Goal: Information Seeking & Learning: Compare options

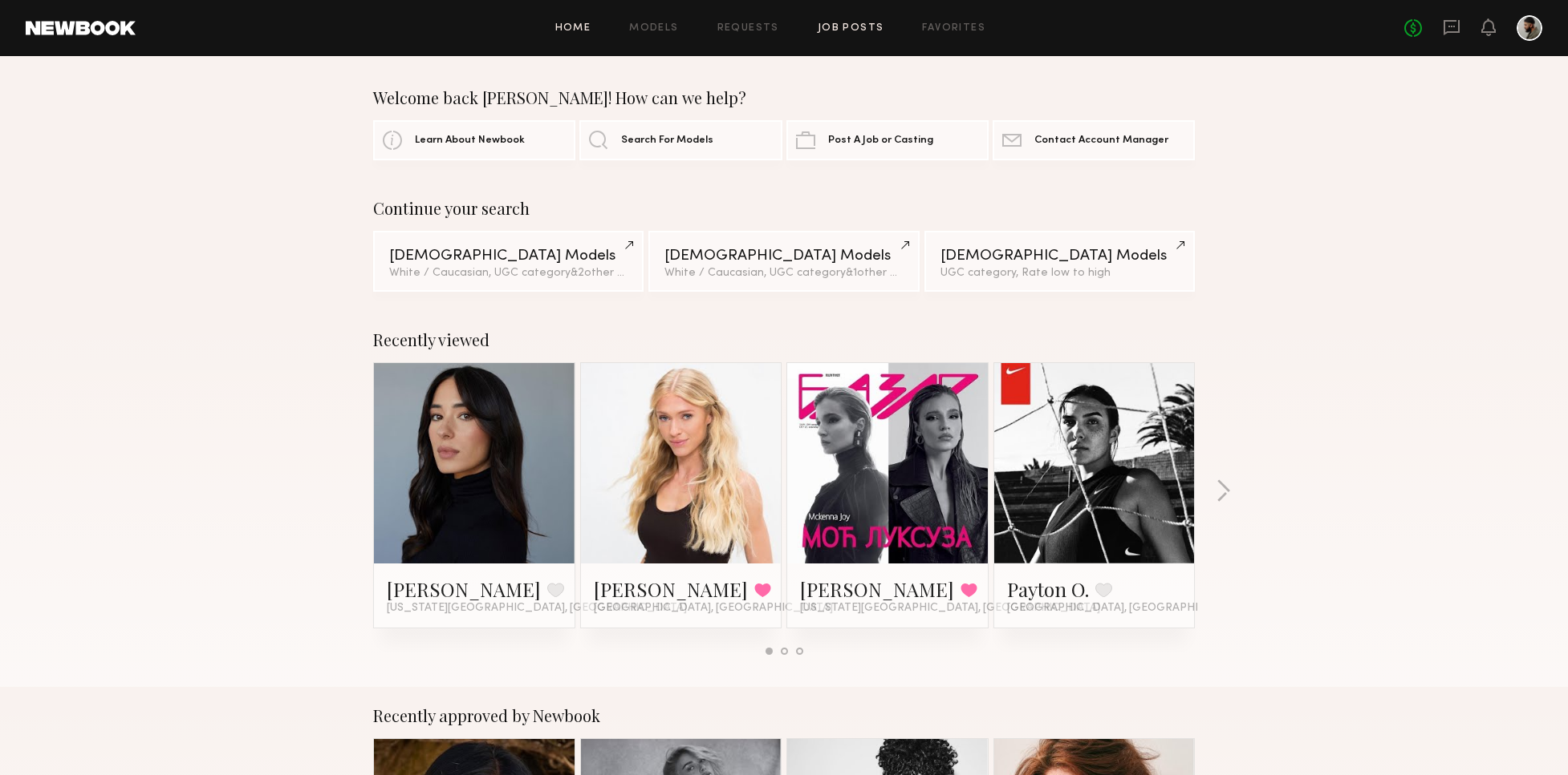
click at [856, 32] on link "Job Posts" at bounding box center [850, 28] width 66 height 10
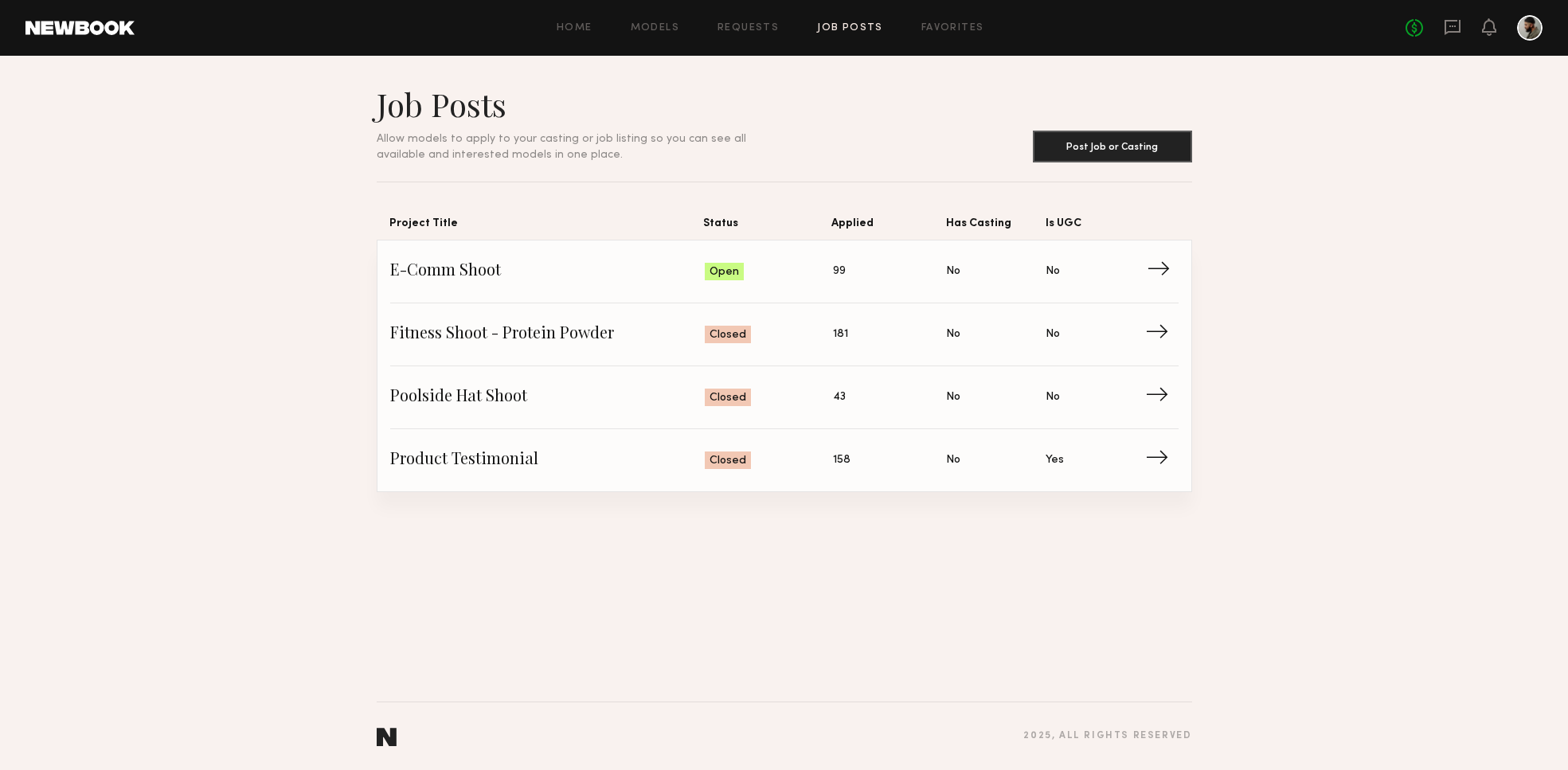
click at [801, 286] on link "E-Comm Shoot Status: Open Applied: 99 Has Casting: No Is UGC: No →" at bounding box center [784, 272] width 788 height 63
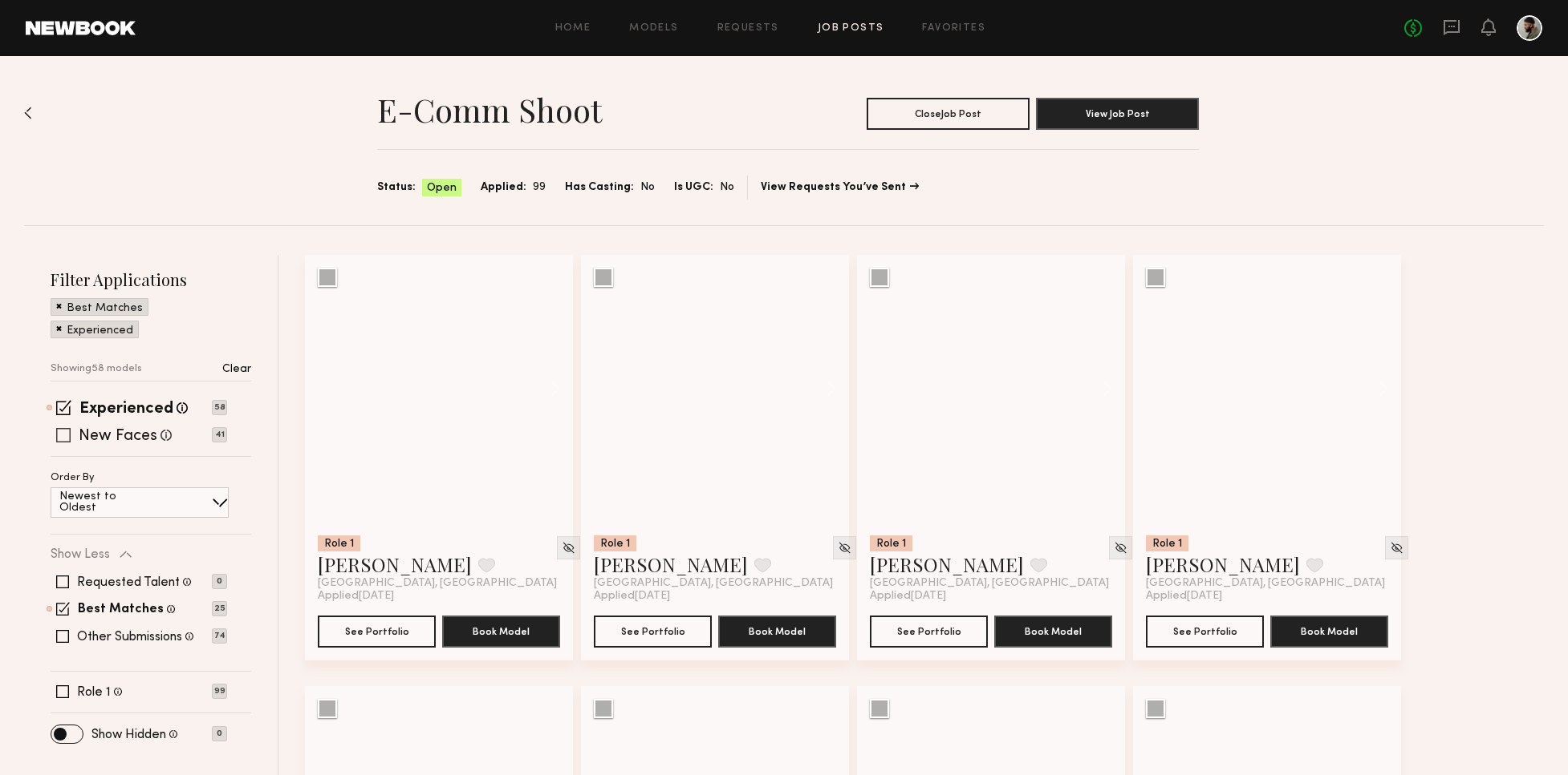
click at [61, 404] on span at bounding box center [64, 408] width 15 height 15
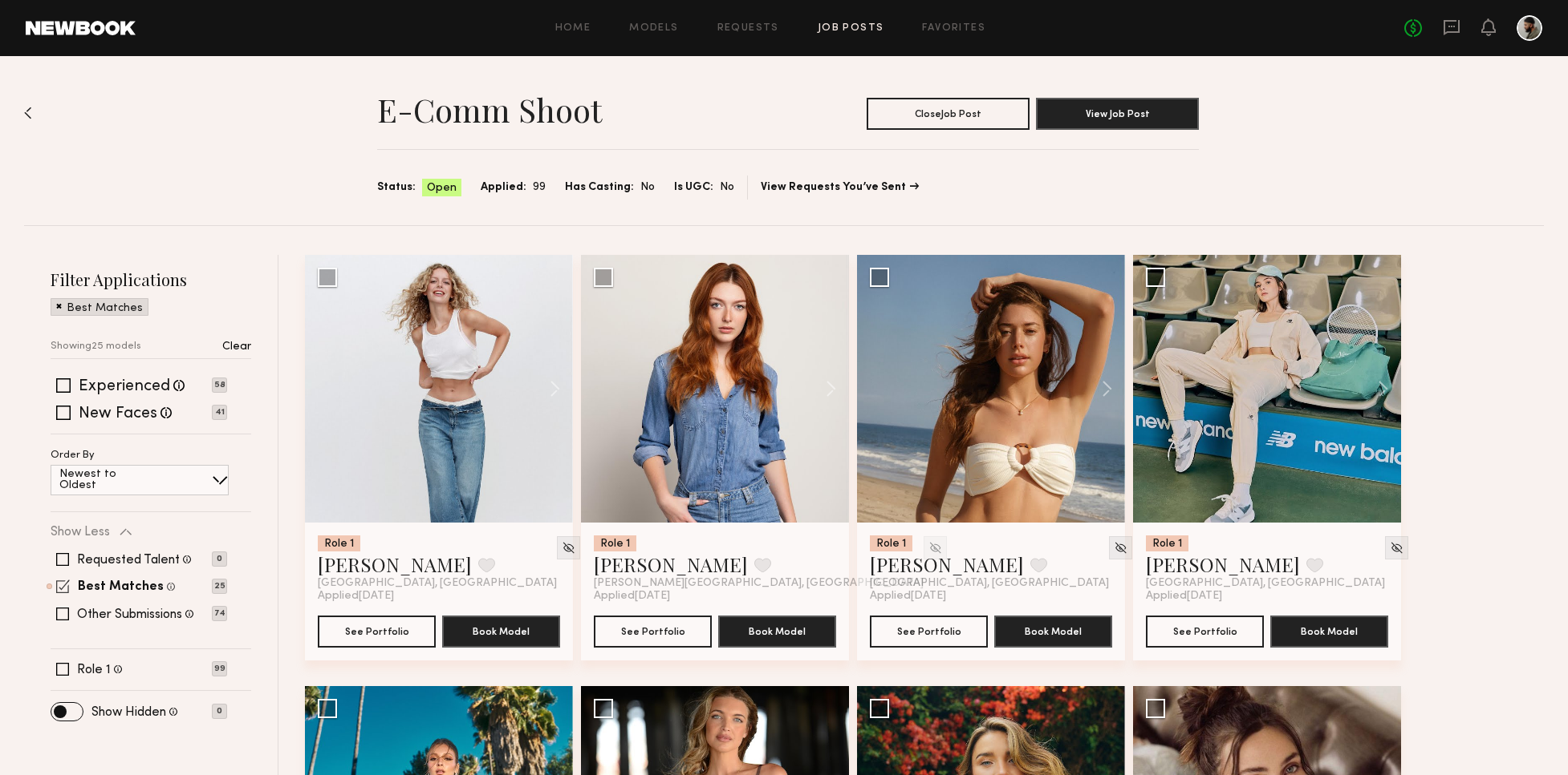
click at [61, 589] on span at bounding box center [63, 587] width 14 height 14
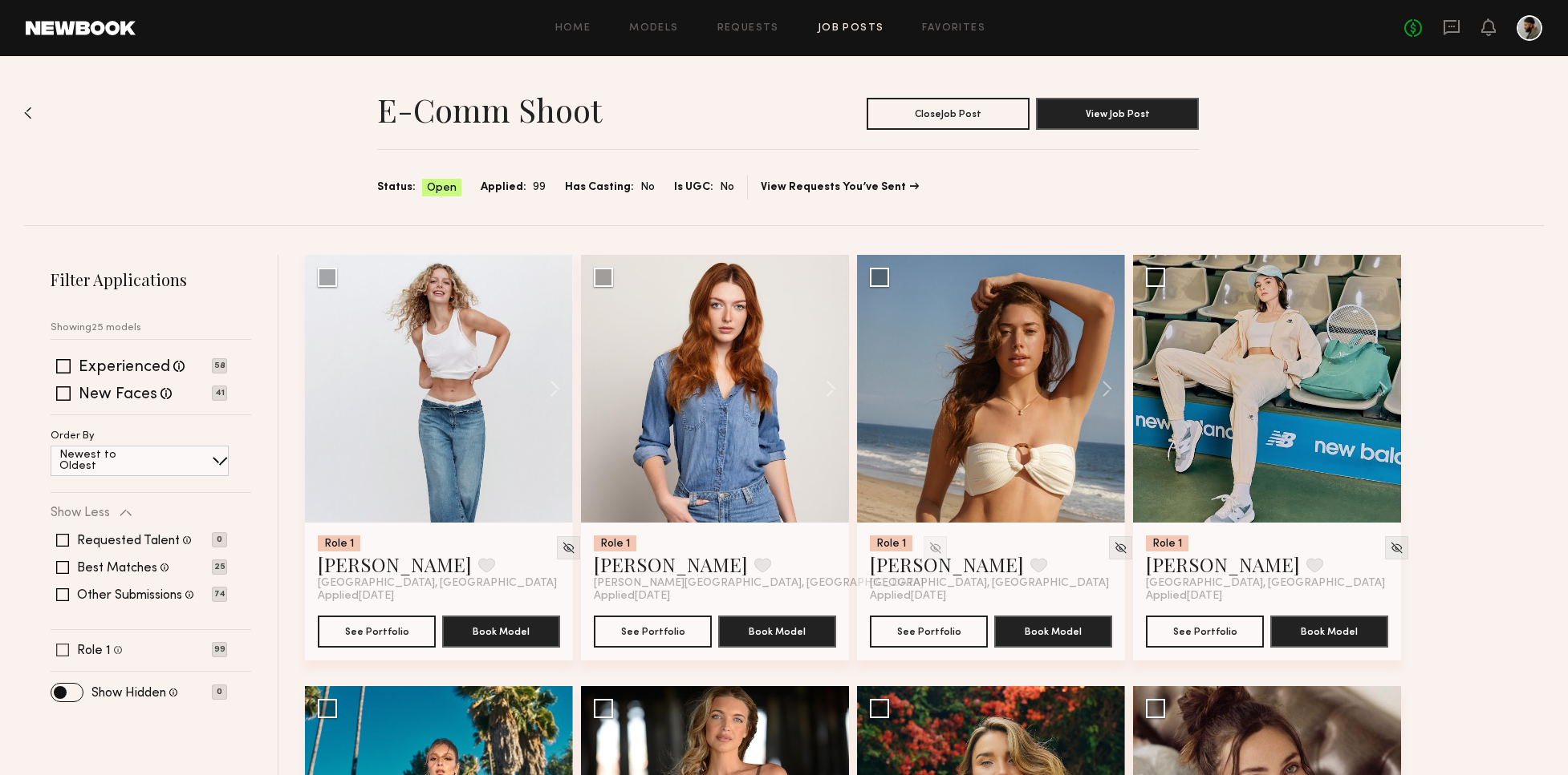
click at [64, 644] on span at bounding box center [62, 650] width 13 height 13
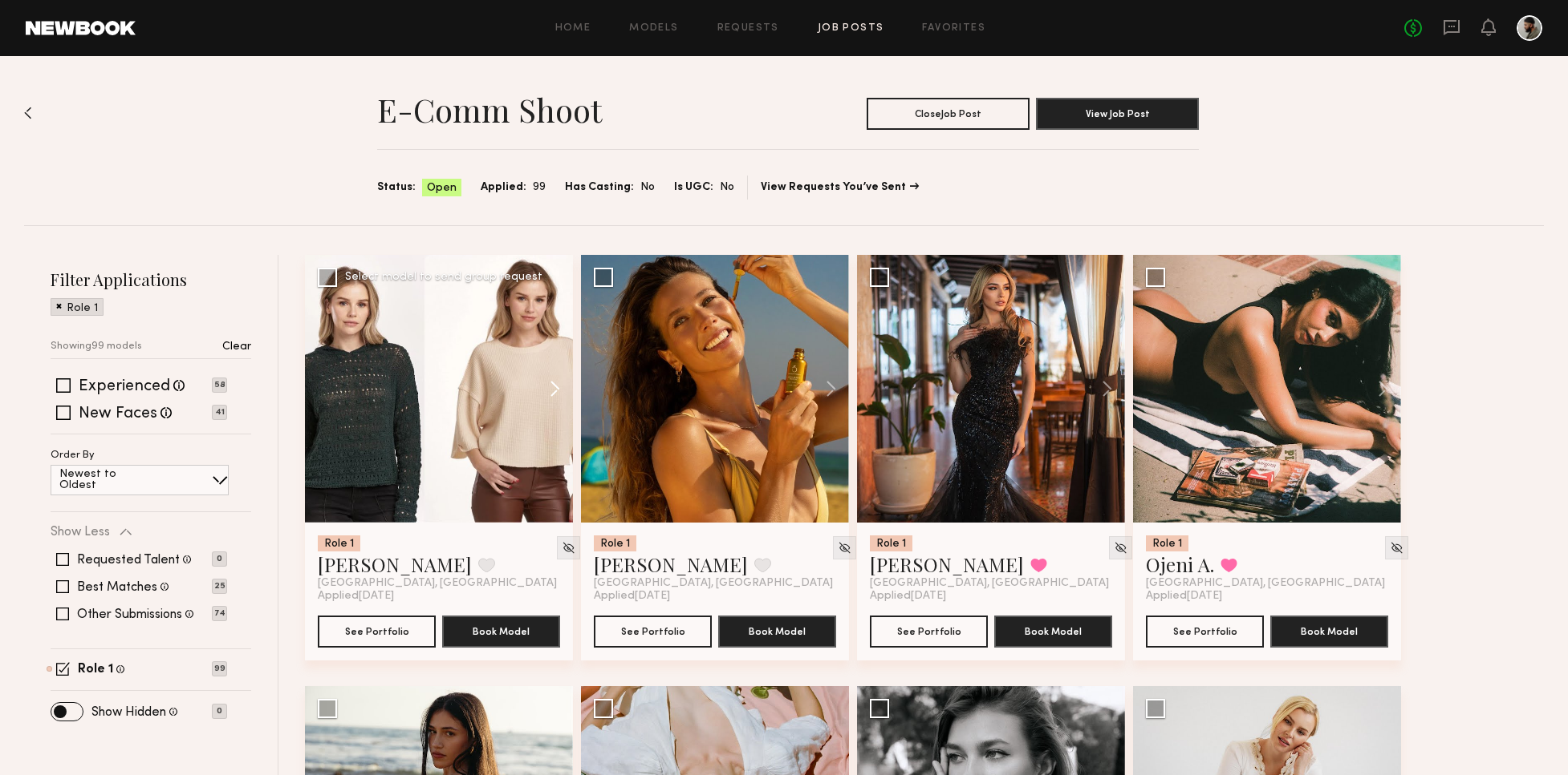
click at [563, 388] on button at bounding box center [547, 388] width 51 height 267
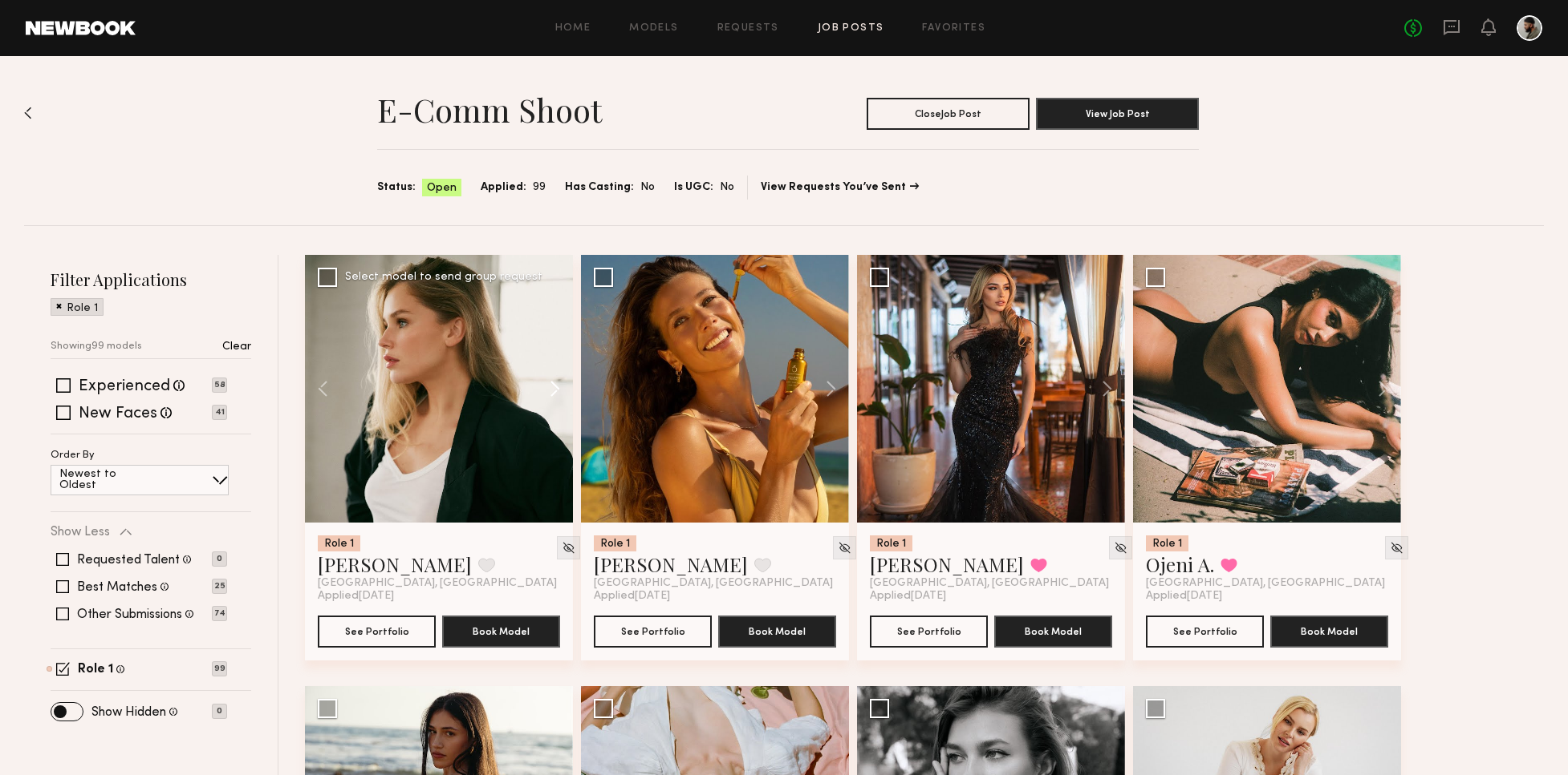
click at [559, 392] on button at bounding box center [547, 388] width 51 height 267
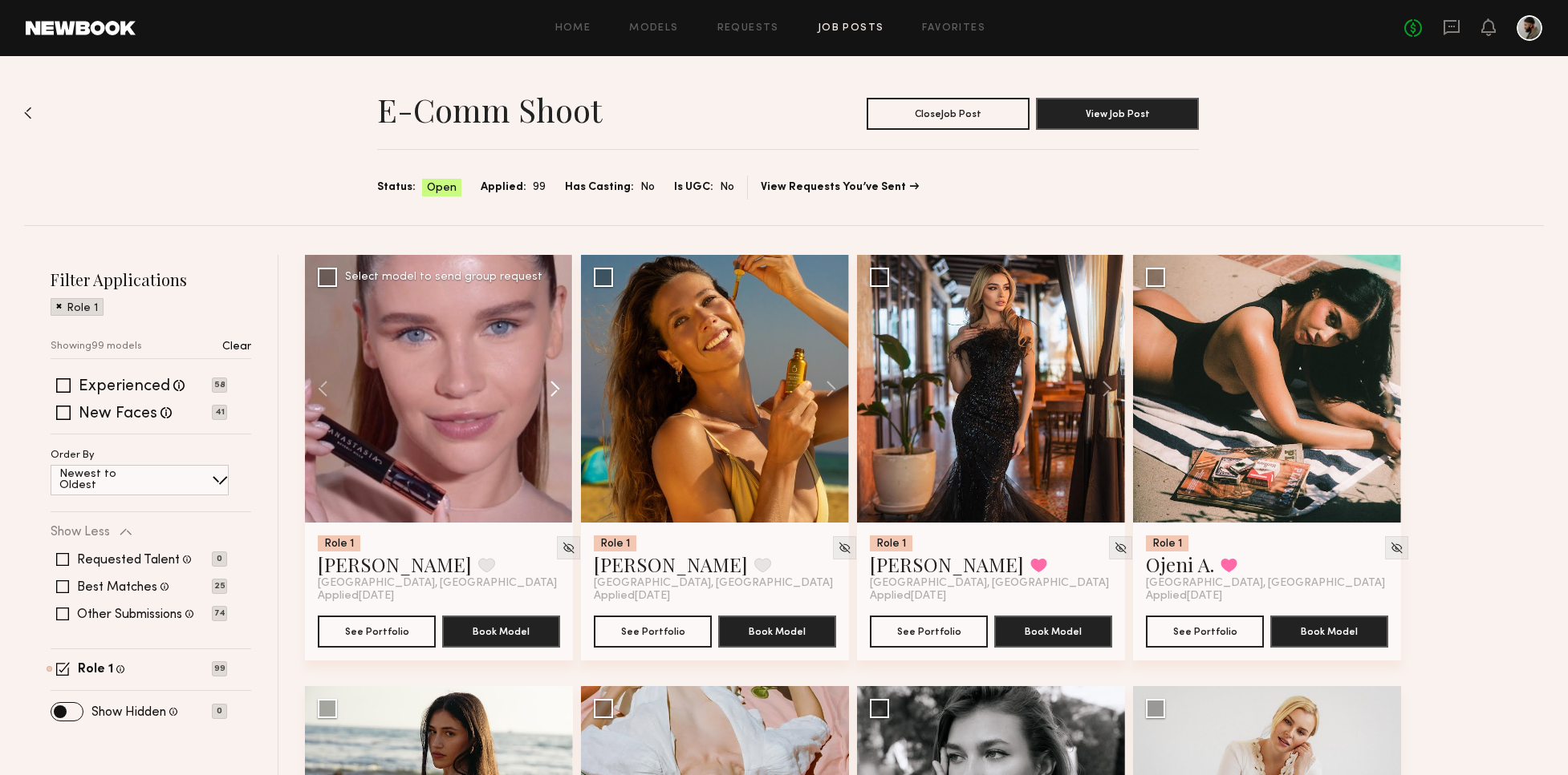
click at [562, 393] on button at bounding box center [547, 388] width 51 height 267
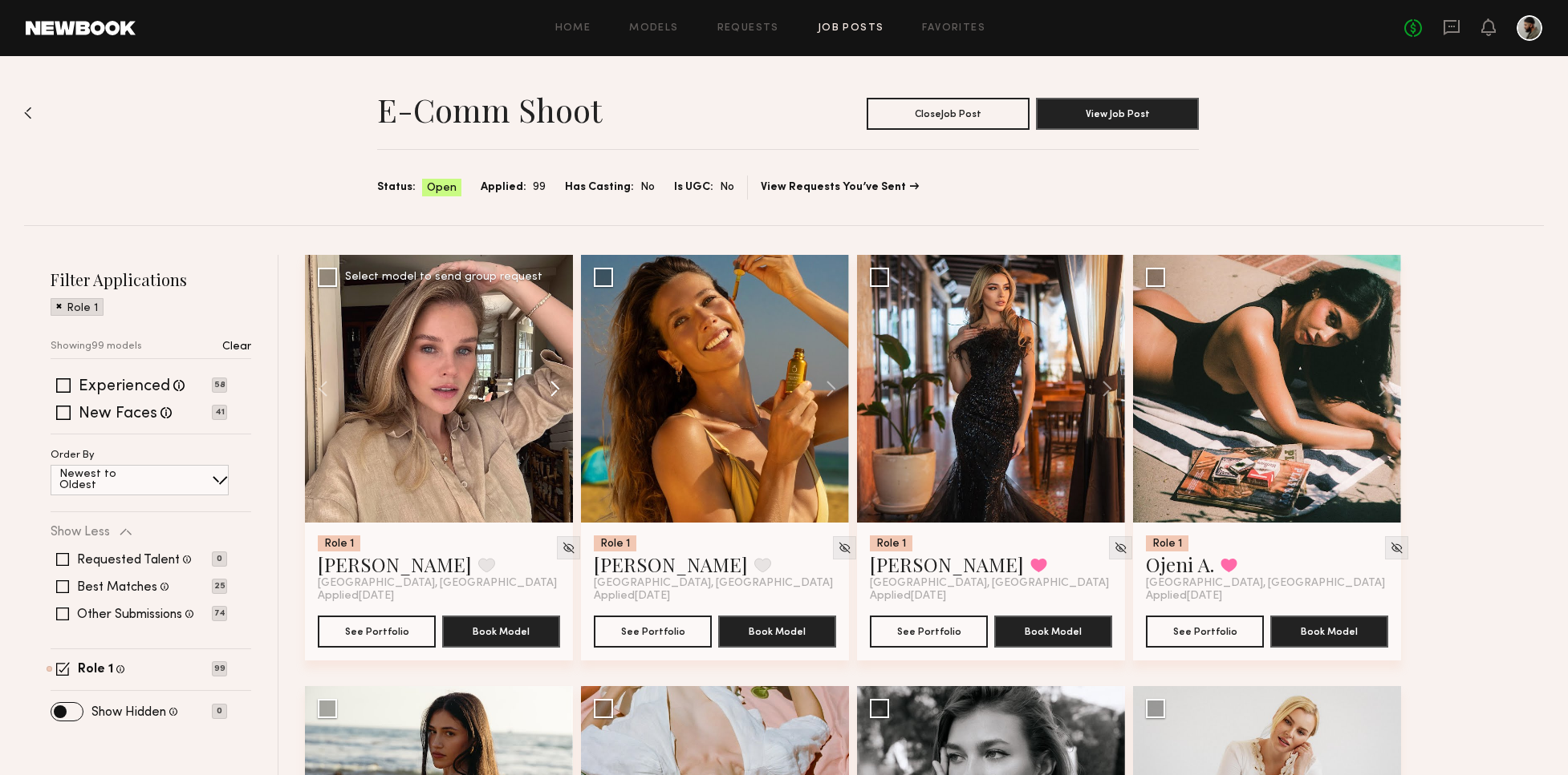
click at [561, 393] on button at bounding box center [547, 388] width 51 height 267
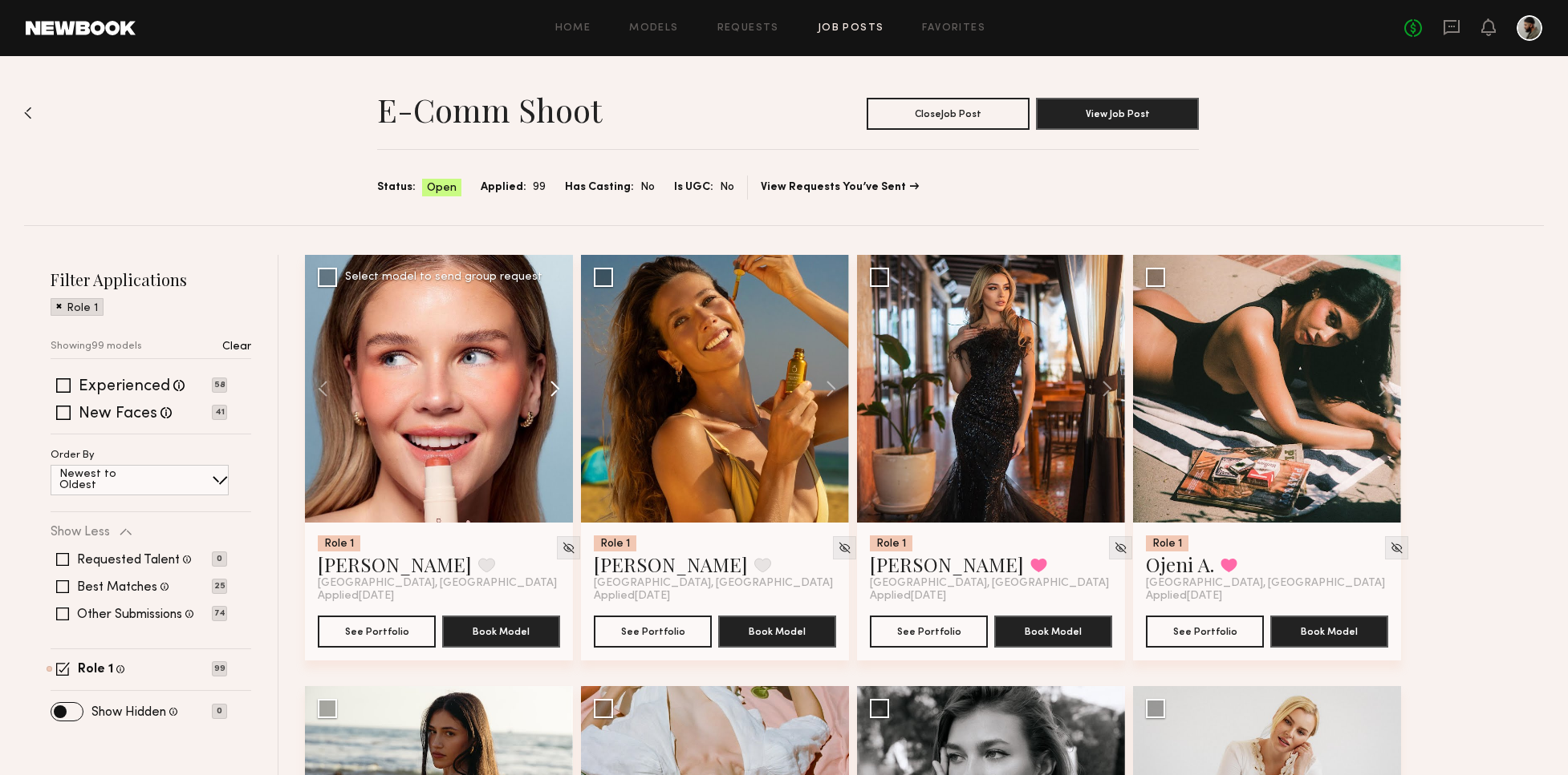
click at [562, 393] on button at bounding box center [547, 388] width 51 height 267
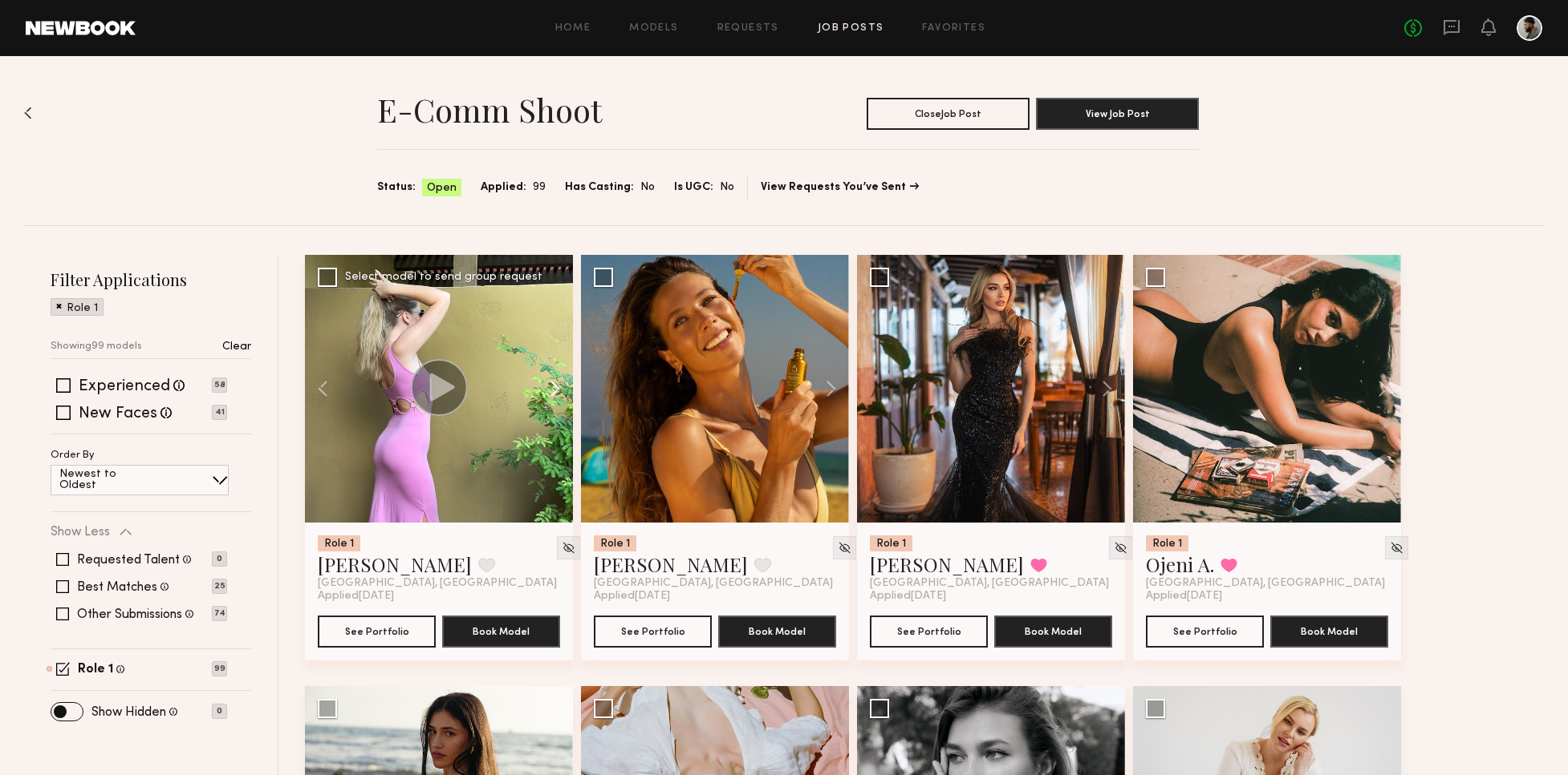
click at [563, 393] on button at bounding box center [547, 388] width 51 height 267
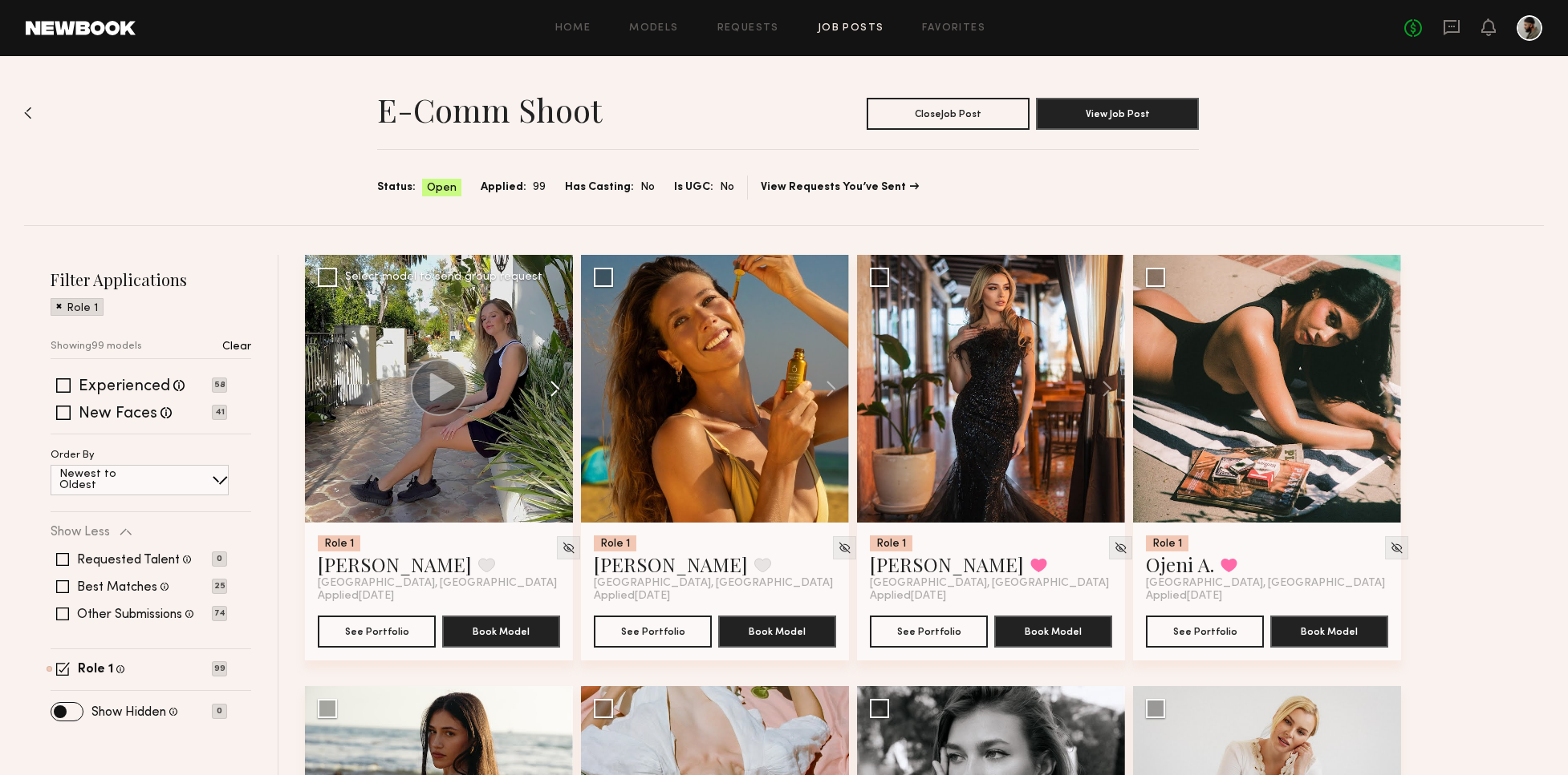
click at [562, 396] on button at bounding box center [547, 388] width 51 height 267
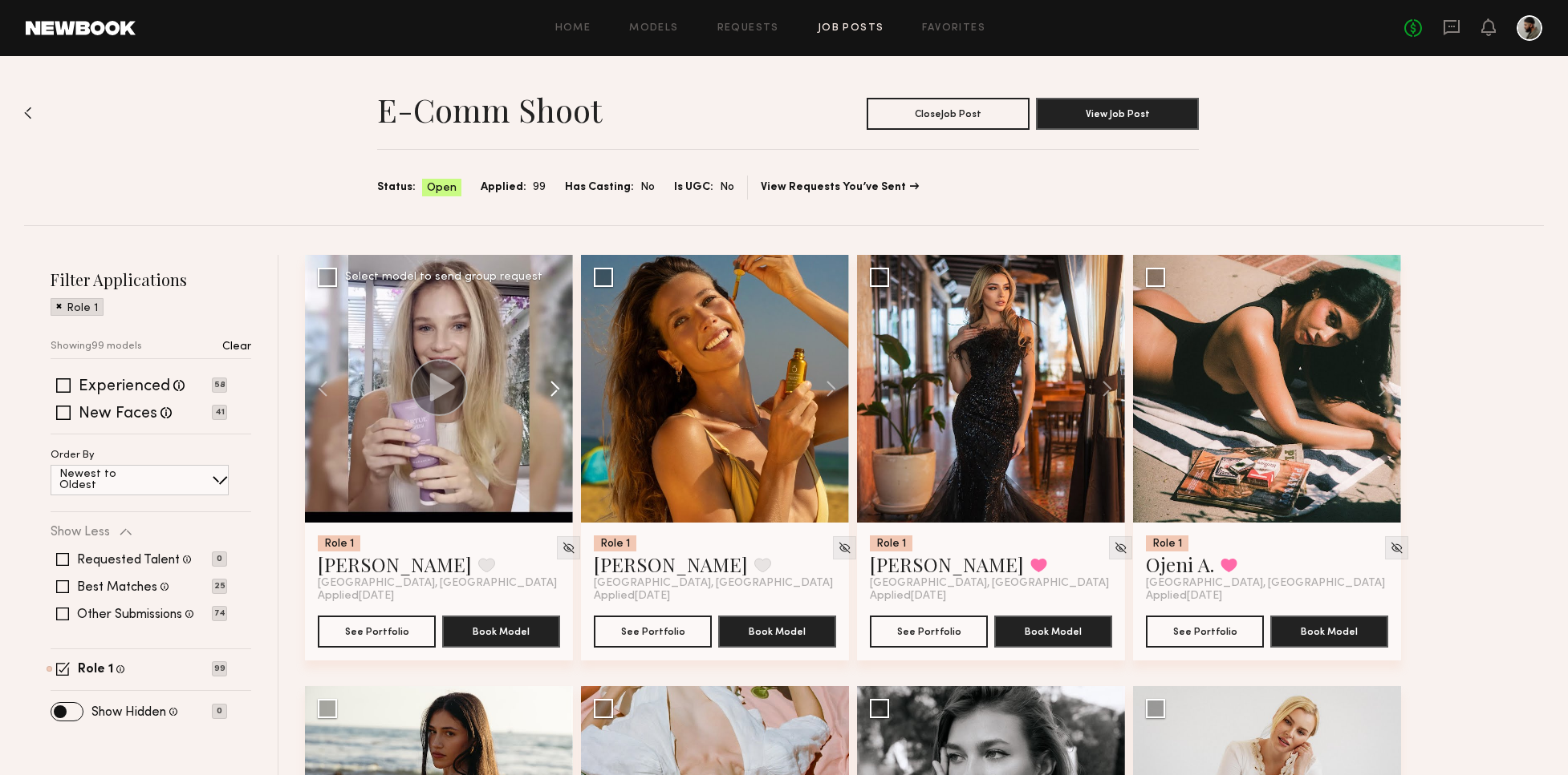
click at [564, 396] on button at bounding box center [547, 388] width 51 height 267
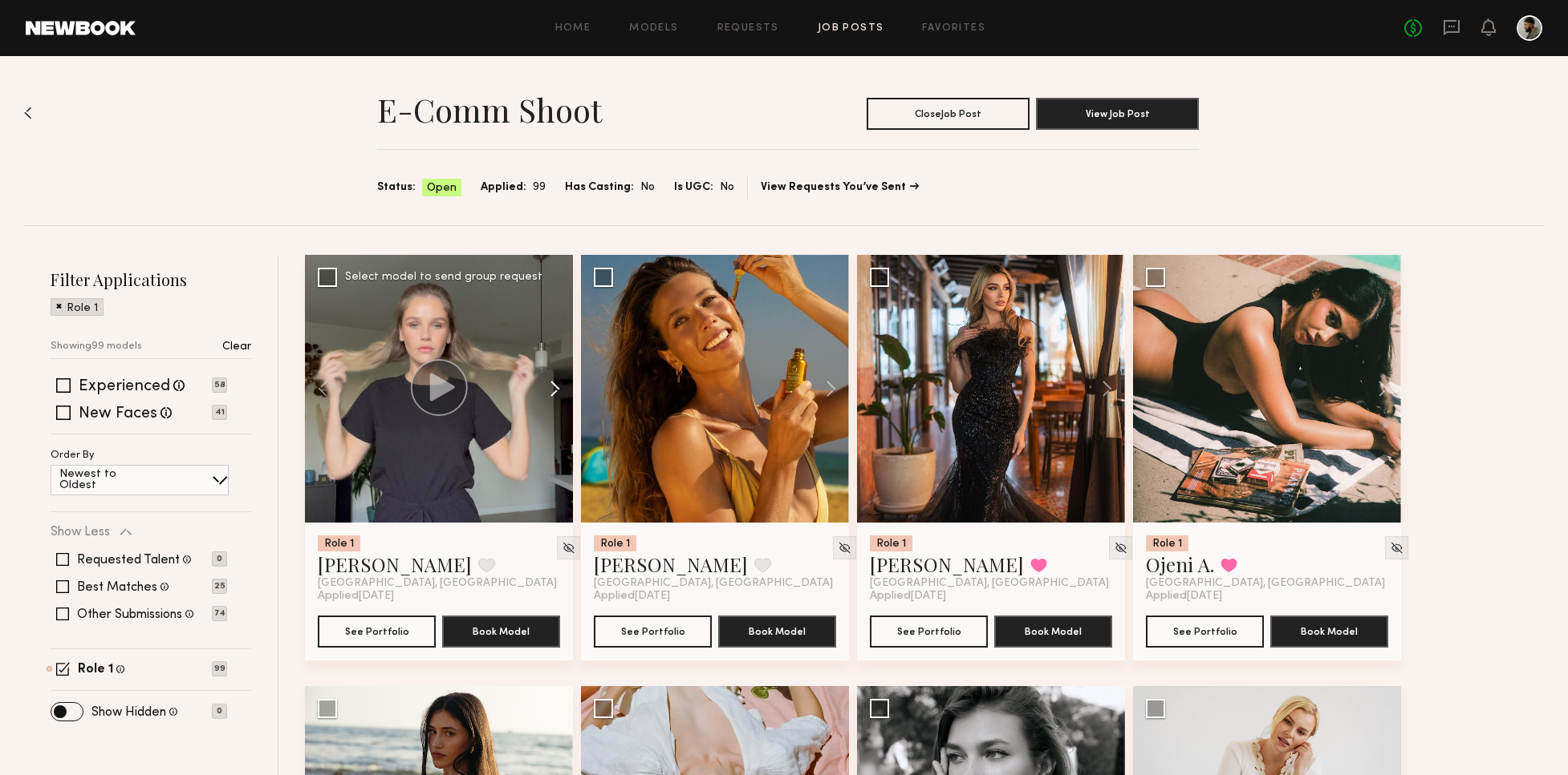
click at [565, 399] on button at bounding box center [547, 388] width 51 height 267
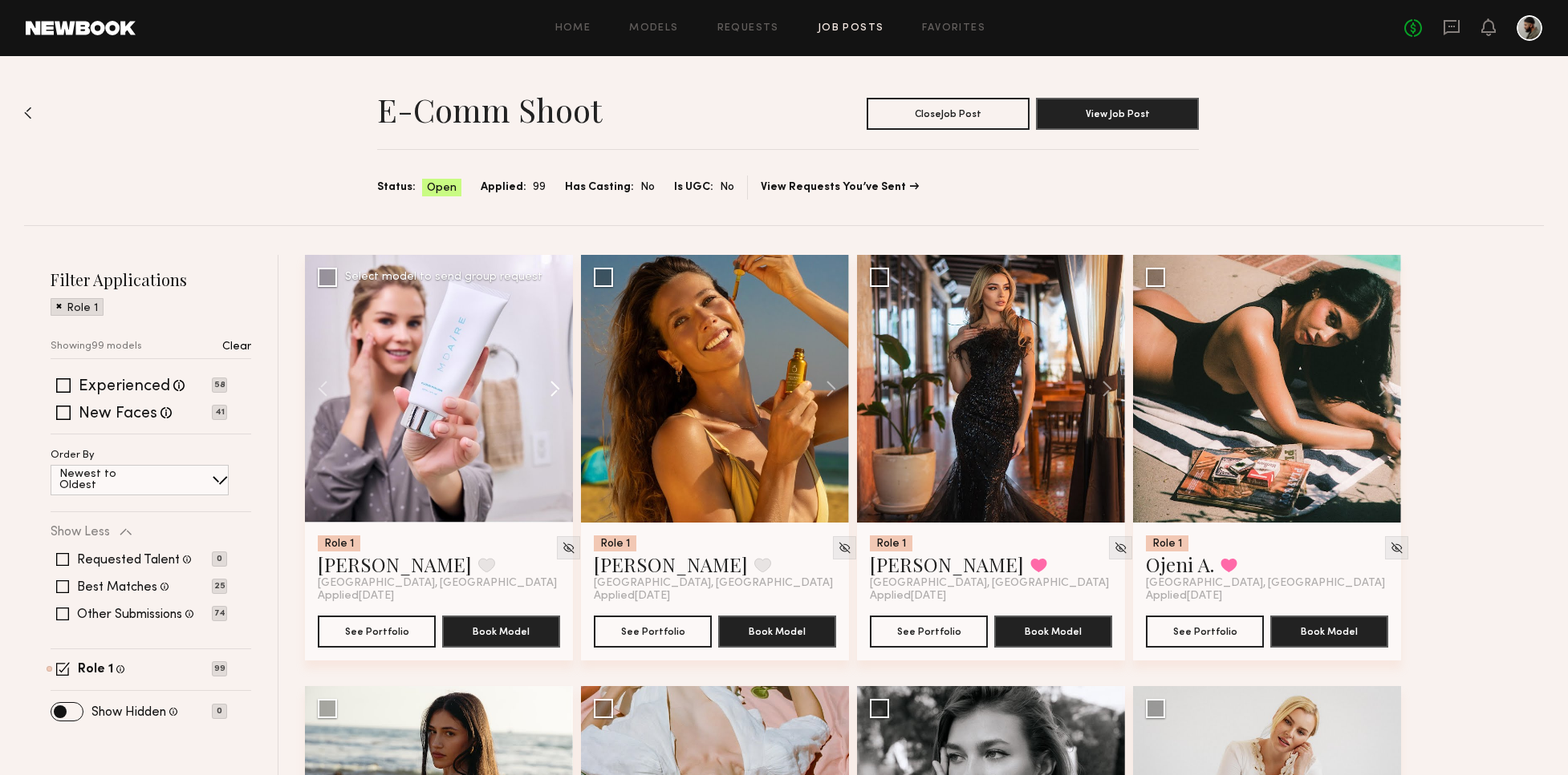
click at [555, 403] on button at bounding box center [547, 388] width 51 height 267
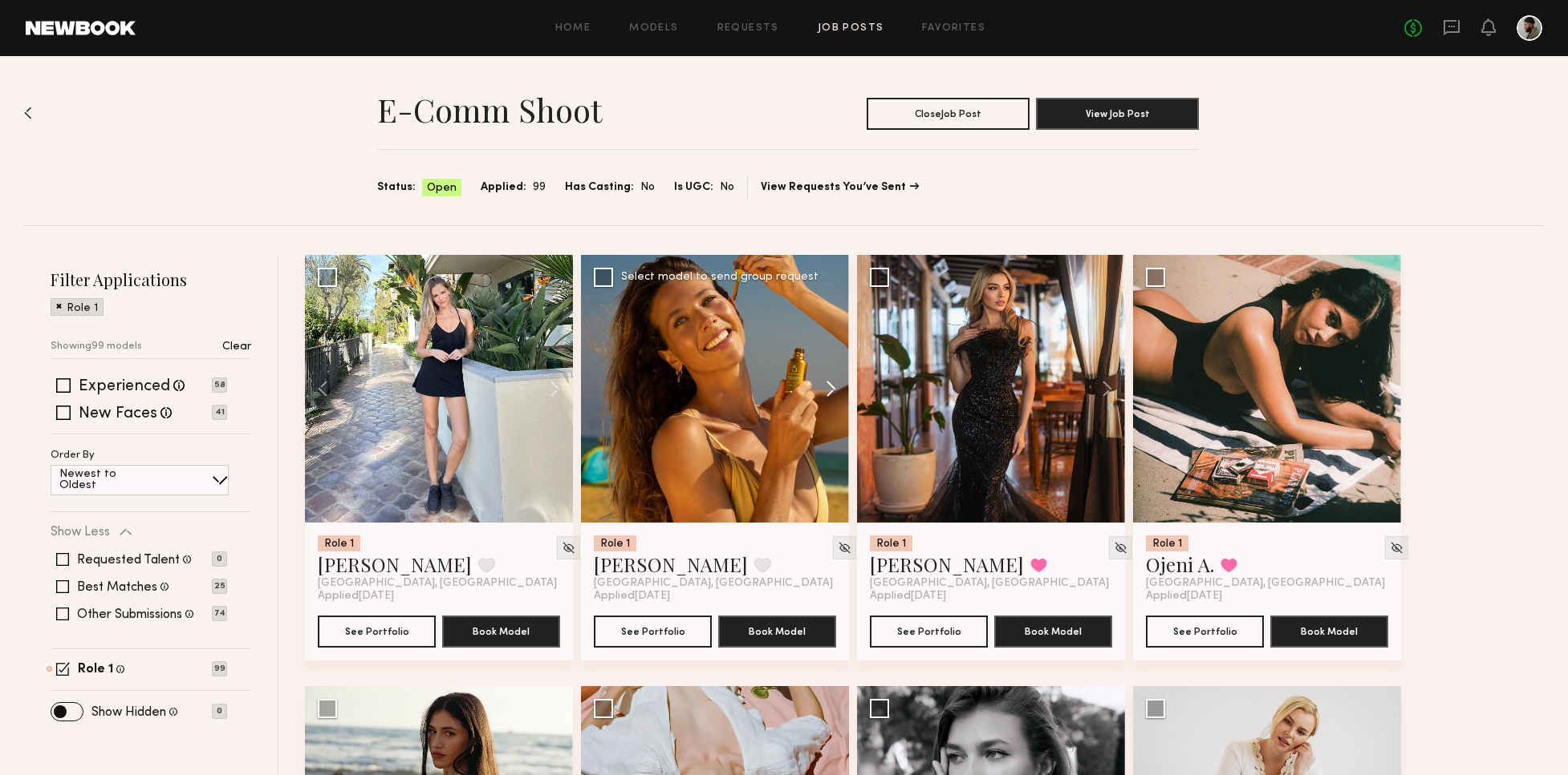
click at [833, 393] on button at bounding box center [823, 388] width 51 height 267
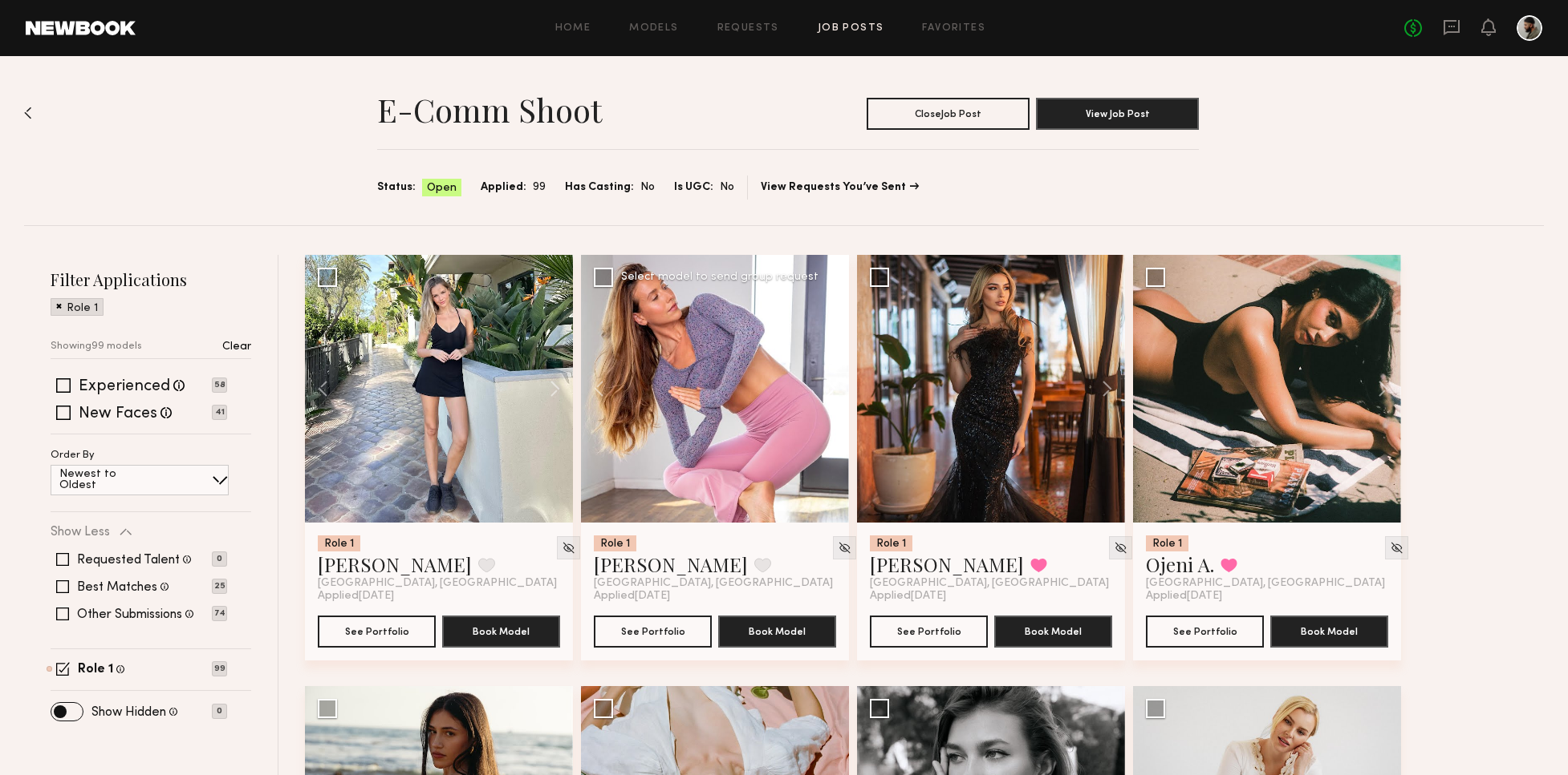
click at [821, 396] on button at bounding box center [823, 388] width 51 height 267
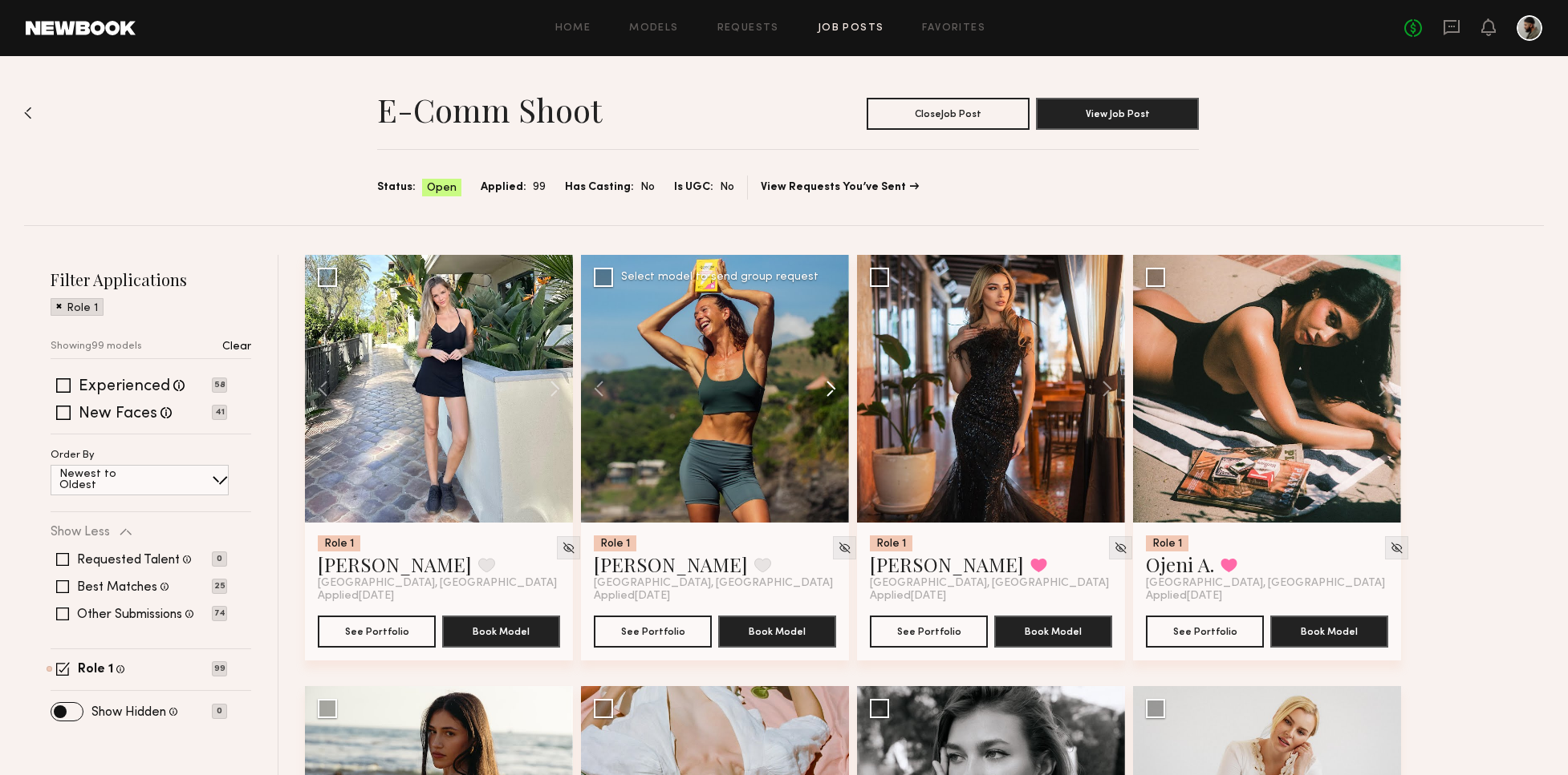
click at [821, 396] on button at bounding box center [823, 388] width 51 height 267
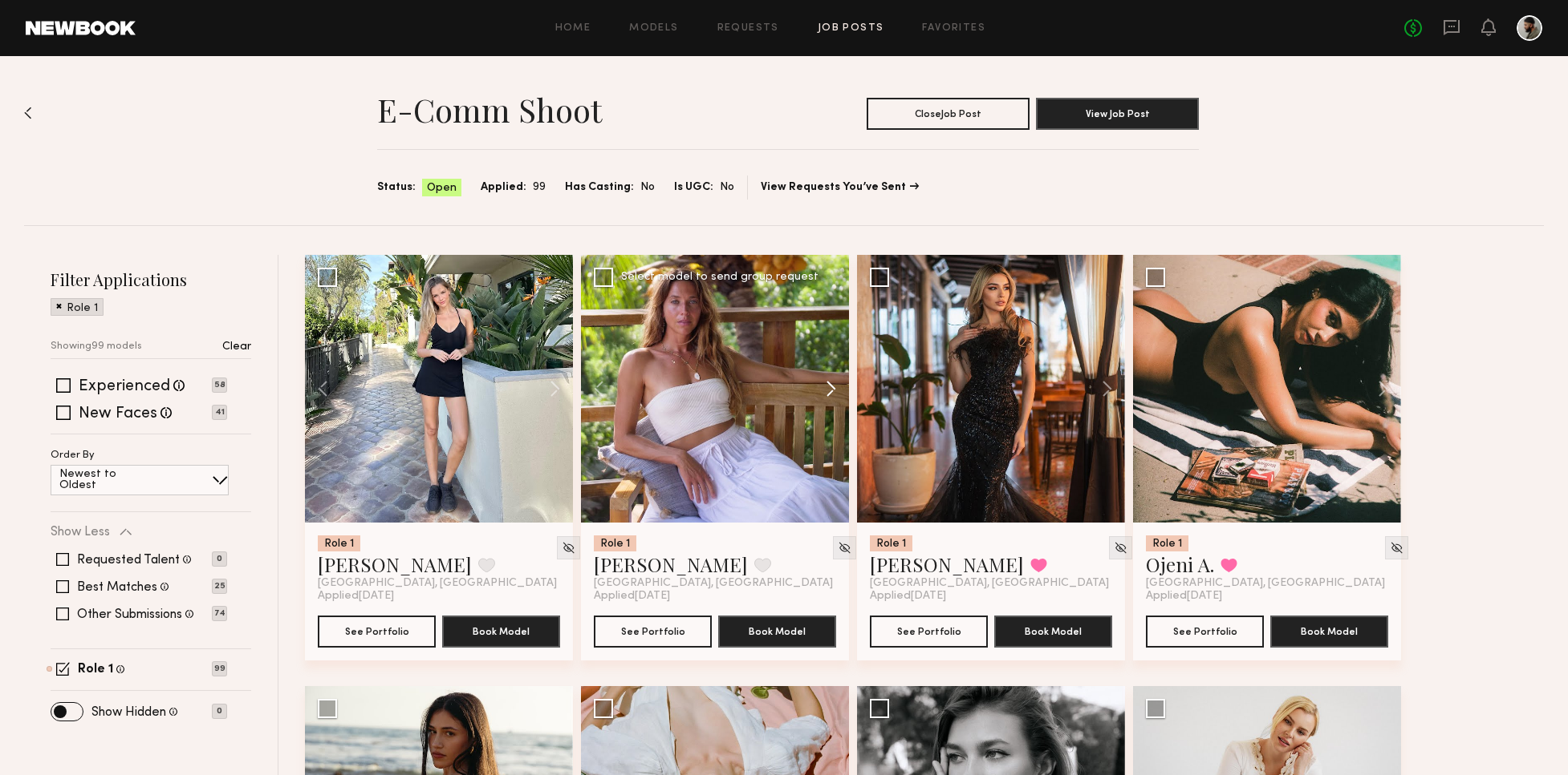
click at [824, 391] on button at bounding box center [823, 388] width 51 height 267
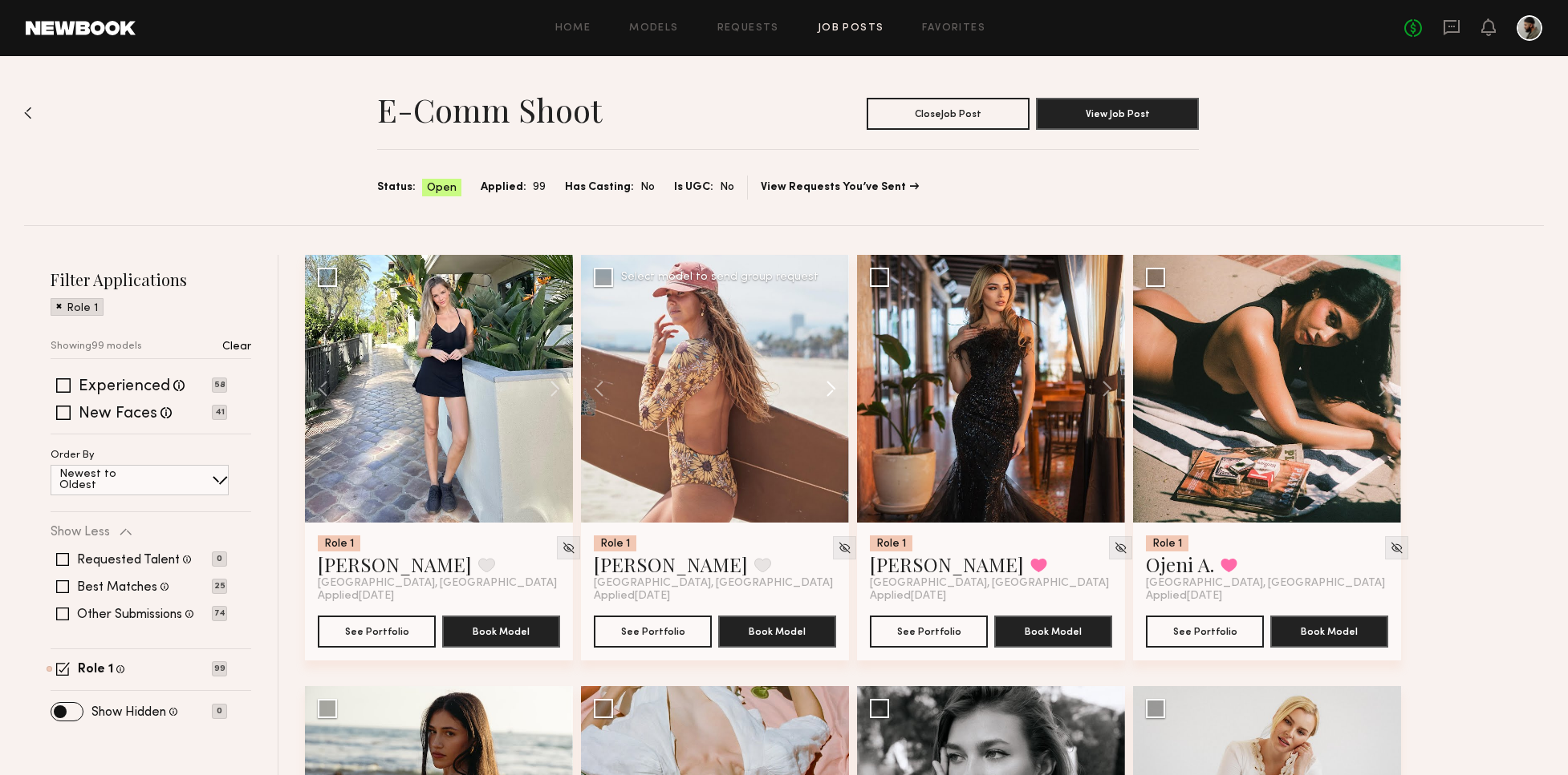
click at [824, 389] on button at bounding box center [823, 388] width 51 height 267
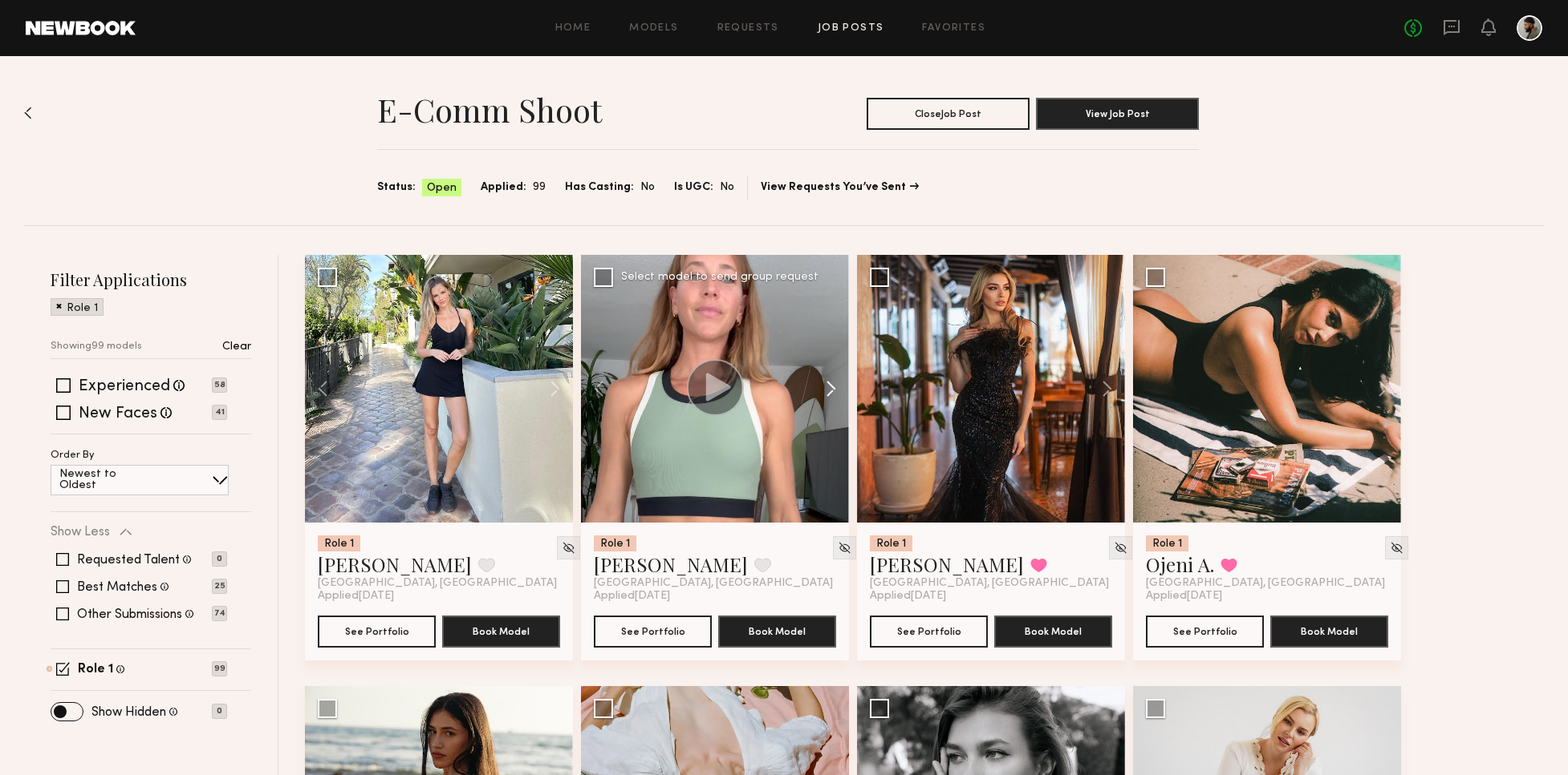
click at [826, 388] on button at bounding box center [823, 388] width 51 height 267
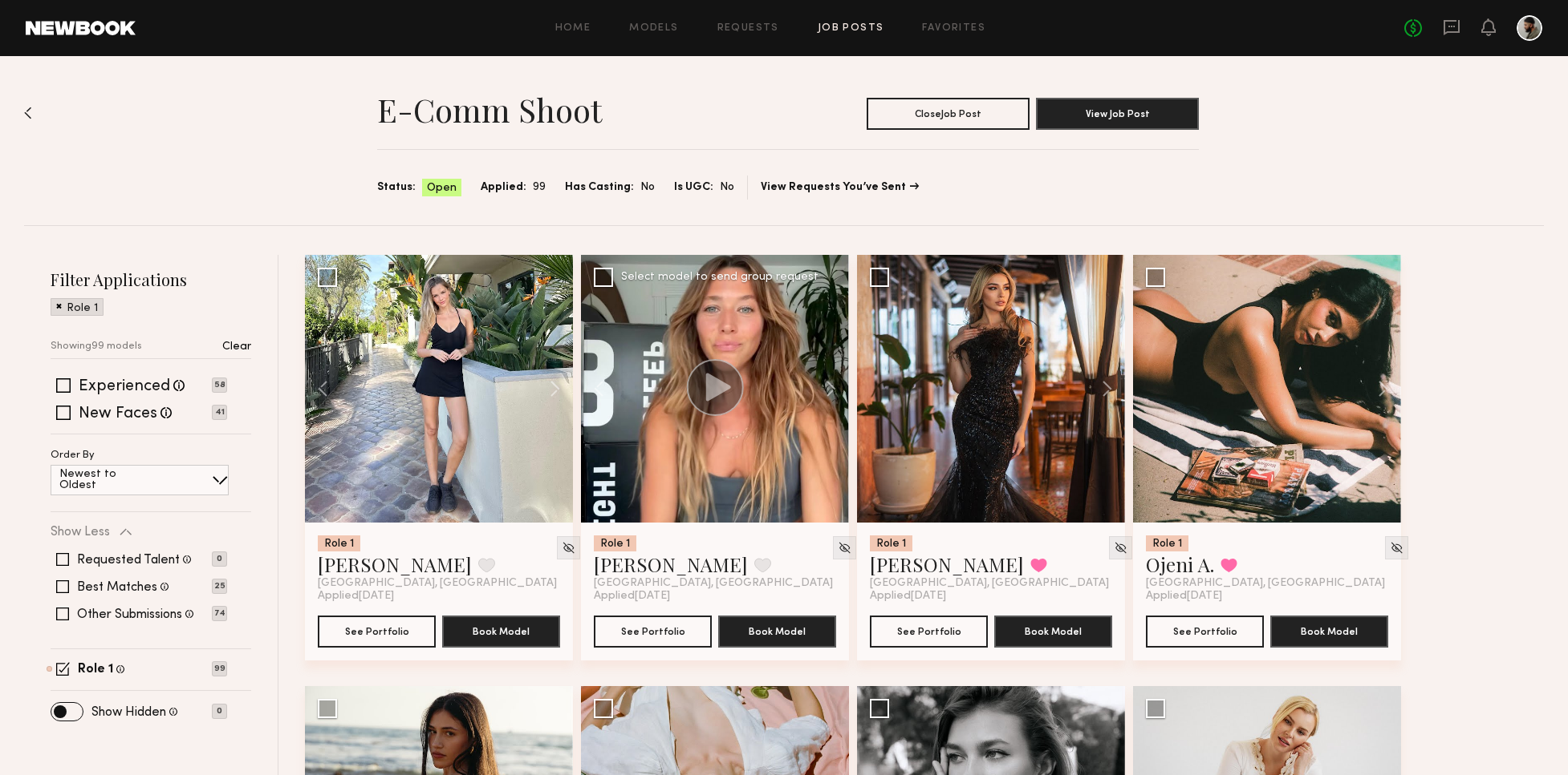
click at [727, 387] on icon at bounding box center [718, 387] width 25 height 28
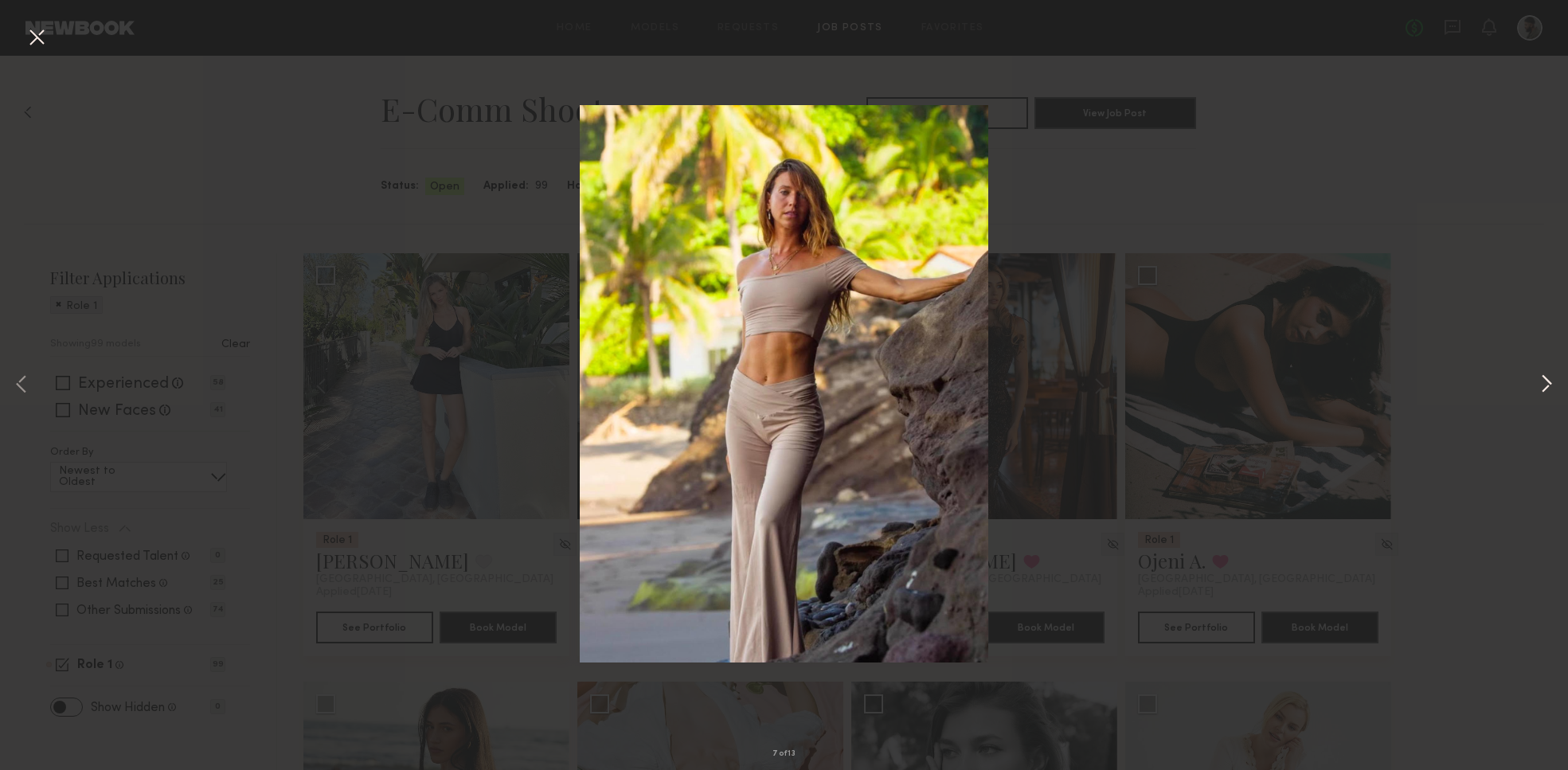
click at [1539, 377] on button at bounding box center [1546, 385] width 19 height 617
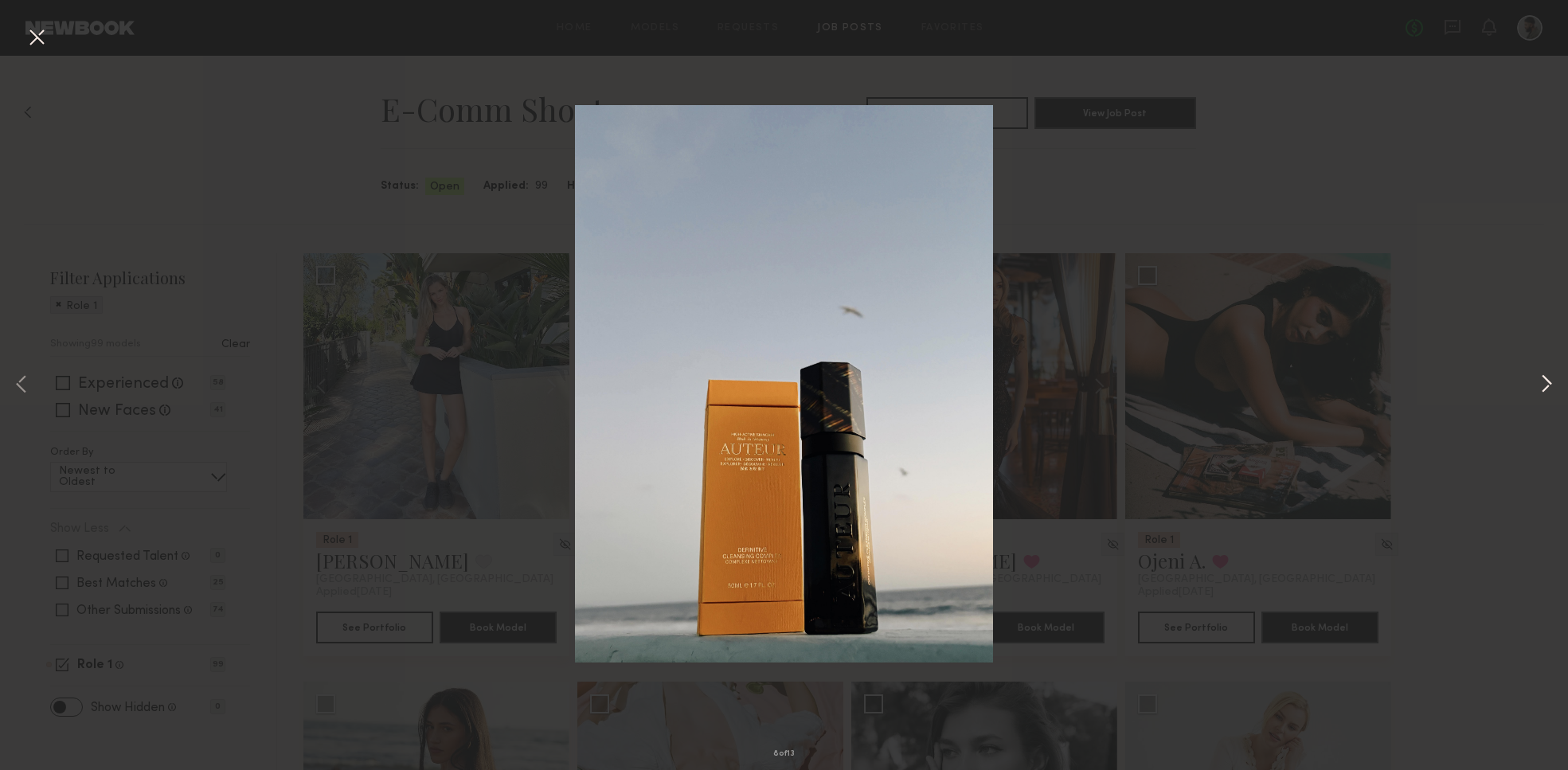
click at [1553, 376] on button at bounding box center [1546, 385] width 19 height 617
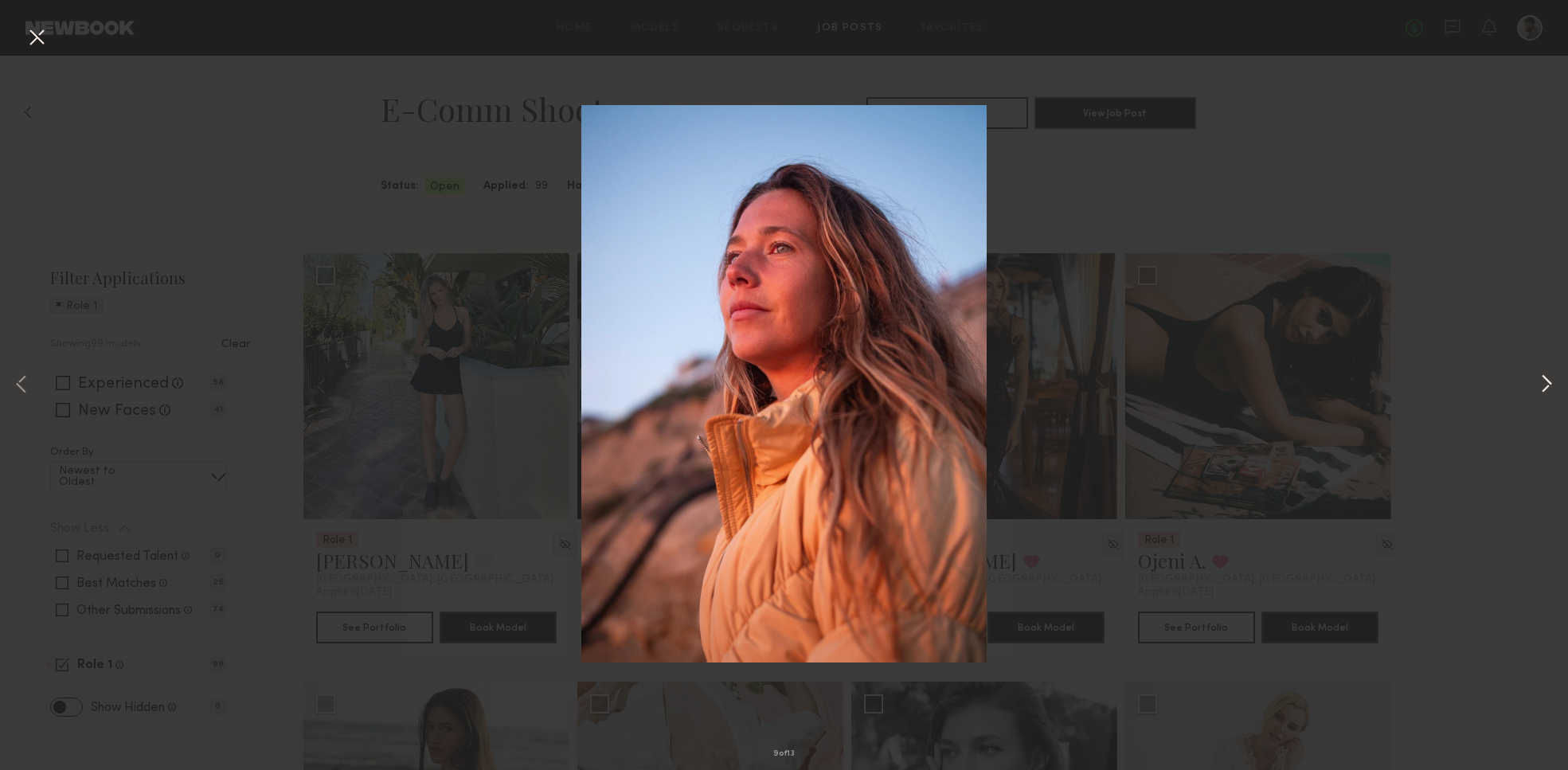
click at [1553, 381] on button at bounding box center [1546, 385] width 19 height 617
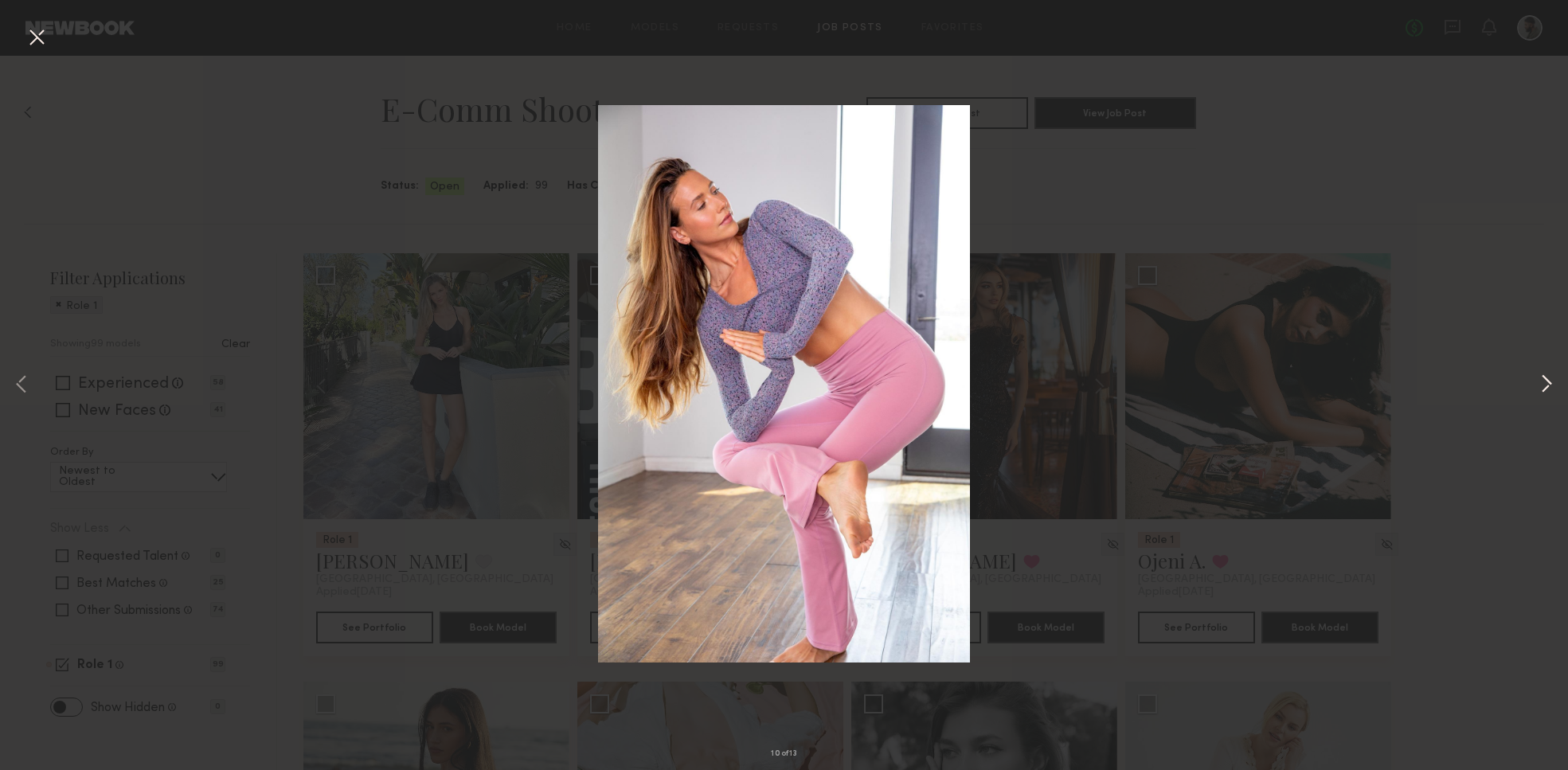
click at [1550, 391] on button at bounding box center [1546, 385] width 19 height 617
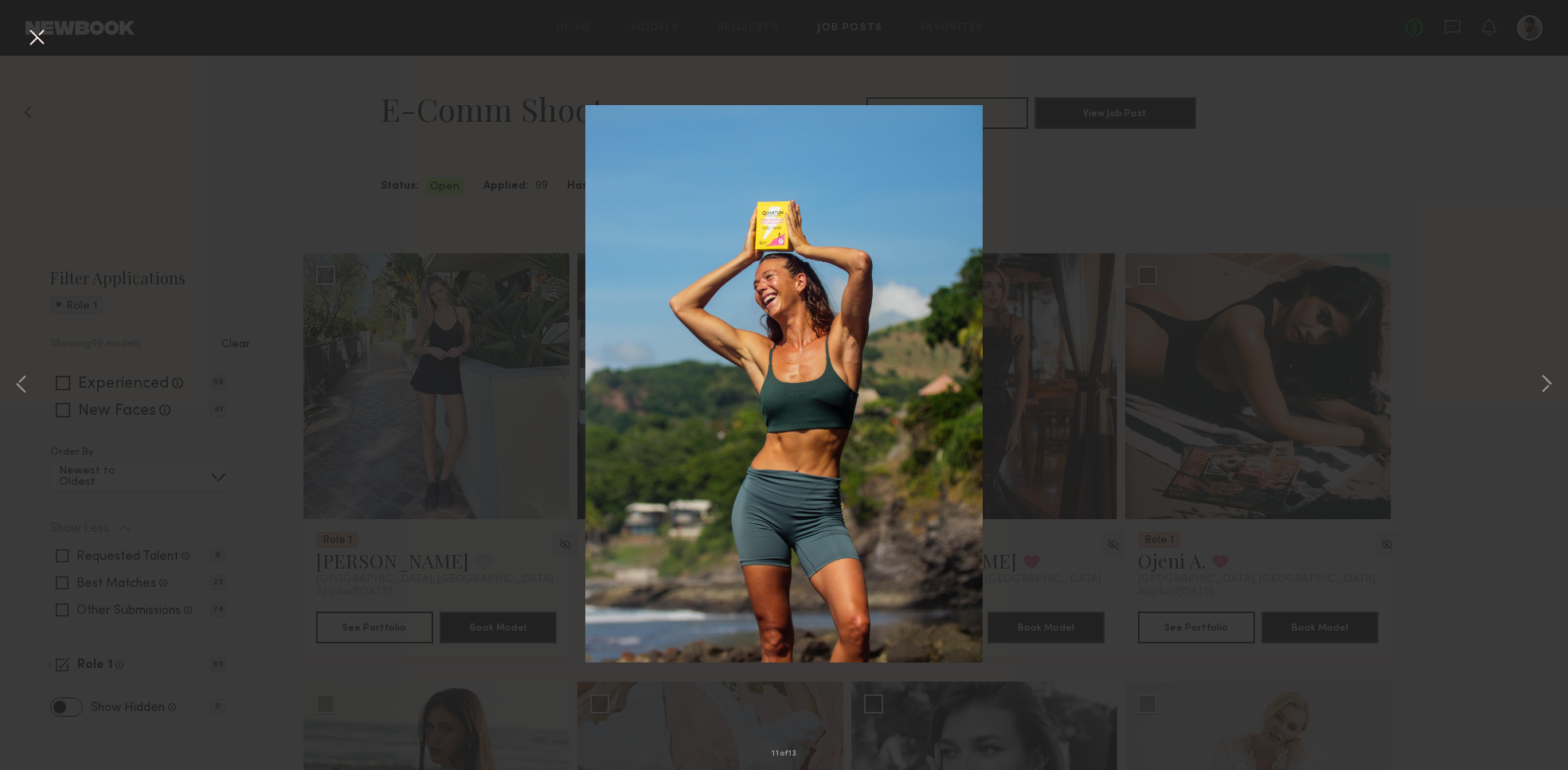
click at [1534, 386] on div "11 of 13" at bounding box center [784, 385] width 1568 height 770
click at [1557, 386] on div "11 of 13" at bounding box center [784, 385] width 1568 height 770
click at [1549, 384] on button at bounding box center [1546, 385] width 19 height 617
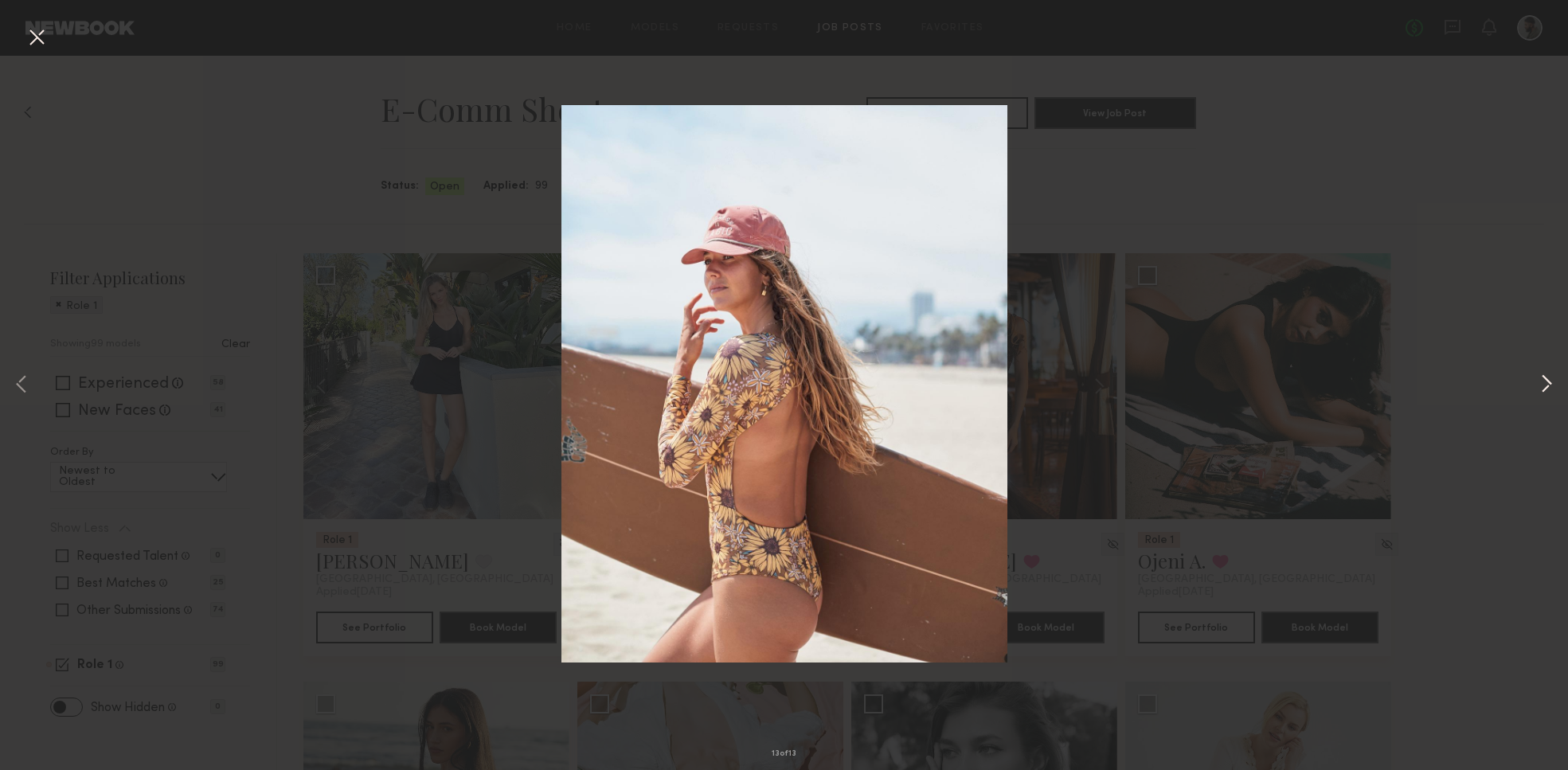
click at [1543, 384] on button at bounding box center [1546, 385] width 19 height 617
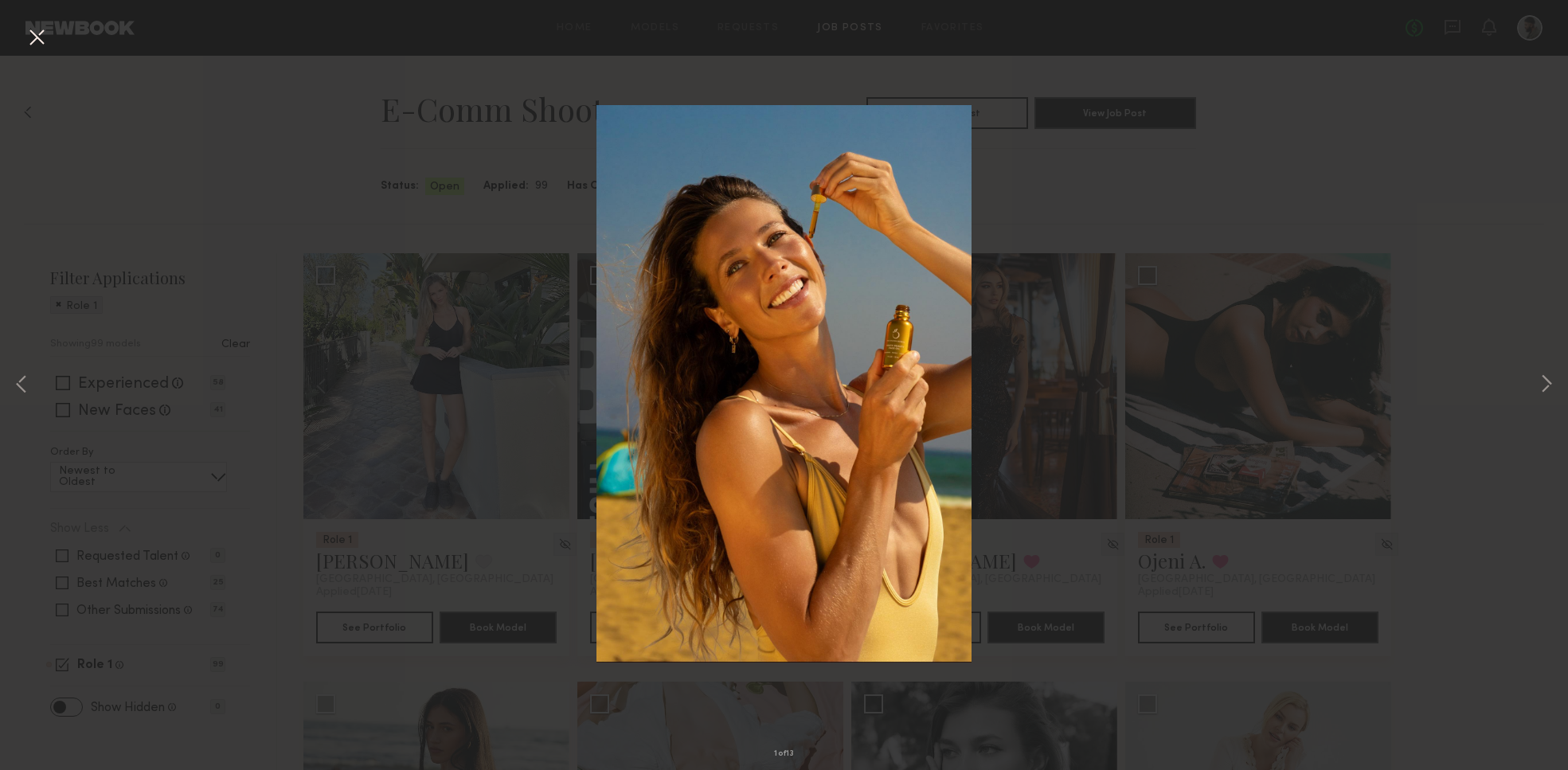
click at [1352, 184] on div "1 of 13" at bounding box center [784, 385] width 1568 height 770
click at [1551, 387] on button at bounding box center [1546, 385] width 19 height 617
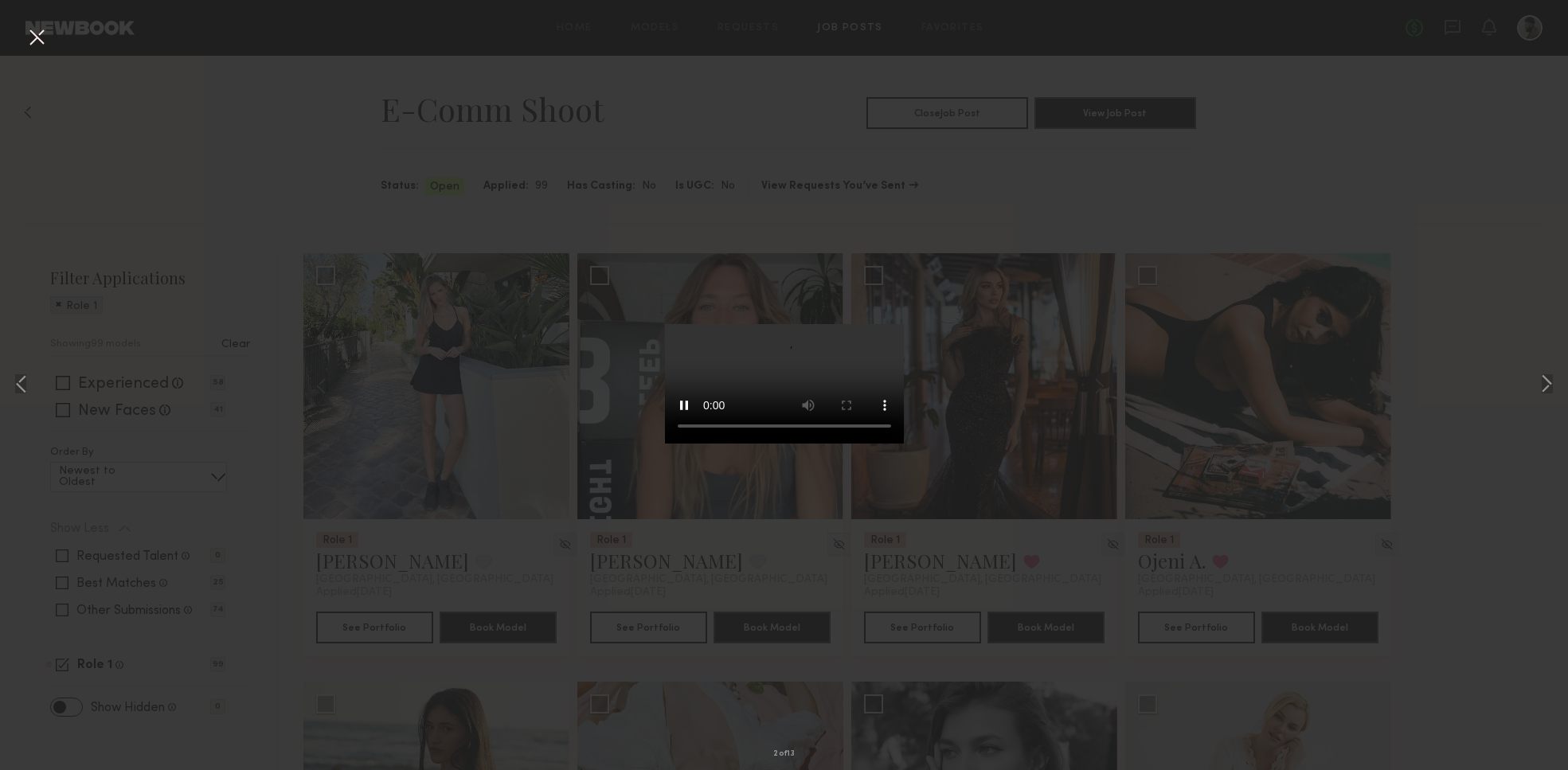
click at [904, 443] on video at bounding box center [784, 383] width 238 height 119
drag, startPoint x: 984, startPoint y: 494, endPoint x: 990, endPoint y: 440, distance: 54.3
click at [904, 440] on video at bounding box center [784, 383] width 238 height 119
drag, startPoint x: 983, startPoint y: 463, endPoint x: 977, endPoint y: 449, distance: 15.2
click at [904, 443] on video at bounding box center [784, 383] width 238 height 119
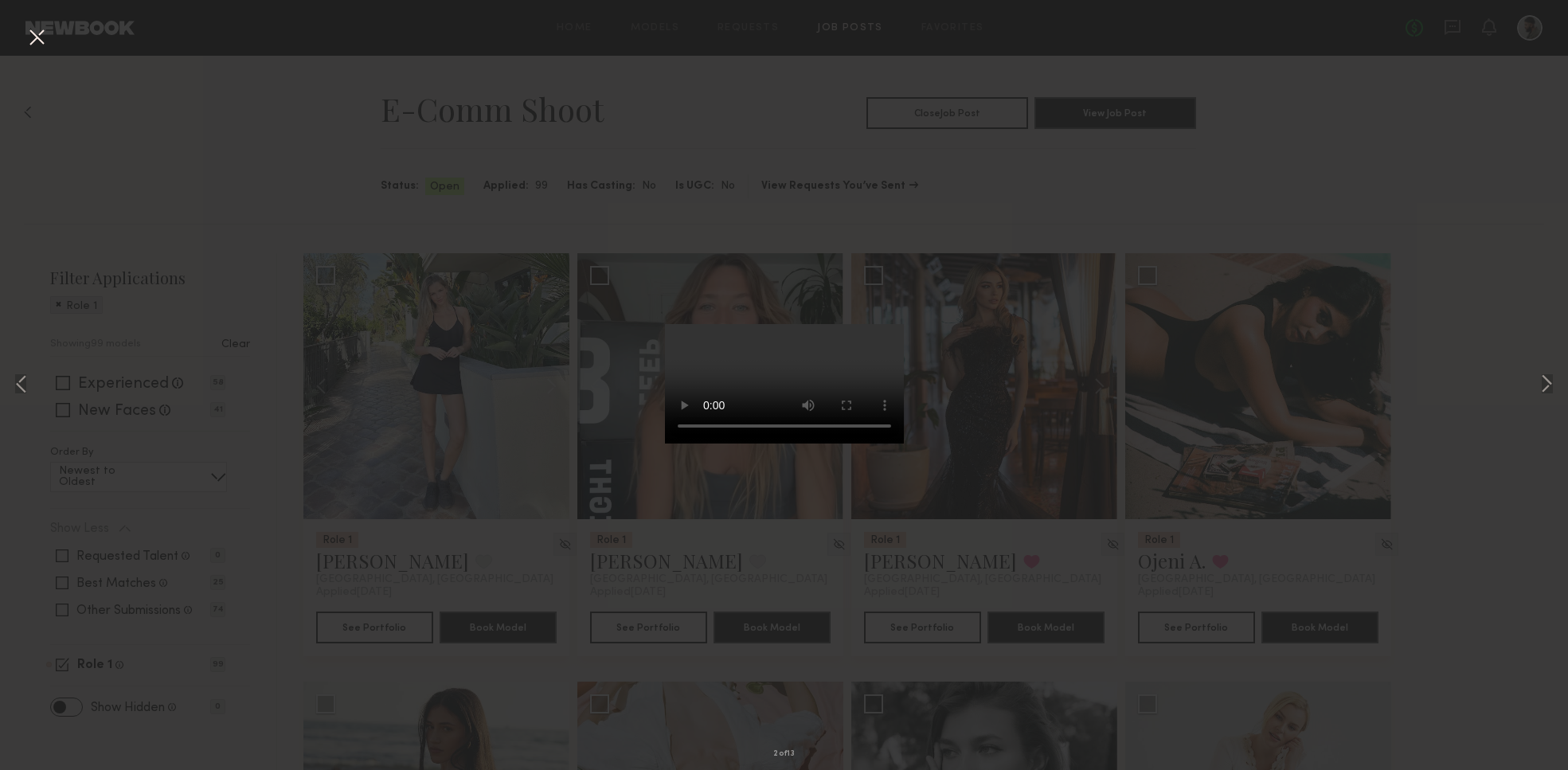
click at [710, 206] on div "2 of 13" at bounding box center [784, 385] width 1568 height 770
click at [50, 34] on div "2 of 13" at bounding box center [784, 385] width 1568 height 770
click at [34, 37] on button at bounding box center [36, 38] width 25 height 29
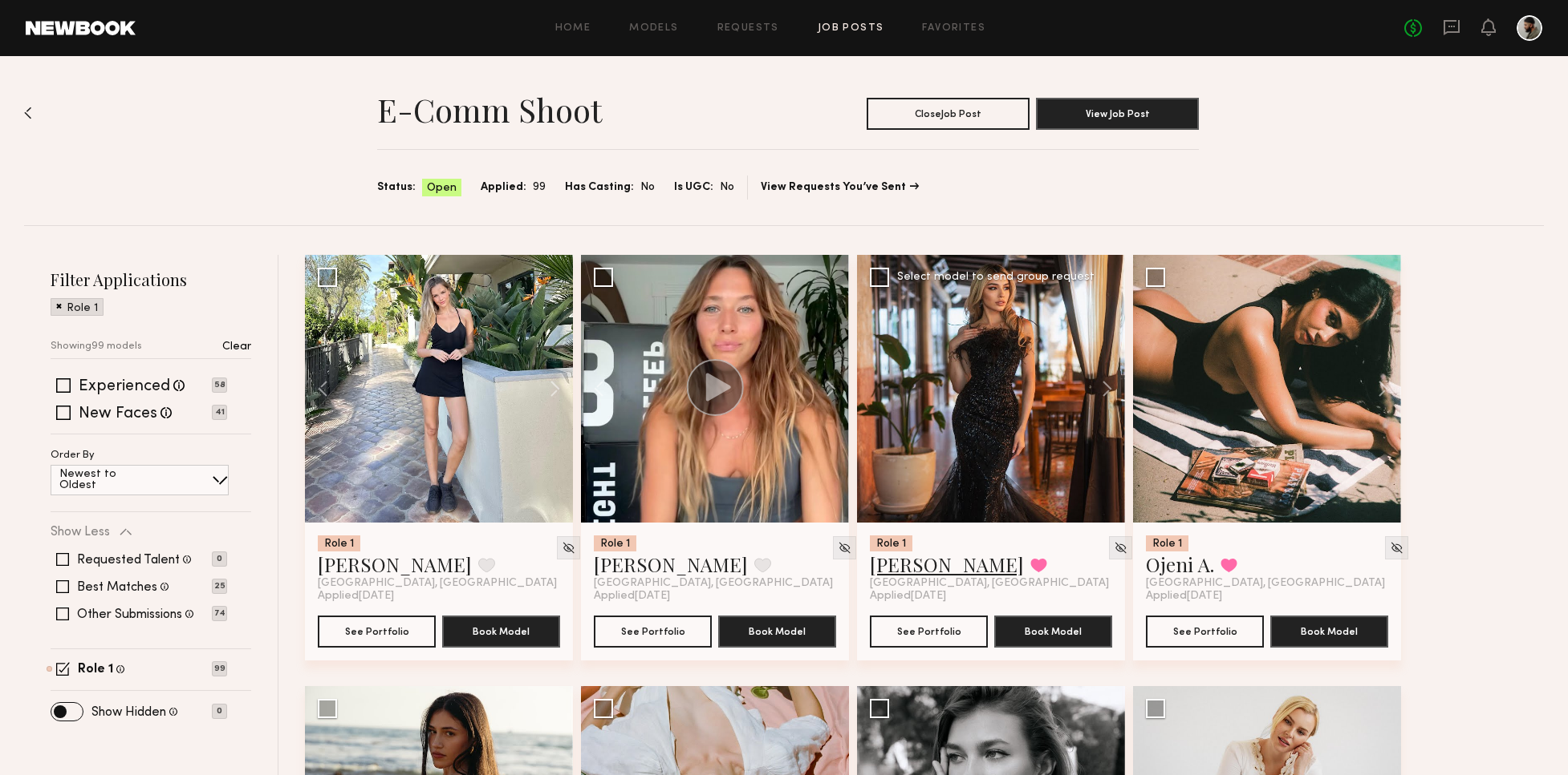
click at [929, 568] on link "Tiffany L." at bounding box center [947, 565] width 154 height 26
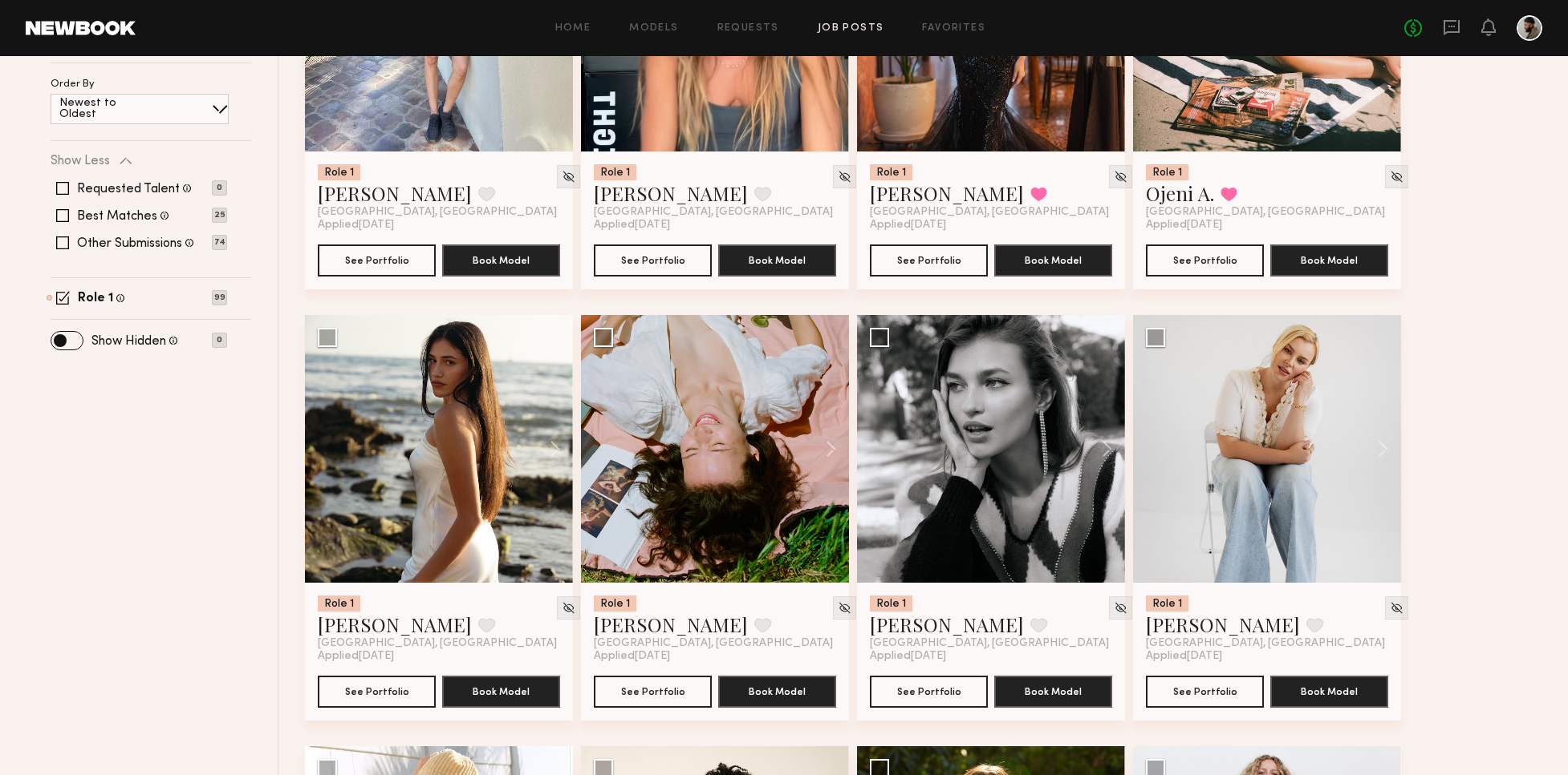
scroll to position [376, 0]
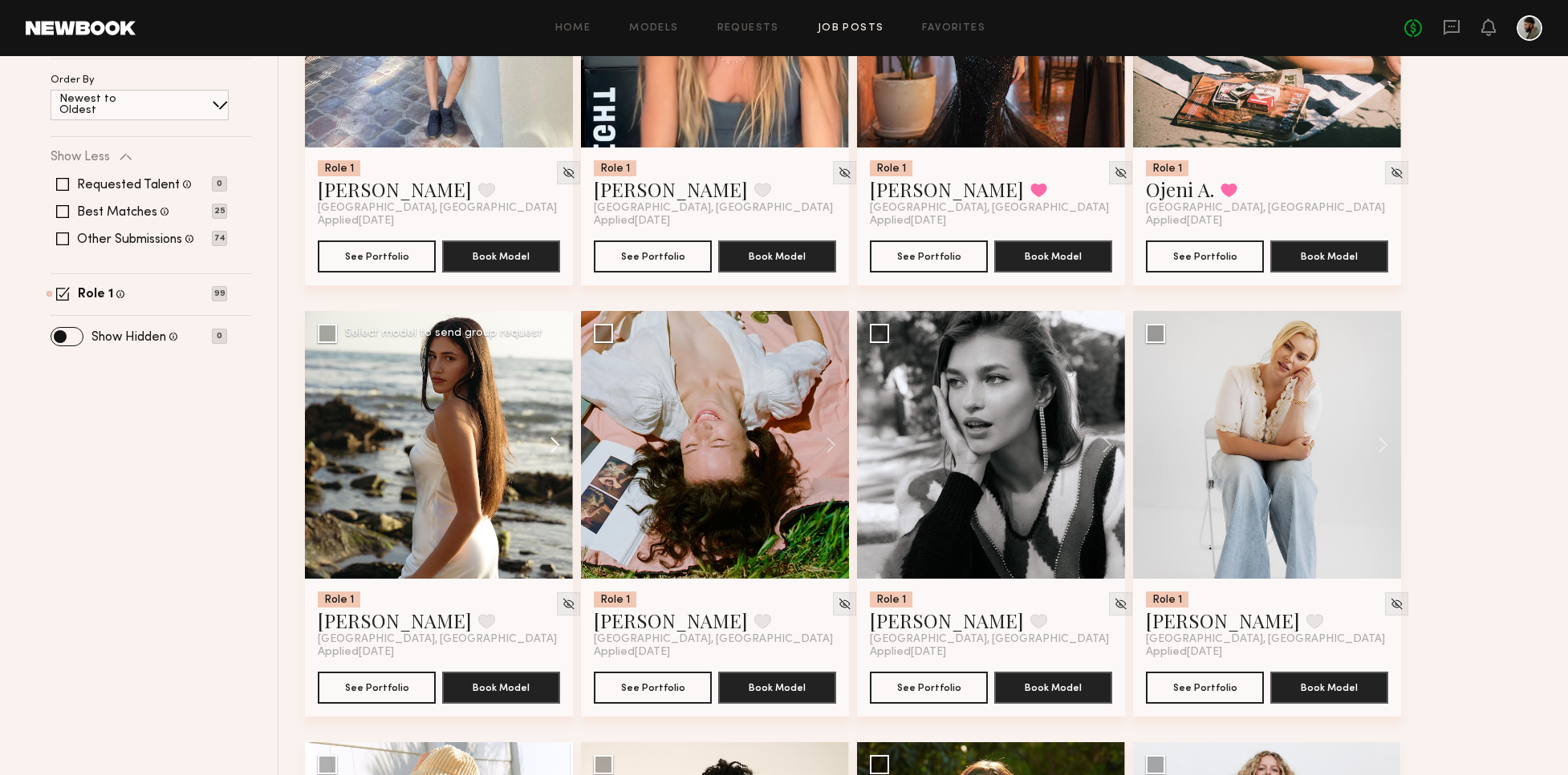
click at [556, 449] on button at bounding box center [547, 445] width 51 height 267
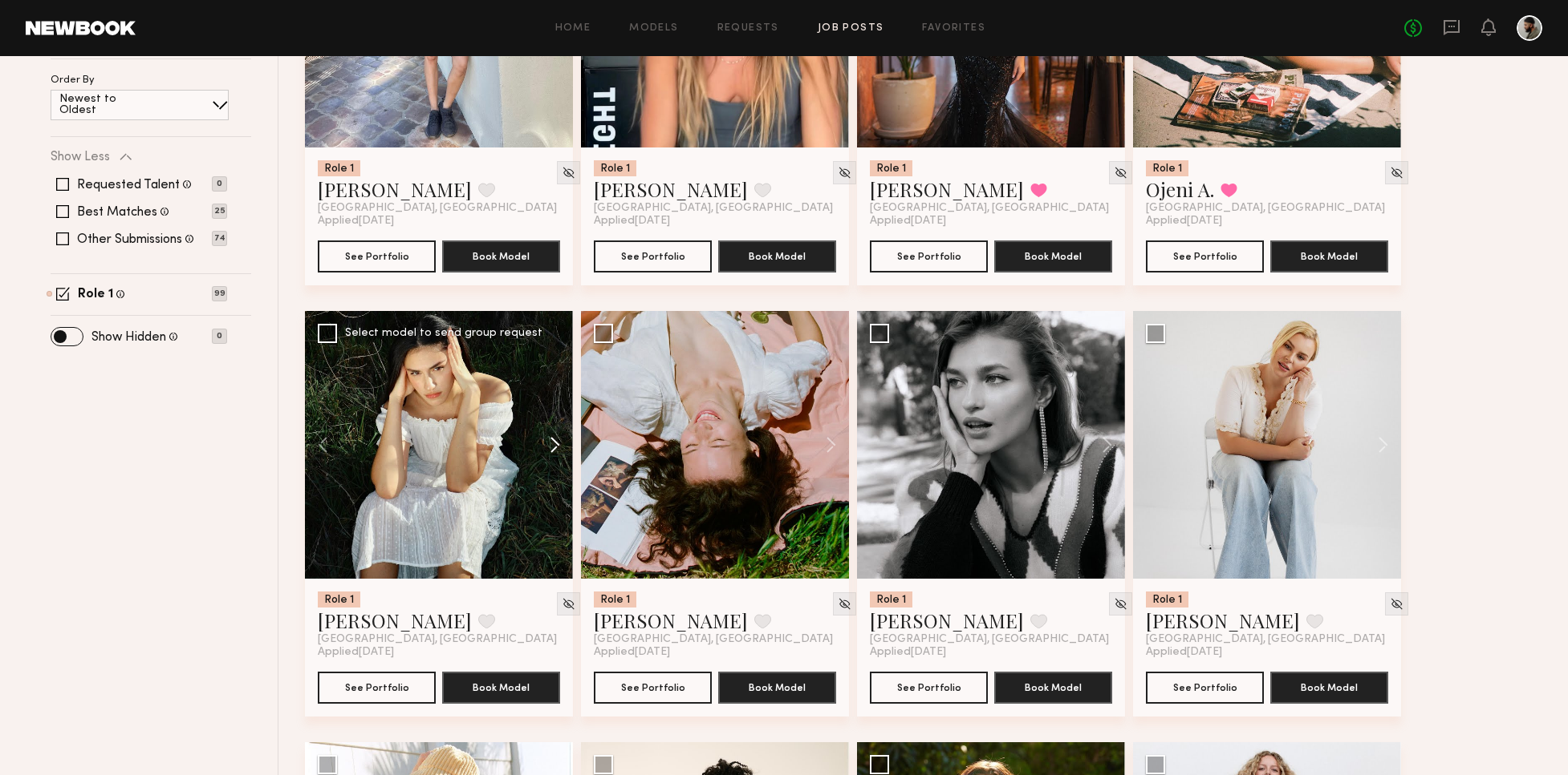
click at [555, 445] on button at bounding box center [547, 445] width 51 height 267
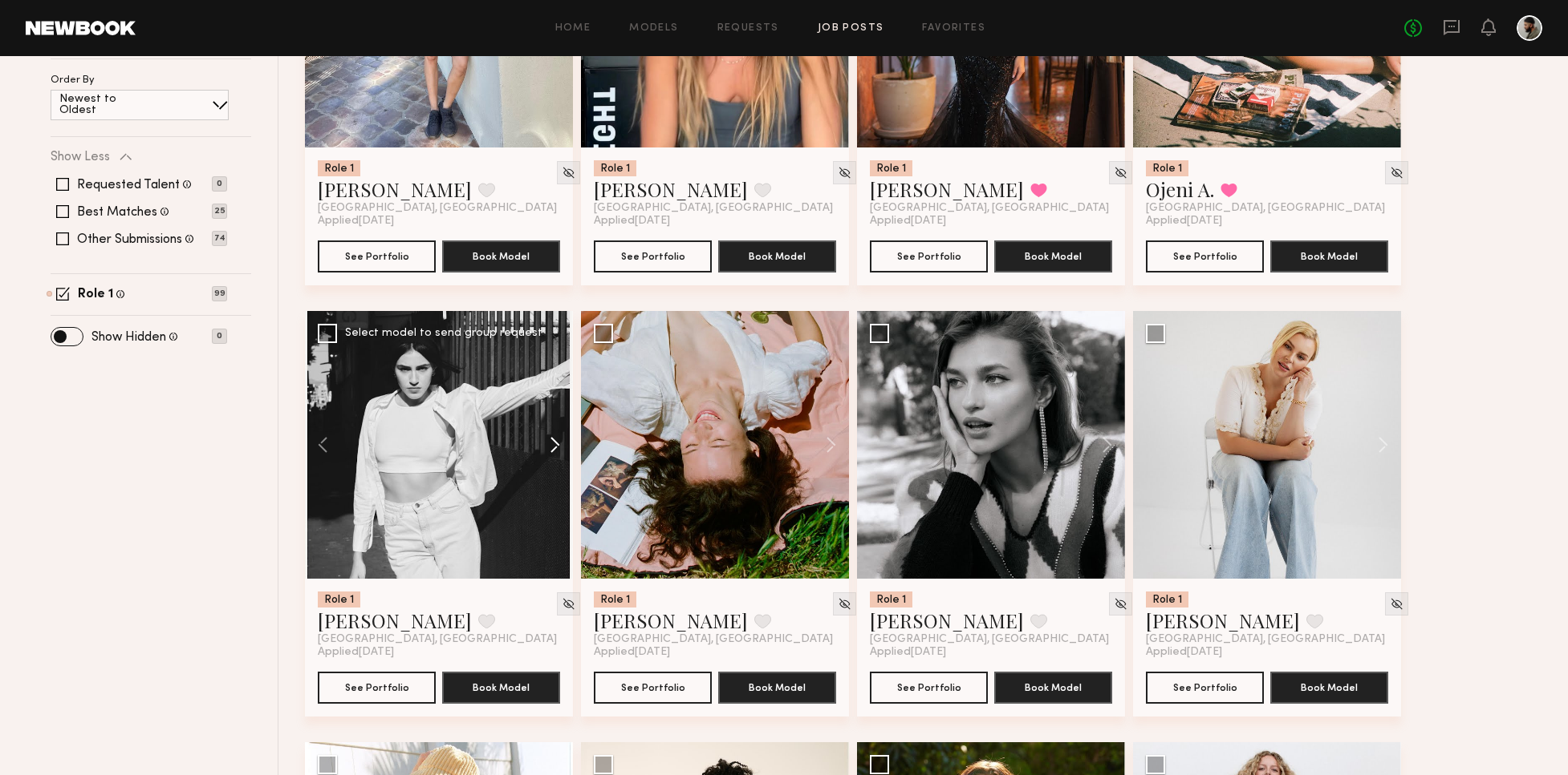
click at [557, 443] on button at bounding box center [547, 445] width 51 height 267
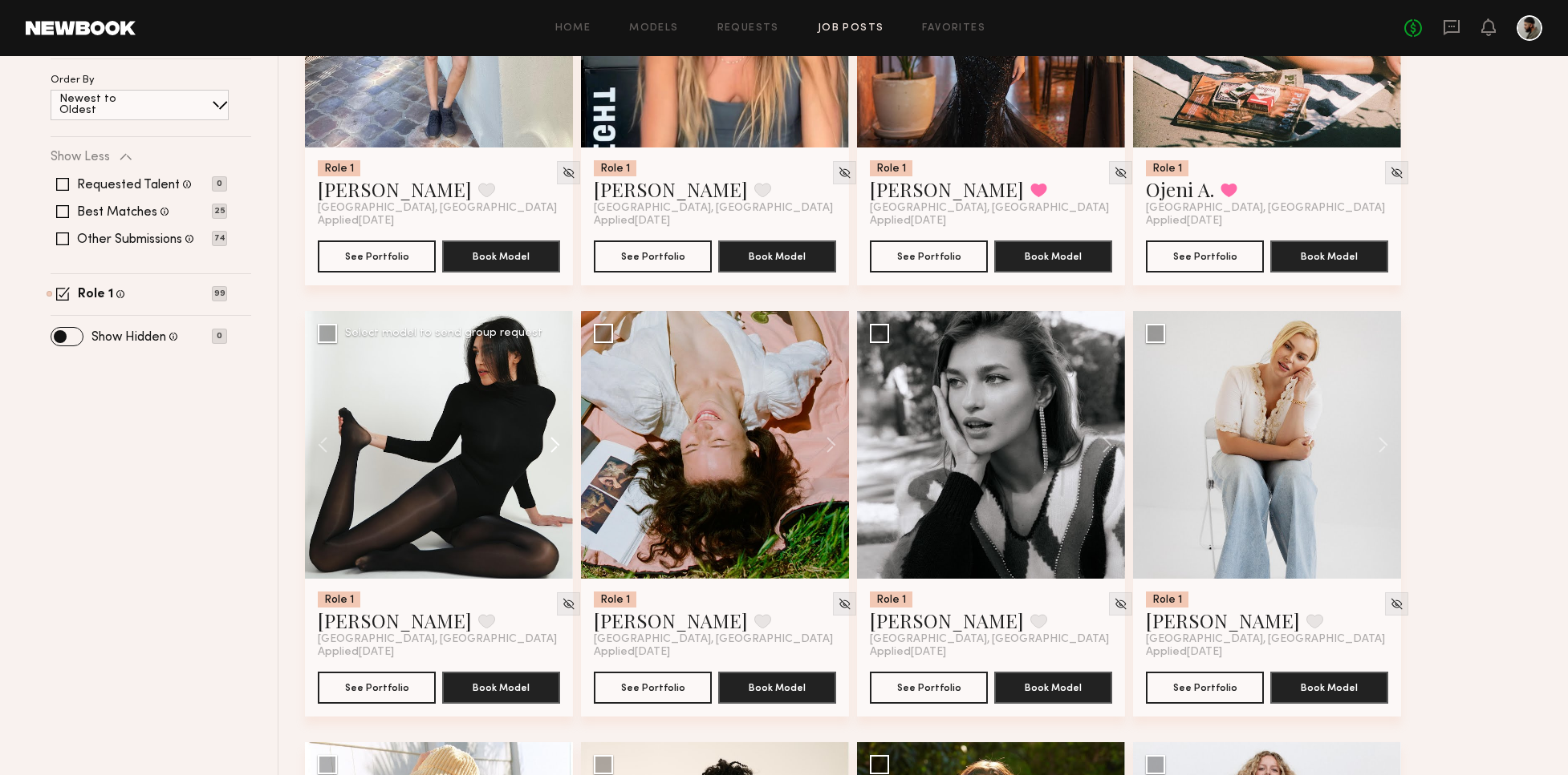
click at [560, 439] on button at bounding box center [547, 445] width 51 height 267
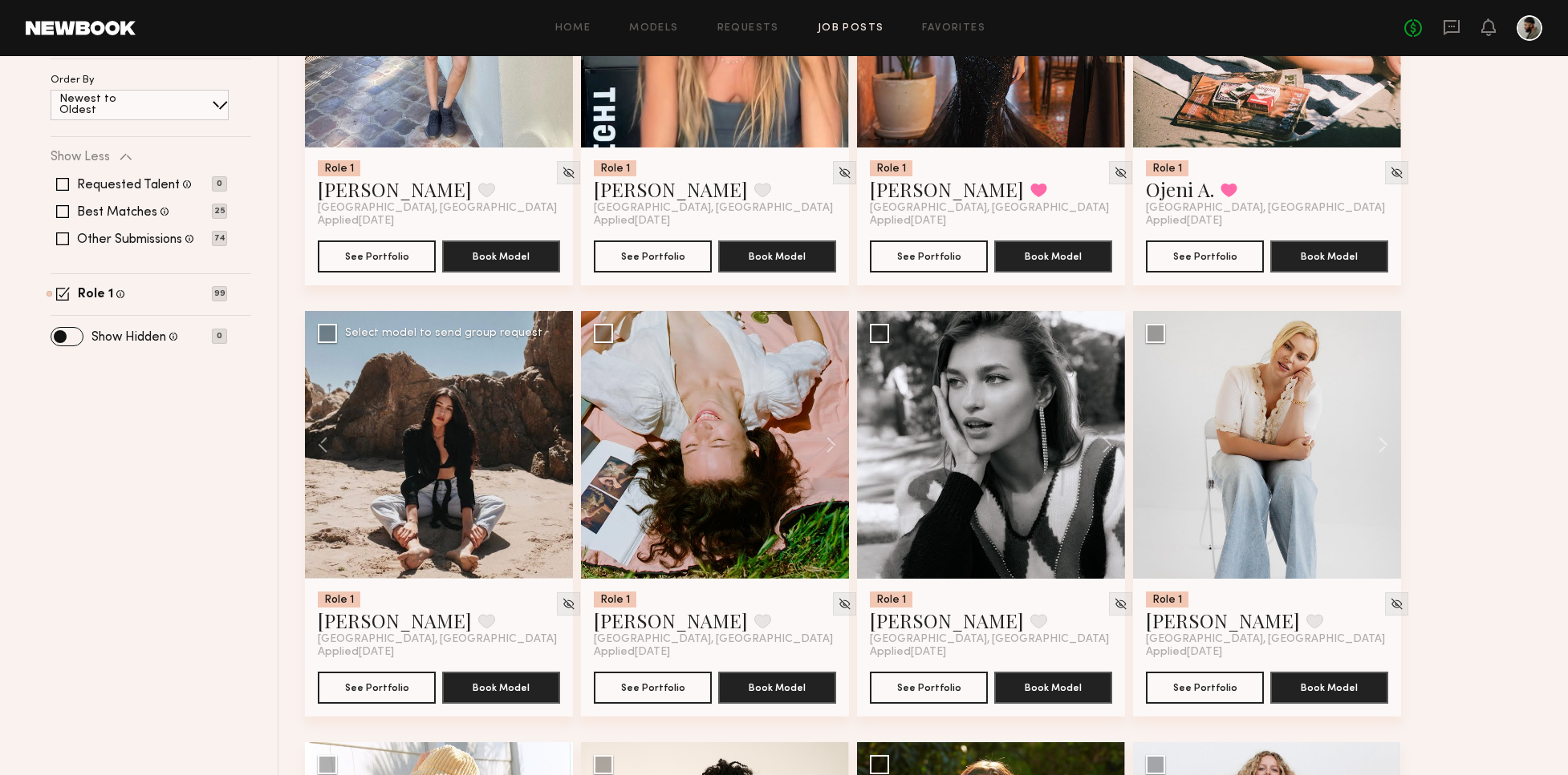
click at [559, 438] on div at bounding box center [439, 445] width 268 height 267
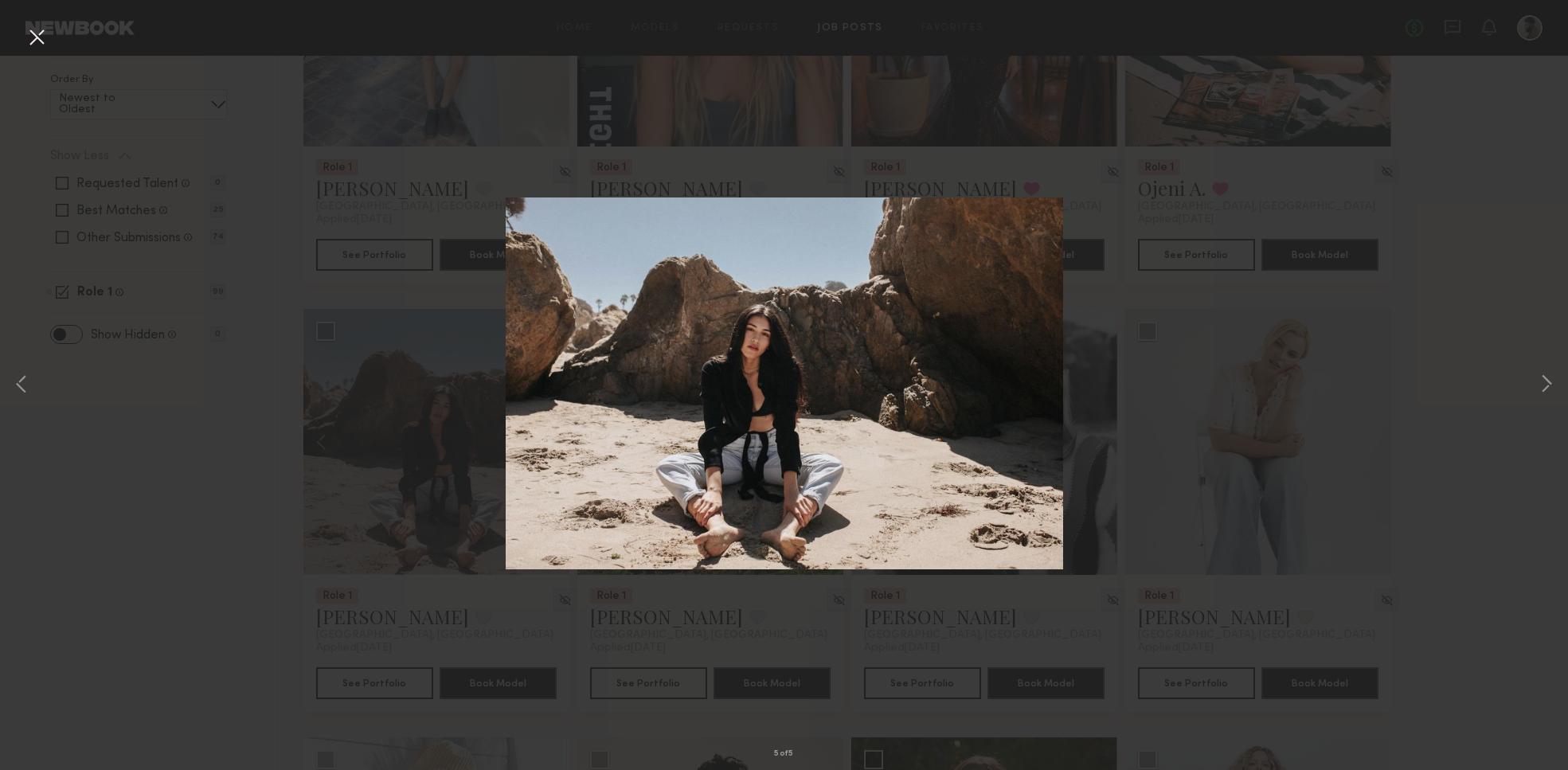
click at [1528, 381] on div "5 of 5" at bounding box center [784, 385] width 1568 height 770
click at [1552, 380] on button at bounding box center [1546, 385] width 19 height 617
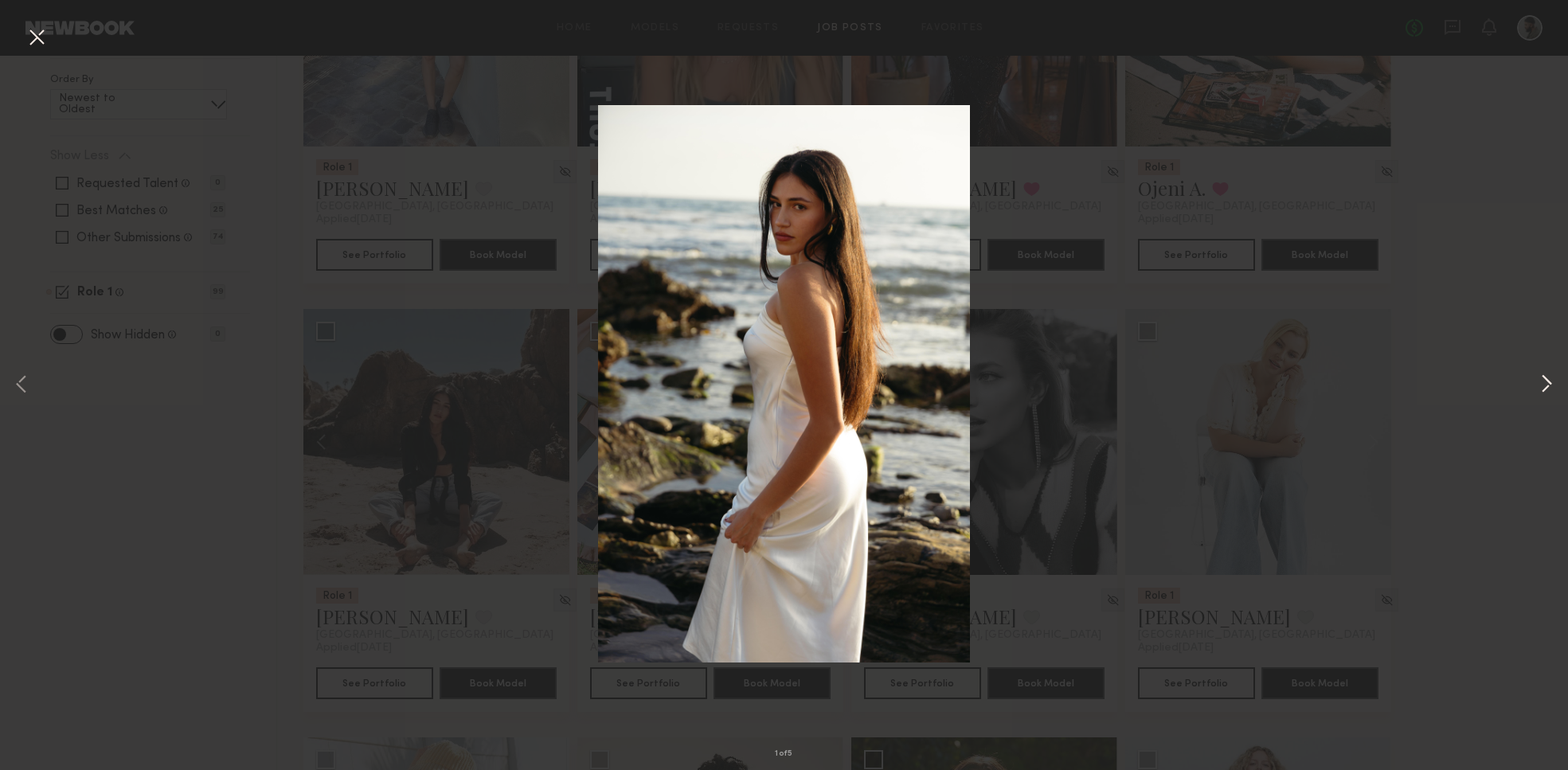
click at [1542, 383] on button at bounding box center [1546, 385] width 19 height 617
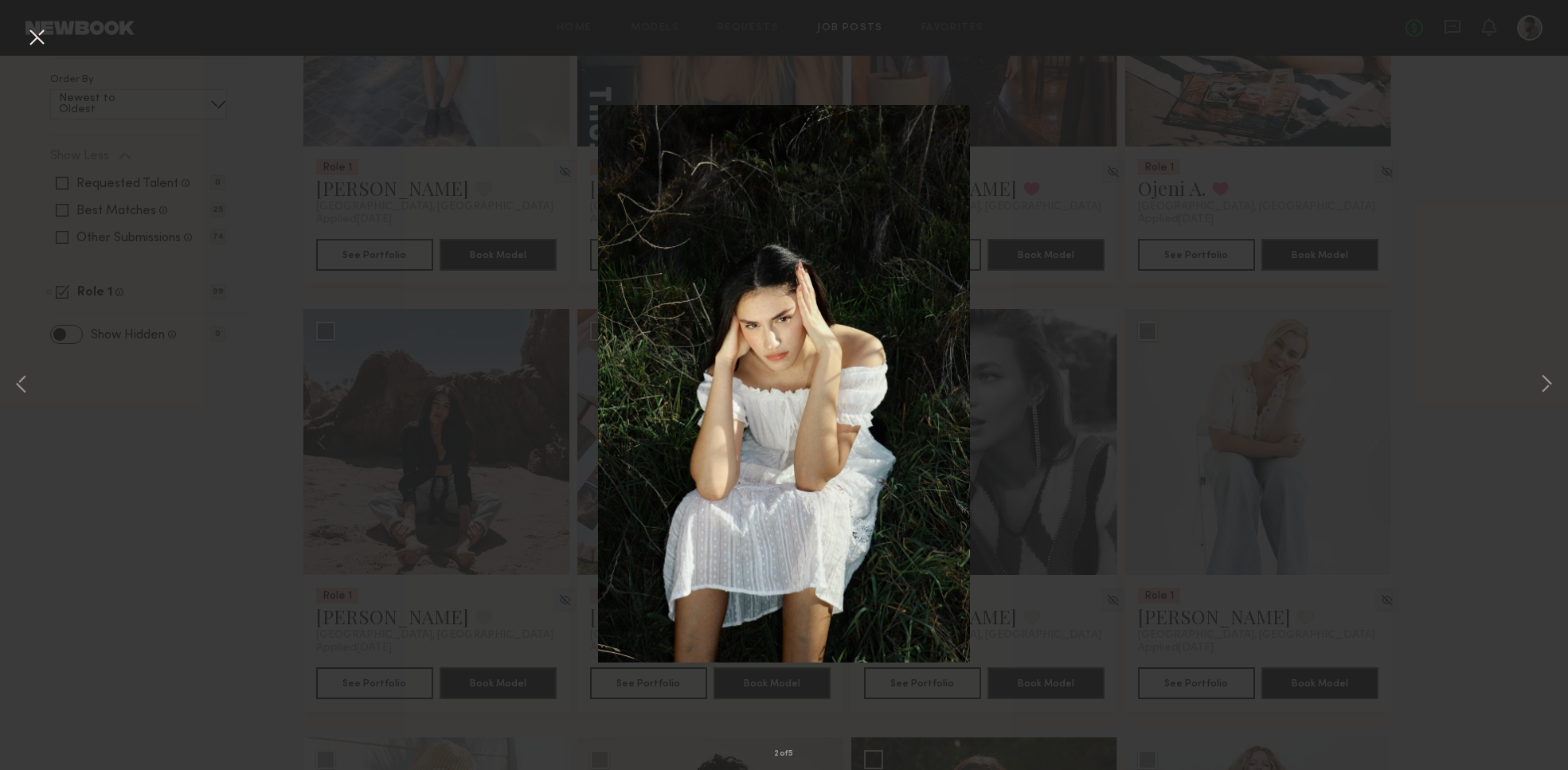
click at [1532, 384] on div "2 of 5" at bounding box center [784, 385] width 1568 height 770
click at [1531, 384] on div "2 of 5" at bounding box center [784, 385] width 1568 height 770
click at [1545, 383] on button at bounding box center [1546, 385] width 19 height 617
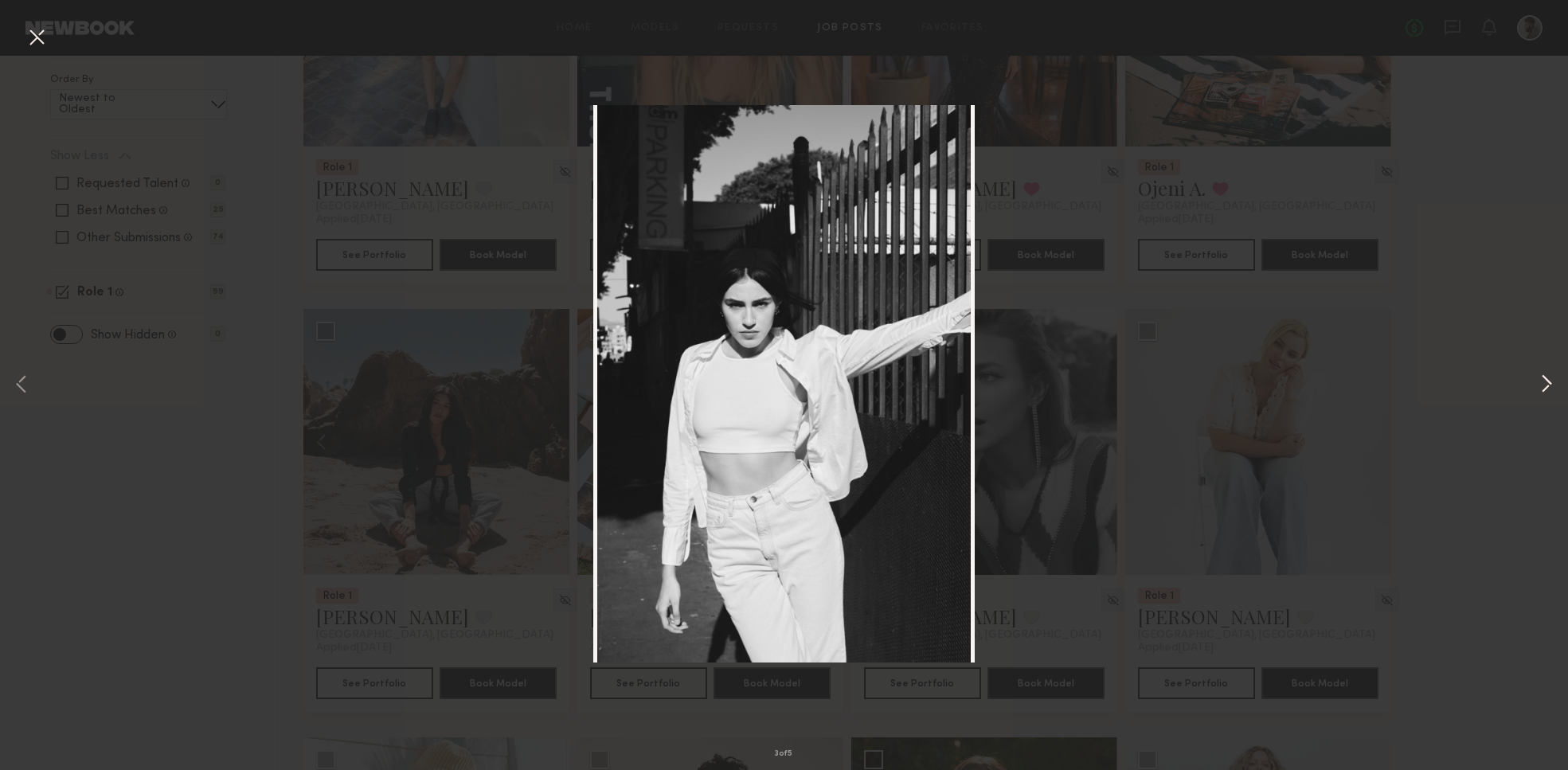
click at [1547, 383] on button at bounding box center [1546, 385] width 19 height 617
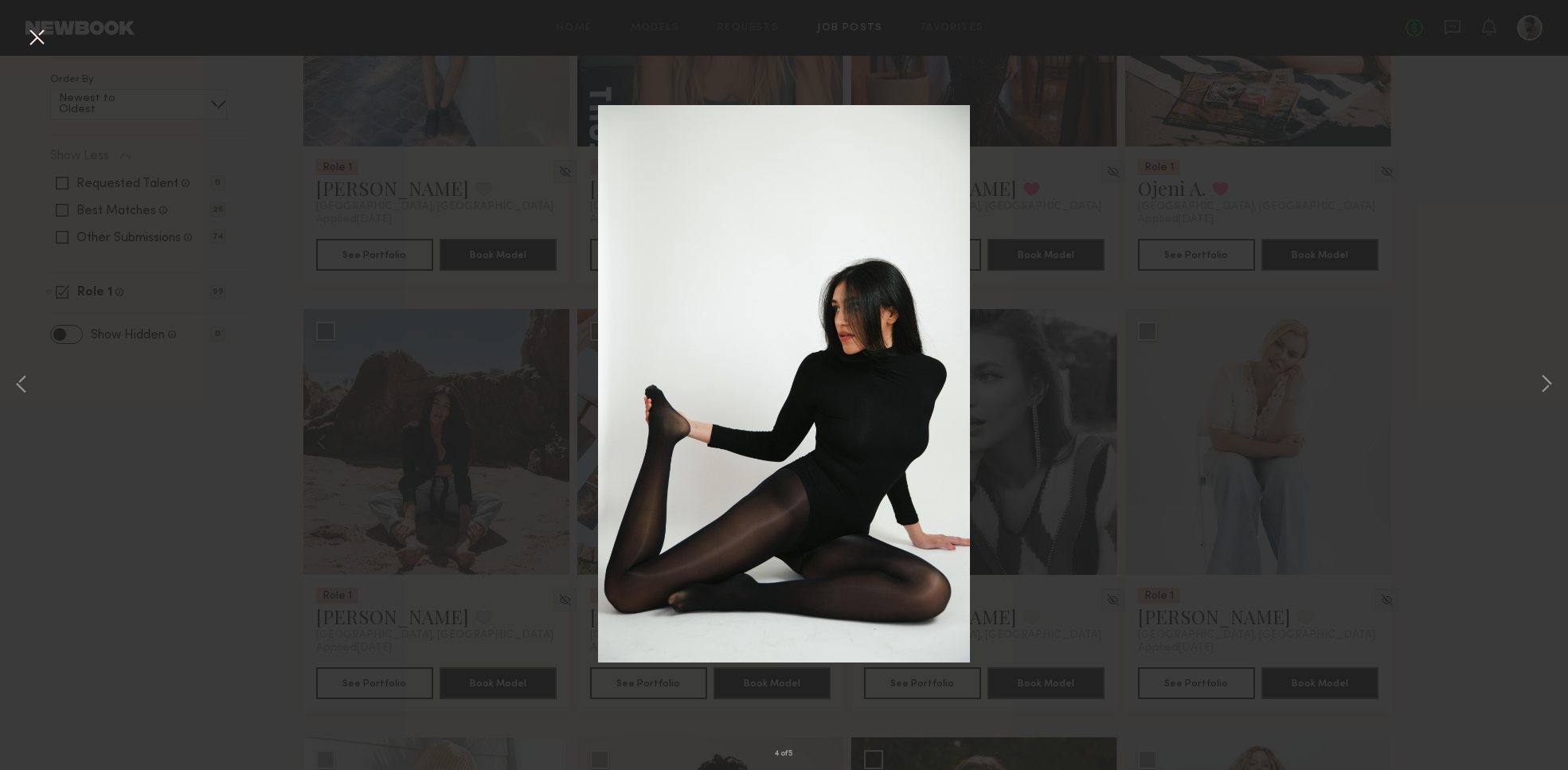
click at [36, 47] on button at bounding box center [36, 38] width 25 height 29
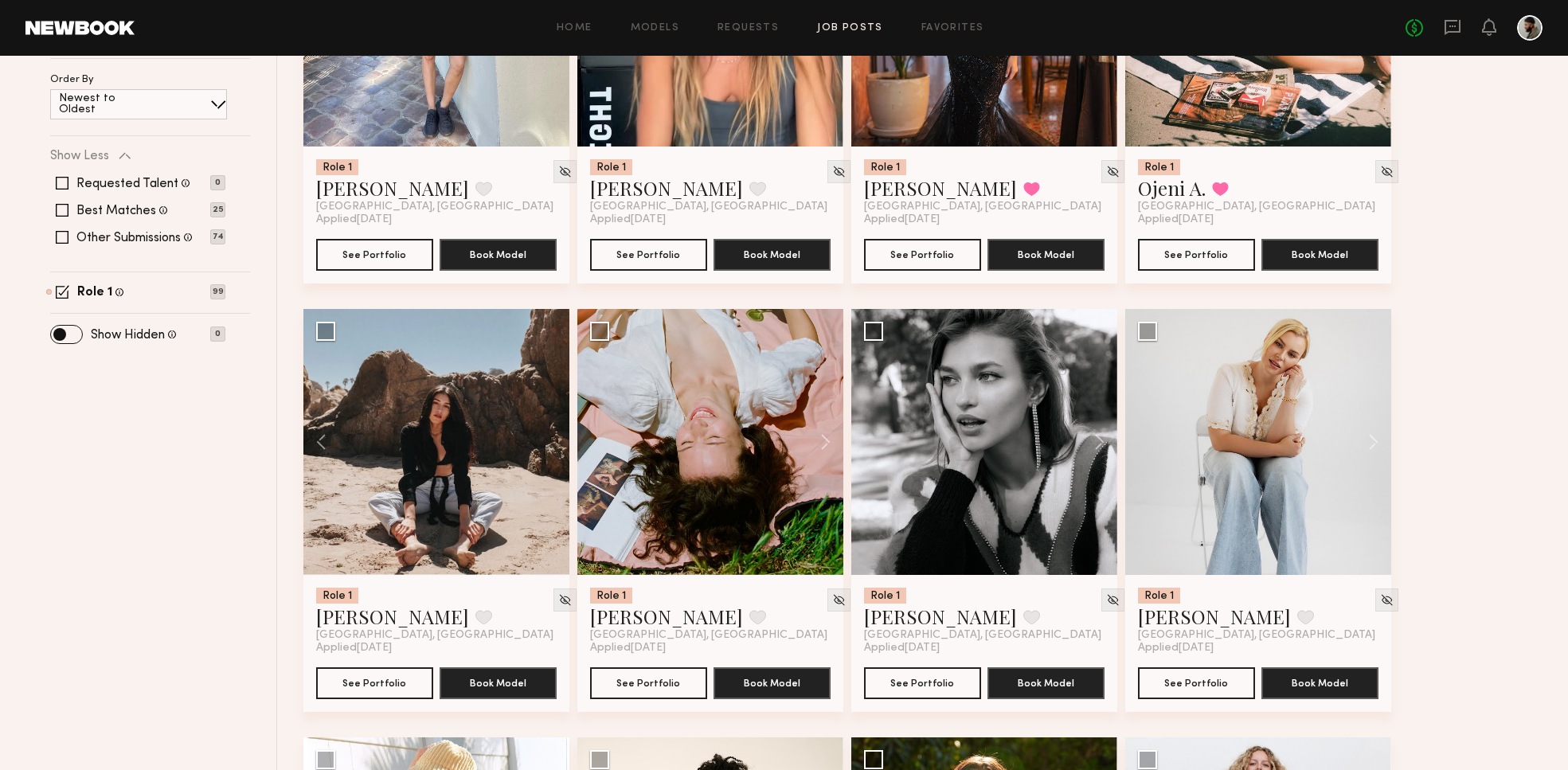
drag, startPoint x: 36, startPoint y: 47, endPoint x: 29, endPoint y: 34, distance: 14.8
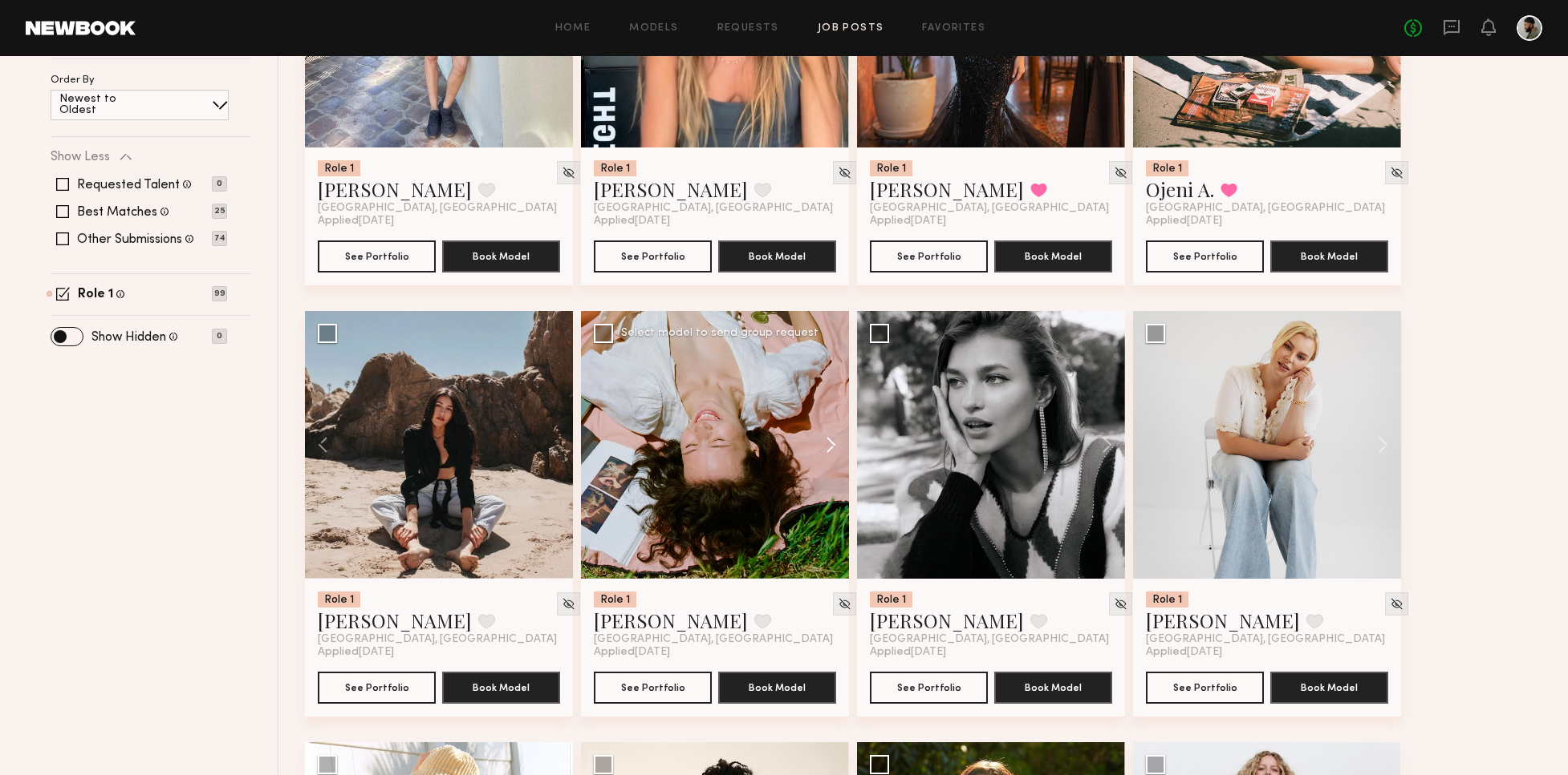
click at [826, 445] on button at bounding box center [823, 445] width 51 height 267
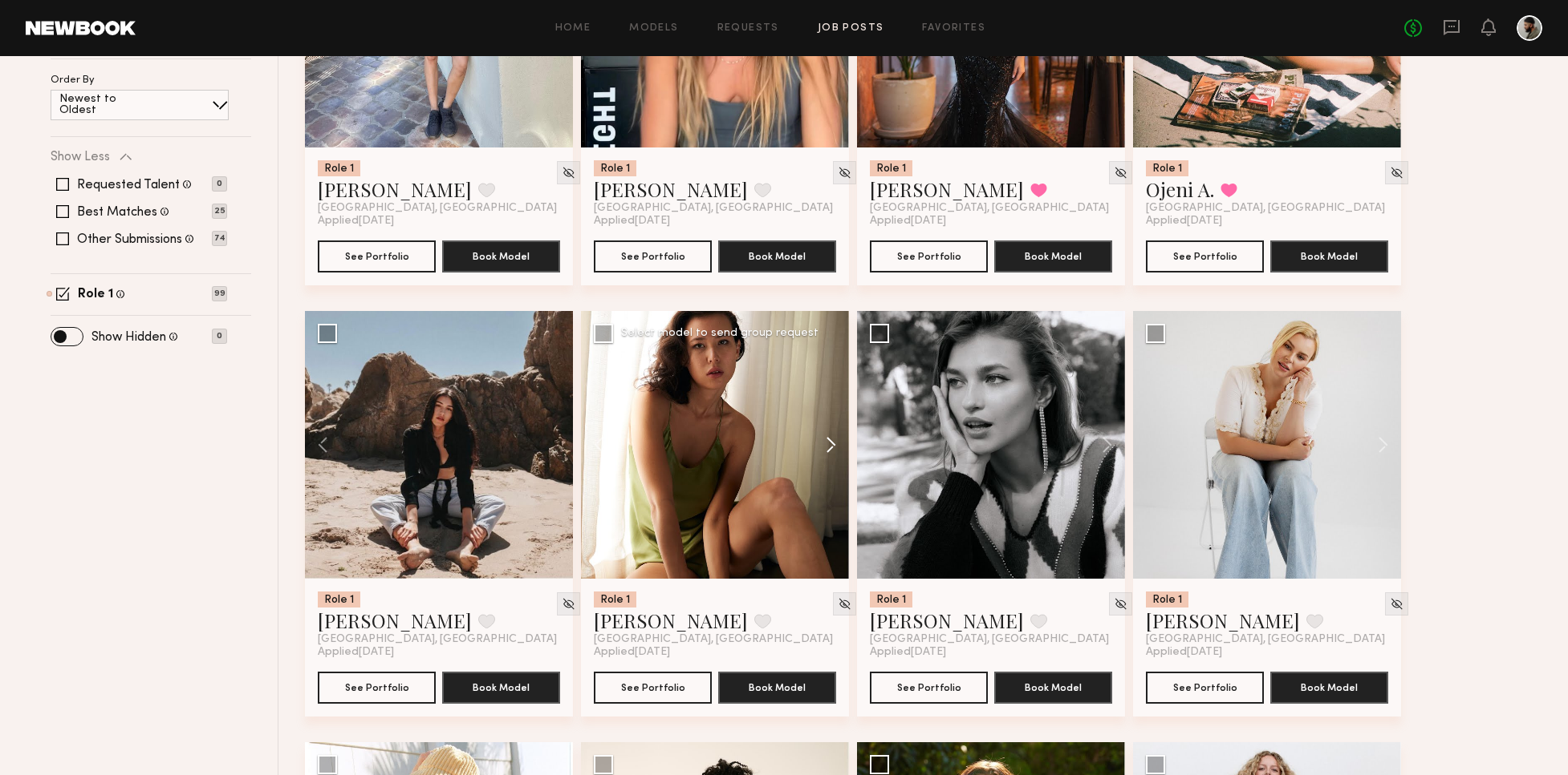
click at [827, 445] on button at bounding box center [823, 445] width 51 height 267
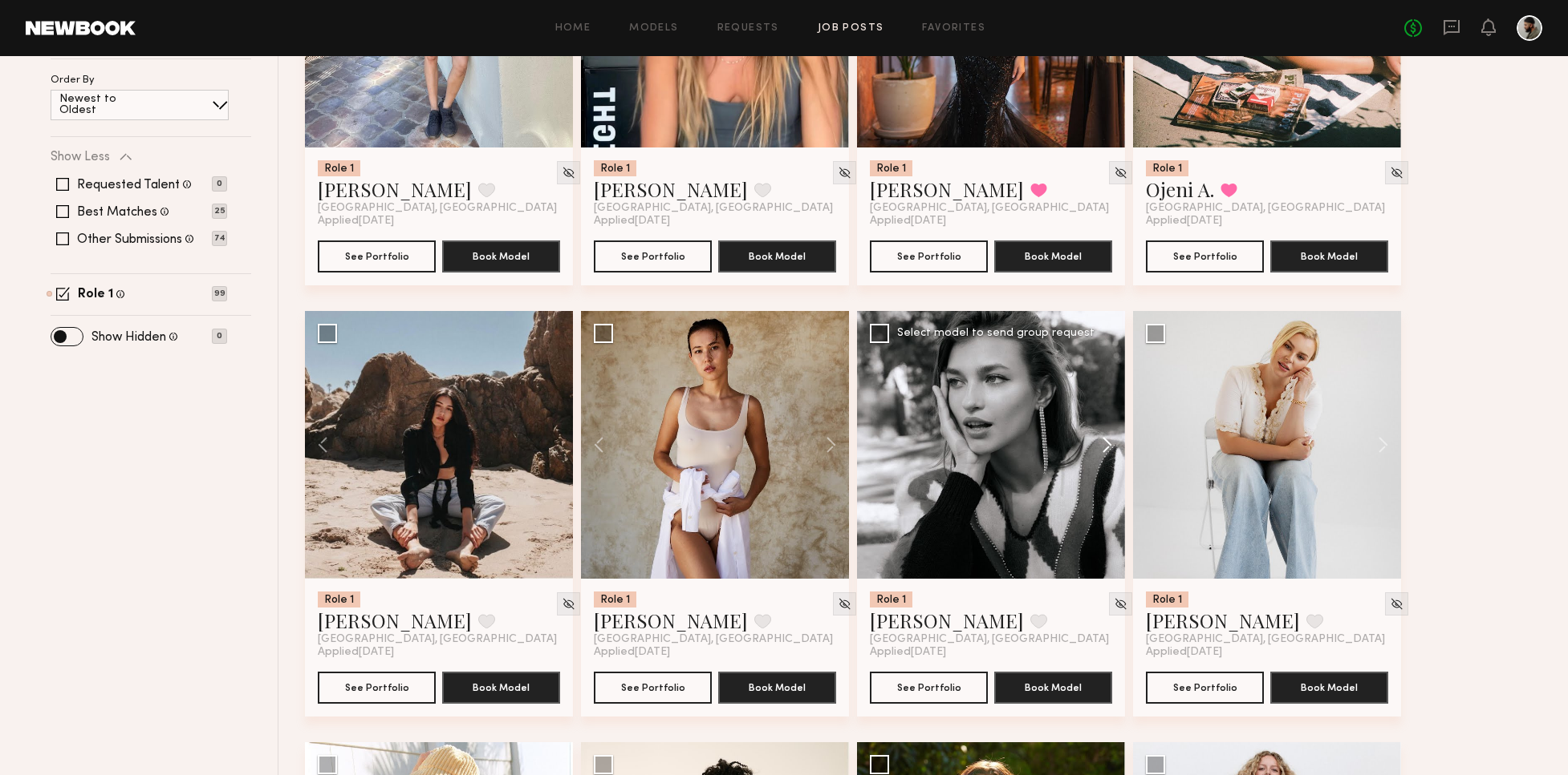
click at [1103, 433] on button at bounding box center [1099, 445] width 51 height 267
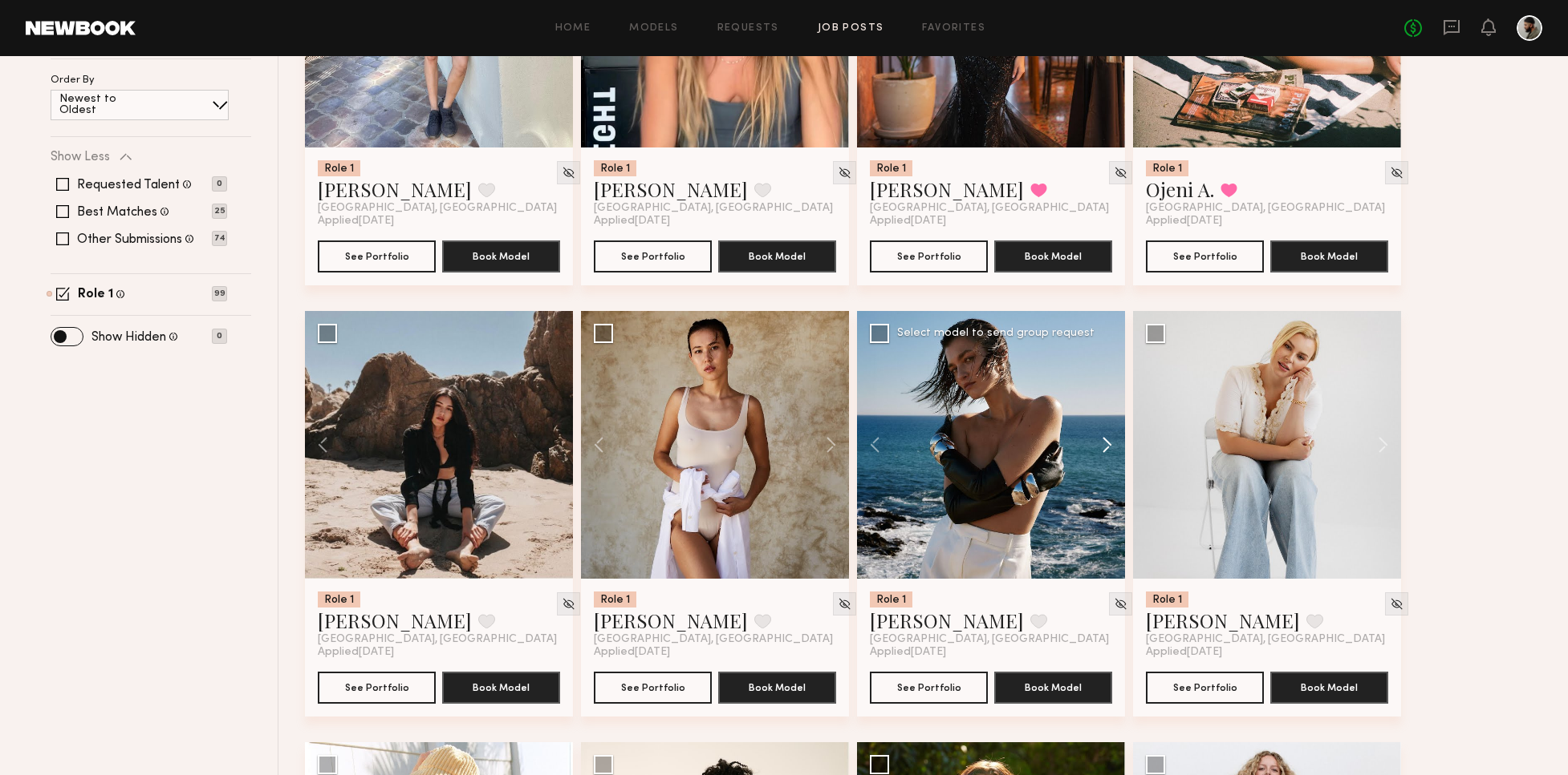
click at [1105, 438] on button at bounding box center [1099, 445] width 51 height 267
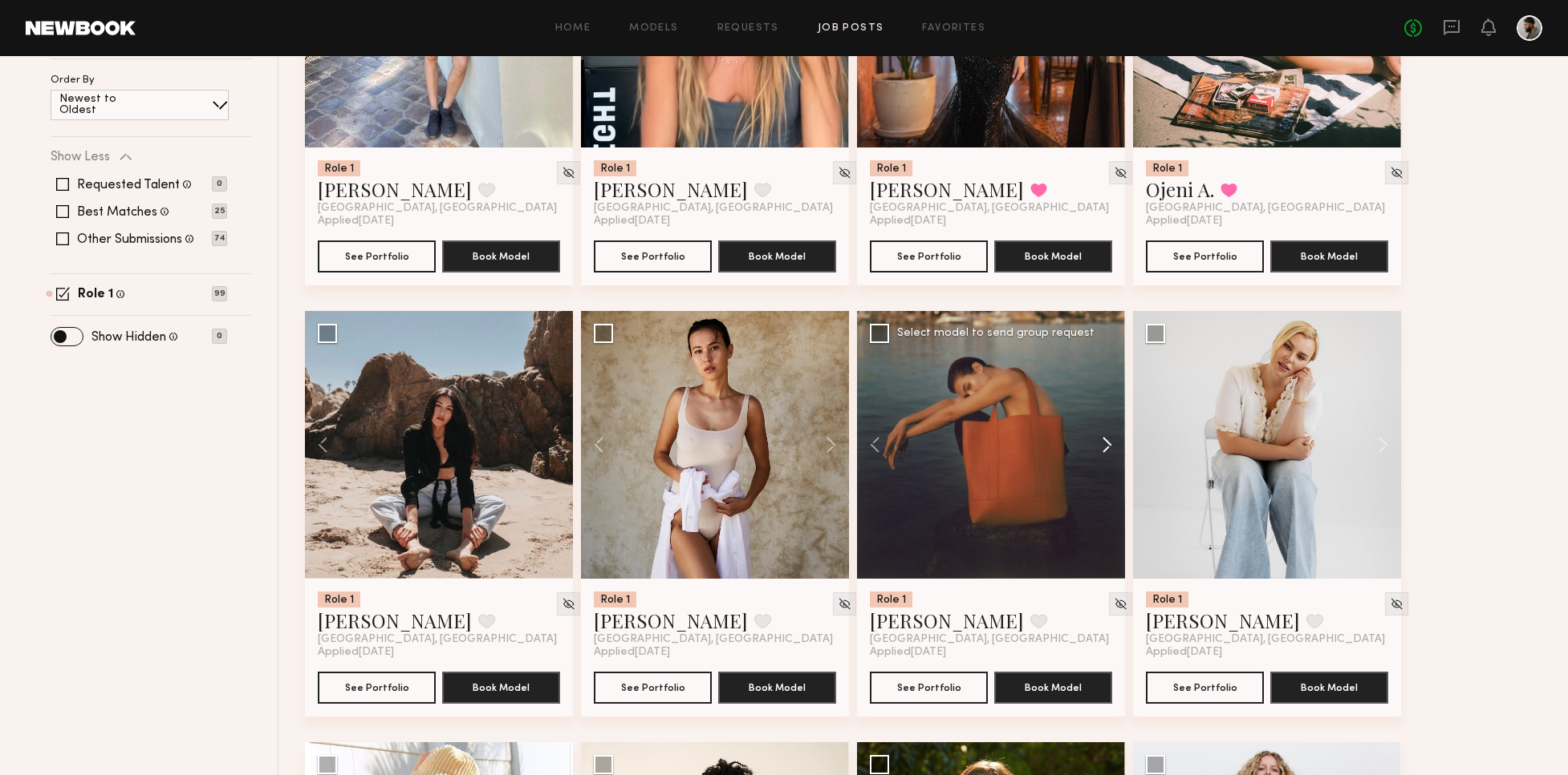
click at [1111, 439] on button at bounding box center [1099, 445] width 51 height 267
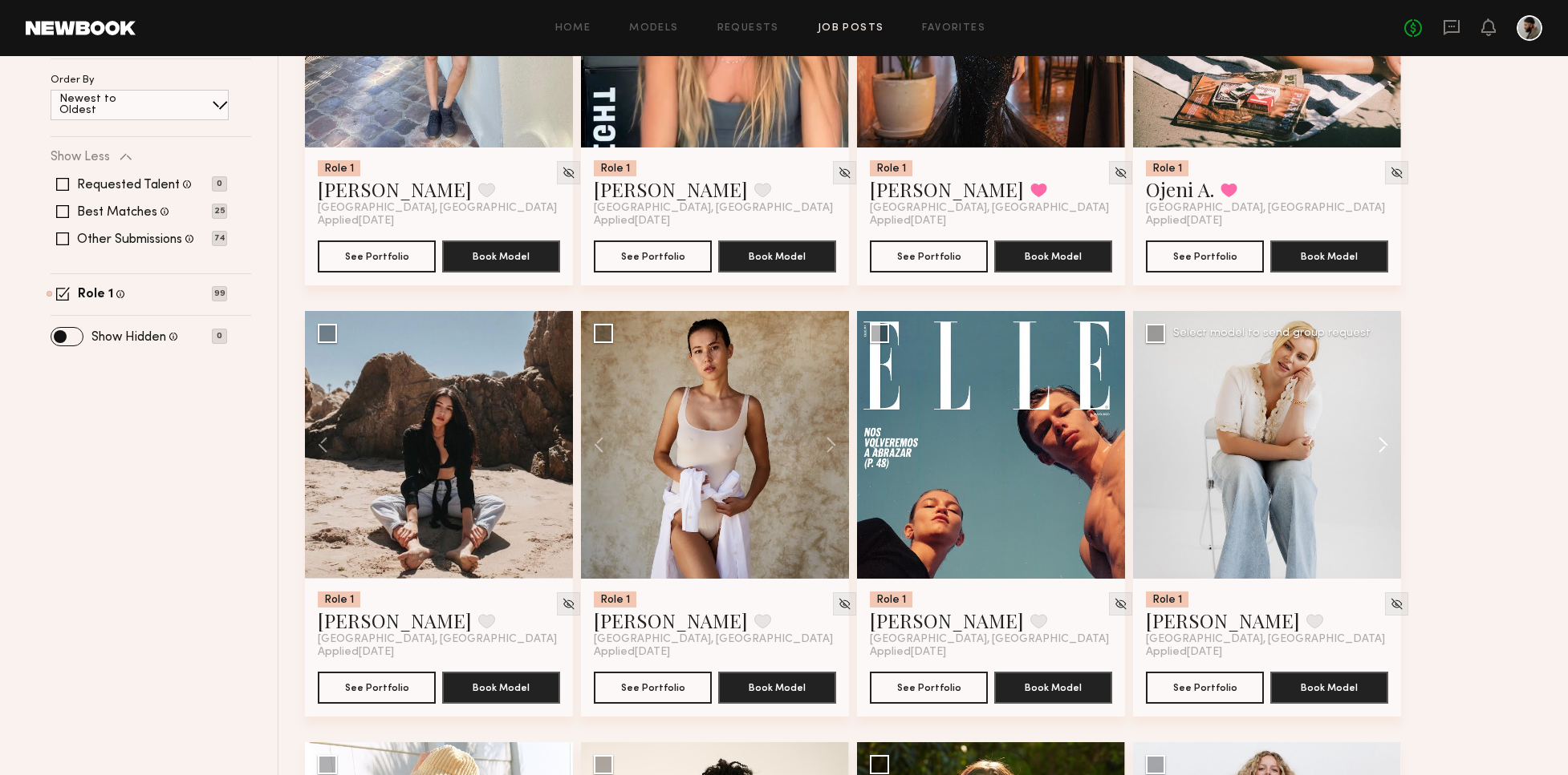
click at [1374, 434] on button at bounding box center [1375, 445] width 51 height 267
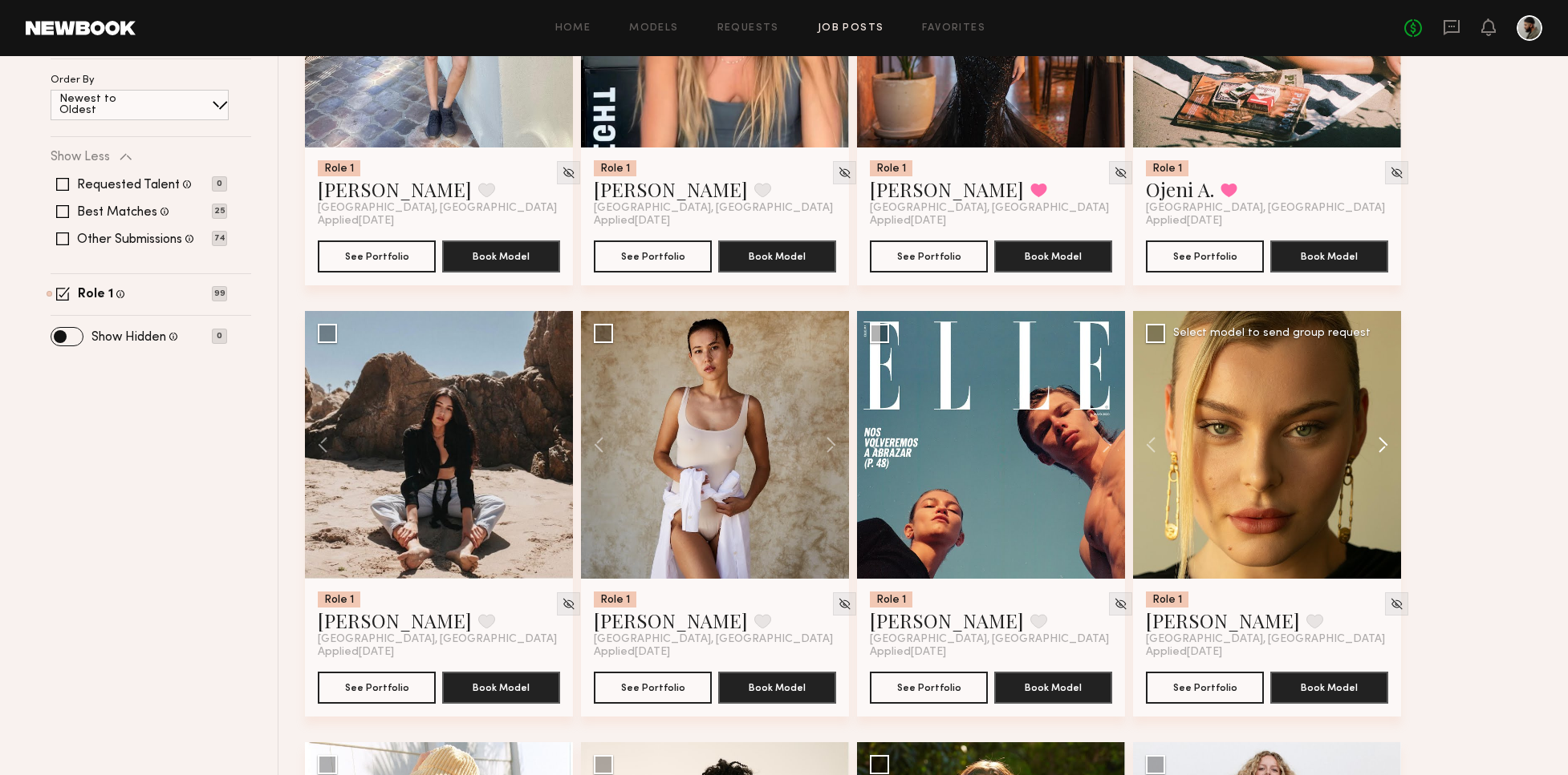
click at [1374, 434] on button at bounding box center [1375, 445] width 51 height 267
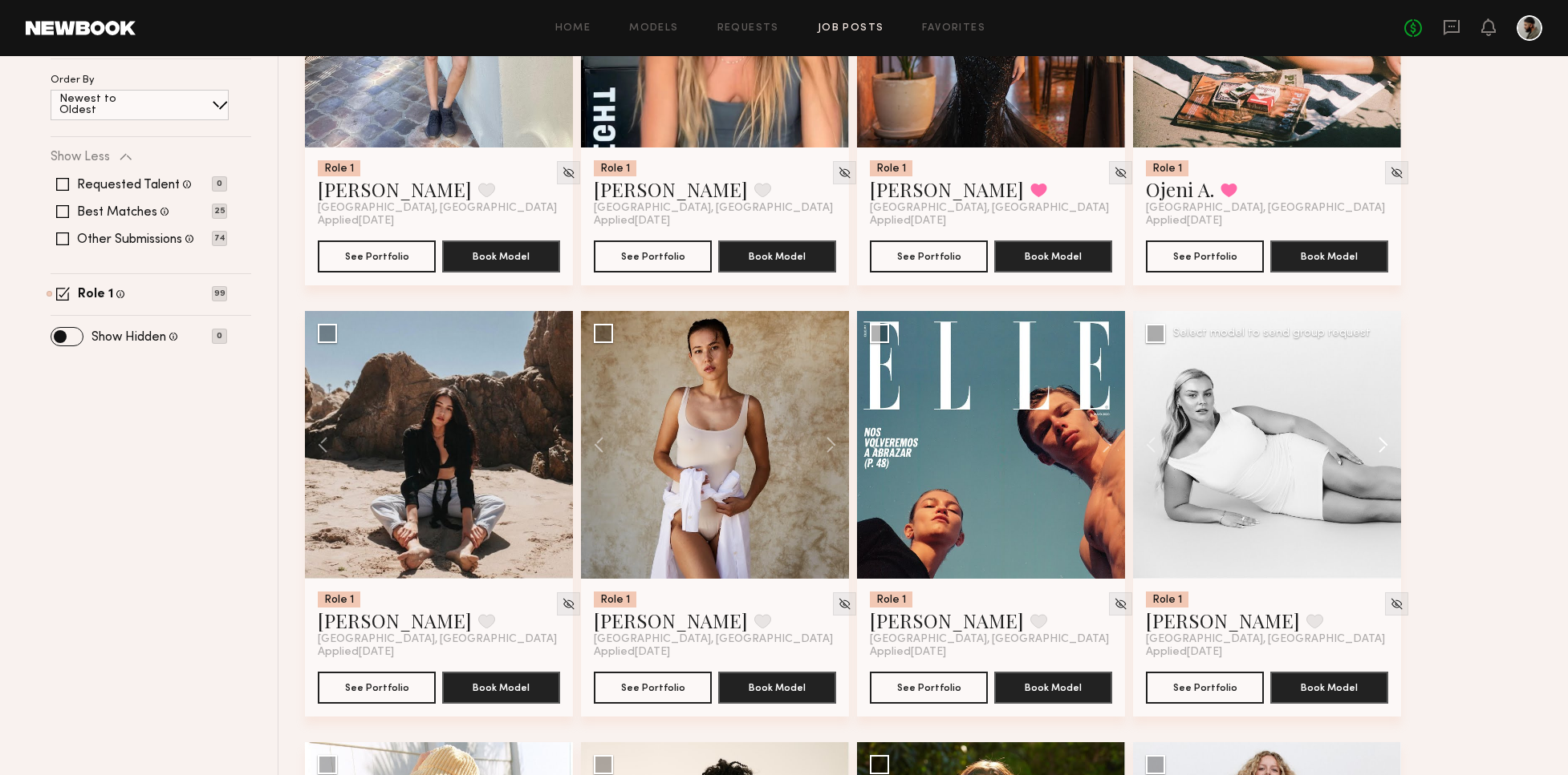
click at [1378, 438] on button at bounding box center [1375, 445] width 51 height 267
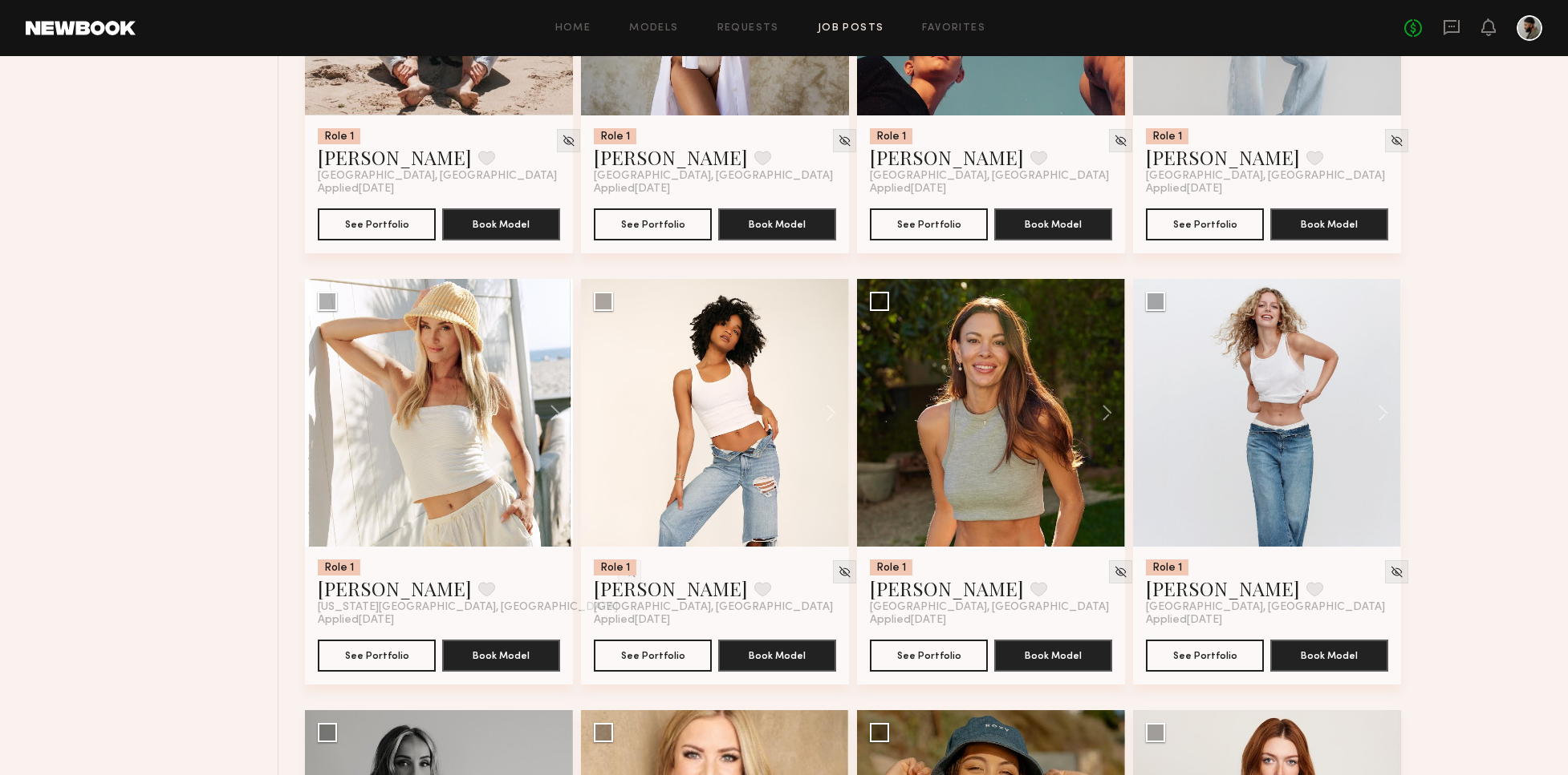
scroll to position [851, 0]
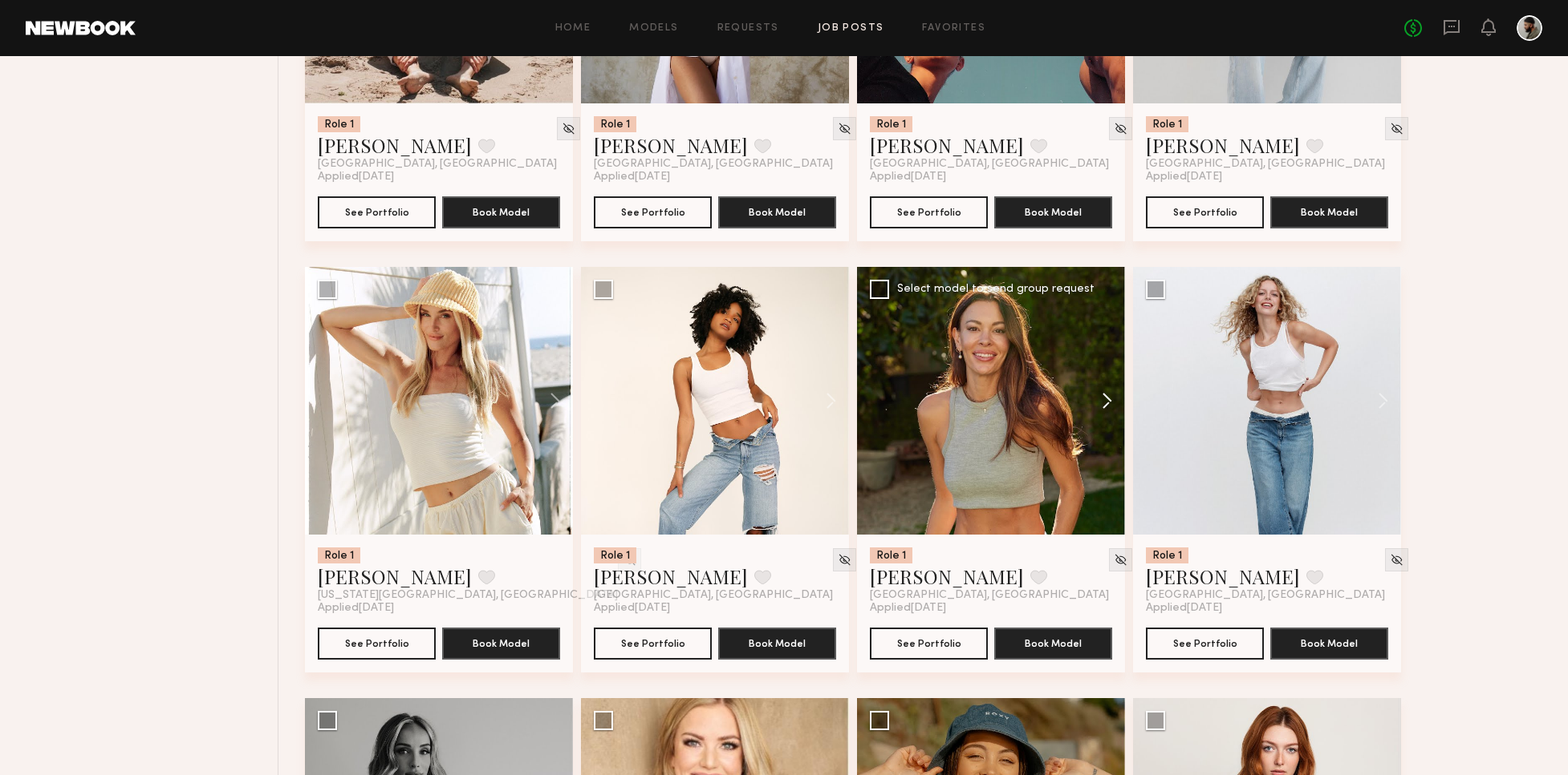
click at [1099, 401] on button at bounding box center [1099, 400] width 51 height 267
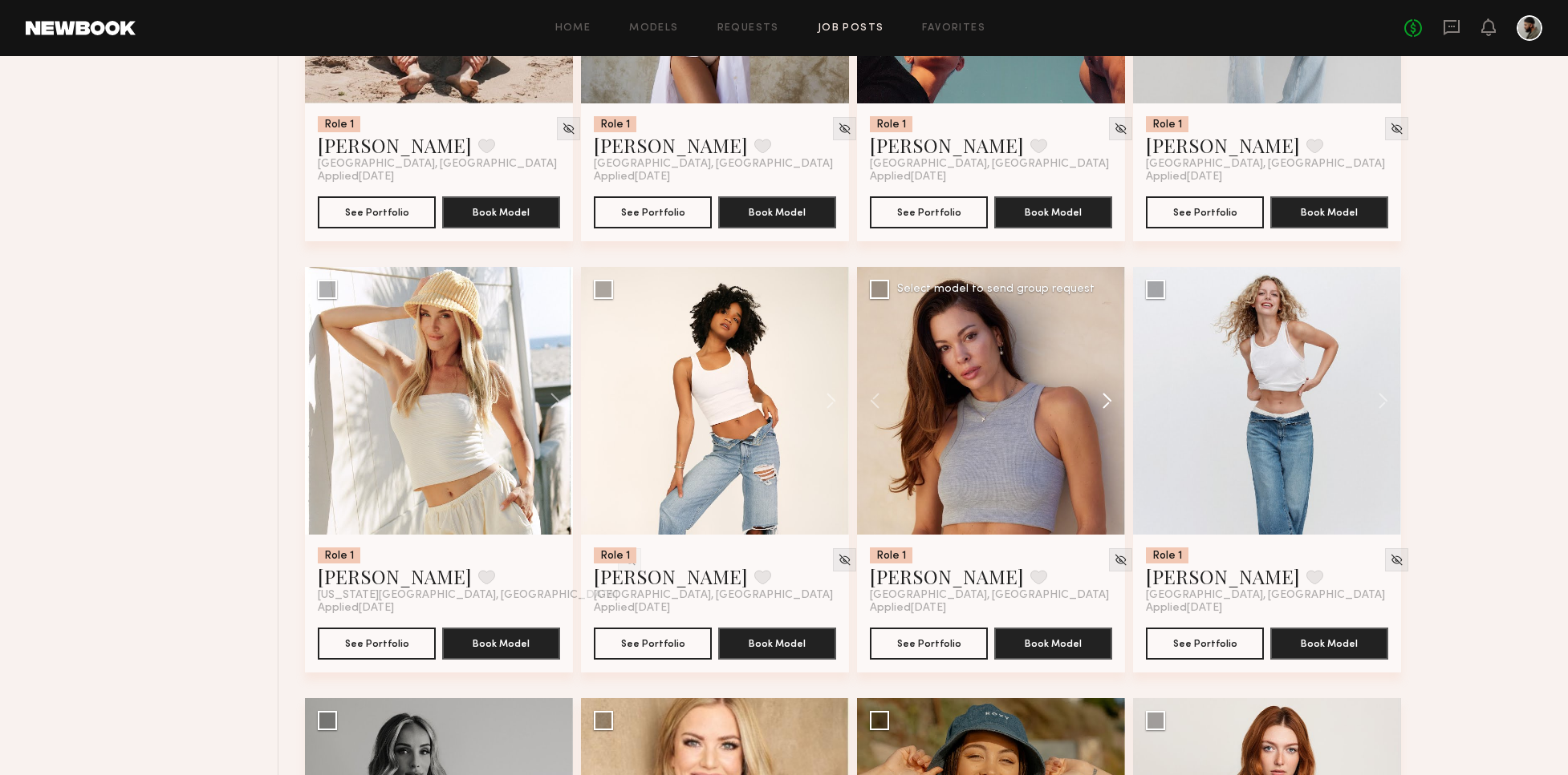
click at [1104, 400] on button at bounding box center [1099, 400] width 51 height 267
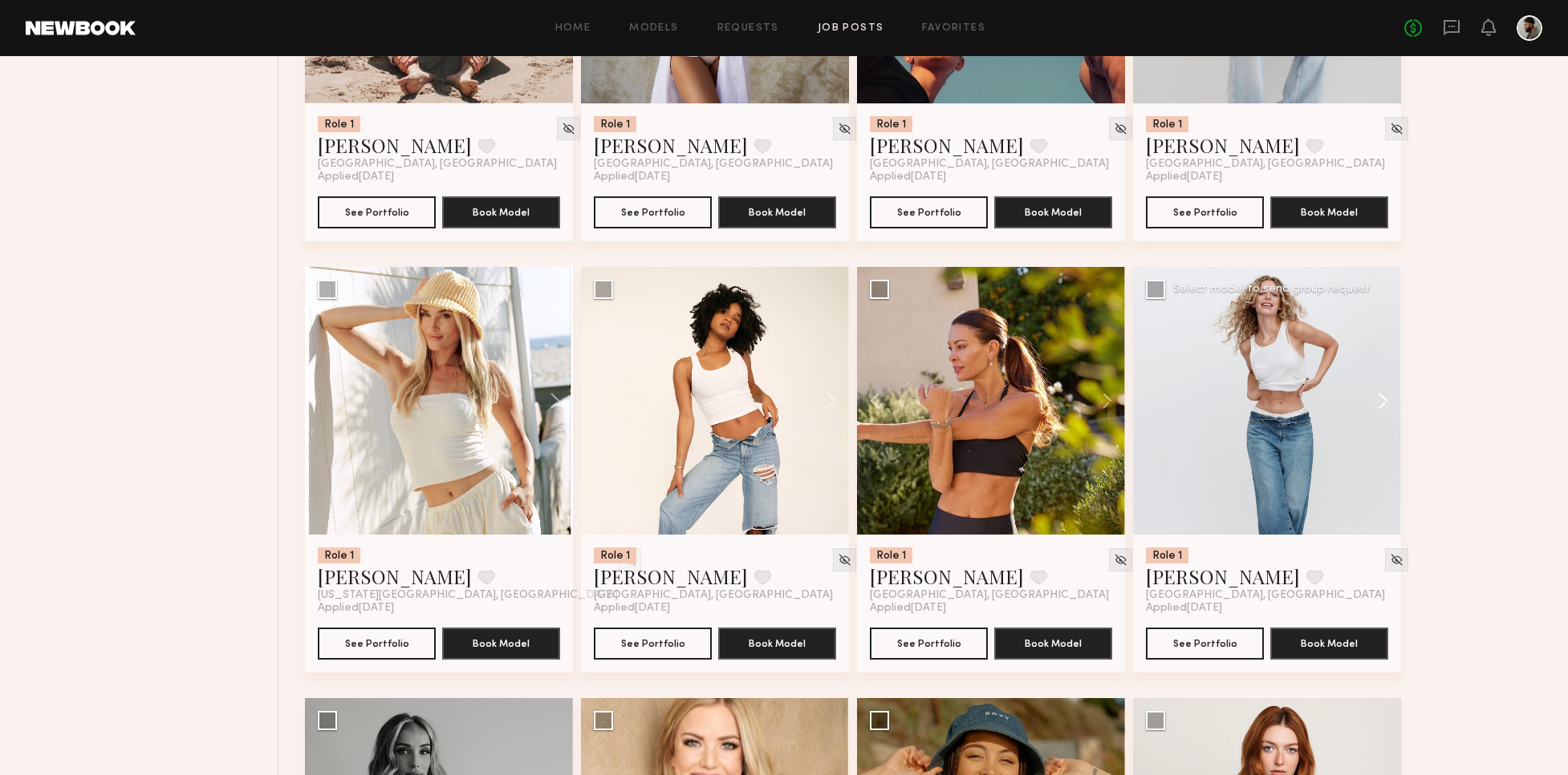
click at [1372, 391] on button at bounding box center [1375, 400] width 51 height 267
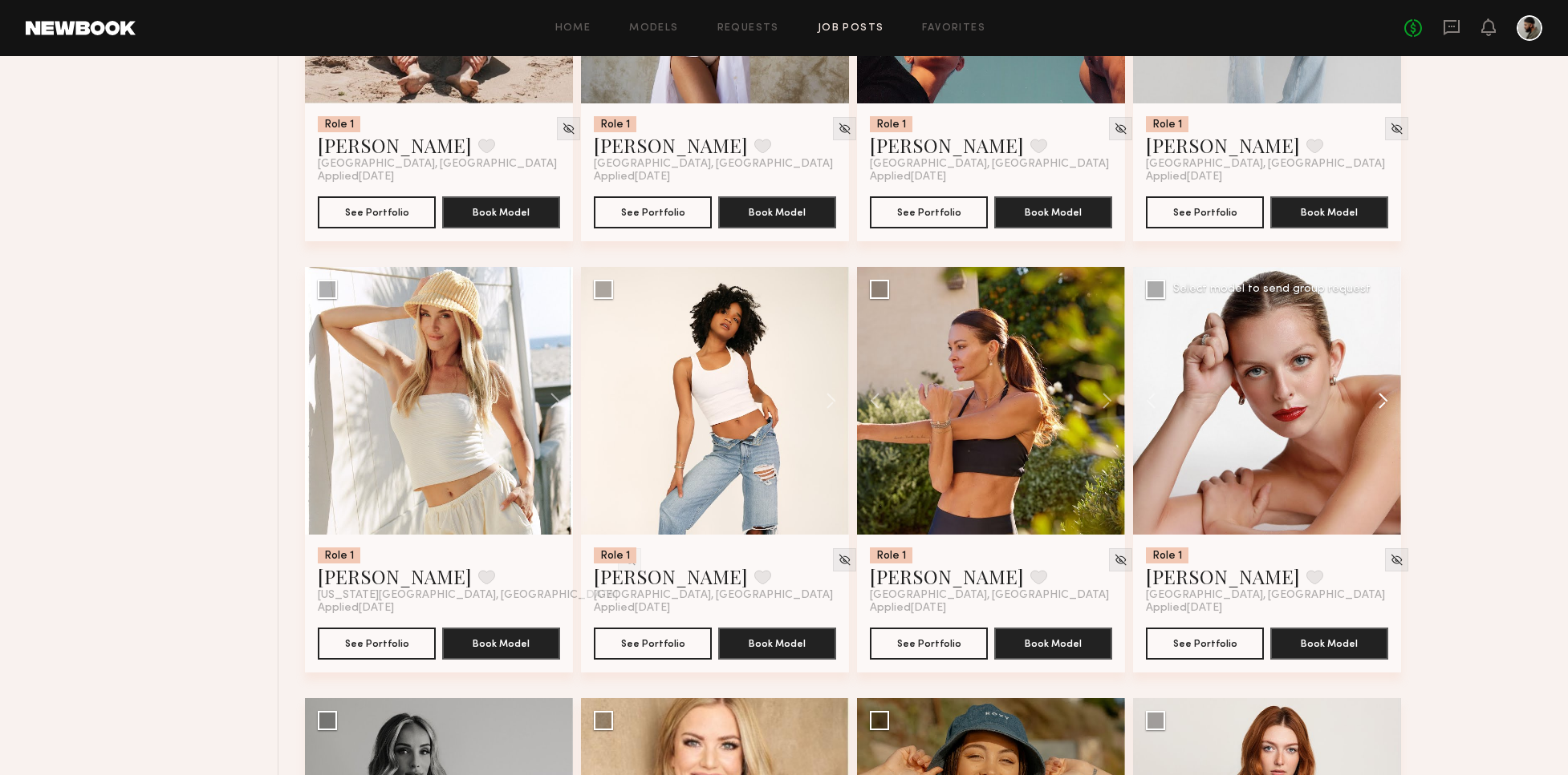
drag, startPoint x: 1374, startPoint y: 391, endPoint x: 1385, endPoint y: 390, distance: 11.0
click at [1386, 392] on button at bounding box center [1375, 400] width 51 height 267
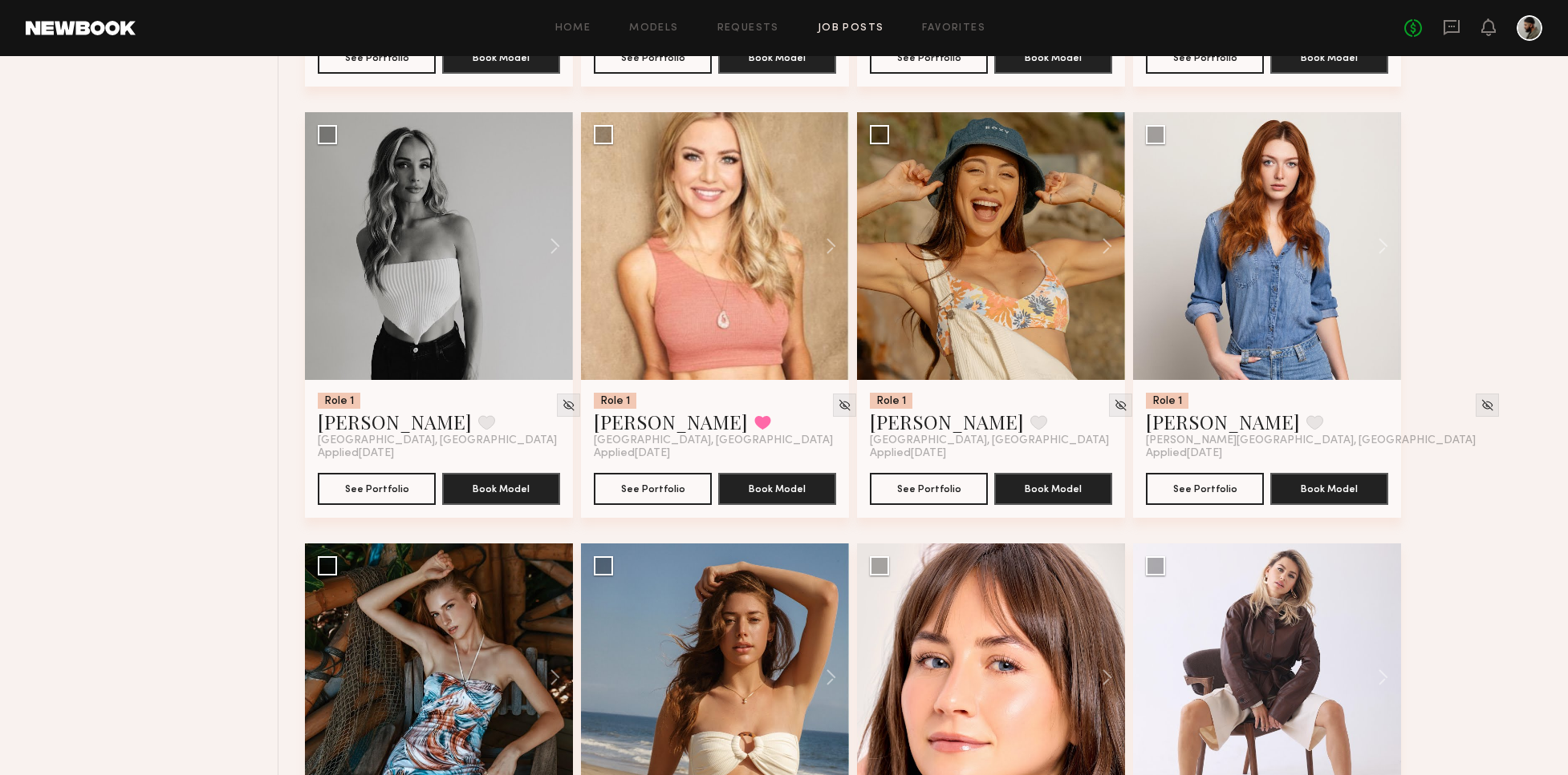
scroll to position [1432, 0]
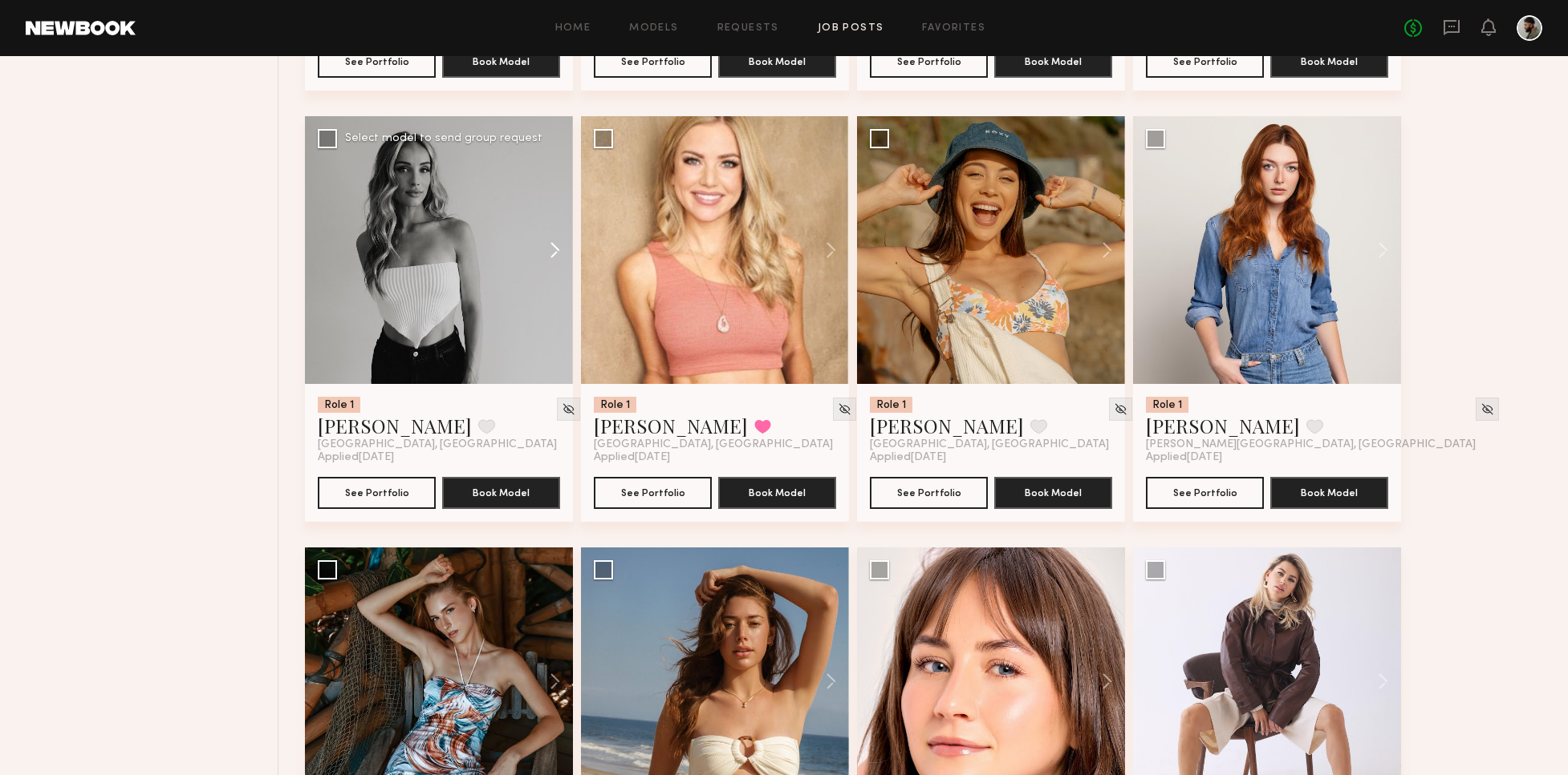
click at [559, 247] on button at bounding box center [547, 250] width 51 height 267
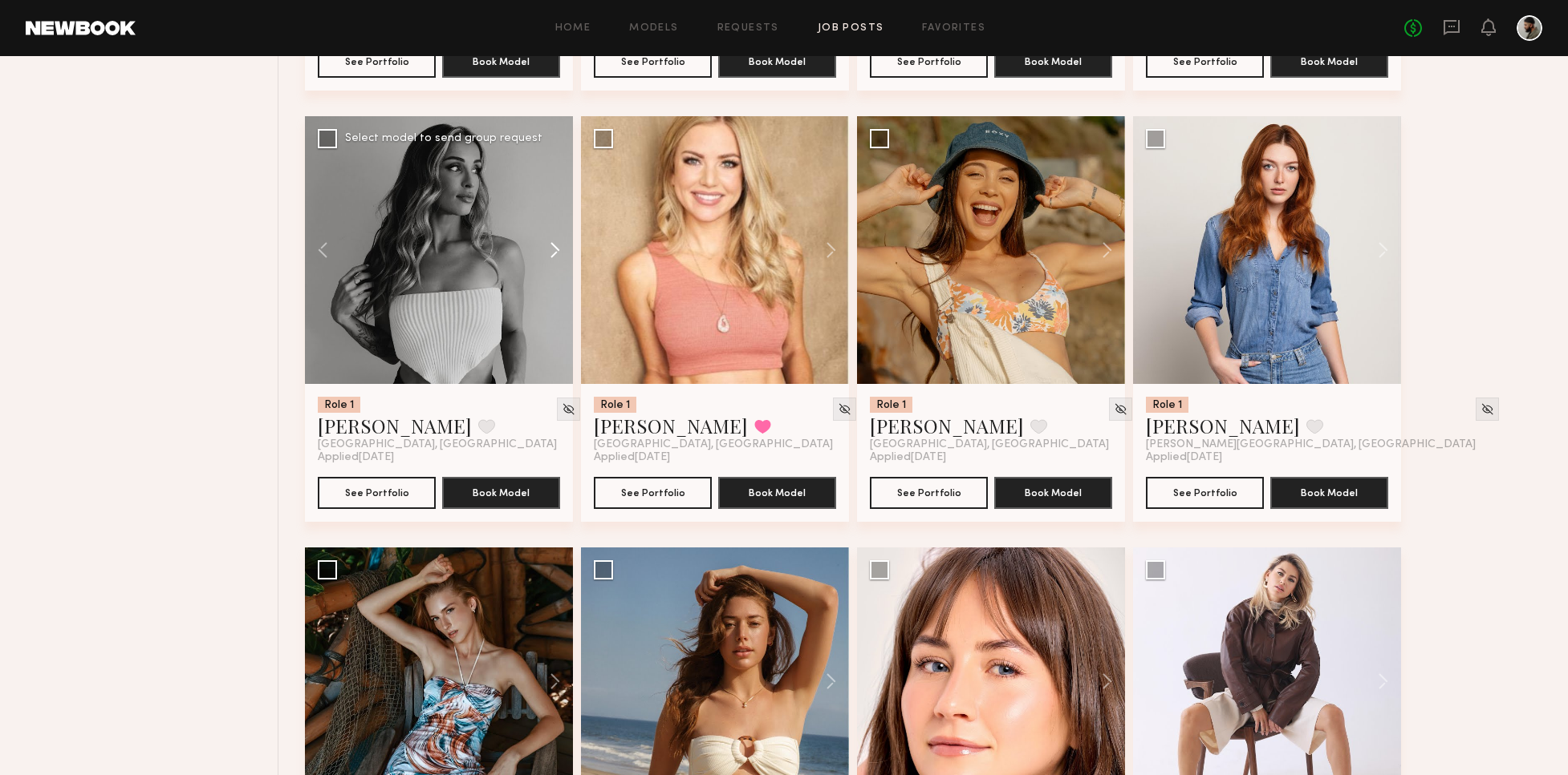
click at [553, 244] on button at bounding box center [547, 250] width 51 height 267
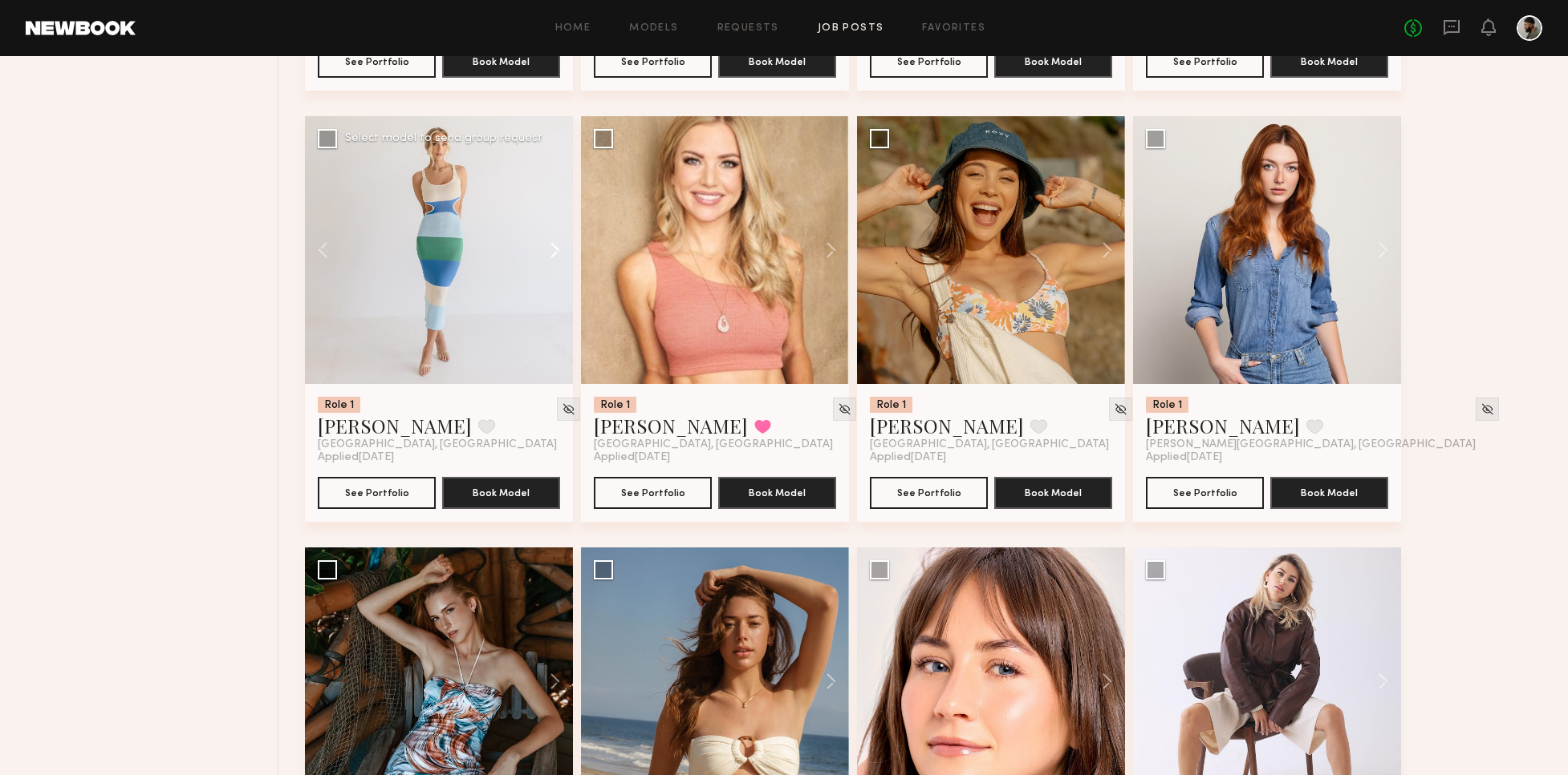
click at [555, 242] on button at bounding box center [547, 250] width 51 height 267
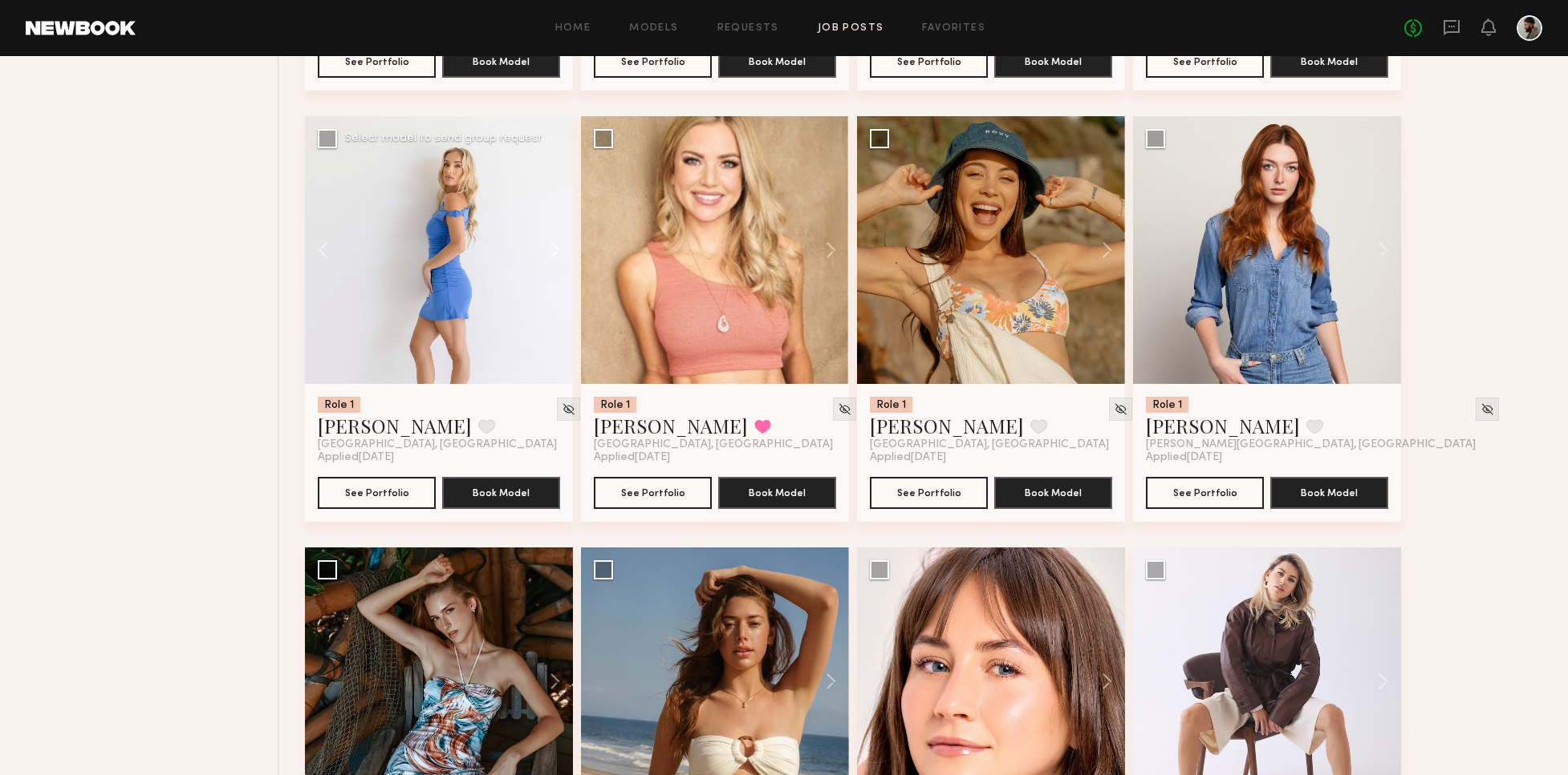
click at [553, 243] on button at bounding box center [547, 250] width 51 height 267
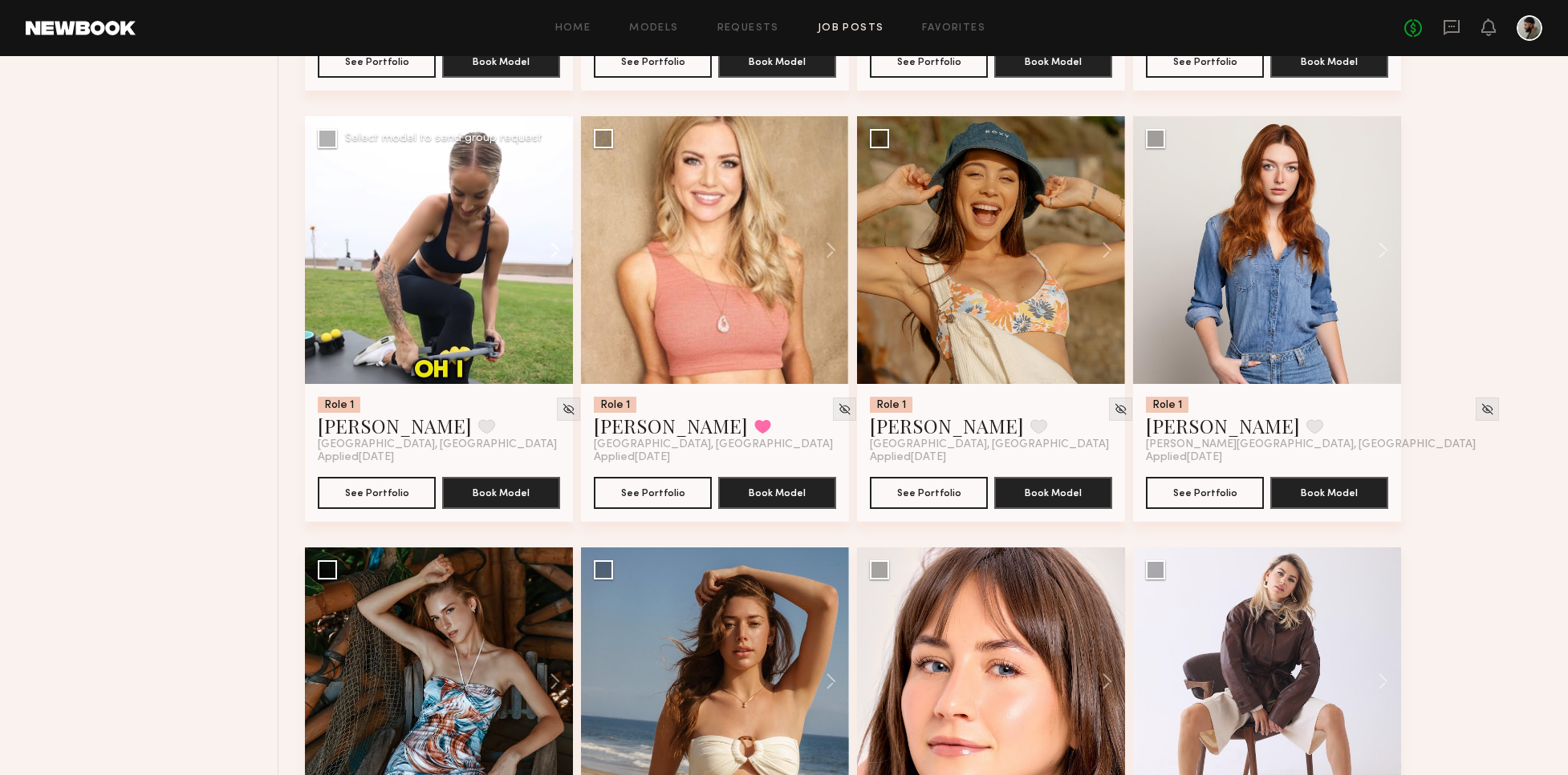
click at [556, 244] on button at bounding box center [547, 250] width 51 height 267
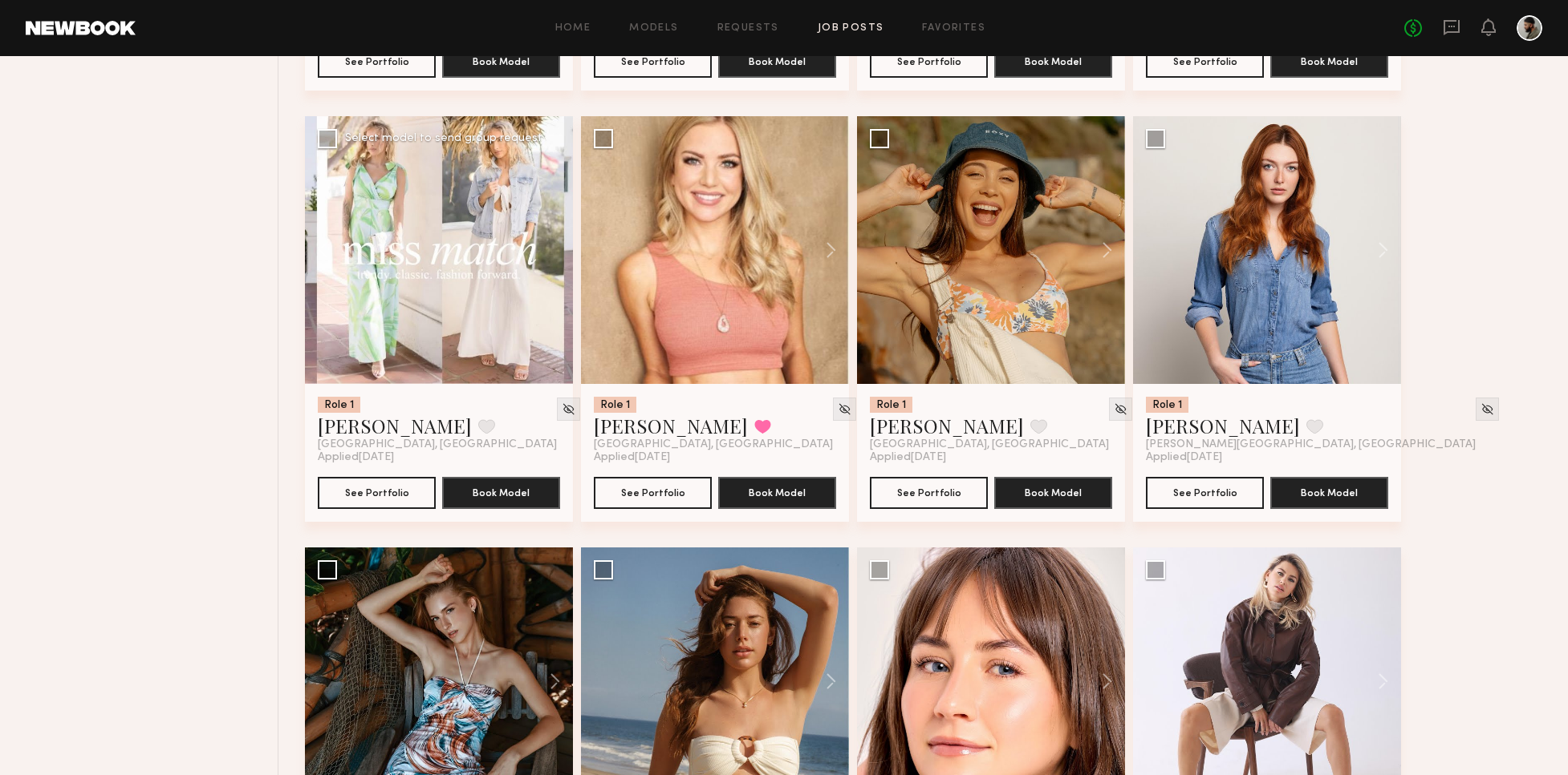
click at [555, 246] on div at bounding box center [439, 250] width 268 height 267
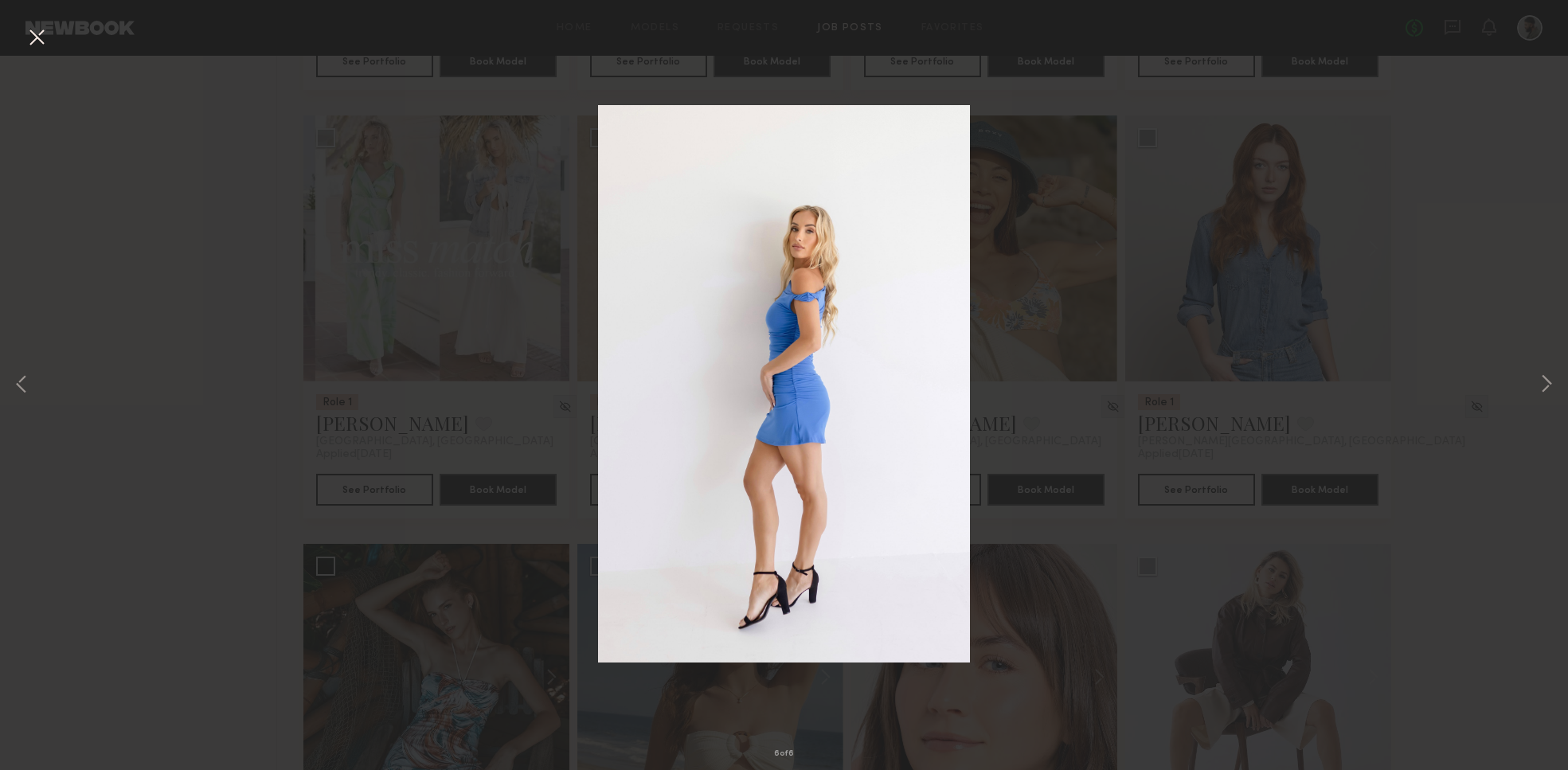
click at [1465, 239] on div "6 of 6" at bounding box center [784, 385] width 1568 height 770
click at [47, 42] on div "6 of 6" at bounding box center [784, 385] width 1568 height 770
click at [33, 40] on button at bounding box center [36, 38] width 25 height 29
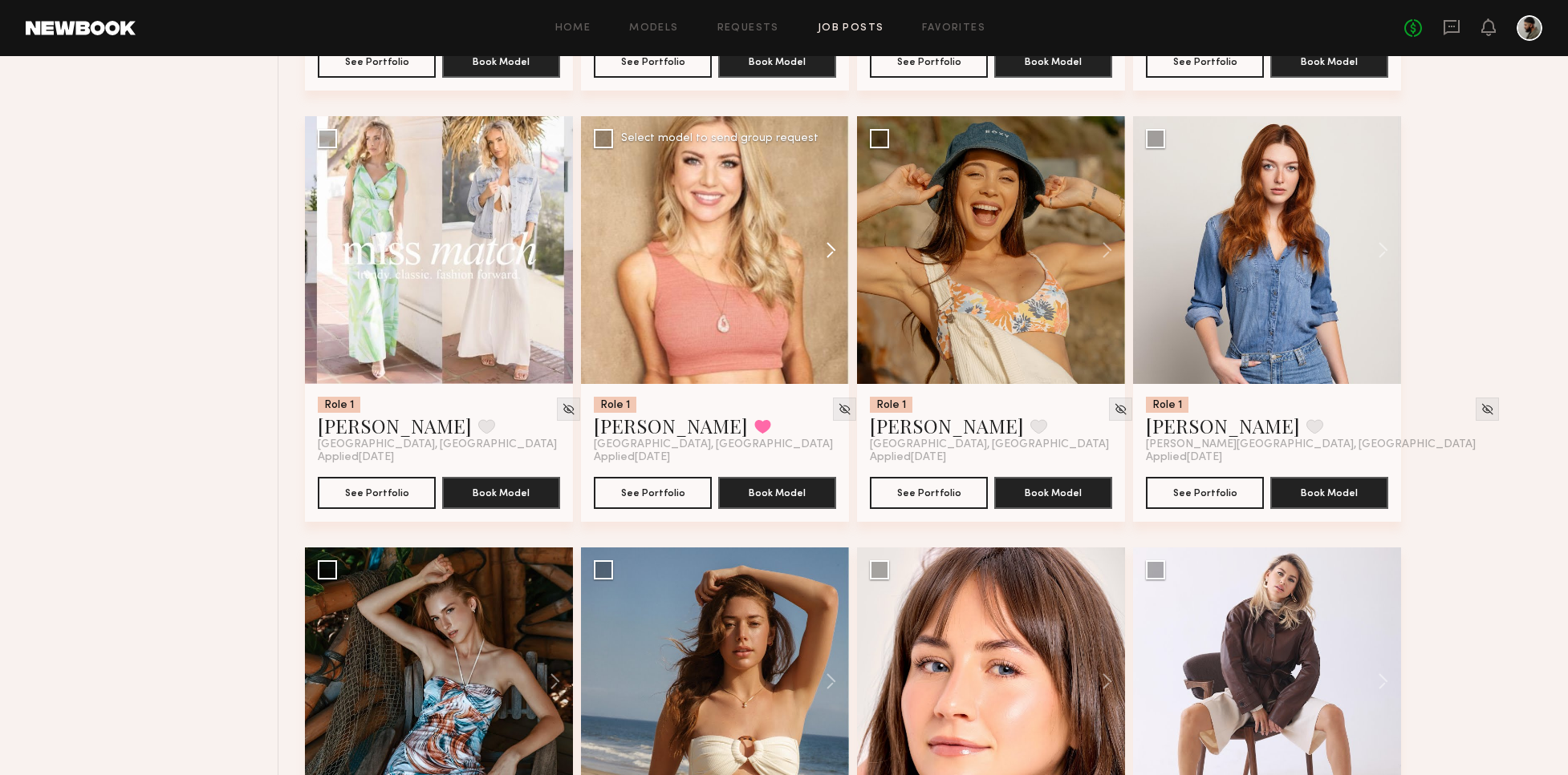
click at [827, 249] on button at bounding box center [823, 250] width 51 height 267
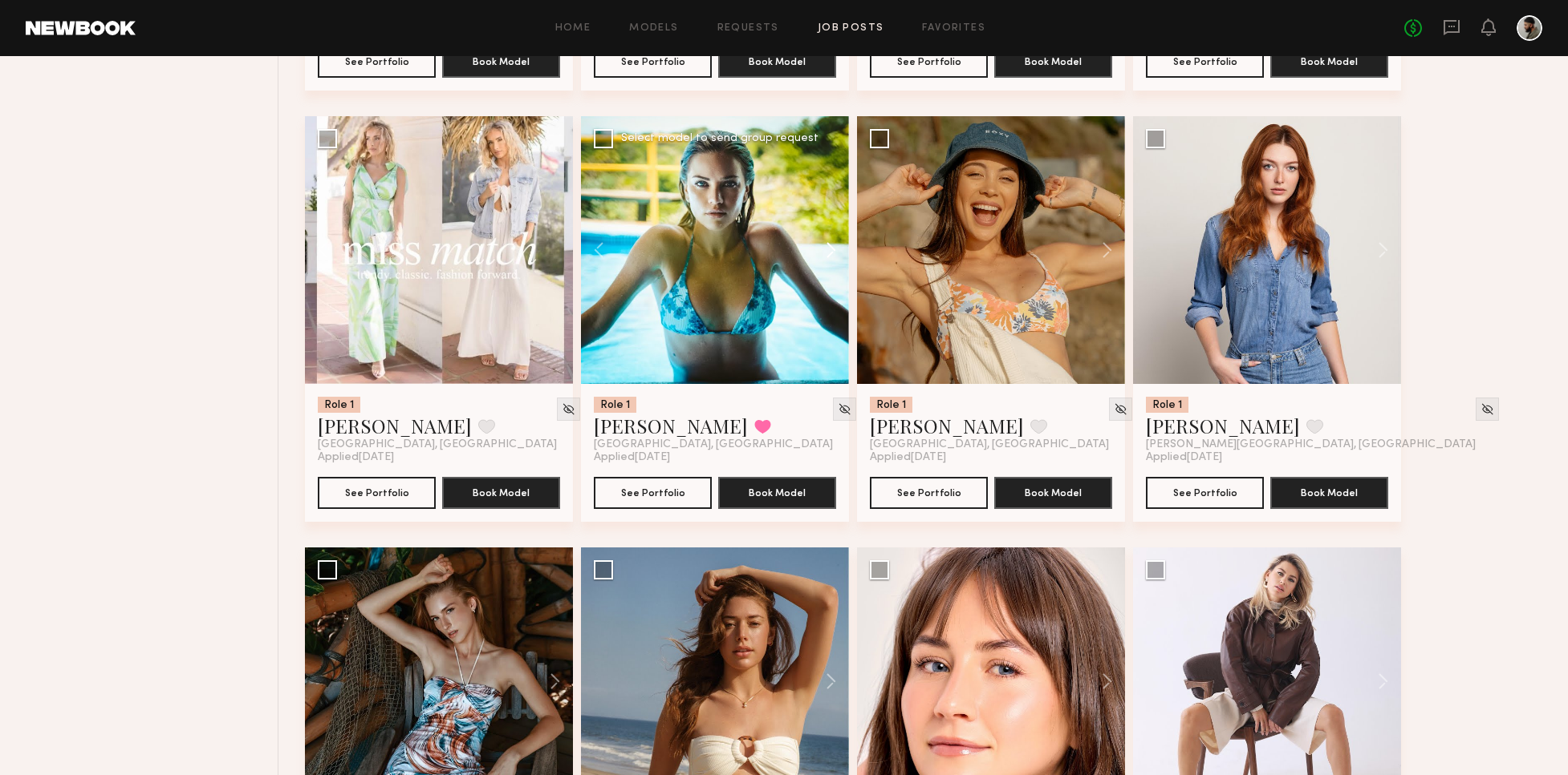
click at [827, 247] on button at bounding box center [823, 250] width 51 height 267
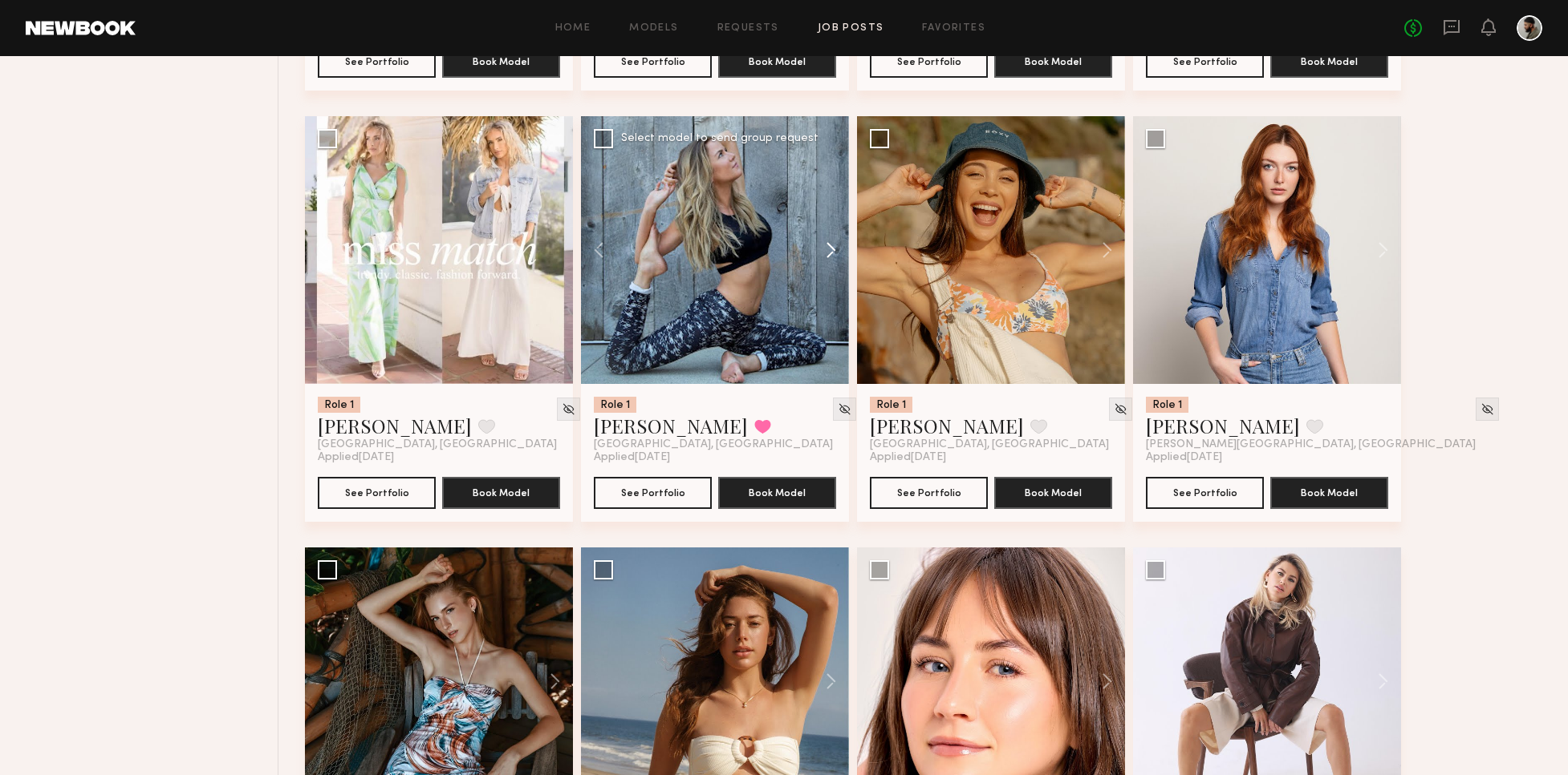
click at [831, 242] on button at bounding box center [823, 250] width 51 height 267
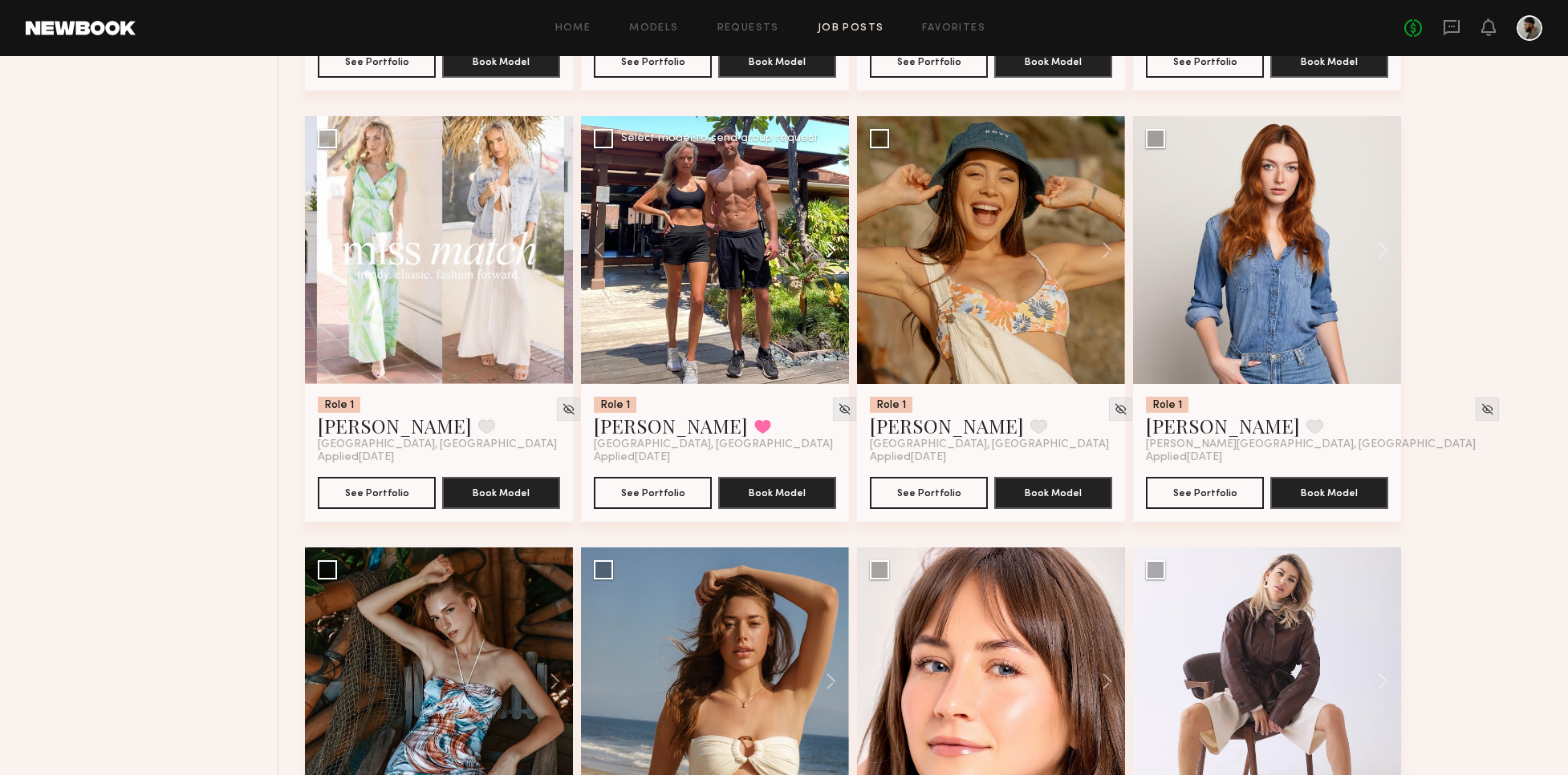
click at [827, 244] on button at bounding box center [823, 250] width 51 height 267
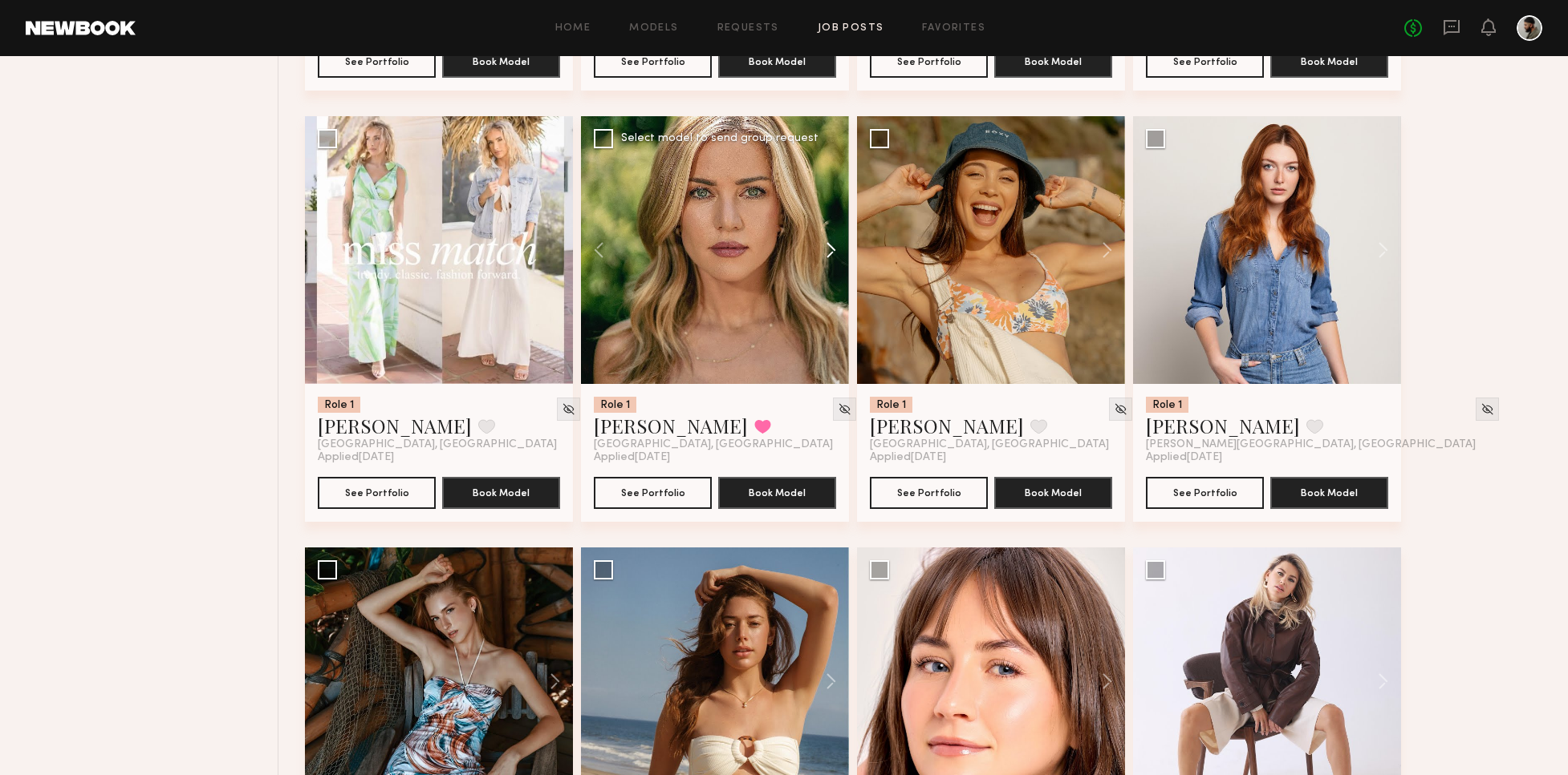
click at [824, 245] on button at bounding box center [823, 250] width 51 height 267
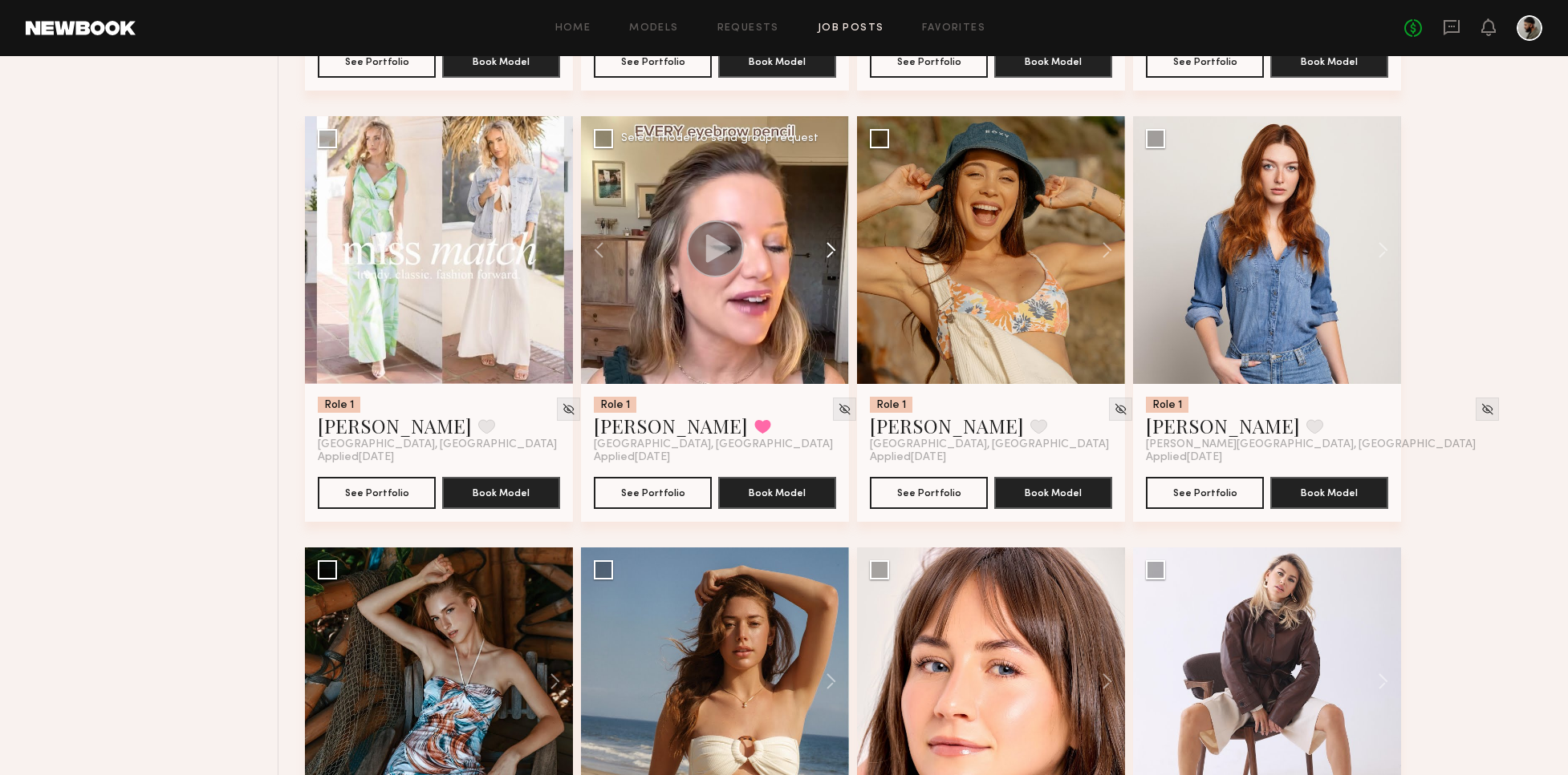
click at [827, 239] on button at bounding box center [823, 250] width 51 height 267
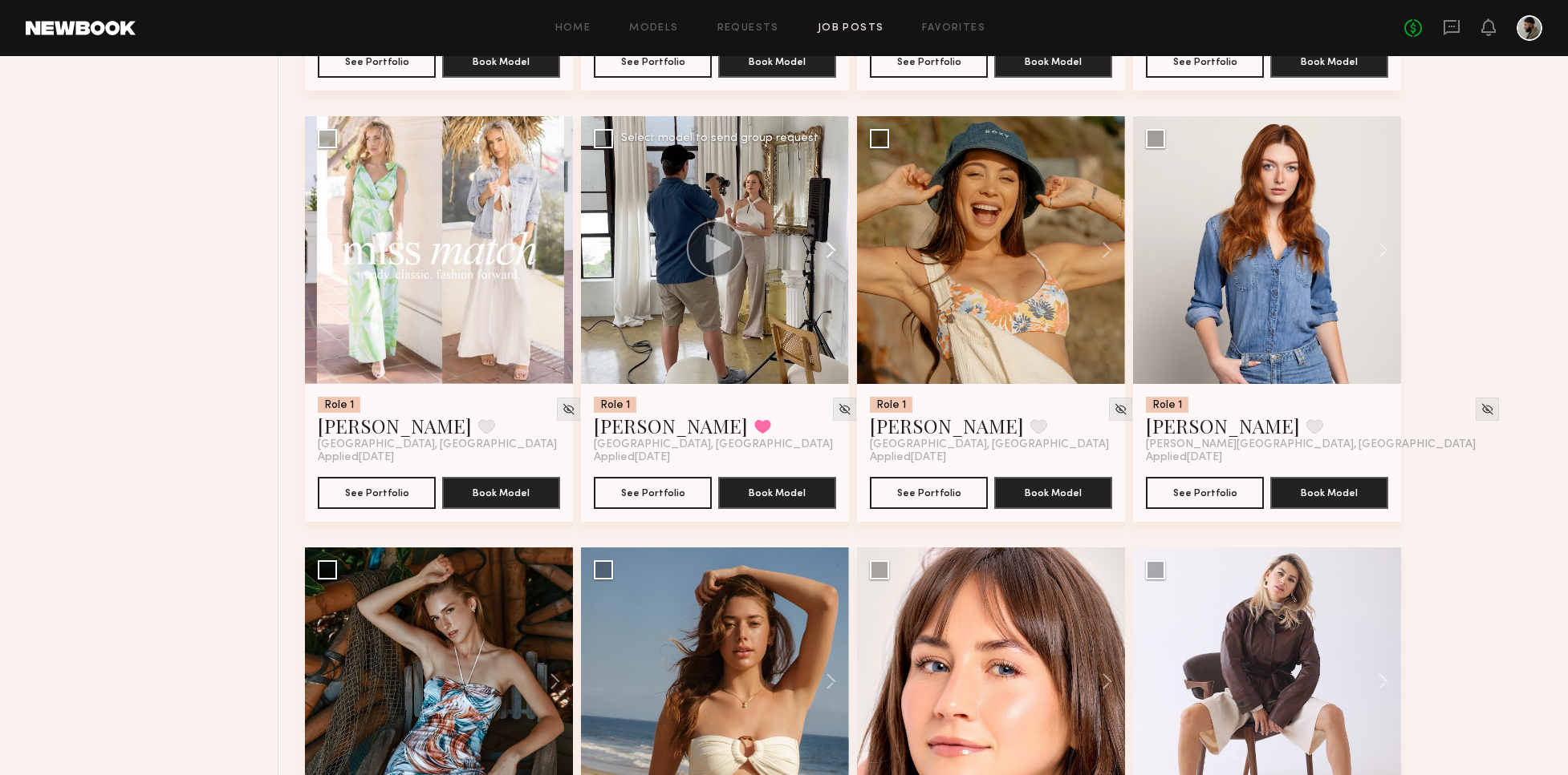
click at [823, 238] on button at bounding box center [823, 250] width 51 height 267
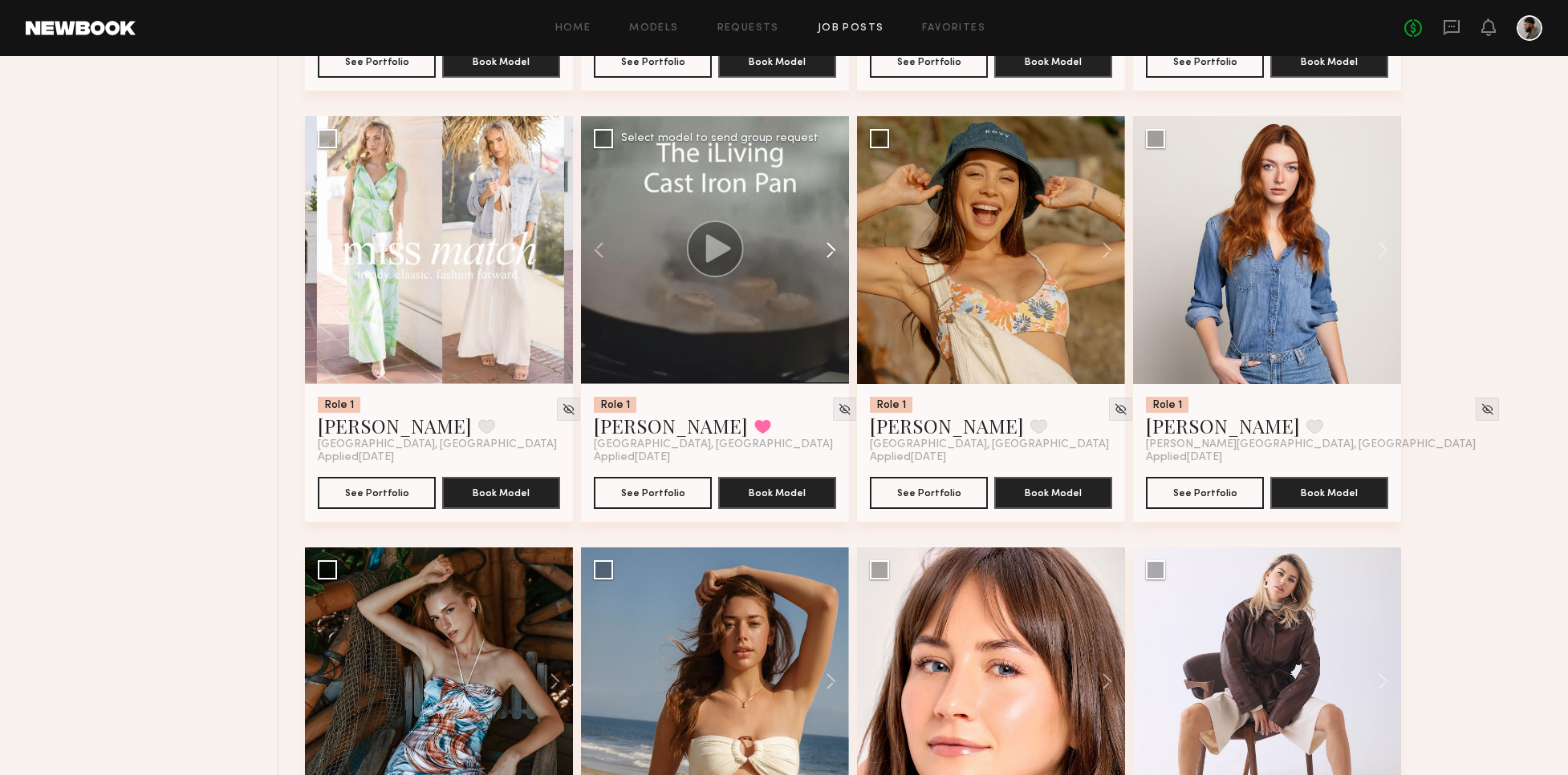
click at [820, 239] on button at bounding box center [823, 250] width 51 height 267
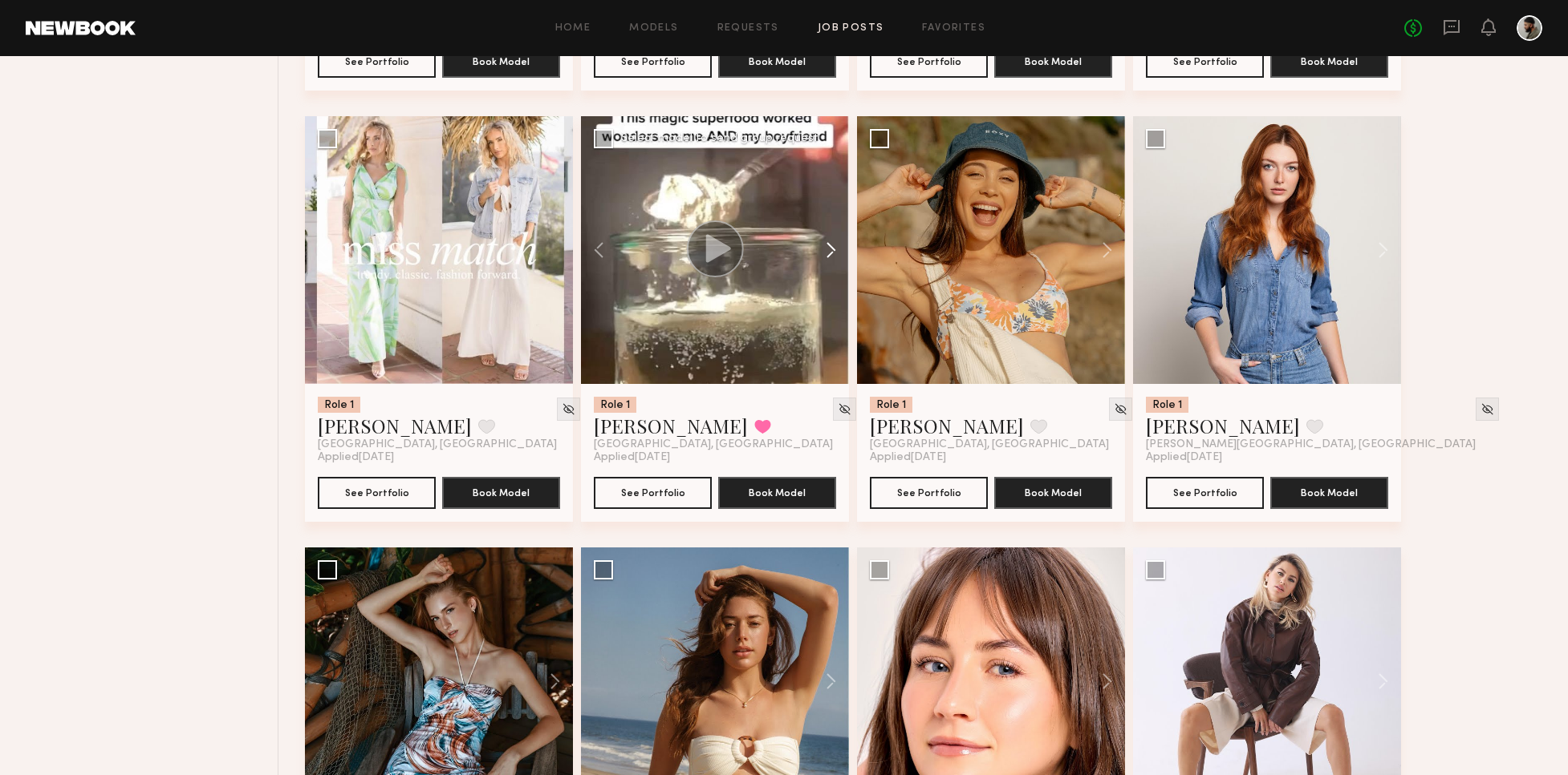
click at [815, 241] on button at bounding box center [823, 250] width 51 height 267
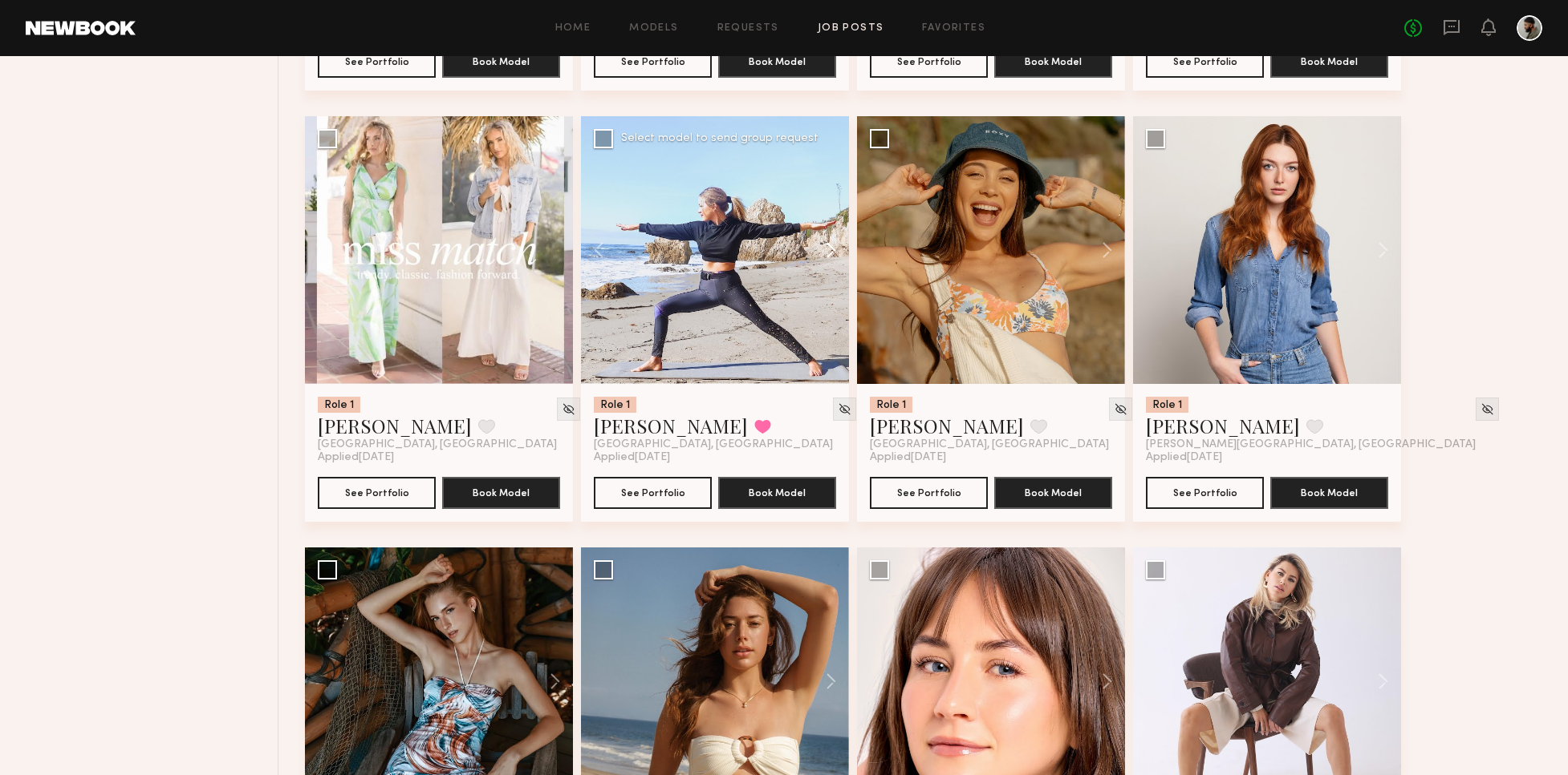
click at [816, 244] on button at bounding box center [823, 250] width 51 height 267
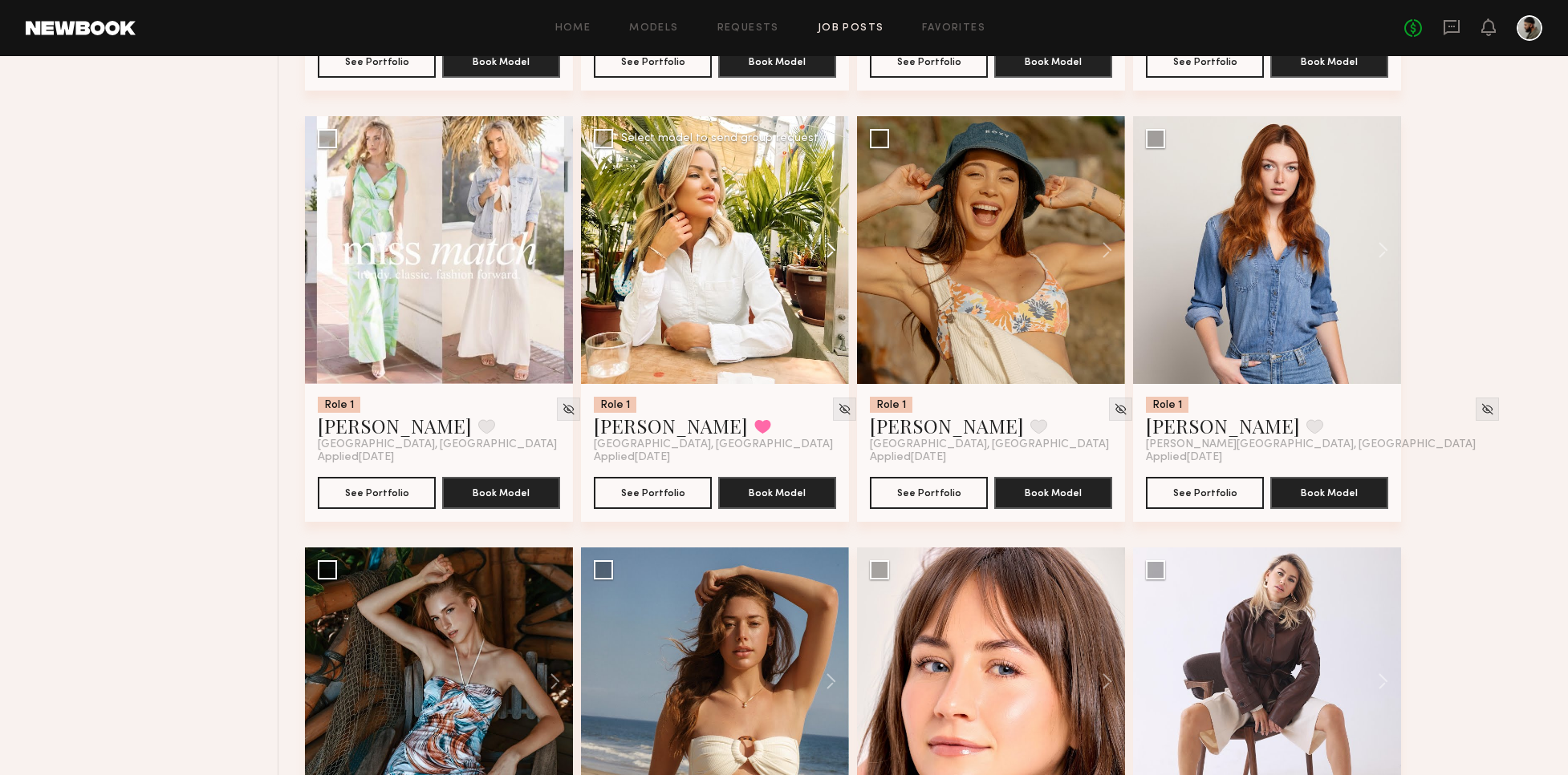
click at [818, 241] on button at bounding box center [823, 250] width 51 height 267
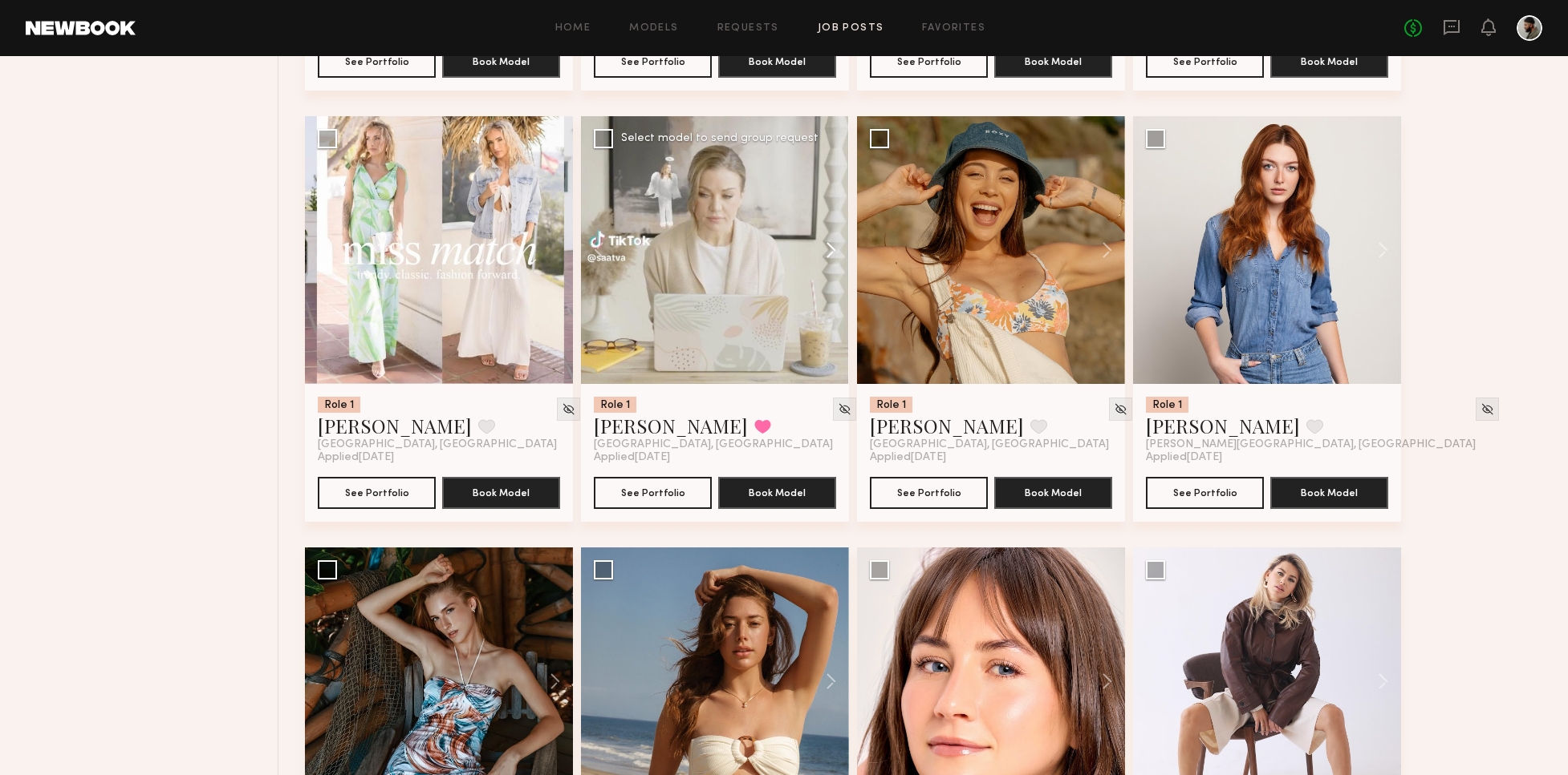
click at [819, 239] on button at bounding box center [823, 250] width 51 height 267
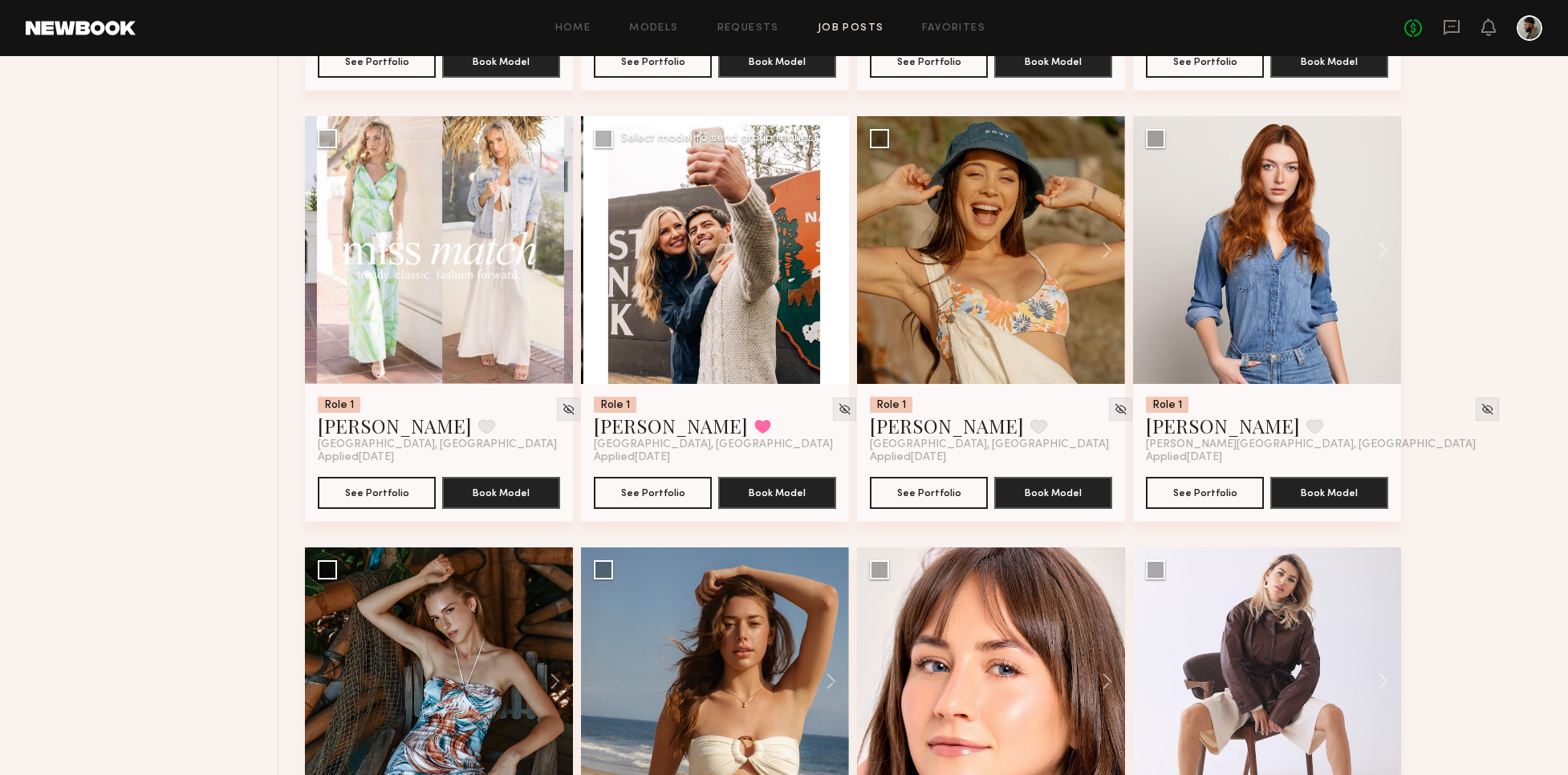
click at [821, 240] on div at bounding box center [715, 250] width 268 height 267
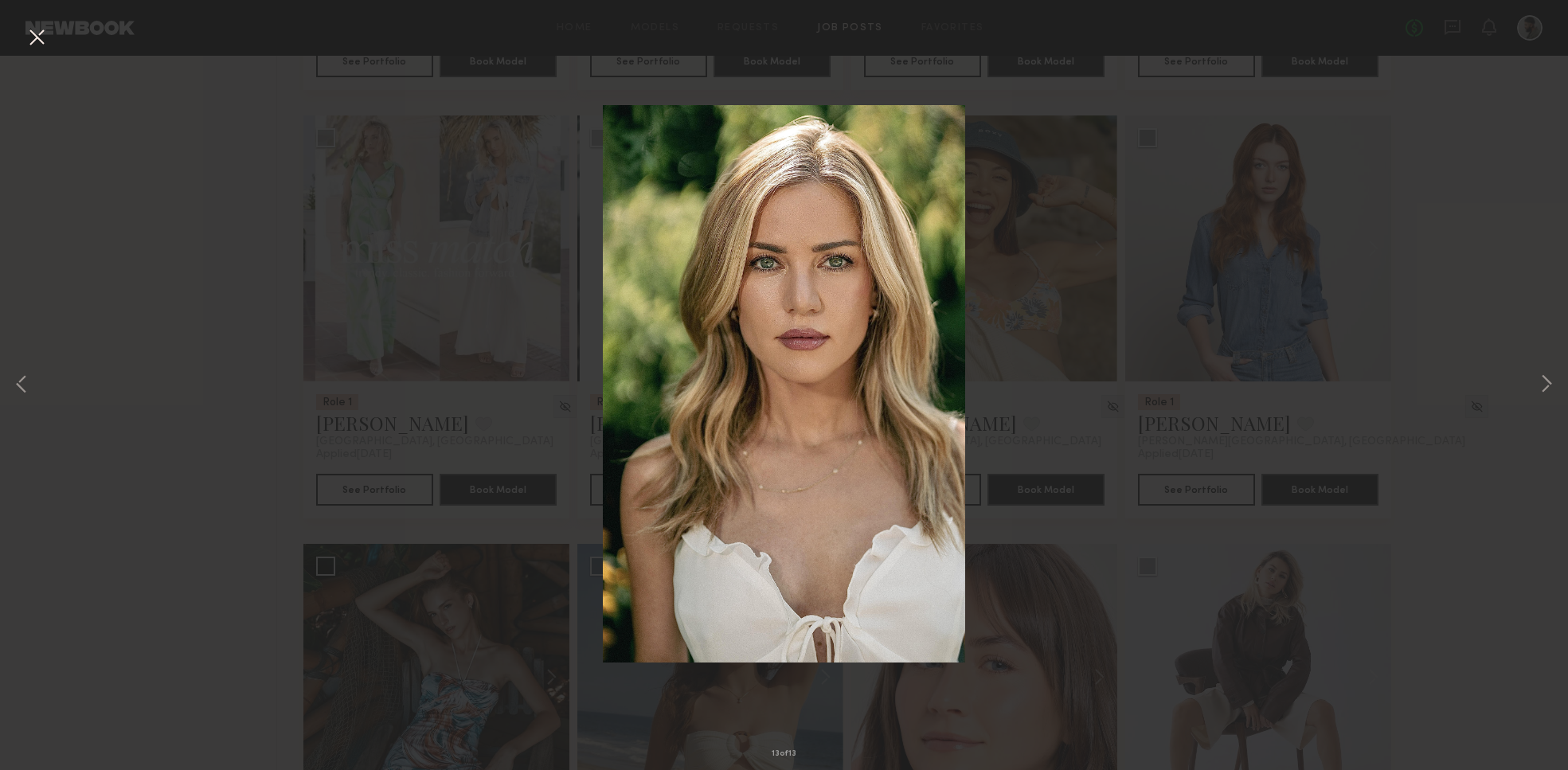
click at [47, 49] on button at bounding box center [36, 38] width 25 height 29
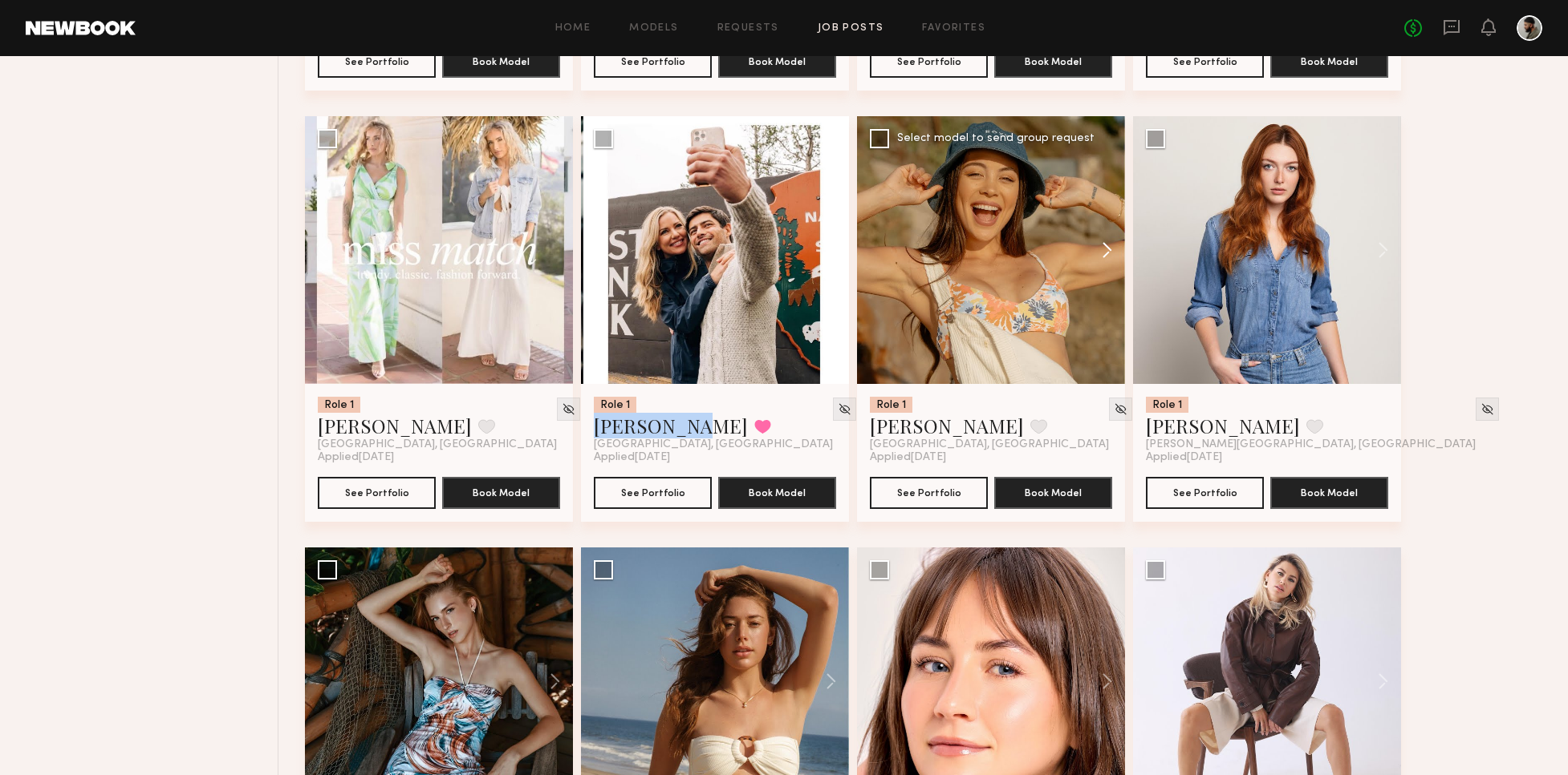
click at [1108, 248] on button at bounding box center [1099, 250] width 51 height 267
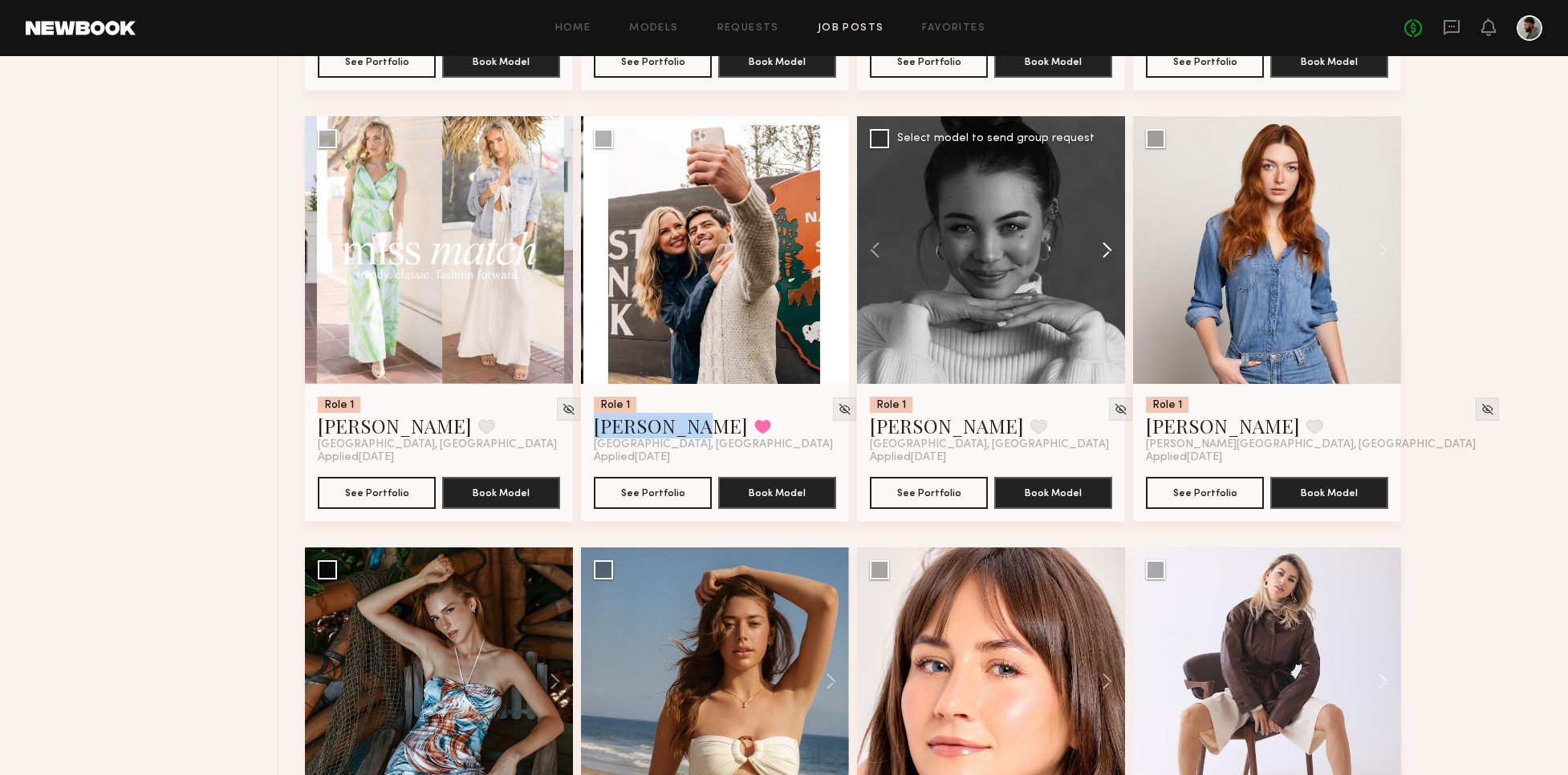
click at [1098, 249] on button at bounding box center [1099, 250] width 51 height 267
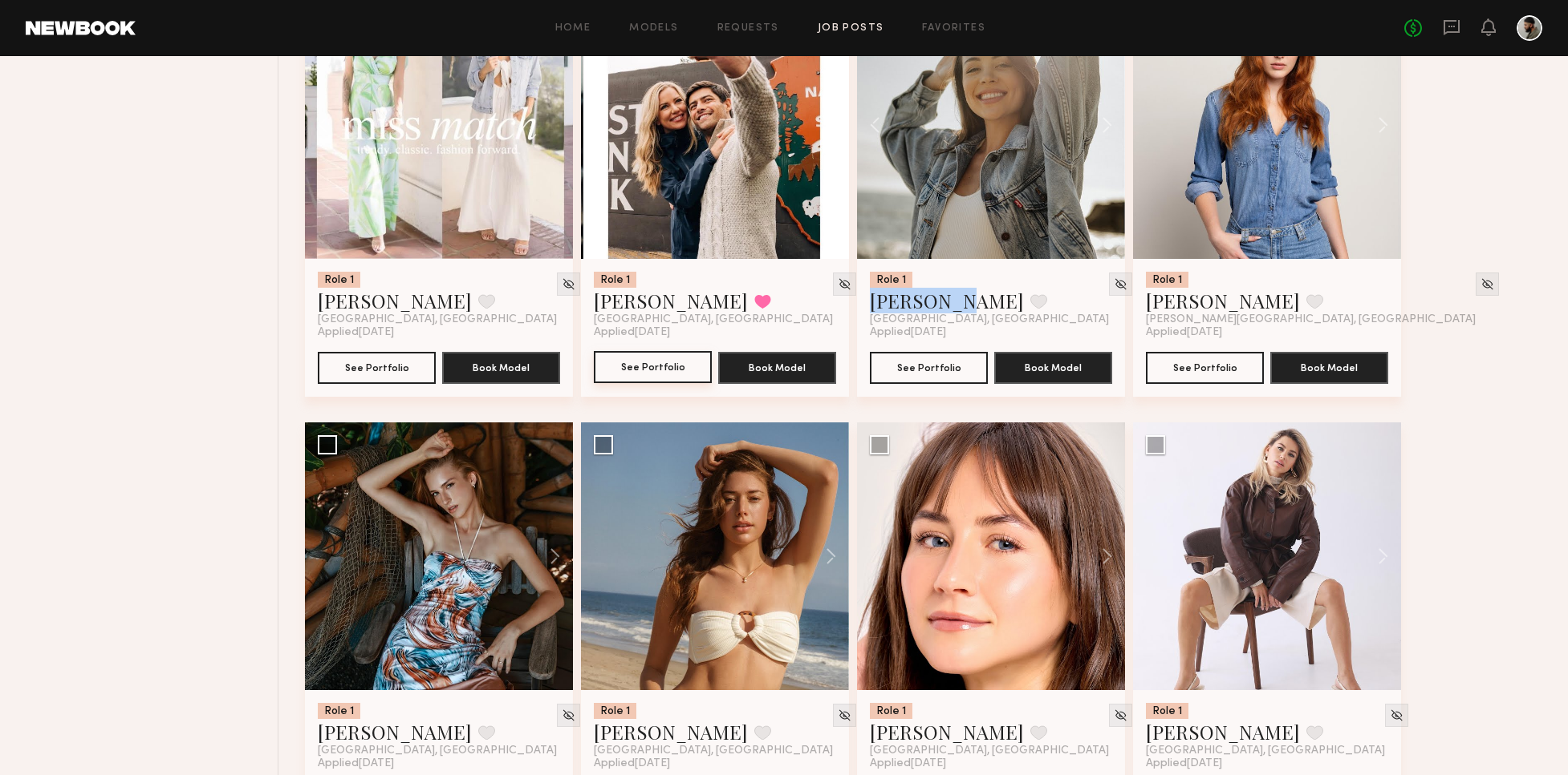
scroll to position [1596, 0]
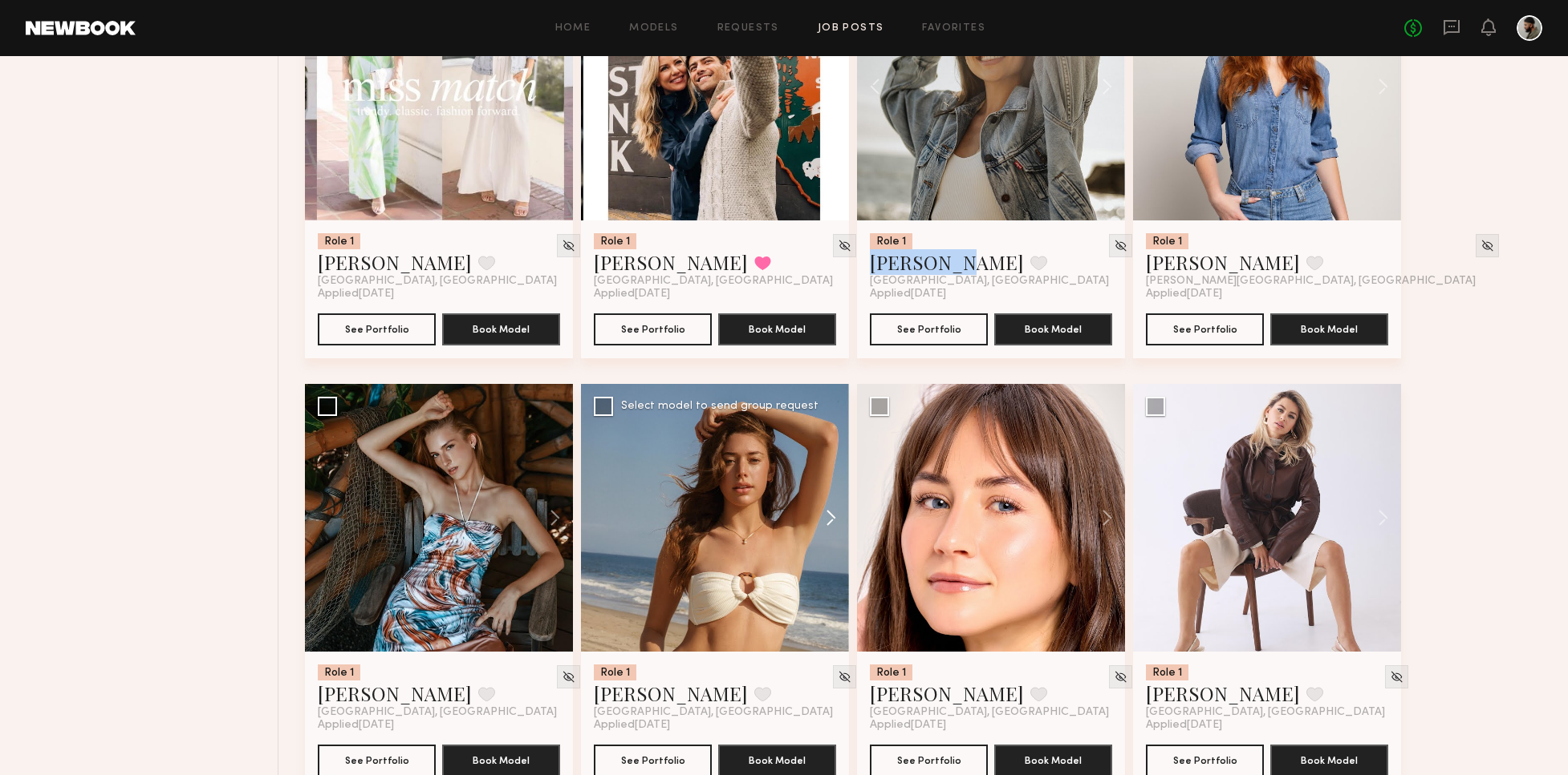
click at [833, 517] on button at bounding box center [823, 518] width 51 height 267
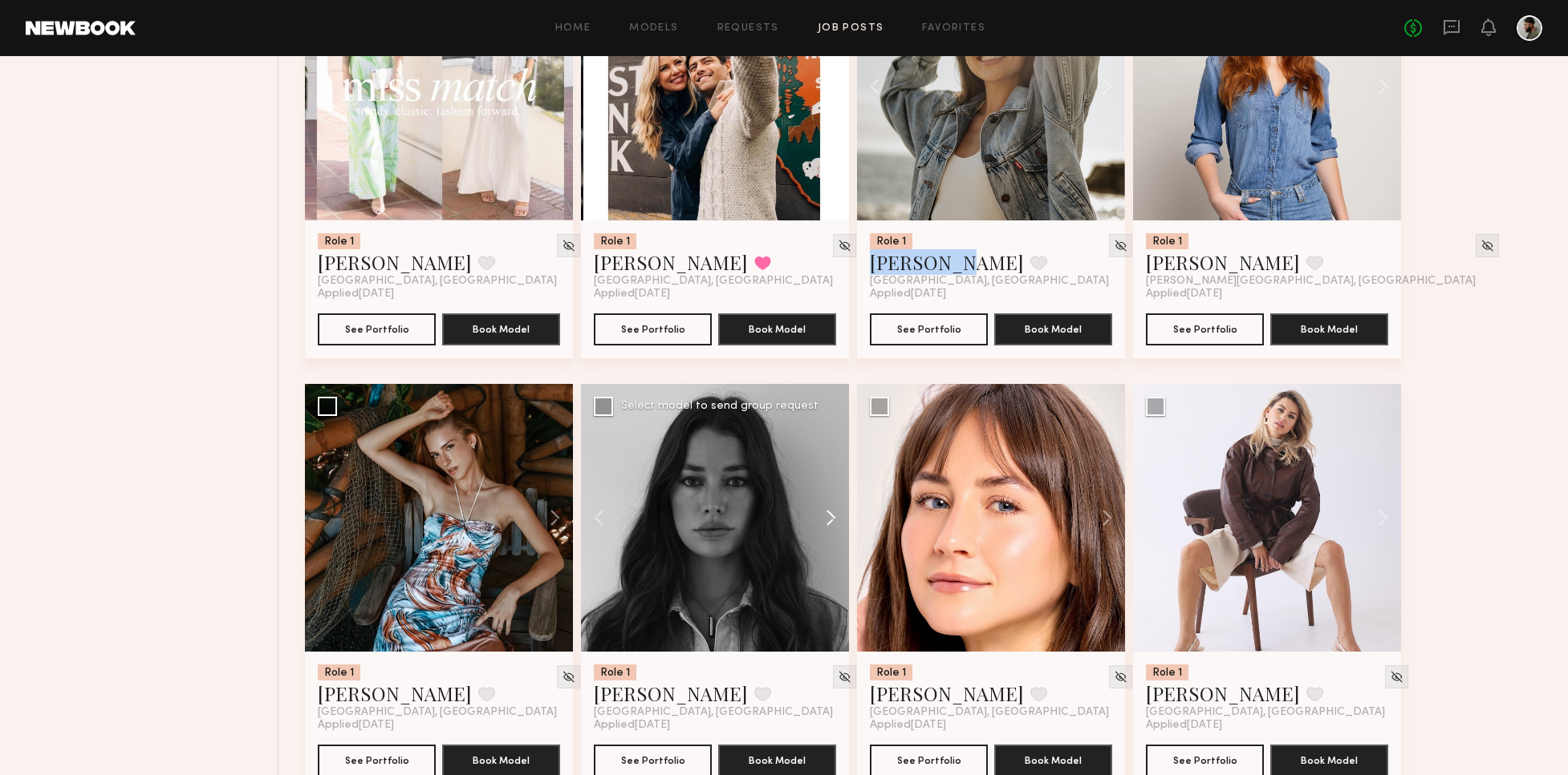
click at [835, 515] on button at bounding box center [823, 518] width 51 height 267
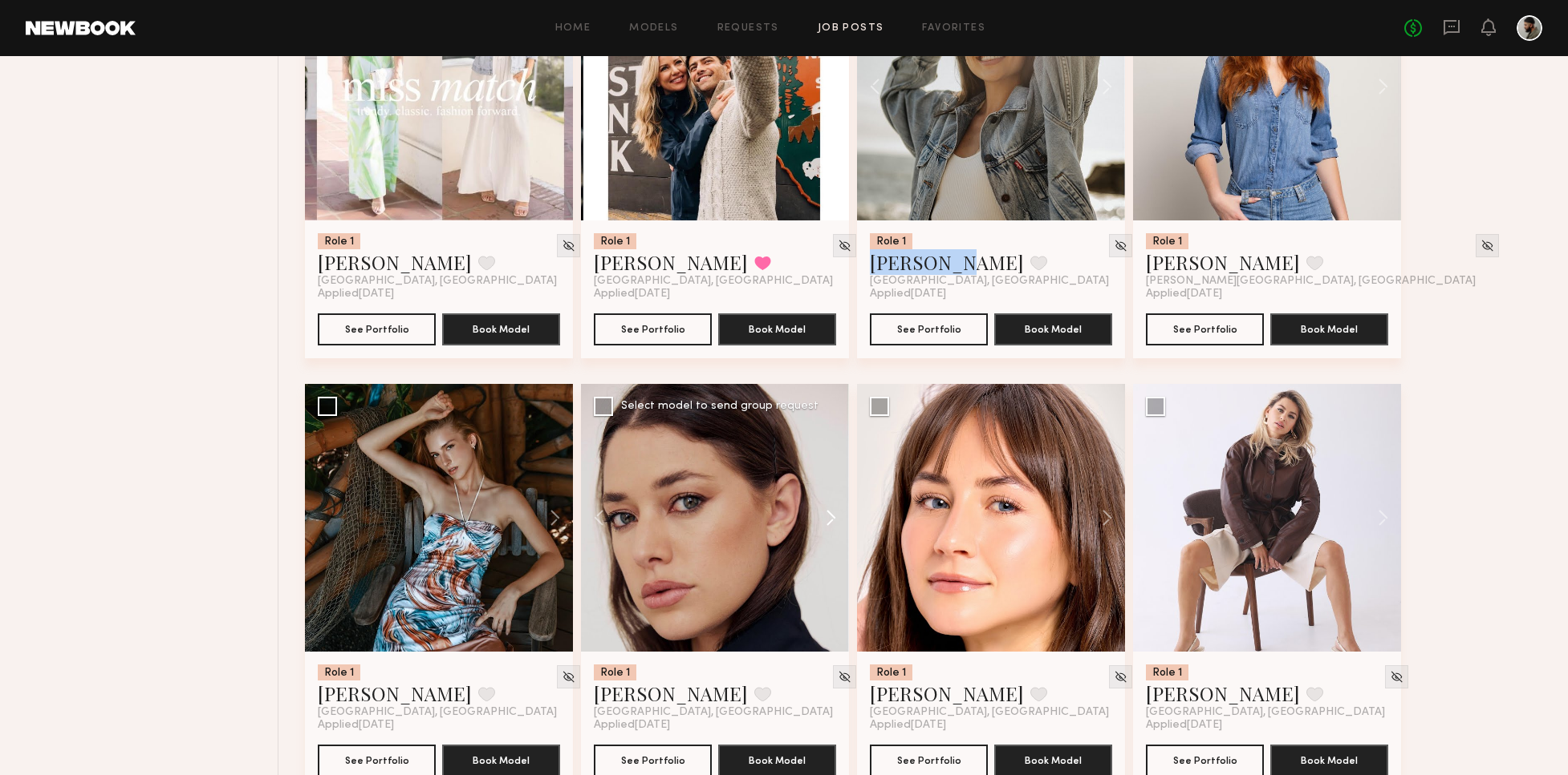
click at [837, 514] on button at bounding box center [823, 518] width 51 height 267
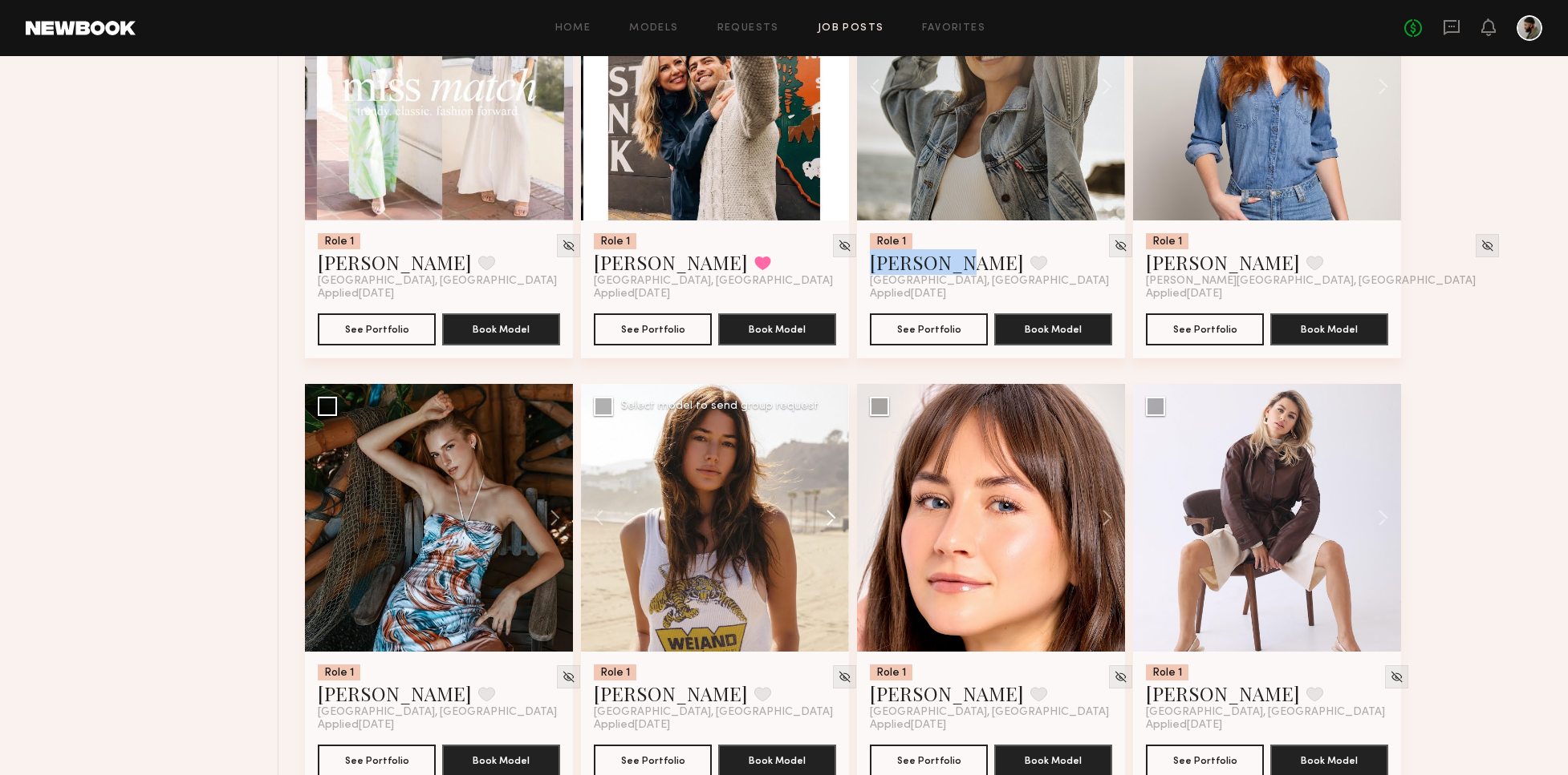
click at [840, 510] on button at bounding box center [823, 518] width 51 height 267
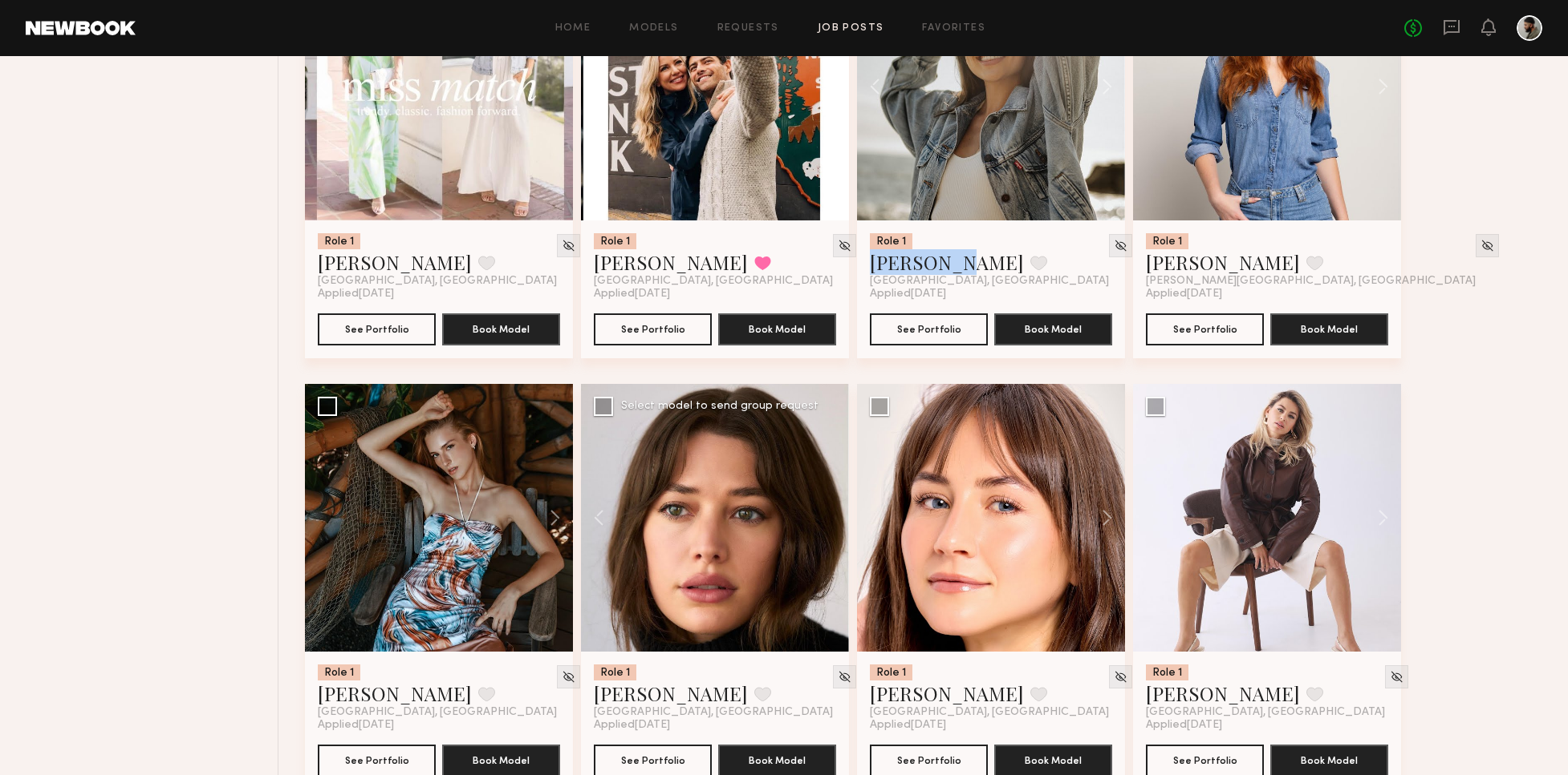
click at [843, 508] on div at bounding box center [715, 518] width 268 height 267
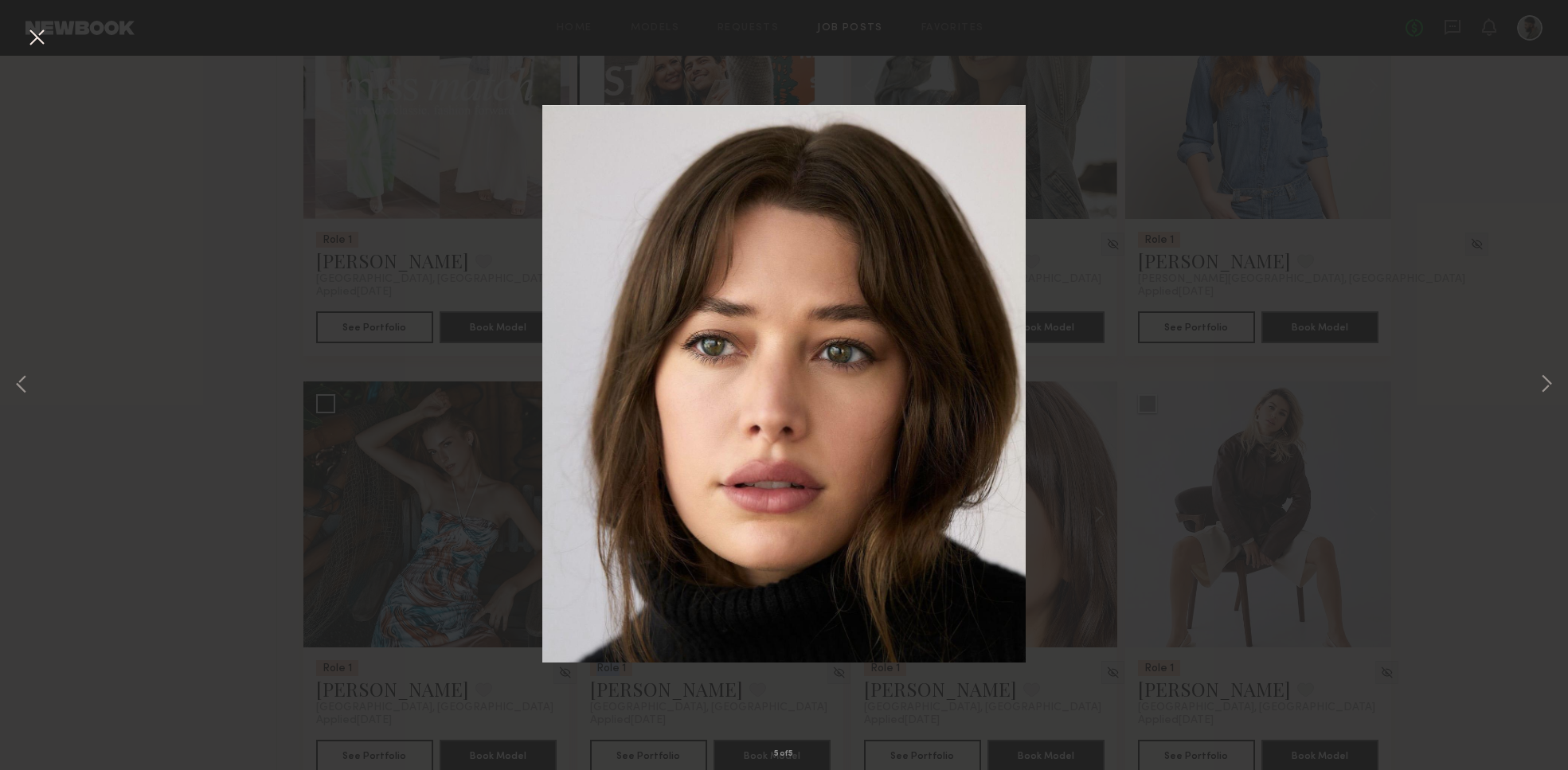
click at [45, 46] on button at bounding box center [36, 38] width 25 height 29
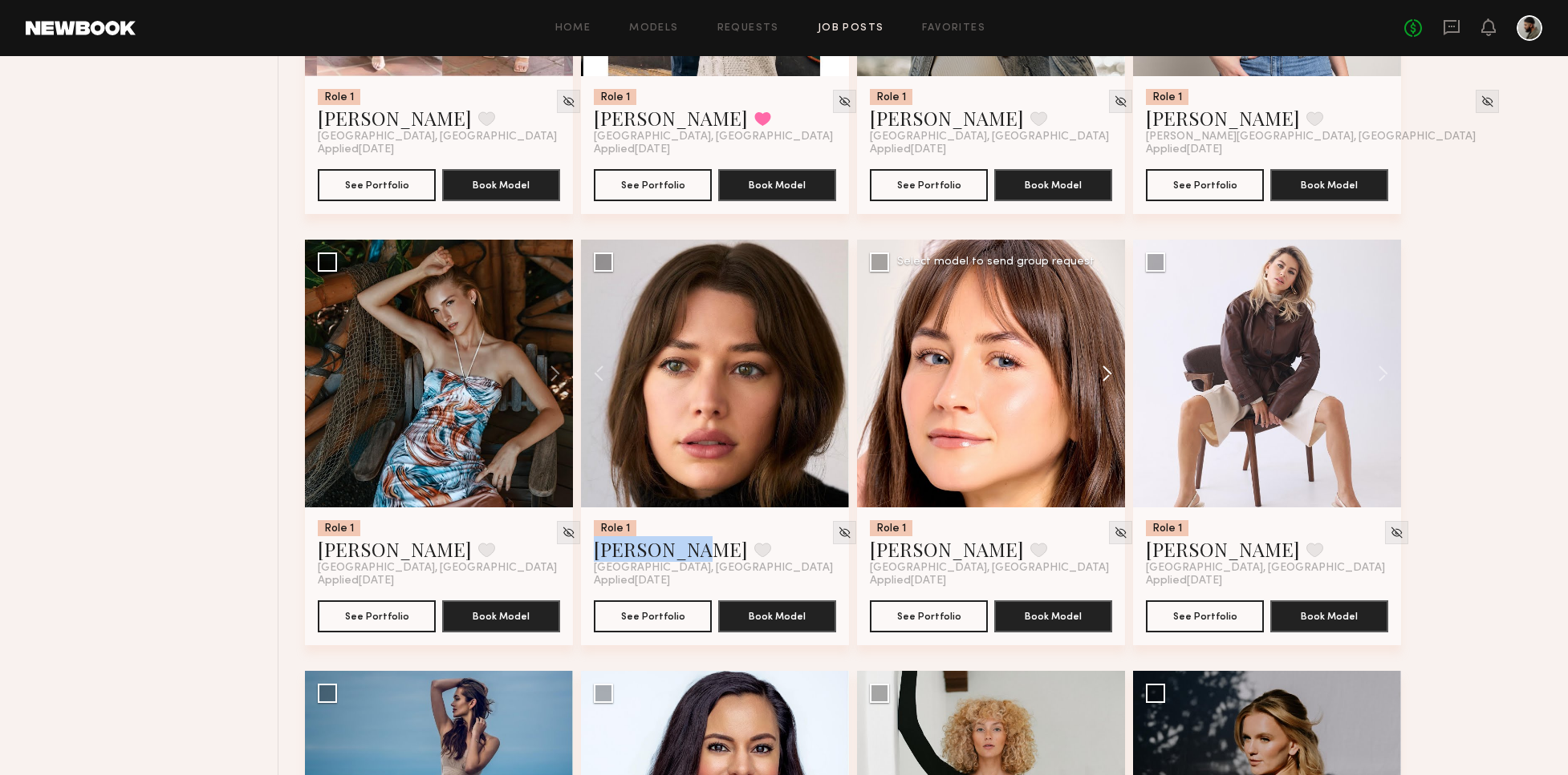
scroll to position [1750, 0]
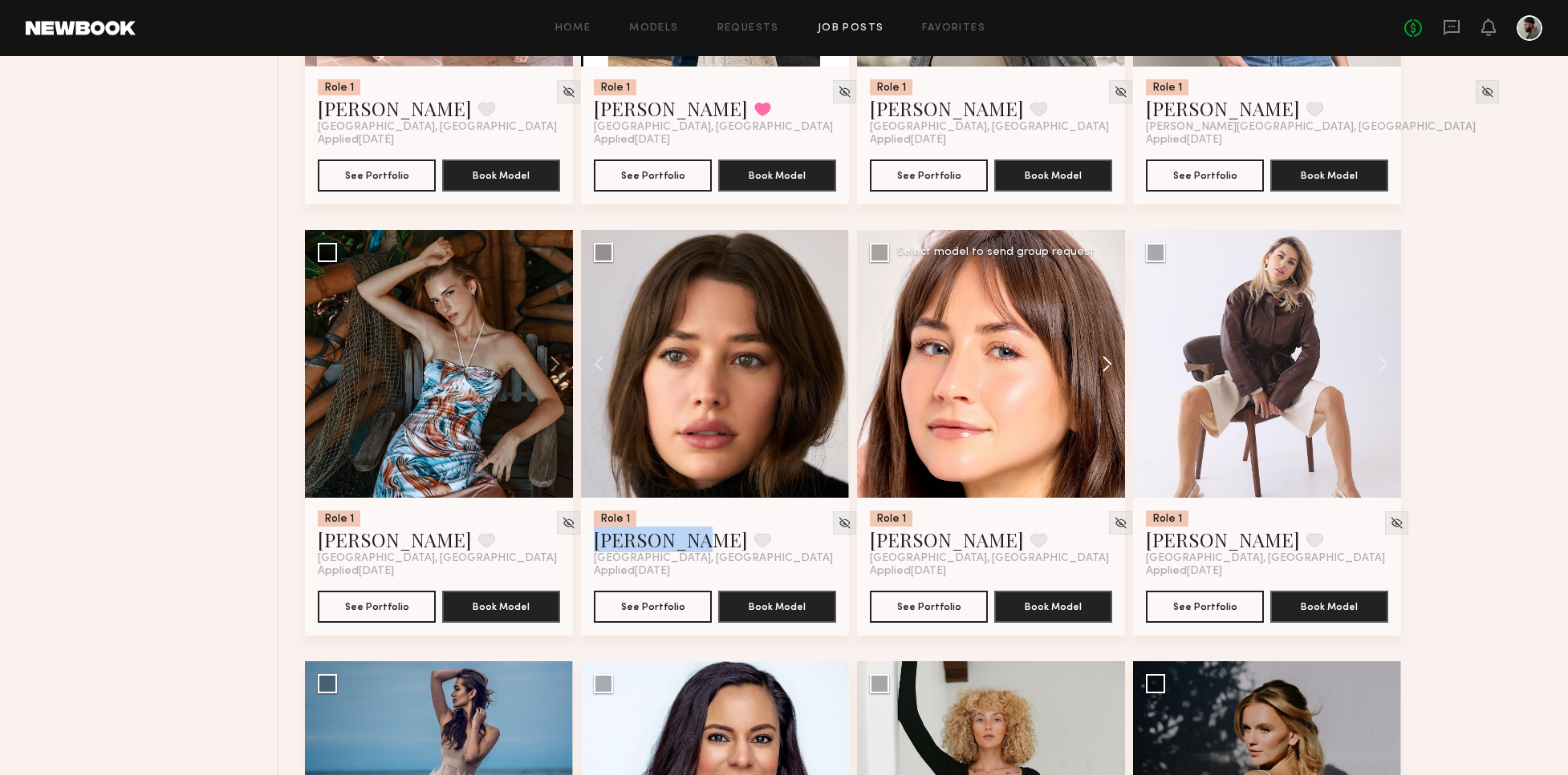
click at [1110, 368] on button at bounding box center [1099, 364] width 51 height 267
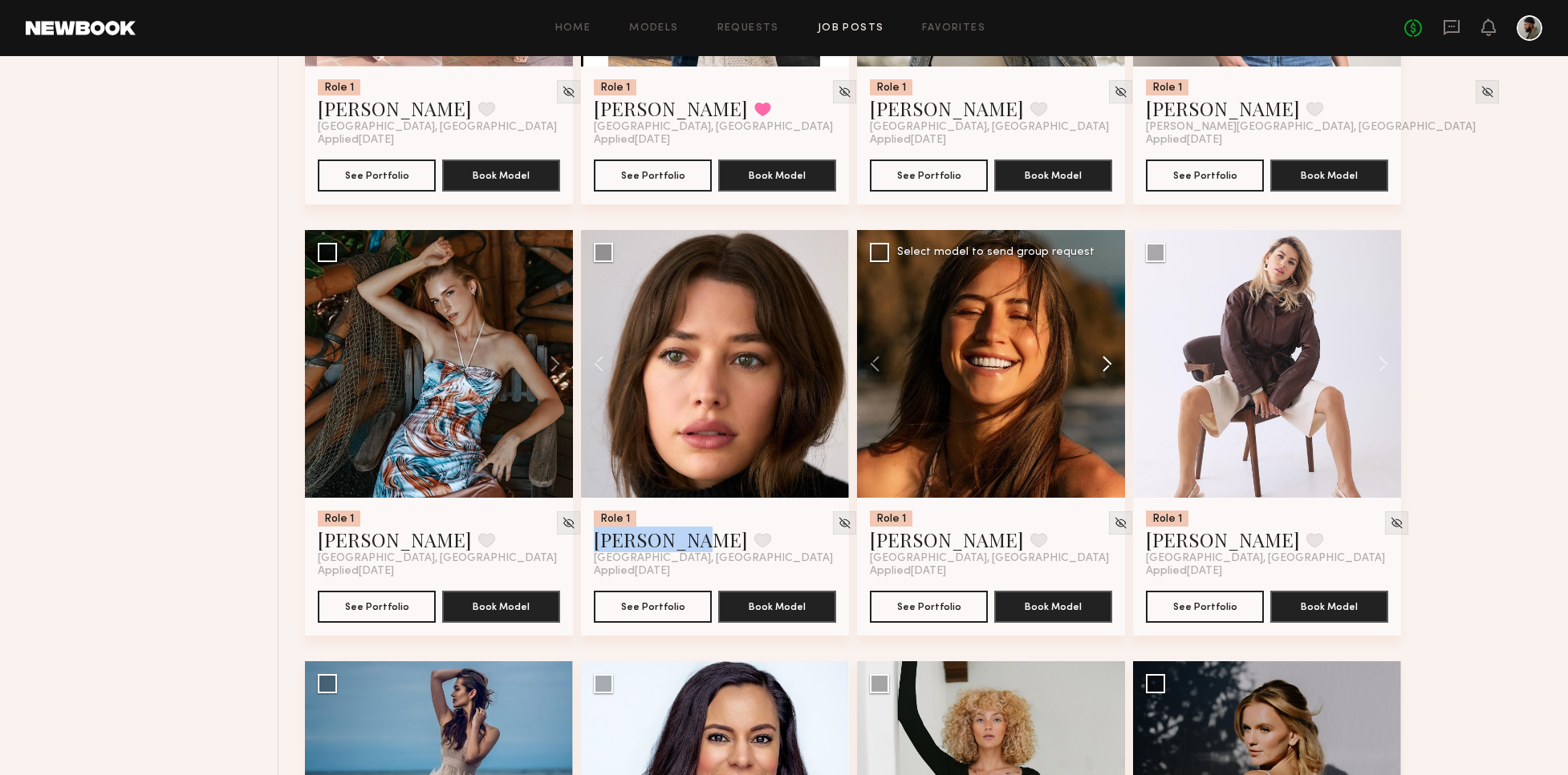
click at [1103, 368] on button at bounding box center [1099, 364] width 51 height 267
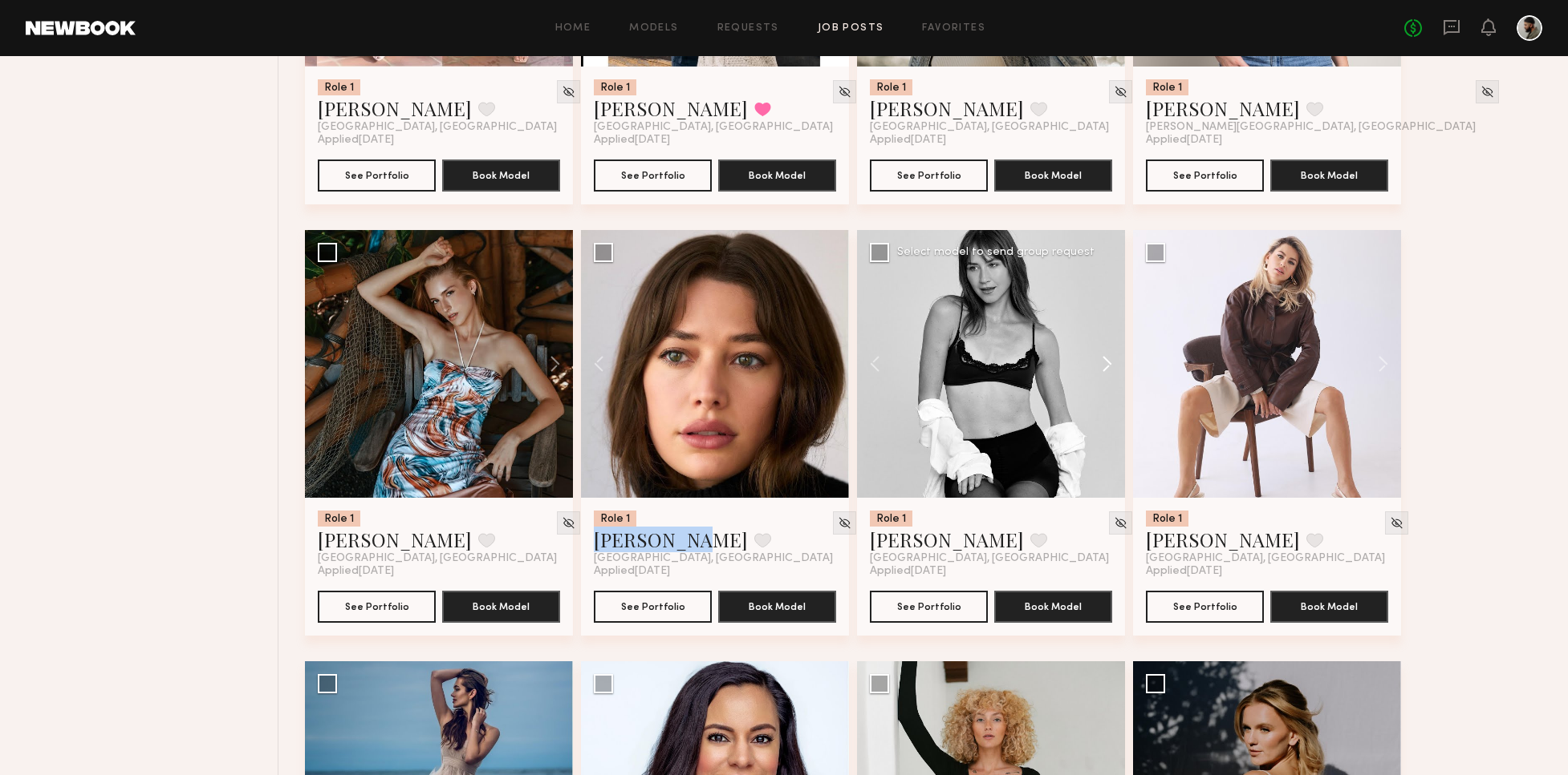
click at [1102, 363] on button at bounding box center [1099, 364] width 51 height 267
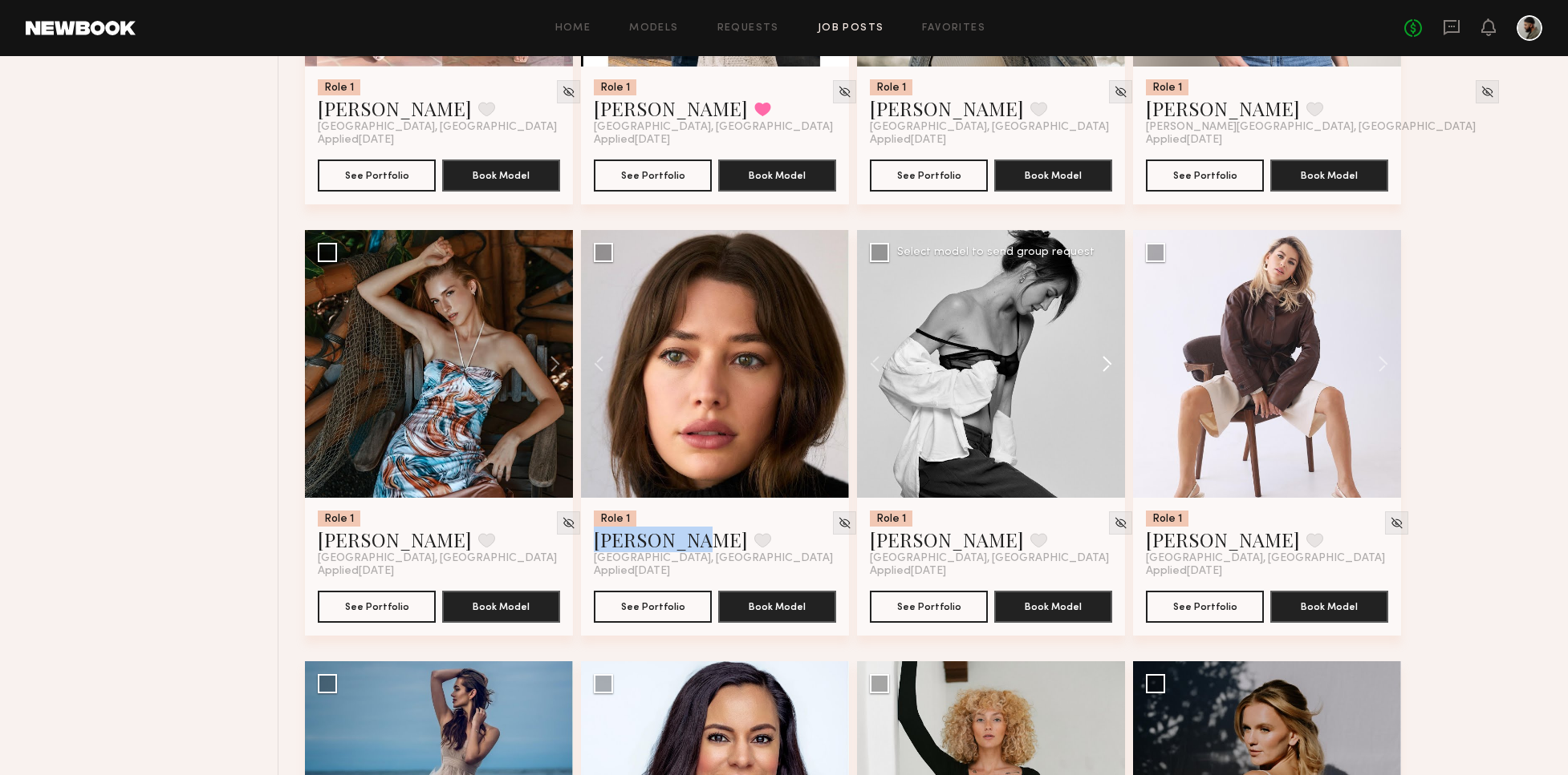
click at [1092, 363] on button at bounding box center [1099, 364] width 51 height 267
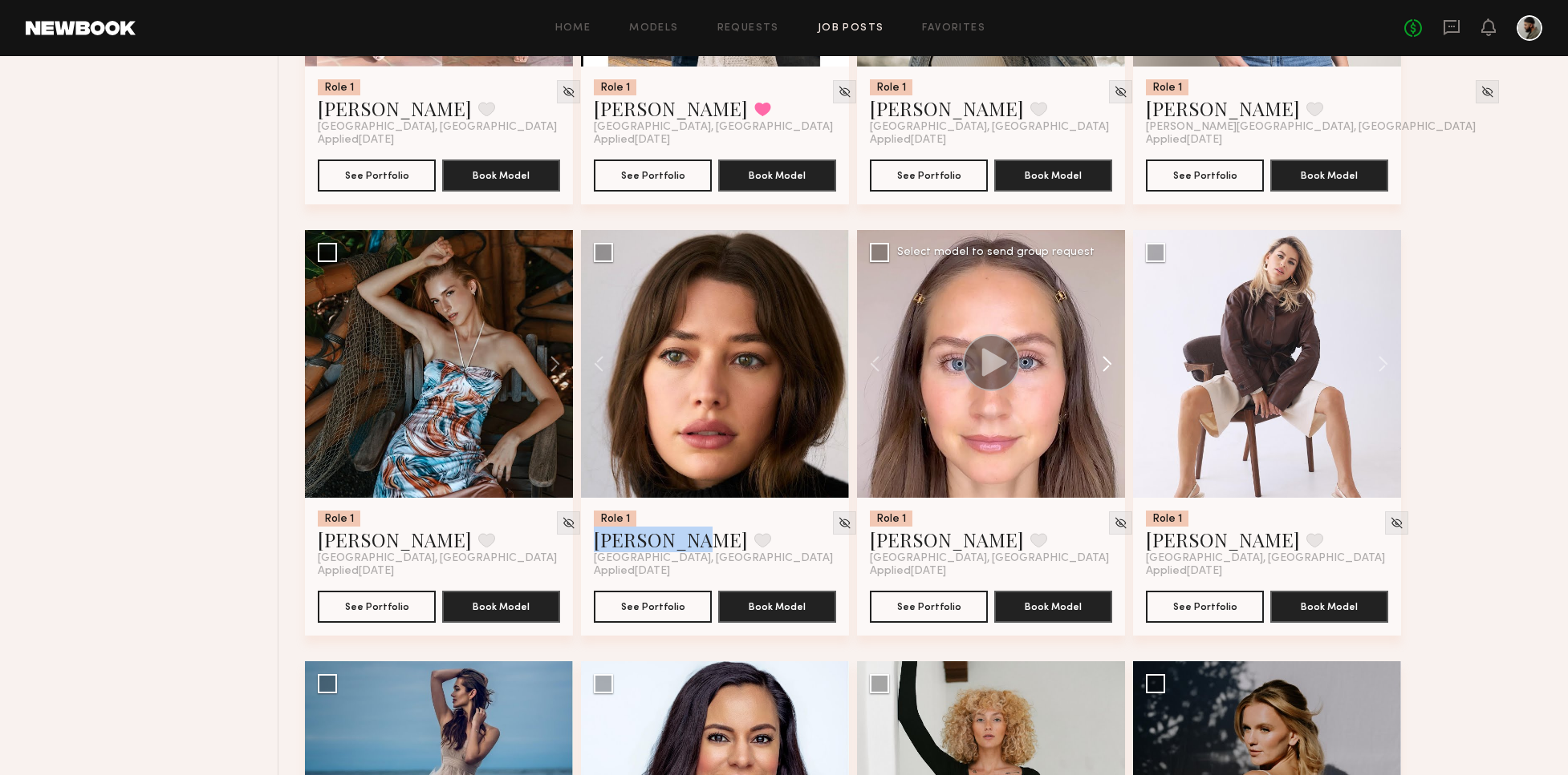
click at [1091, 363] on button at bounding box center [1099, 364] width 51 height 267
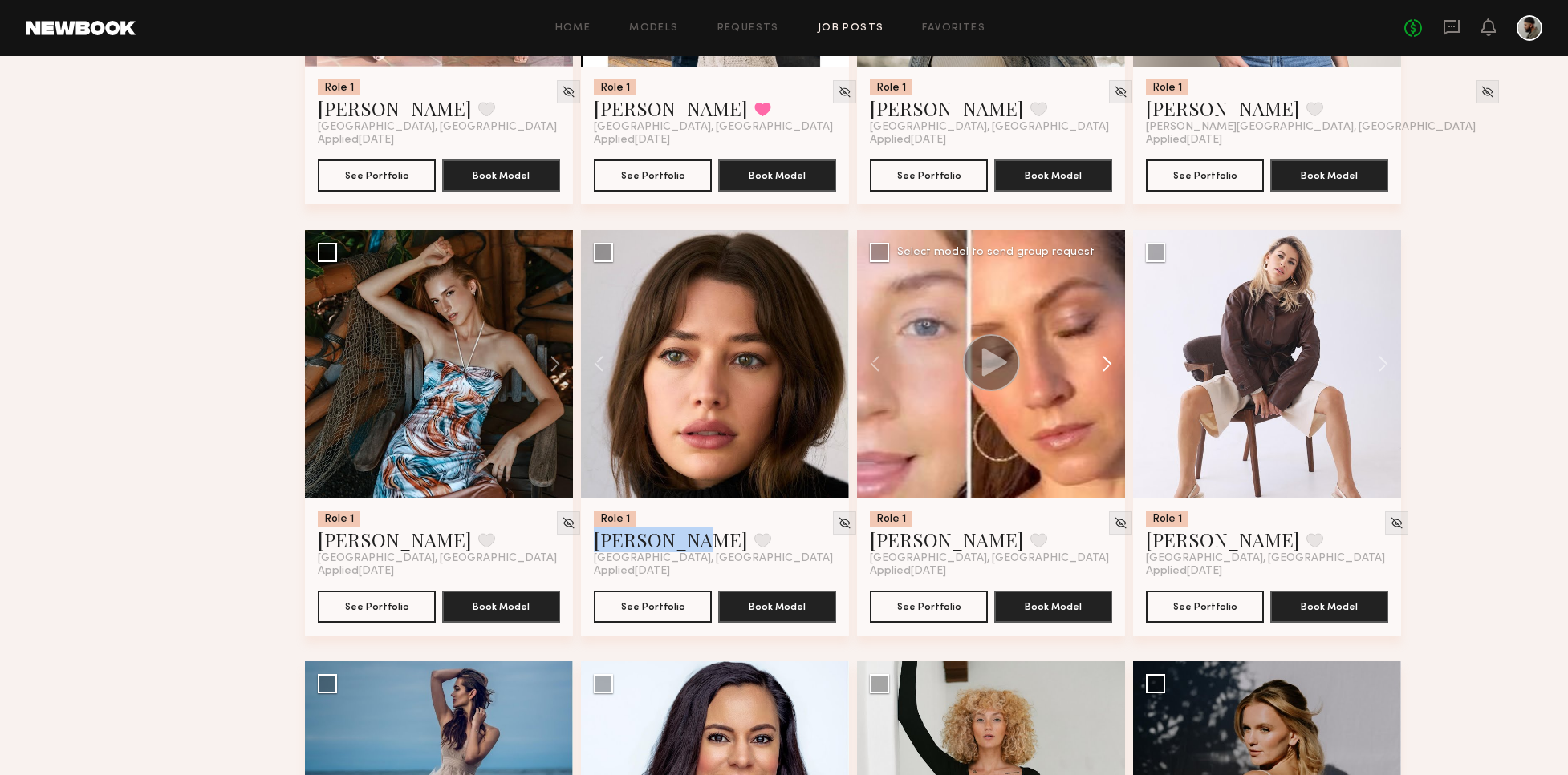
click at [1092, 361] on button at bounding box center [1099, 364] width 51 height 267
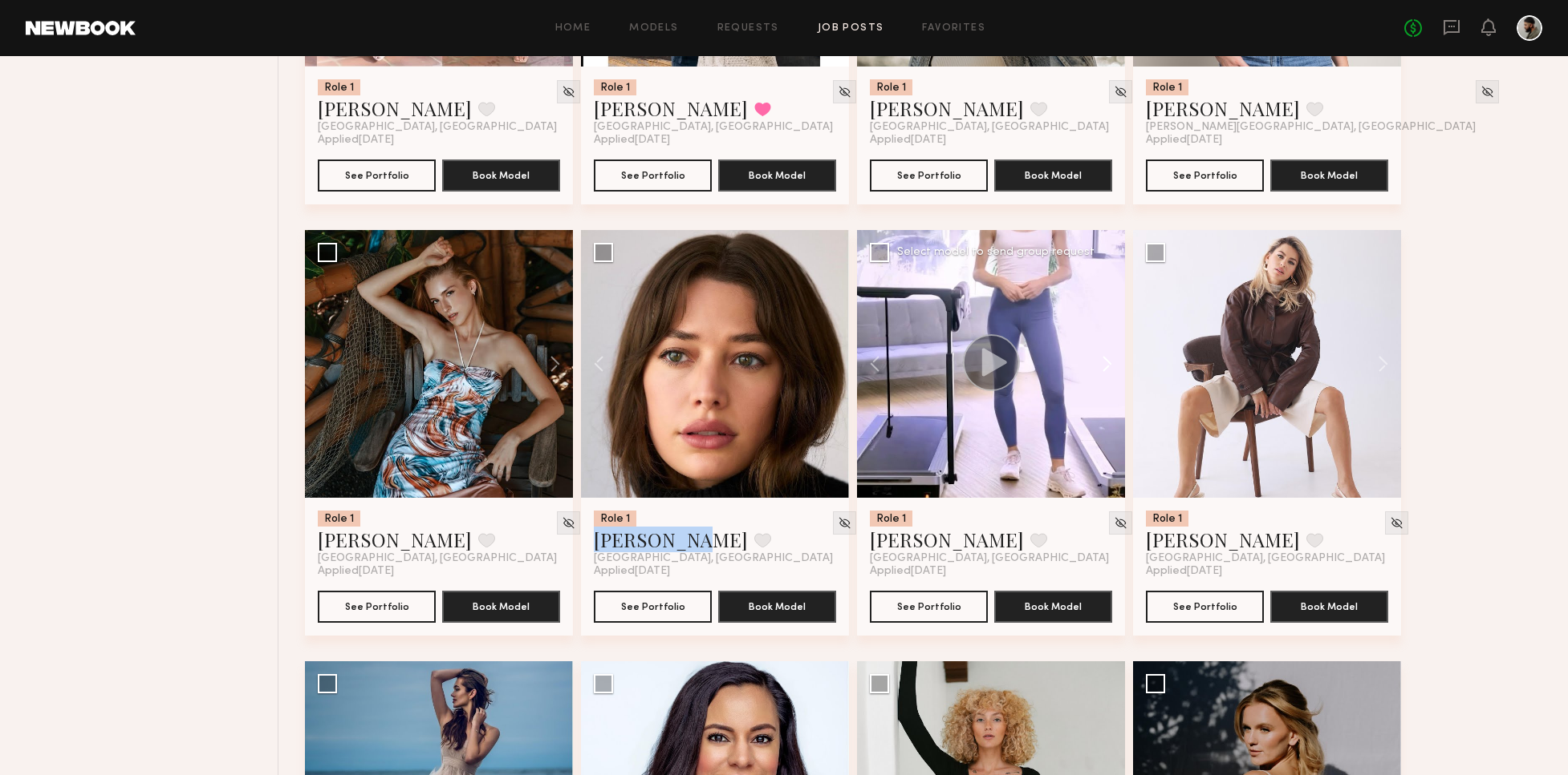
click at [1093, 363] on button at bounding box center [1099, 364] width 51 height 267
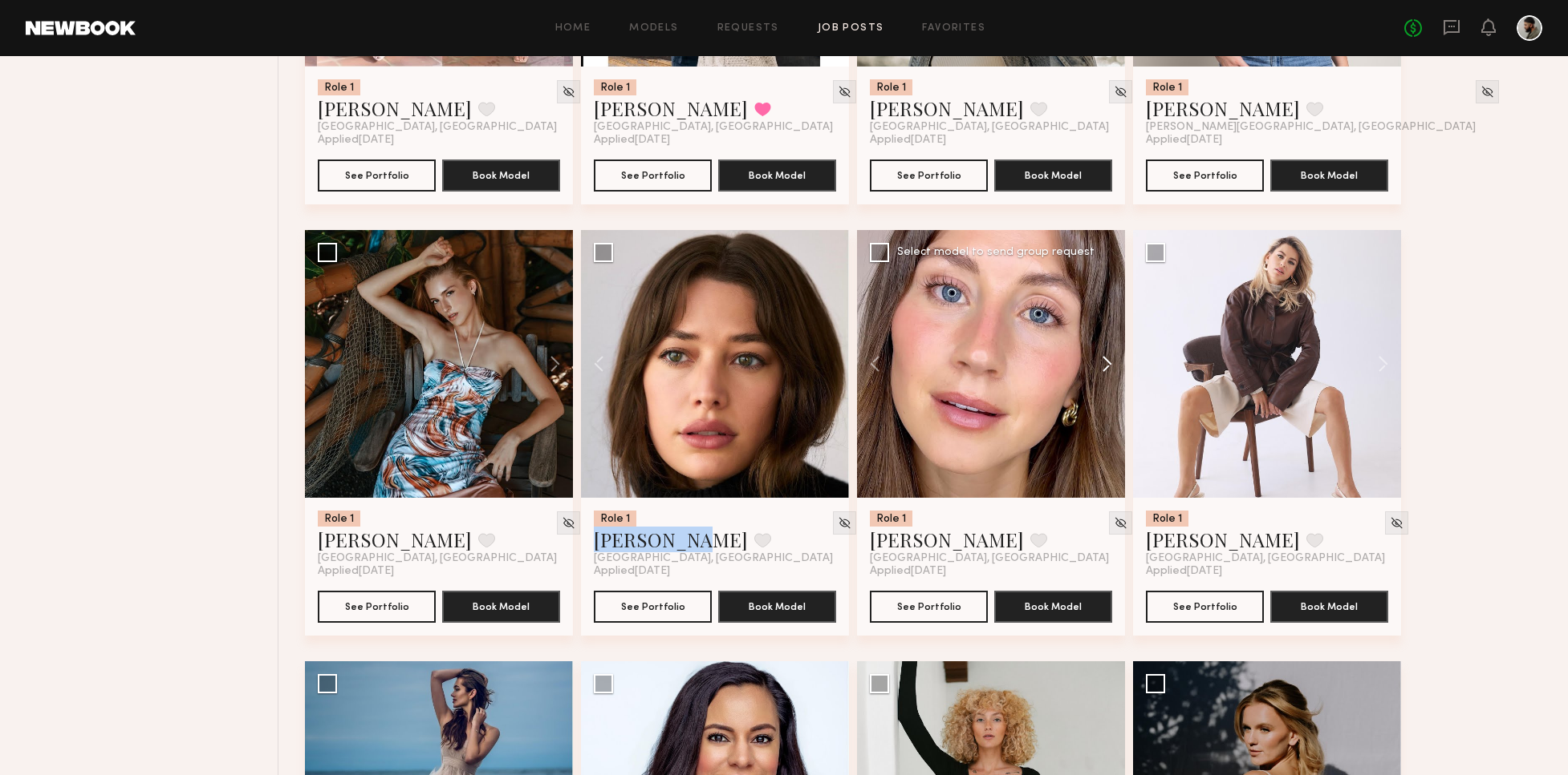
click at [1096, 363] on button at bounding box center [1099, 364] width 51 height 267
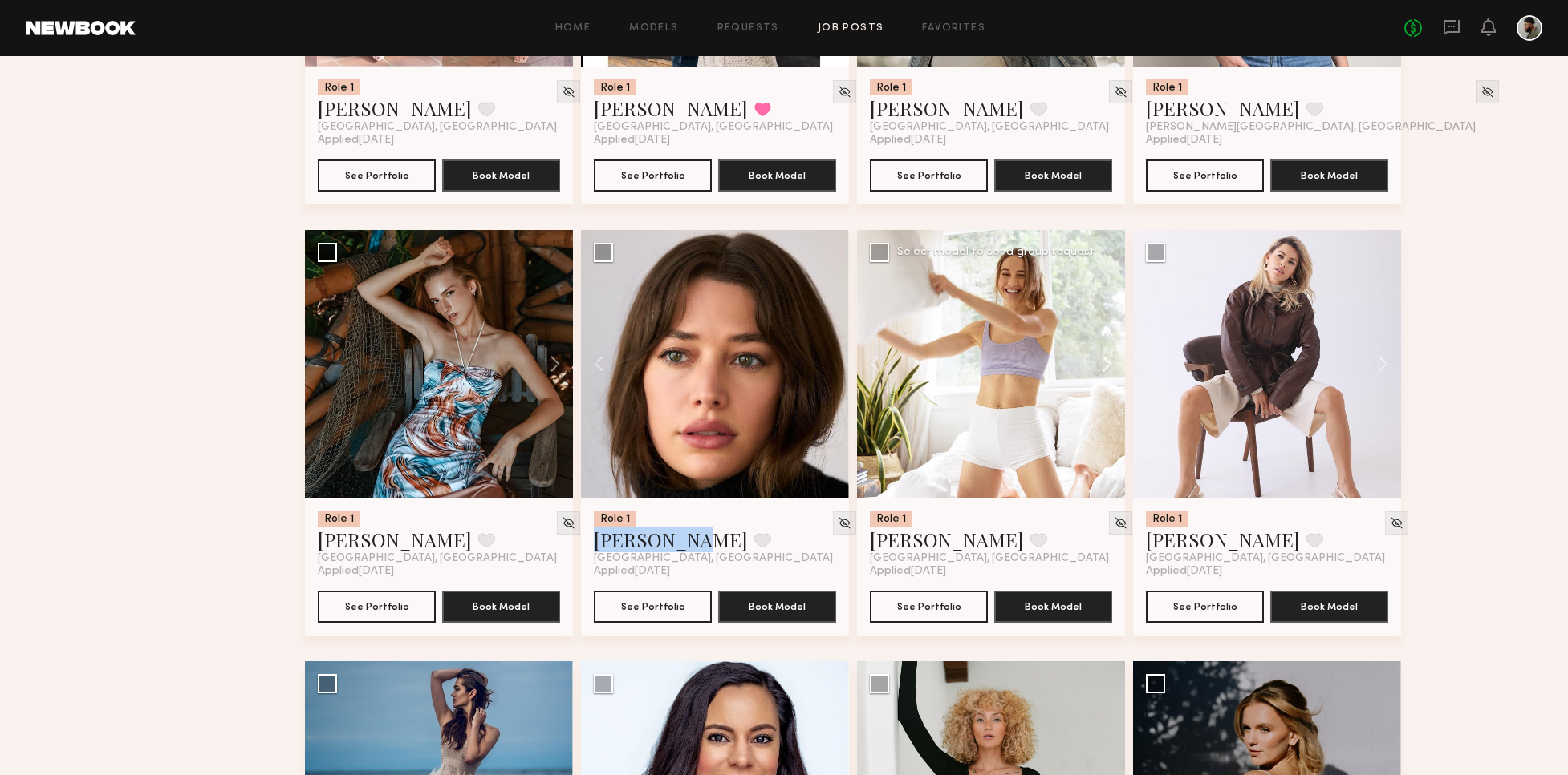
click at [1096, 361] on button at bounding box center [1099, 364] width 51 height 267
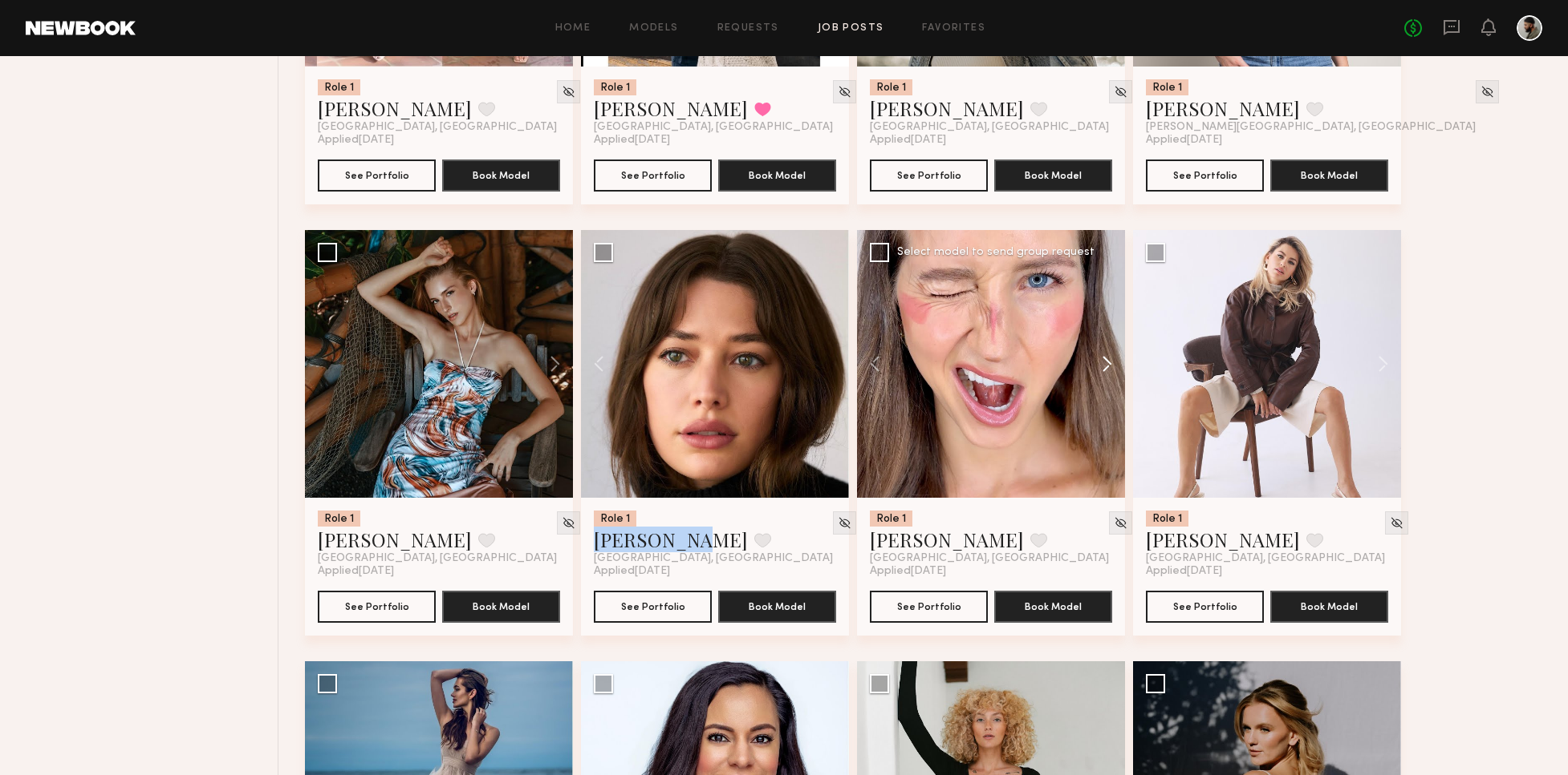
click at [1097, 361] on button at bounding box center [1099, 364] width 51 height 267
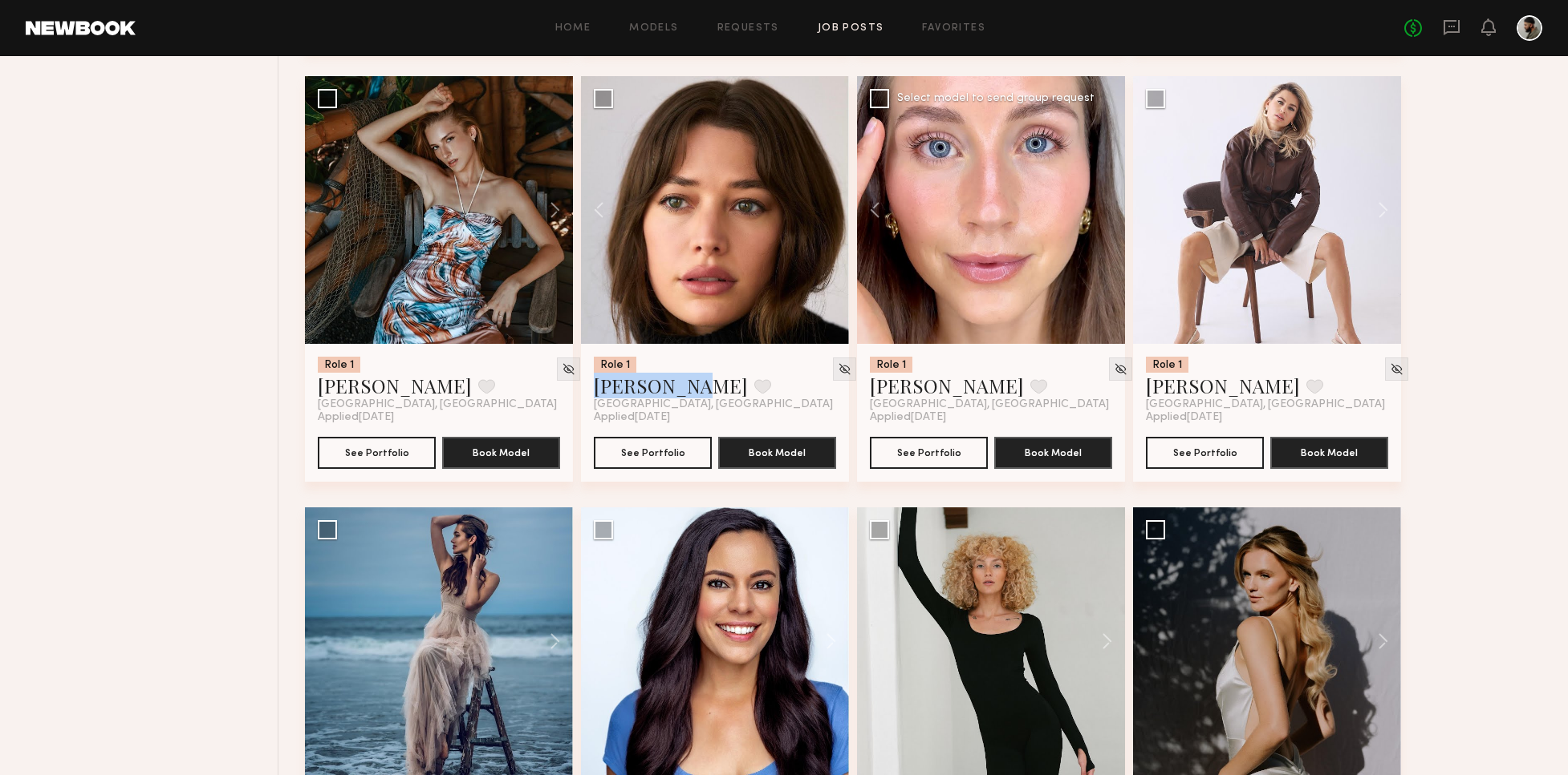
scroll to position [1914, 0]
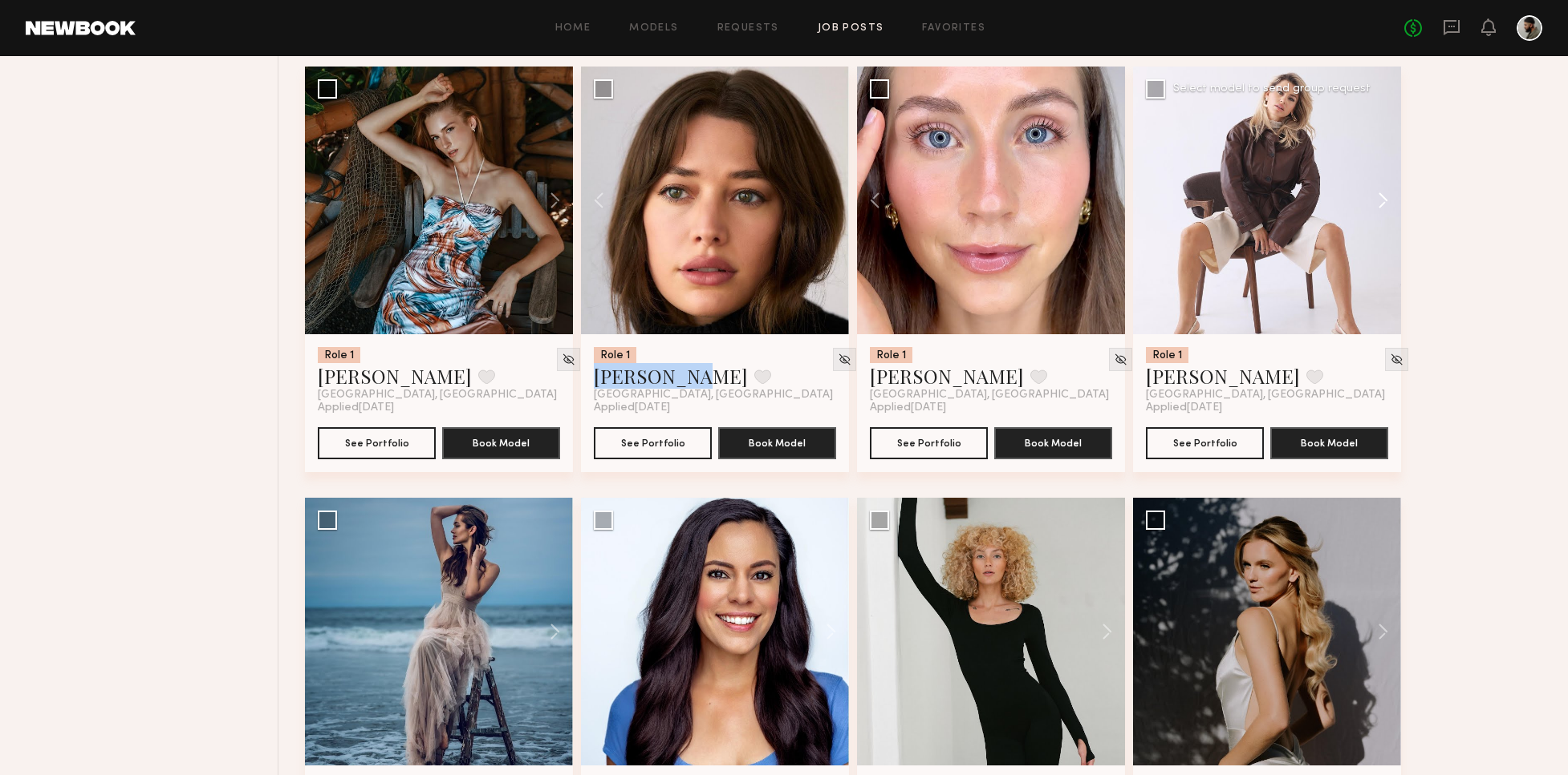
click at [1376, 193] on button at bounding box center [1375, 200] width 51 height 267
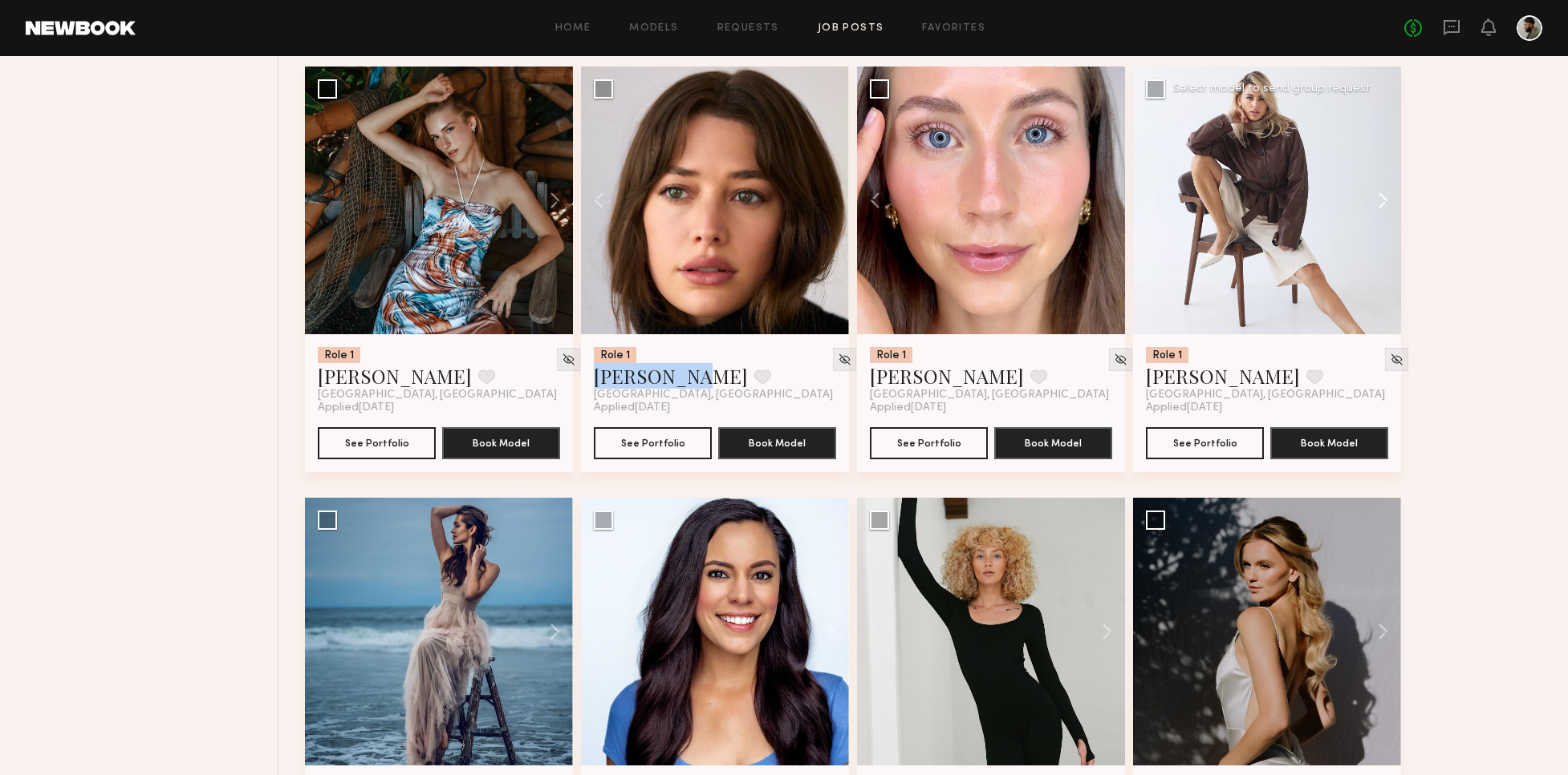
click at [1376, 193] on button at bounding box center [1375, 200] width 51 height 267
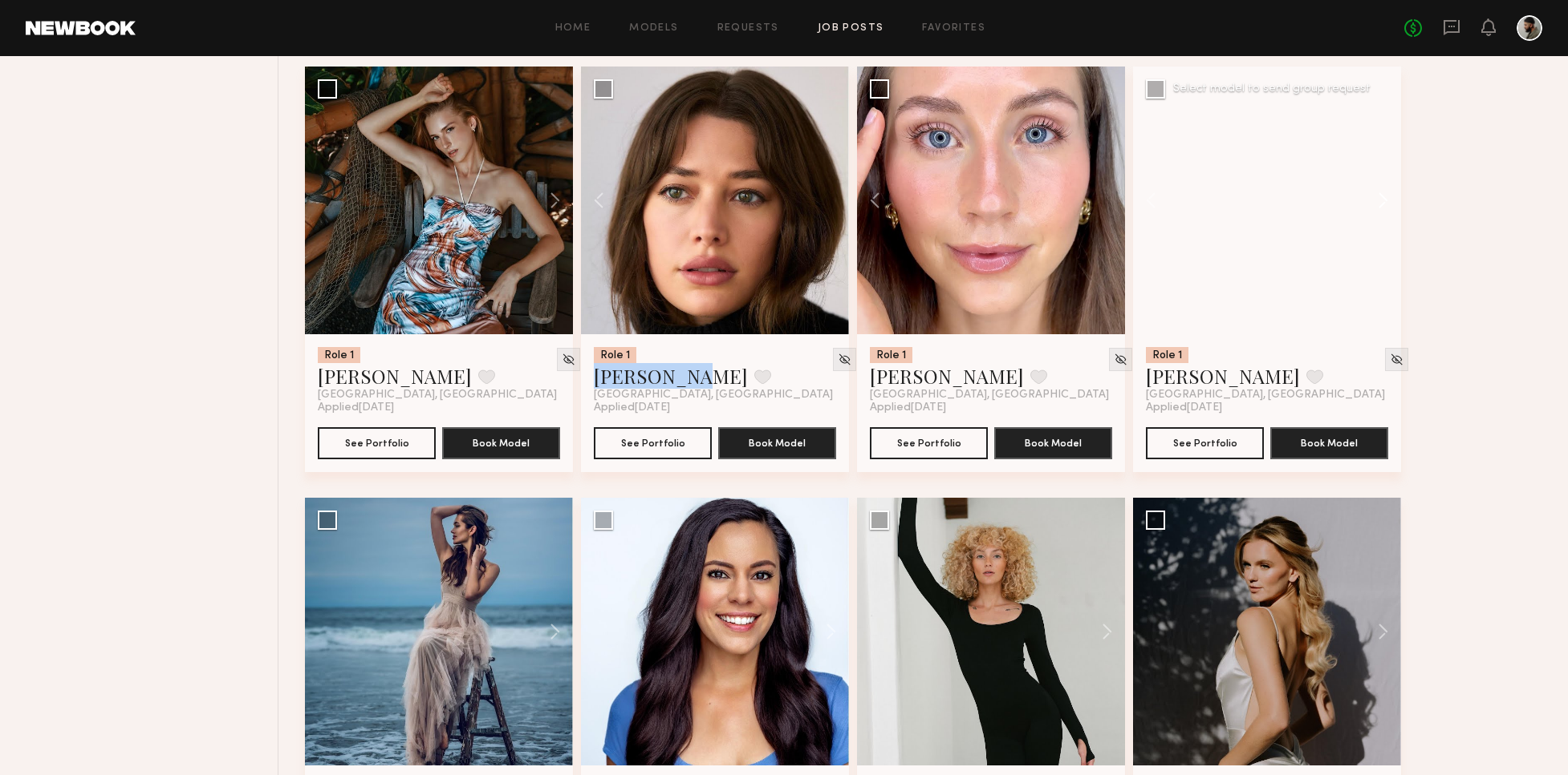
click at [1375, 192] on button at bounding box center [1375, 200] width 51 height 267
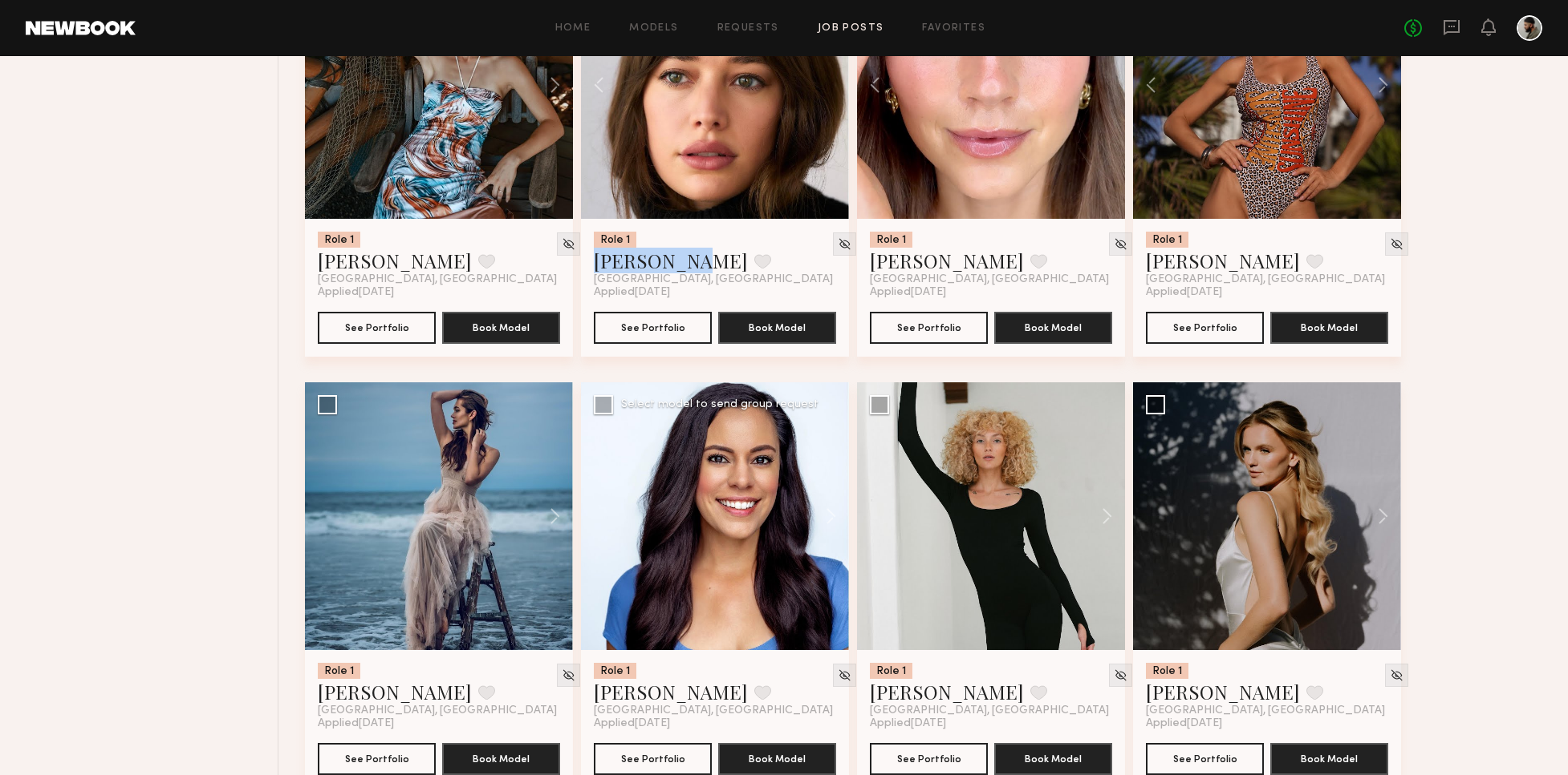
scroll to position [2048, 0]
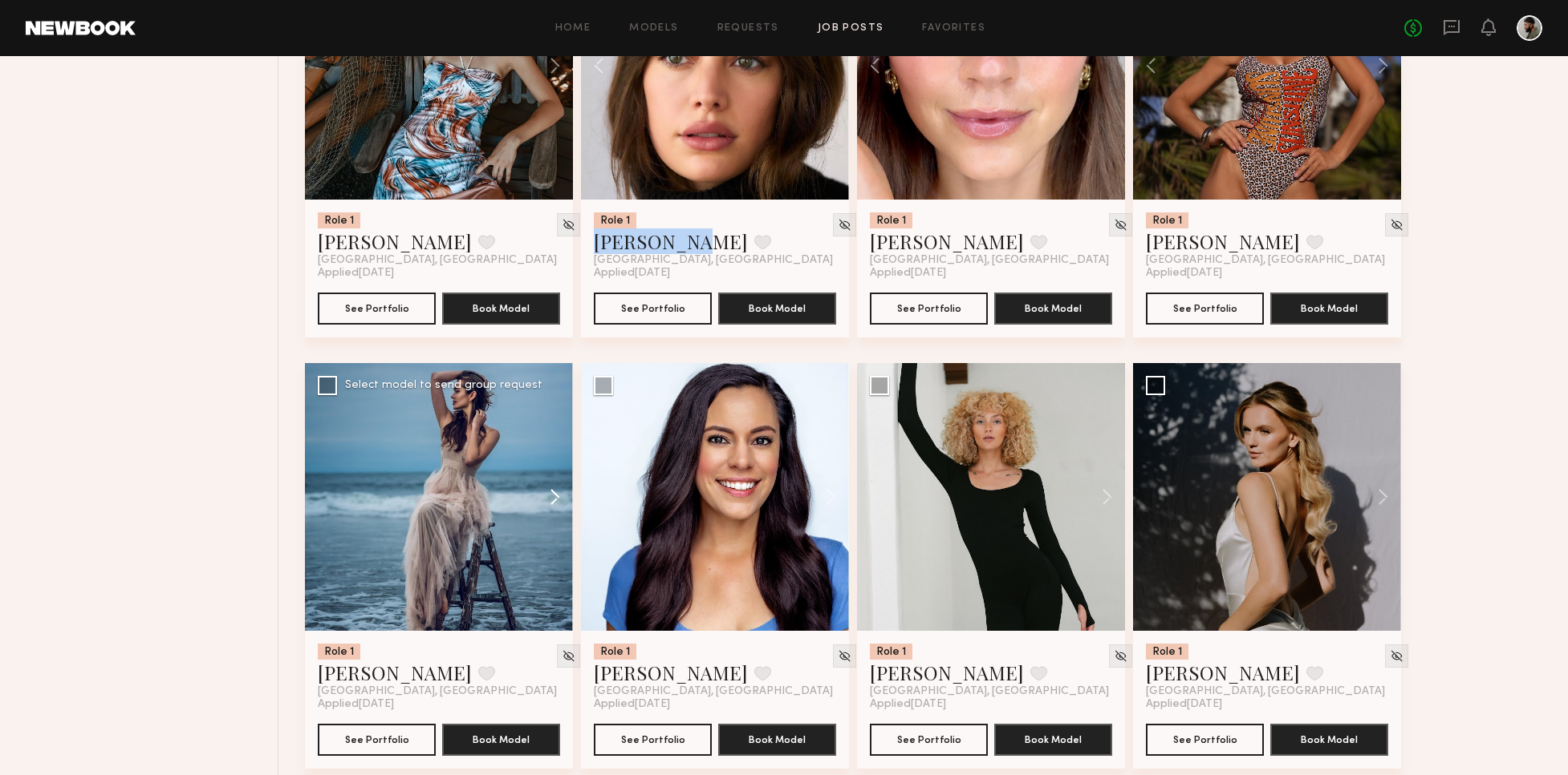
click at [559, 496] on button at bounding box center [547, 497] width 51 height 267
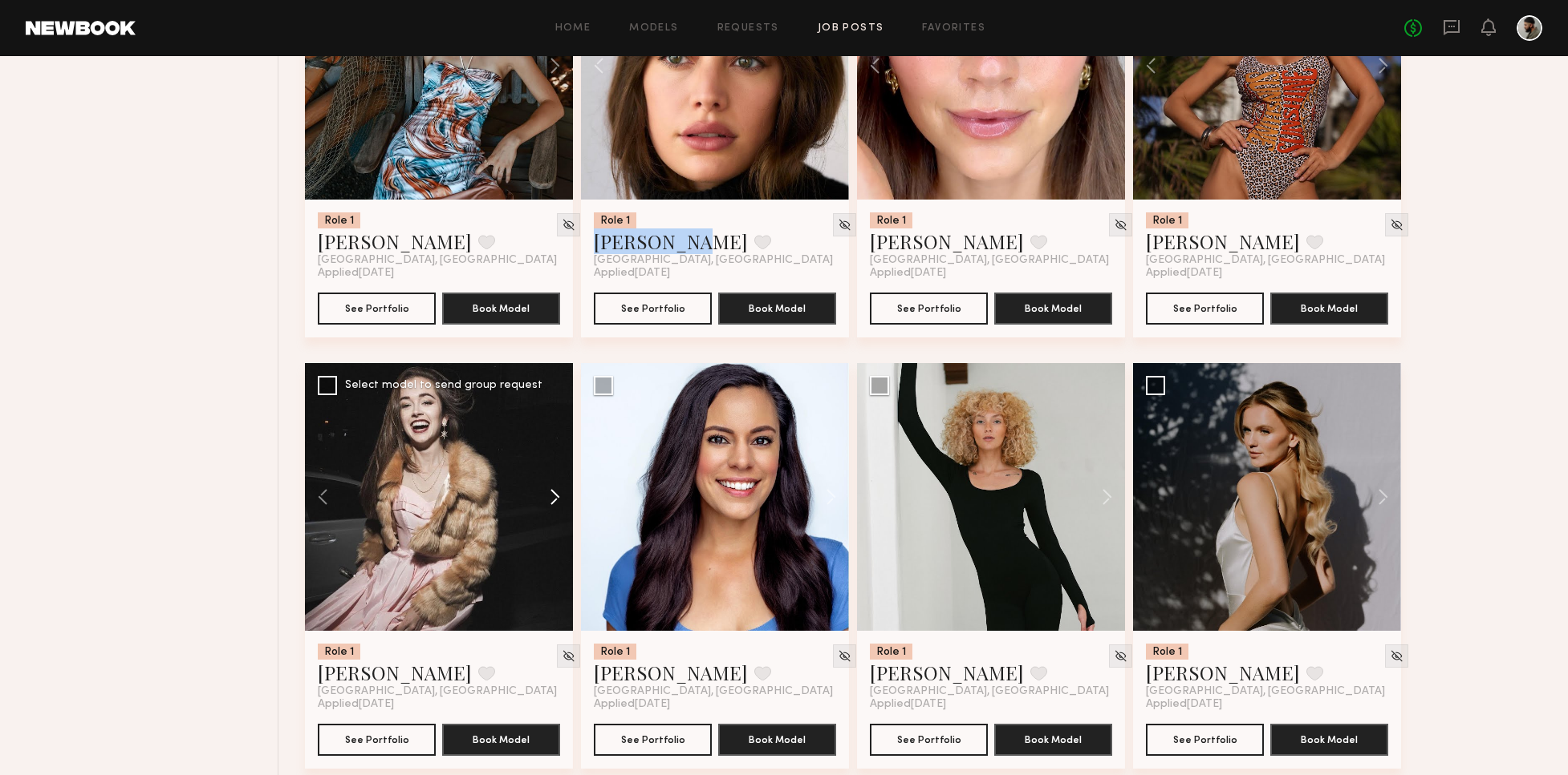
click at [558, 490] on button at bounding box center [547, 497] width 51 height 267
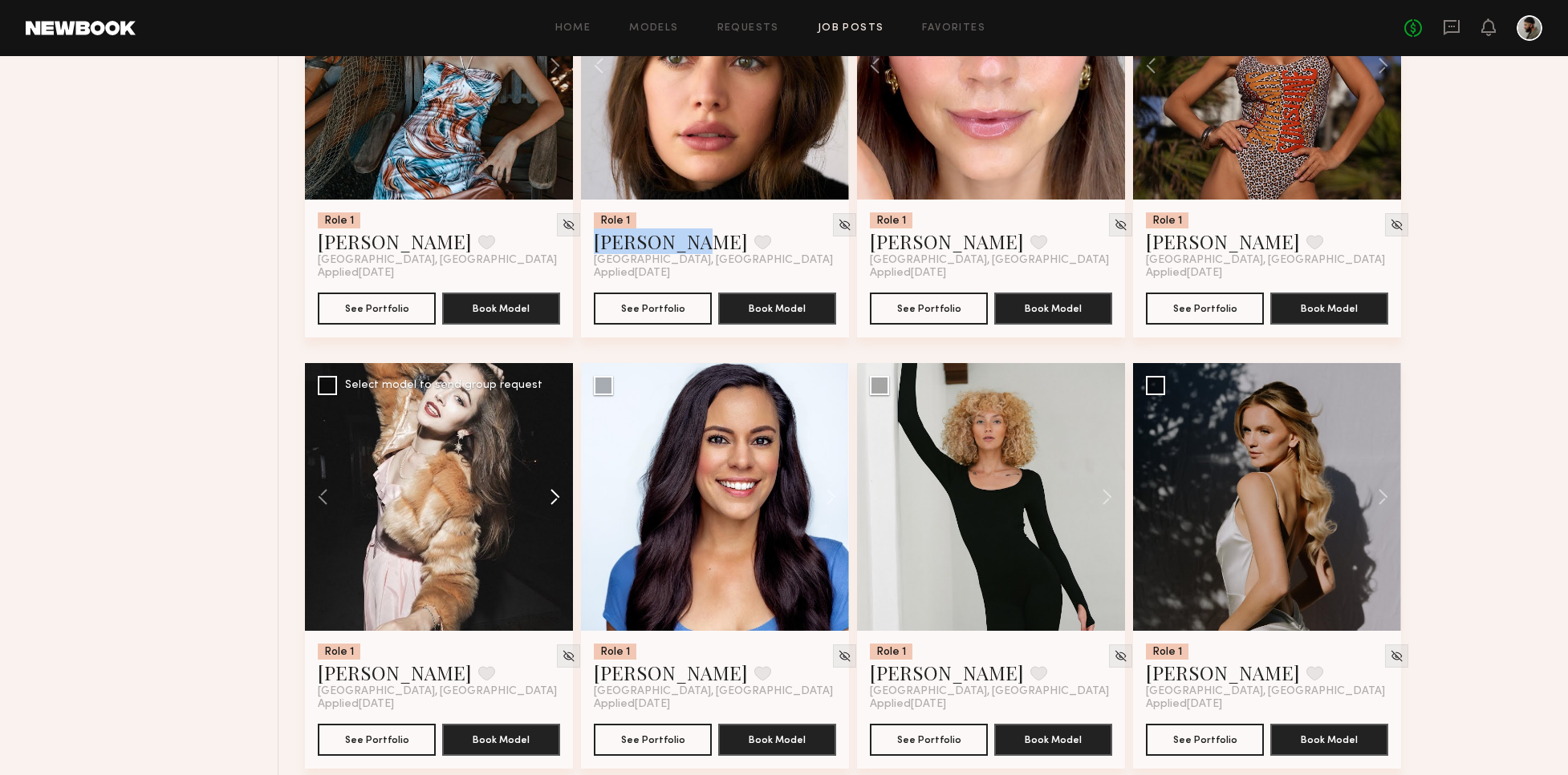
click at [558, 488] on button at bounding box center [547, 497] width 51 height 267
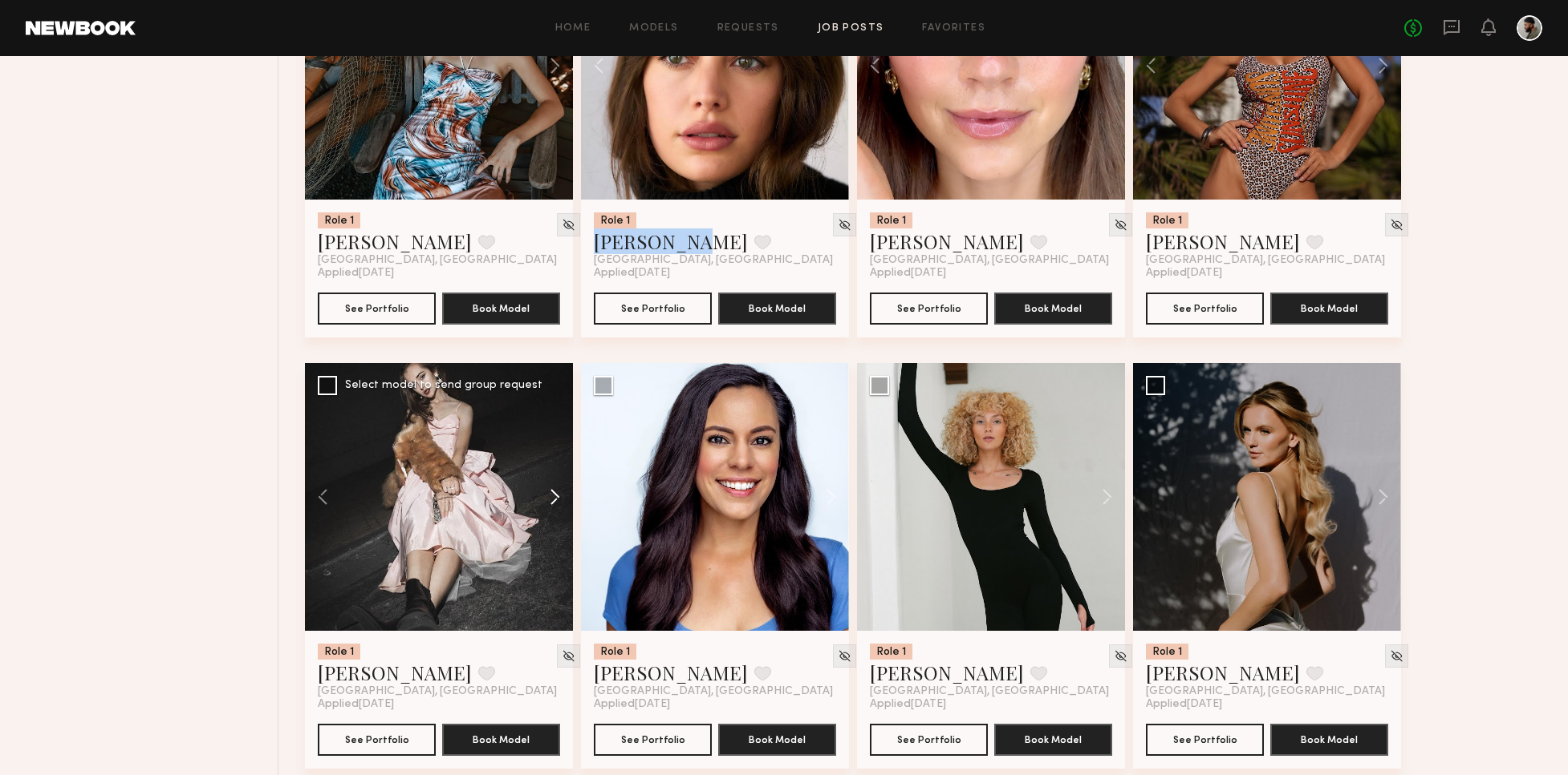
click at [557, 486] on button at bounding box center [547, 497] width 51 height 267
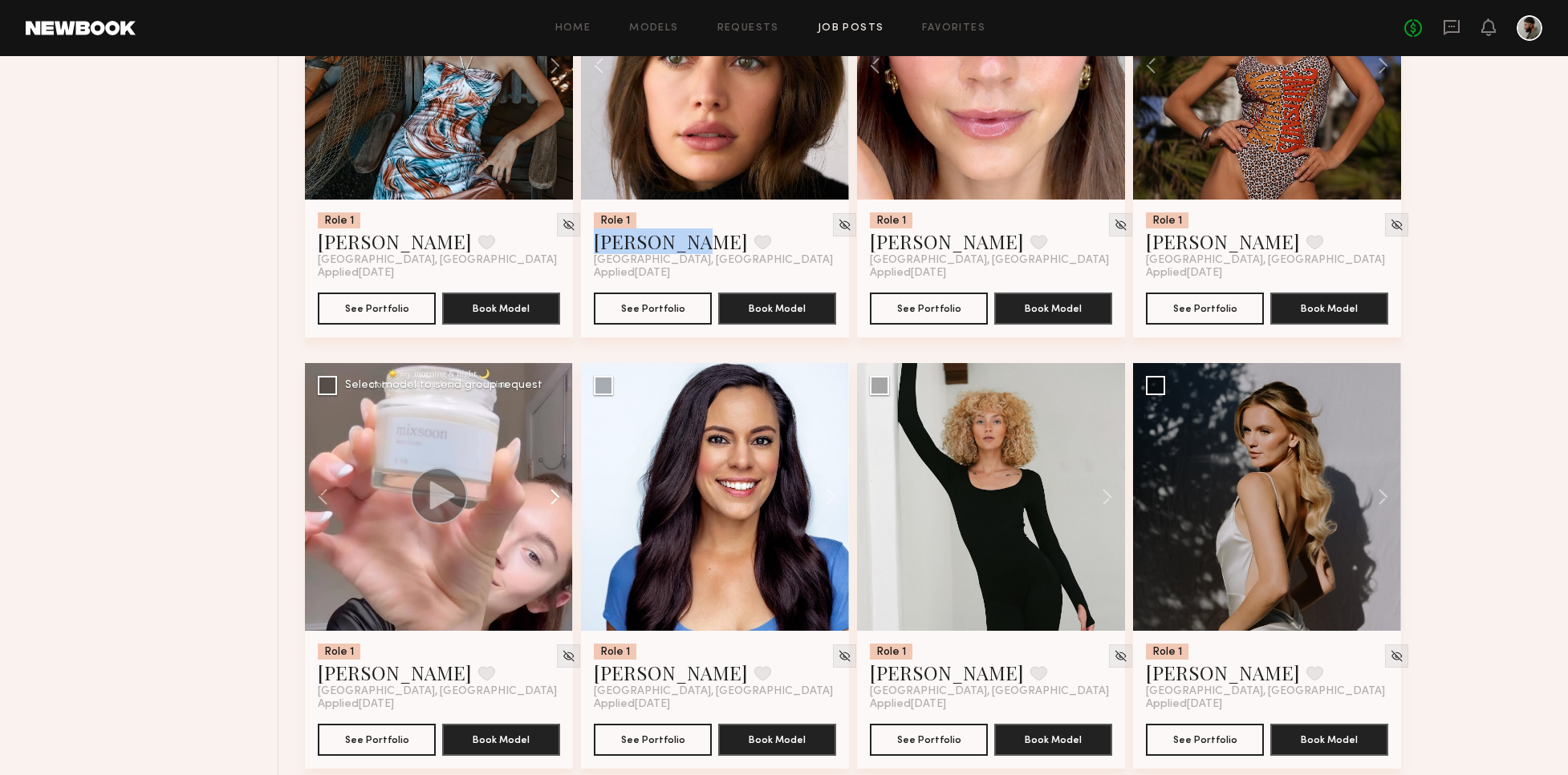
click at [555, 488] on button at bounding box center [547, 497] width 51 height 267
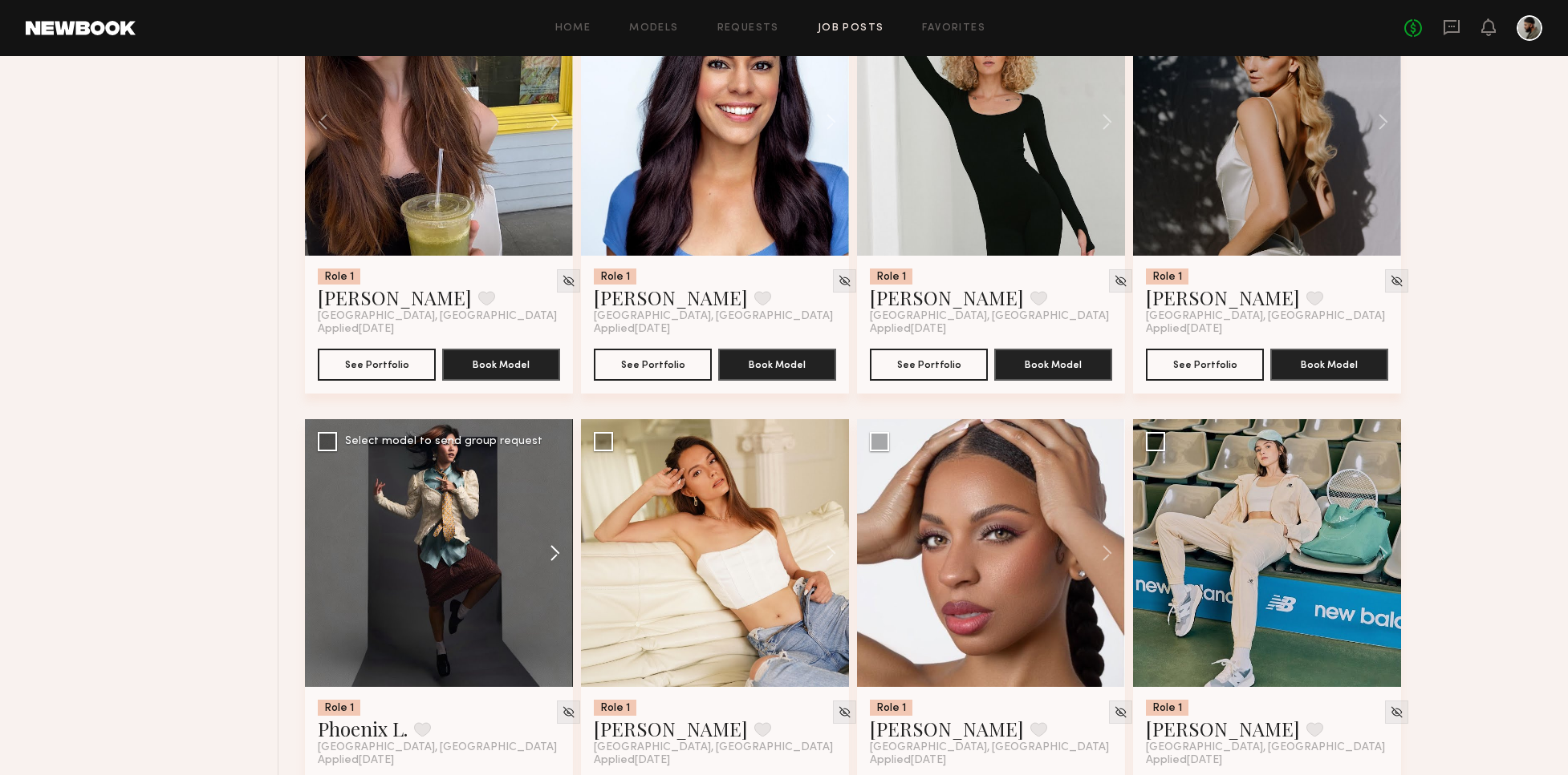
scroll to position [2453, 0]
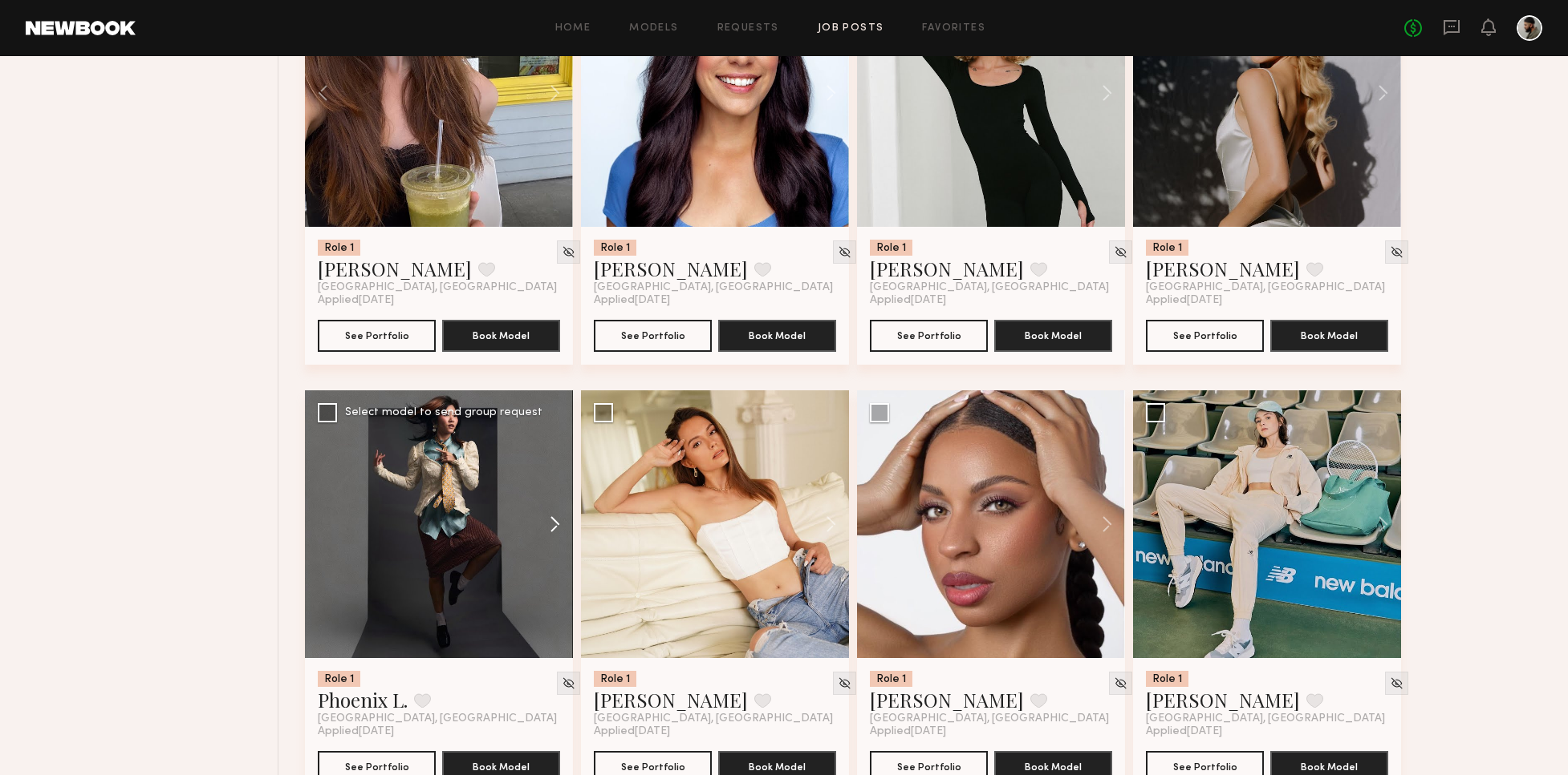
click at [555, 520] on button at bounding box center [547, 524] width 51 height 267
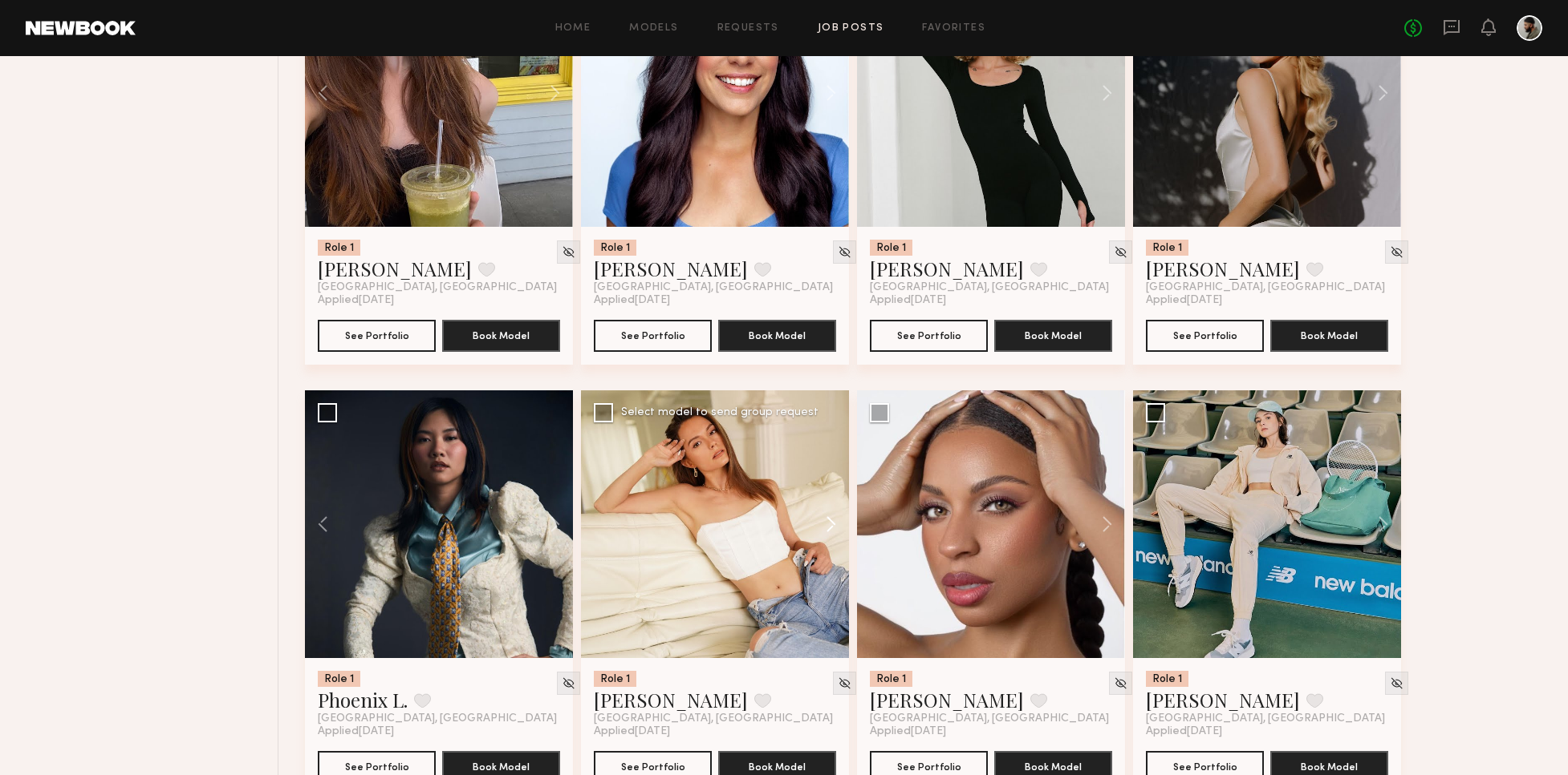
click at [833, 514] on button at bounding box center [823, 524] width 51 height 267
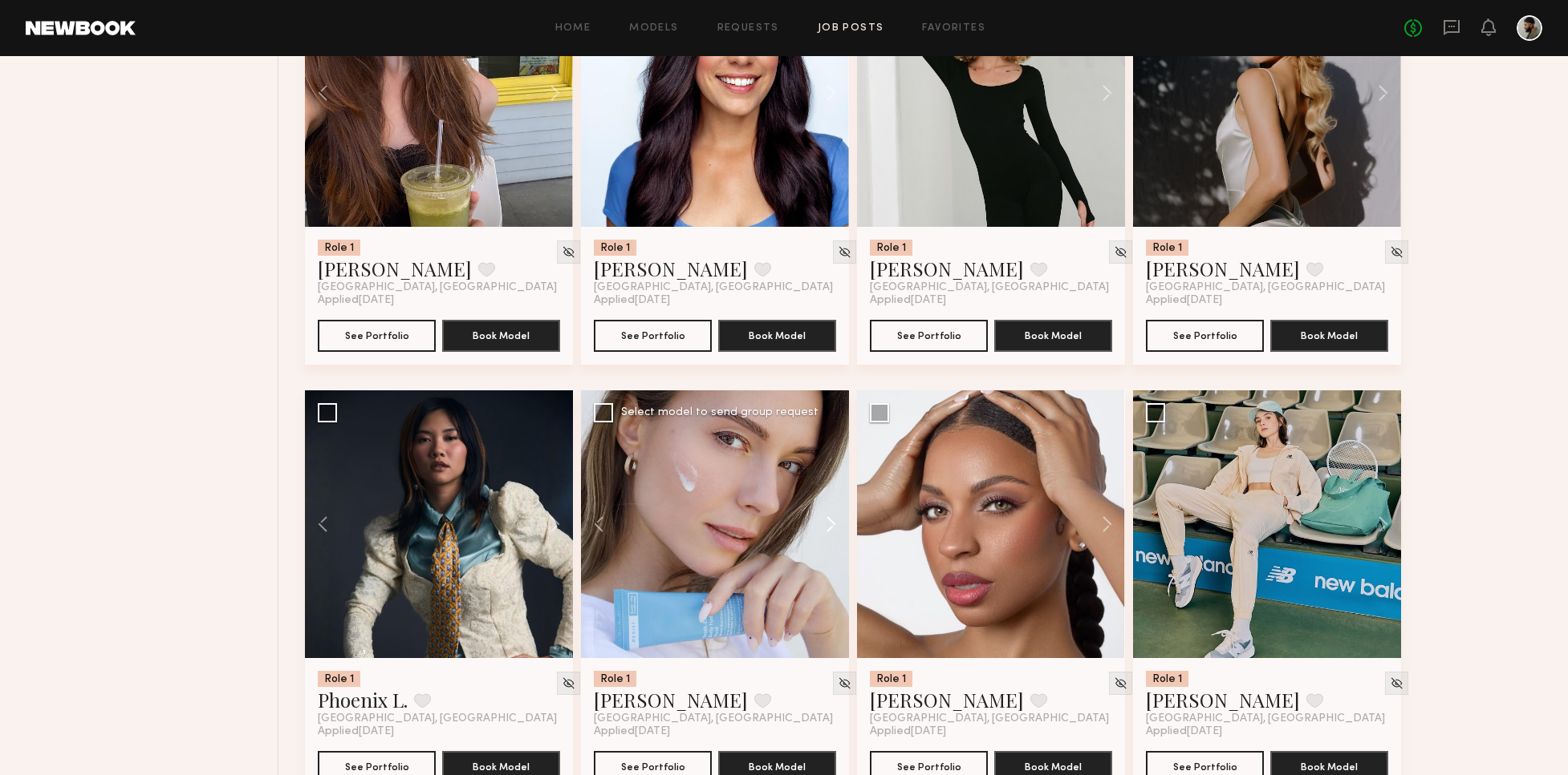
click at [830, 517] on button at bounding box center [823, 524] width 51 height 267
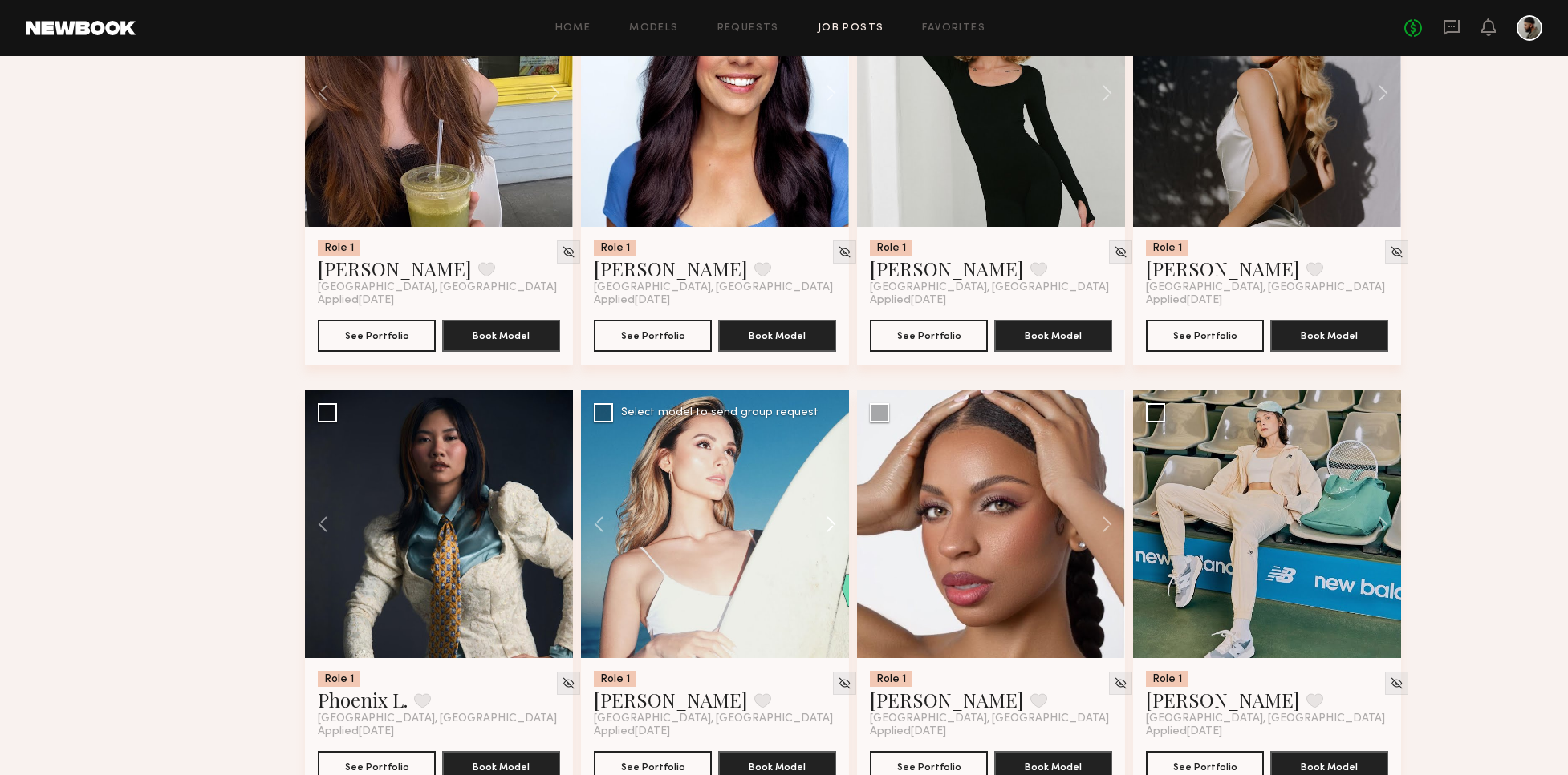
click at [821, 510] on button at bounding box center [823, 524] width 51 height 267
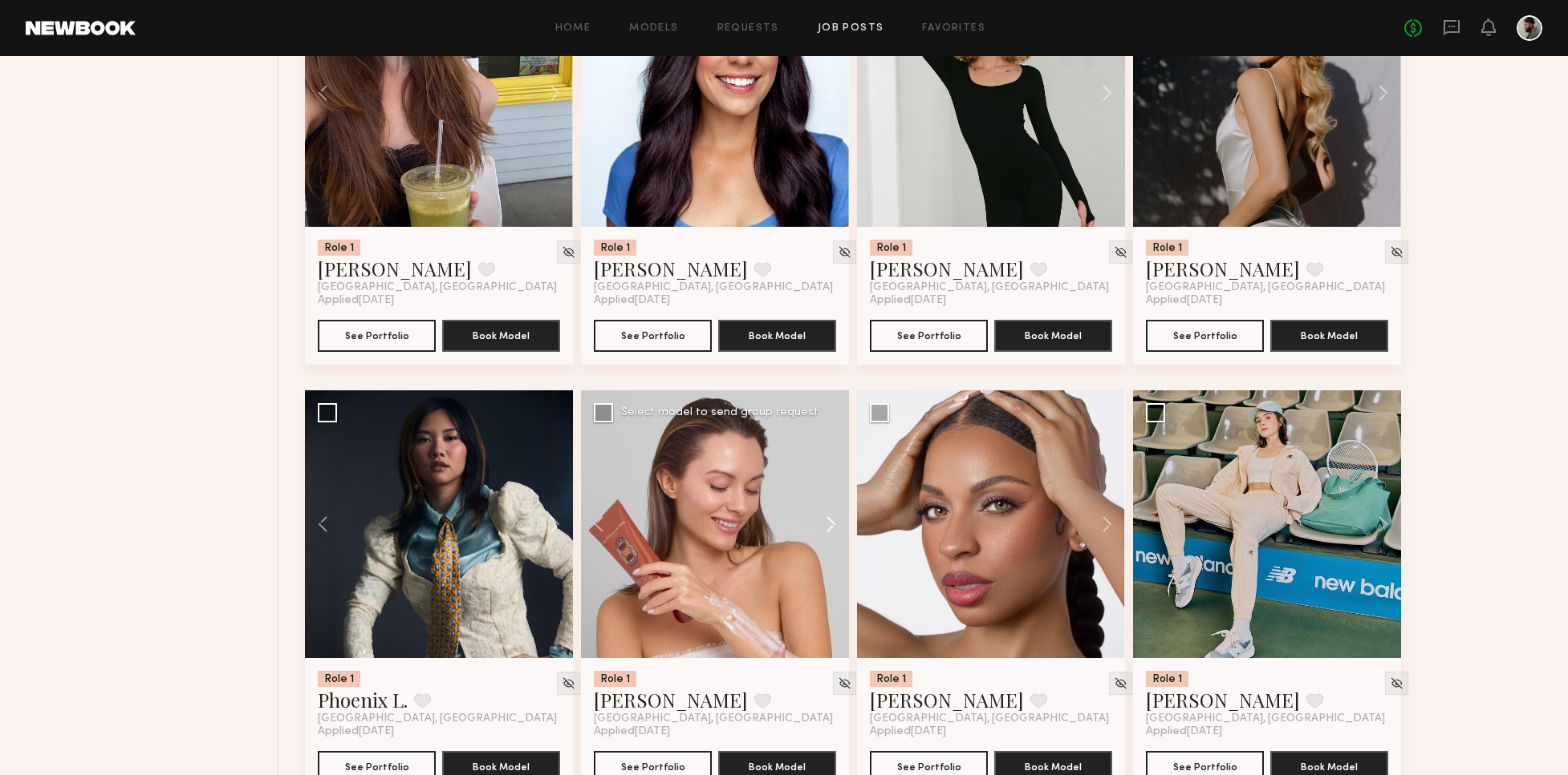
click at [826, 512] on button at bounding box center [823, 524] width 51 height 267
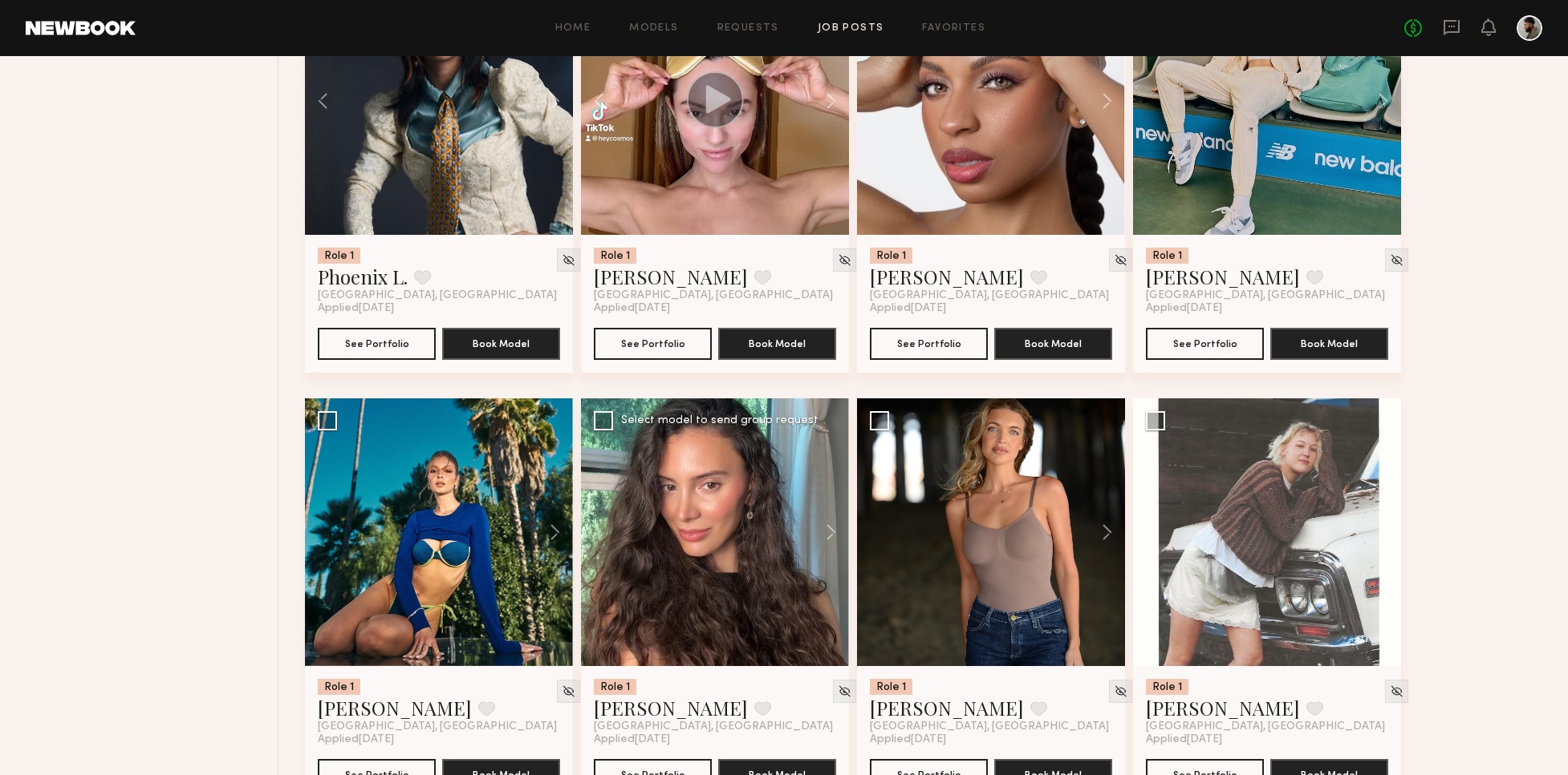
scroll to position [2905, 0]
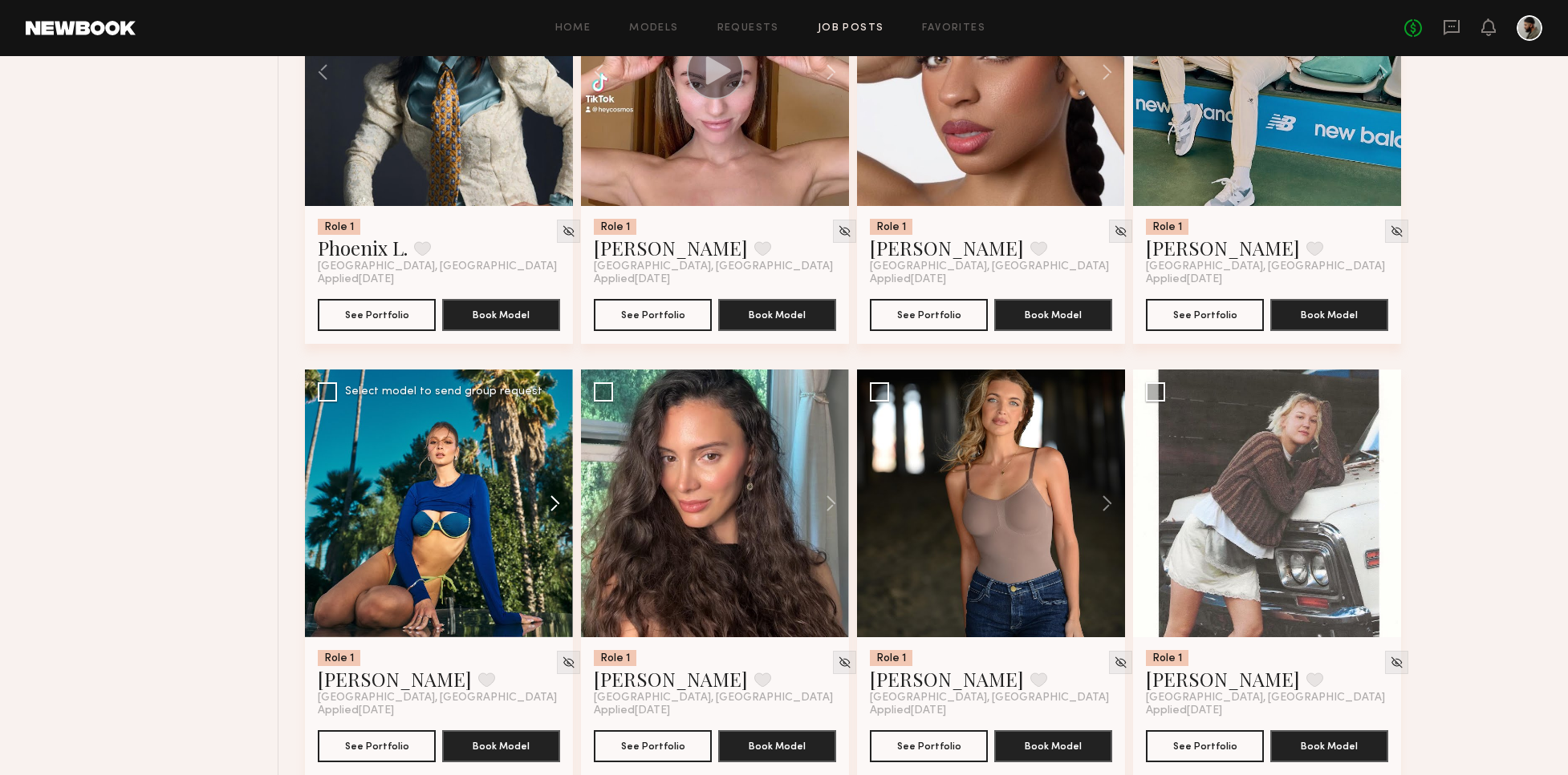
click at [557, 499] on button at bounding box center [547, 503] width 51 height 267
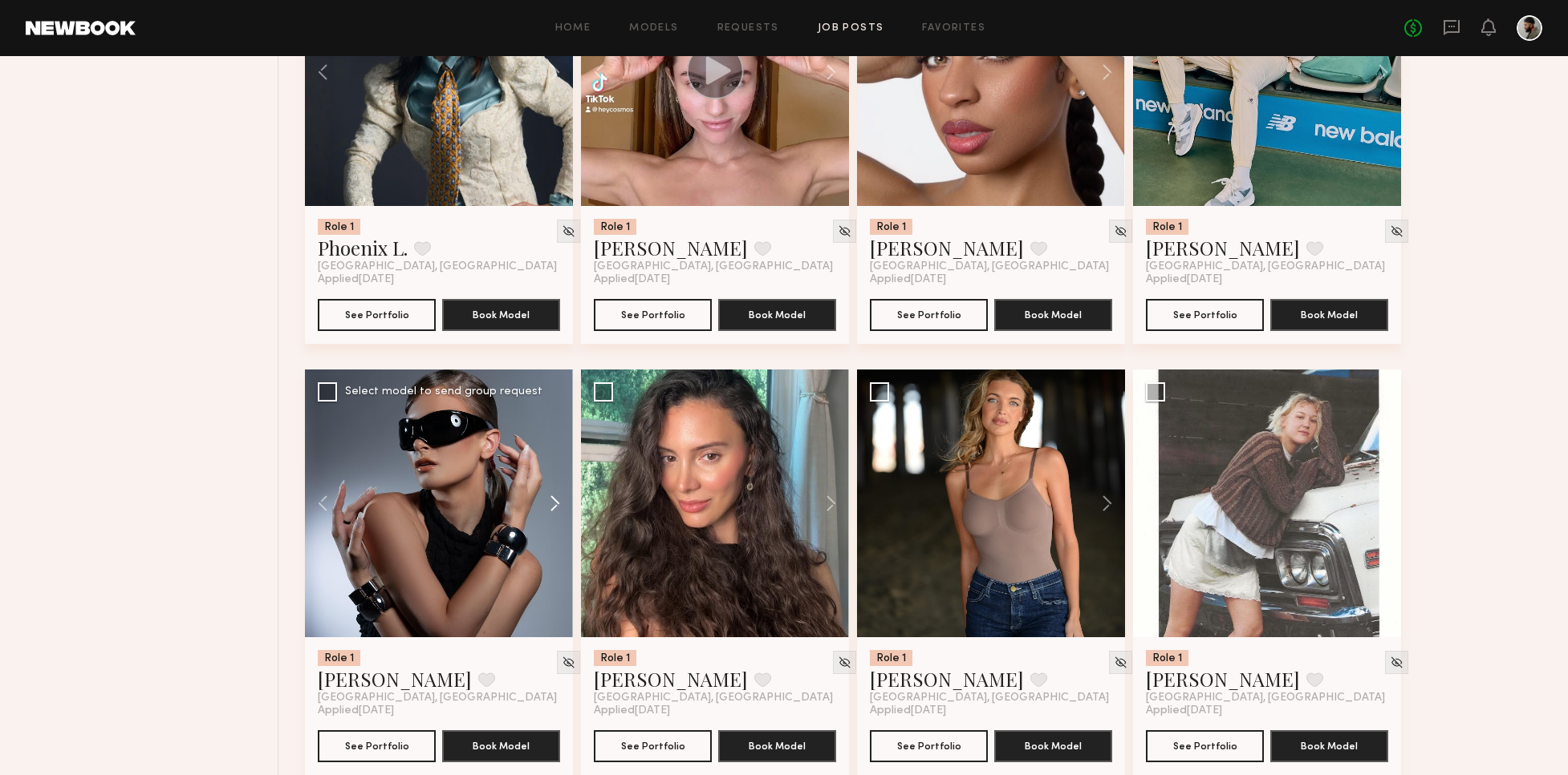
click at [554, 499] on button at bounding box center [547, 503] width 51 height 267
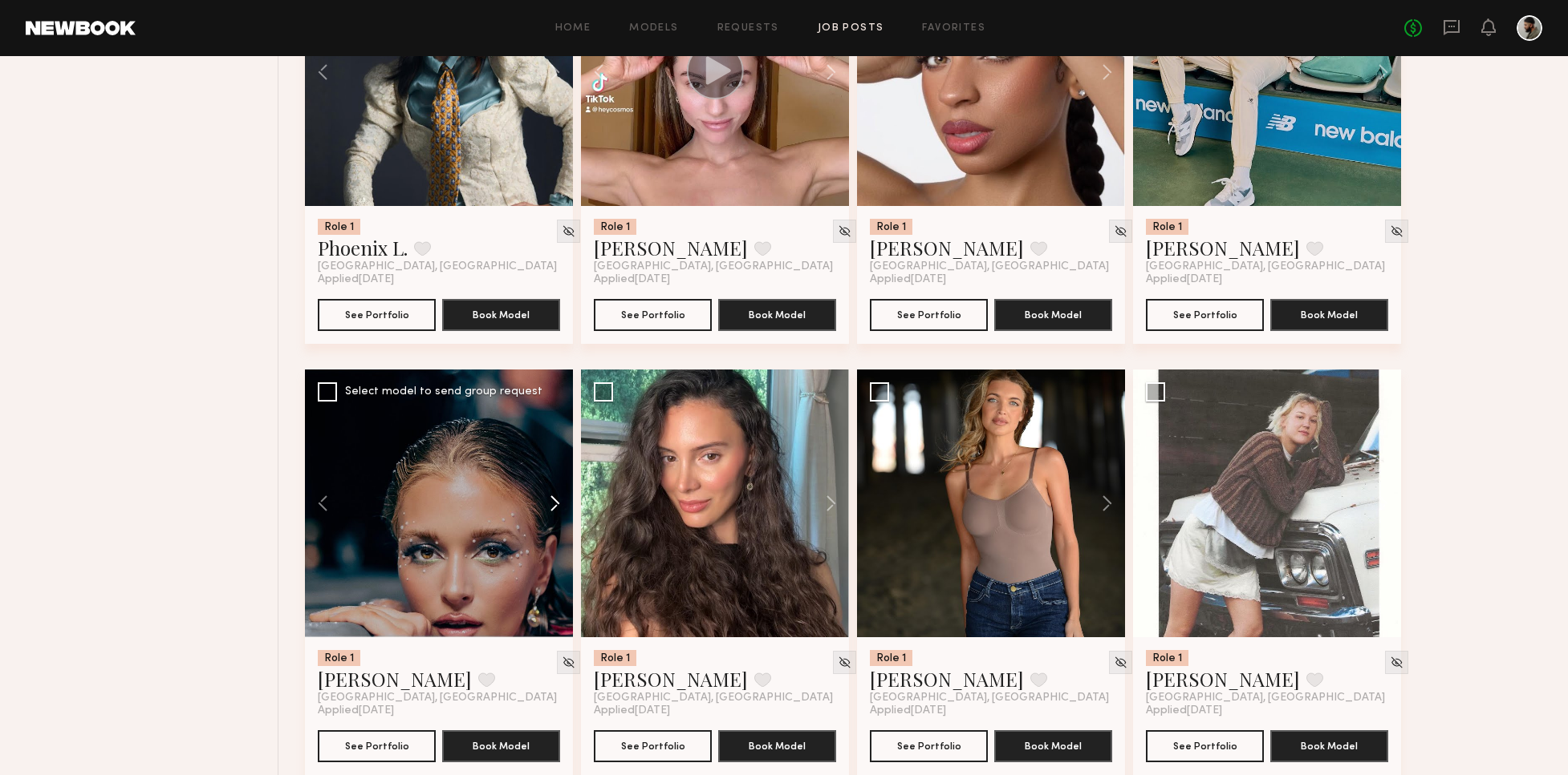
click at [552, 498] on button at bounding box center [547, 503] width 51 height 267
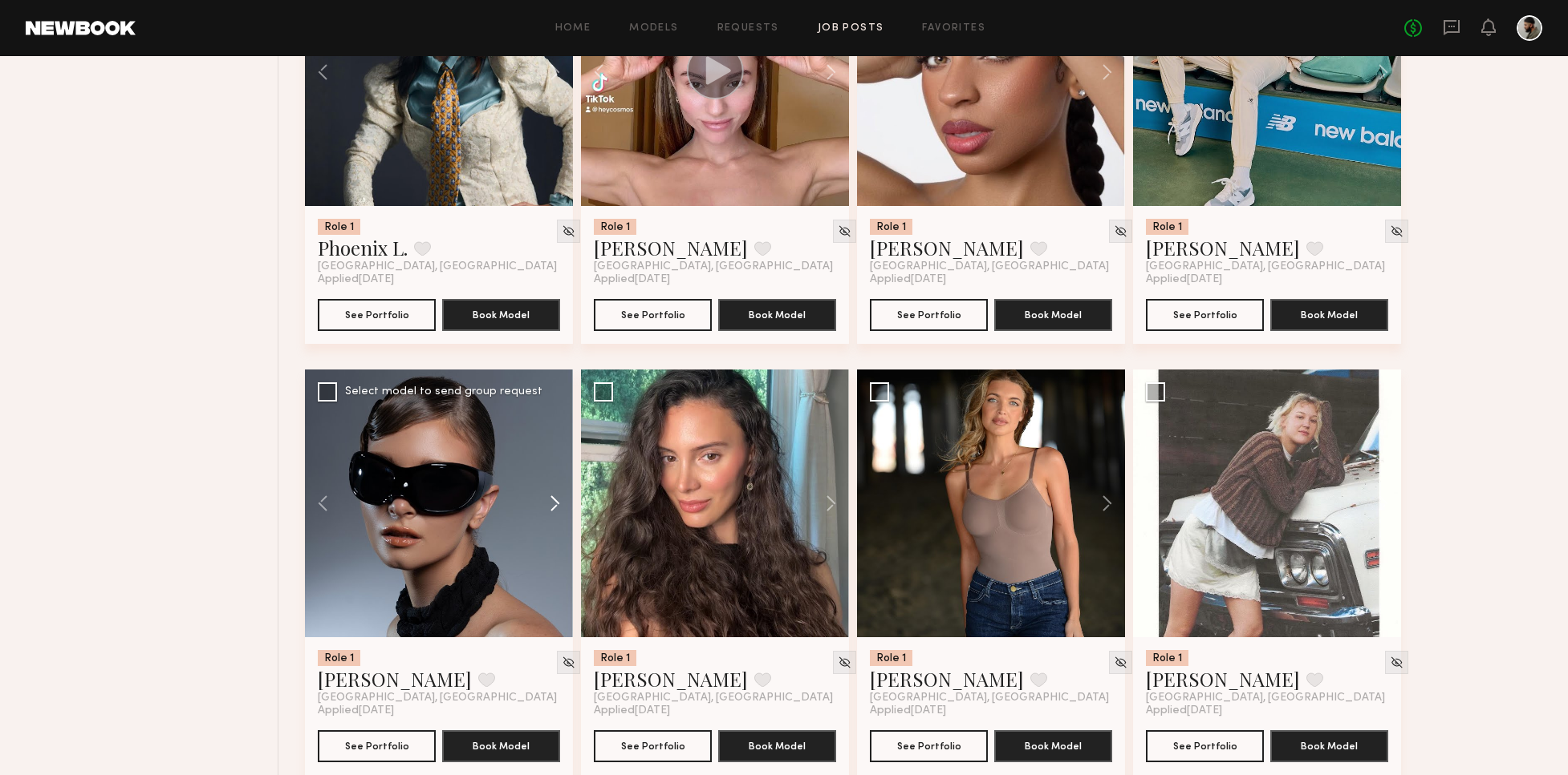
click at [551, 498] on button at bounding box center [547, 503] width 51 height 267
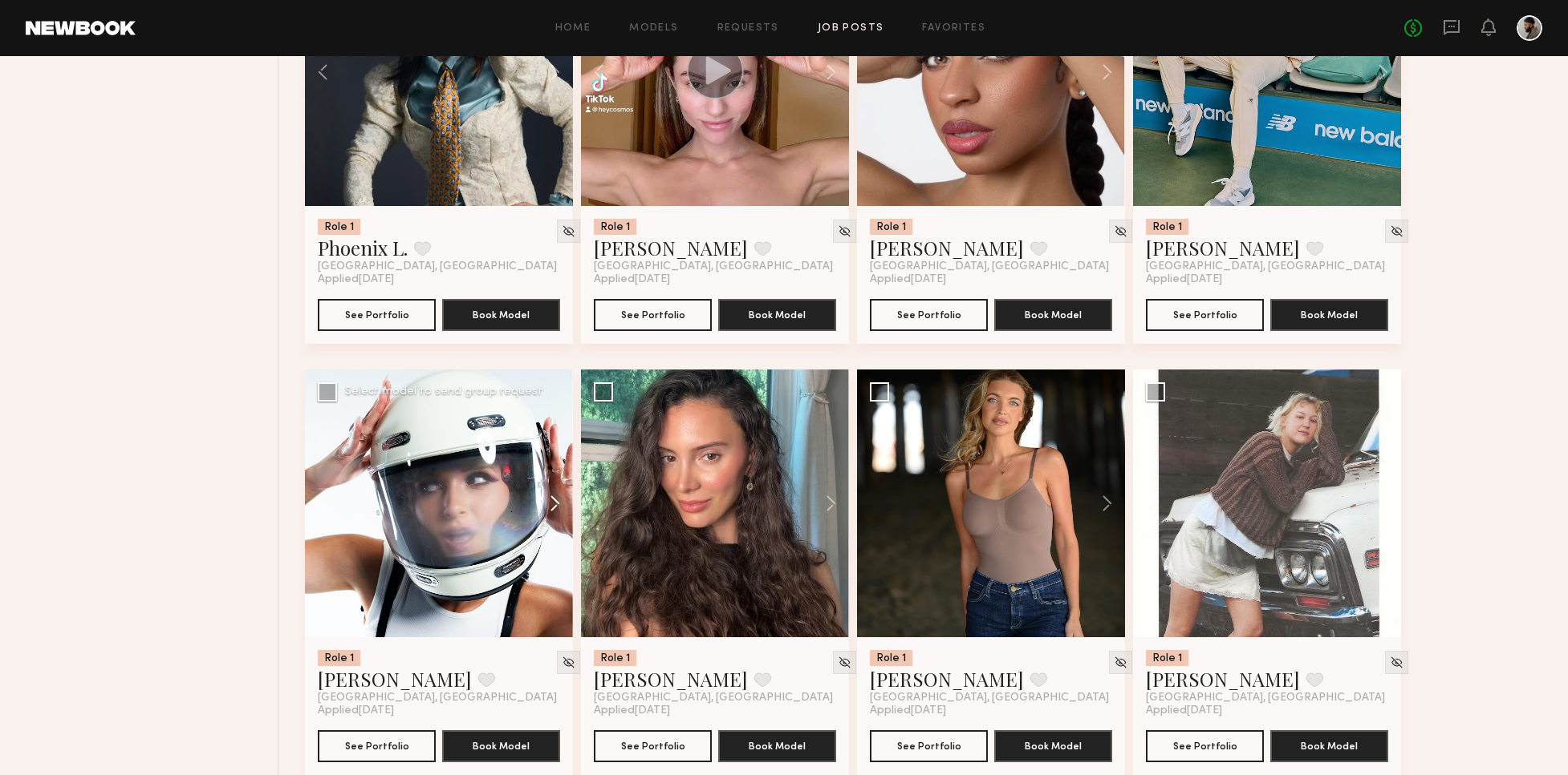
click at [551, 497] on button at bounding box center [547, 503] width 51 height 267
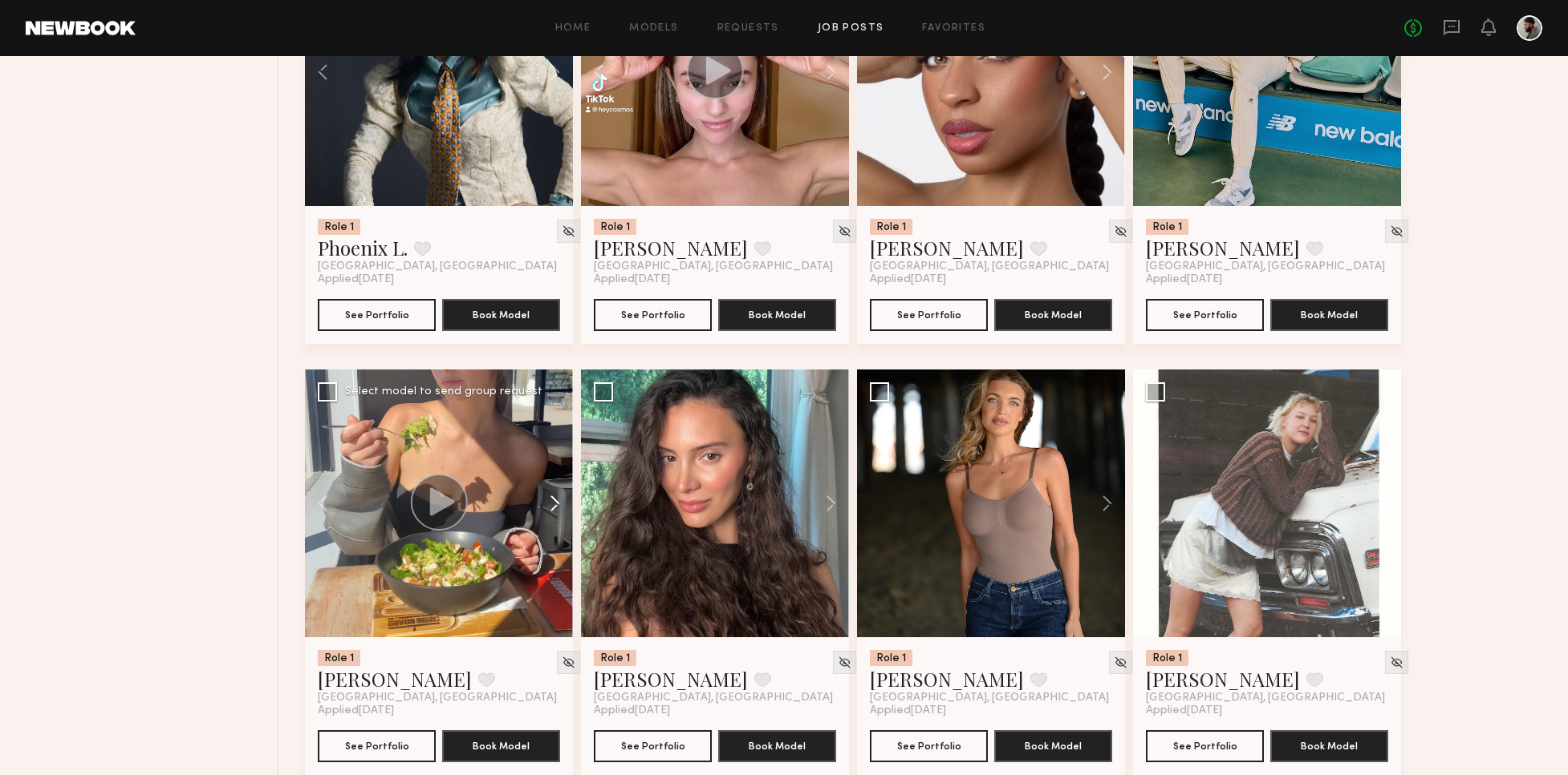
click at [550, 497] on button at bounding box center [547, 503] width 51 height 267
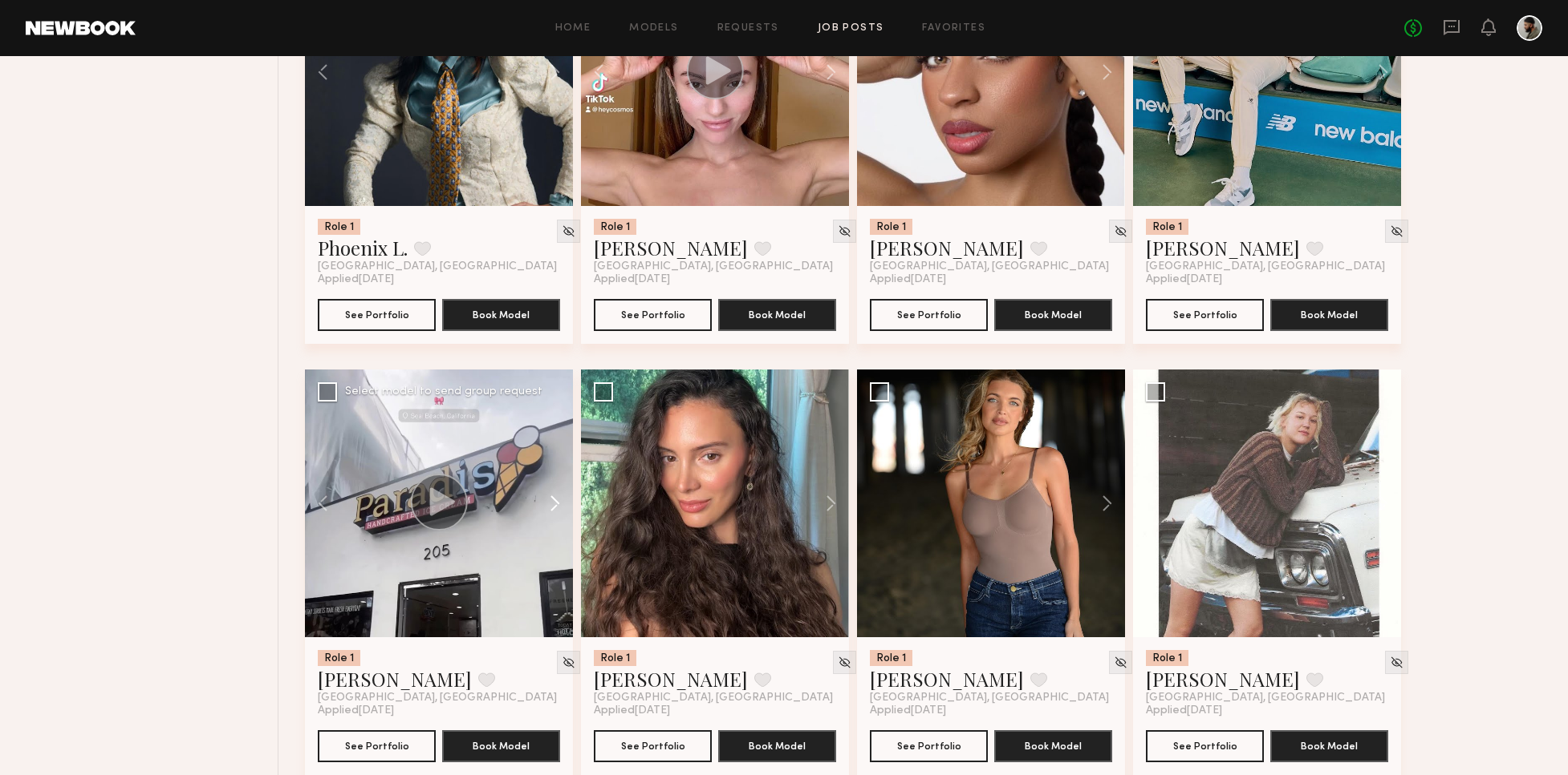
click at [549, 497] on button at bounding box center [547, 503] width 51 height 267
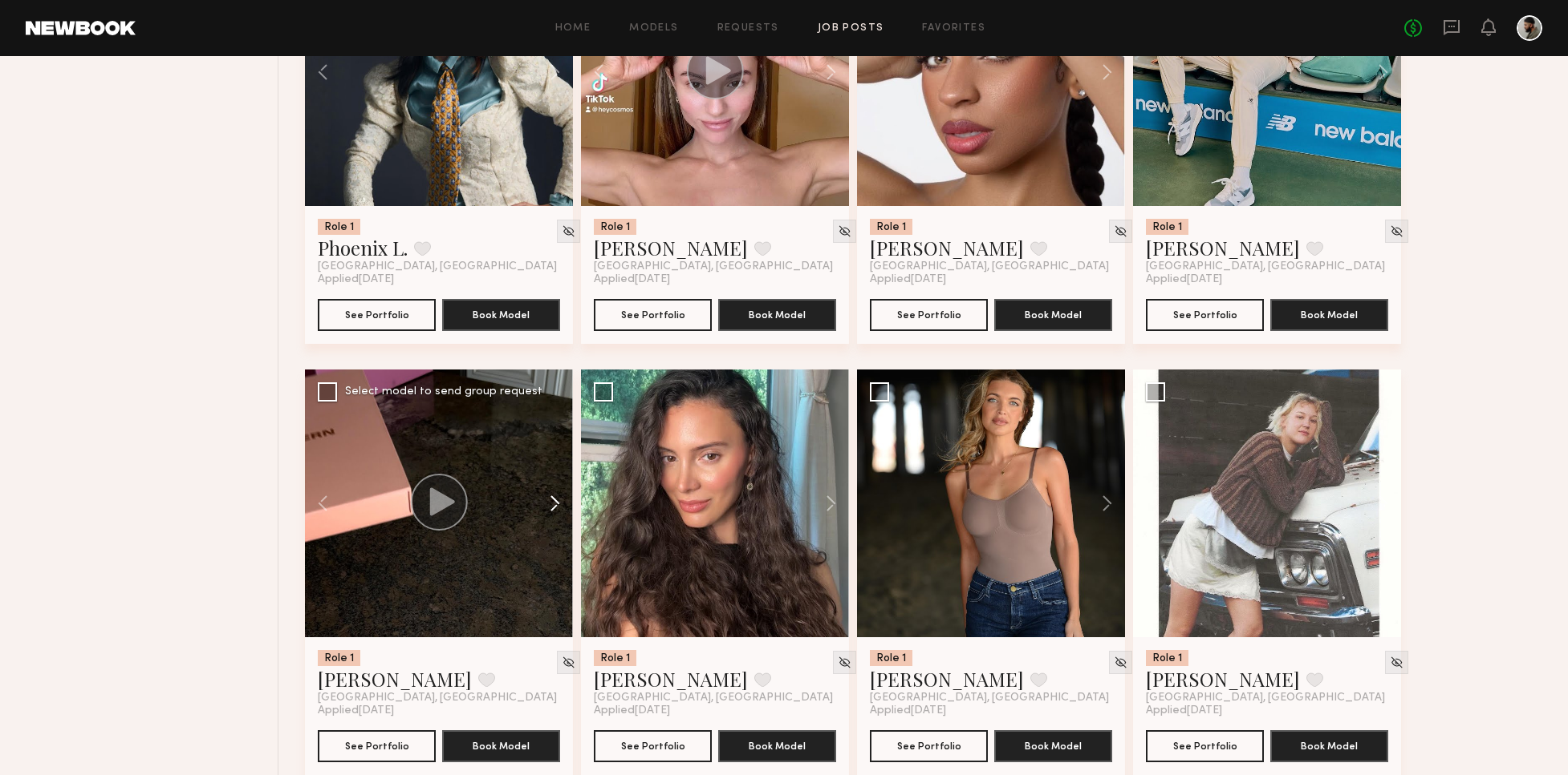
click at [552, 492] on button at bounding box center [547, 503] width 51 height 267
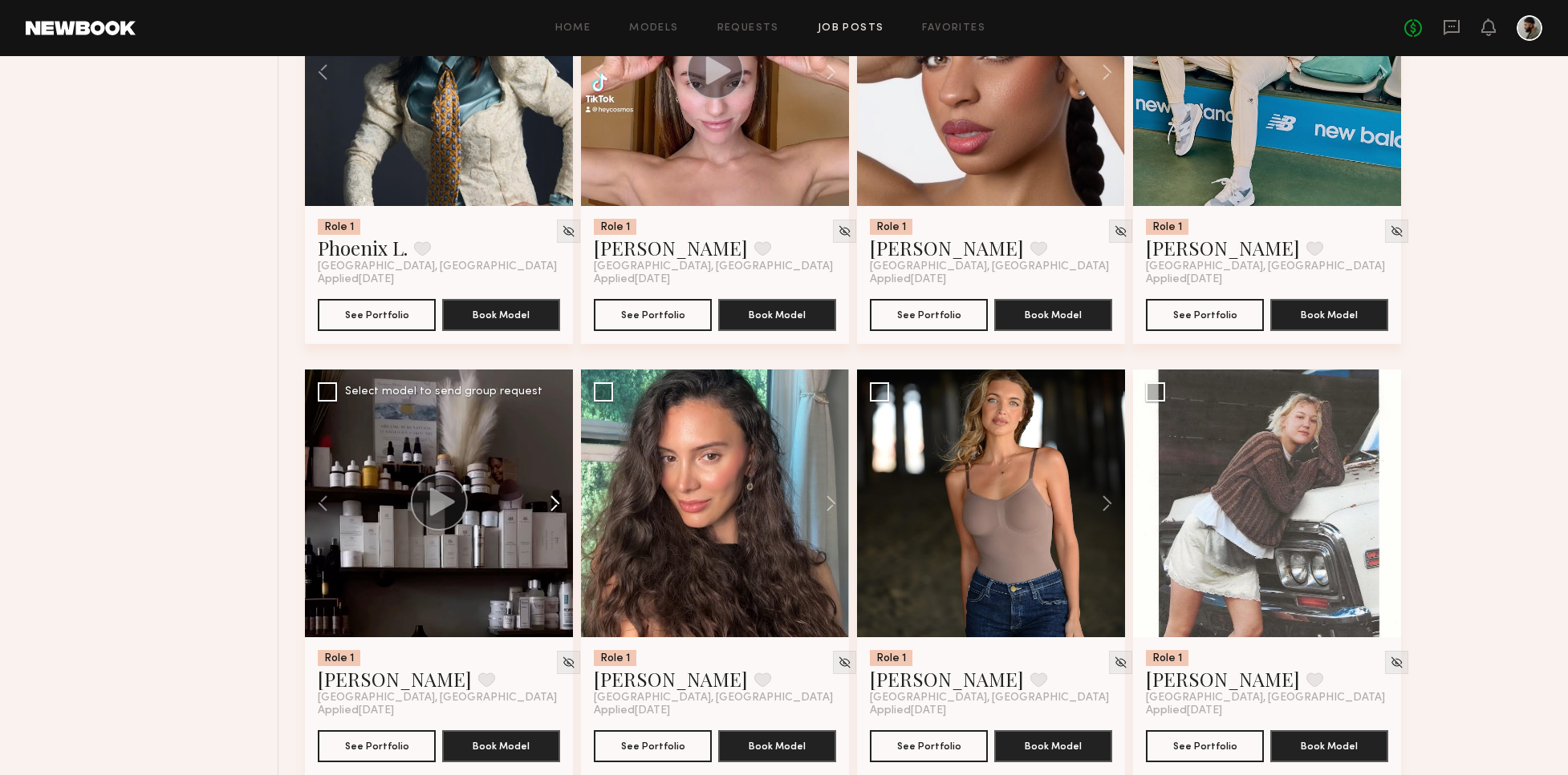
click at [553, 494] on button at bounding box center [547, 503] width 51 height 267
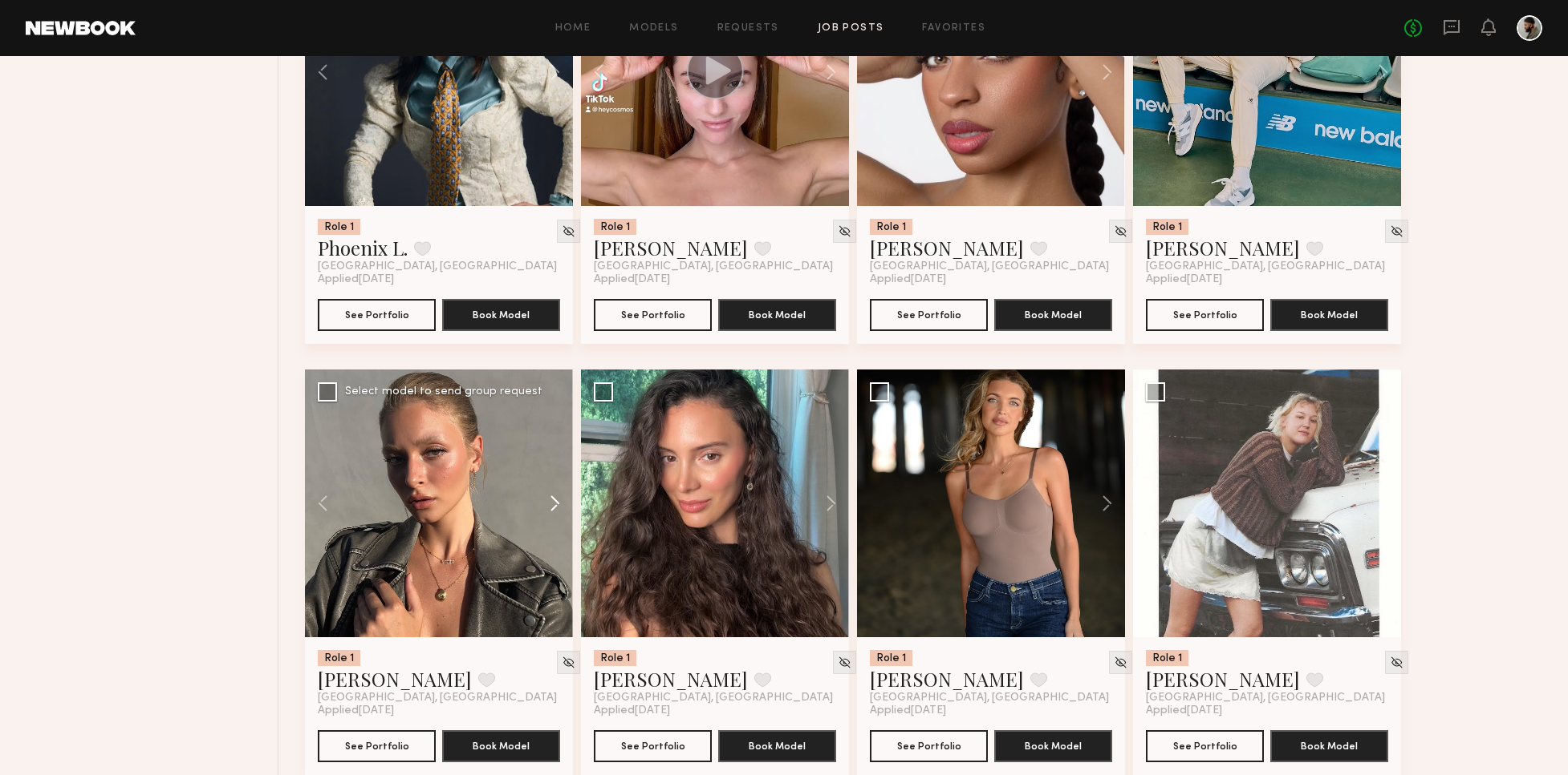
click at [556, 496] on button at bounding box center [547, 503] width 51 height 267
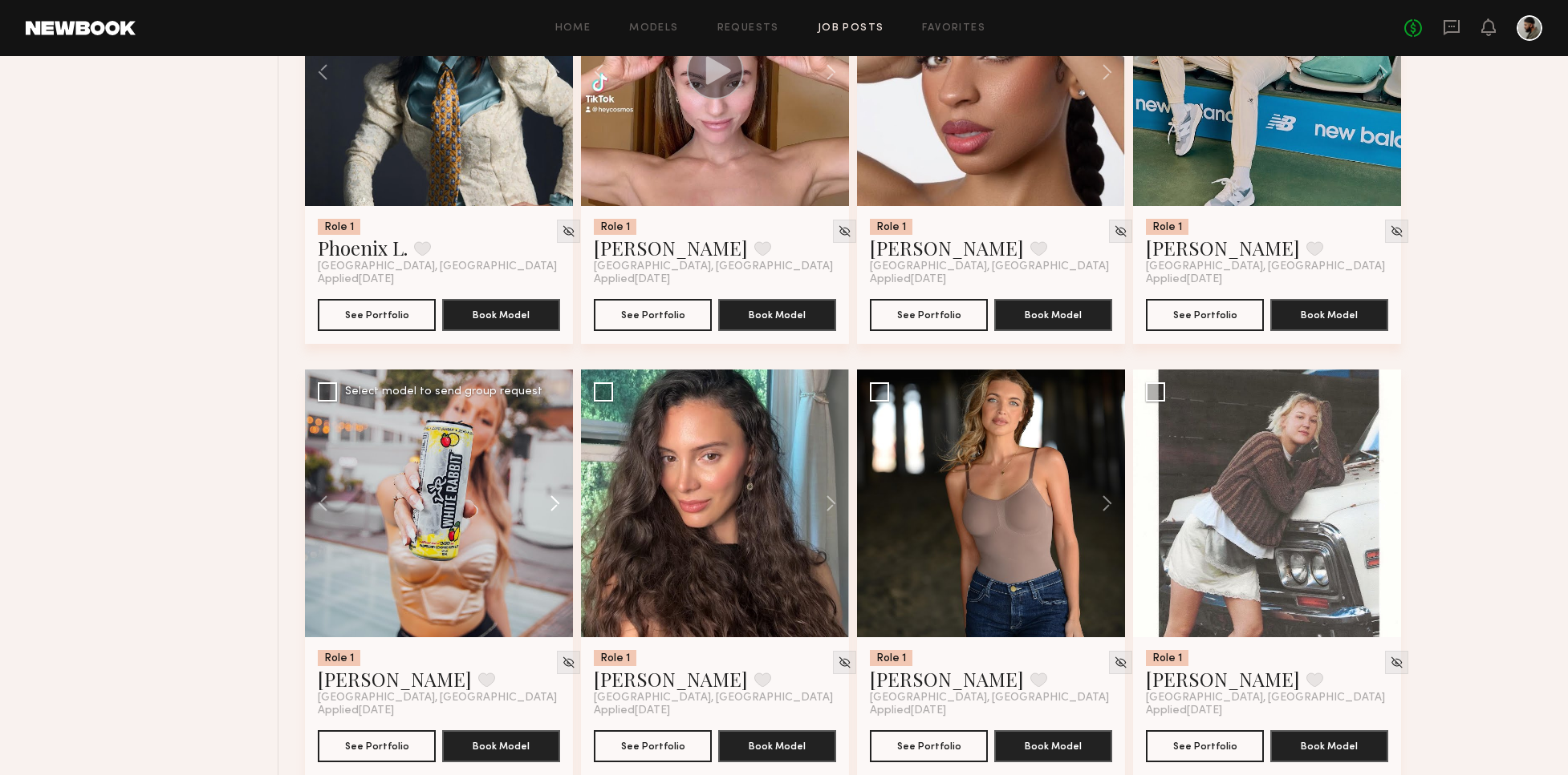
click at [556, 496] on button at bounding box center [547, 503] width 51 height 267
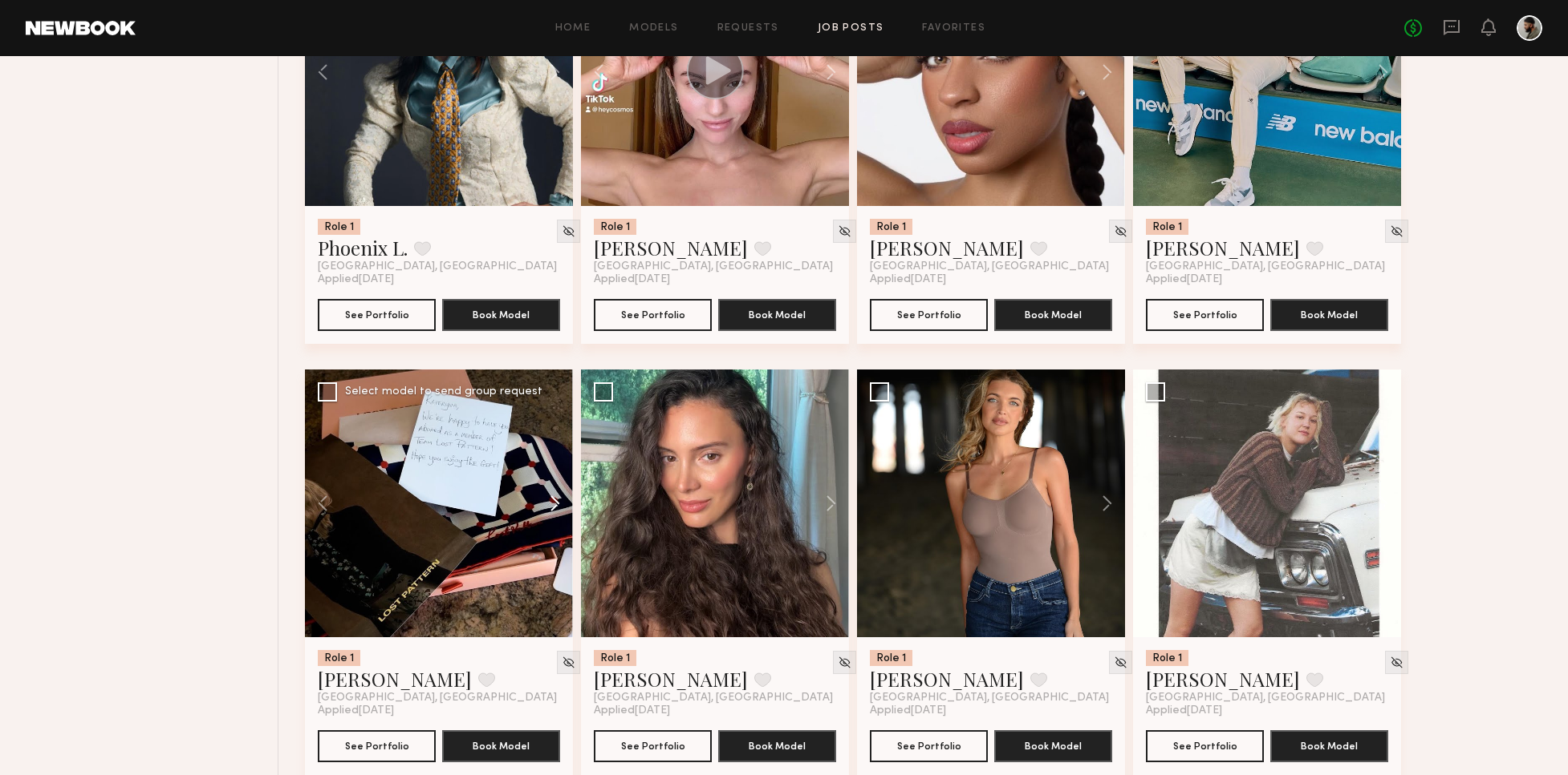
click at [557, 497] on button at bounding box center [547, 503] width 51 height 267
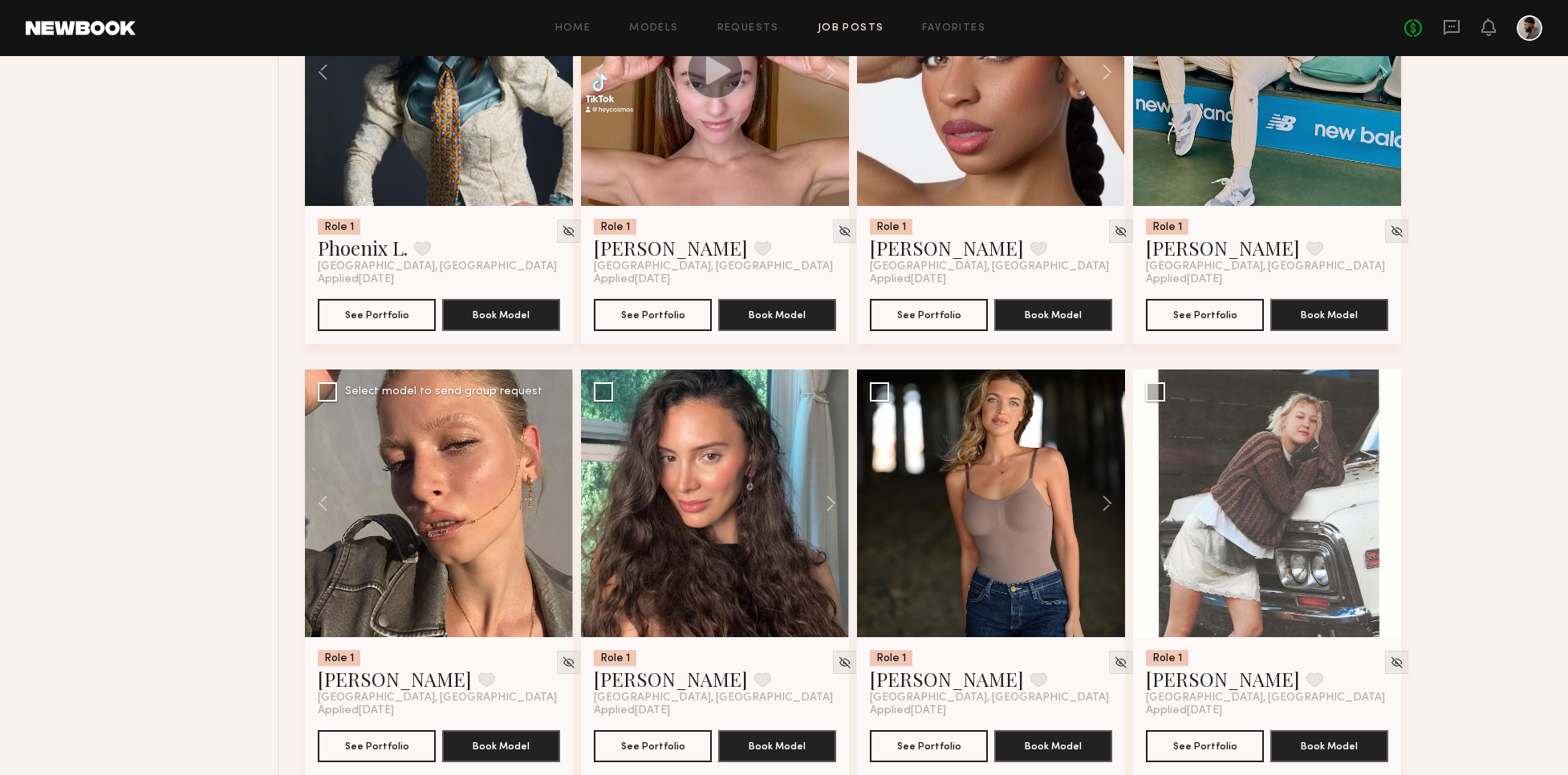
click at [557, 497] on div at bounding box center [439, 503] width 268 height 267
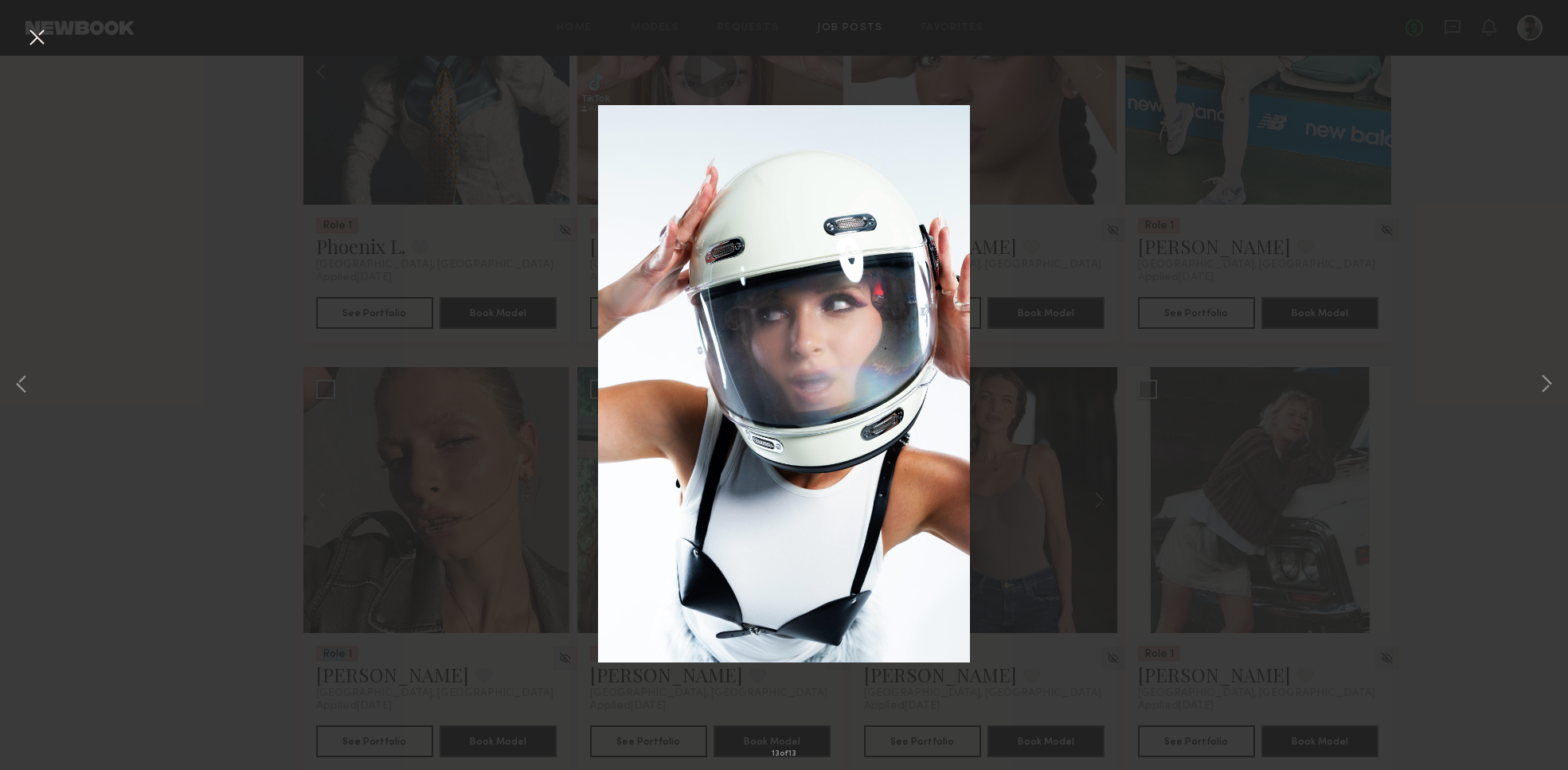
drag, startPoint x: 44, startPoint y: 30, endPoint x: 39, endPoint y: 38, distance: 9.4
click at [43, 34] on button at bounding box center [36, 38] width 25 height 29
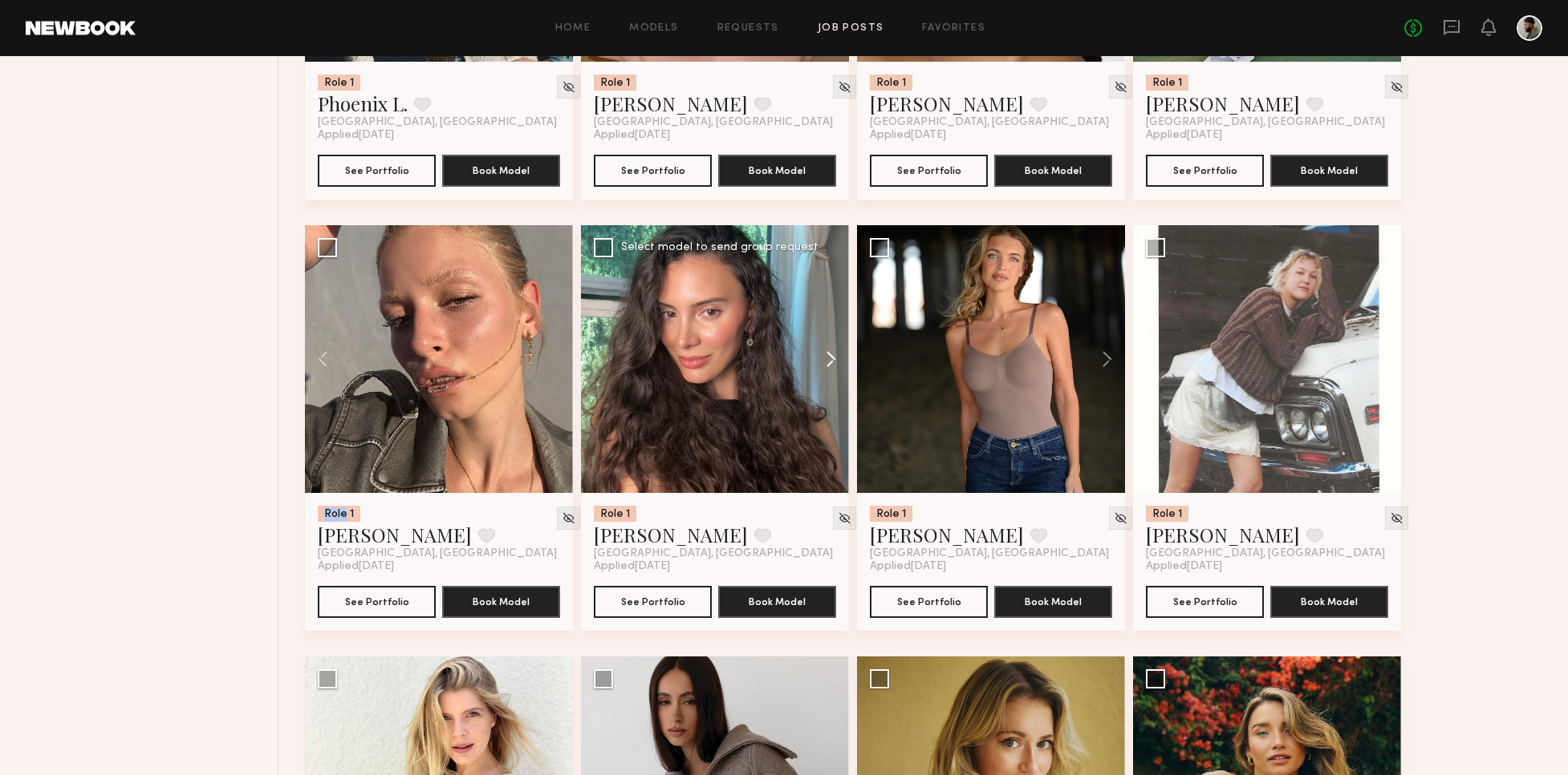
scroll to position [3059, 0]
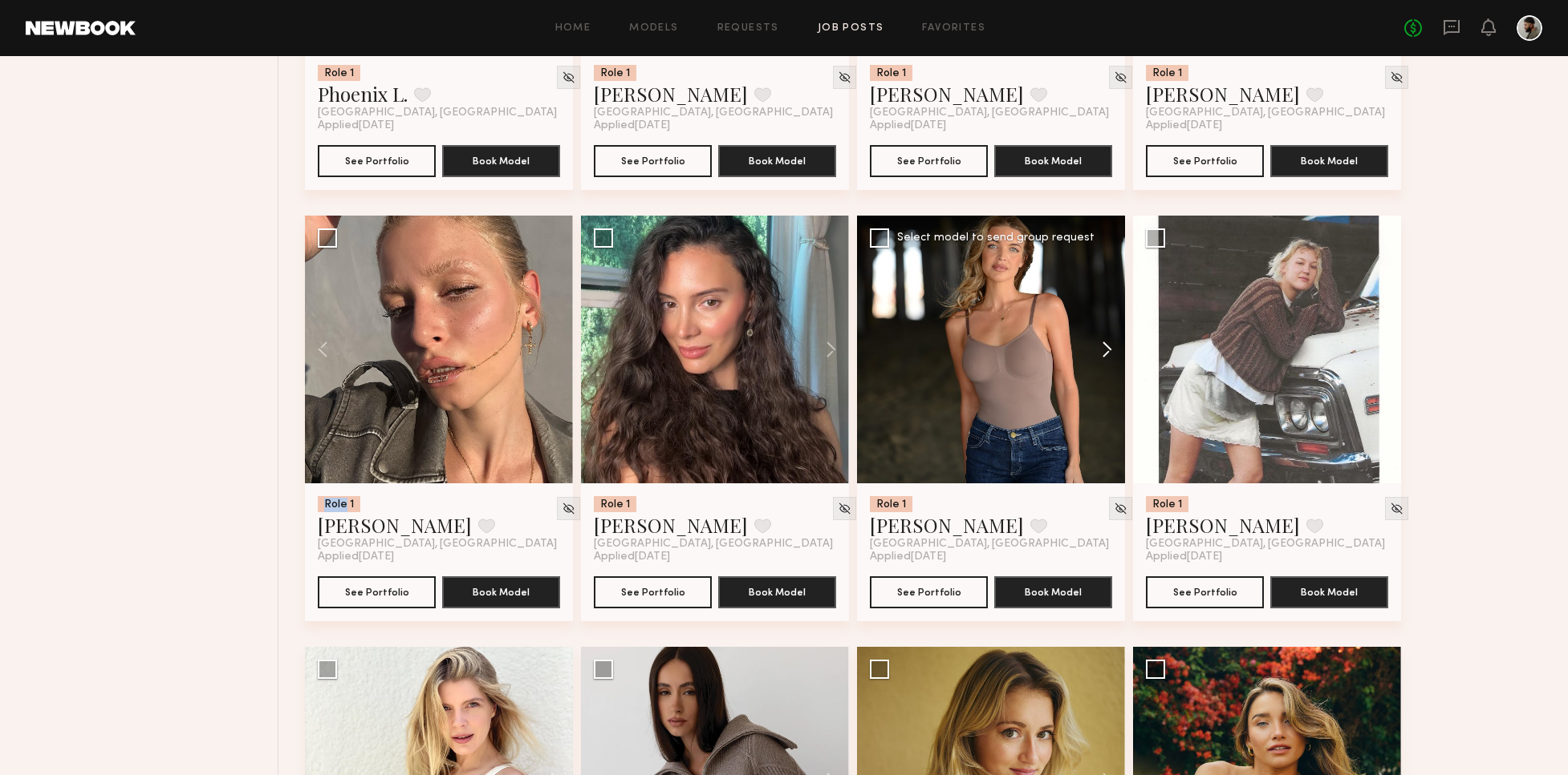
click at [1110, 345] on button at bounding box center [1099, 349] width 51 height 267
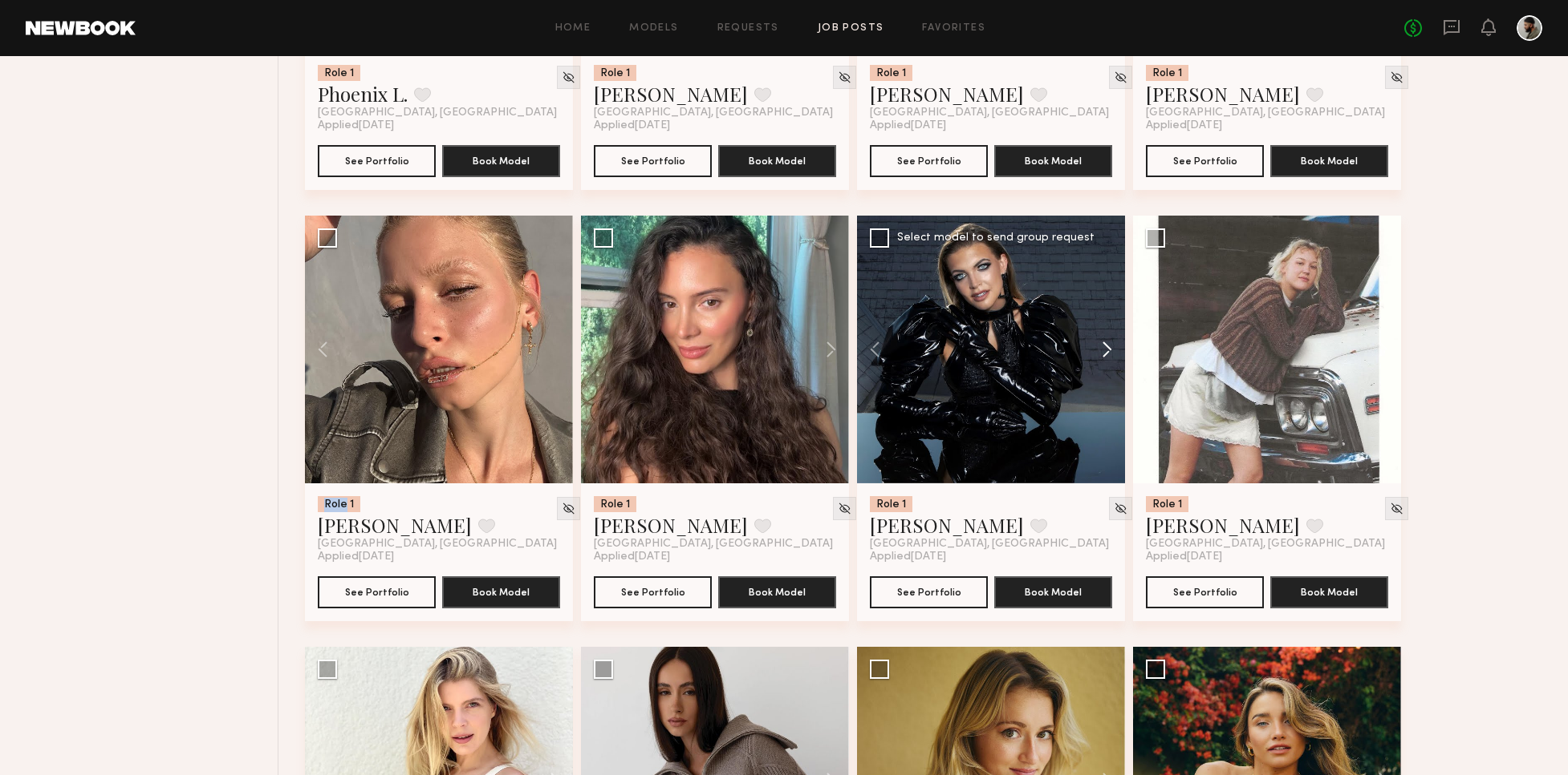
click at [1110, 346] on button at bounding box center [1099, 349] width 51 height 267
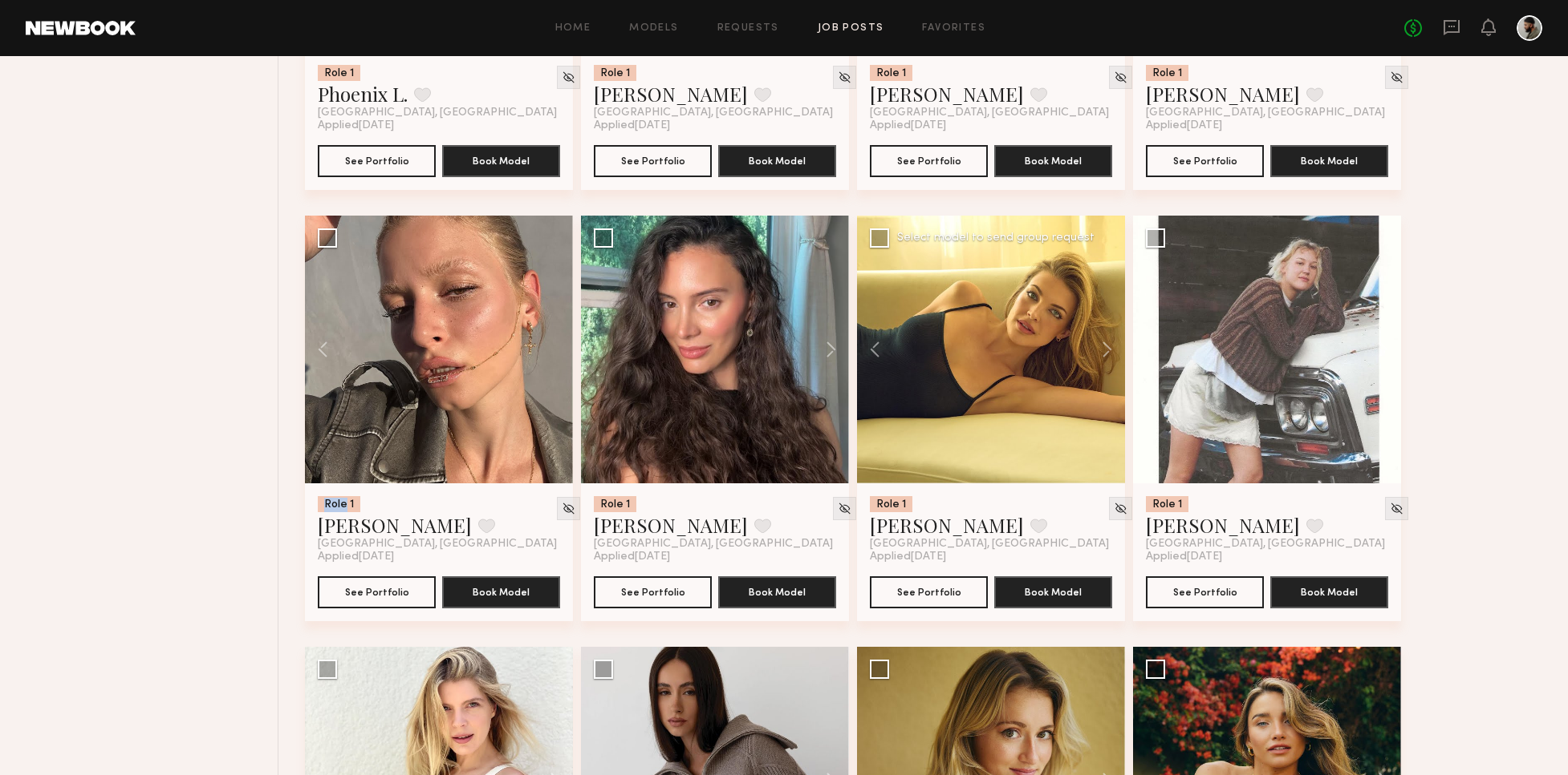
click at [1111, 343] on button at bounding box center [1099, 349] width 51 height 267
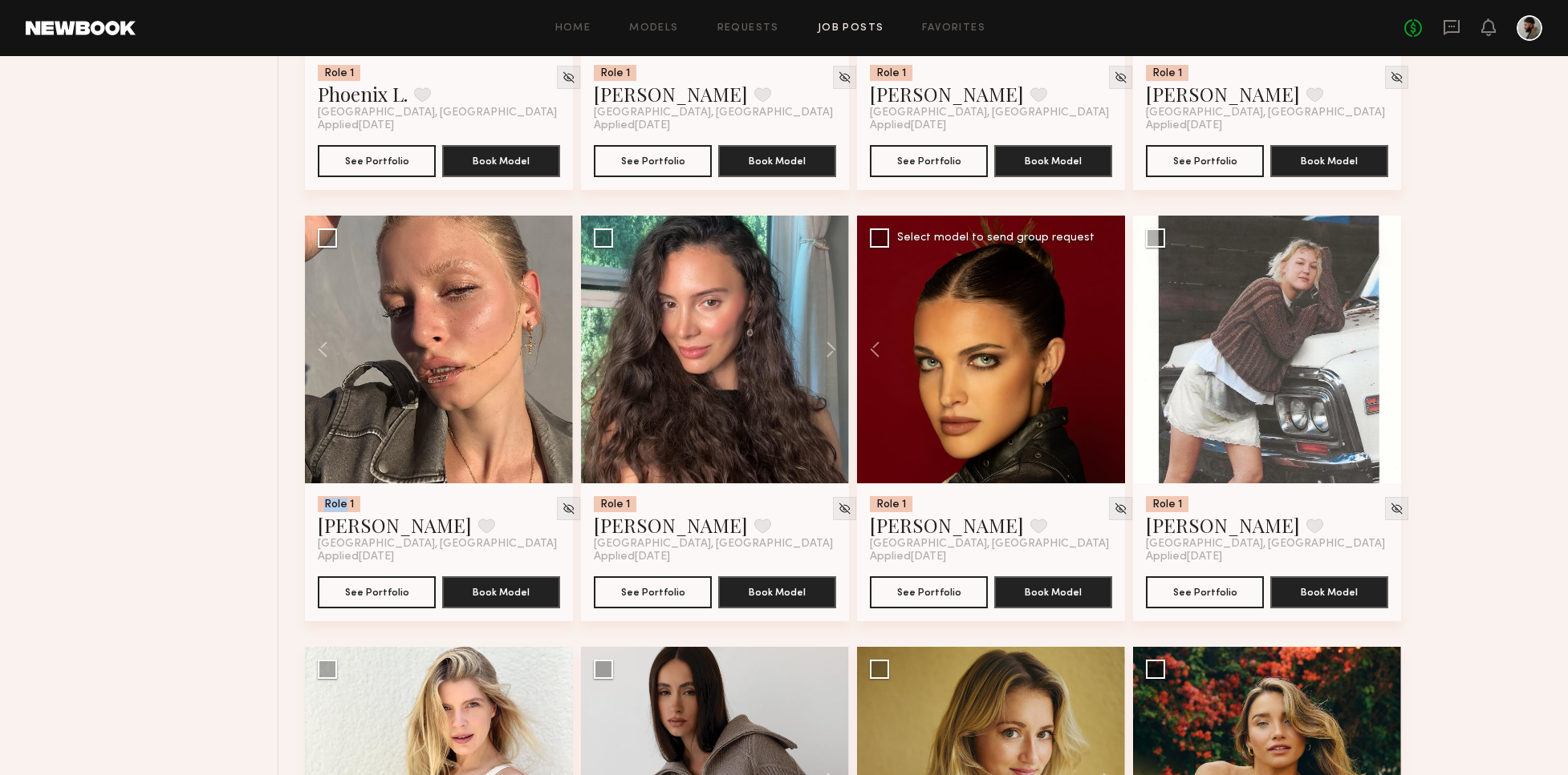
click at [1105, 344] on div at bounding box center [990, 349] width 268 height 267
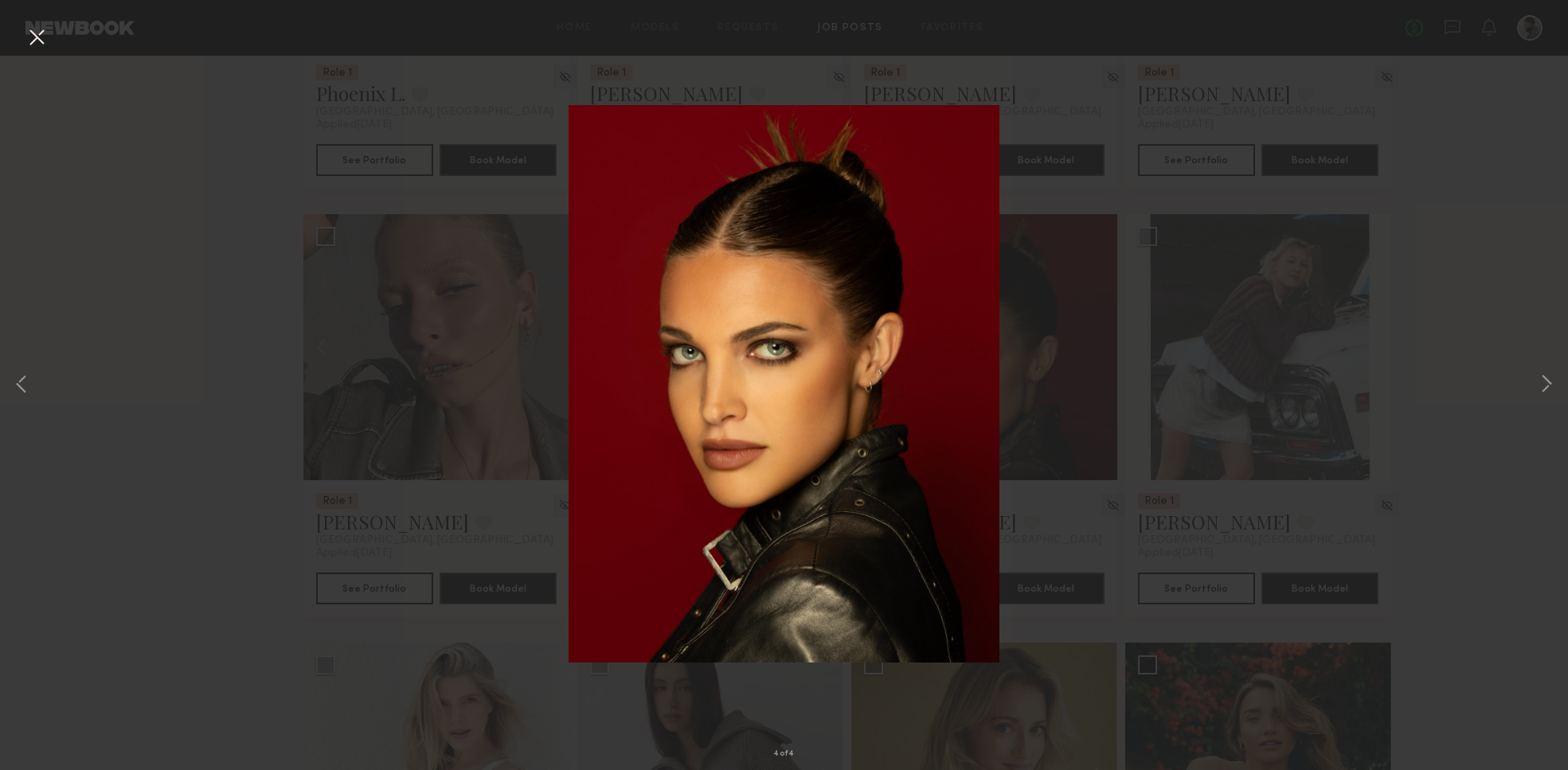
click at [49, 40] on div "4 of 4" at bounding box center [784, 385] width 1568 height 770
click at [45, 42] on button at bounding box center [36, 38] width 25 height 29
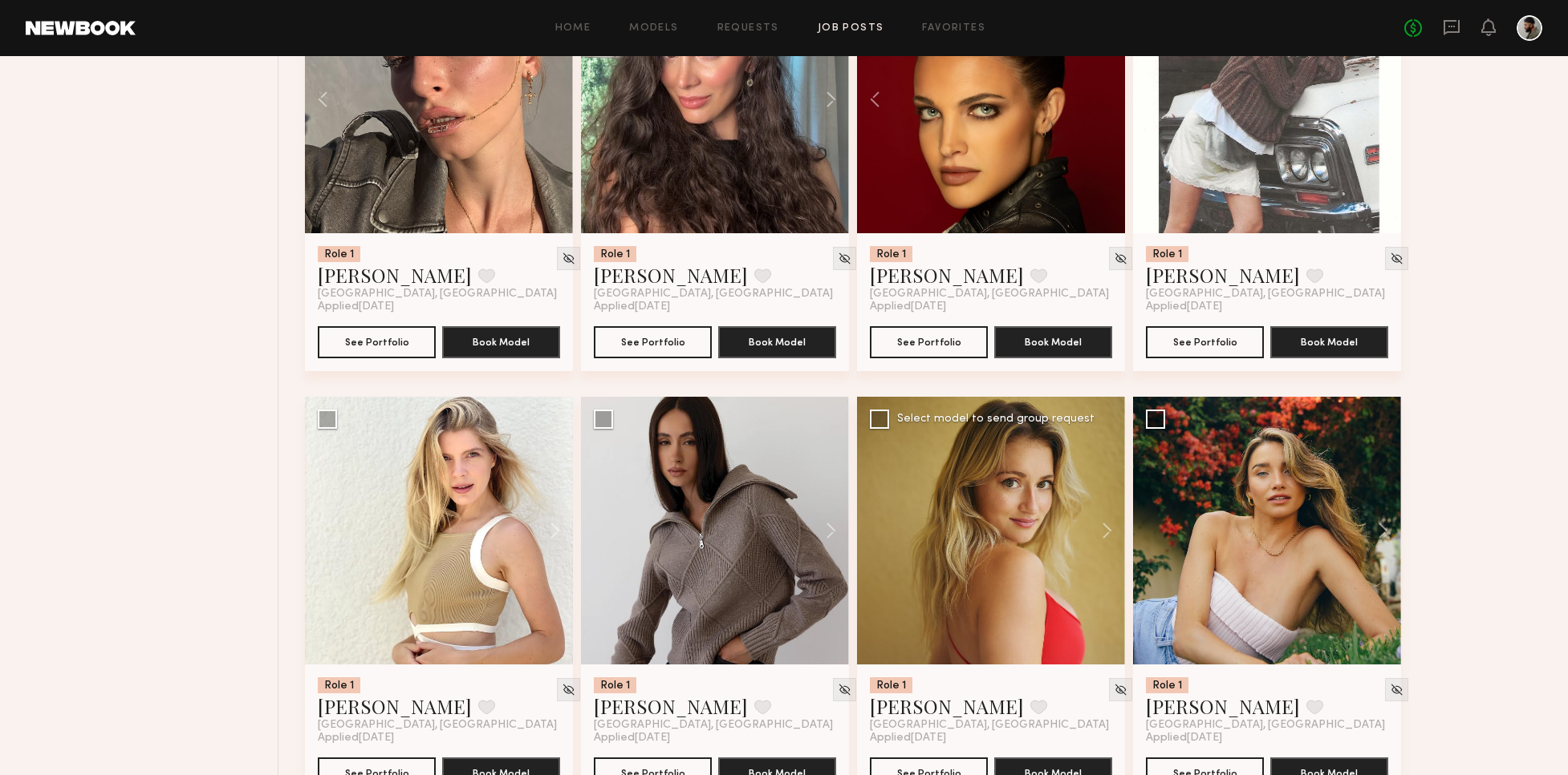
scroll to position [3328, 0]
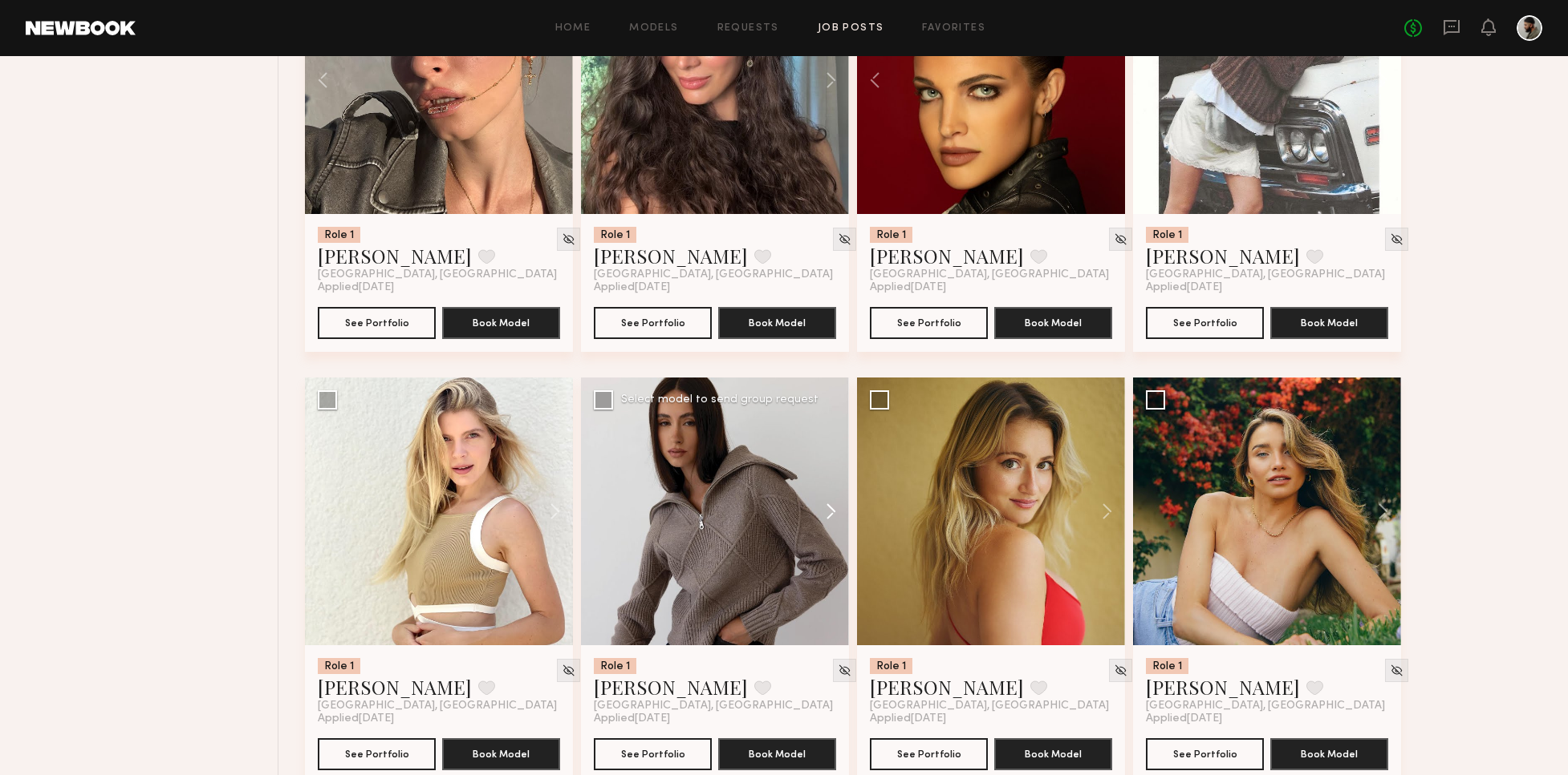
click at [830, 508] on button at bounding box center [823, 511] width 51 height 267
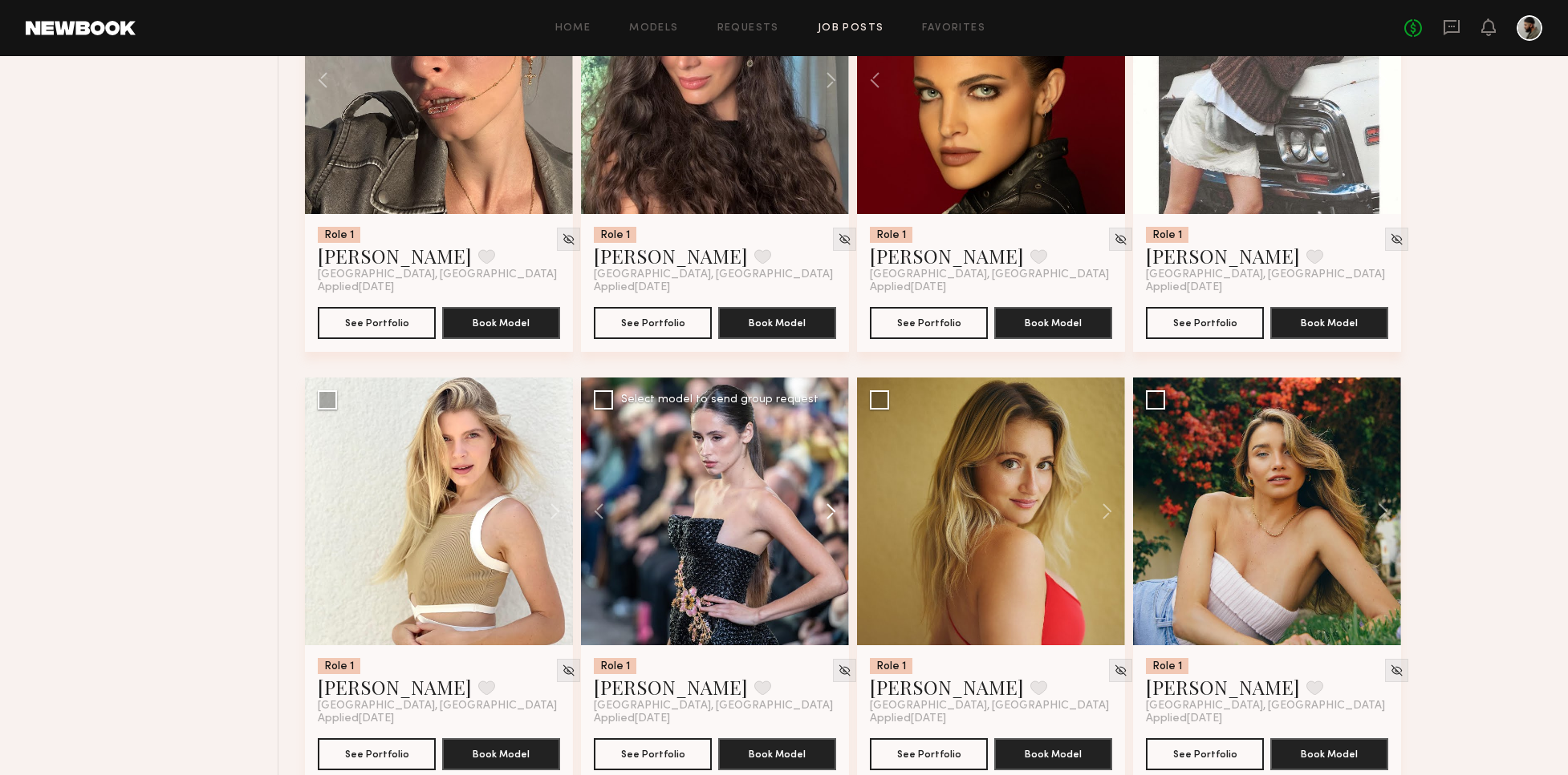
click at [834, 503] on button at bounding box center [823, 511] width 51 height 267
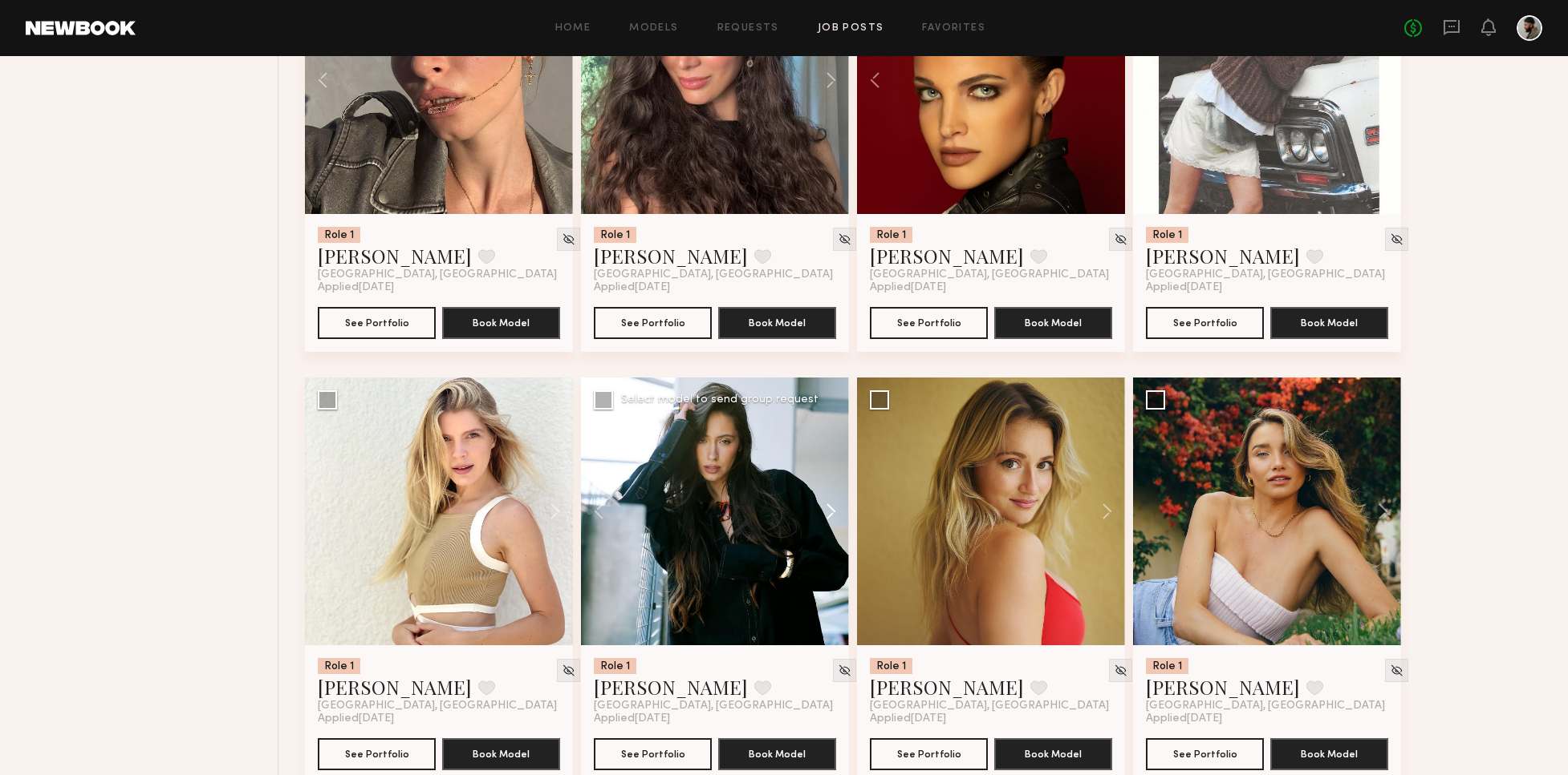
click at [838, 503] on button at bounding box center [823, 511] width 51 height 267
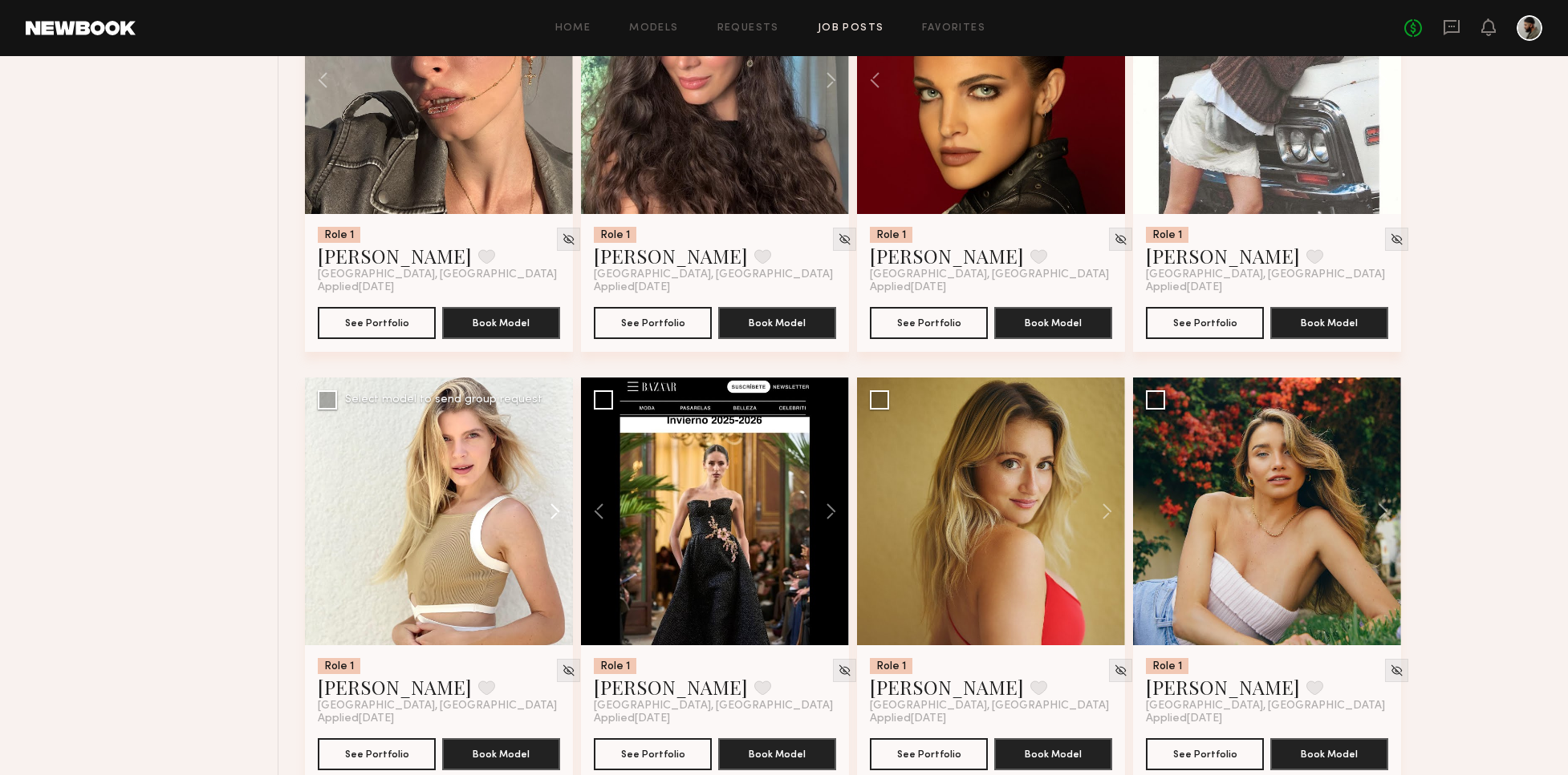
click at [545, 508] on button at bounding box center [547, 511] width 51 height 267
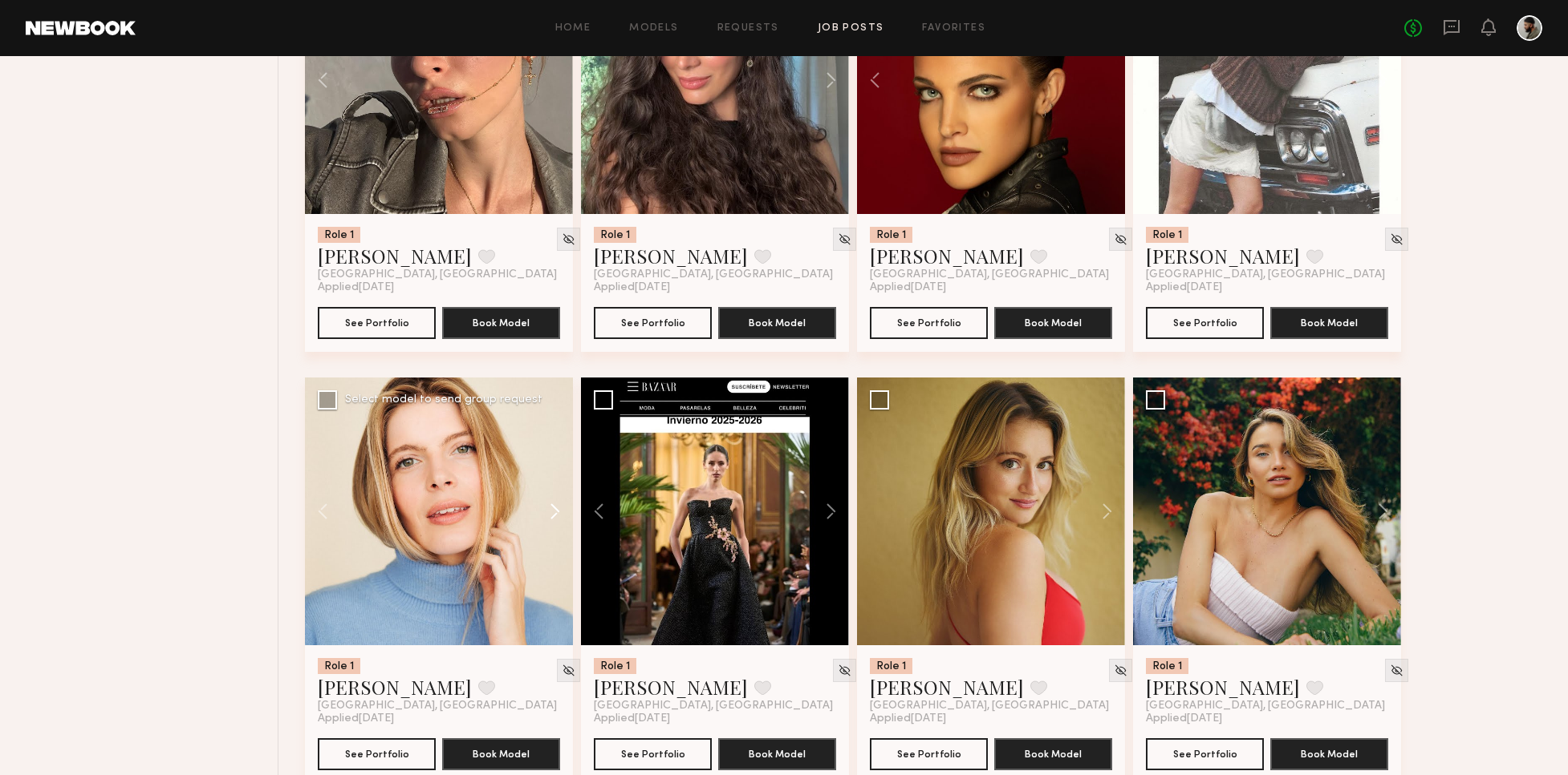
click at [556, 507] on button at bounding box center [547, 511] width 51 height 267
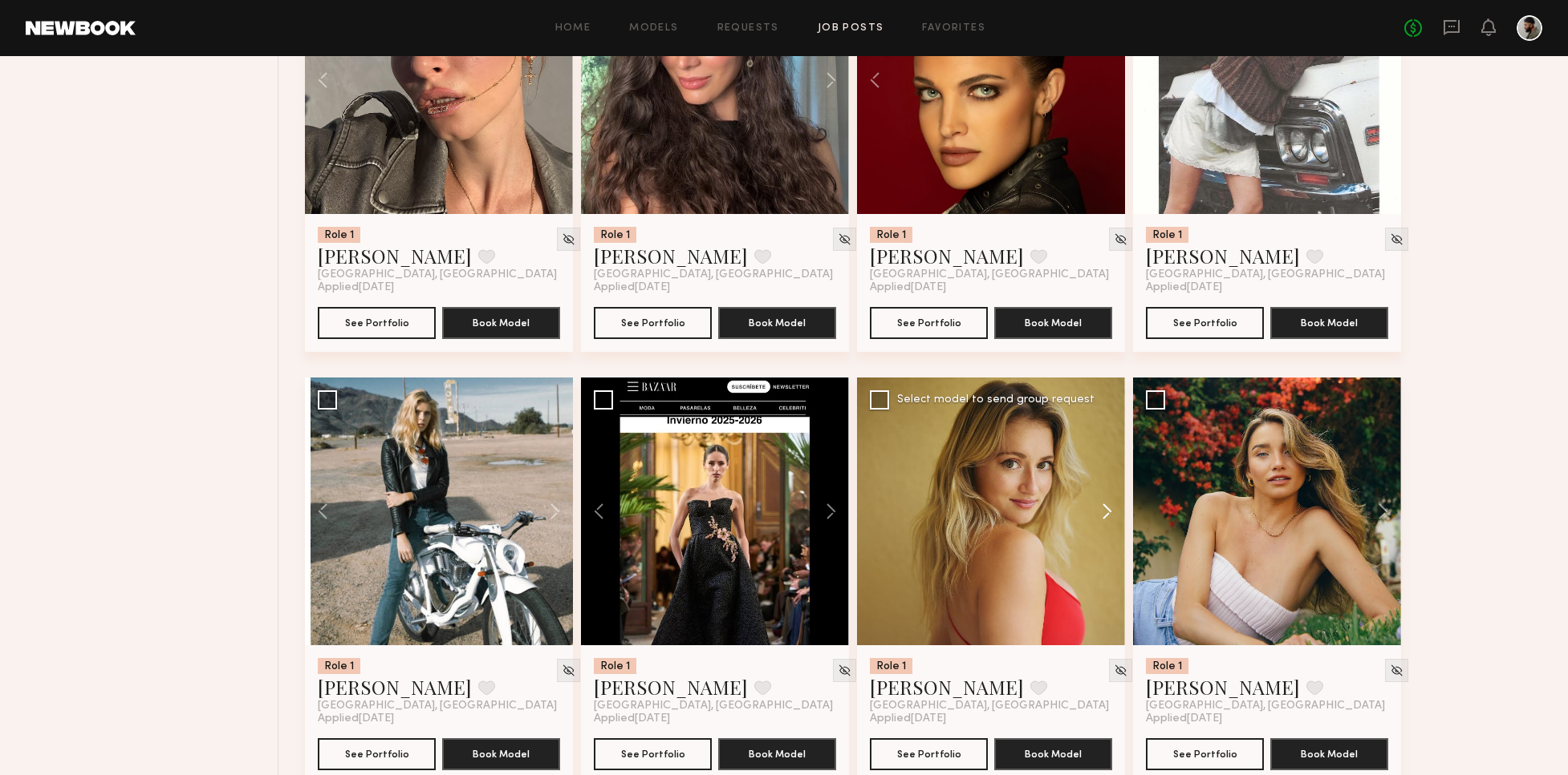
click at [1105, 505] on button at bounding box center [1099, 511] width 51 height 267
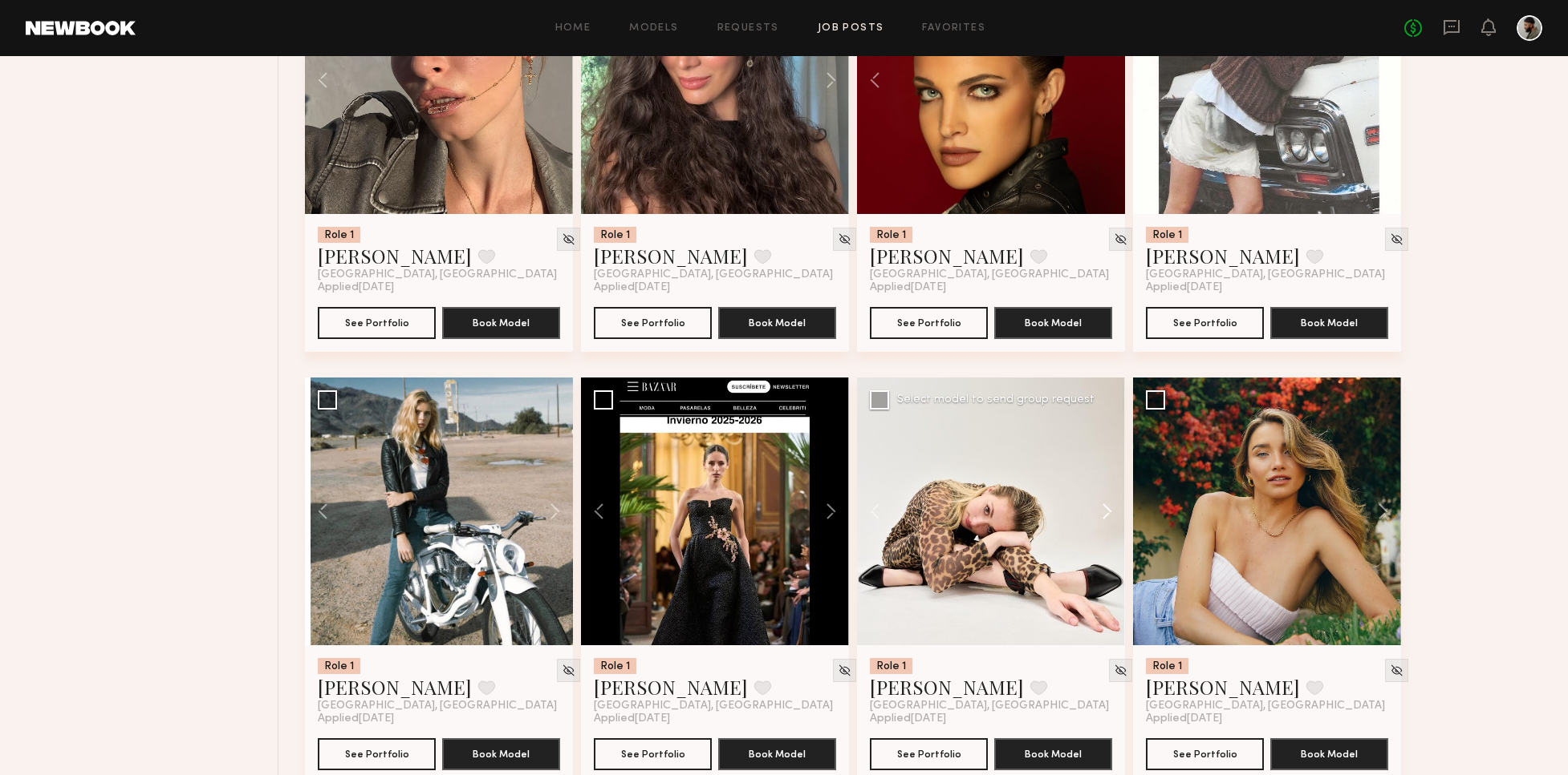
click at [1104, 502] on button at bounding box center [1099, 511] width 51 height 267
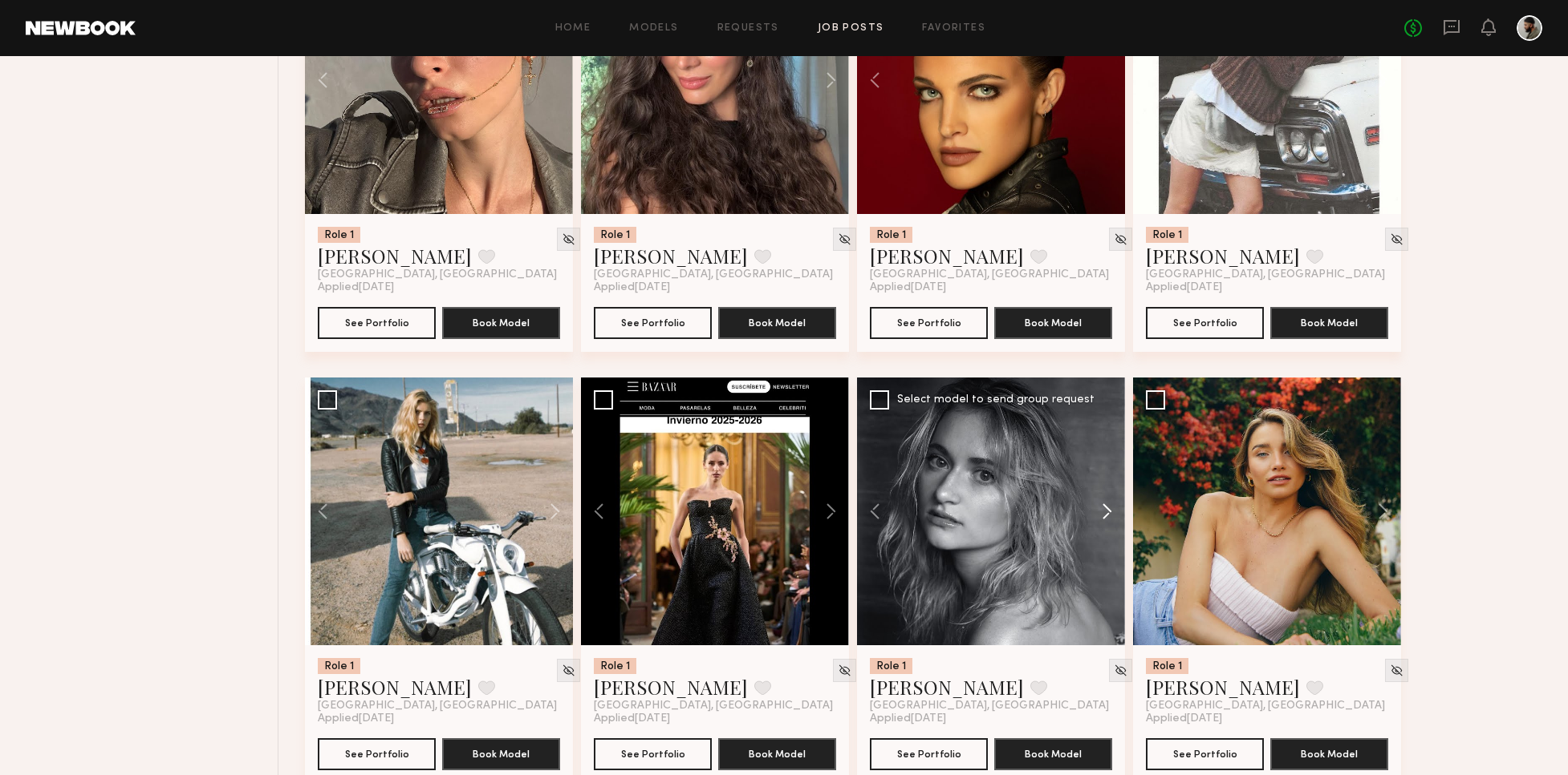
click at [1104, 500] on button at bounding box center [1099, 511] width 51 height 267
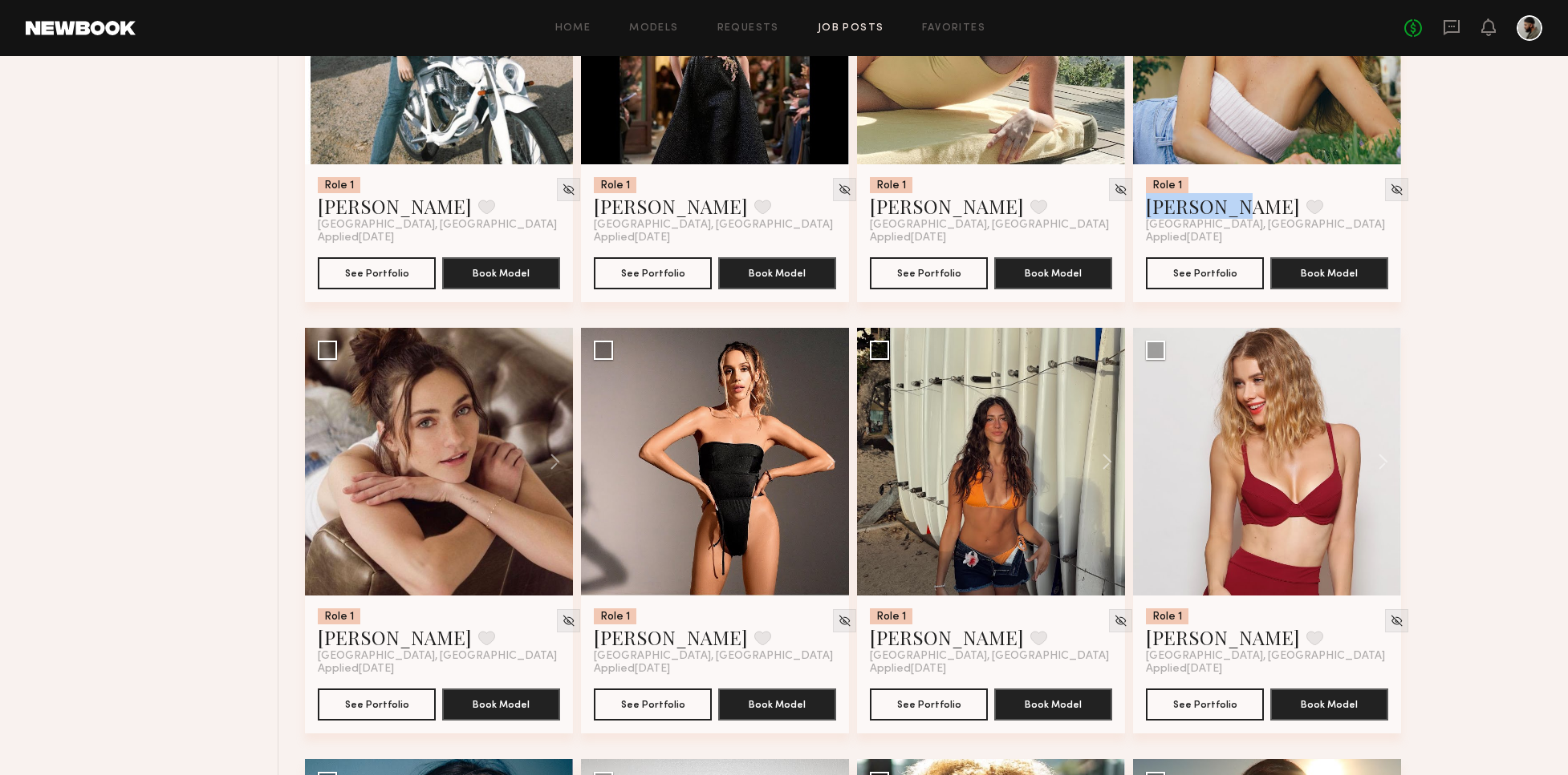
scroll to position [3823, 0]
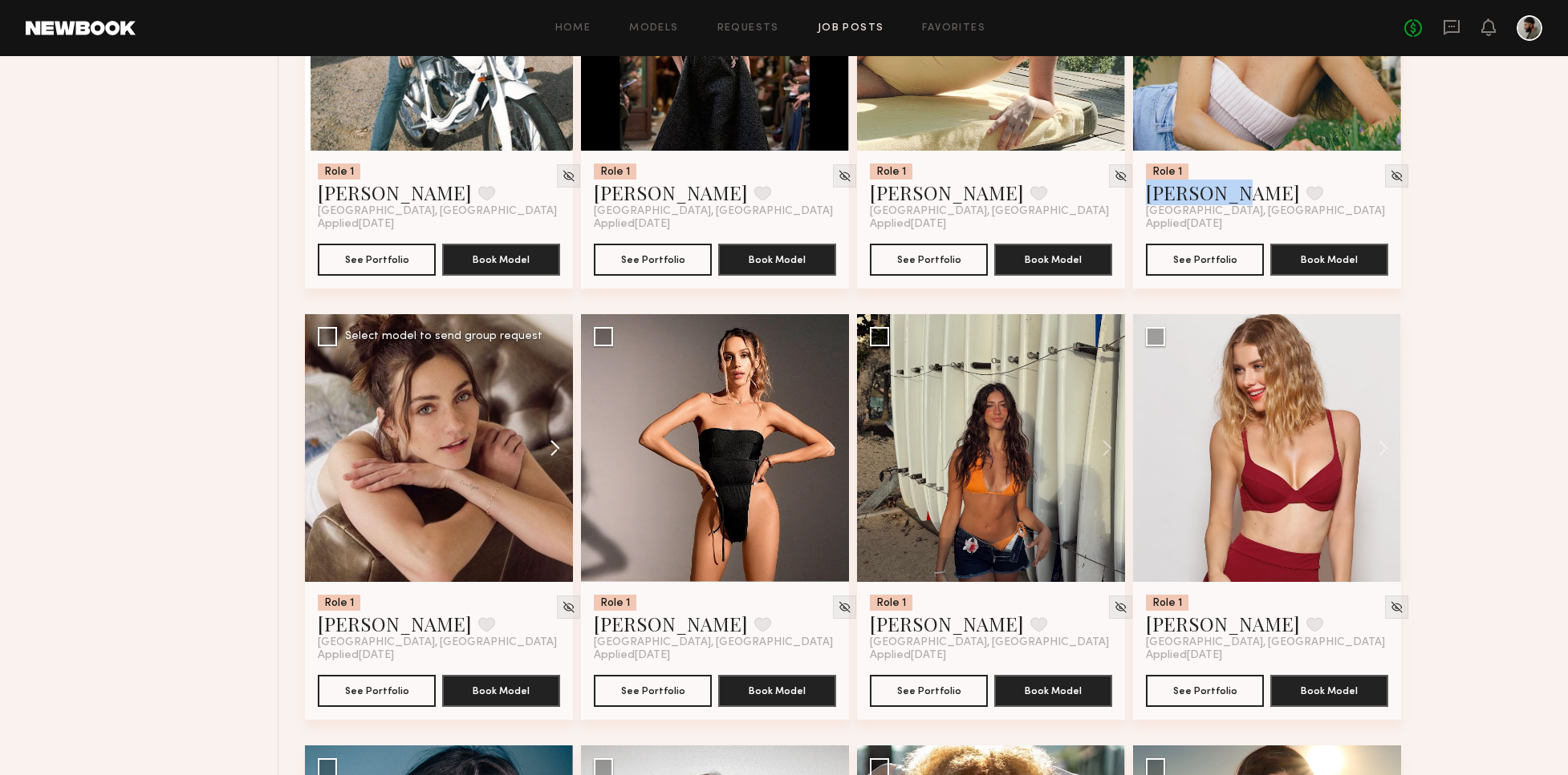
click at [559, 445] on button at bounding box center [547, 448] width 51 height 267
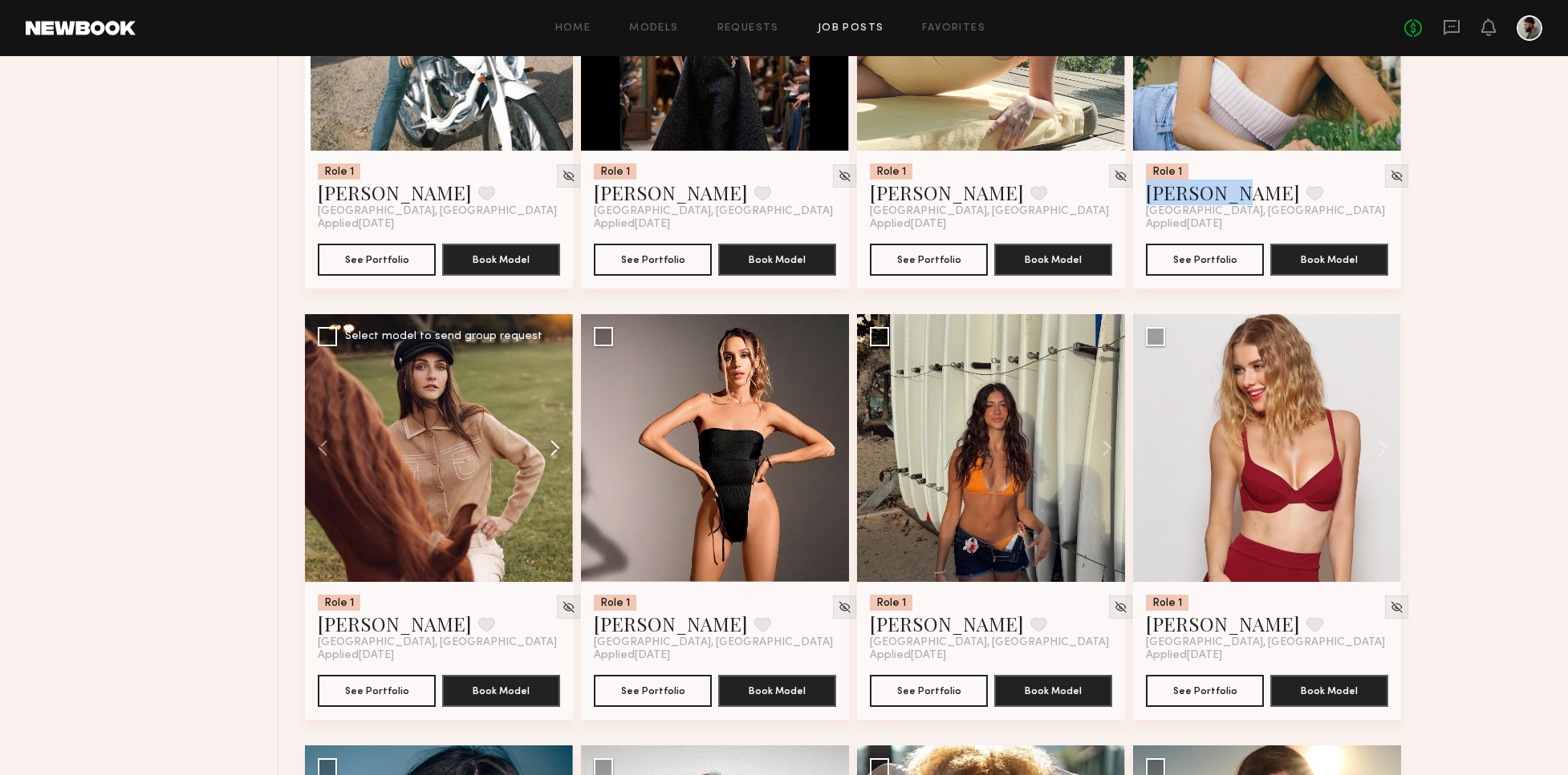
click at [556, 445] on button at bounding box center [547, 448] width 51 height 267
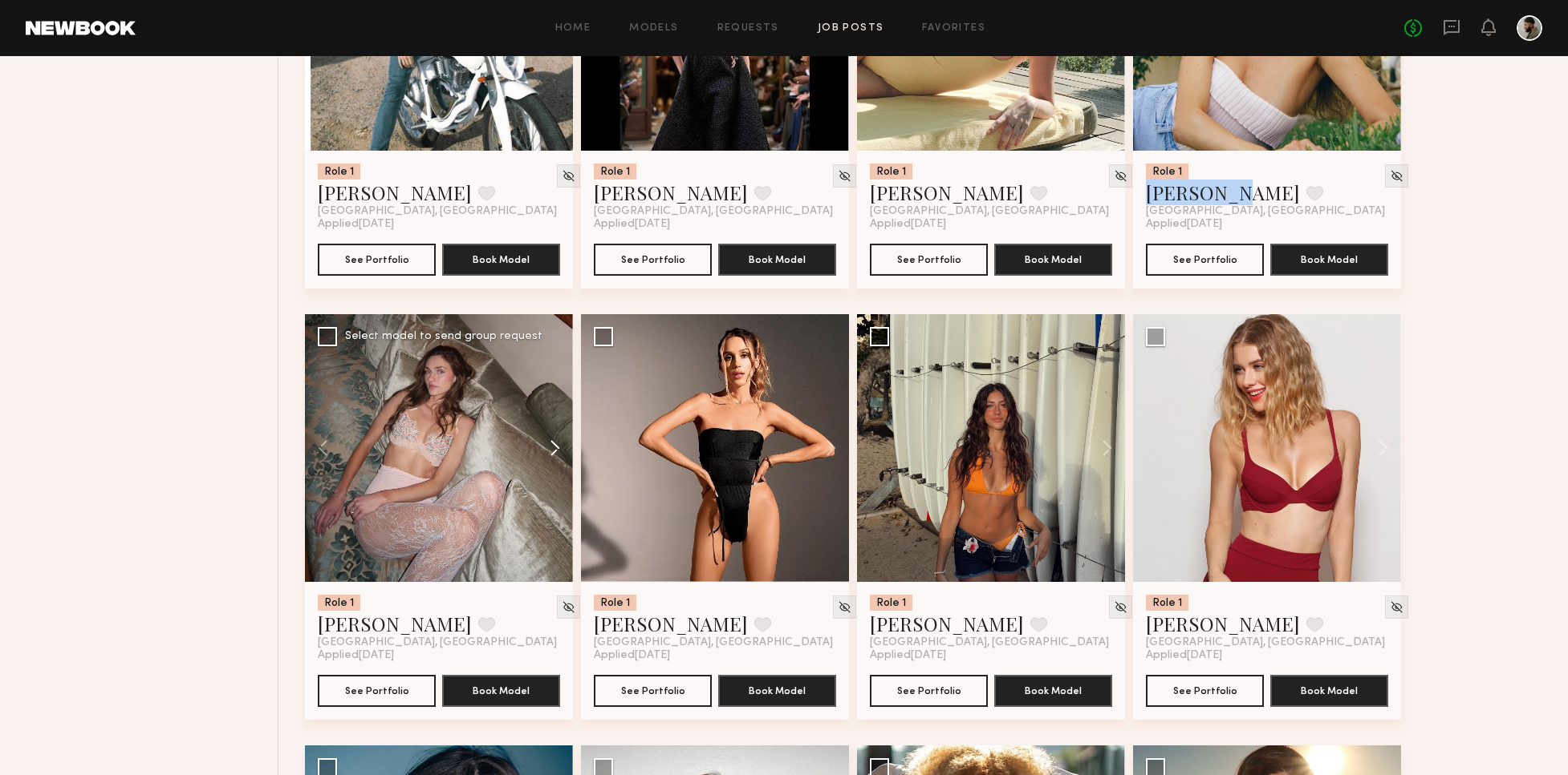
click at [548, 445] on button at bounding box center [547, 448] width 51 height 267
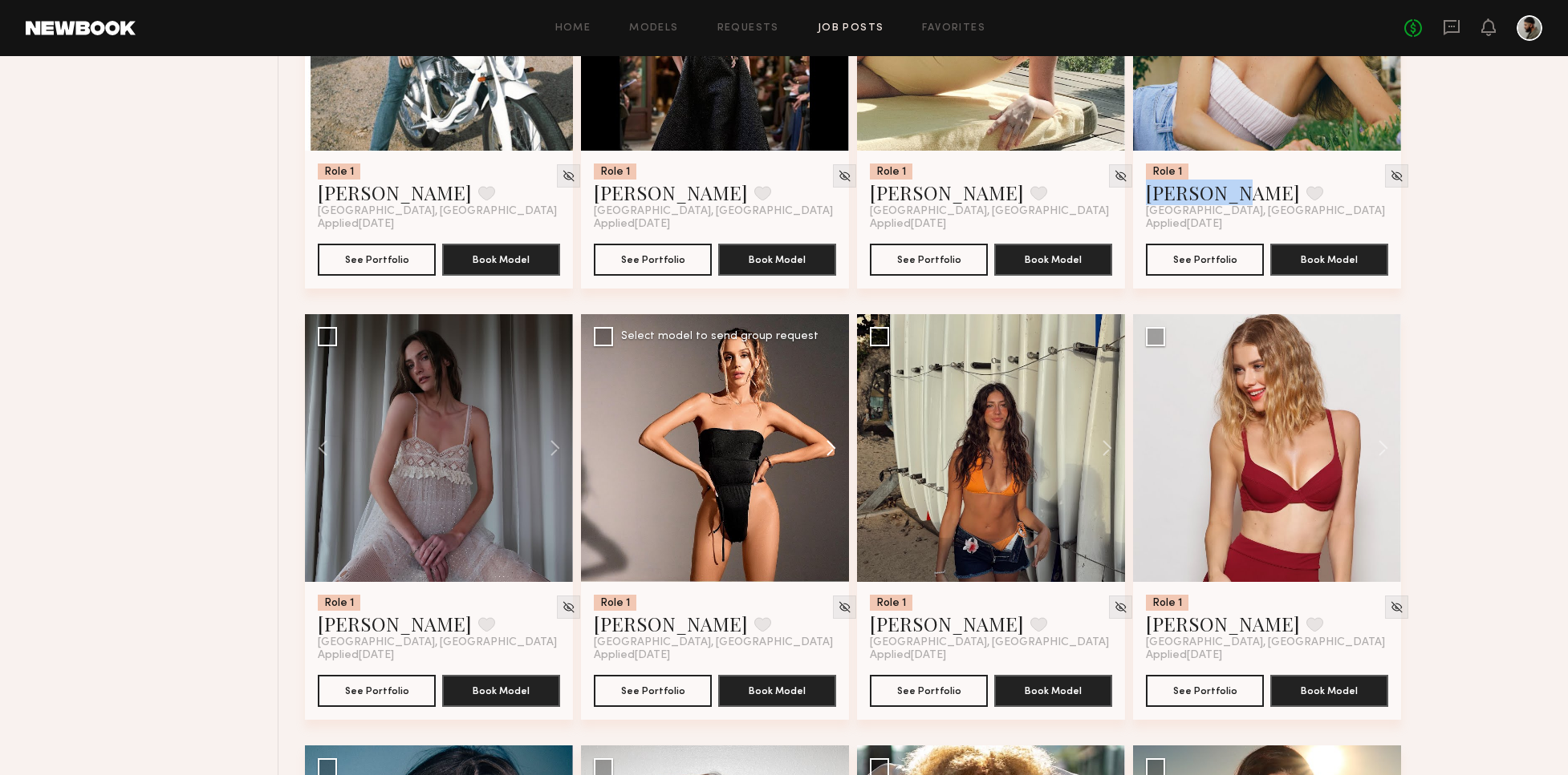
click at [838, 447] on button at bounding box center [823, 448] width 51 height 267
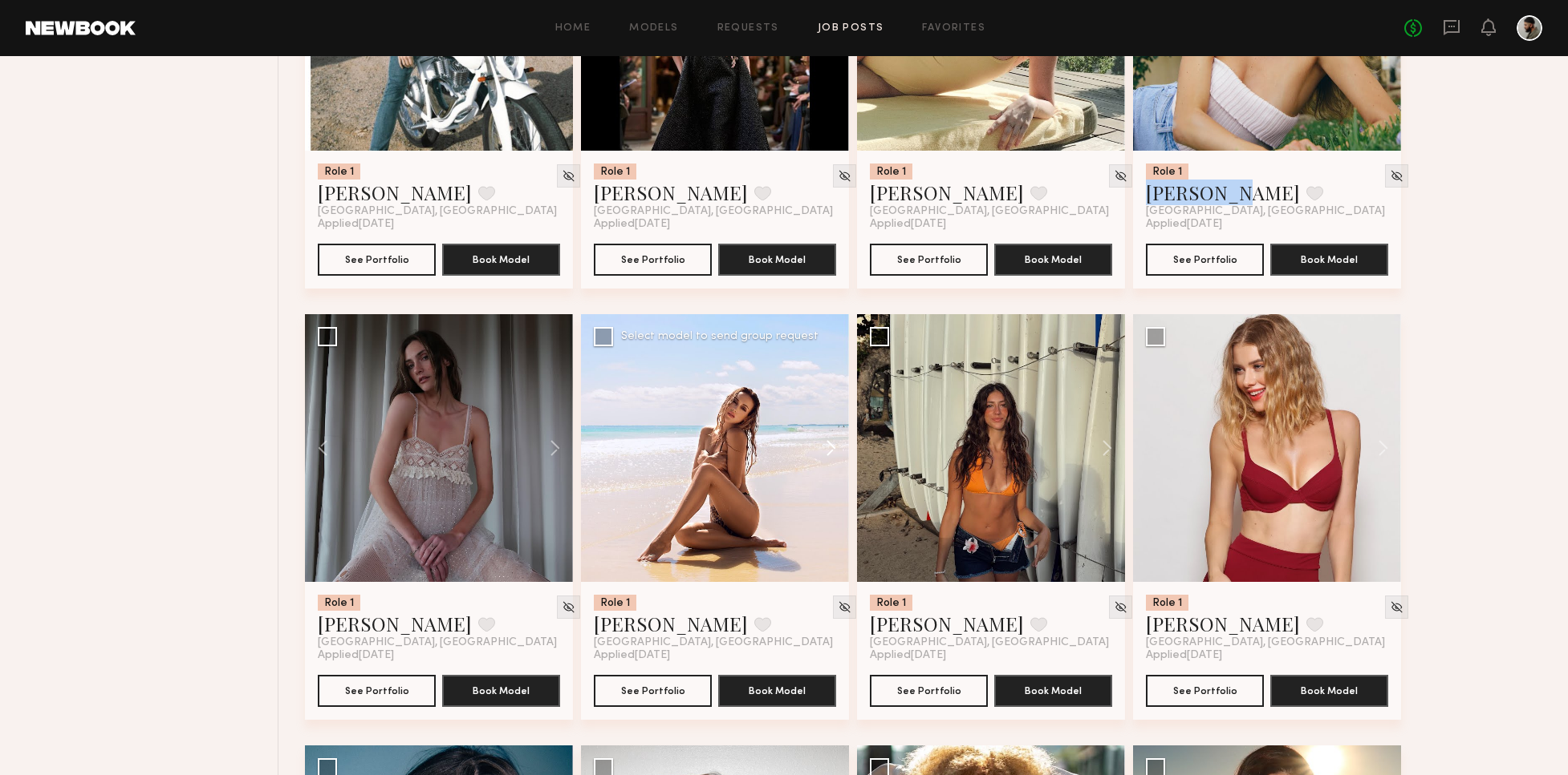
click at [839, 442] on button at bounding box center [823, 448] width 51 height 267
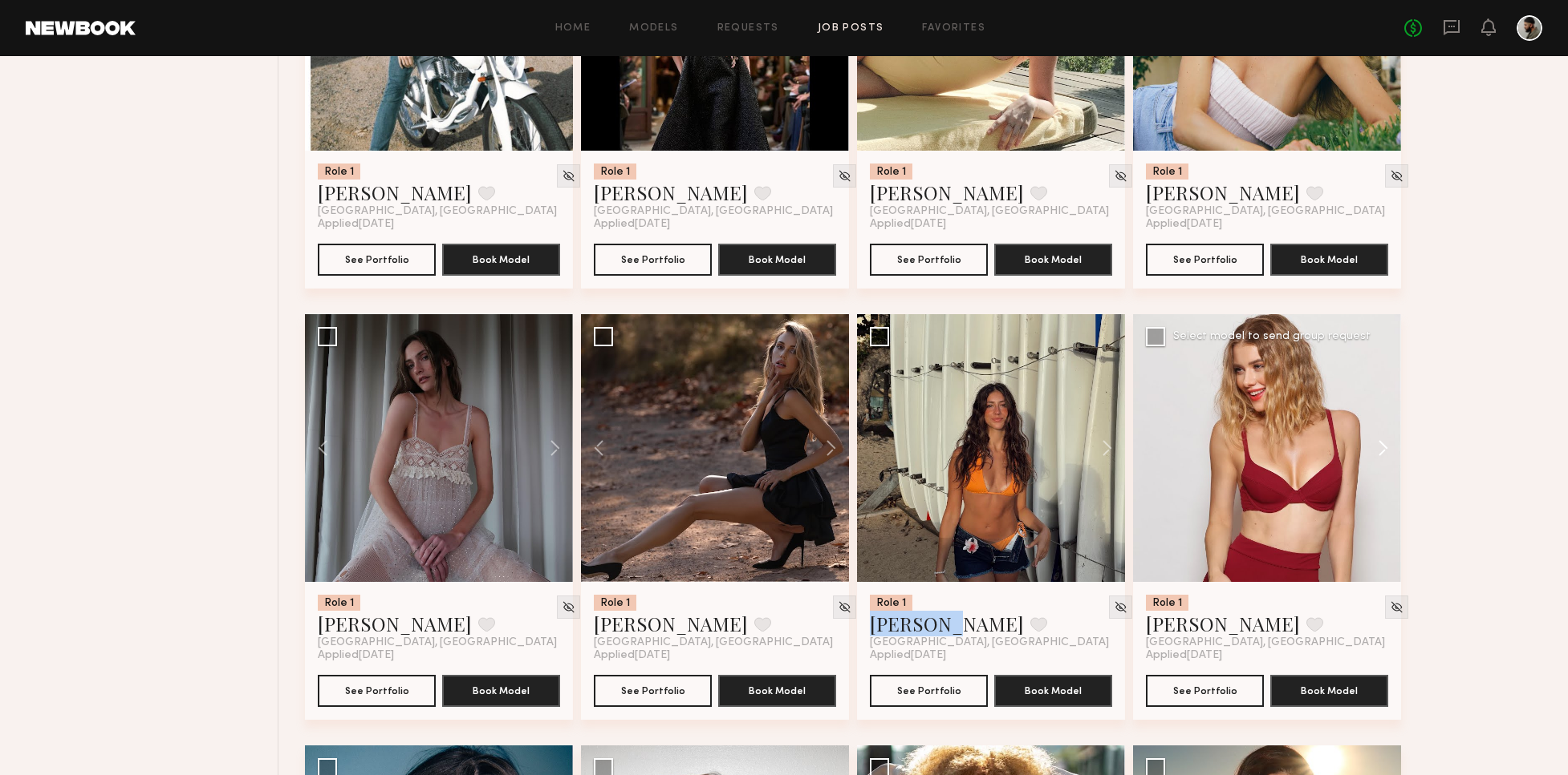
click at [1376, 448] on button at bounding box center [1375, 448] width 51 height 267
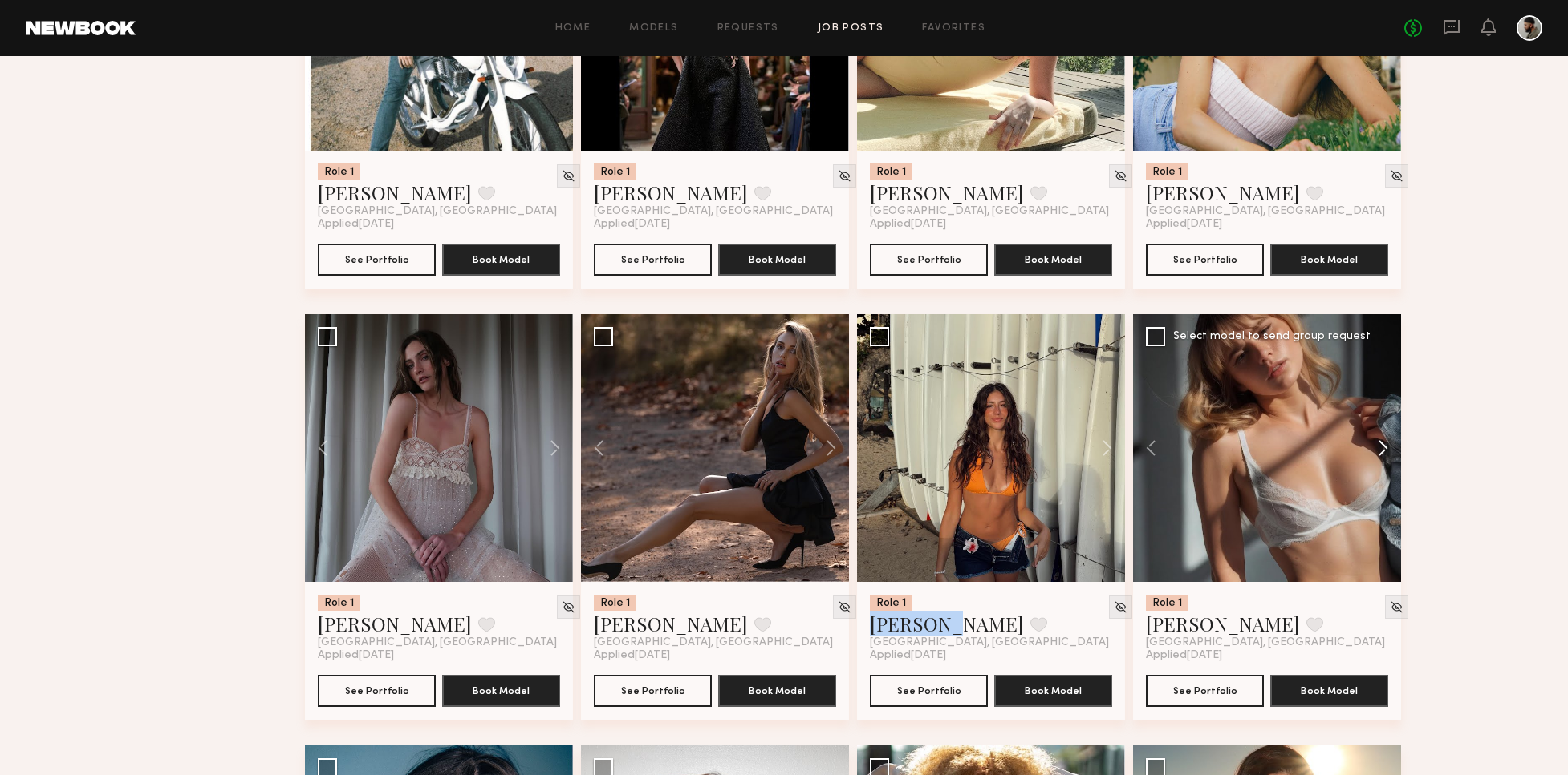
click at [1383, 447] on button at bounding box center [1375, 448] width 51 height 267
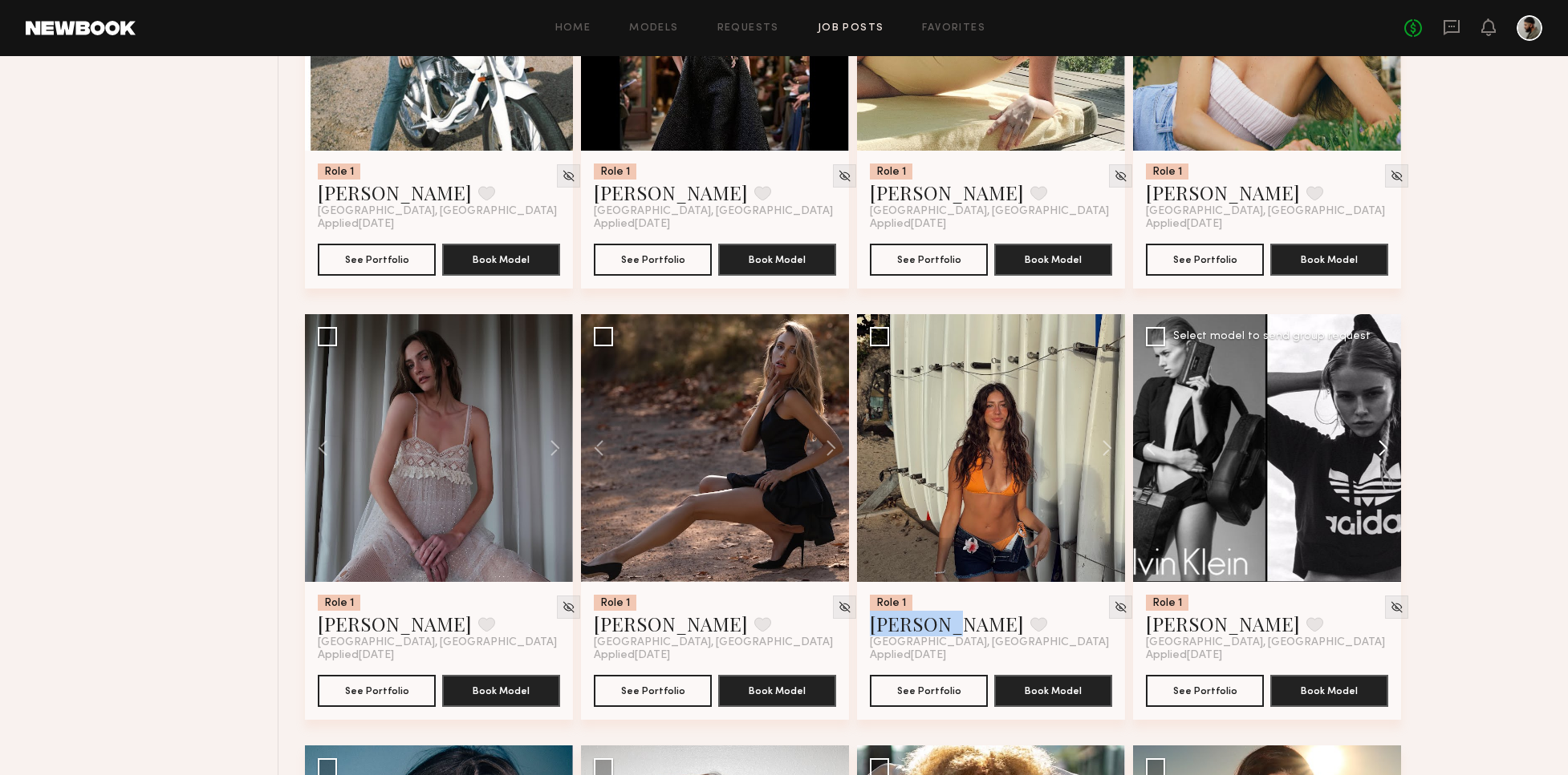
click at [1385, 447] on button at bounding box center [1375, 448] width 51 height 267
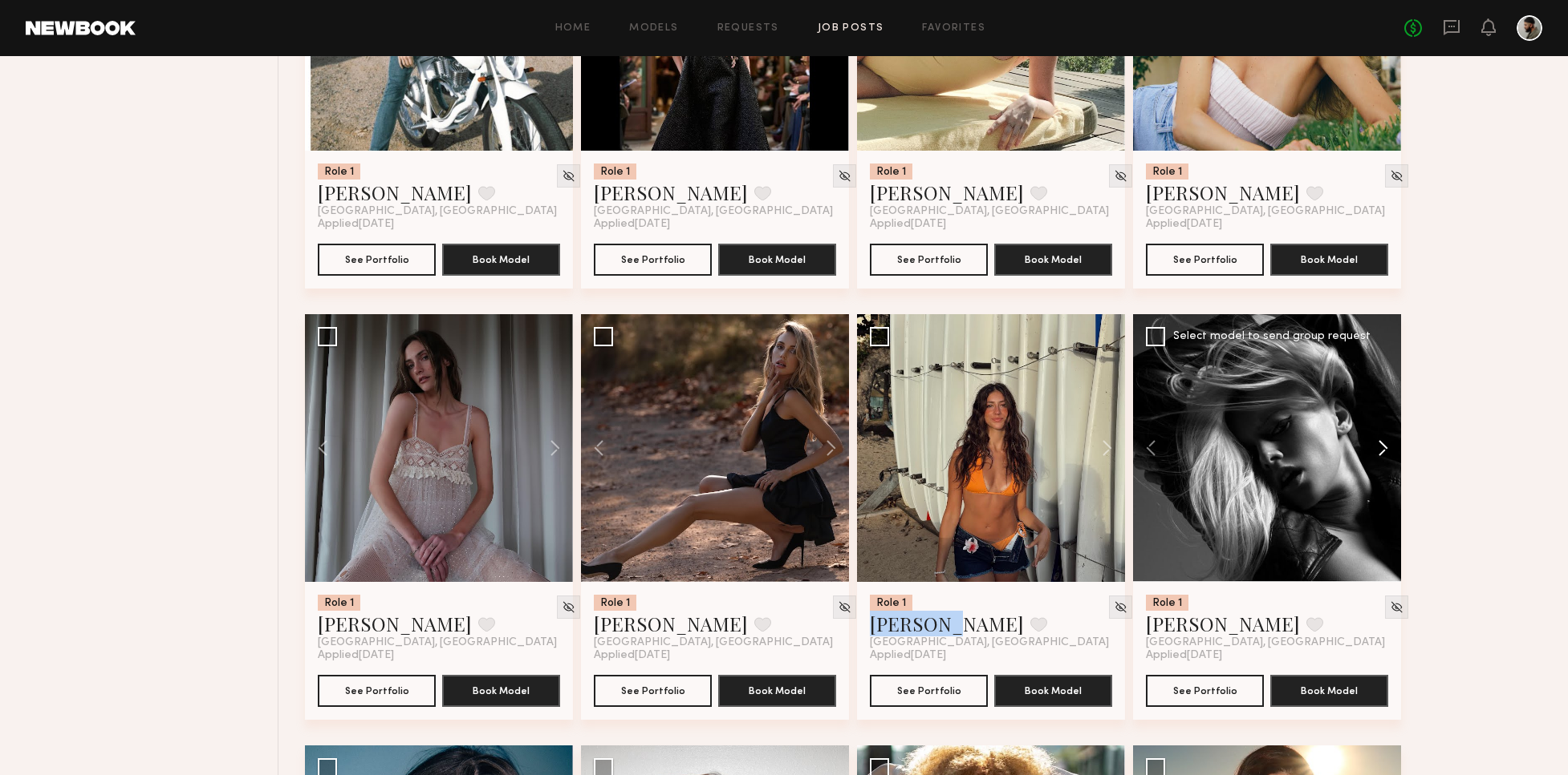
click at [1384, 446] on button at bounding box center [1375, 448] width 51 height 267
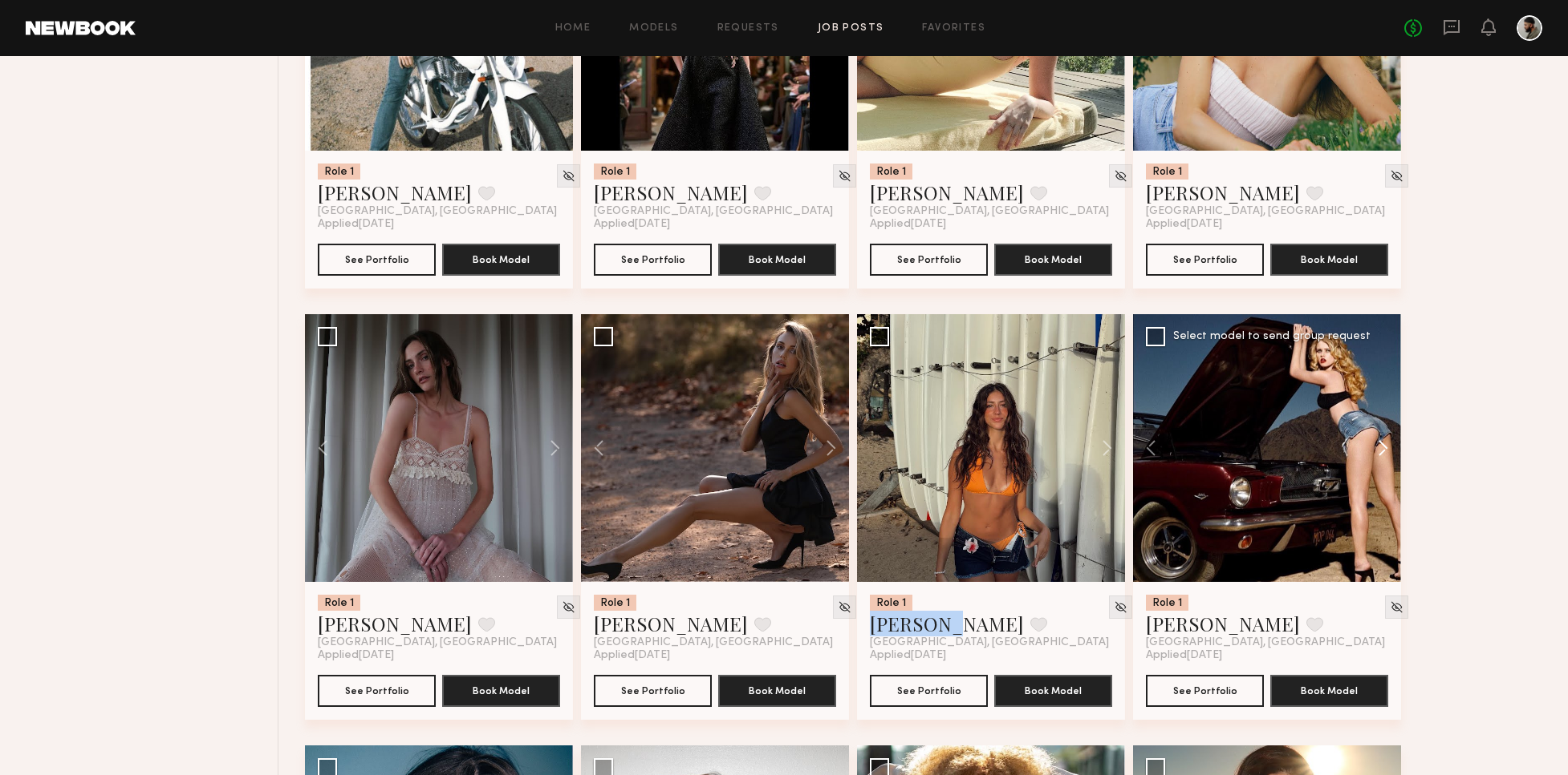
click at [1384, 446] on button at bounding box center [1375, 448] width 51 height 267
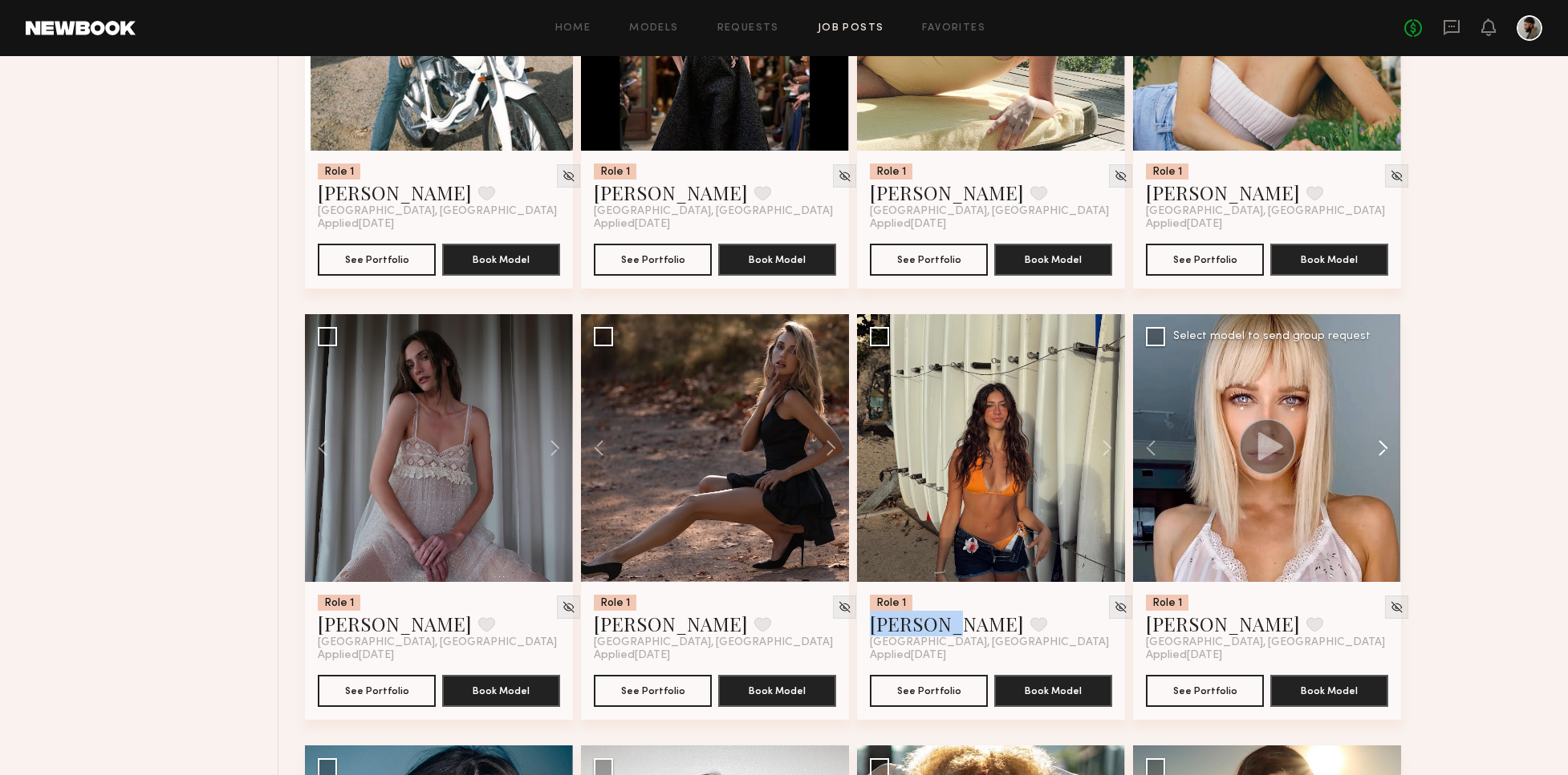
click at [1382, 447] on button at bounding box center [1375, 448] width 51 height 267
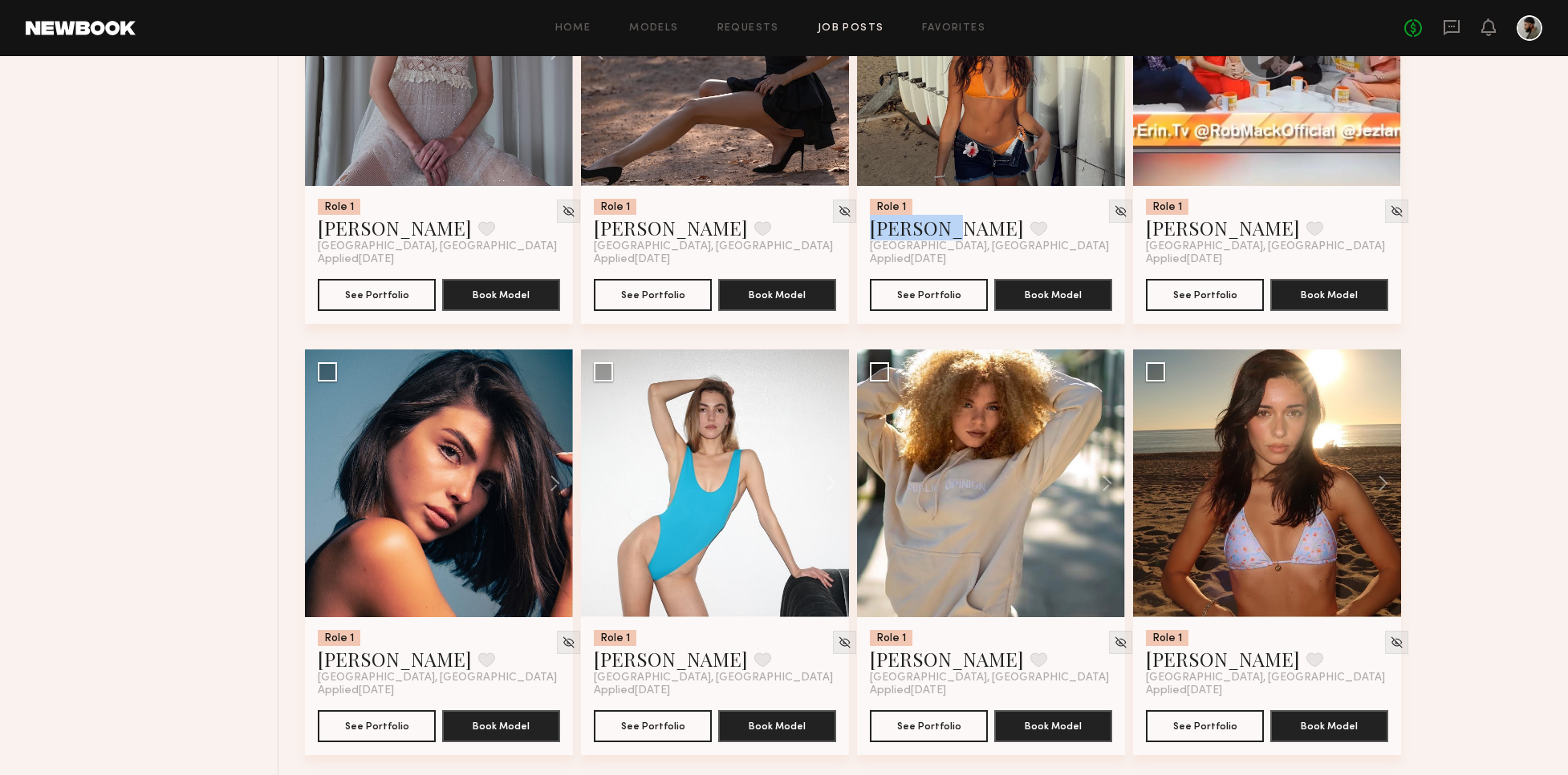
scroll to position [4184, 0]
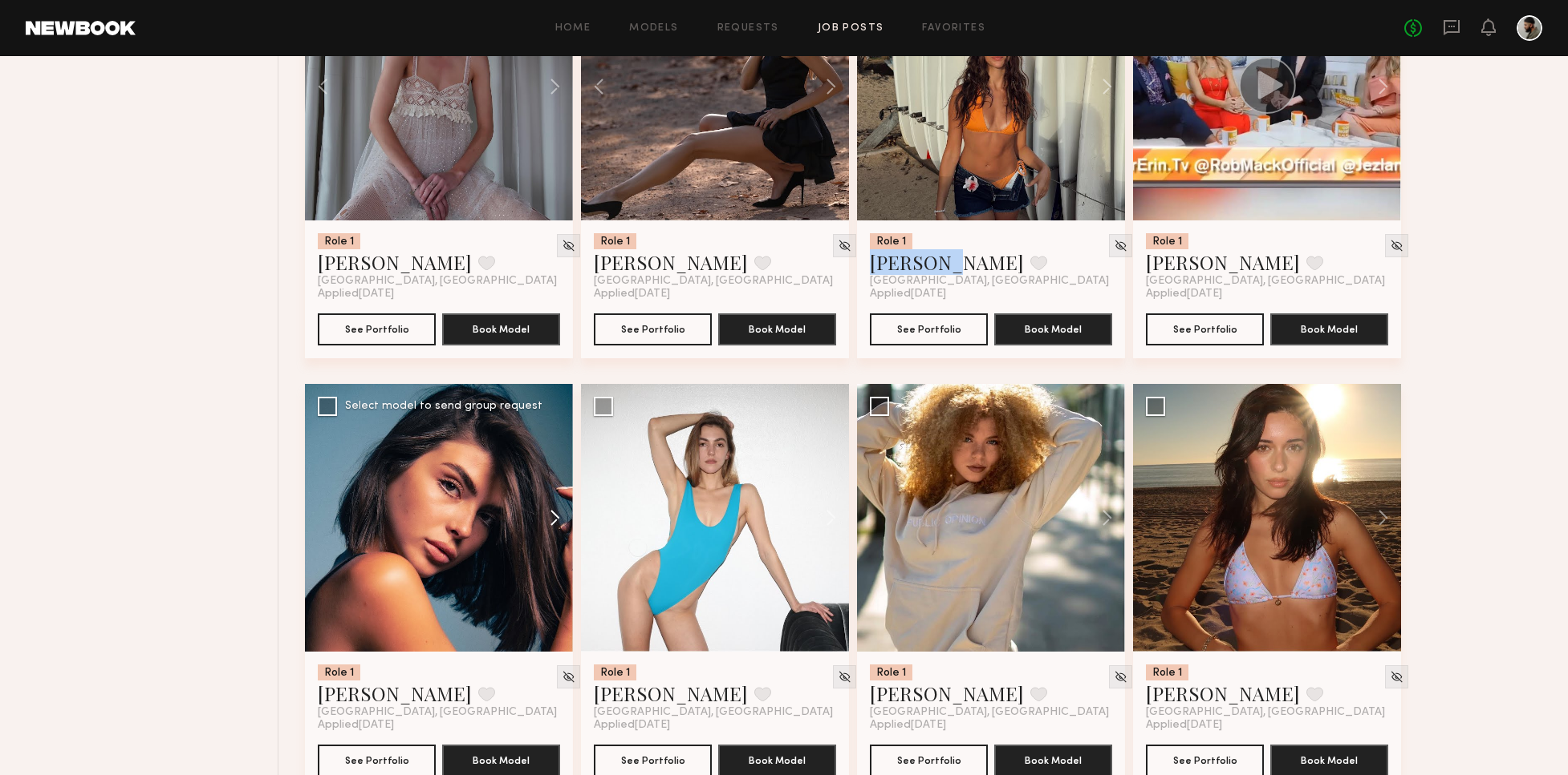
click at [555, 514] on button at bounding box center [547, 518] width 51 height 267
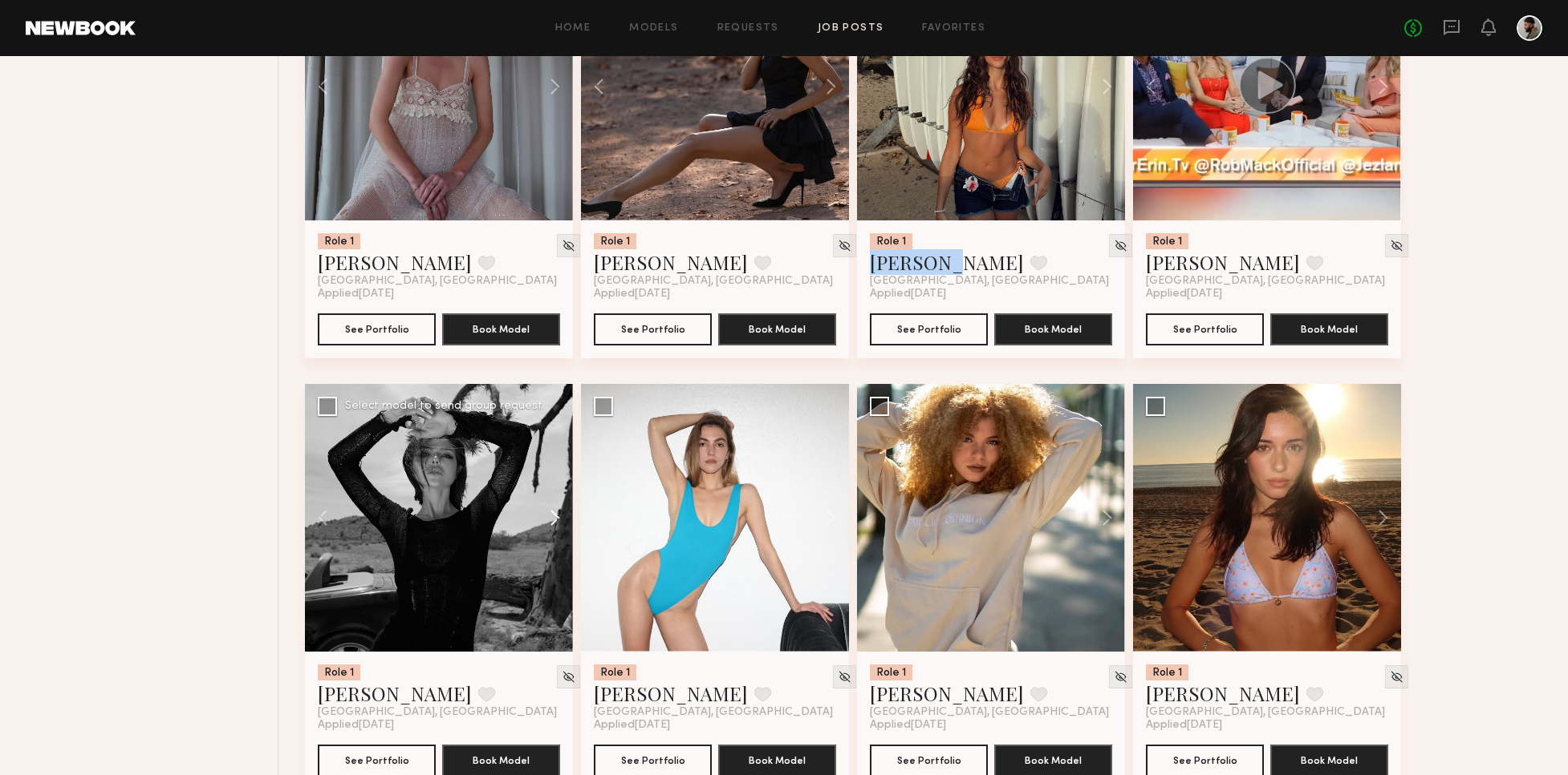
click at [560, 514] on button at bounding box center [547, 518] width 51 height 267
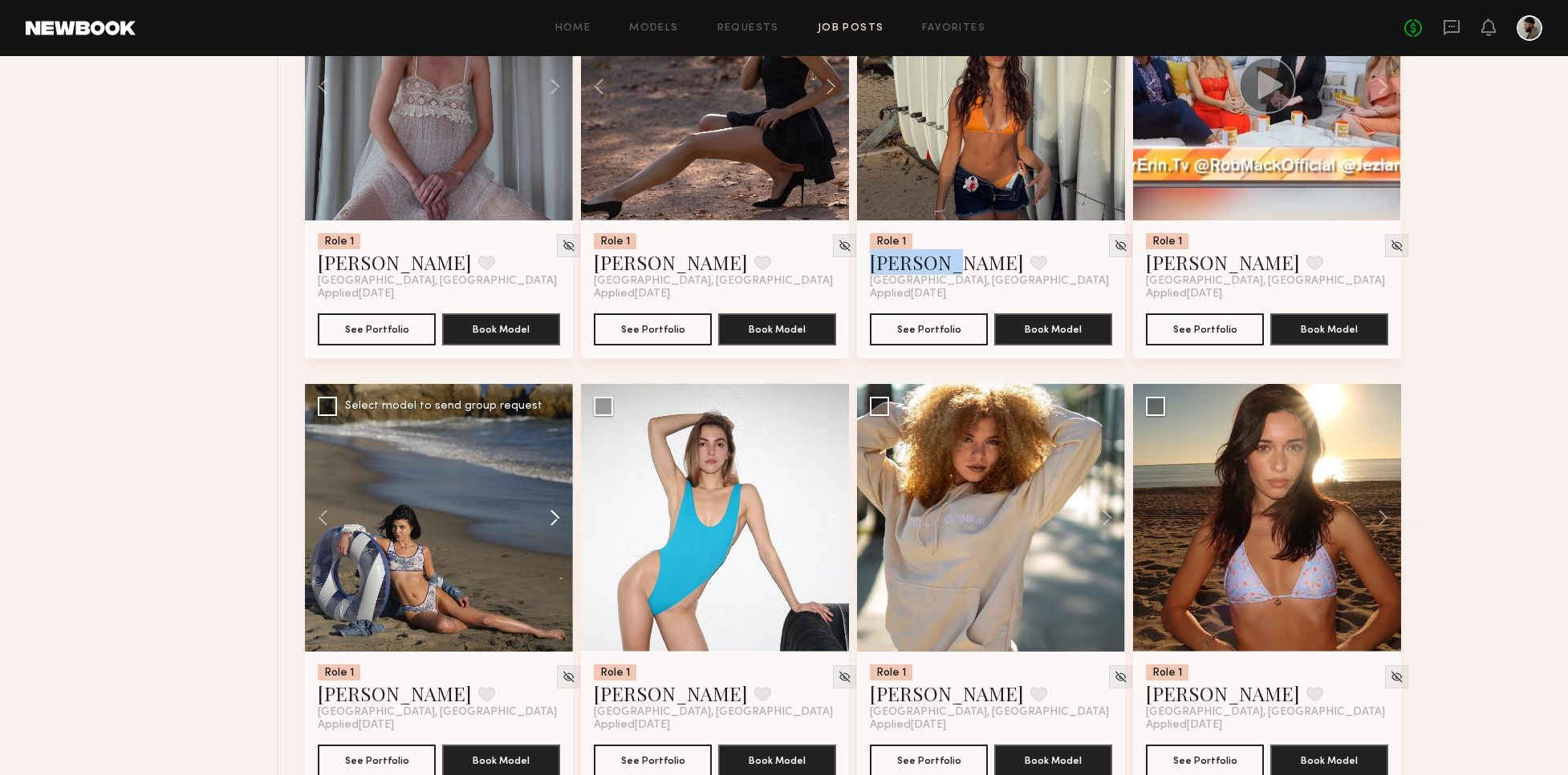
click at [551, 514] on button at bounding box center [547, 518] width 51 height 267
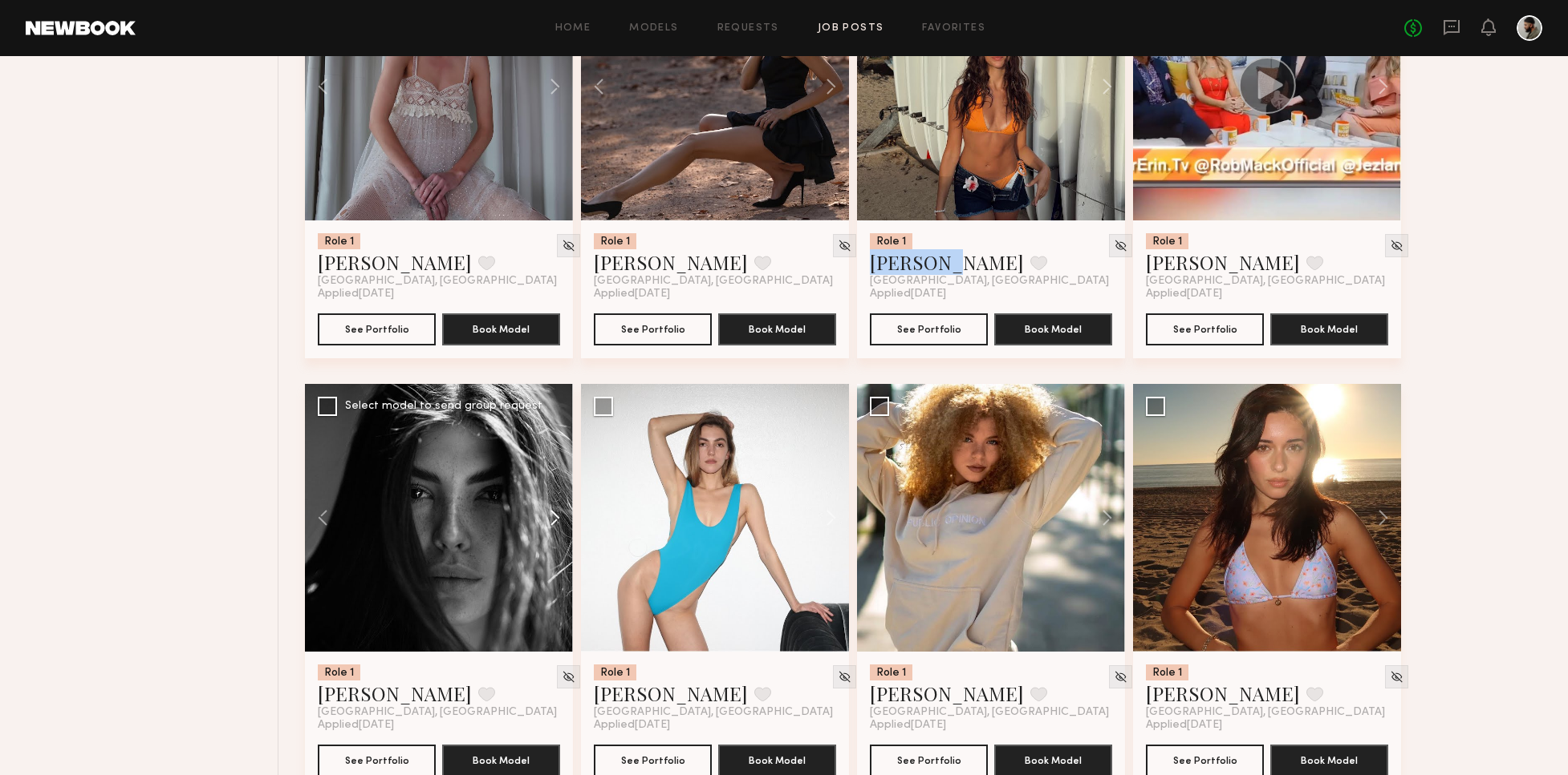
click at [551, 514] on button at bounding box center [547, 518] width 51 height 267
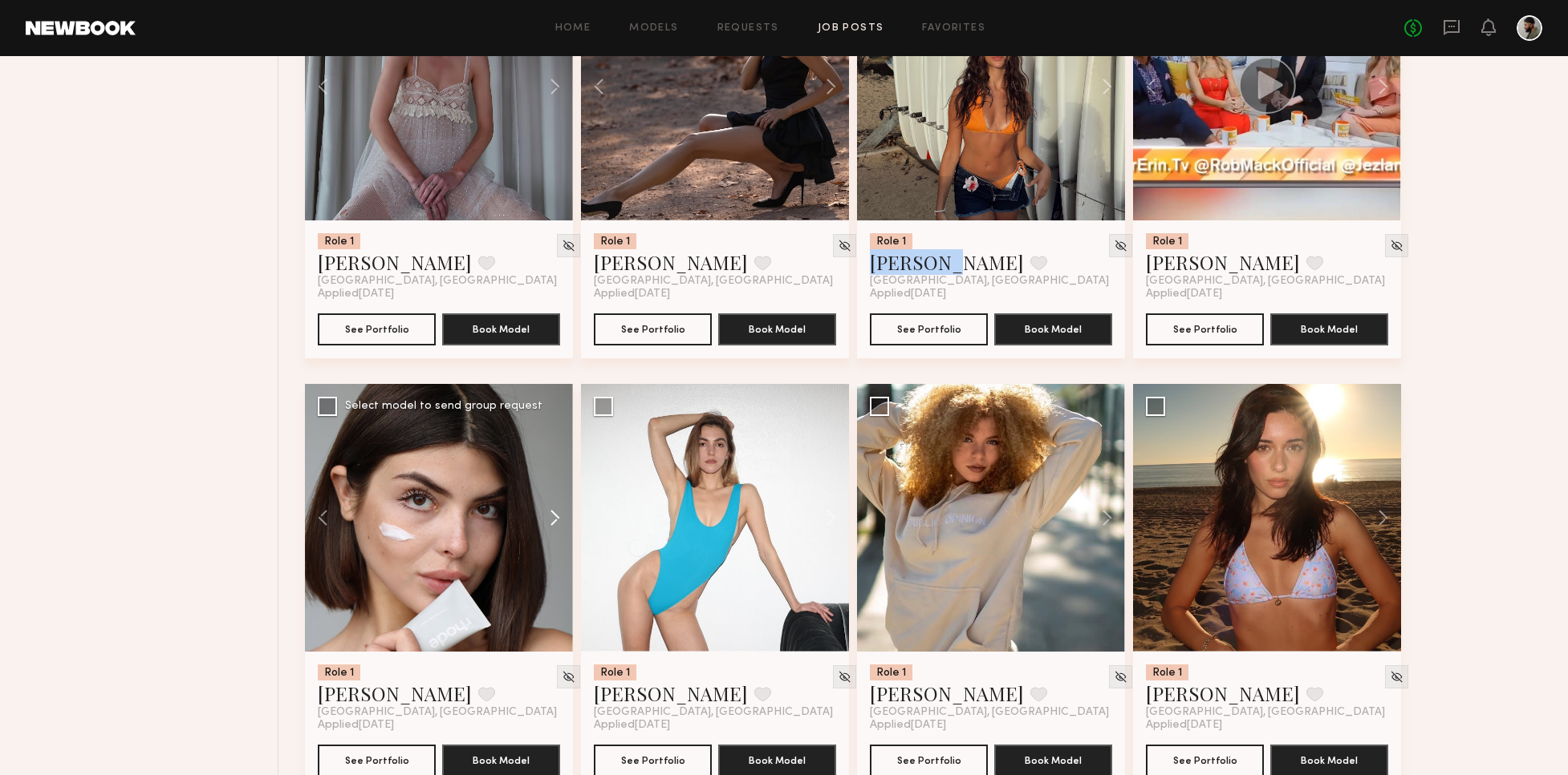
click at [549, 512] on button at bounding box center [547, 518] width 51 height 267
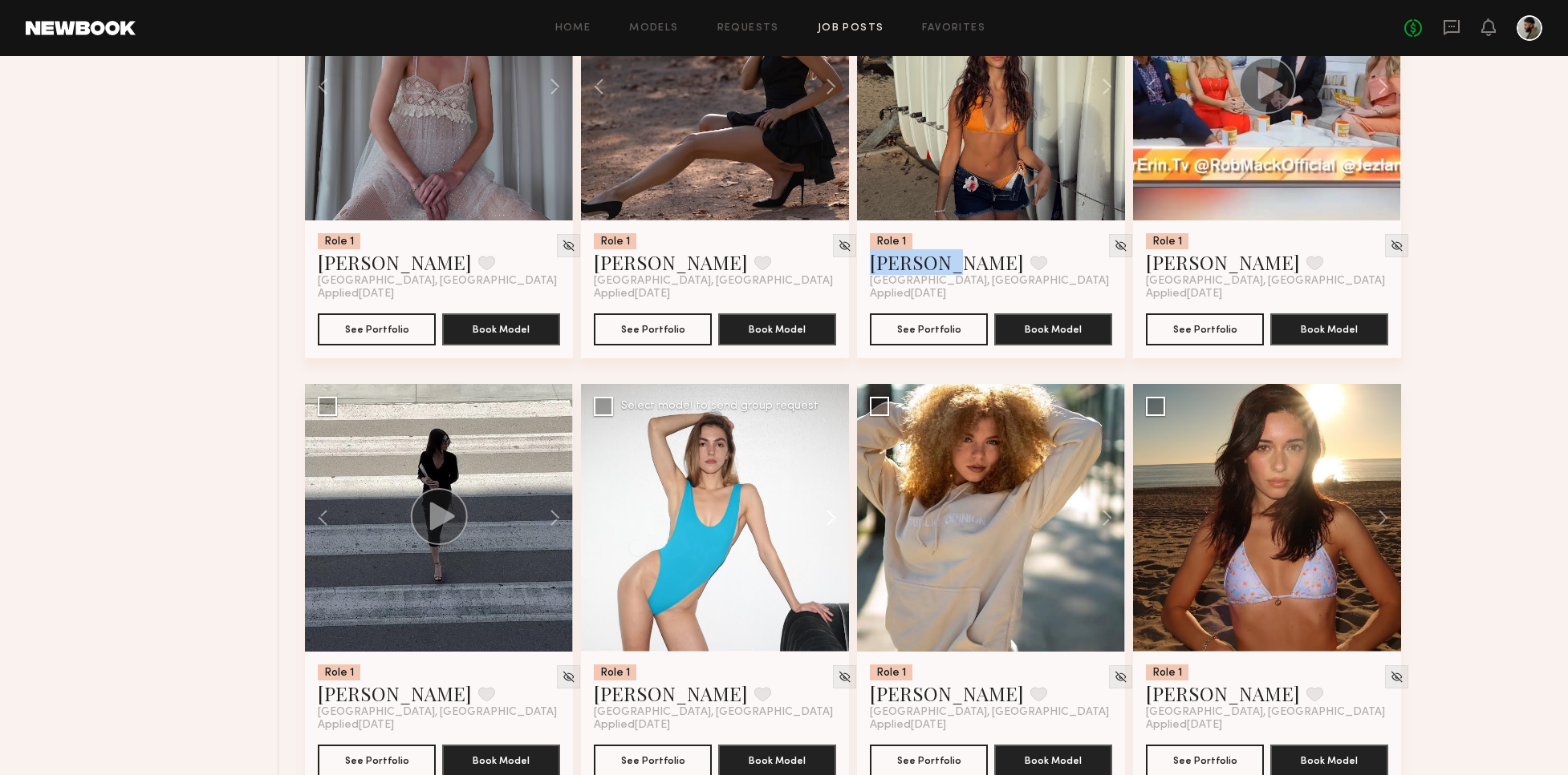
click at [840, 516] on button at bounding box center [823, 518] width 51 height 267
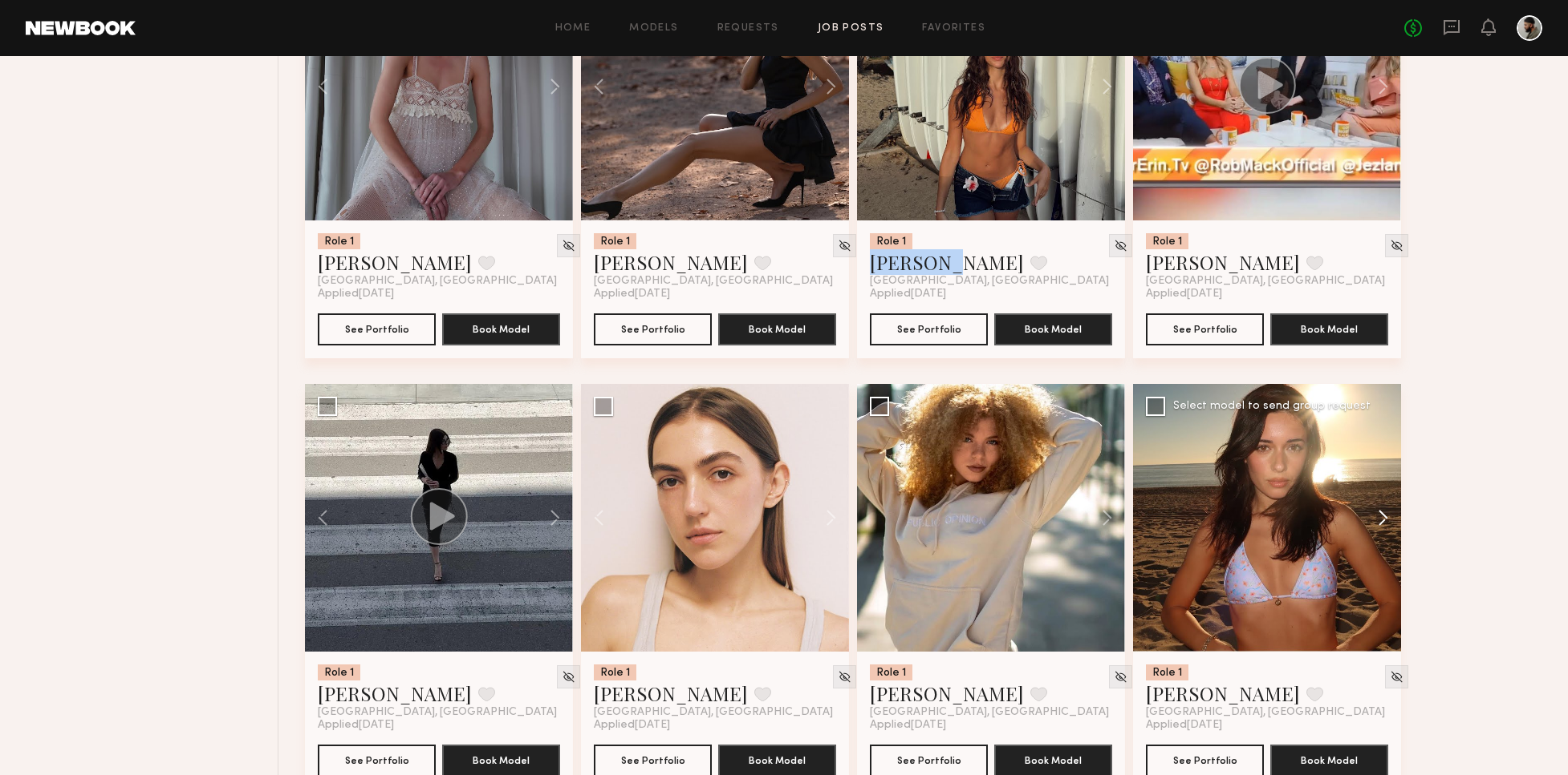
click at [1379, 517] on button at bounding box center [1375, 518] width 51 height 267
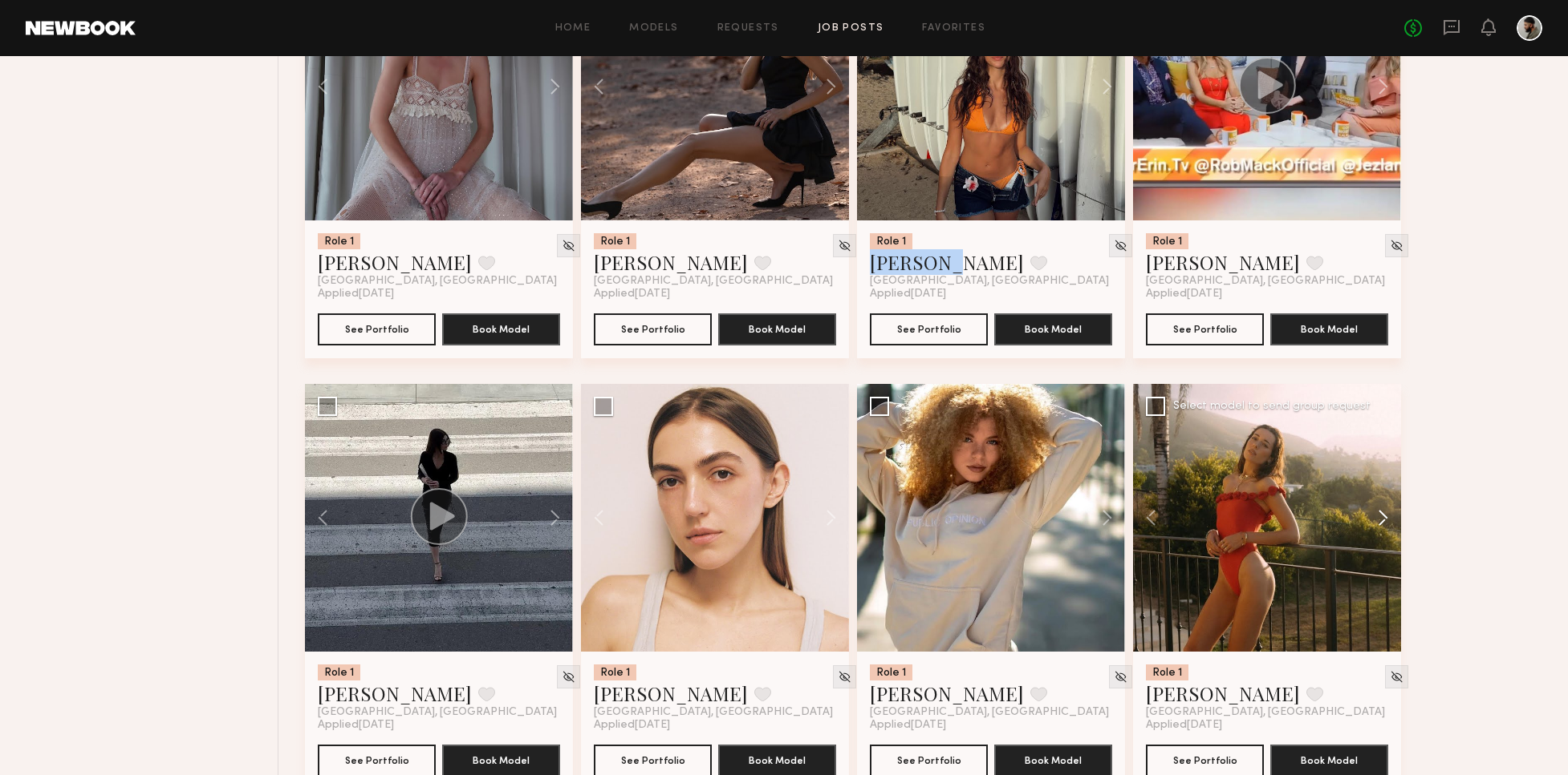
click at [1385, 519] on button at bounding box center [1375, 518] width 51 height 267
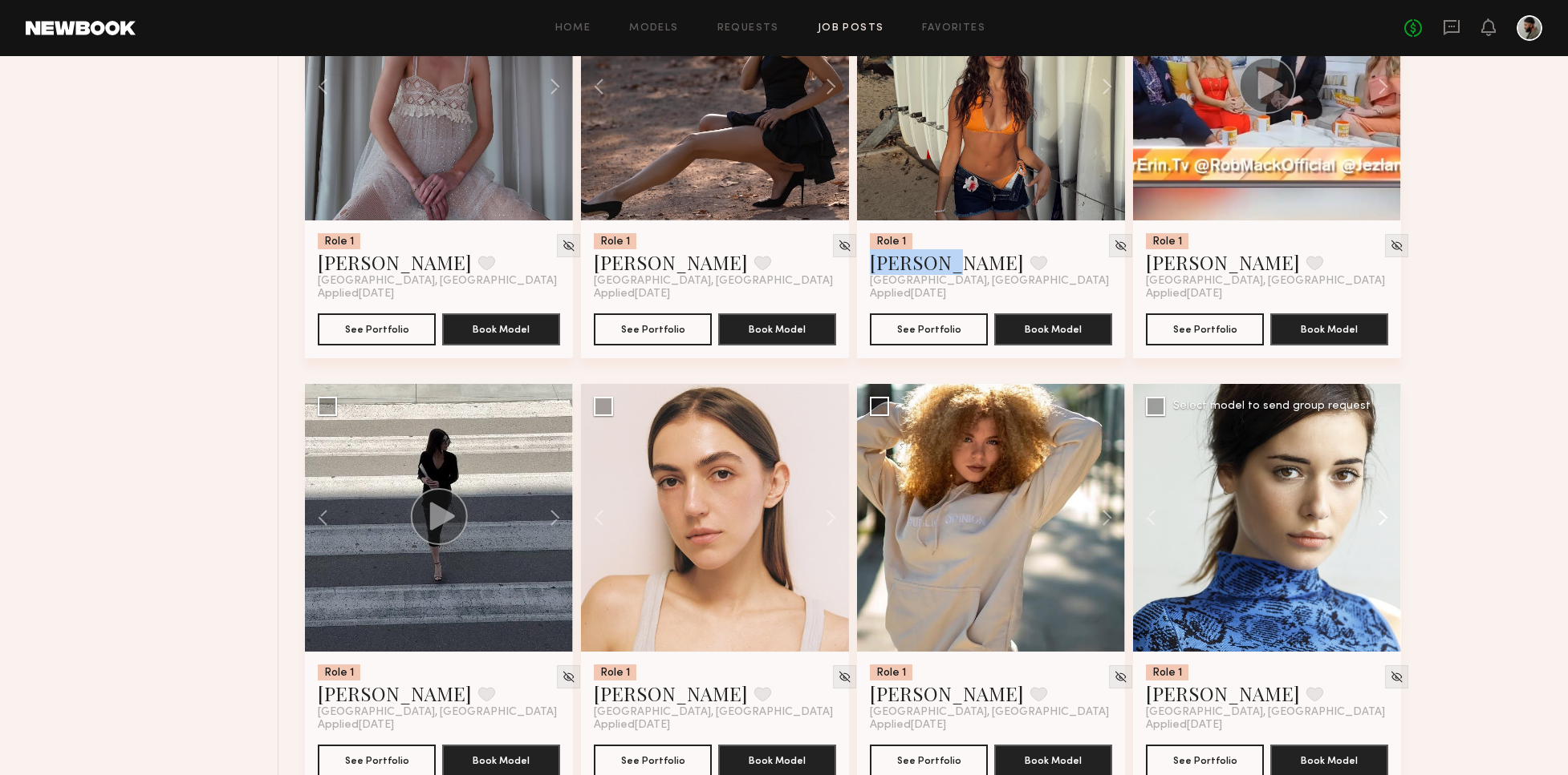
click at [1386, 518] on button at bounding box center [1375, 518] width 51 height 267
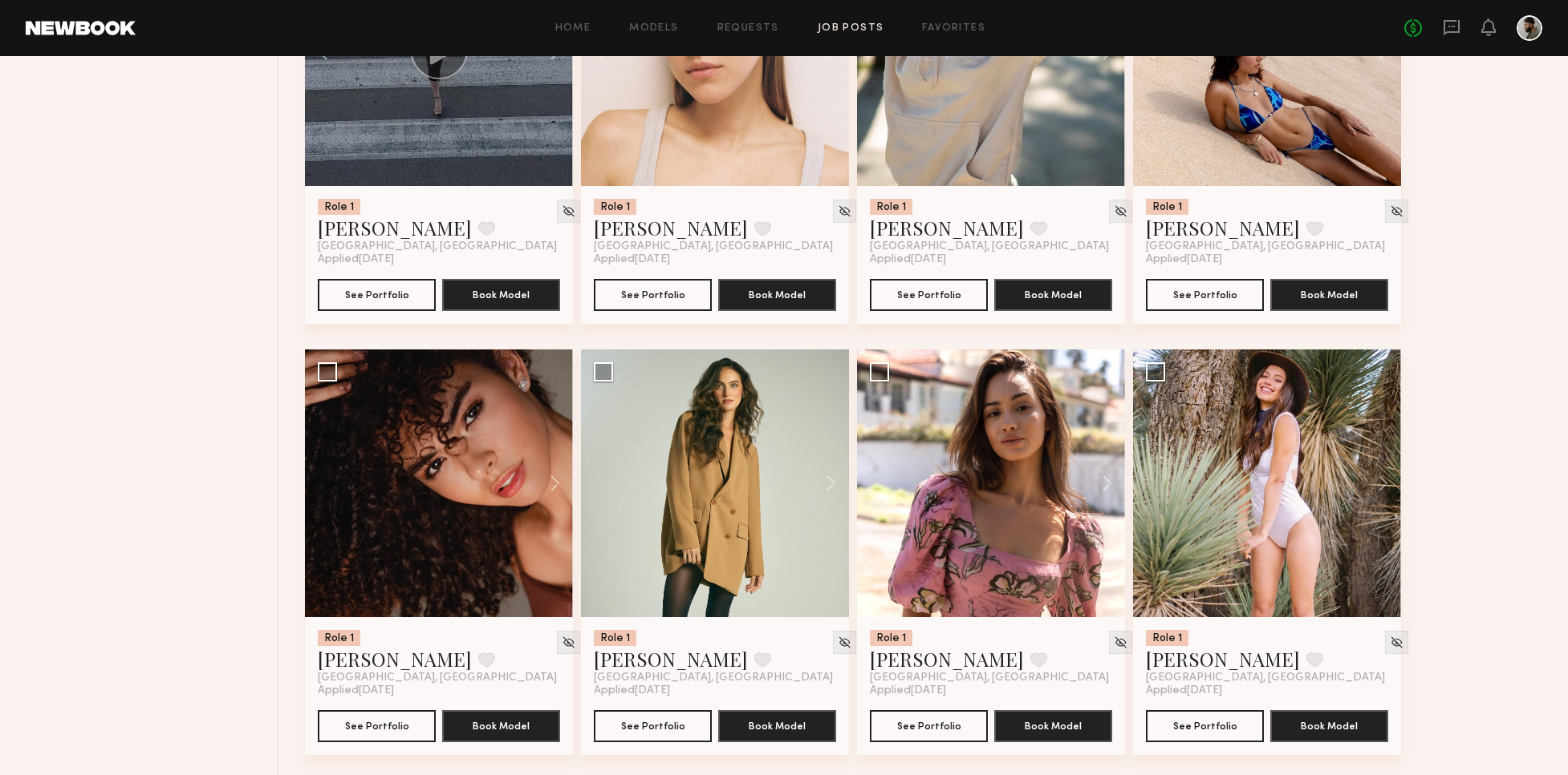
scroll to position [4657, 0]
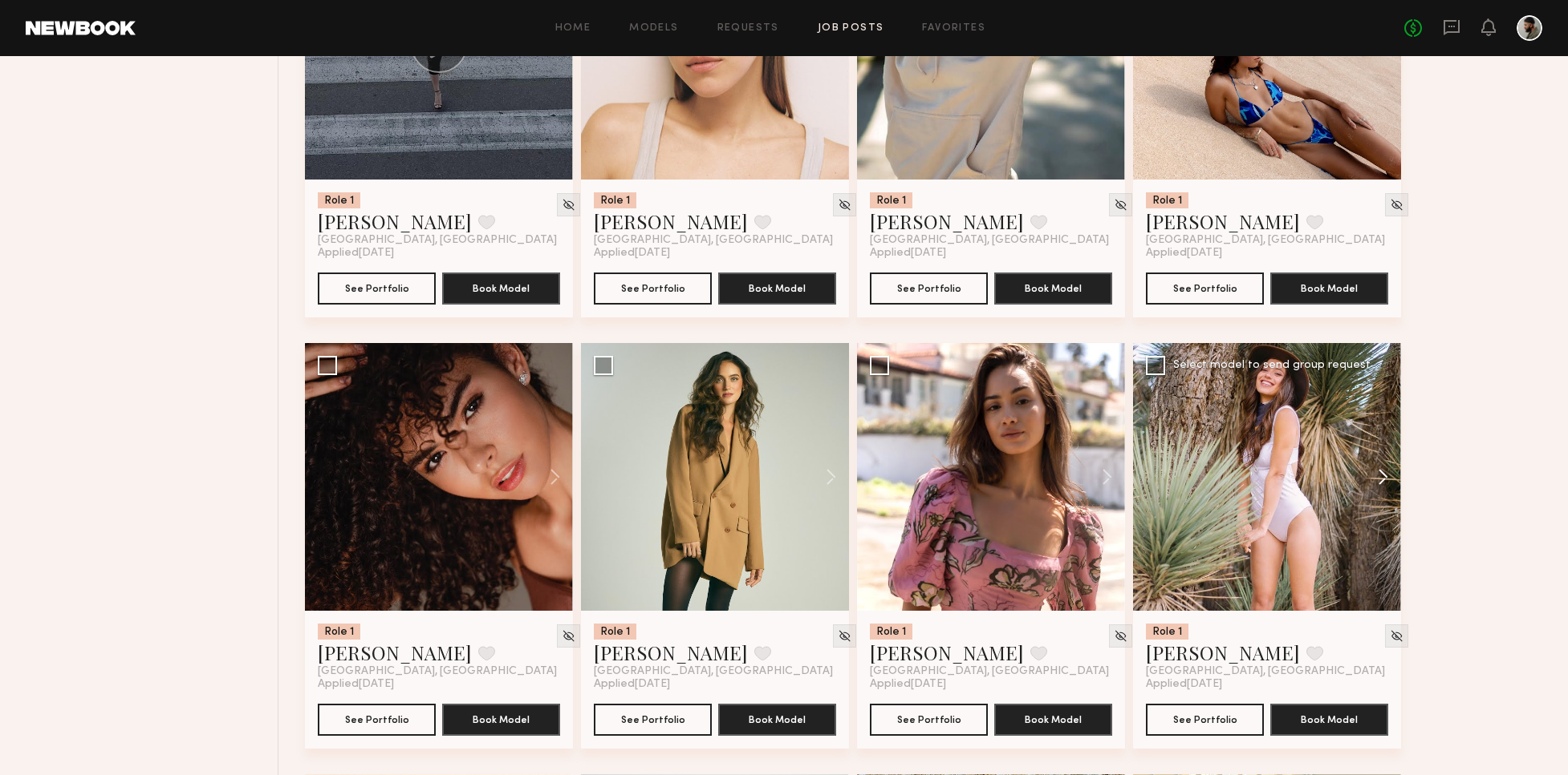
click at [1379, 479] on button at bounding box center [1375, 477] width 51 height 267
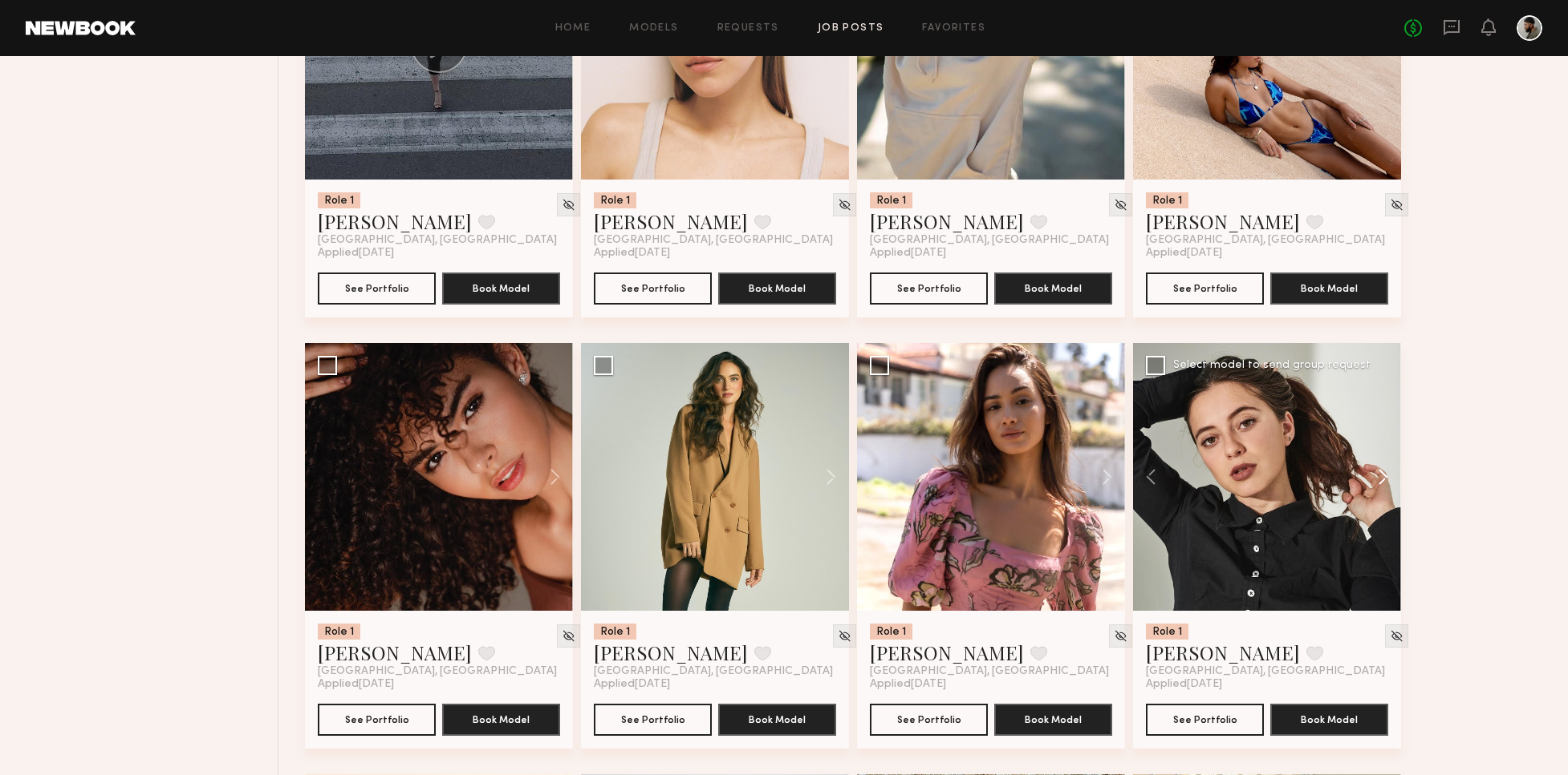
click at [1376, 474] on button at bounding box center [1375, 477] width 51 height 267
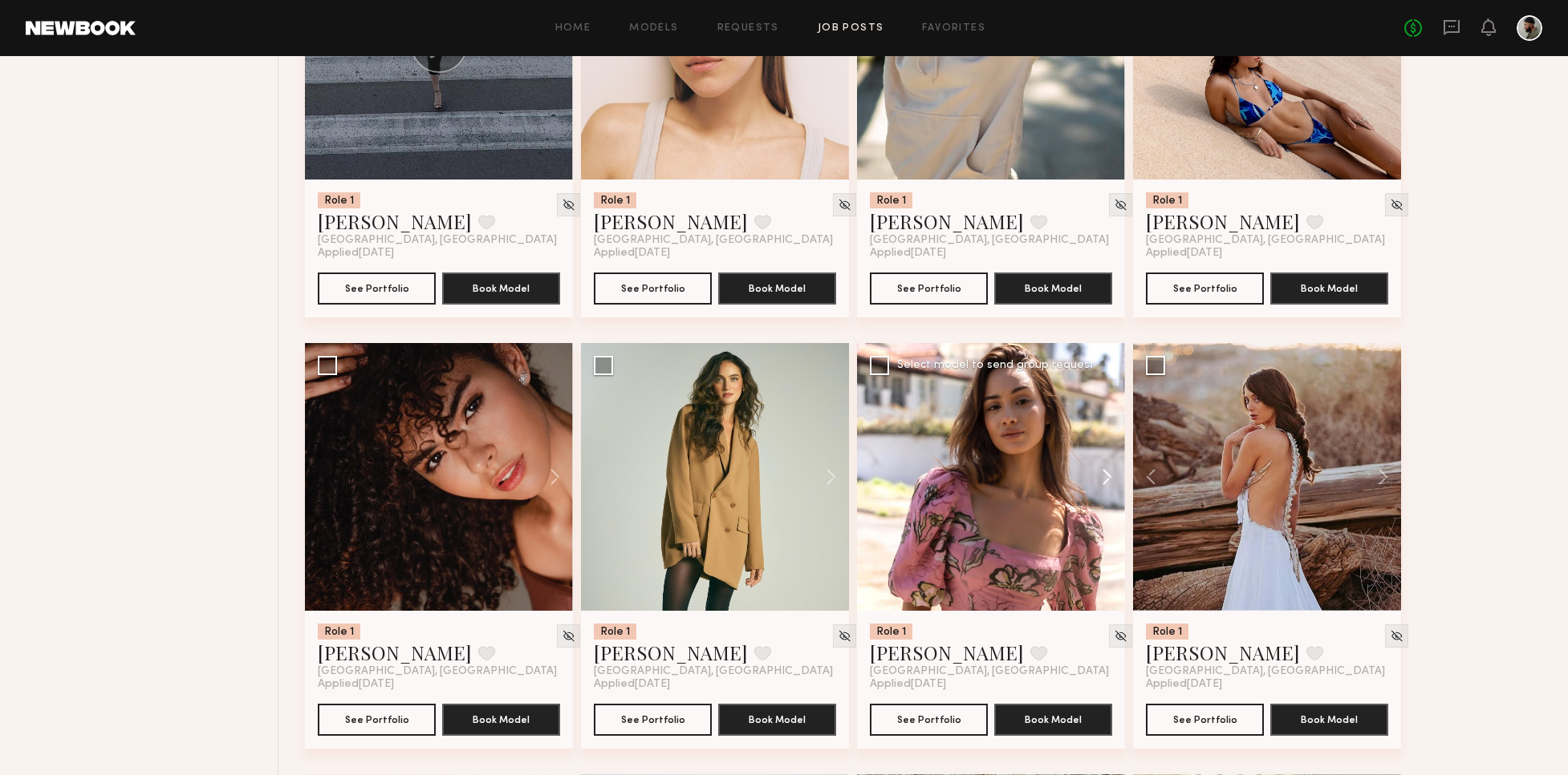
click at [1119, 468] on button at bounding box center [1099, 477] width 51 height 267
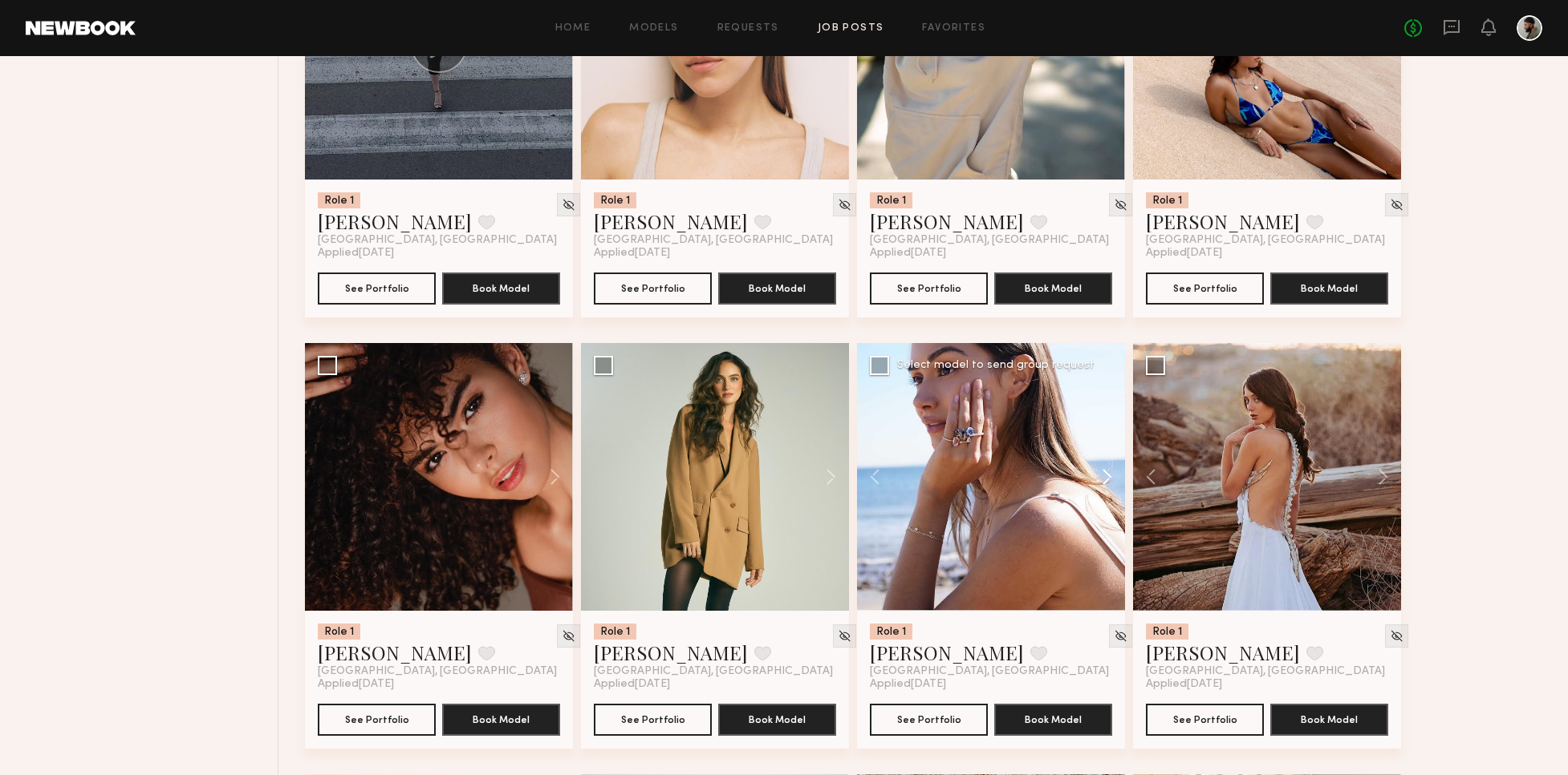
click at [1115, 471] on button at bounding box center [1099, 477] width 51 height 267
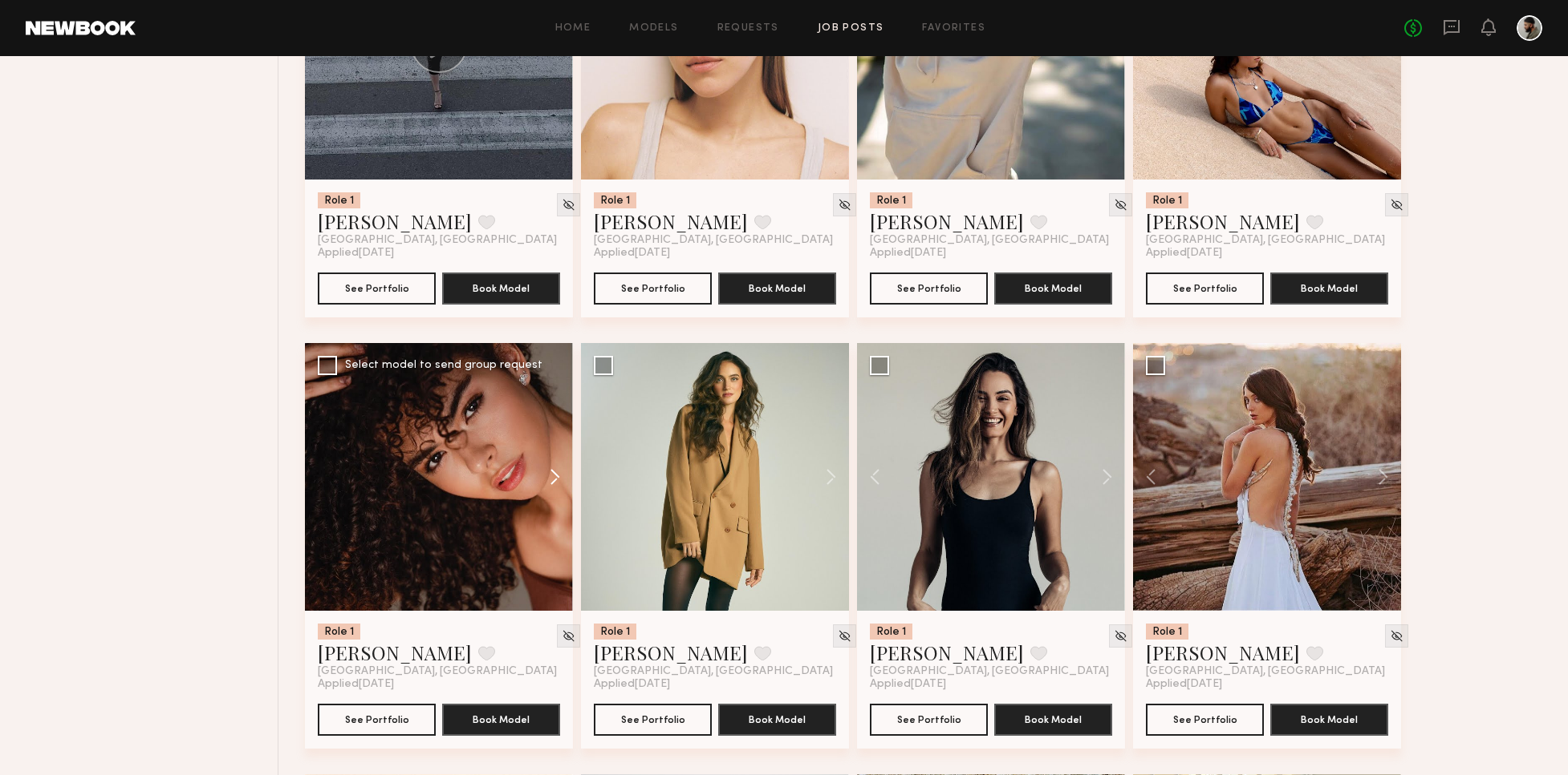
click at [555, 480] on button at bounding box center [547, 477] width 51 height 267
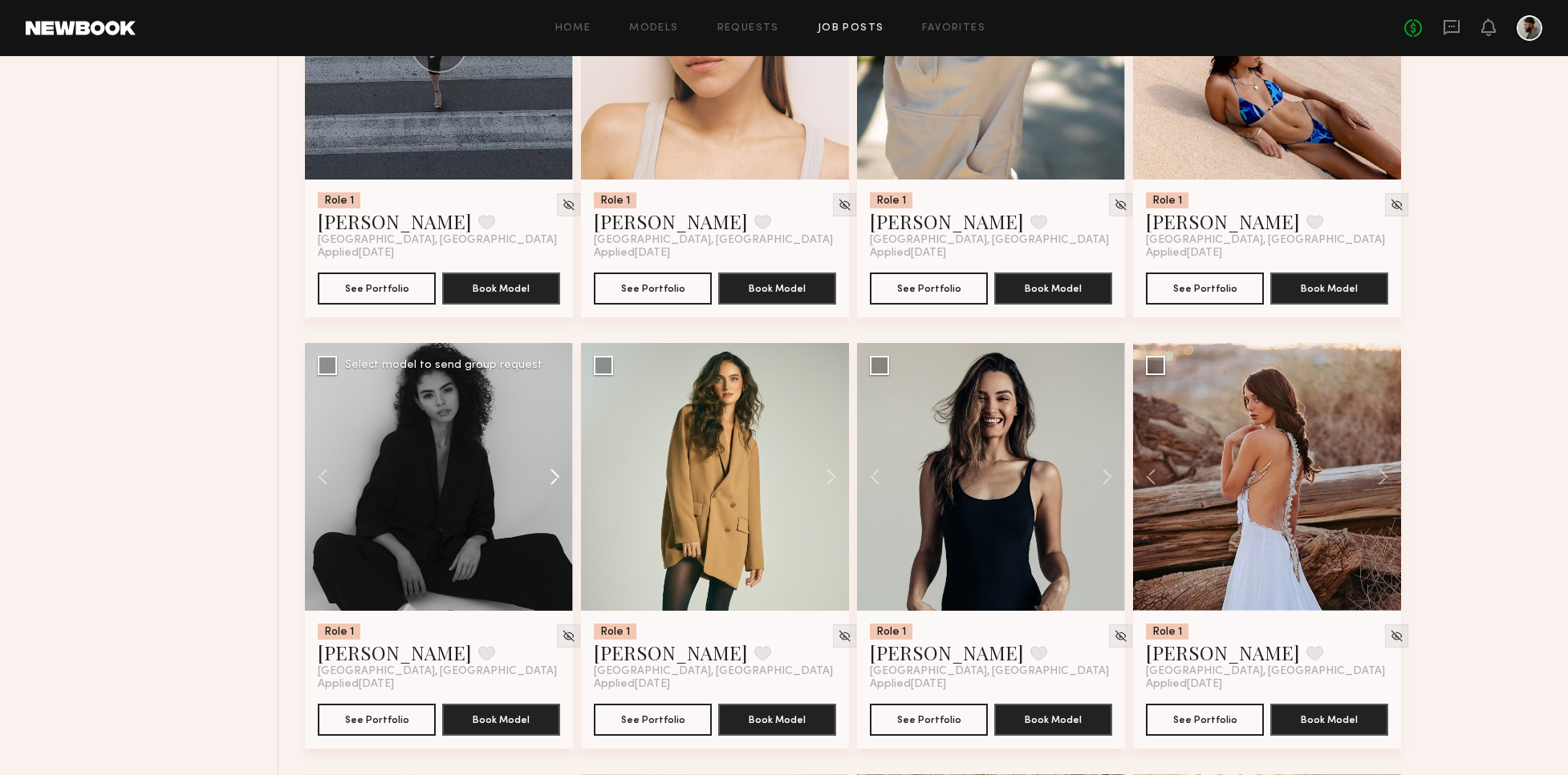
click at [555, 479] on button at bounding box center [547, 477] width 51 height 267
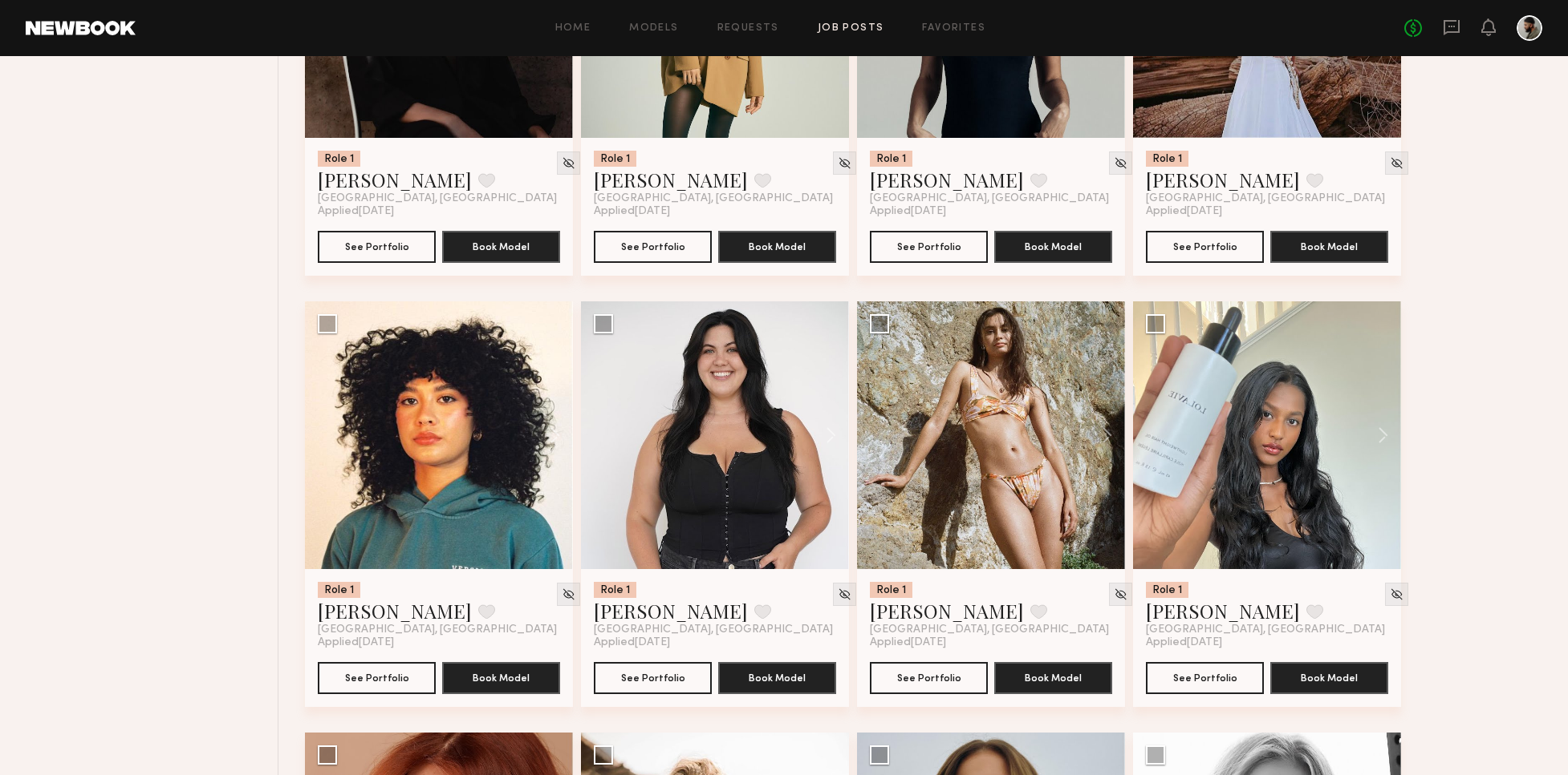
scroll to position [5137, 0]
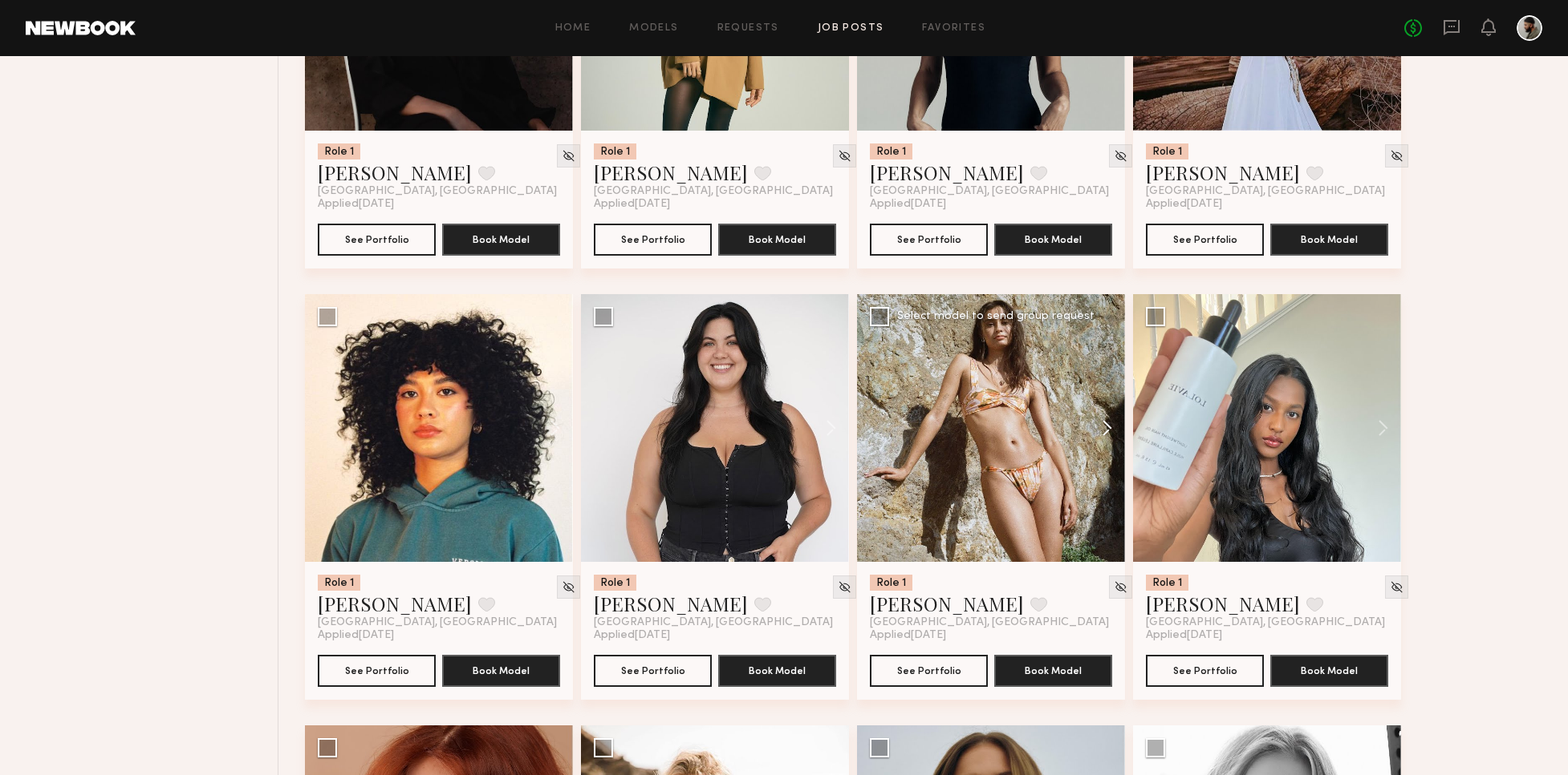
click at [1109, 426] on button at bounding box center [1099, 428] width 51 height 267
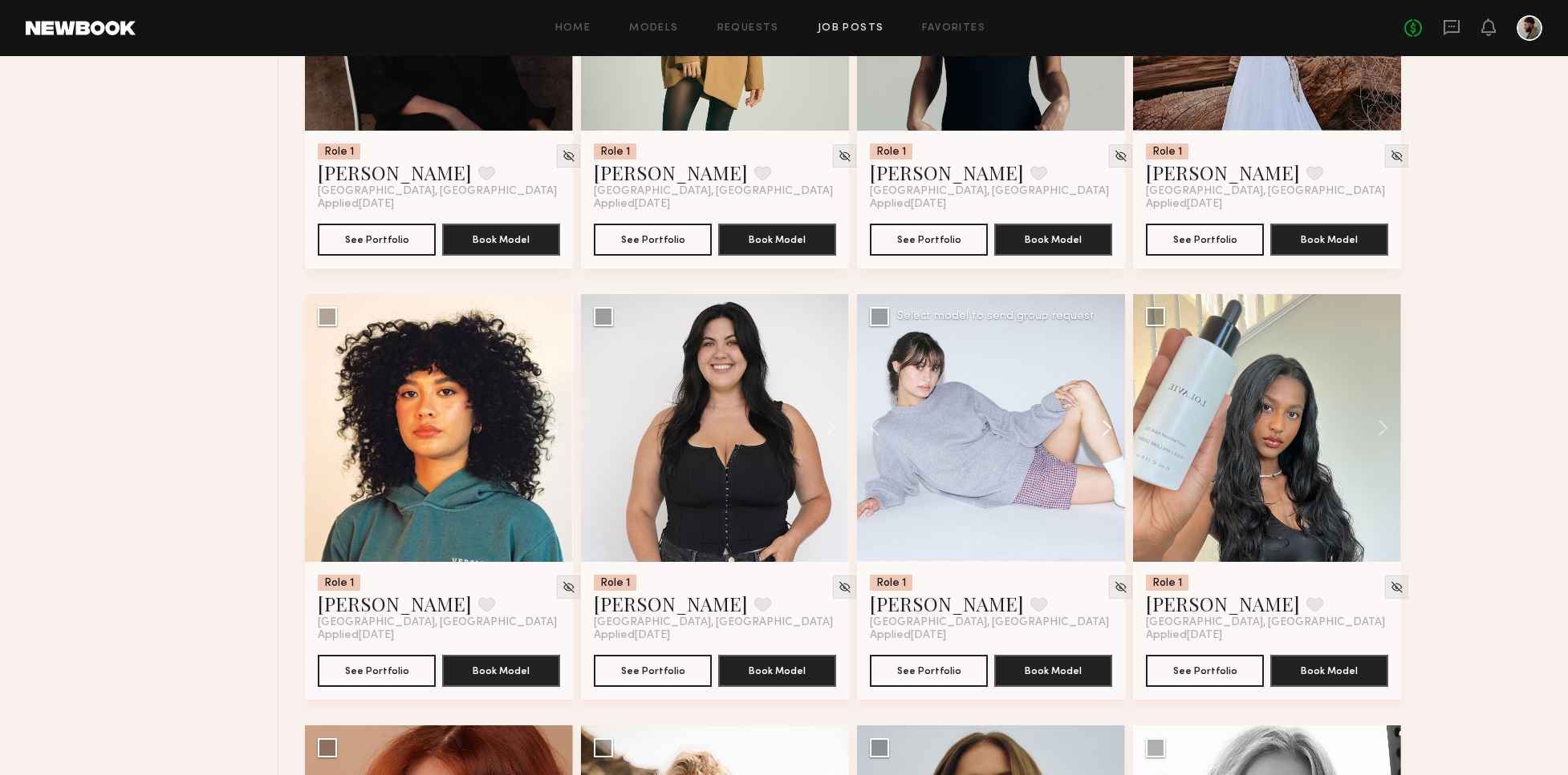
click at [1103, 417] on button at bounding box center [1099, 428] width 51 height 267
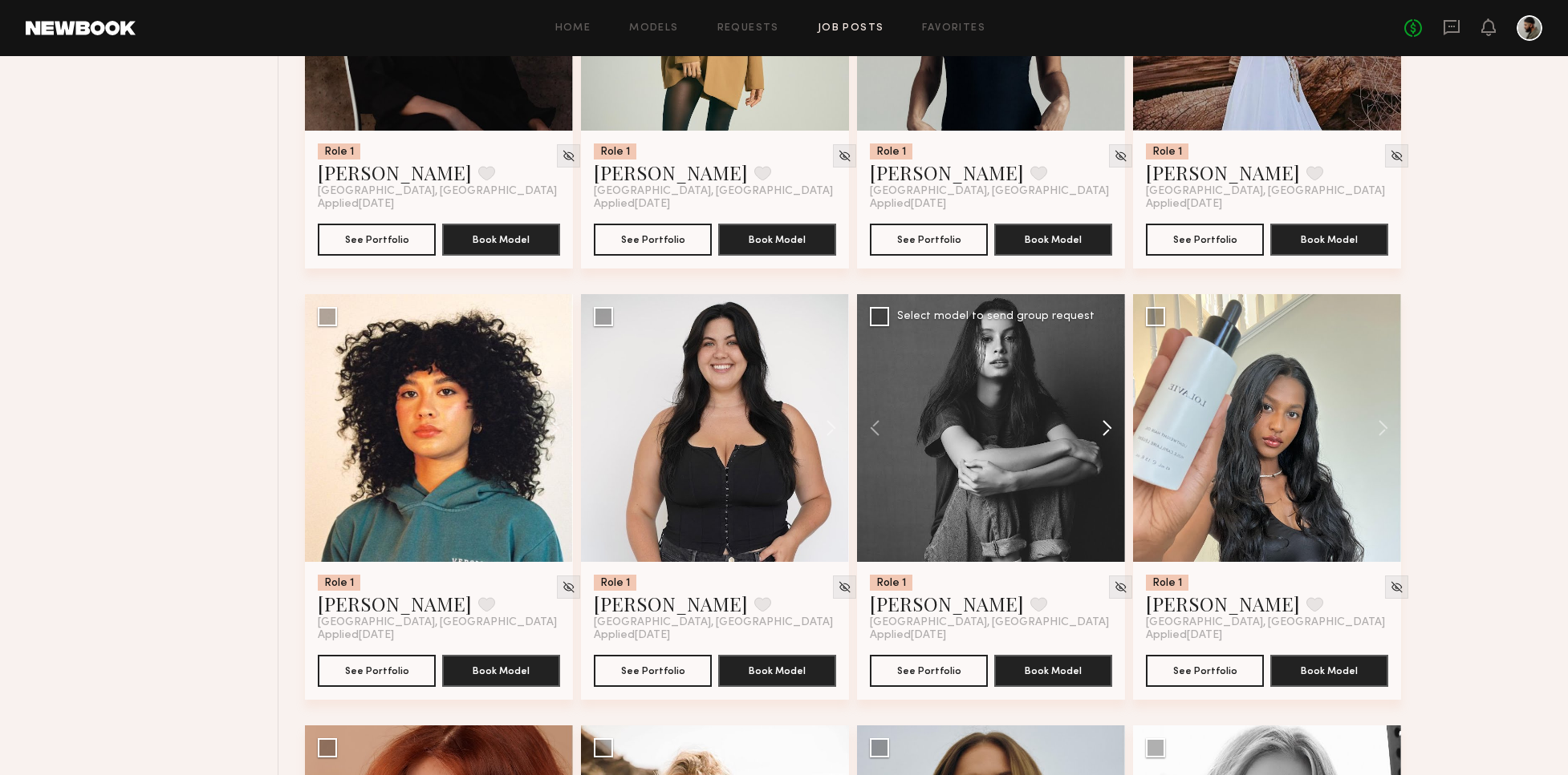
click at [1098, 416] on button at bounding box center [1099, 428] width 51 height 267
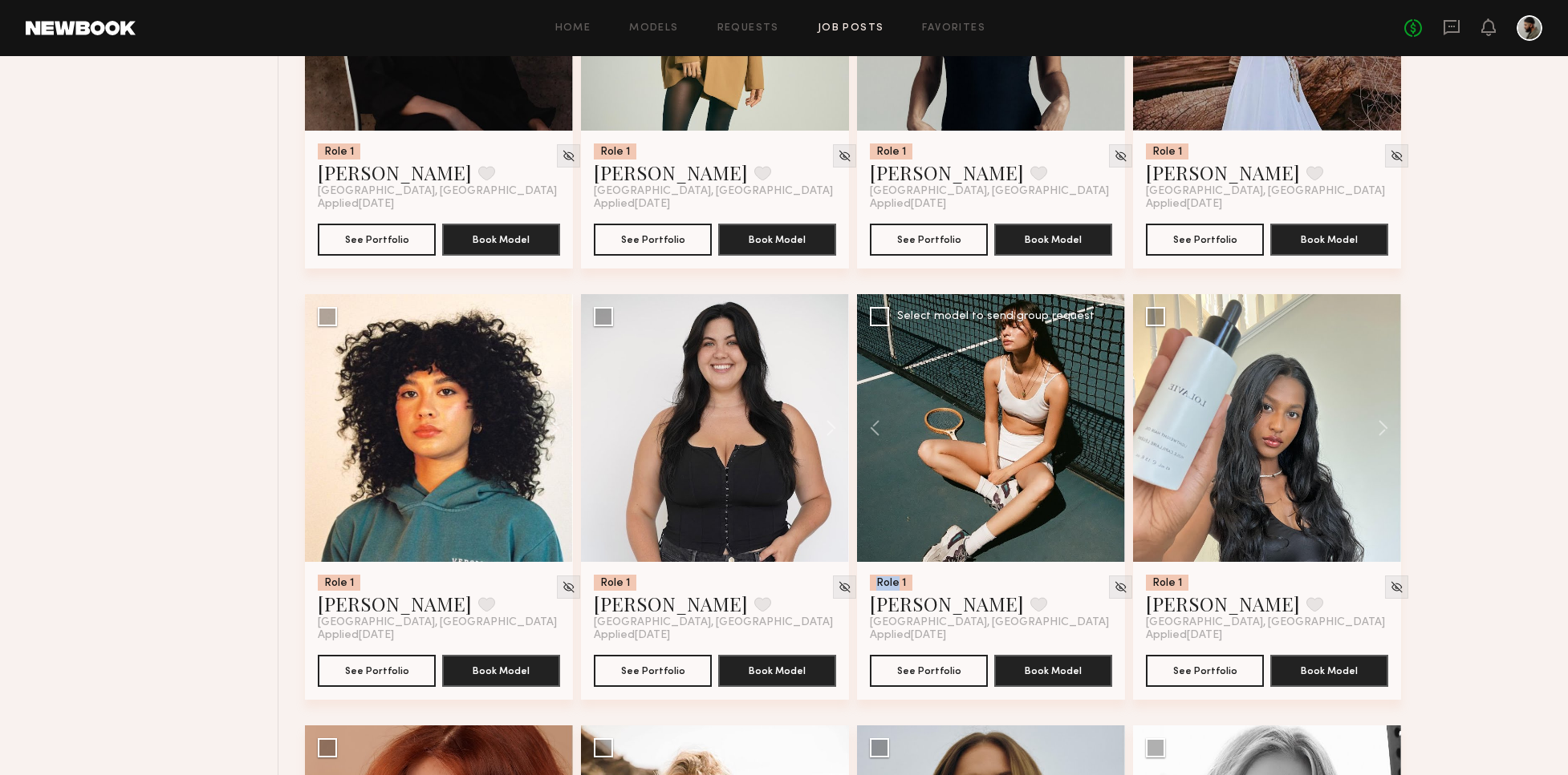
click at [1102, 415] on div at bounding box center [990, 428] width 268 height 267
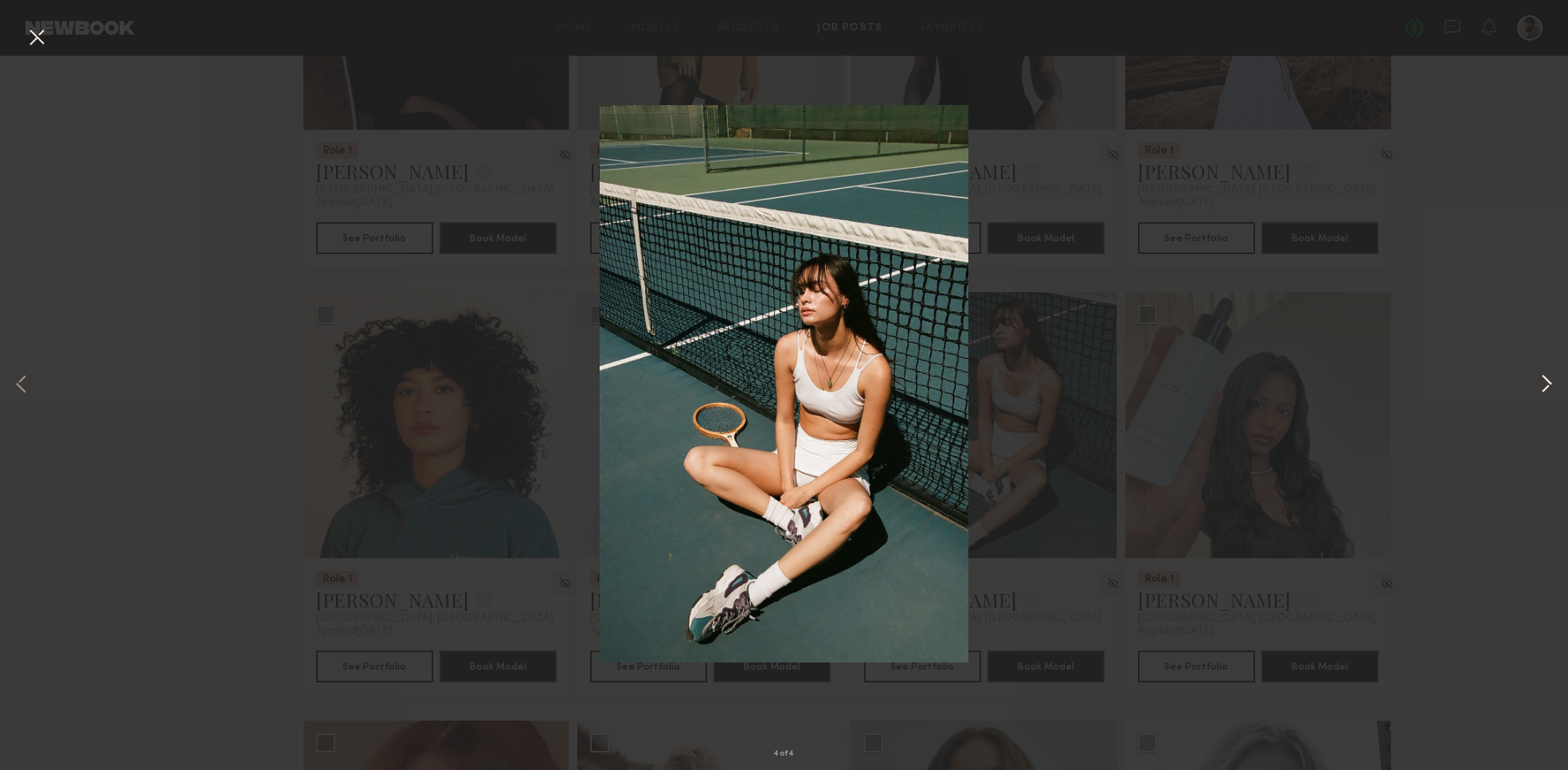
click at [1536, 388] on div "4 of 4" at bounding box center [784, 385] width 1568 height 770
click at [1538, 388] on button at bounding box center [1546, 385] width 19 height 617
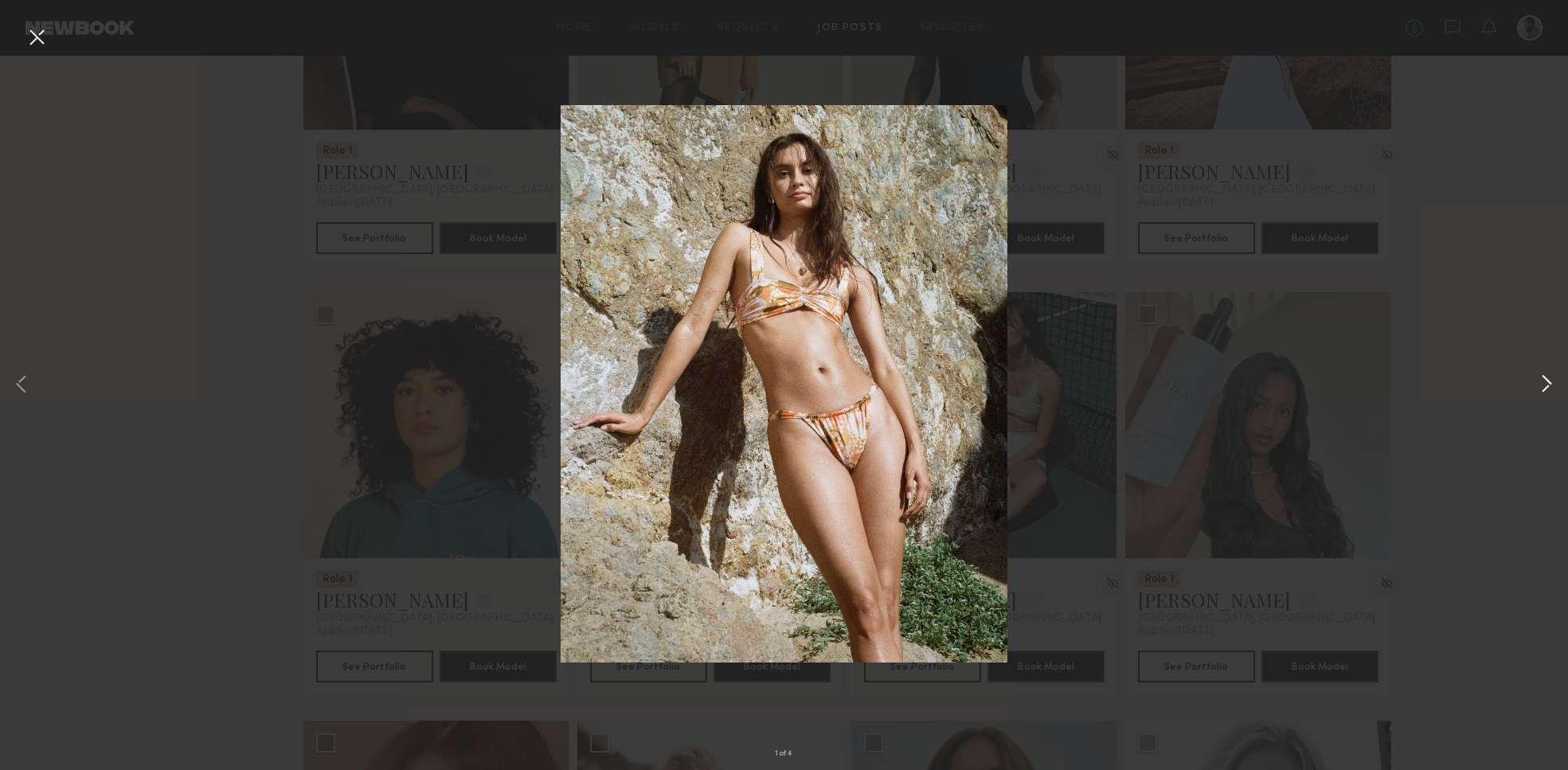
click at [1544, 382] on button at bounding box center [1546, 385] width 19 height 617
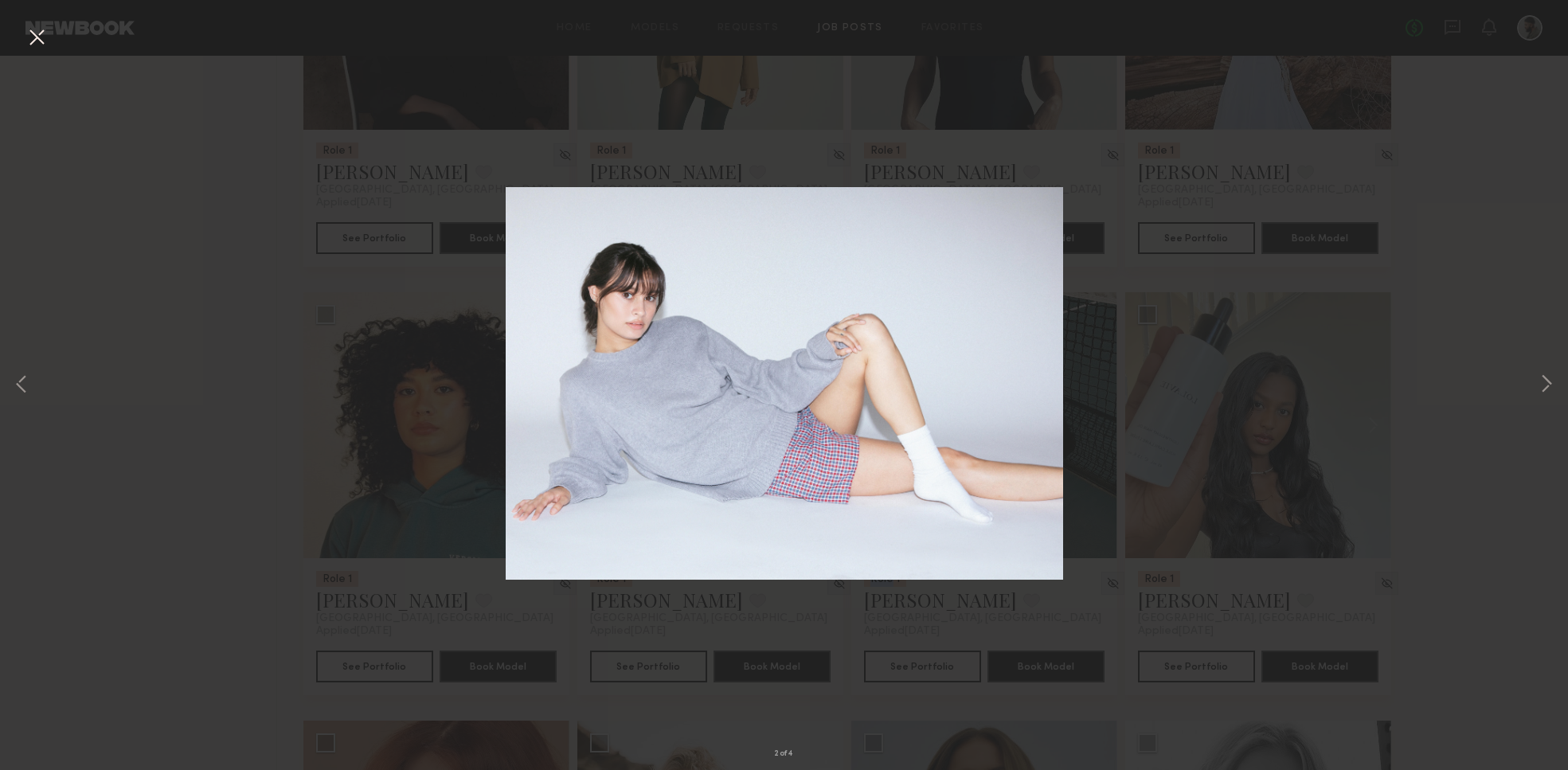
click at [39, 40] on button at bounding box center [36, 38] width 25 height 29
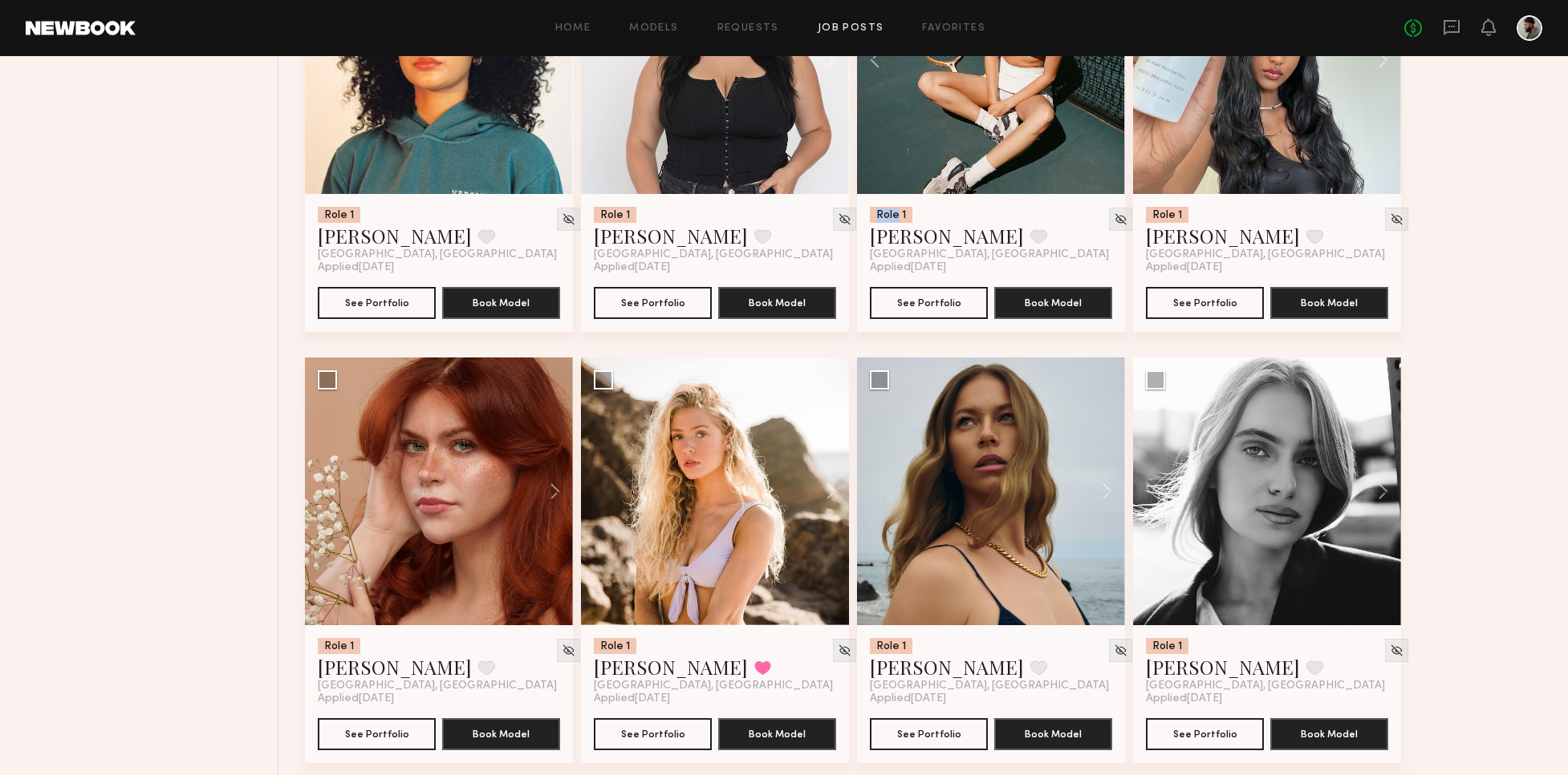
scroll to position [5525, 0]
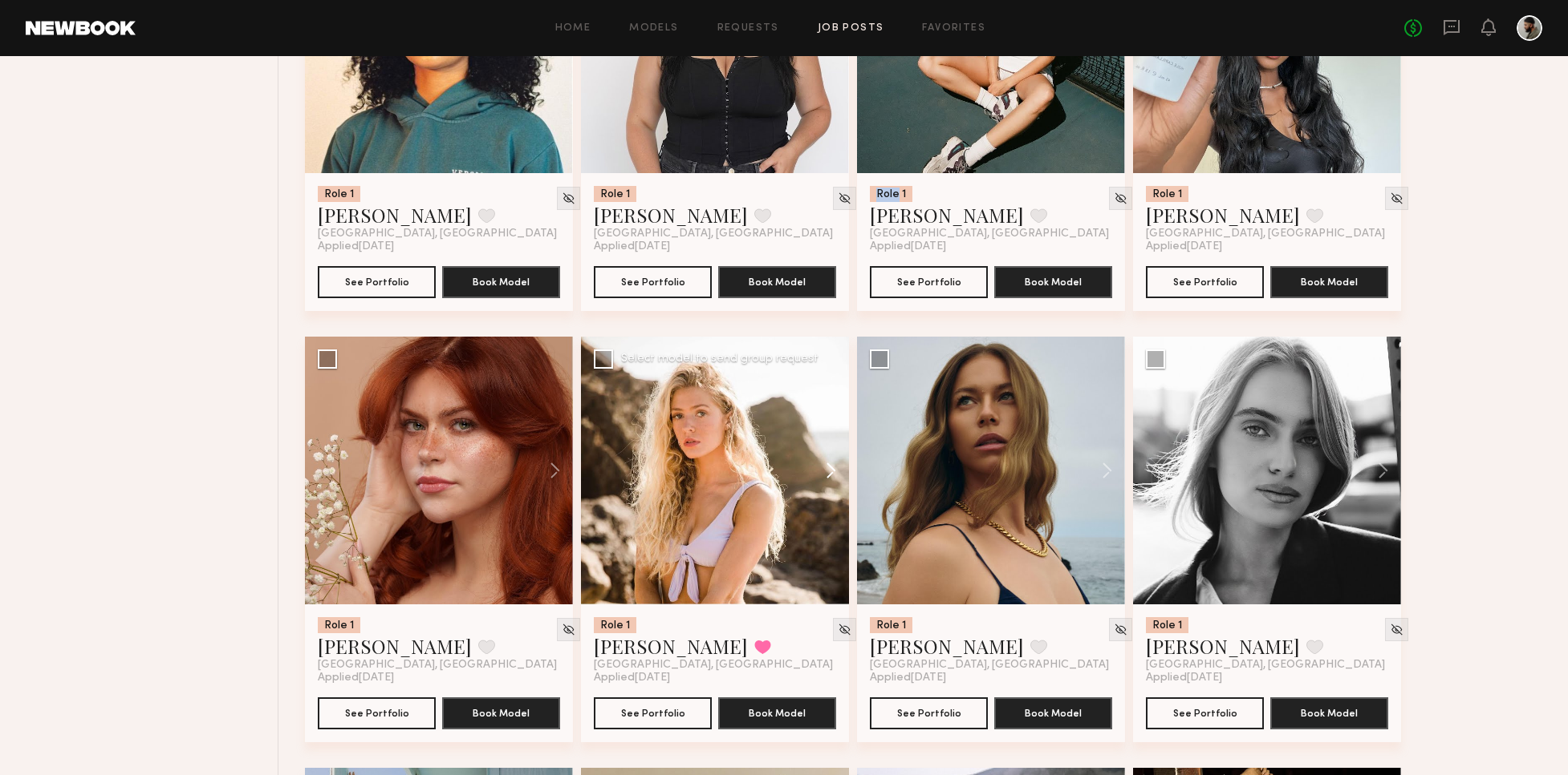
click at [834, 473] on button at bounding box center [823, 470] width 51 height 267
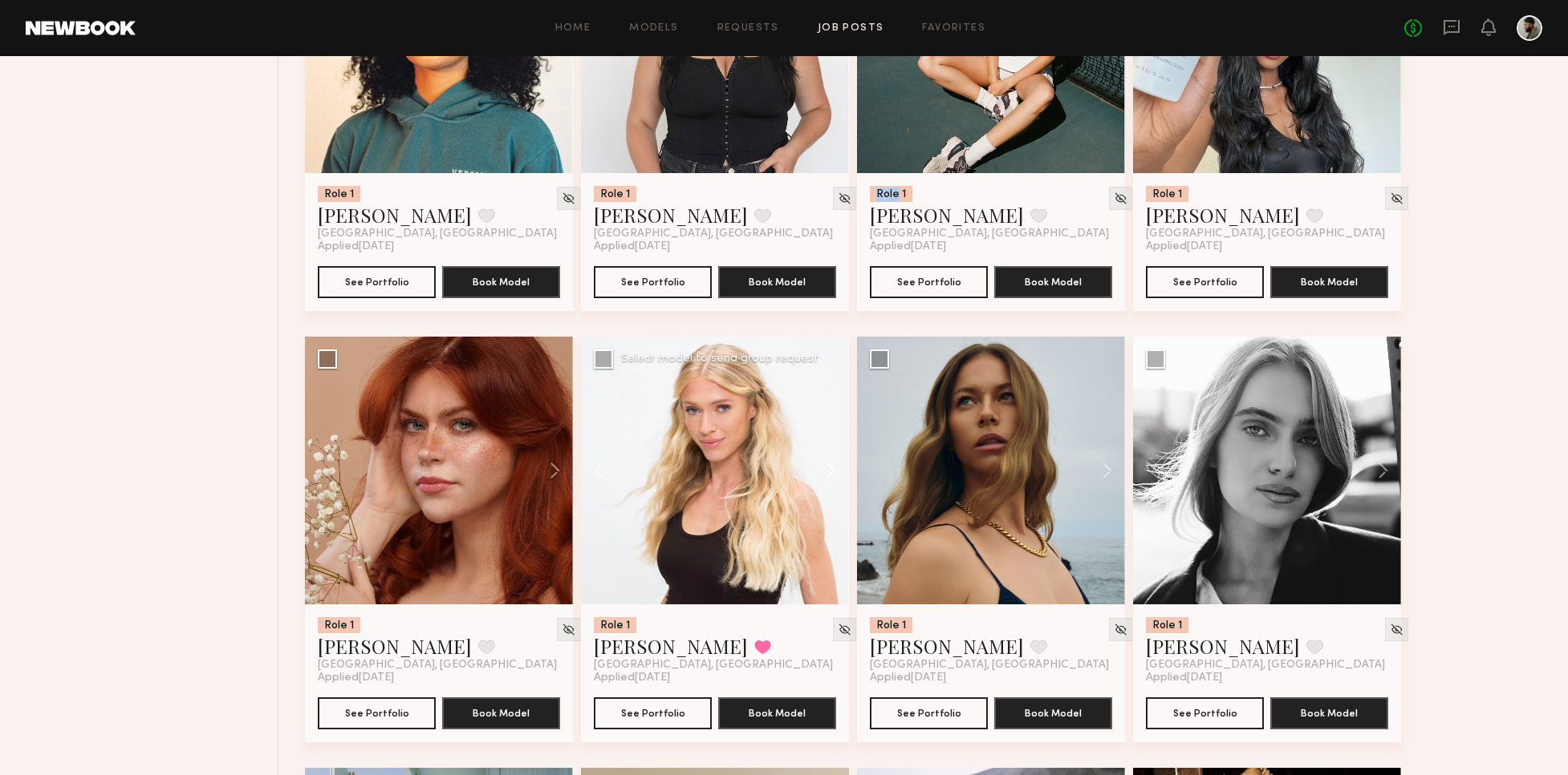
click at [830, 473] on button at bounding box center [823, 470] width 51 height 267
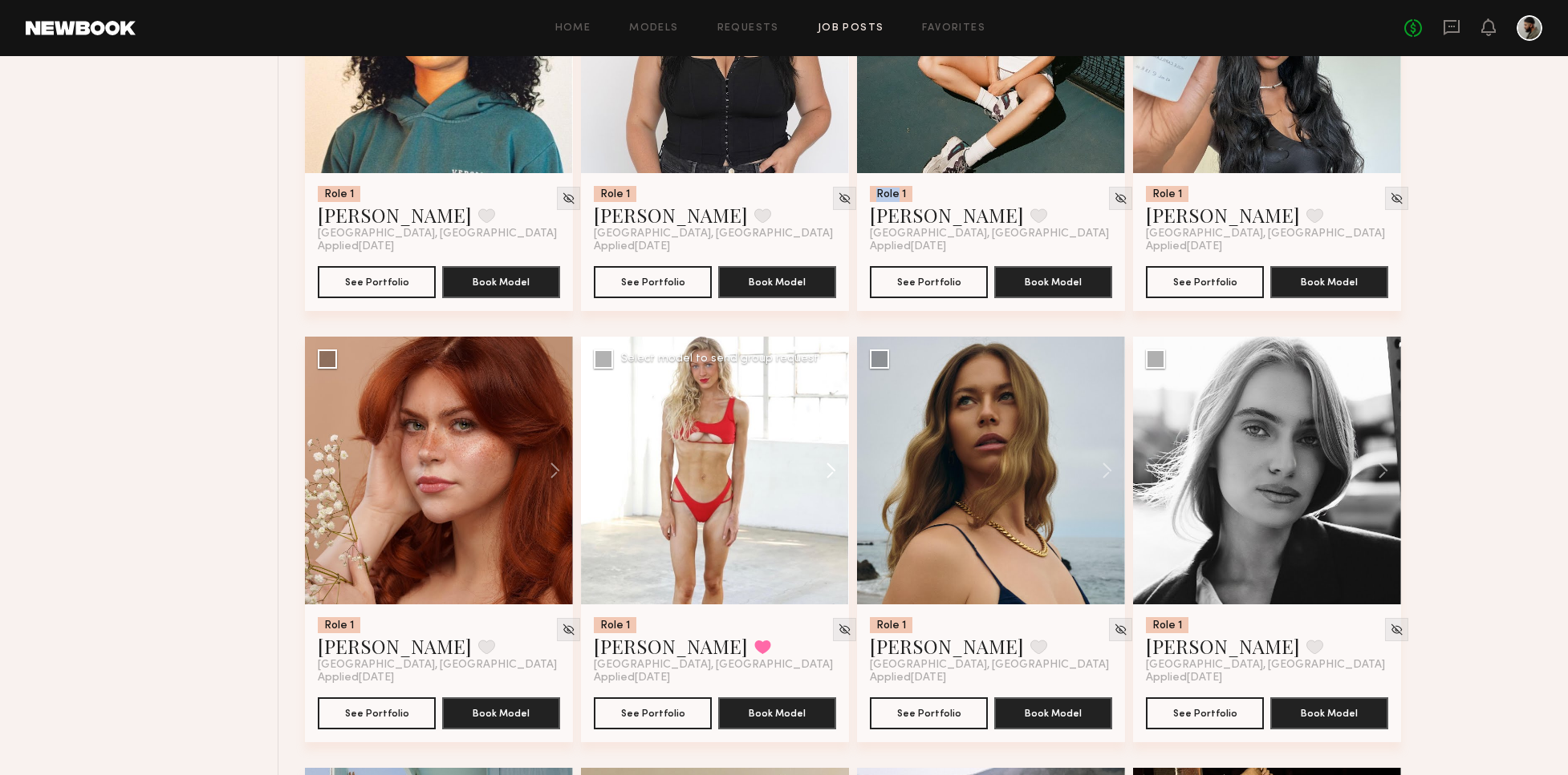
click at [827, 471] on button at bounding box center [823, 470] width 51 height 267
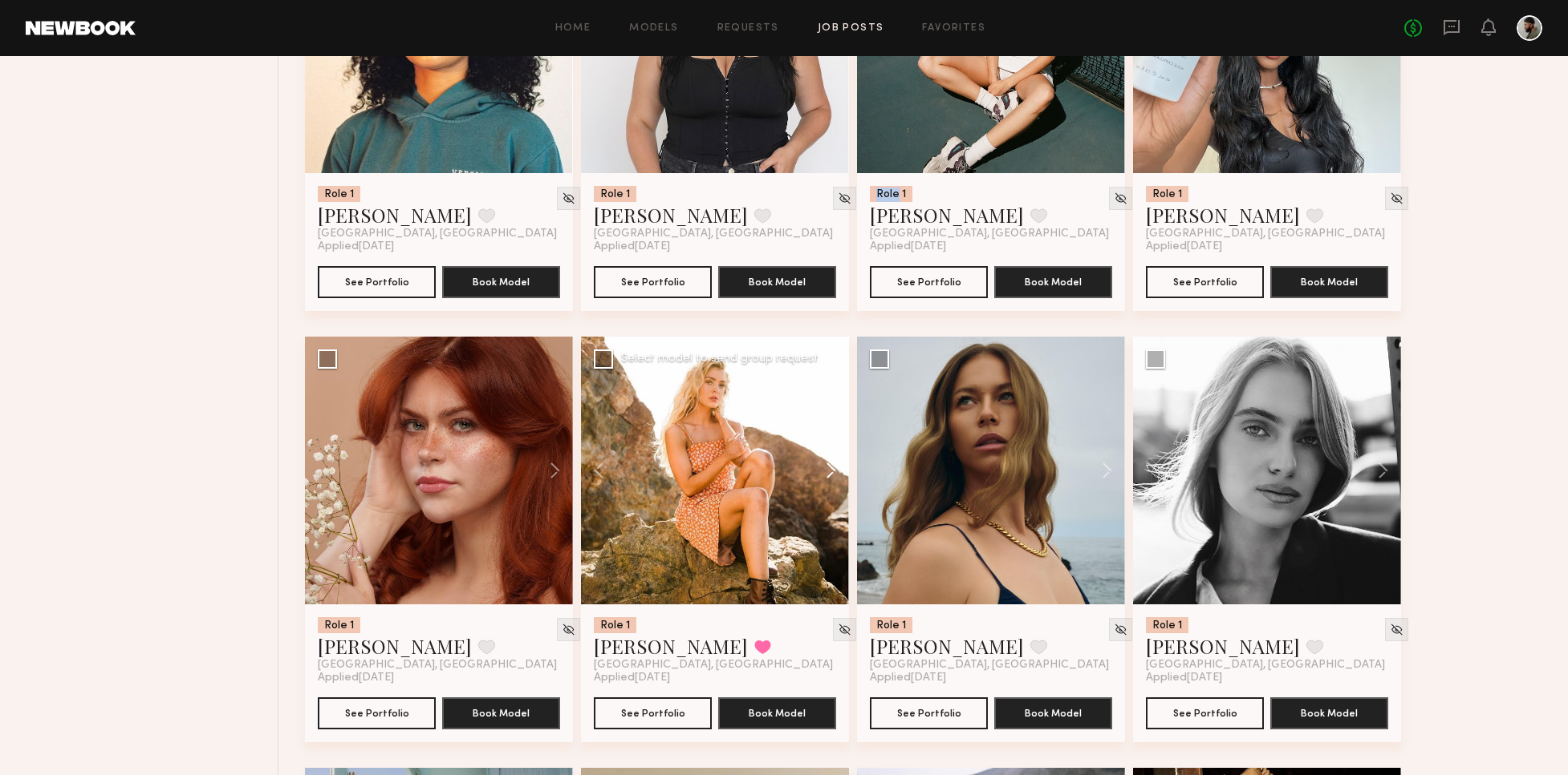
click at [830, 474] on button at bounding box center [823, 470] width 51 height 267
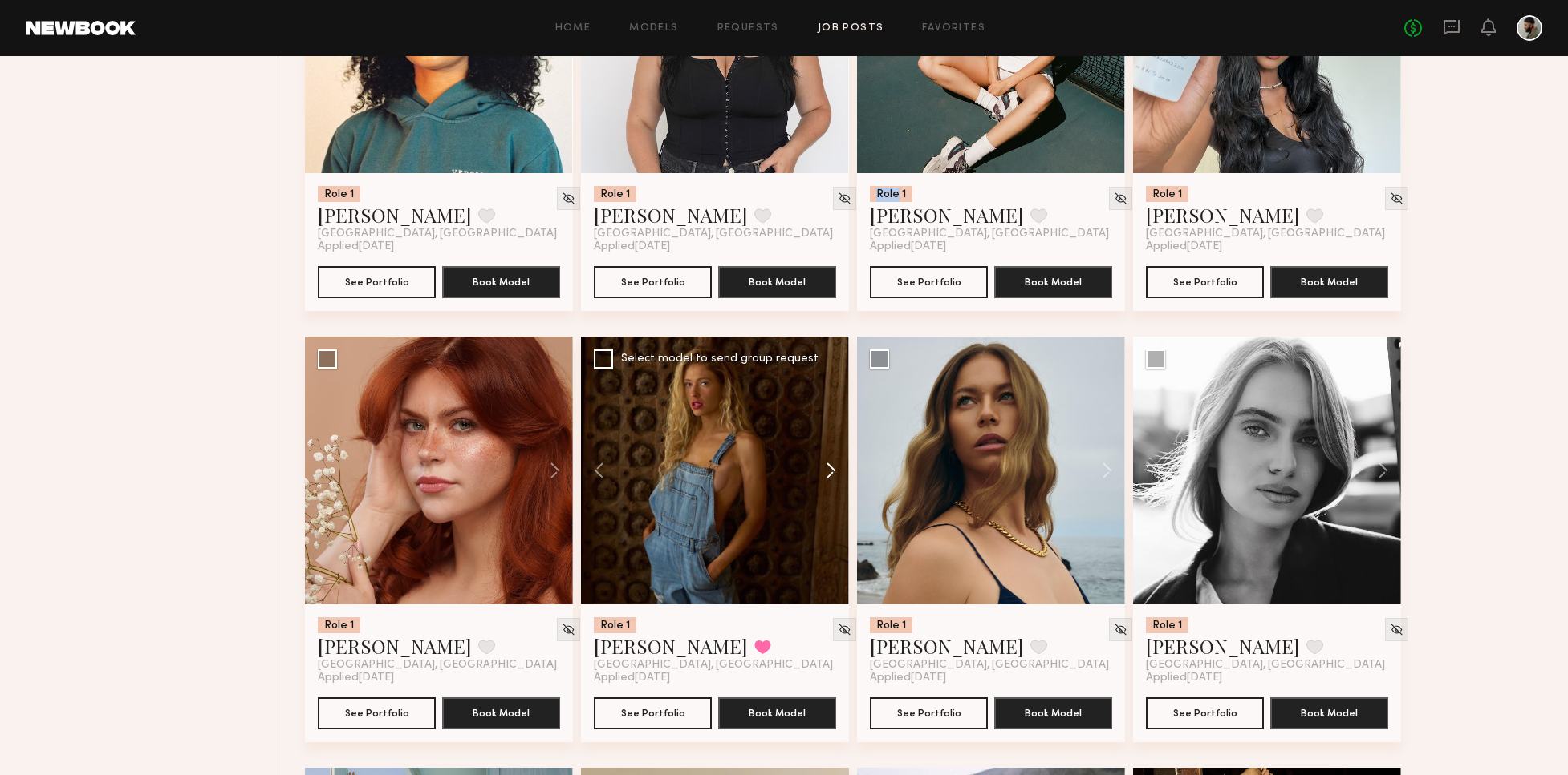
click at [829, 471] on button at bounding box center [823, 470] width 51 height 267
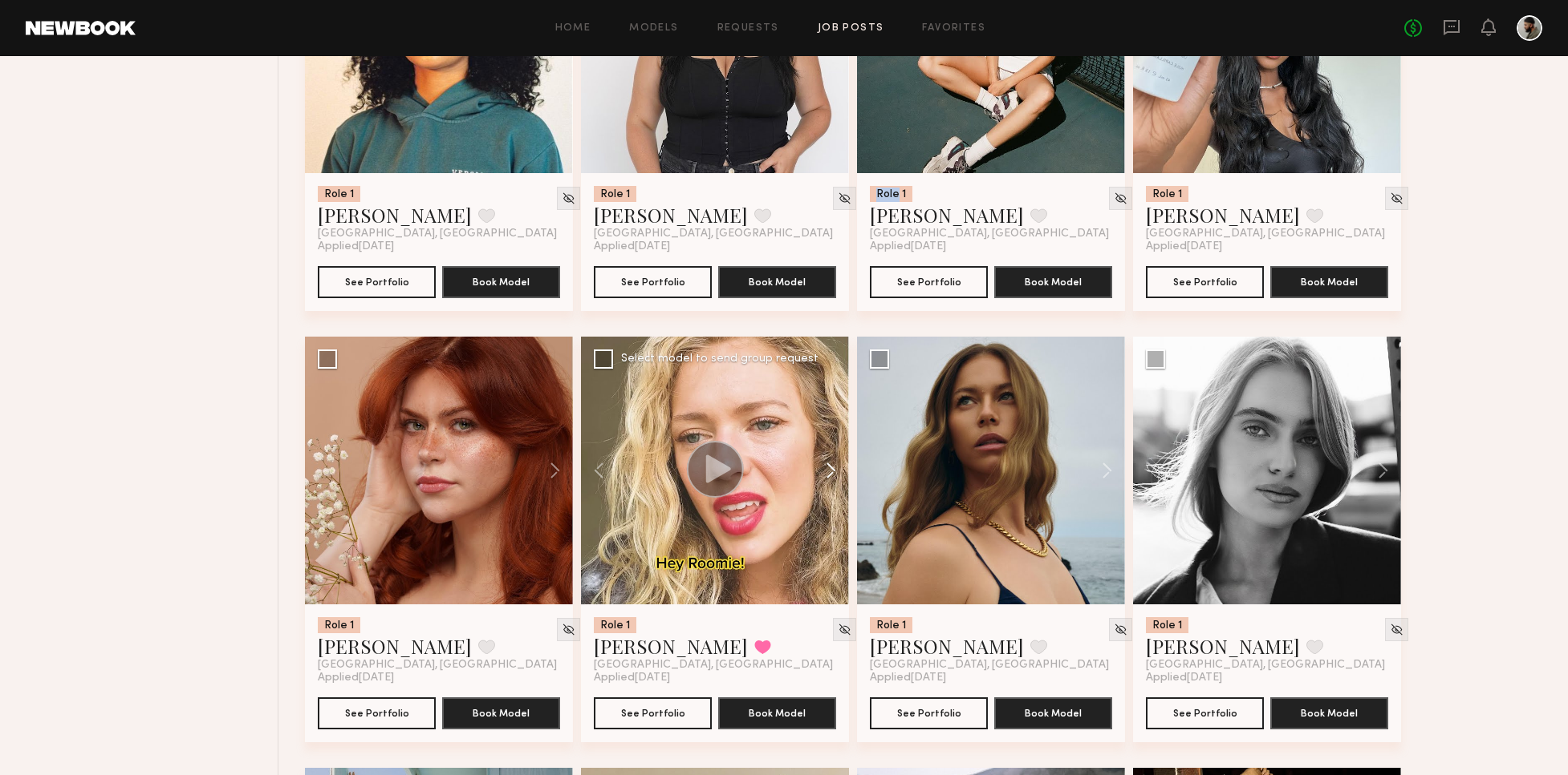
click at [827, 472] on button at bounding box center [823, 470] width 51 height 267
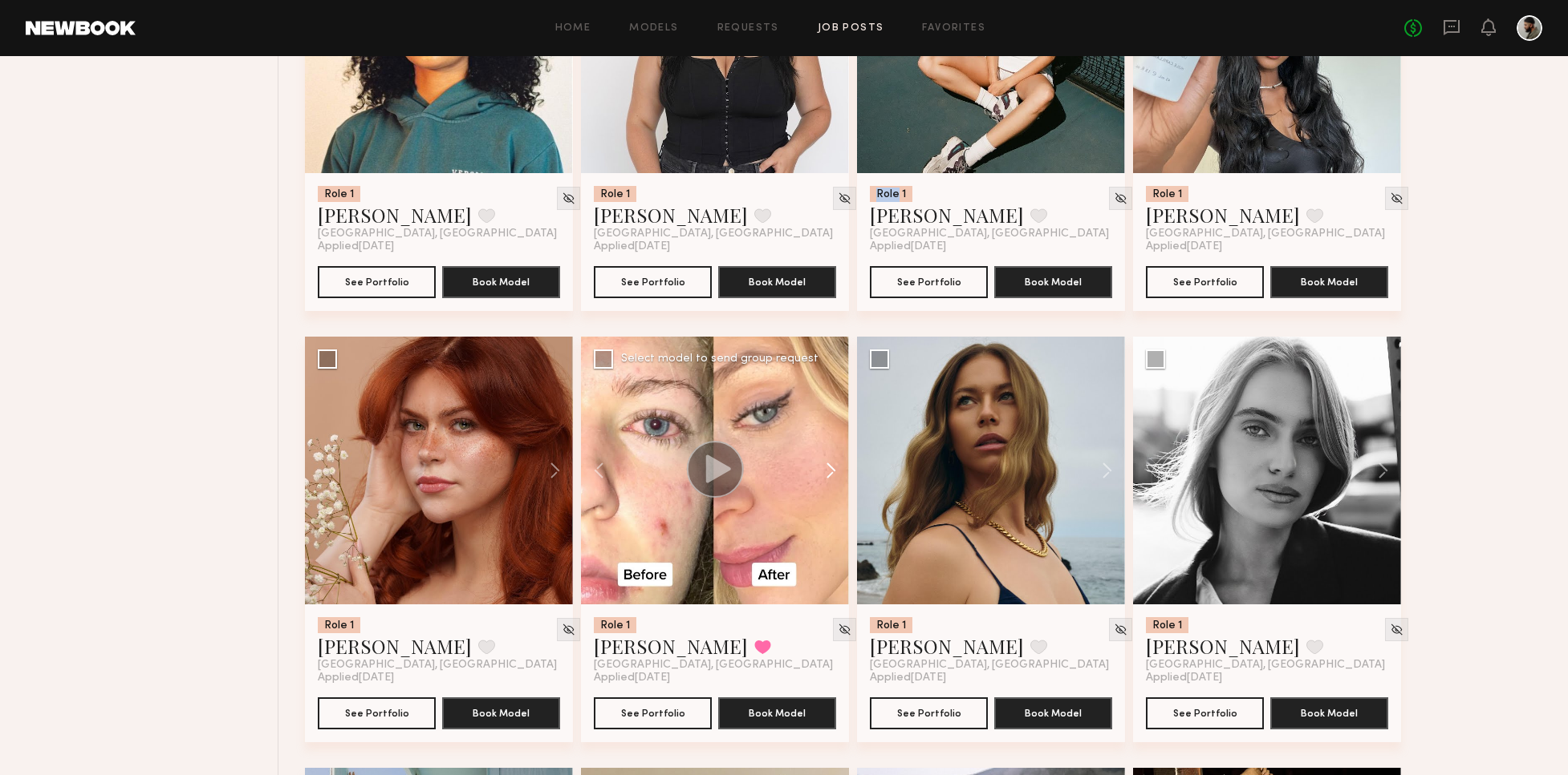
click at [828, 472] on button at bounding box center [823, 470] width 51 height 267
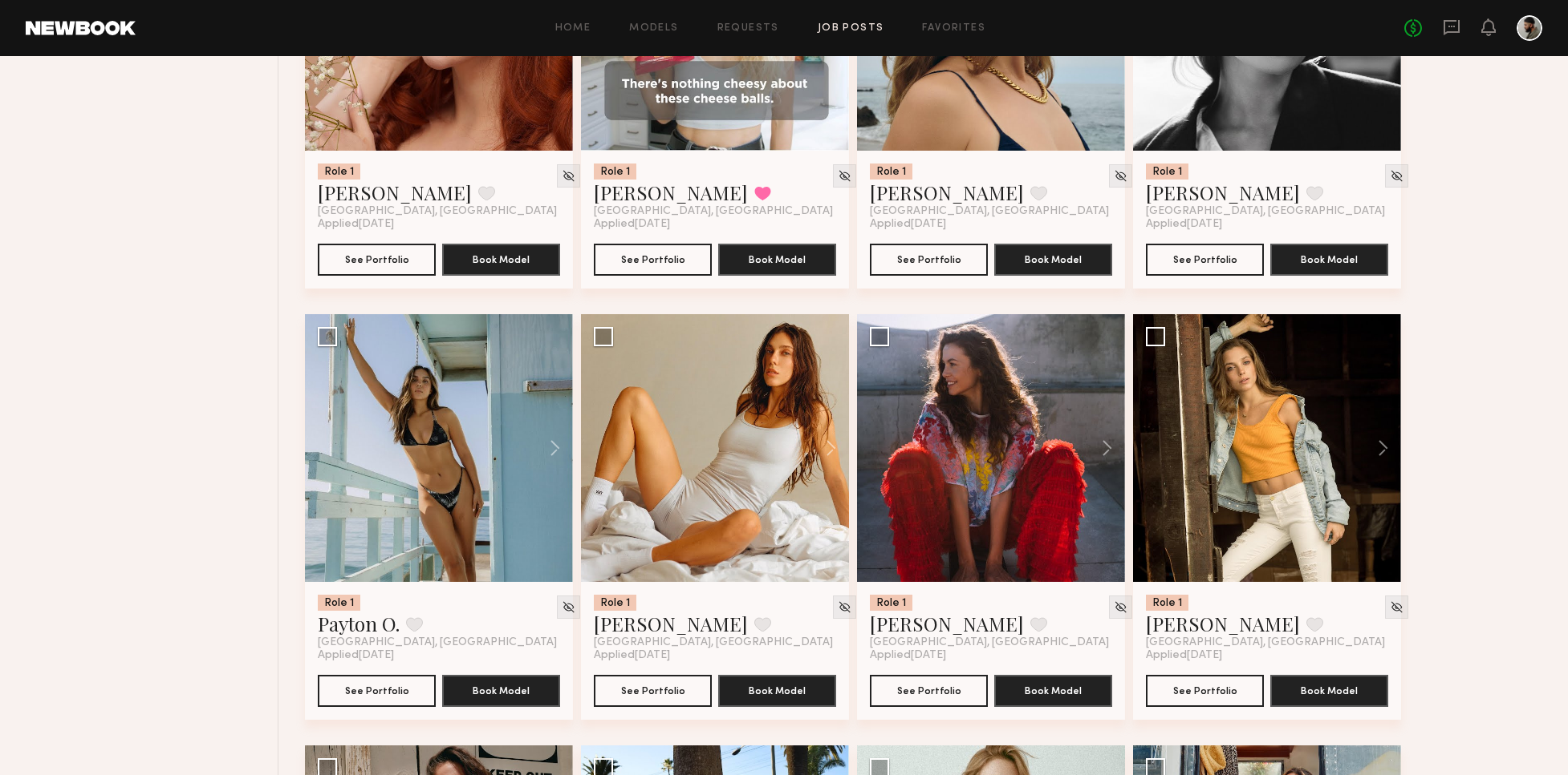
scroll to position [5959, 0]
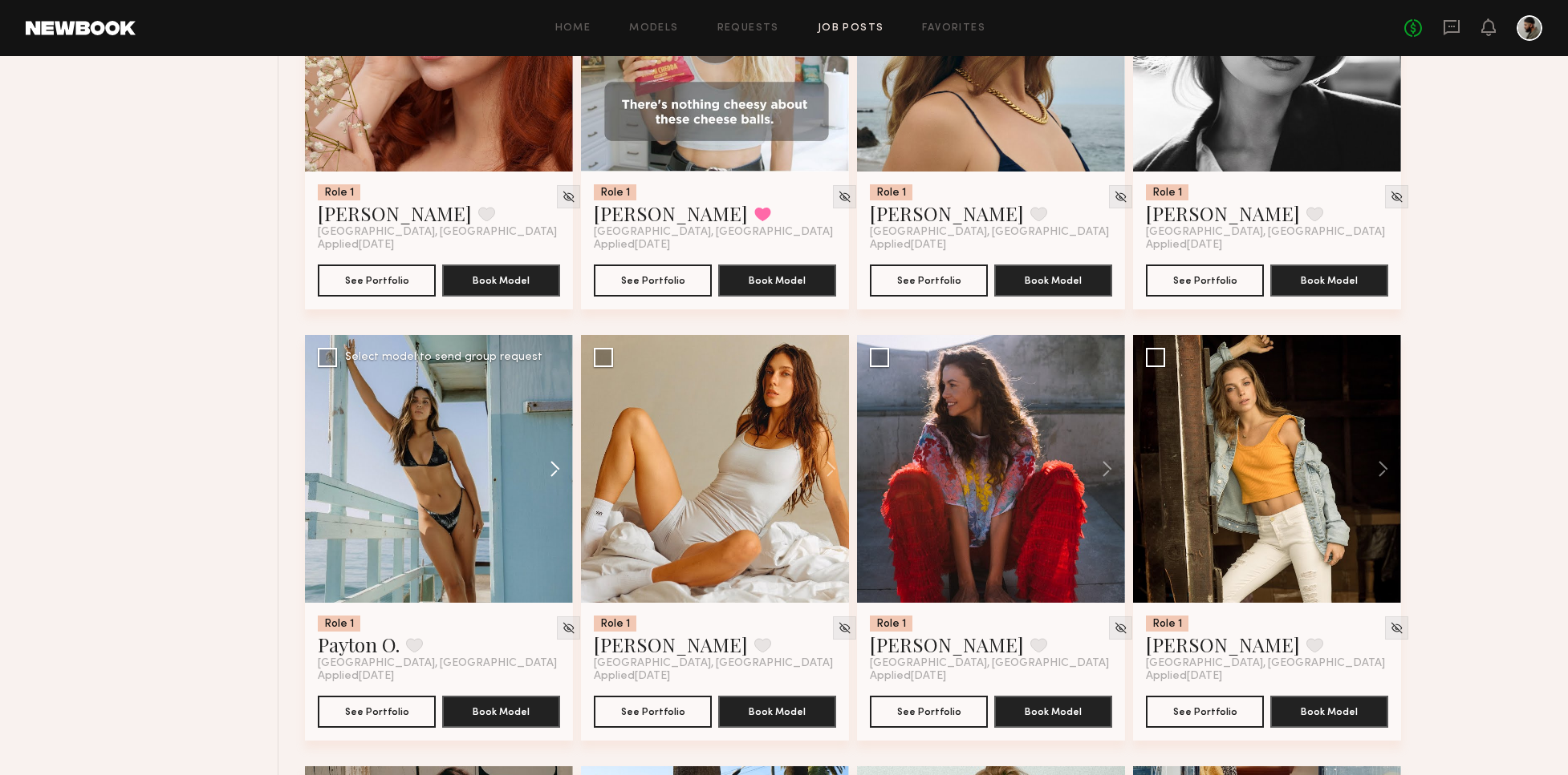
click at [557, 463] on button at bounding box center [547, 469] width 51 height 267
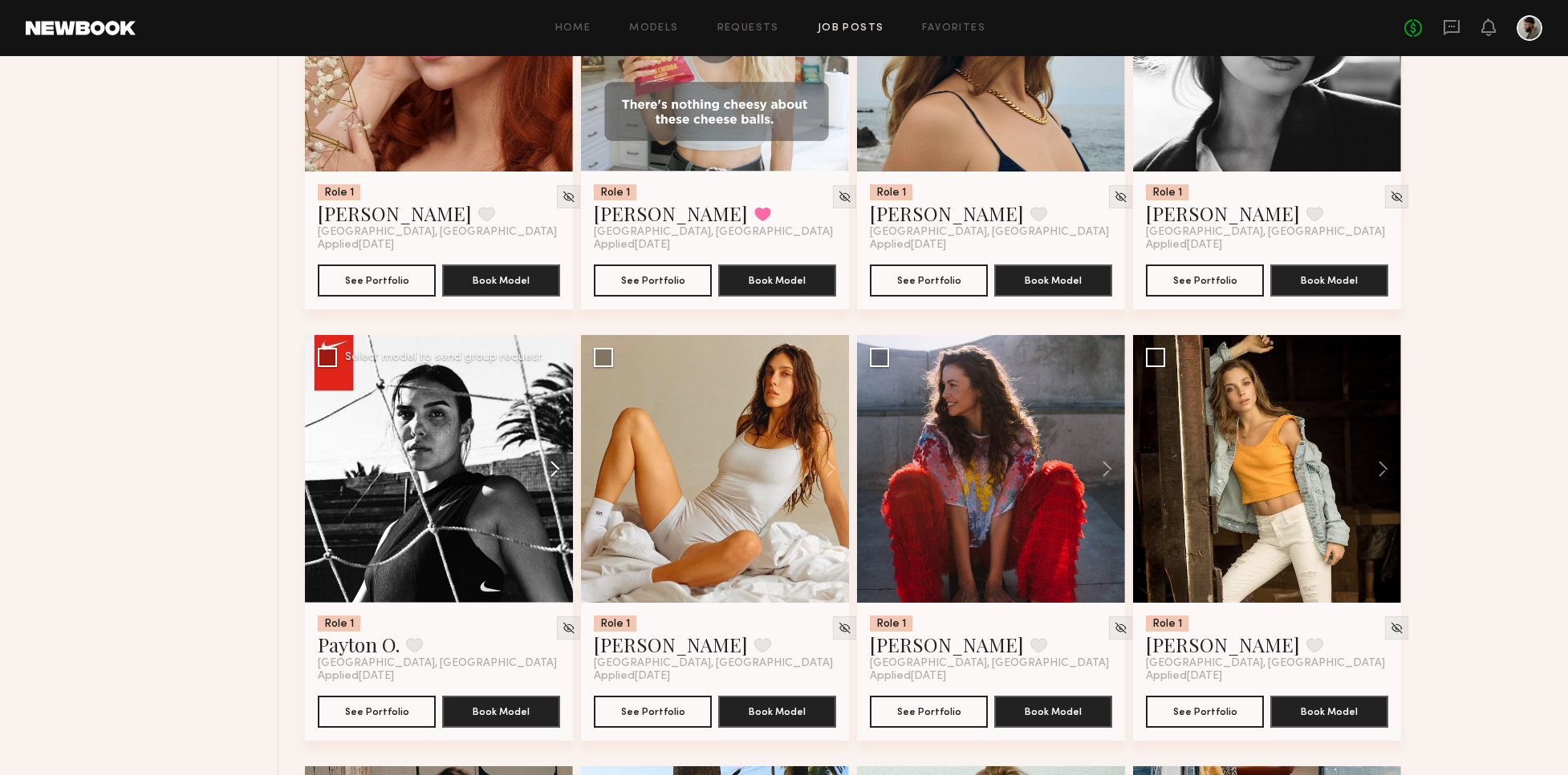
click at [563, 465] on button at bounding box center [547, 469] width 51 height 267
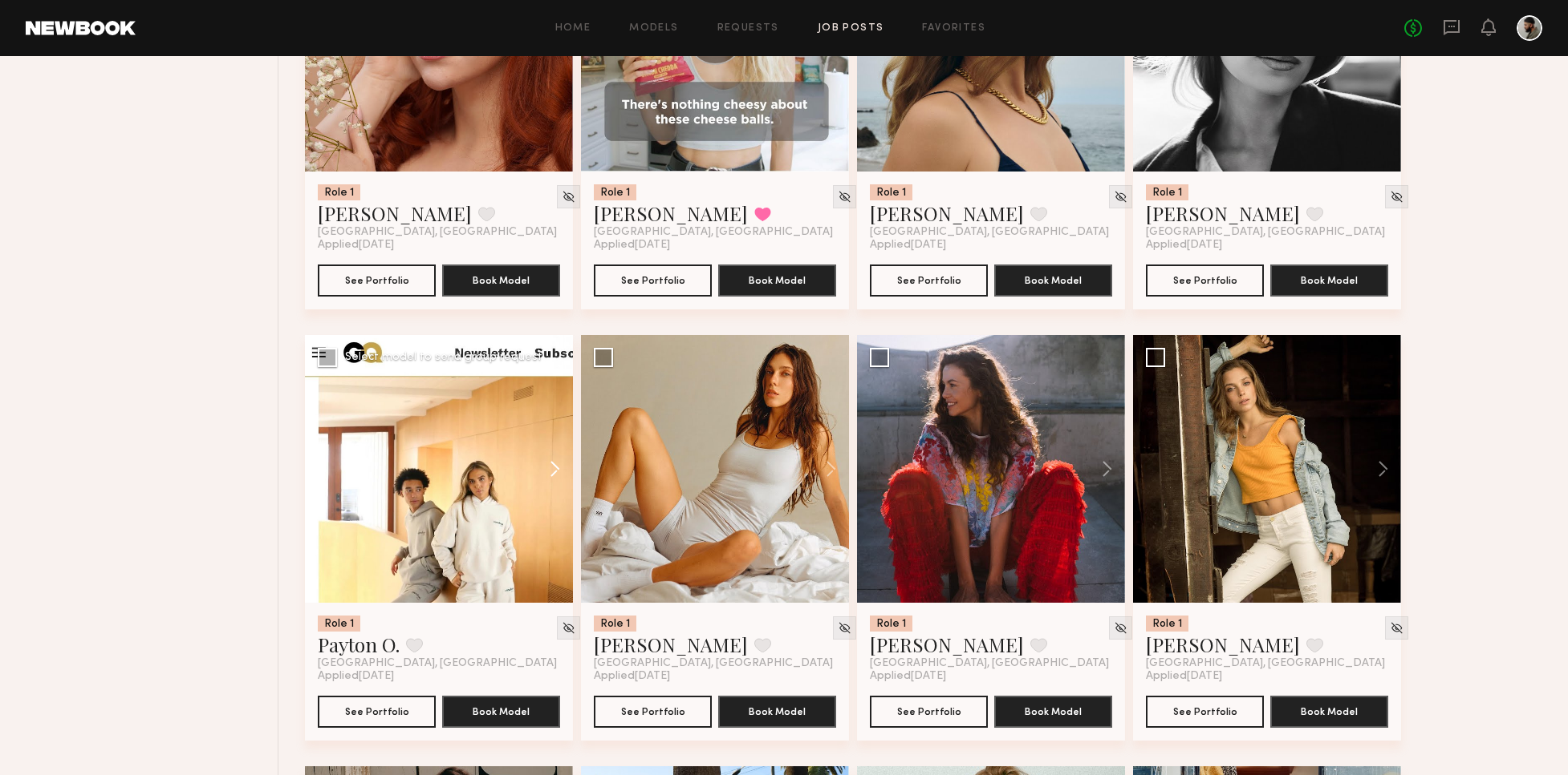
click at [563, 465] on button at bounding box center [547, 469] width 51 height 267
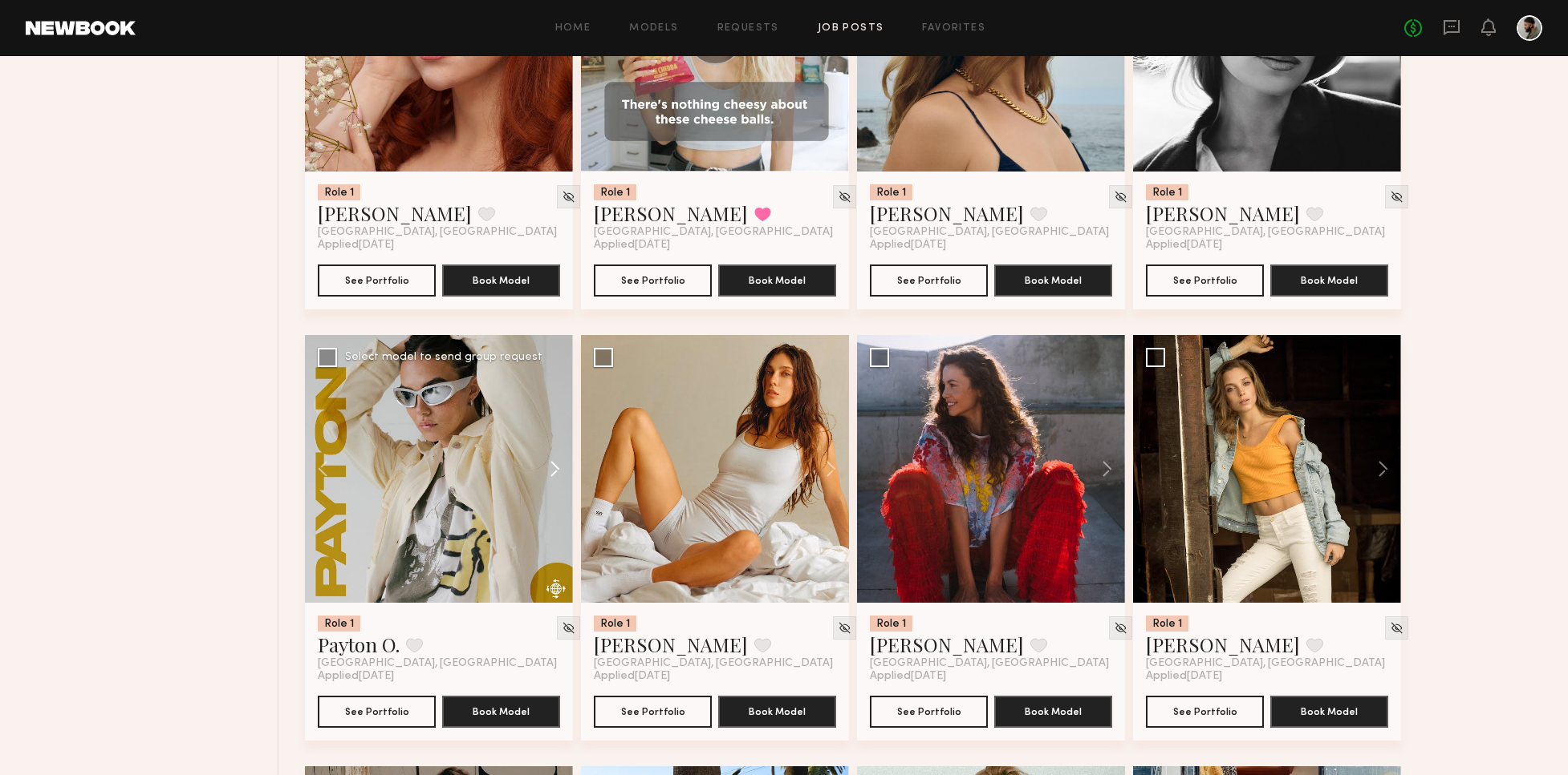
click at [561, 468] on button at bounding box center [547, 469] width 51 height 267
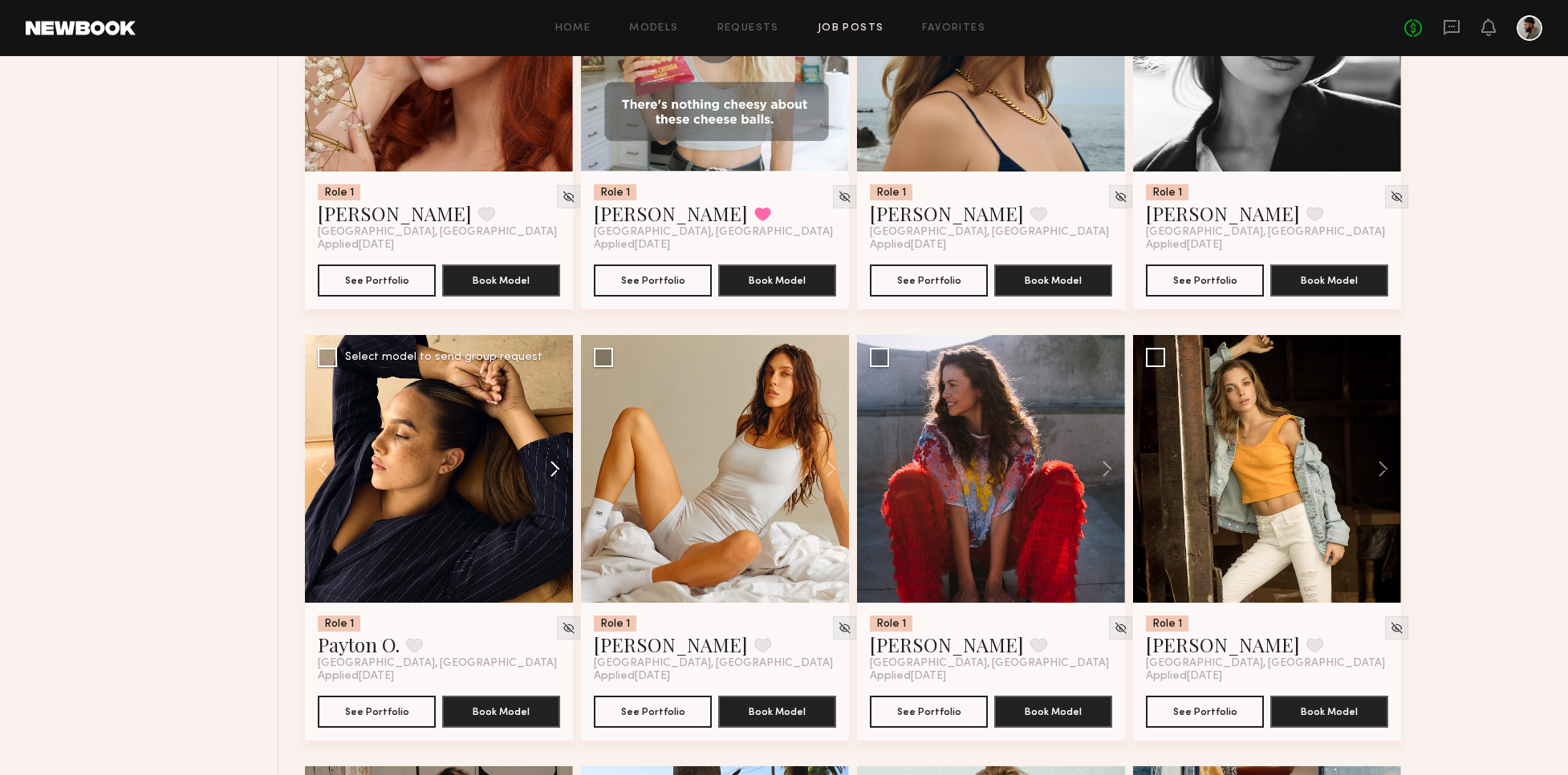
click at [562, 468] on button at bounding box center [547, 469] width 51 height 267
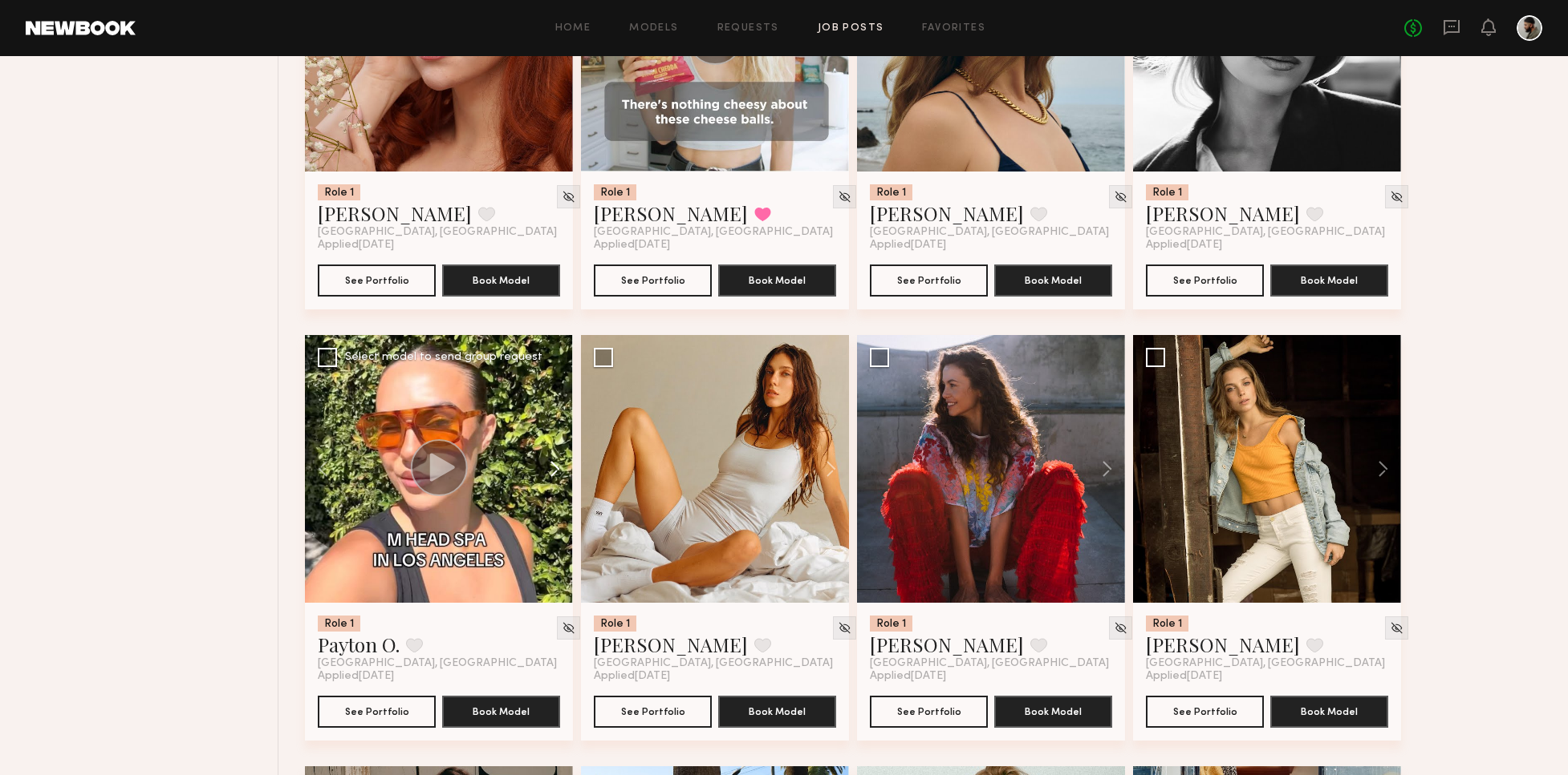
click at [563, 466] on button at bounding box center [547, 469] width 51 height 267
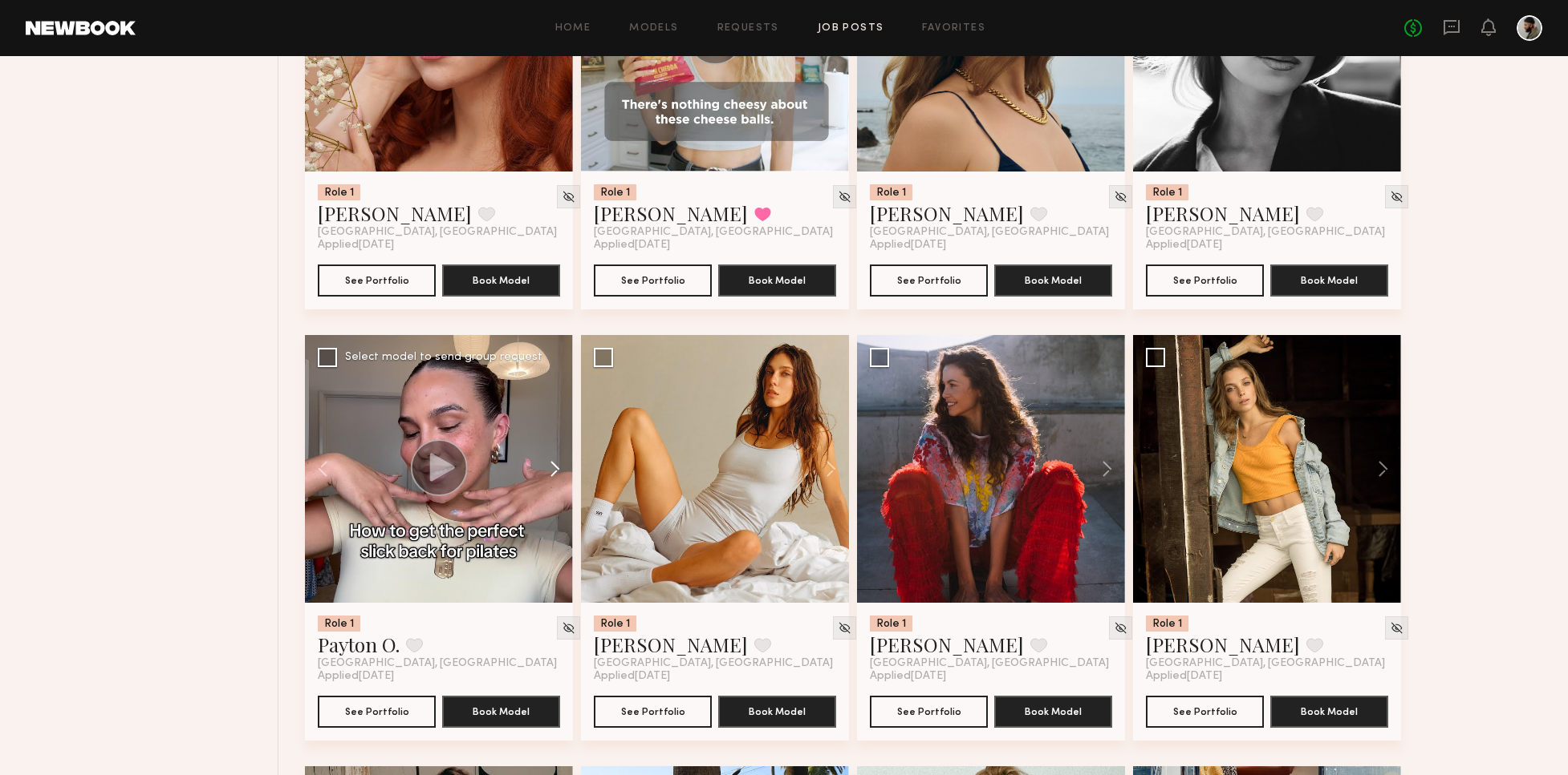
click at [565, 464] on button at bounding box center [547, 469] width 51 height 267
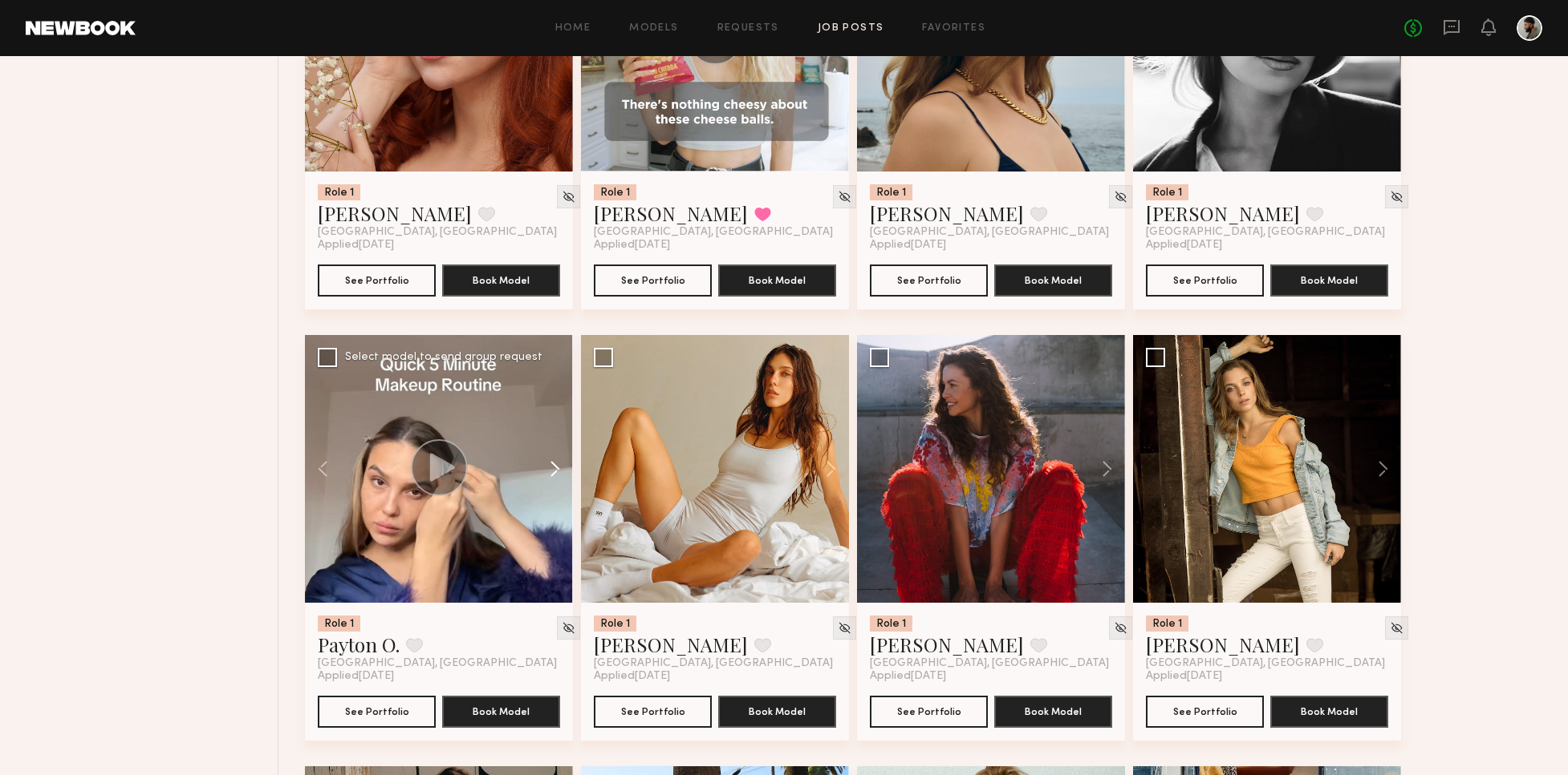
click at [565, 462] on button at bounding box center [547, 469] width 51 height 267
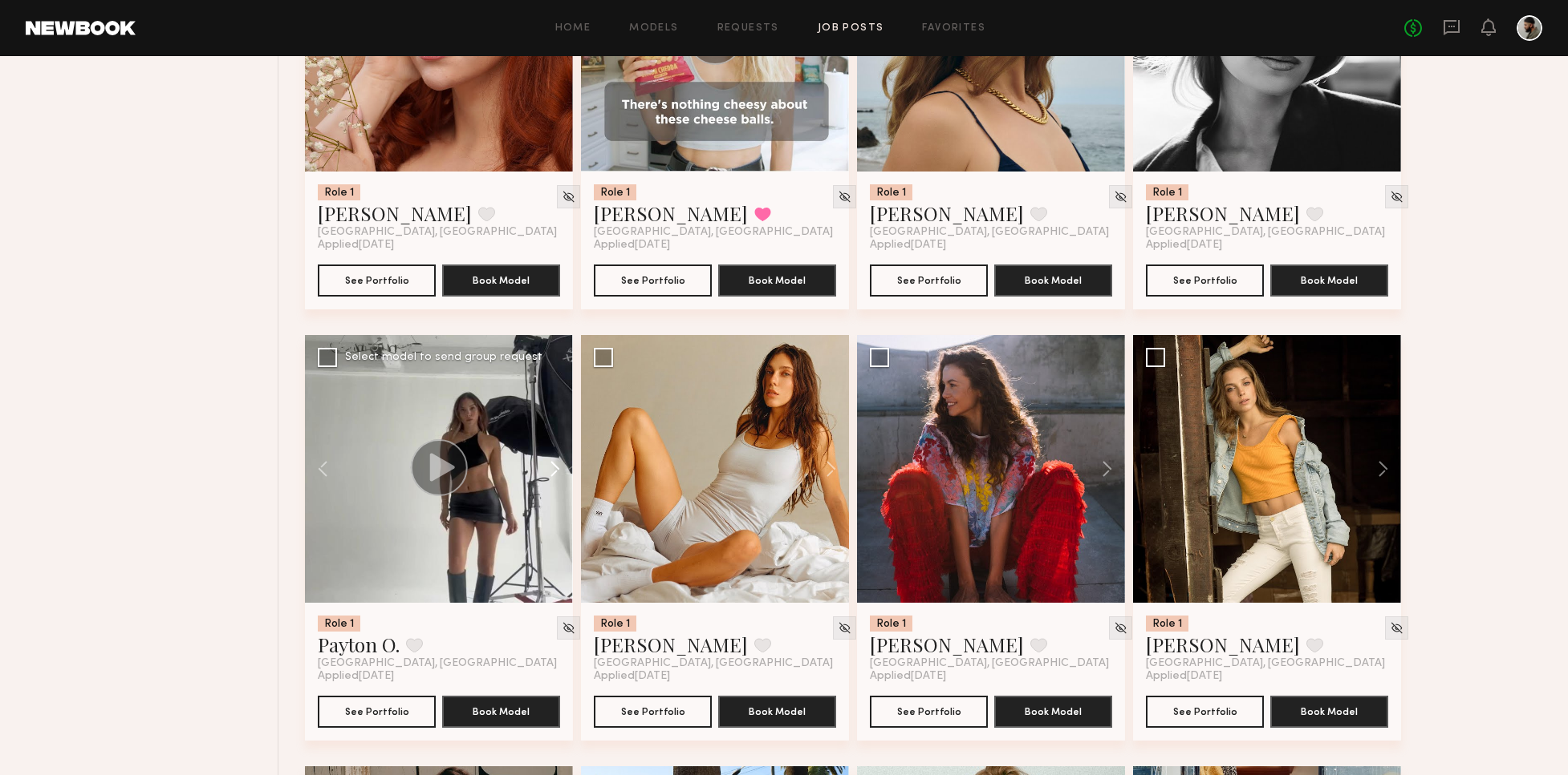
click at [565, 456] on button at bounding box center [547, 469] width 51 height 267
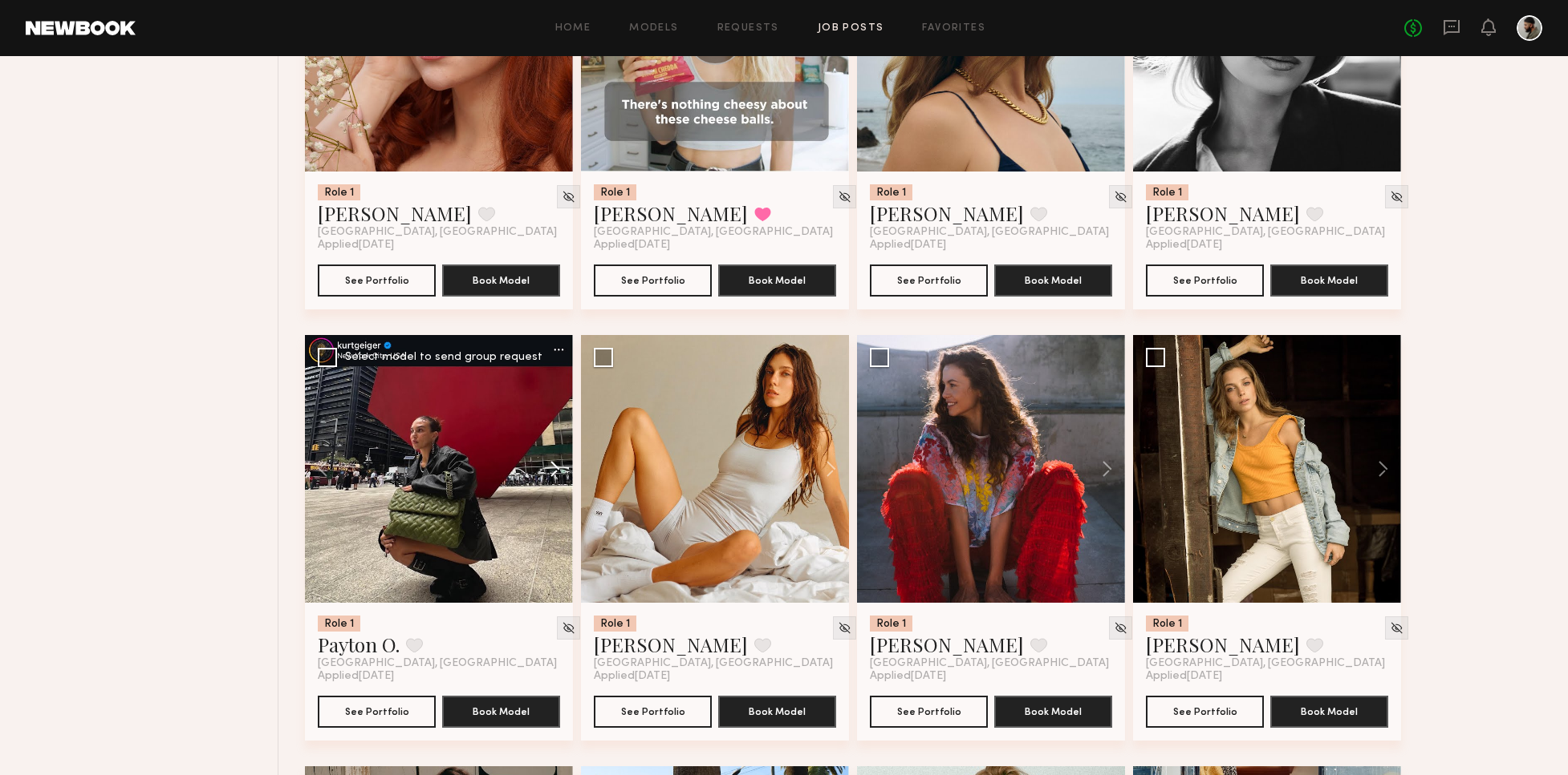
click at [562, 464] on button at bounding box center [547, 469] width 51 height 267
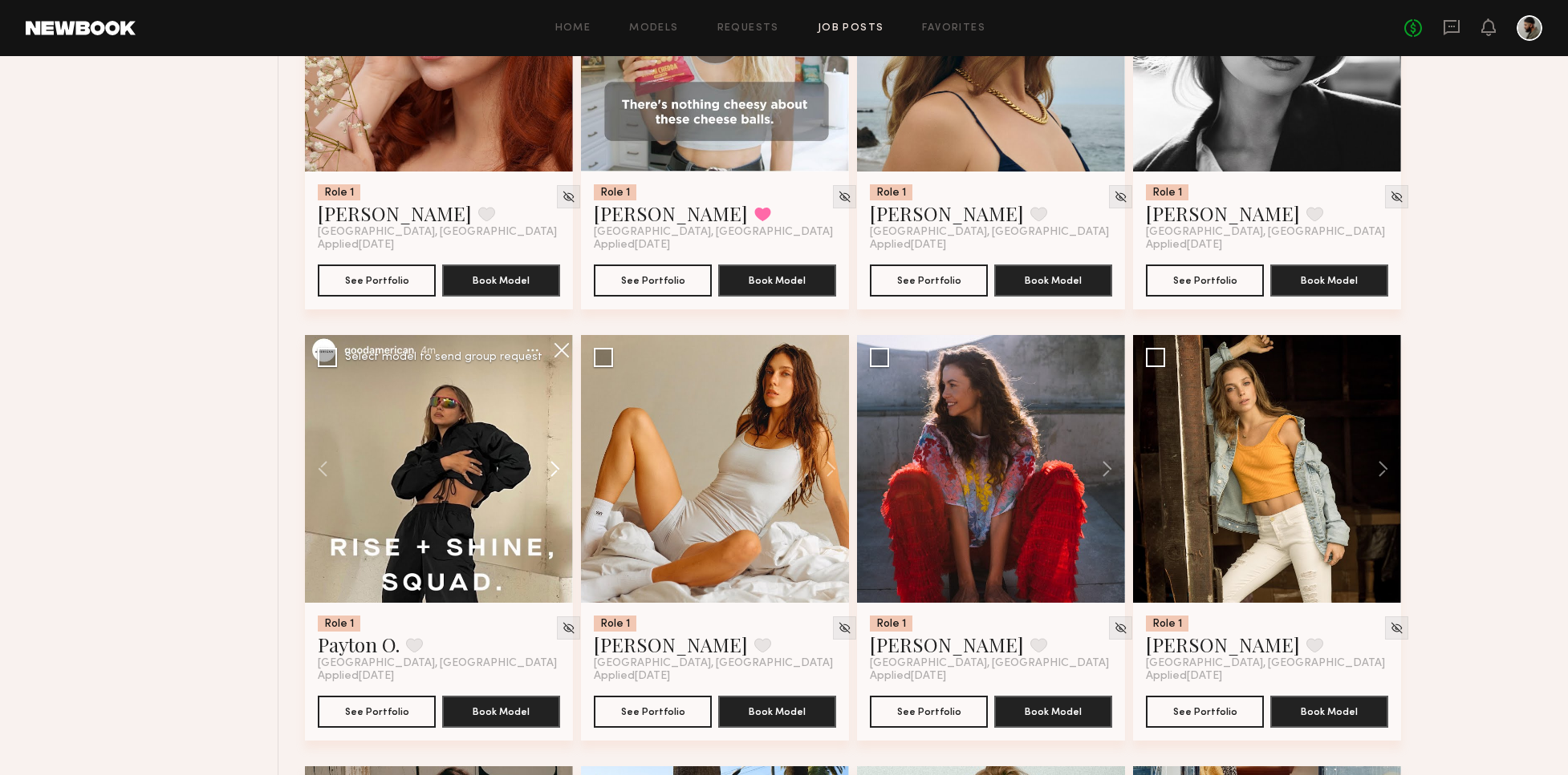
click at [565, 468] on button at bounding box center [547, 469] width 51 height 267
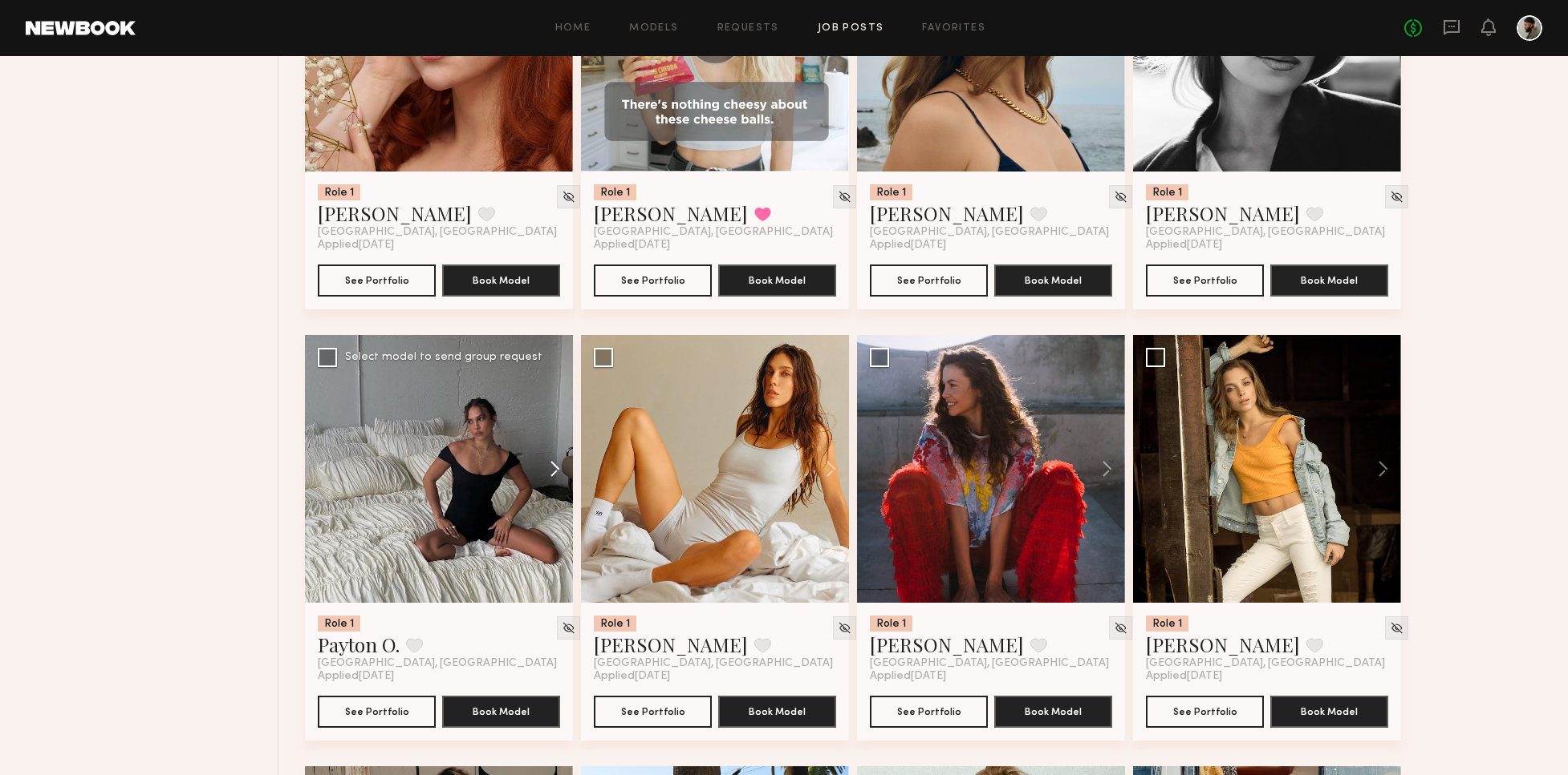
click at [566, 470] on button at bounding box center [547, 469] width 51 height 267
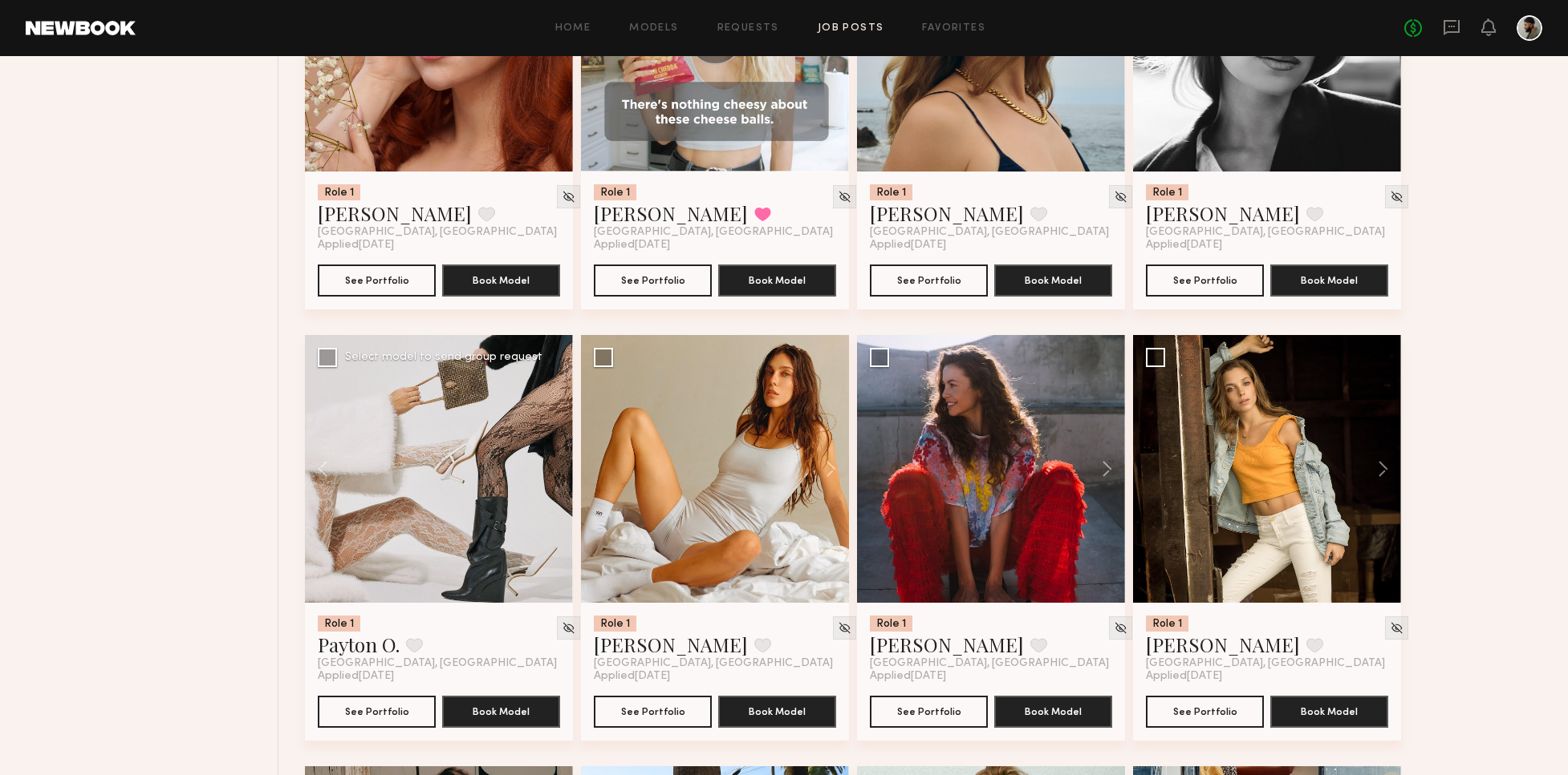
click at [565, 470] on div at bounding box center [439, 469] width 268 height 267
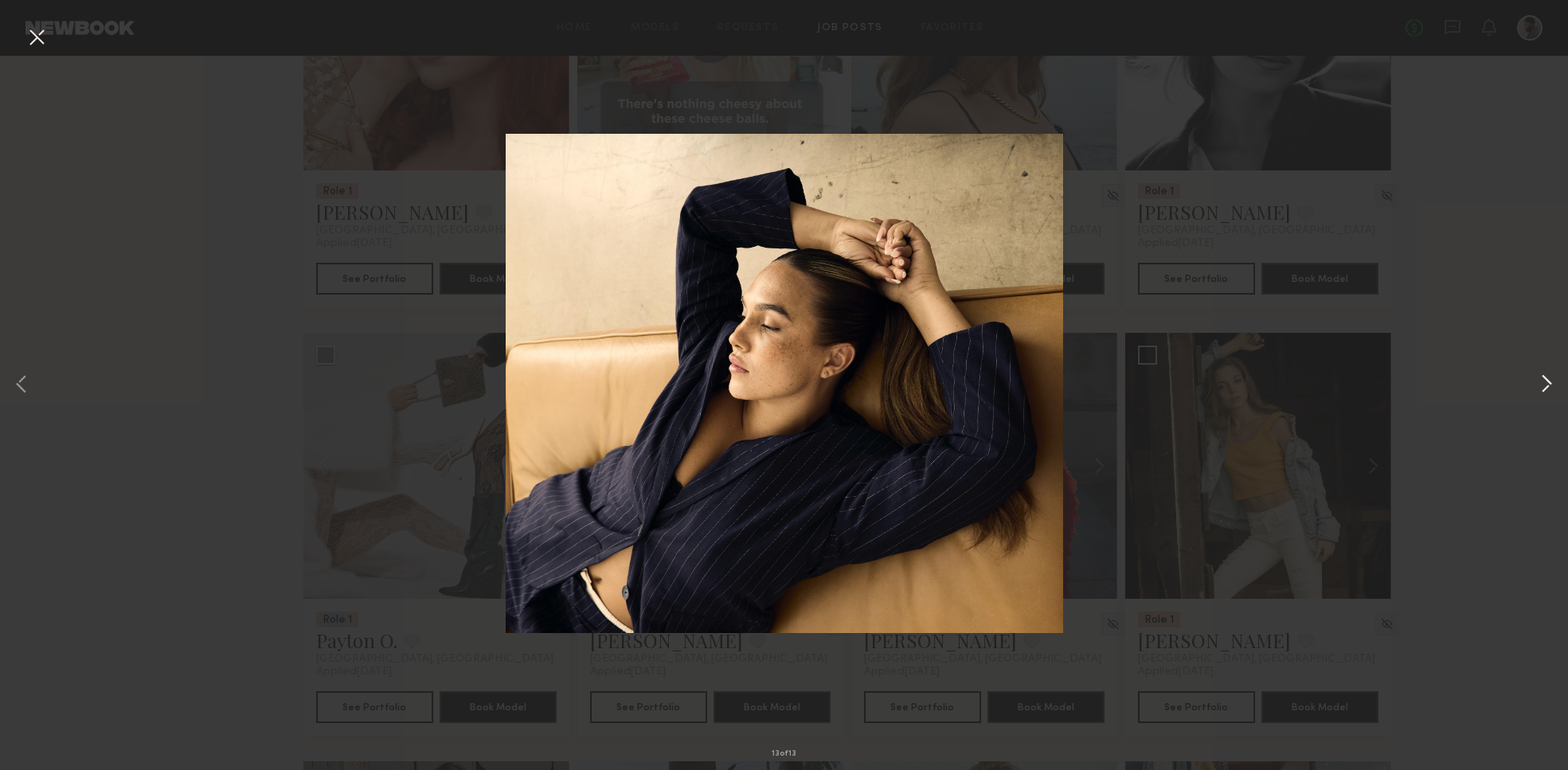
click at [1535, 387] on div "13 of 13" at bounding box center [784, 385] width 1568 height 770
click at [1541, 387] on button at bounding box center [1546, 385] width 19 height 617
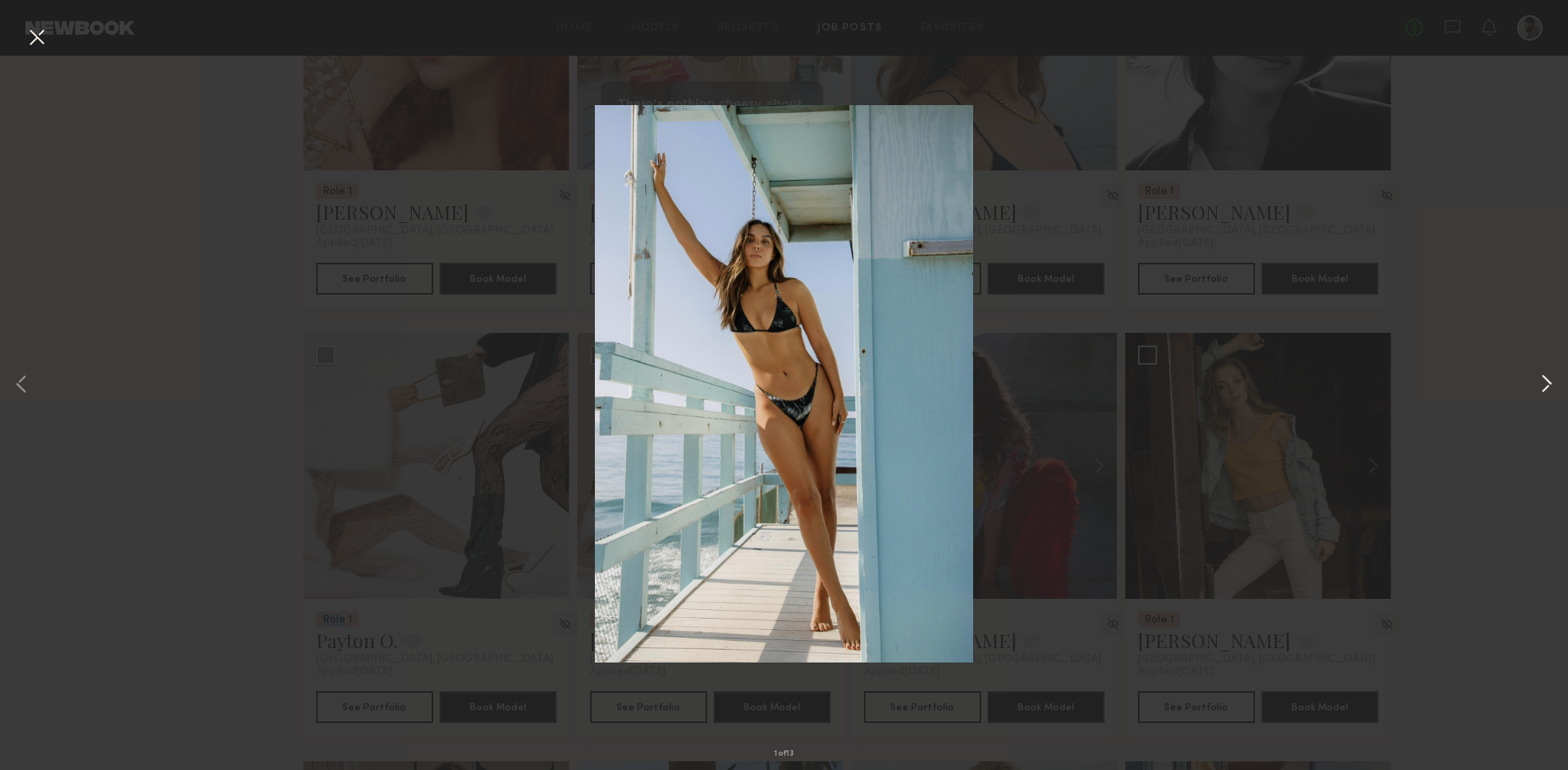
click at [1539, 382] on button at bounding box center [1546, 385] width 19 height 617
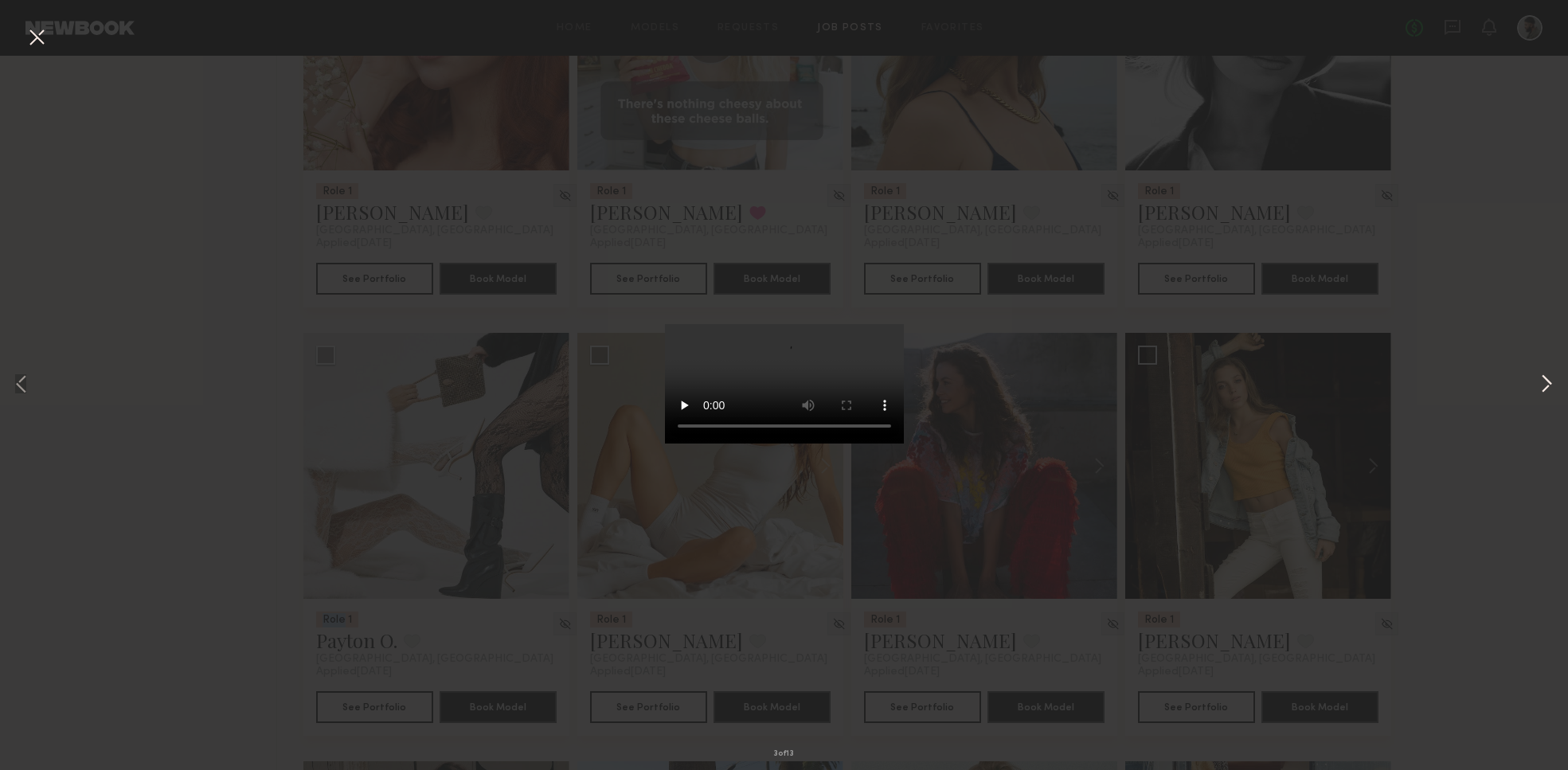
click at [1543, 383] on button at bounding box center [1546, 385] width 19 height 617
drag, startPoint x: 1488, startPoint y: 311, endPoint x: 1405, endPoint y: 261, distance: 96.9
click at [1488, 311] on div "4 of 13" at bounding box center [784, 385] width 1568 height 770
click at [41, 39] on button at bounding box center [36, 38] width 25 height 29
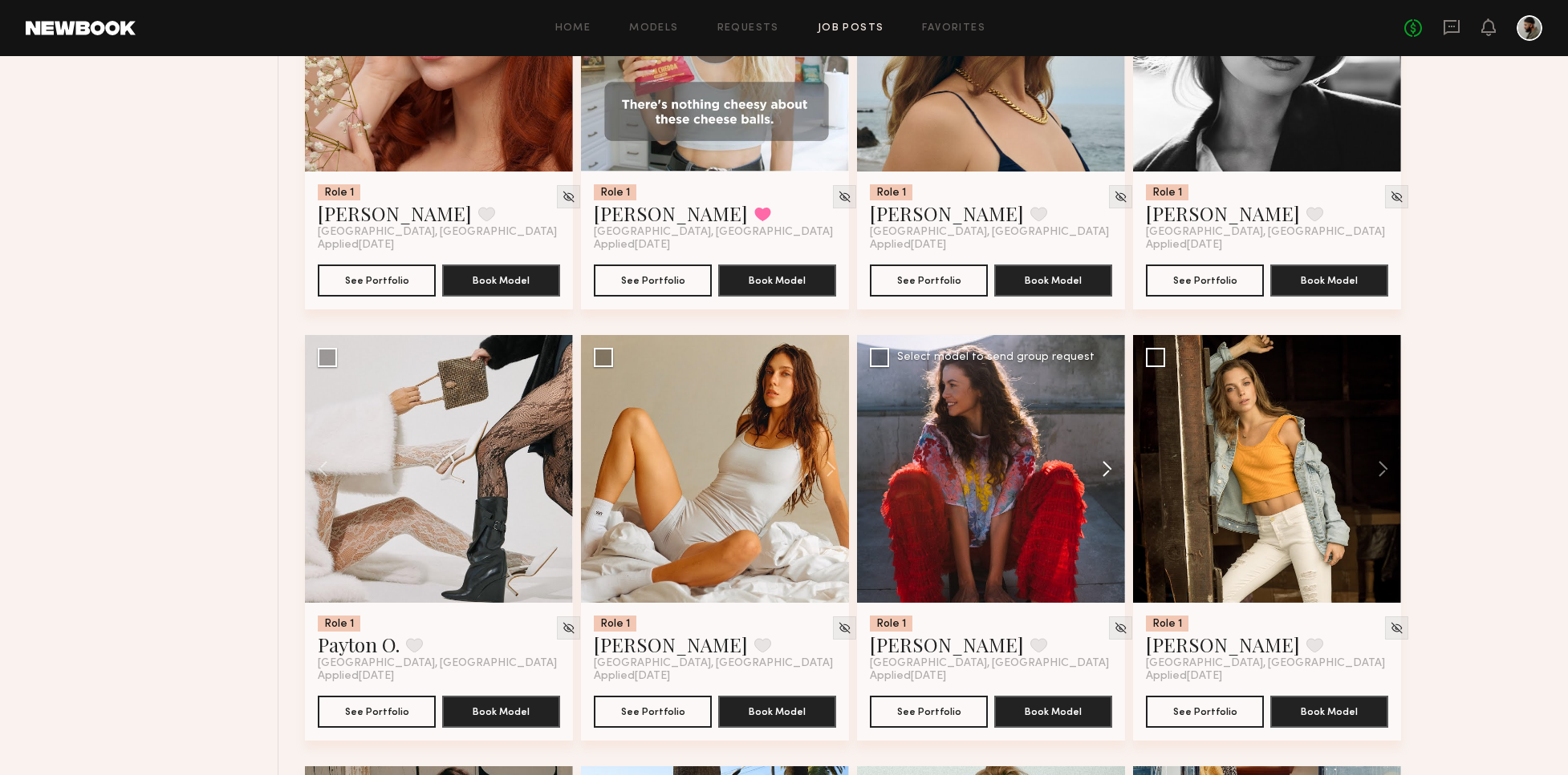
click at [1106, 465] on button at bounding box center [1099, 469] width 51 height 267
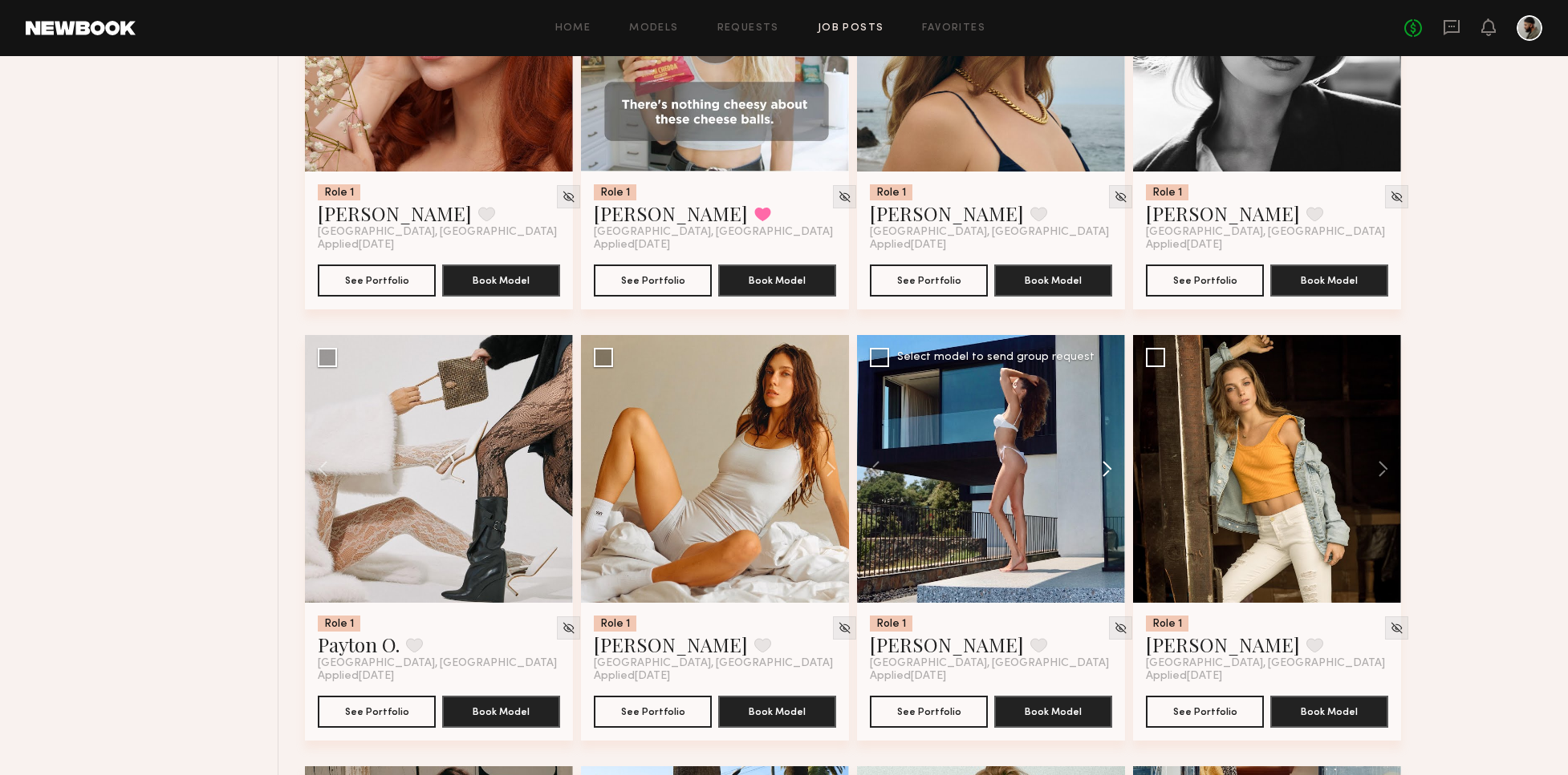
click at [1107, 466] on button at bounding box center [1099, 469] width 51 height 267
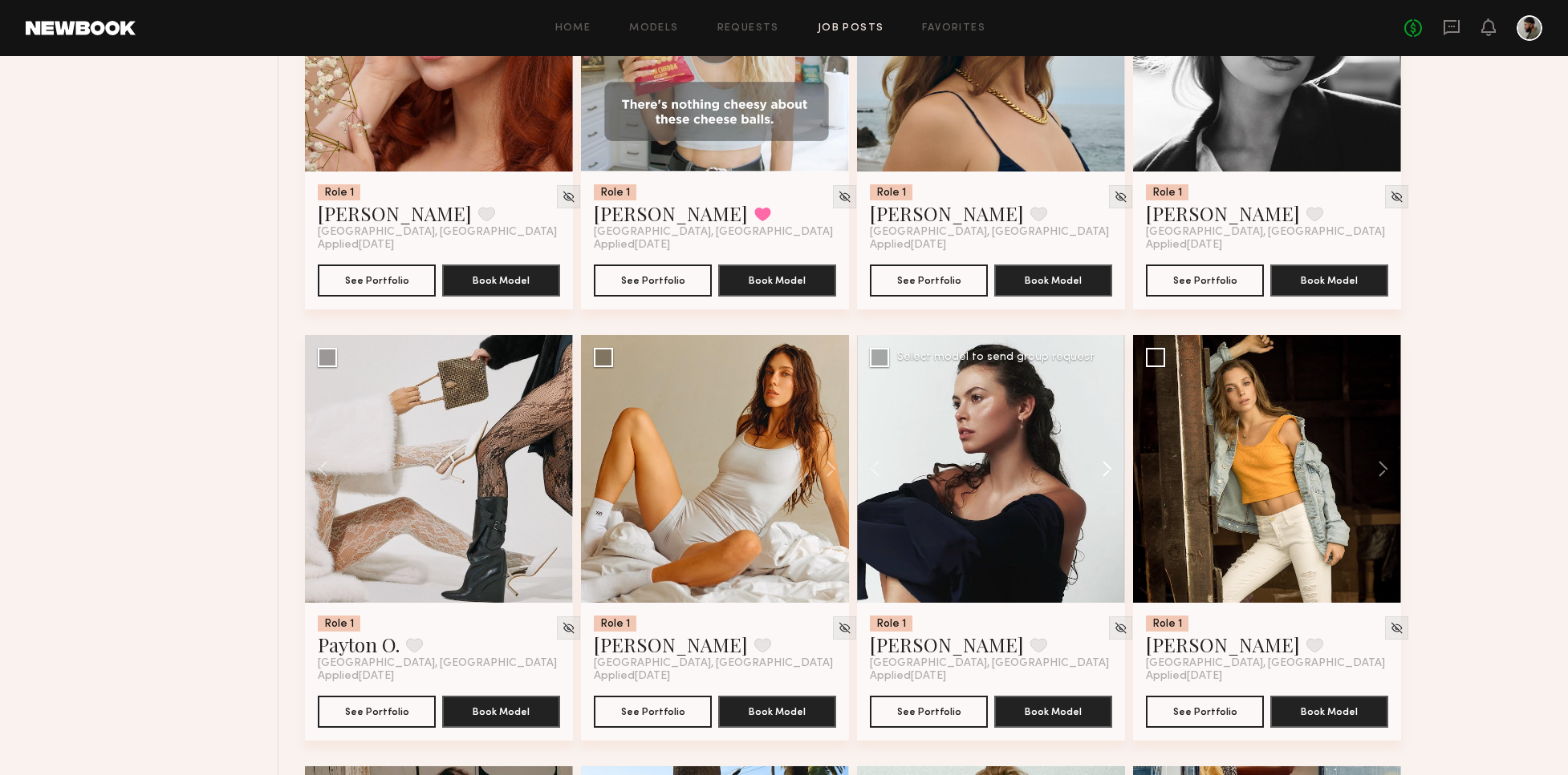
click at [1101, 472] on button at bounding box center [1099, 469] width 51 height 267
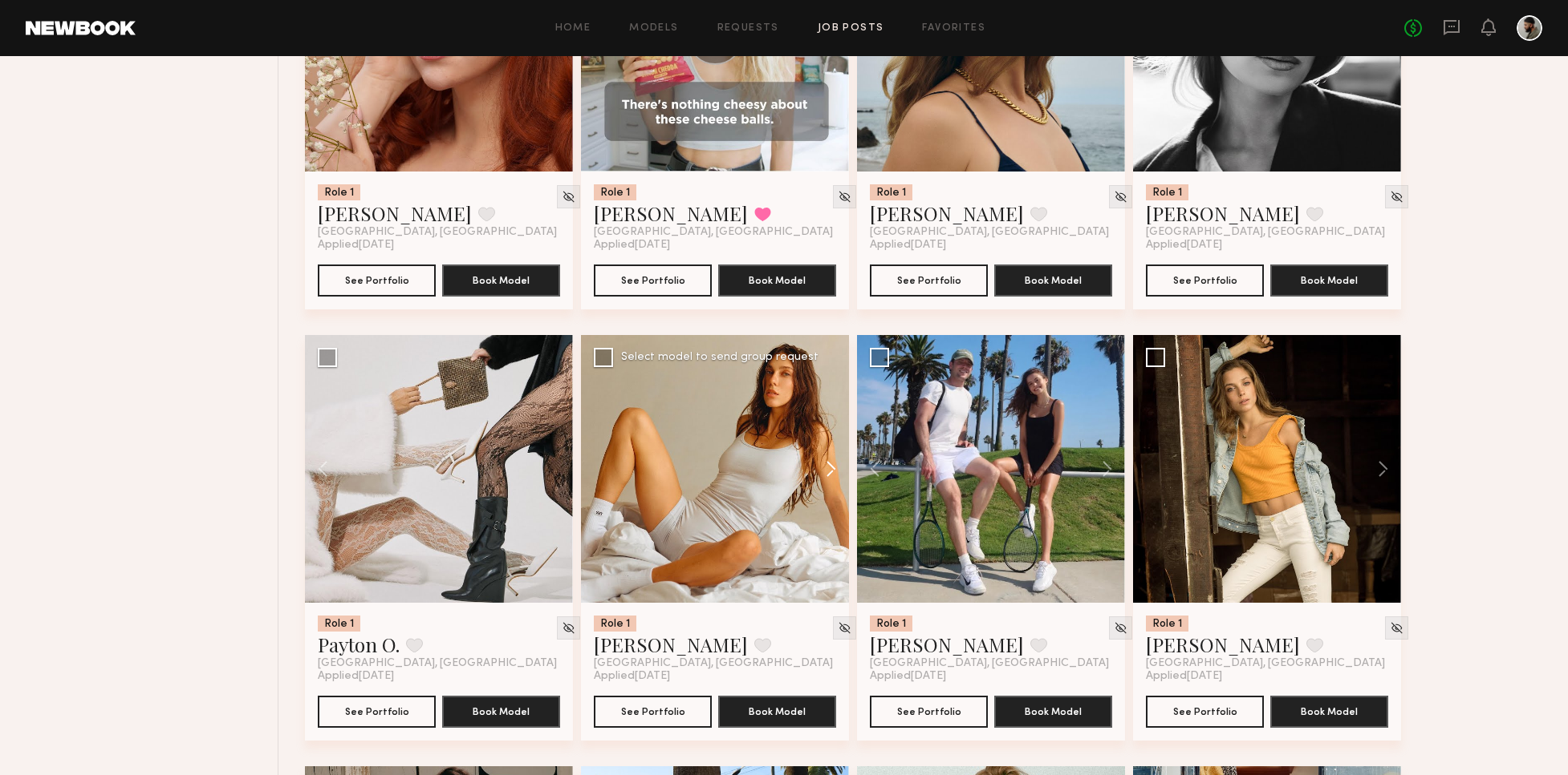
click at [821, 481] on button at bounding box center [823, 469] width 51 height 267
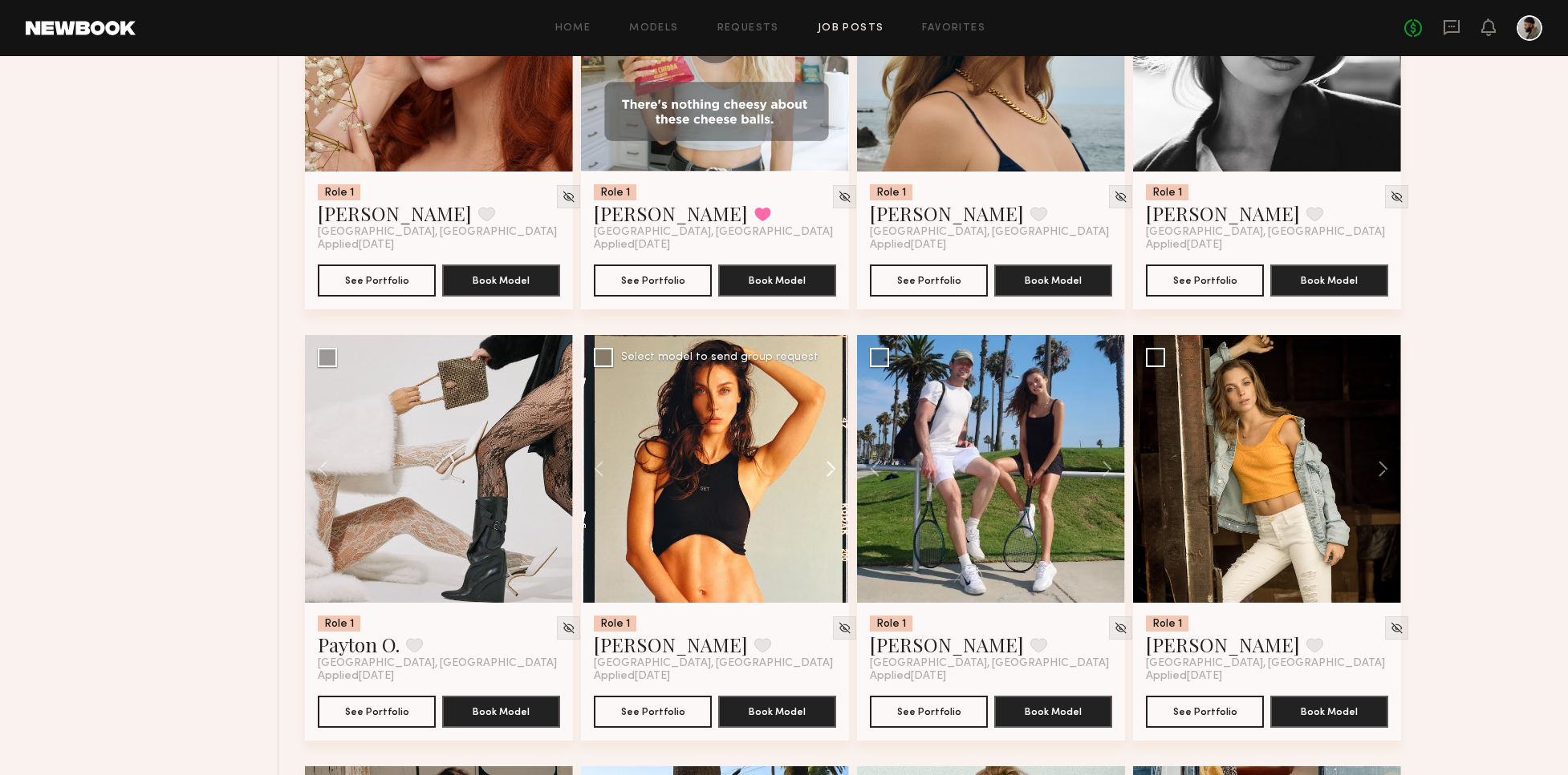
click at [815, 476] on button at bounding box center [823, 469] width 51 height 267
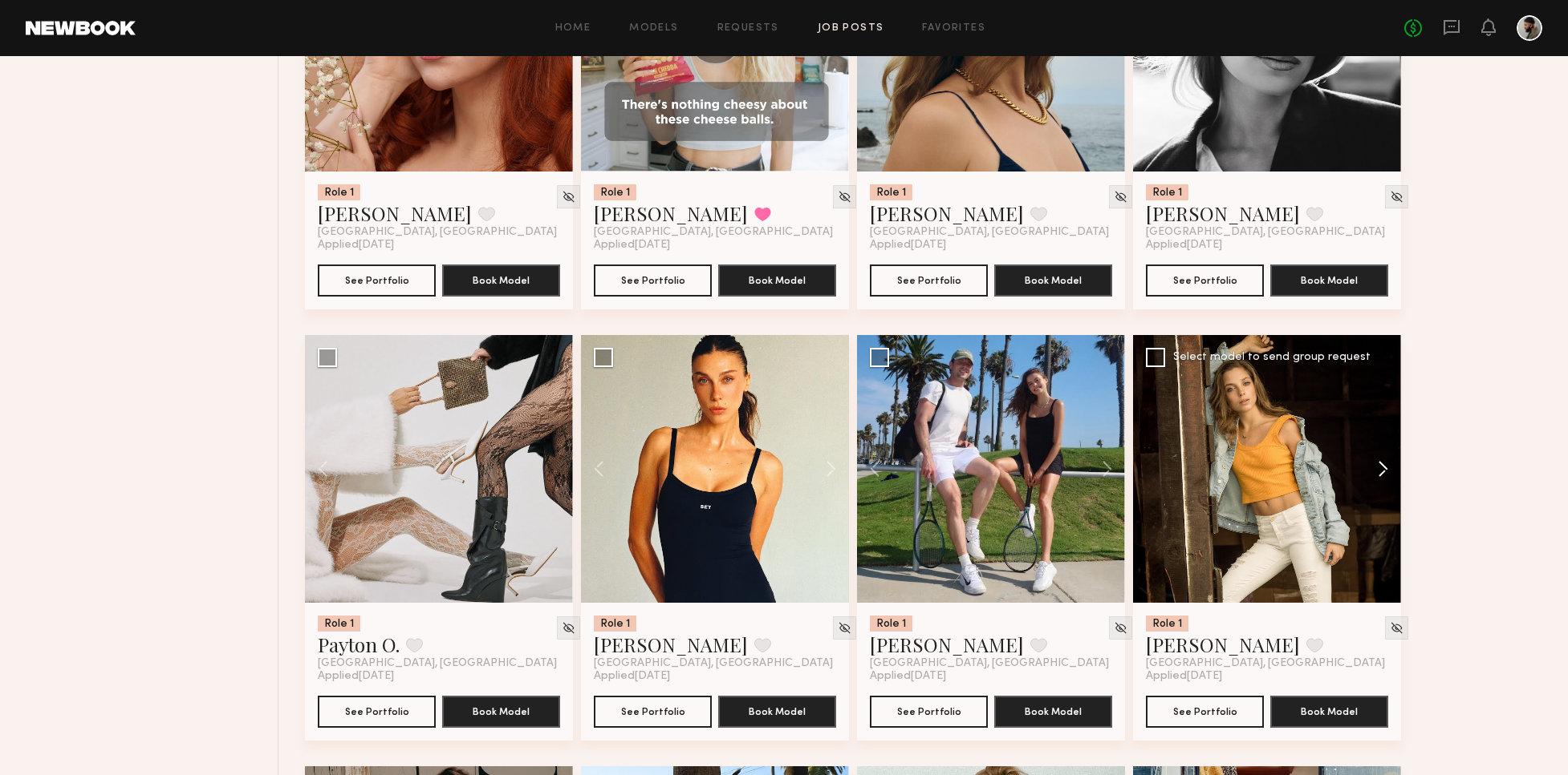
click at [1397, 464] on button at bounding box center [1375, 469] width 51 height 267
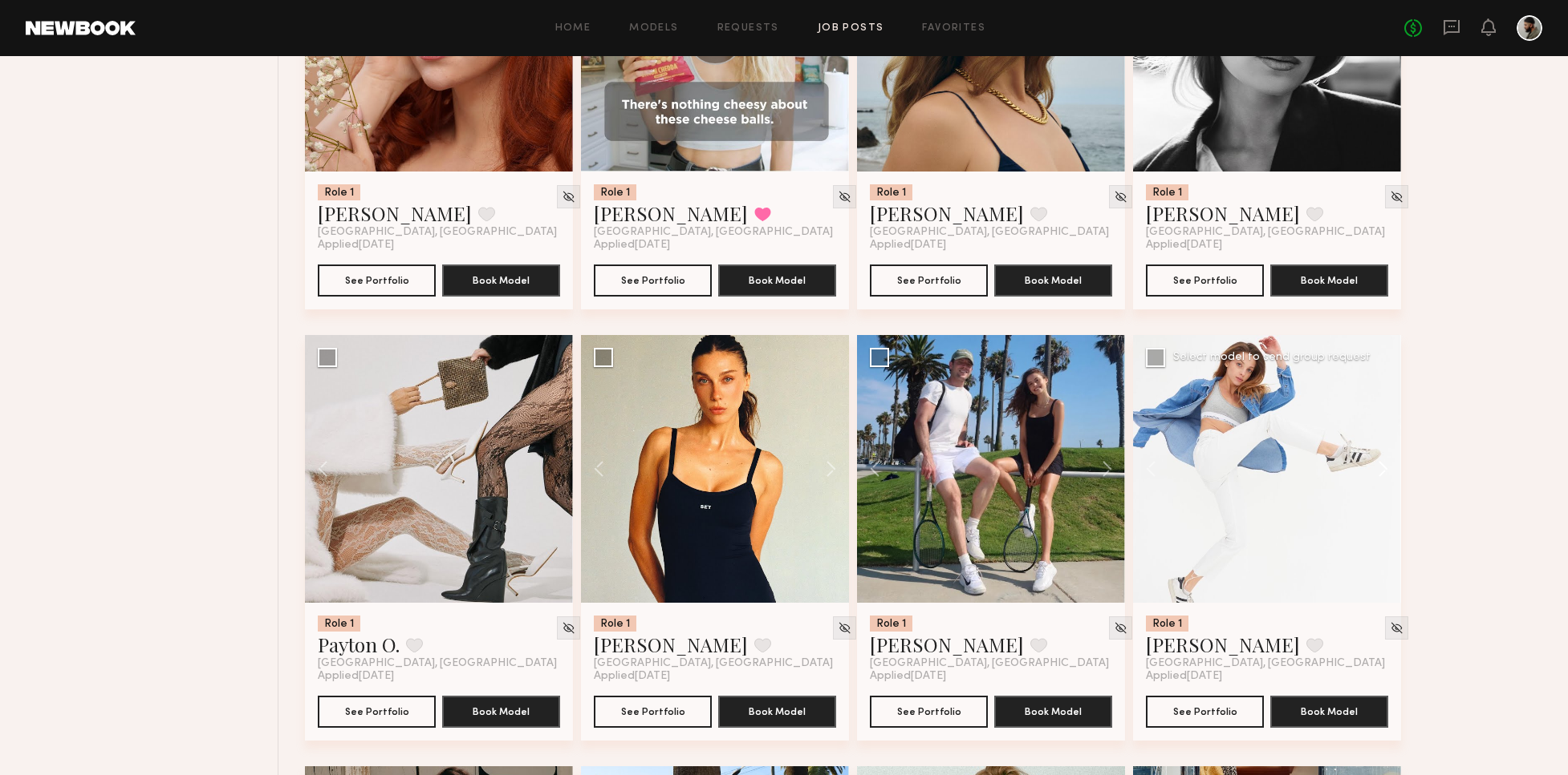
click at [1381, 461] on button at bounding box center [1375, 469] width 51 height 267
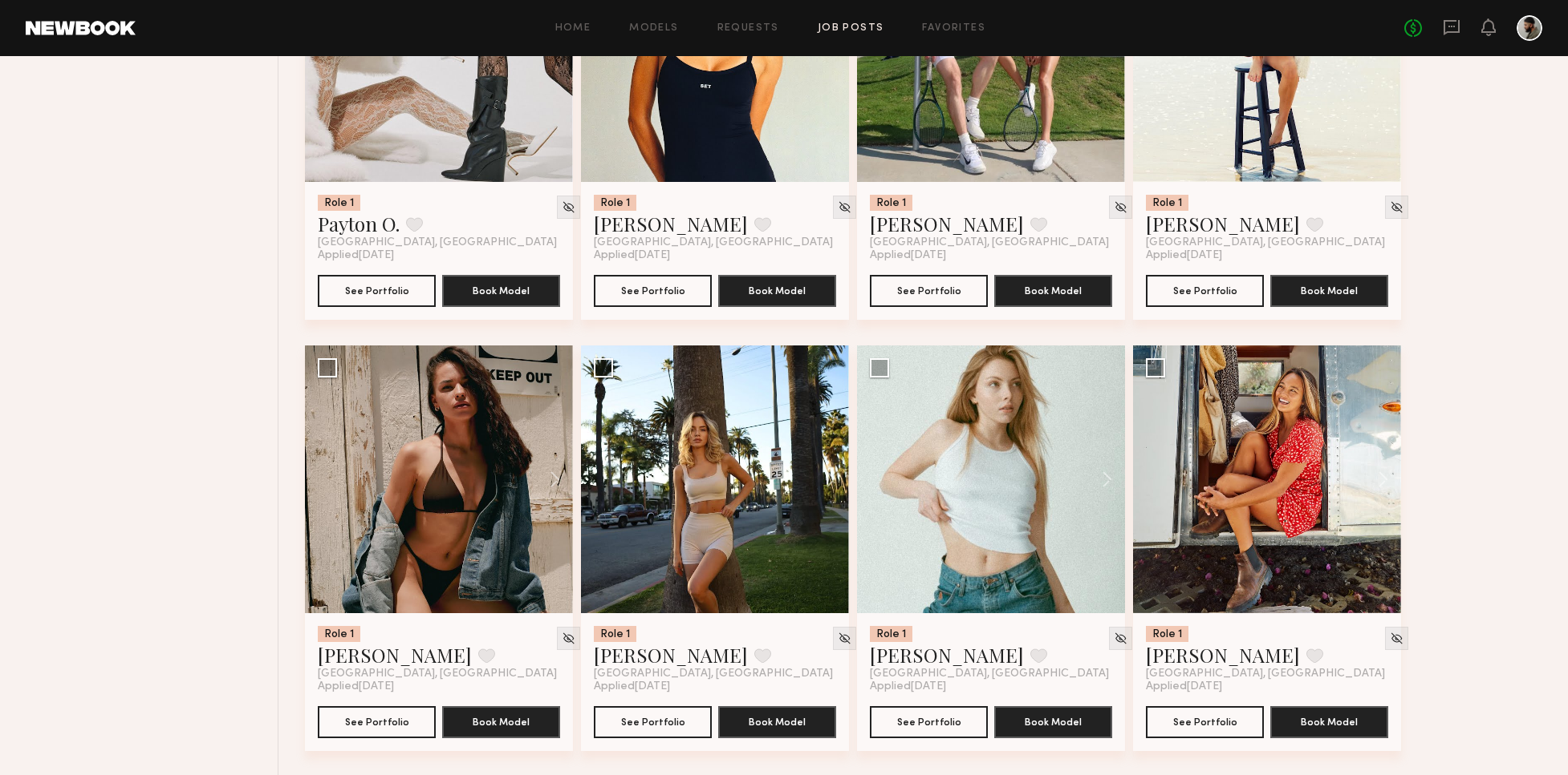
scroll to position [6390, 0]
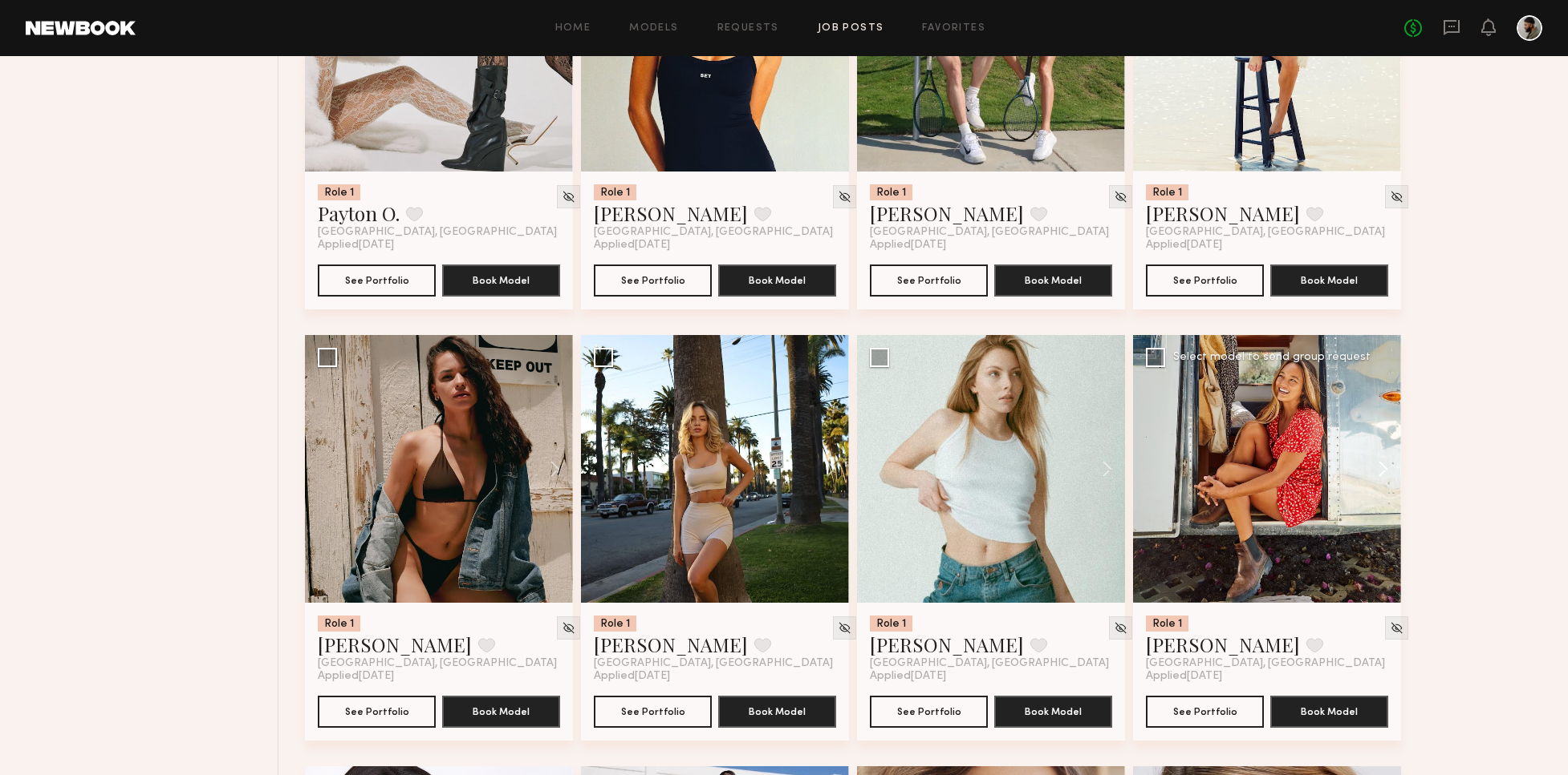
click at [1392, 465] on button at bounding box center [1375, 469] width 51 height 267
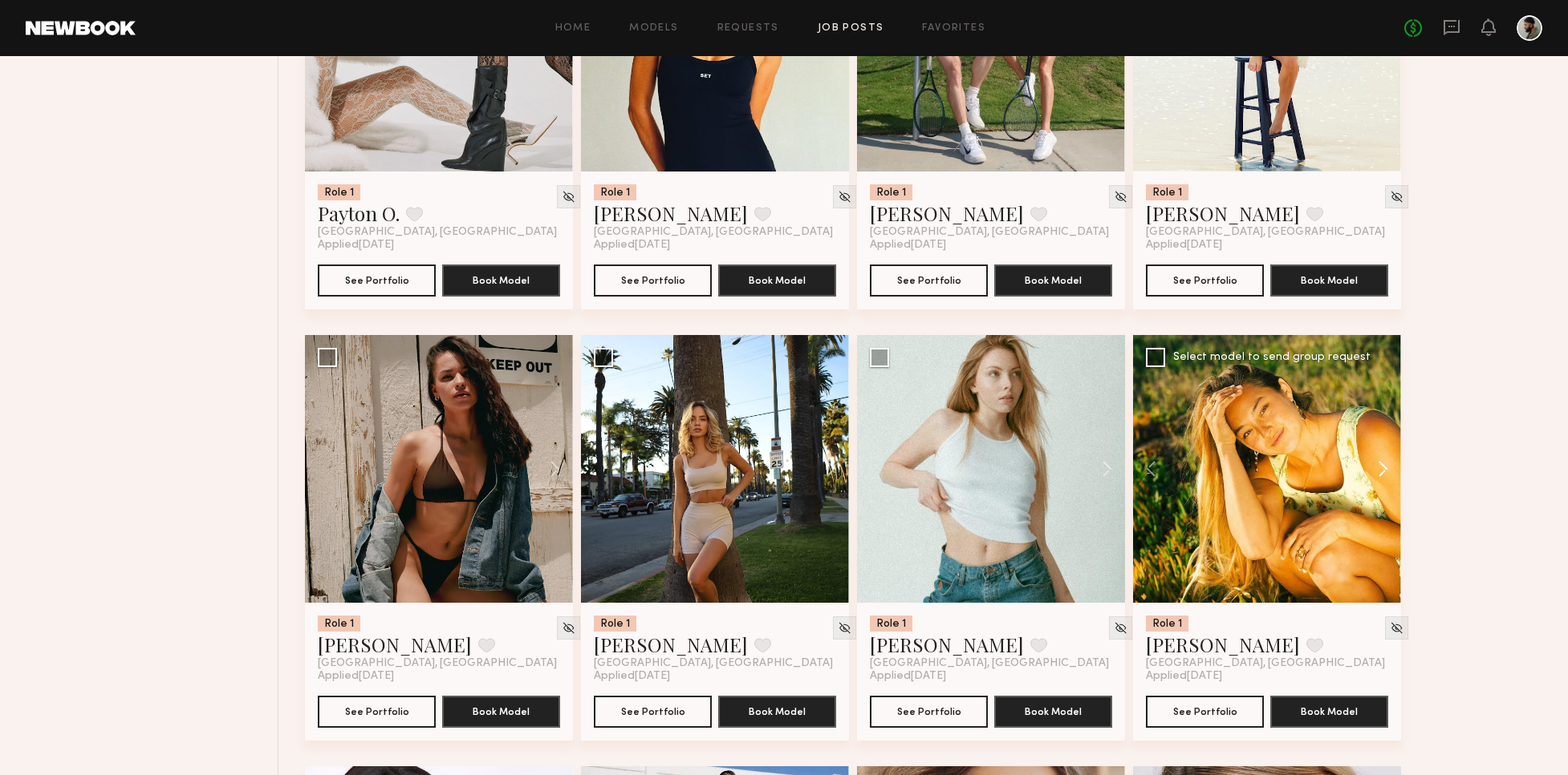
click at [1398, 467] on button at bounding box center [1375, 469] width 51 height 267
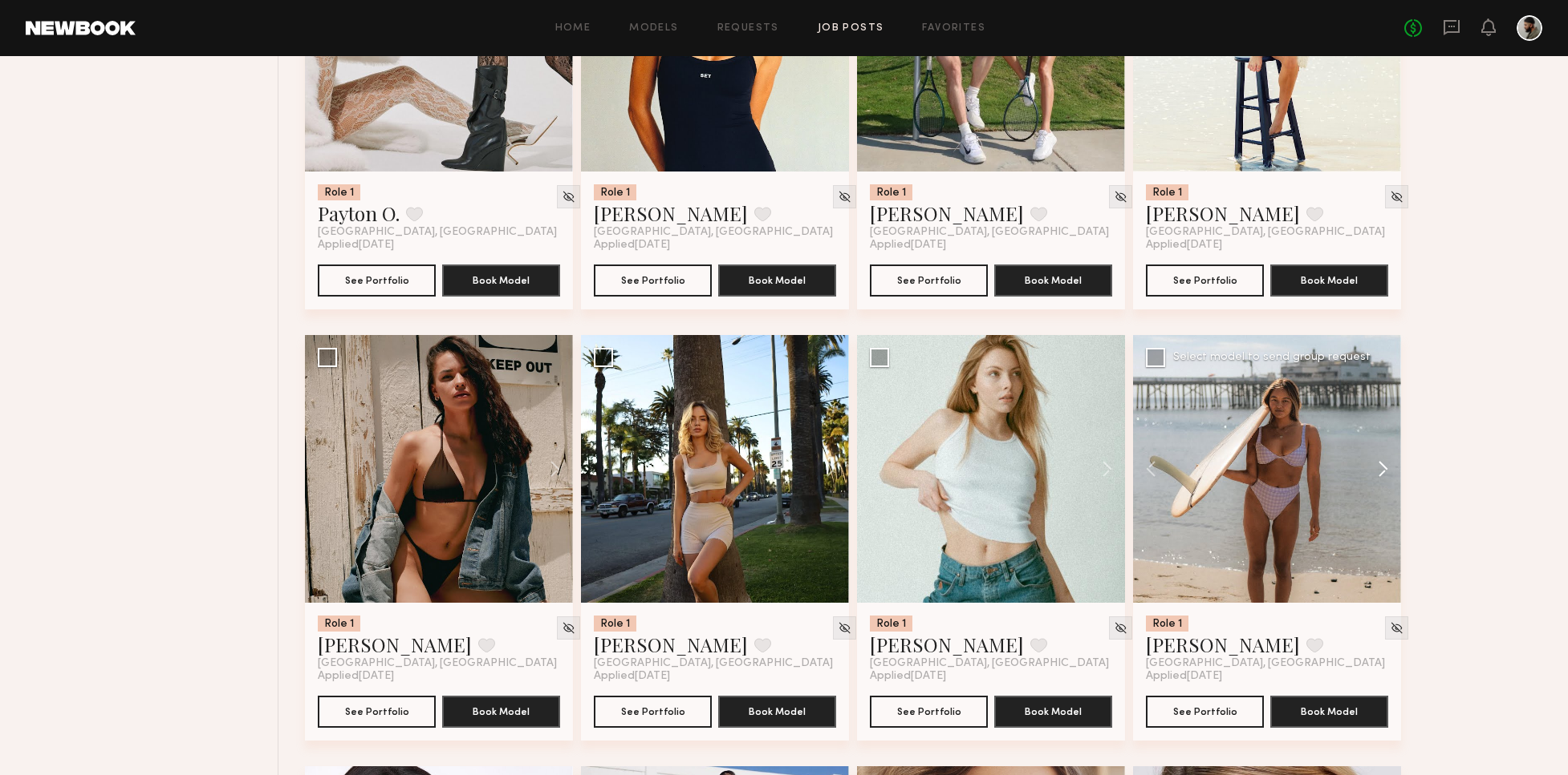
click at [1394, 468] on button at bounding box center [1375, 469] width 51 height 267
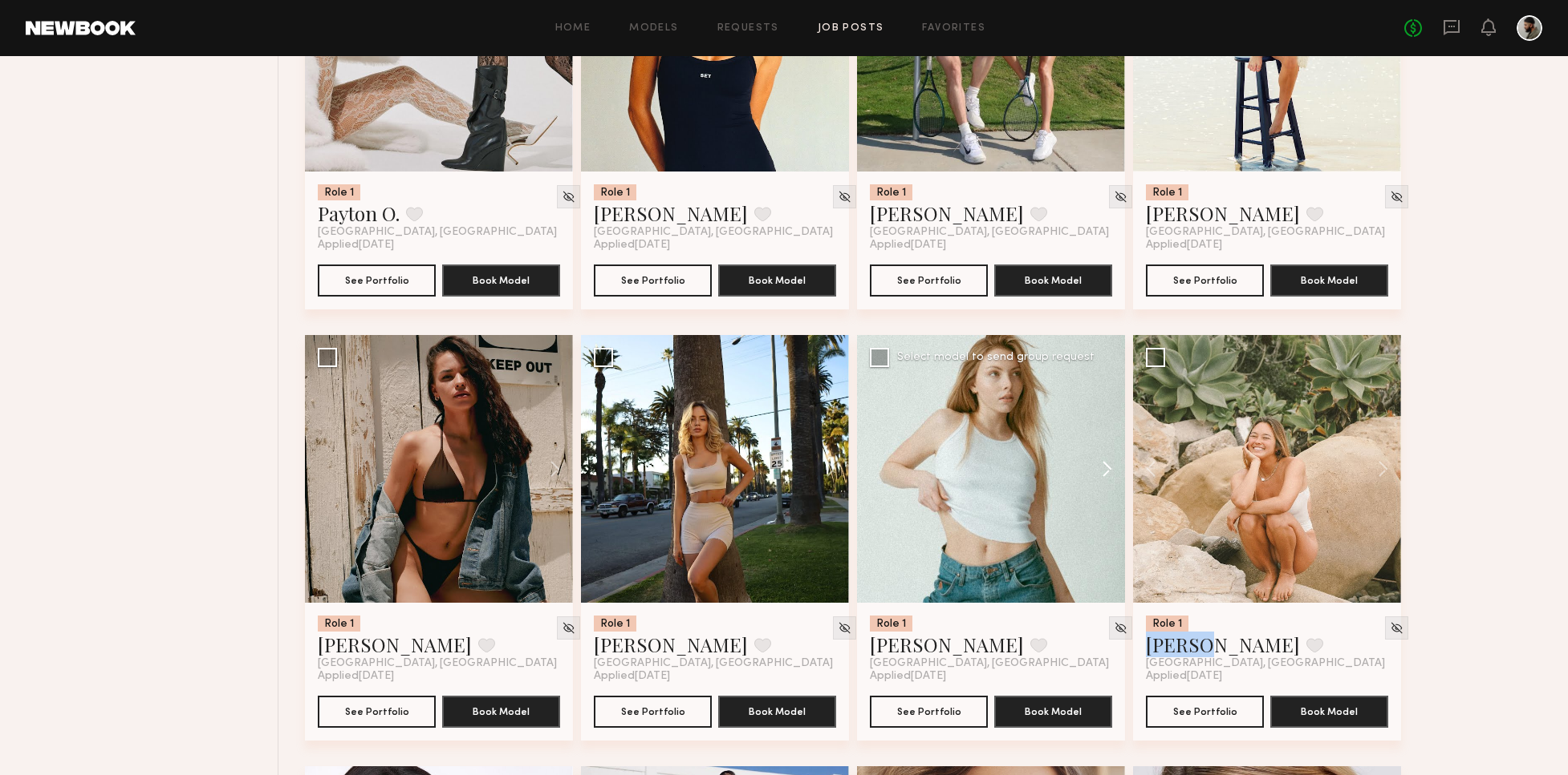
click at [1103, 476] on button at bounding box center [1099, 469] width 51 height 267
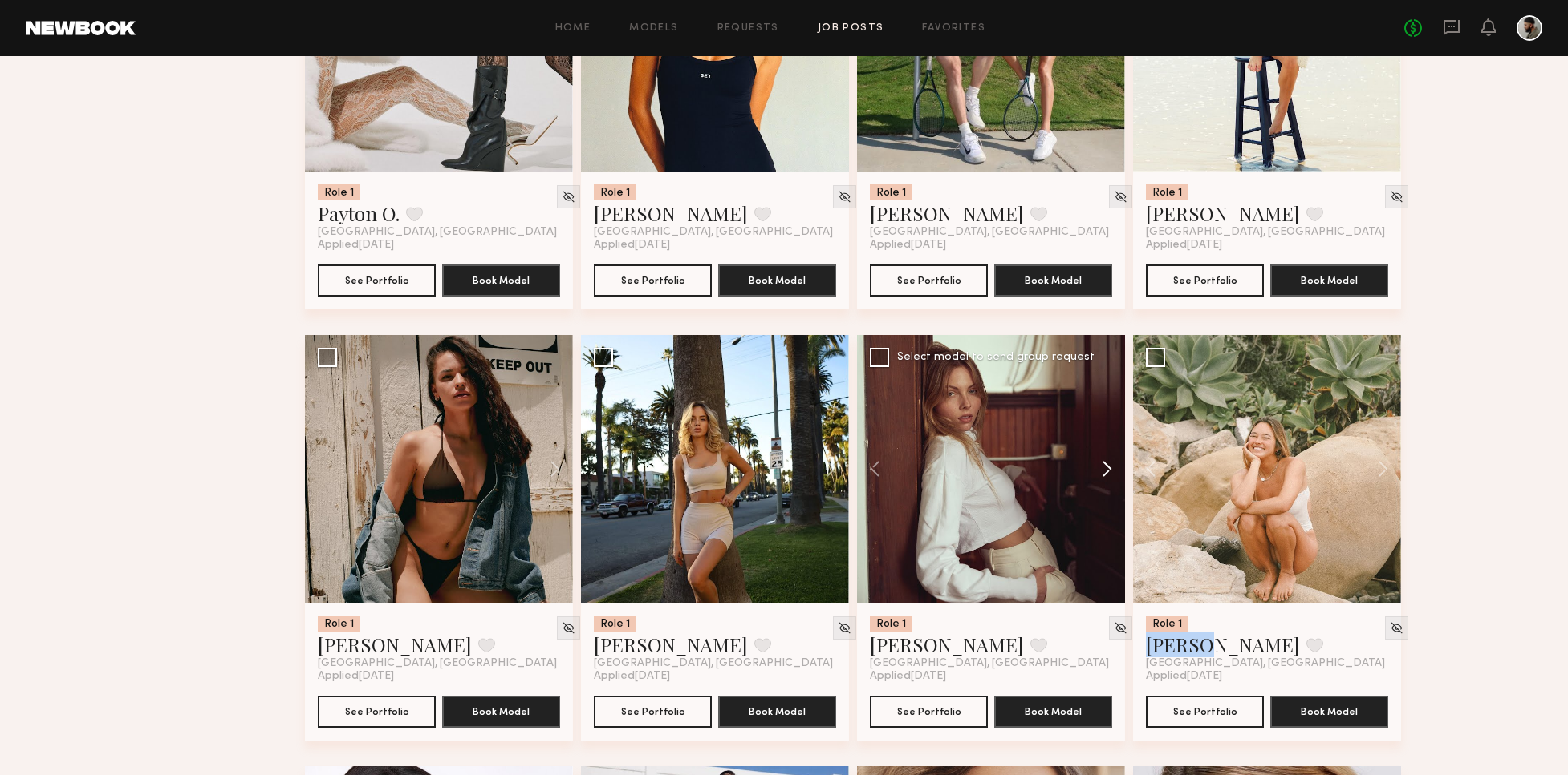
click at [1104, 470] on button at bounding box center [1099, 469] width 51 height 267
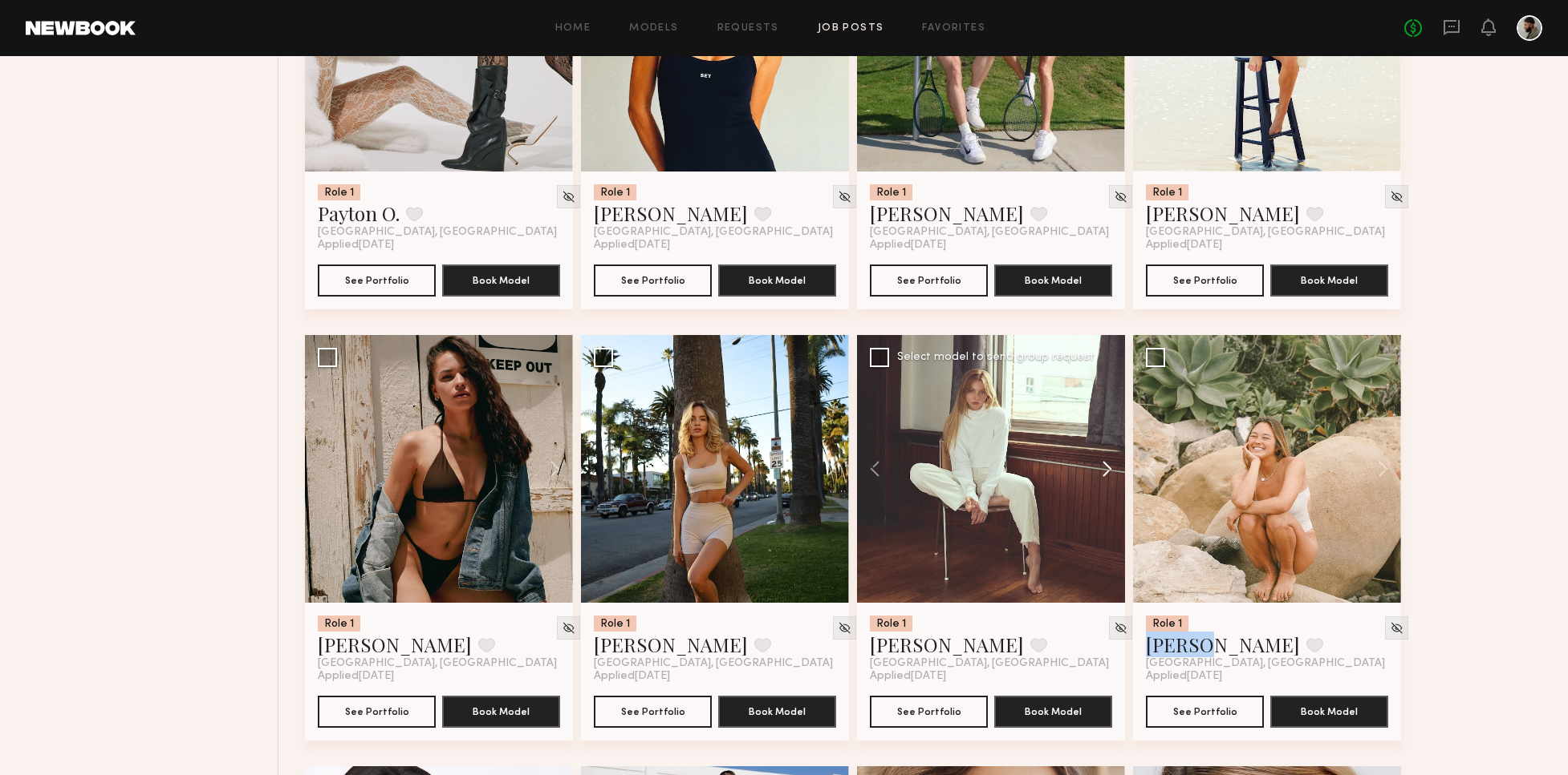
click at [1102, 471] on button at bounding box center [1099, 469] width 51 height 267
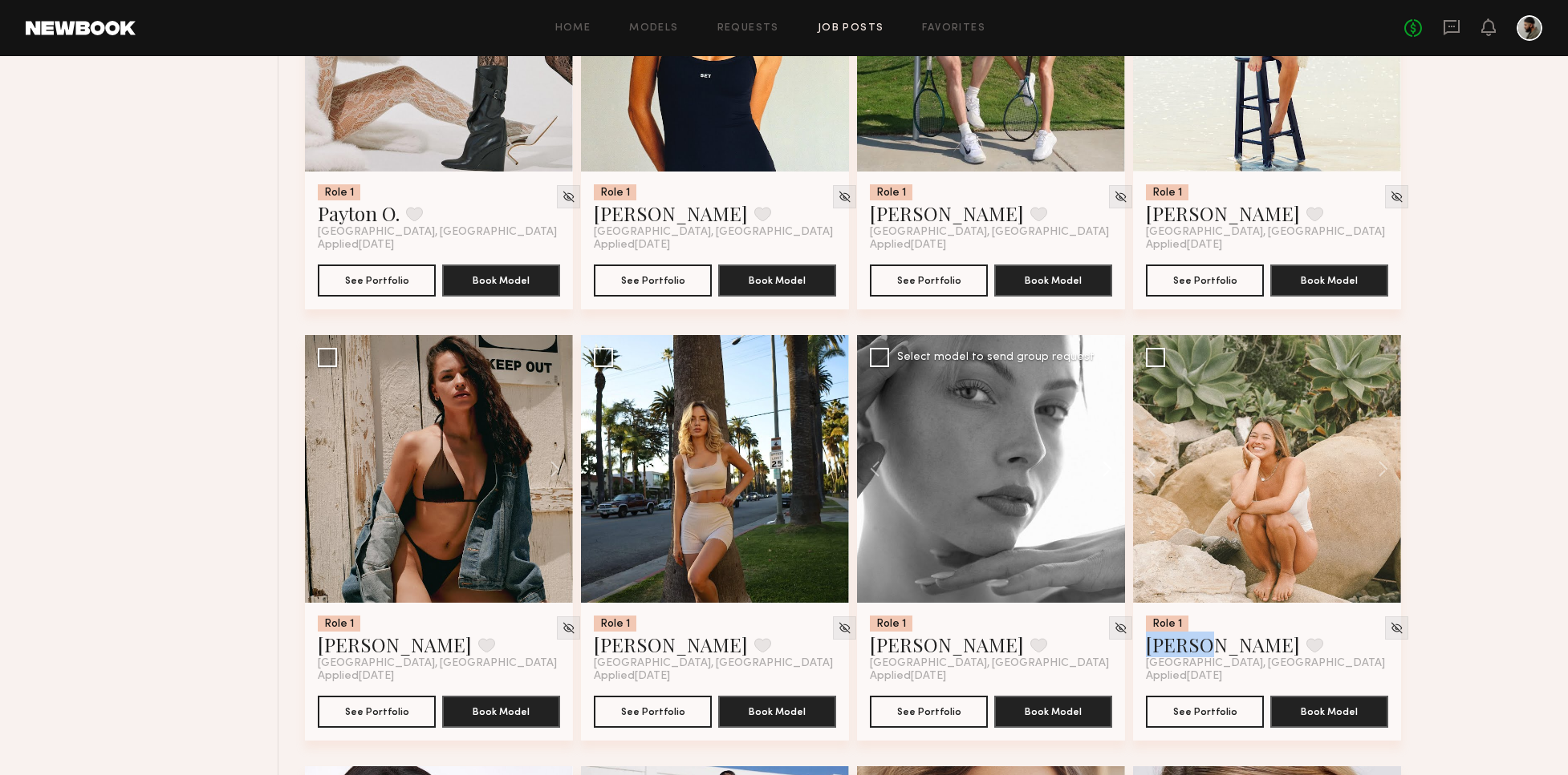
click at [1107, 471] on button at bounding box center [1099, 469] width 51 height 267
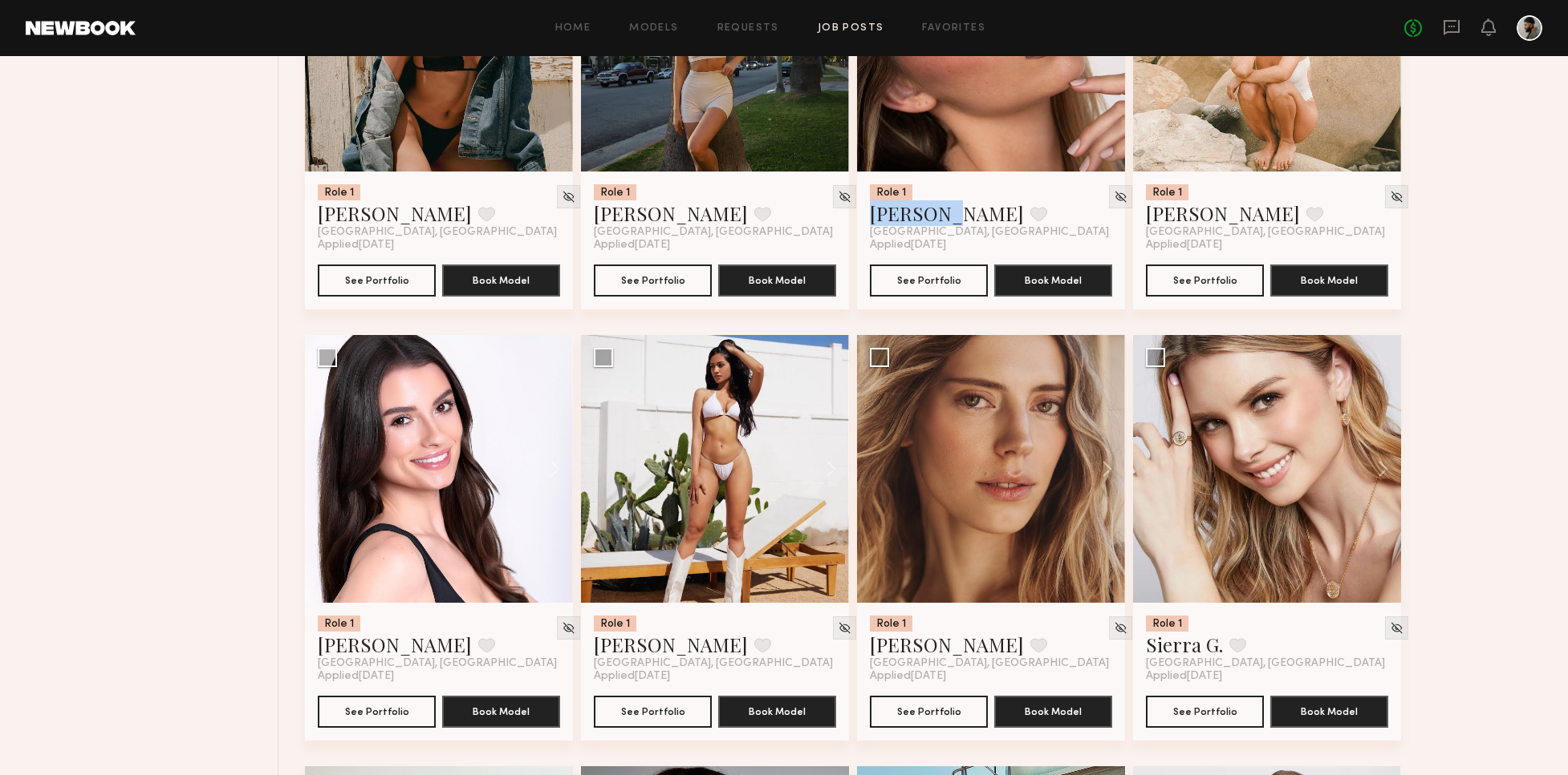
scroll to position [6853, 0]
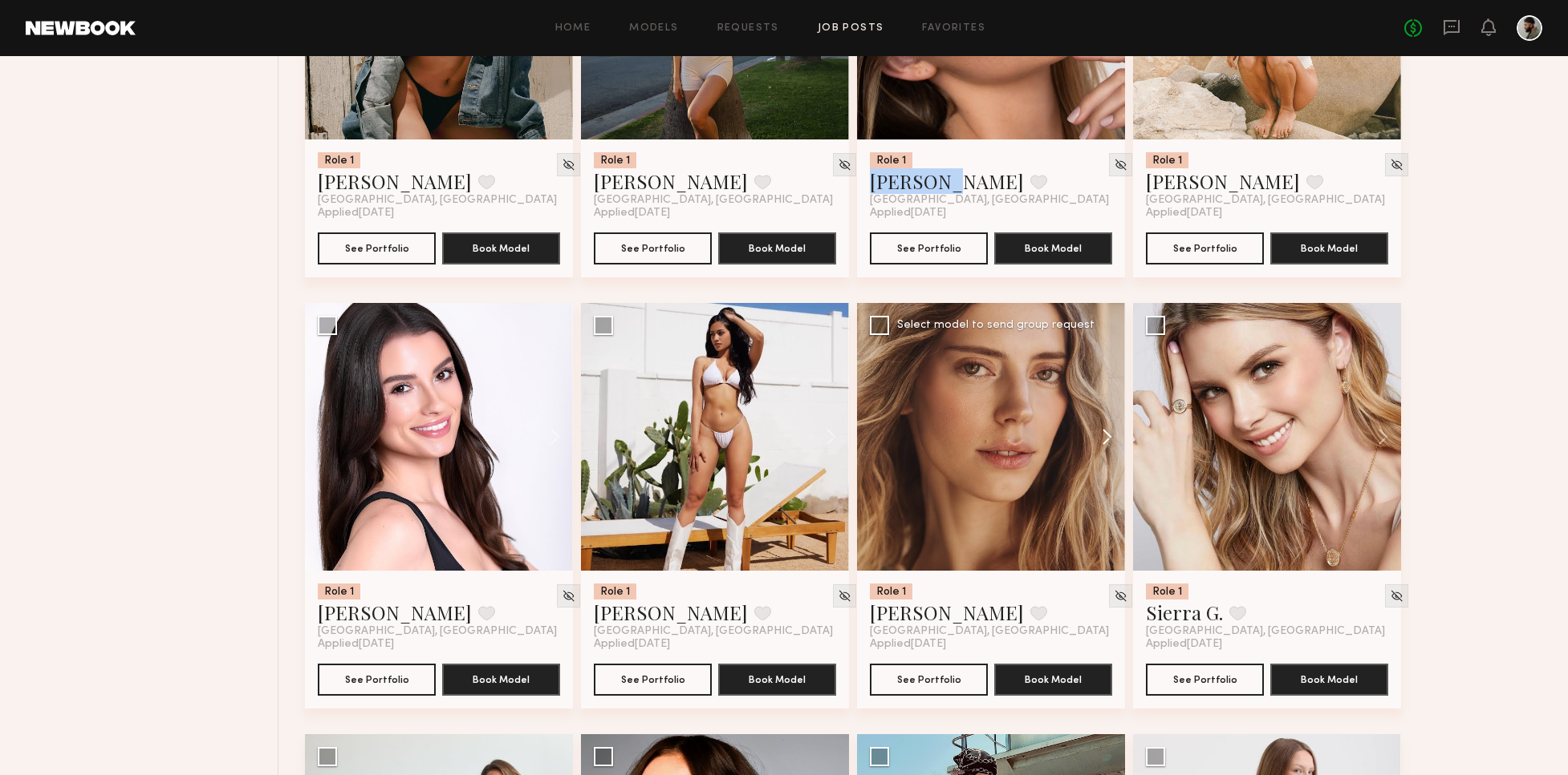
click at [1102, 445] on button at bounding box center [1099, 437] width 51 height 267
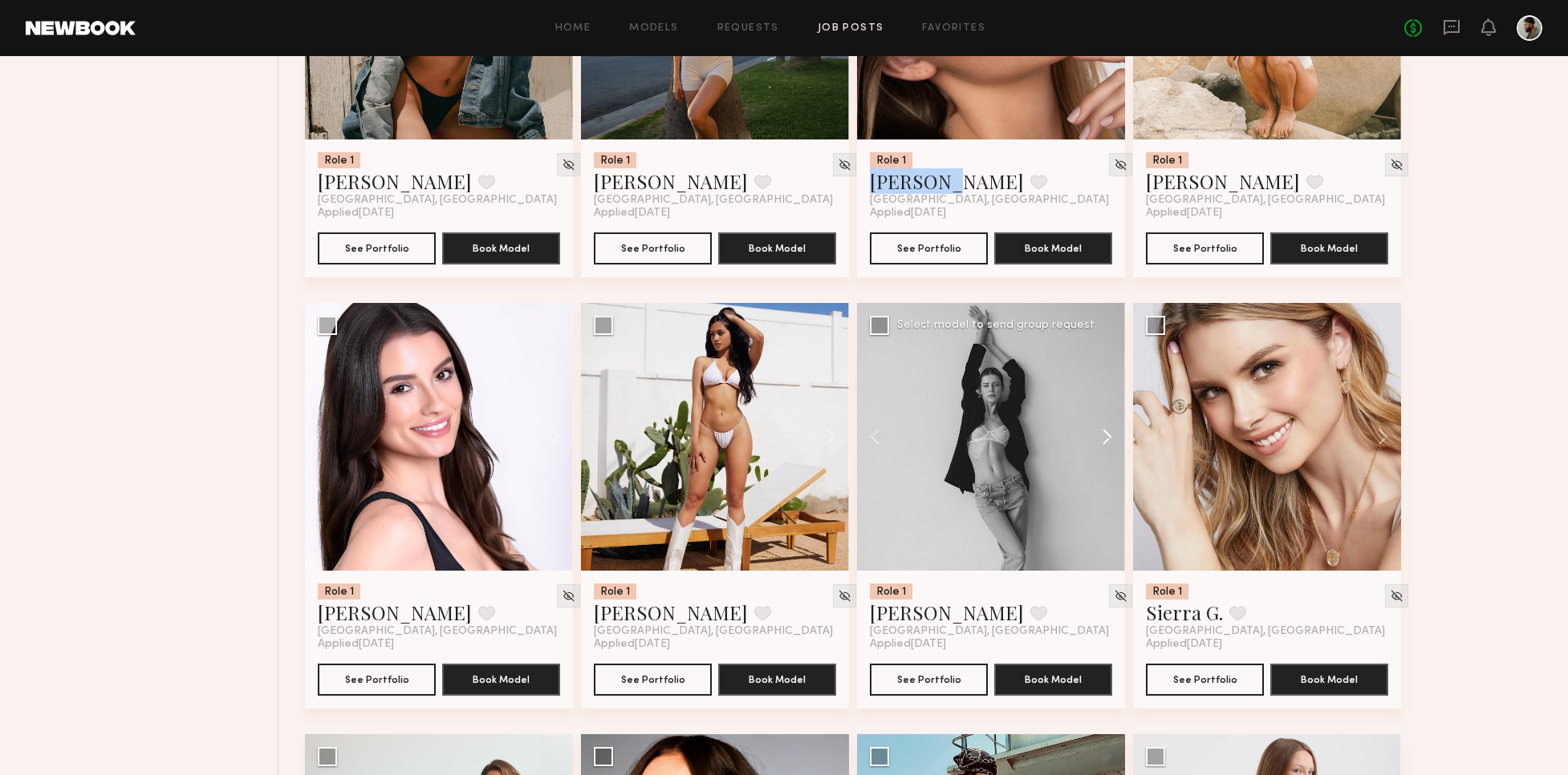
click at [1109, 438] on button at bounding box center [1099, 437] width 51 height 267
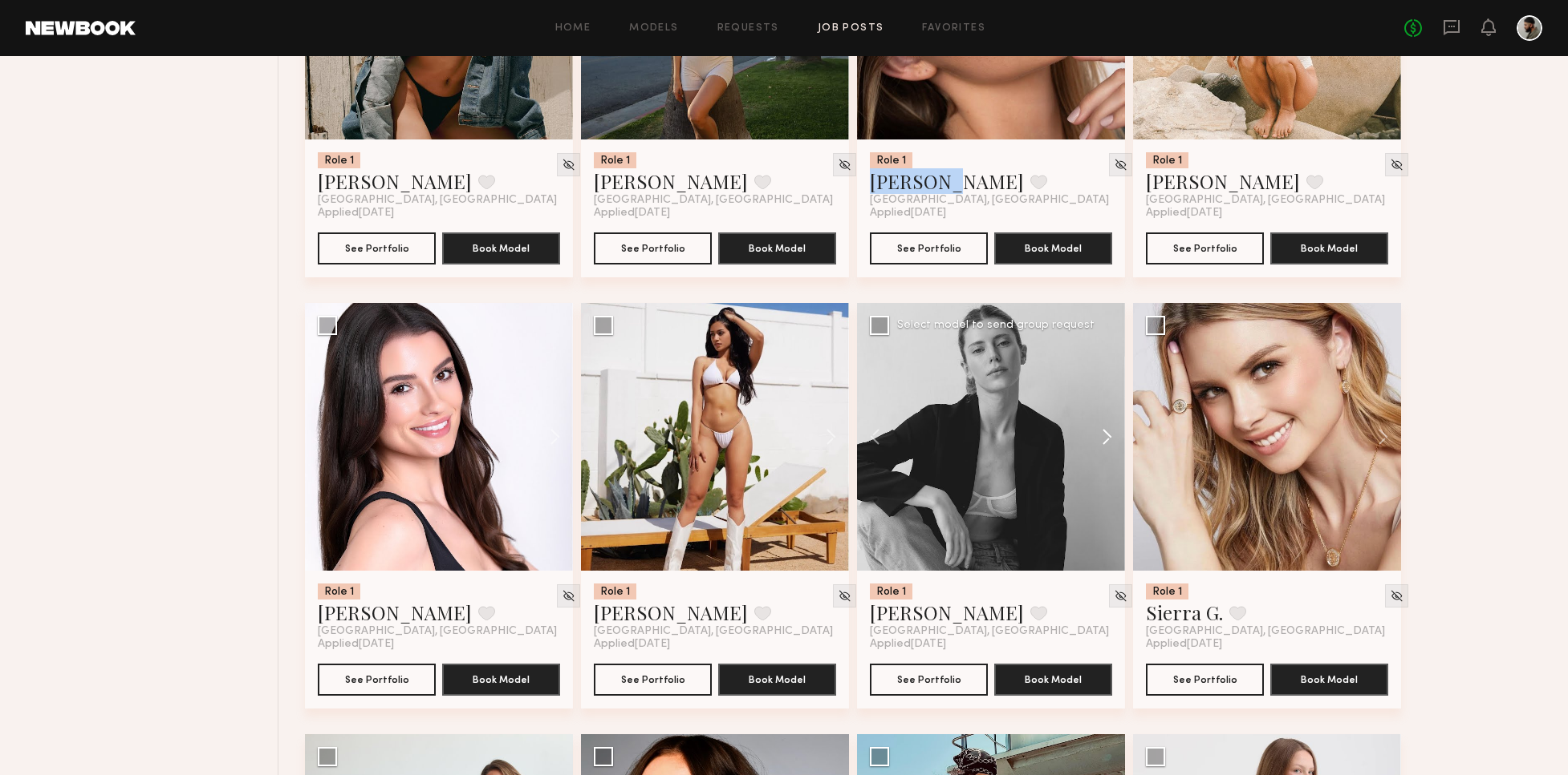
click at [1110, 435] on button at bounding box center [1099, 437] width 51 height 267
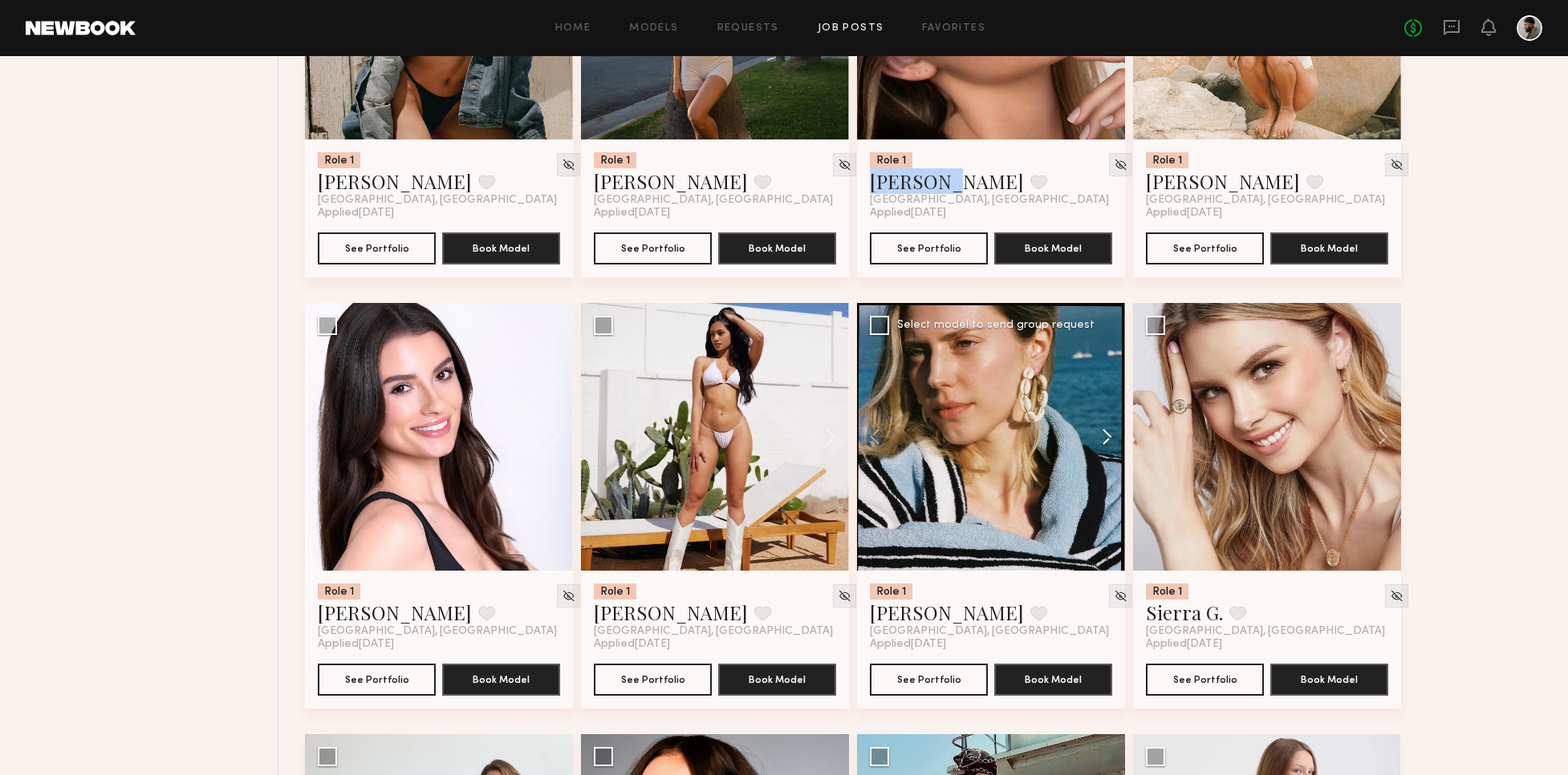
click at [1109, 433] on button at bounding box center [1099, 437] width 51 height 267
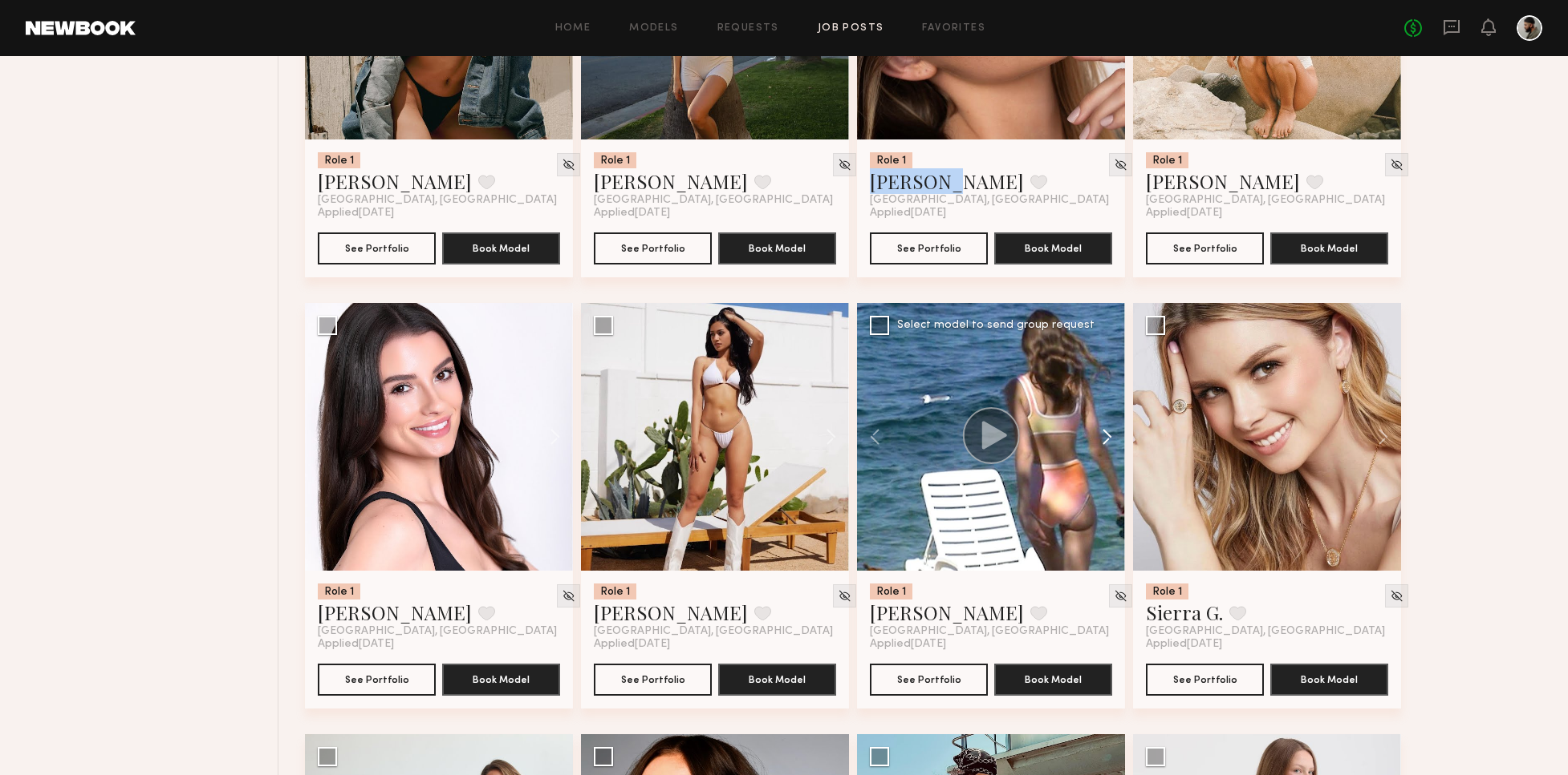
click at [1114, 431] on button at bounding box center [1099, 437] width 51 height 267
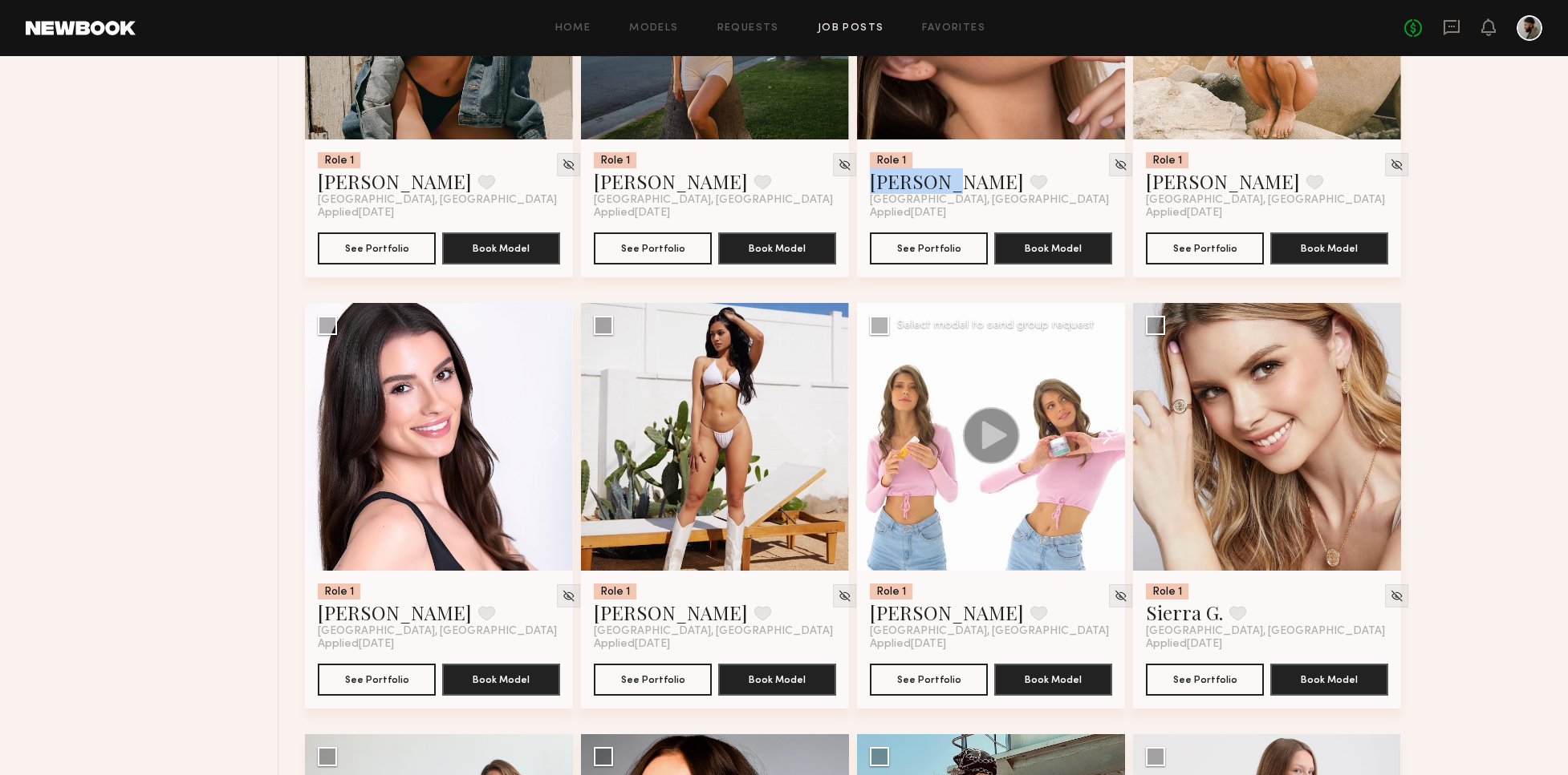
click at [1110, 432] on button at bounding box center [1099, 437] width 51 height 267
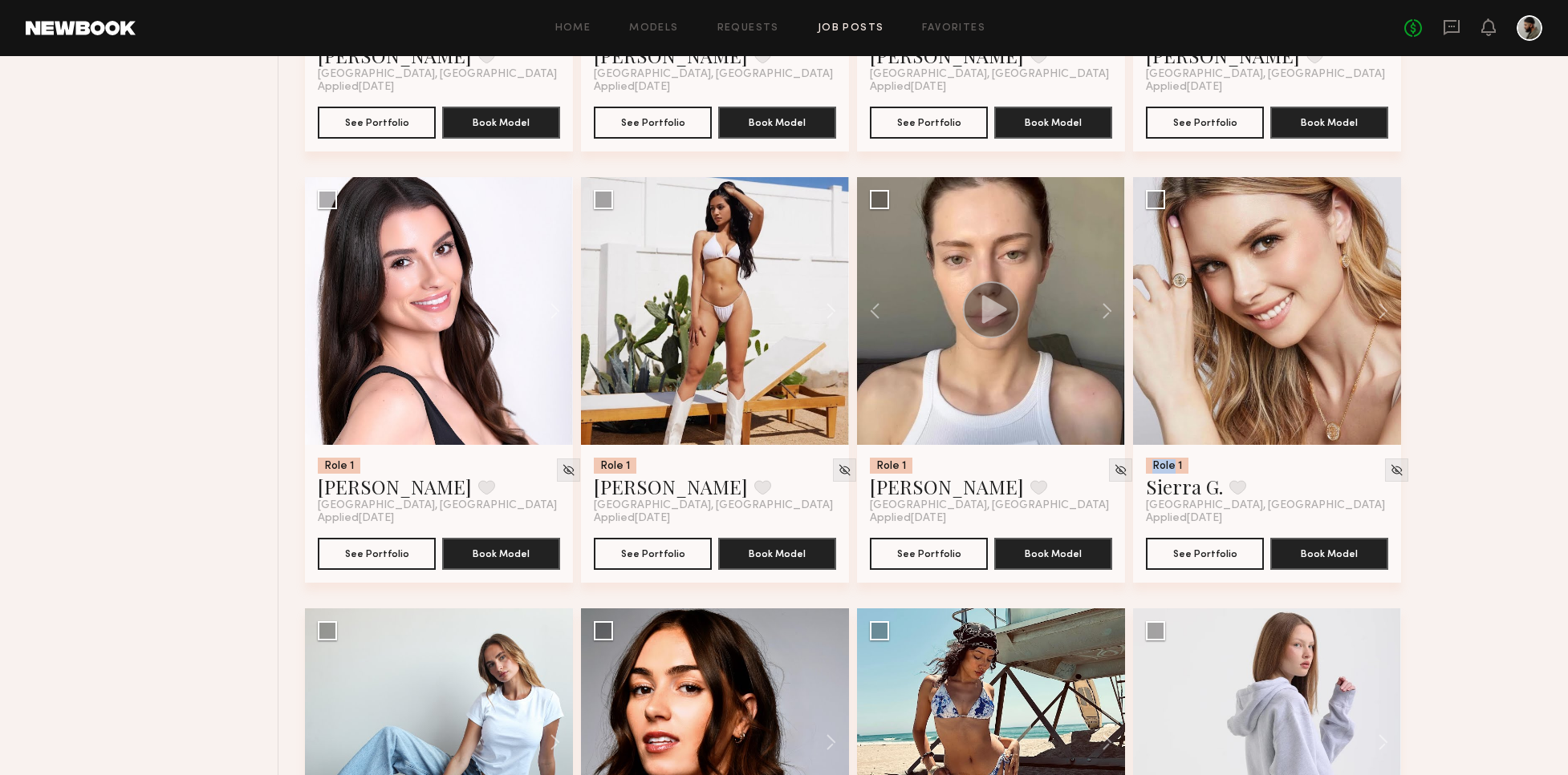
scroll to position [7064, 0]
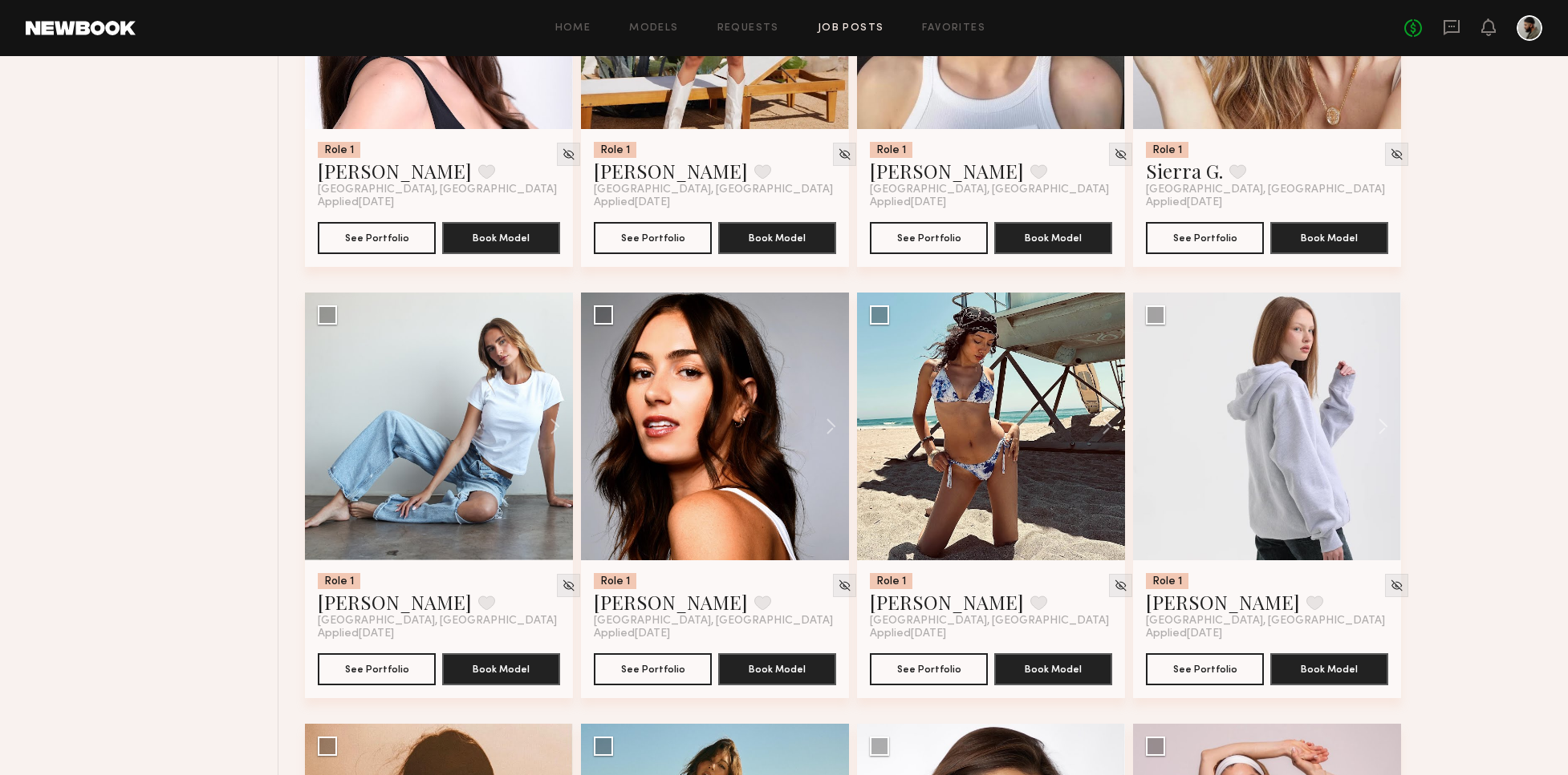
scroll to position [7348, 0]
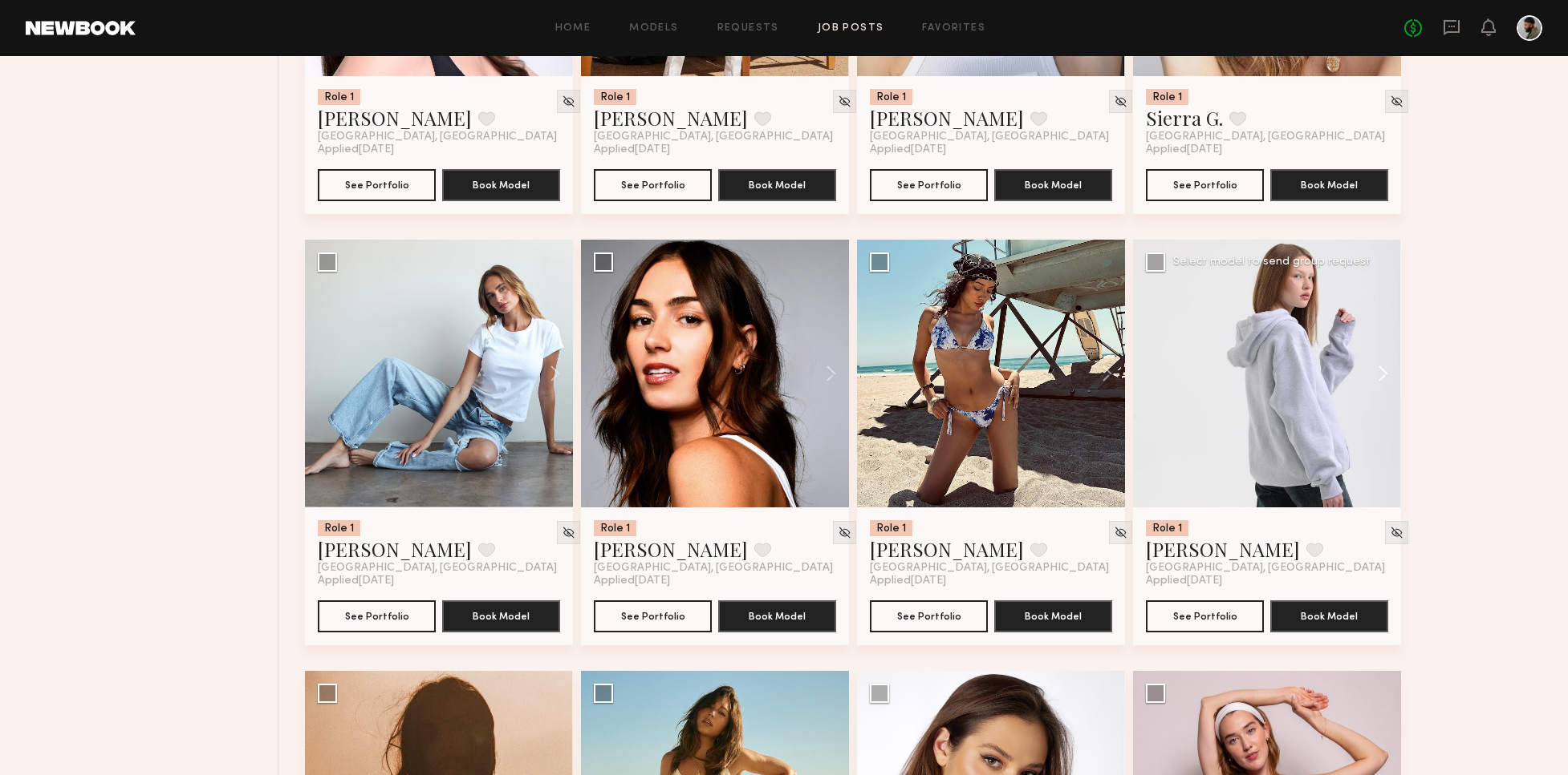
click at [1390, 370] on button at bounding box center [1375, 373] width 51 height 267
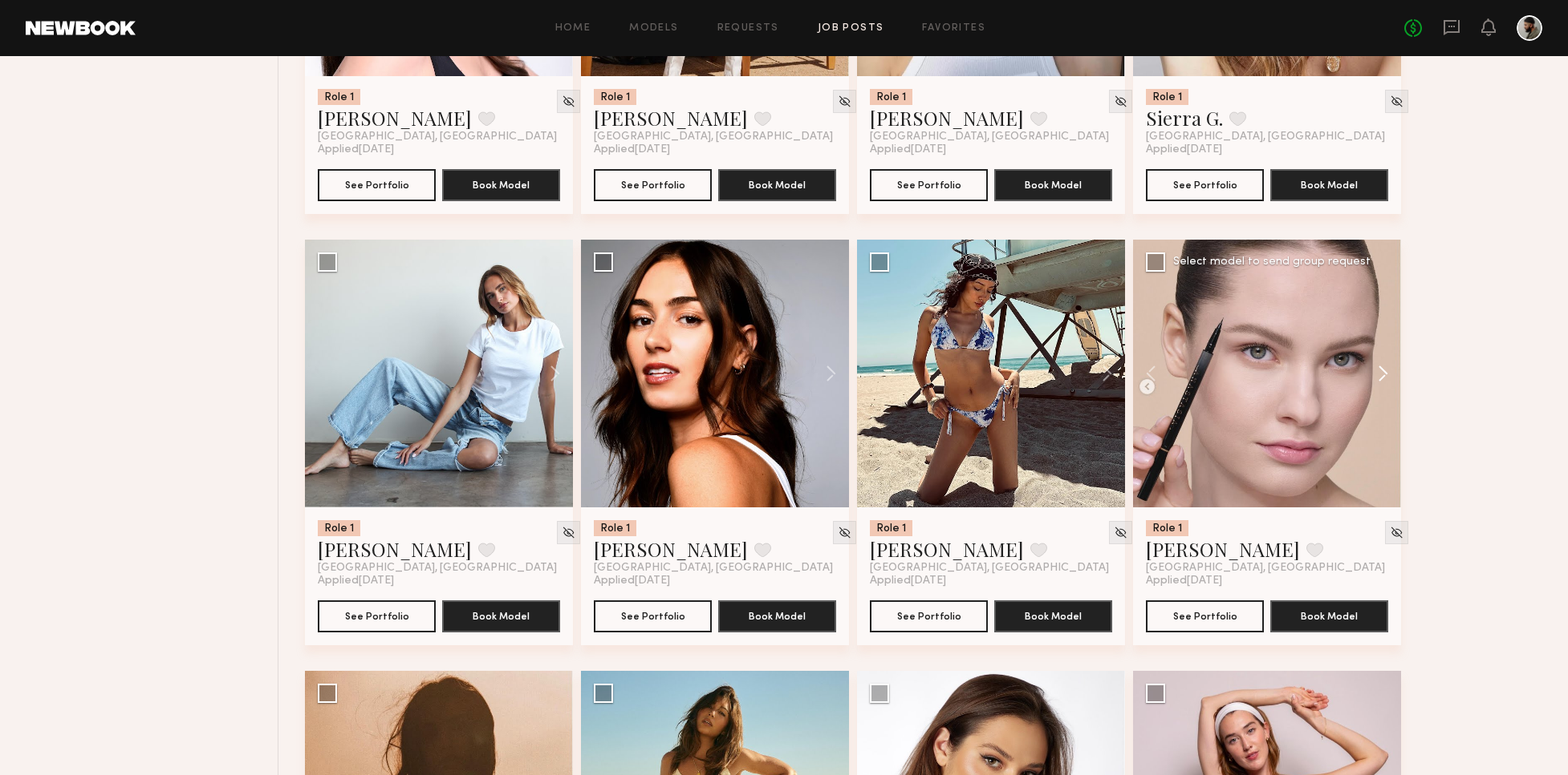
click at [1382, 370] on button at bounding box center [1375, 373] width 51 height 267
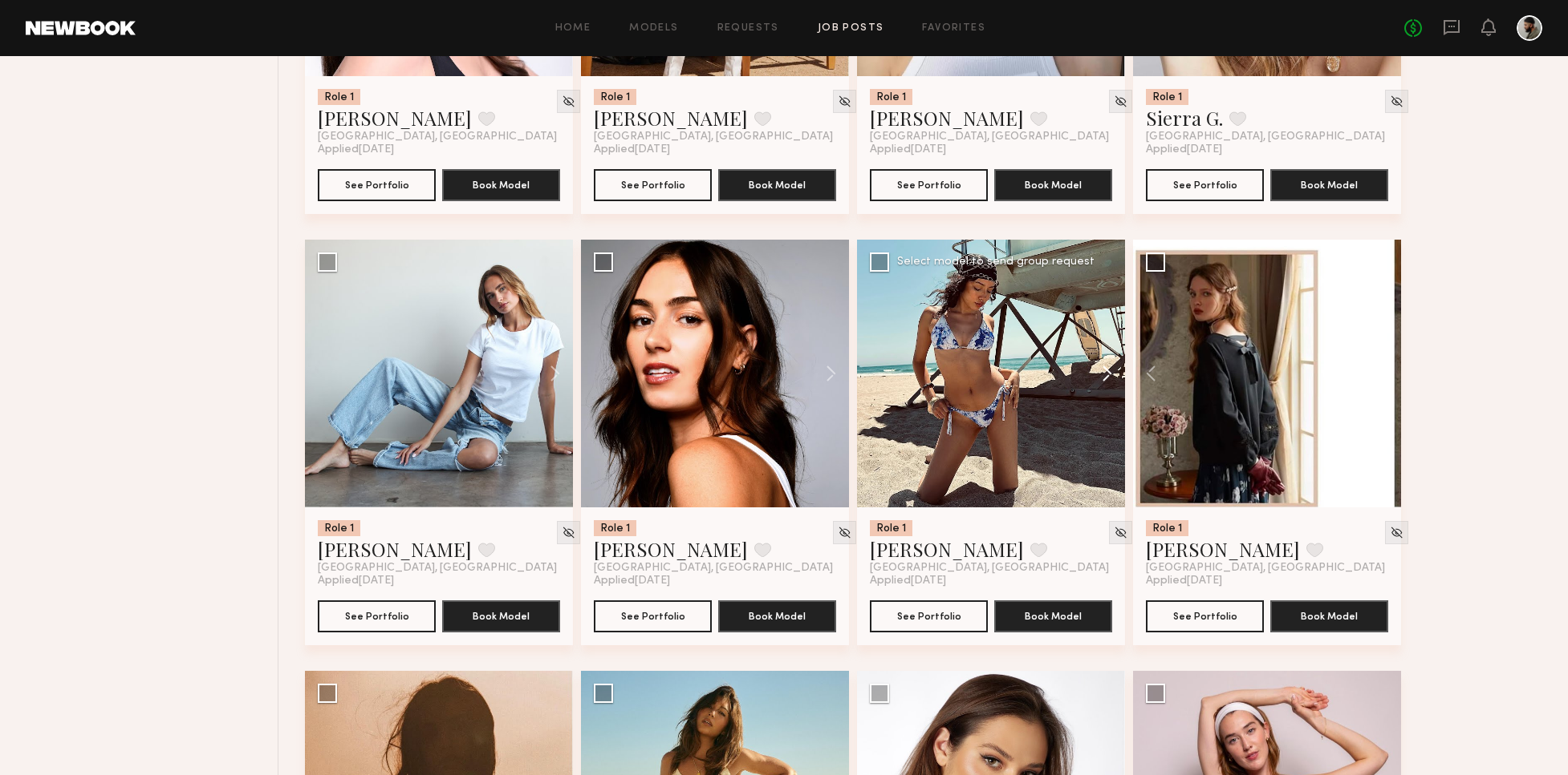
click at [1103, 364] on button at bounding box center [1099, 373] width 51 height 267
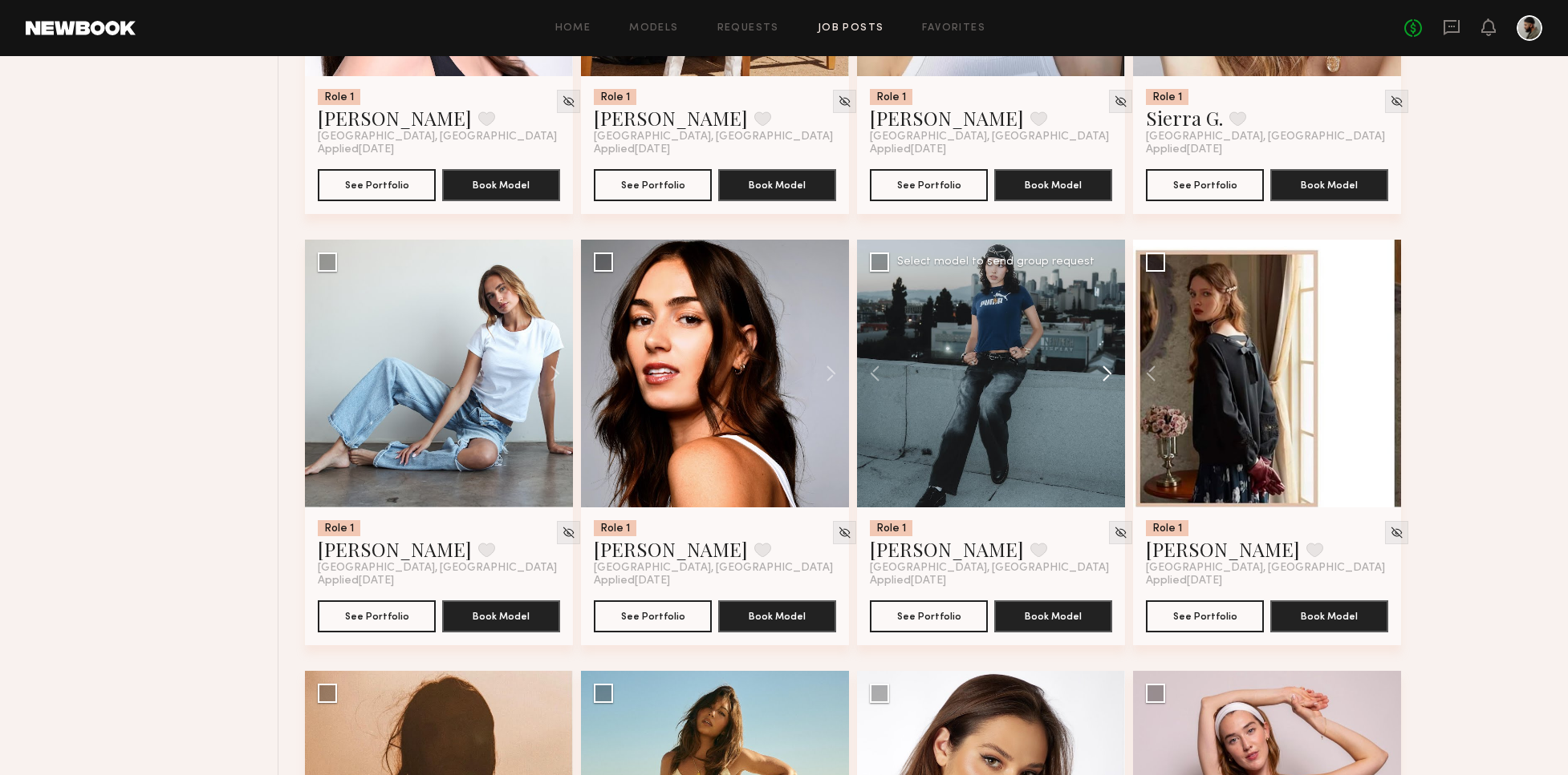
click at [1103, 365] on button at bounding box center [1099, 373] width 51 height 267
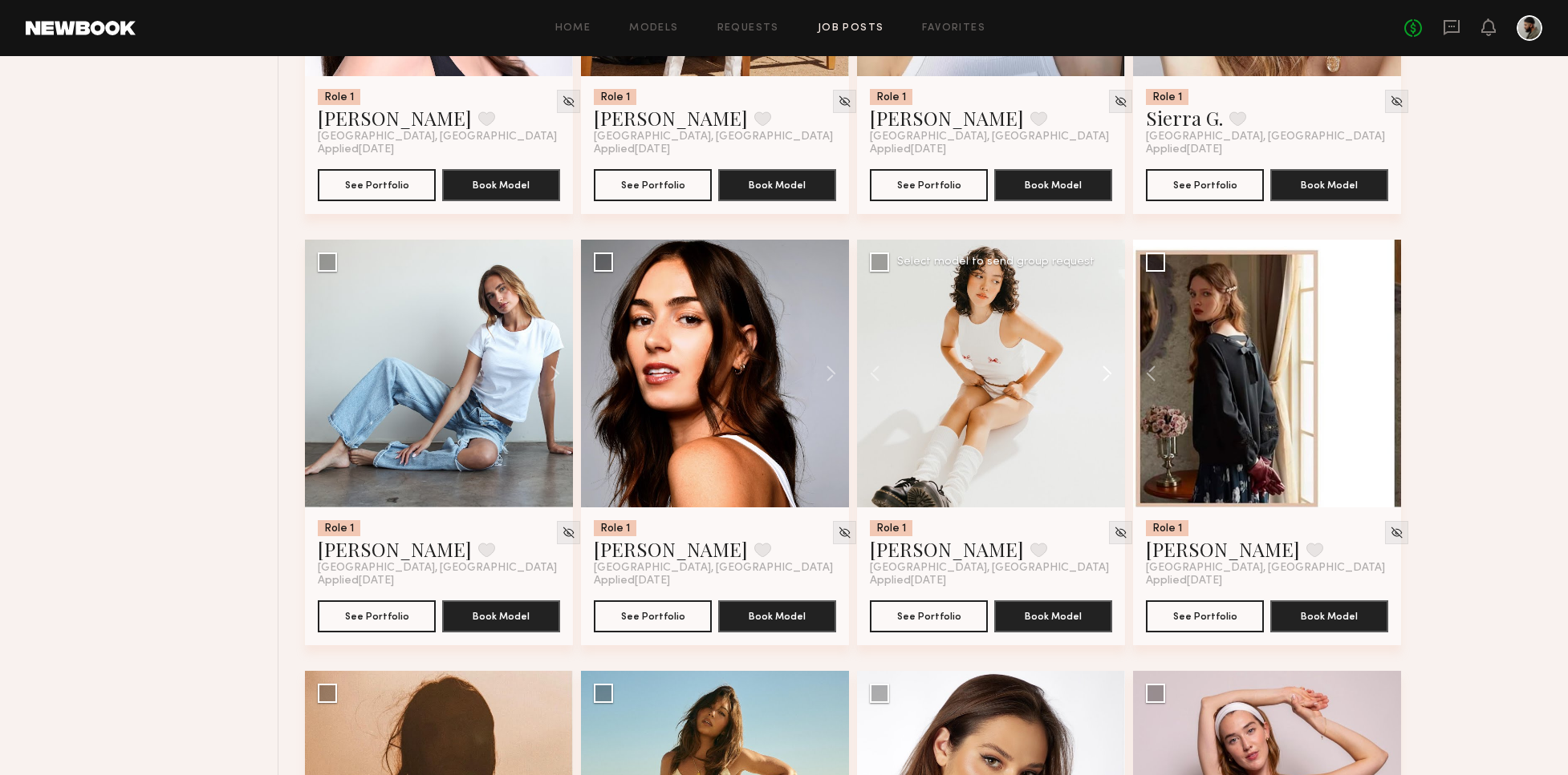
click at [1104, 364] on button at bounding box center [1099, 373] width 51 height 267
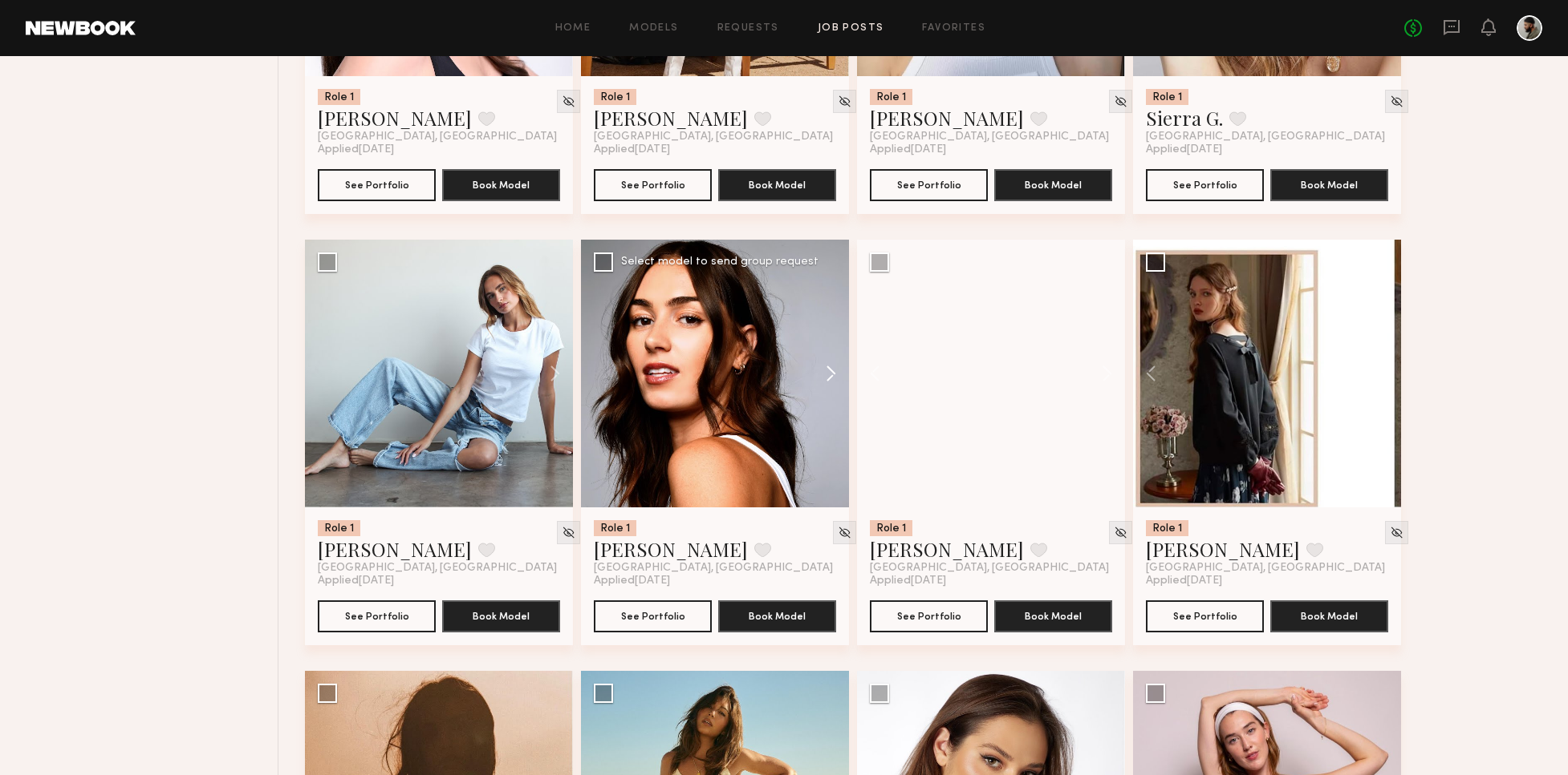
click at [828, 376] on button at bounding box center [823, 373] width 51 height 267
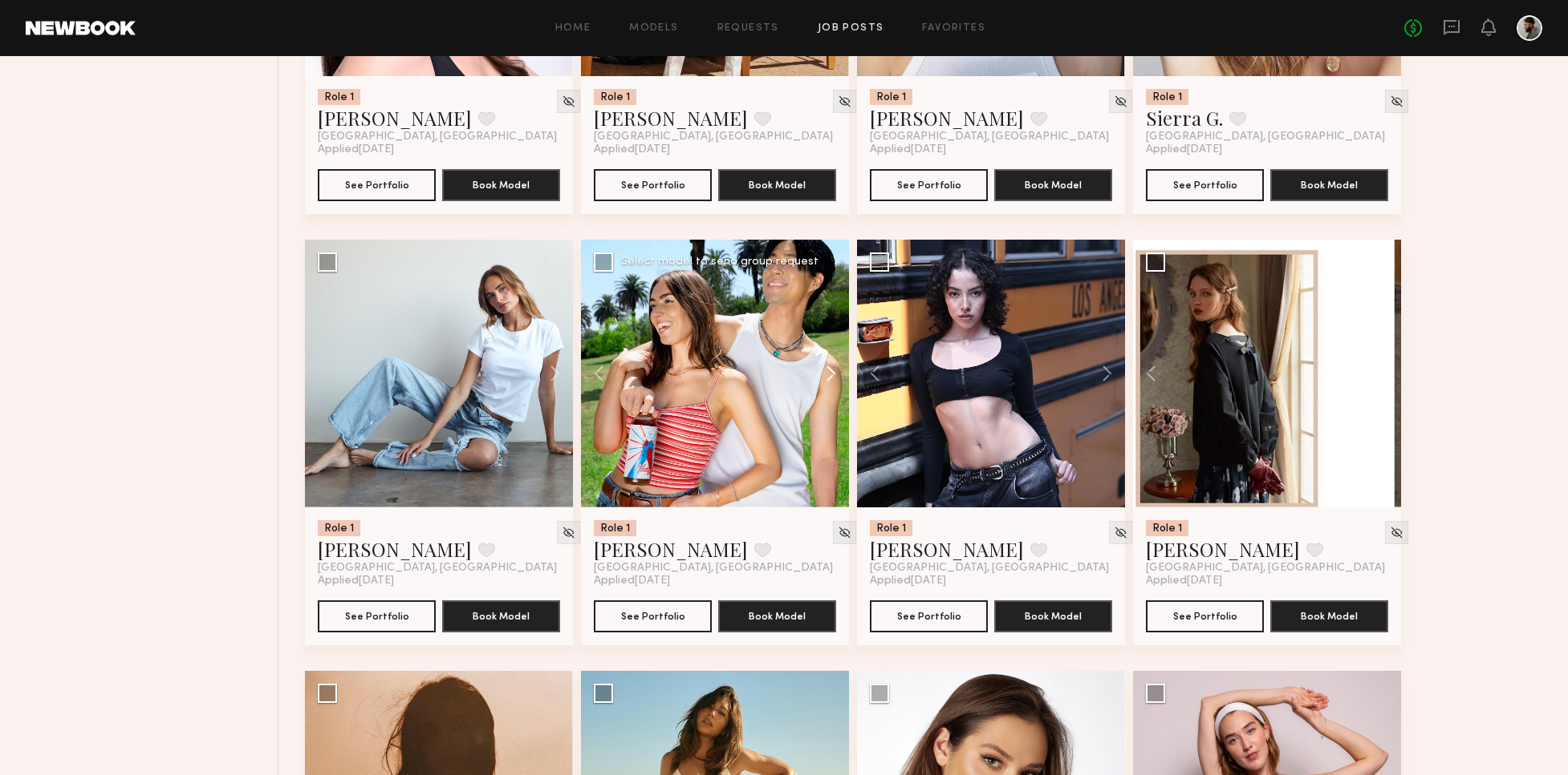
click at [831, 376] on button at bounding box center [823, 373] width 51 height 267
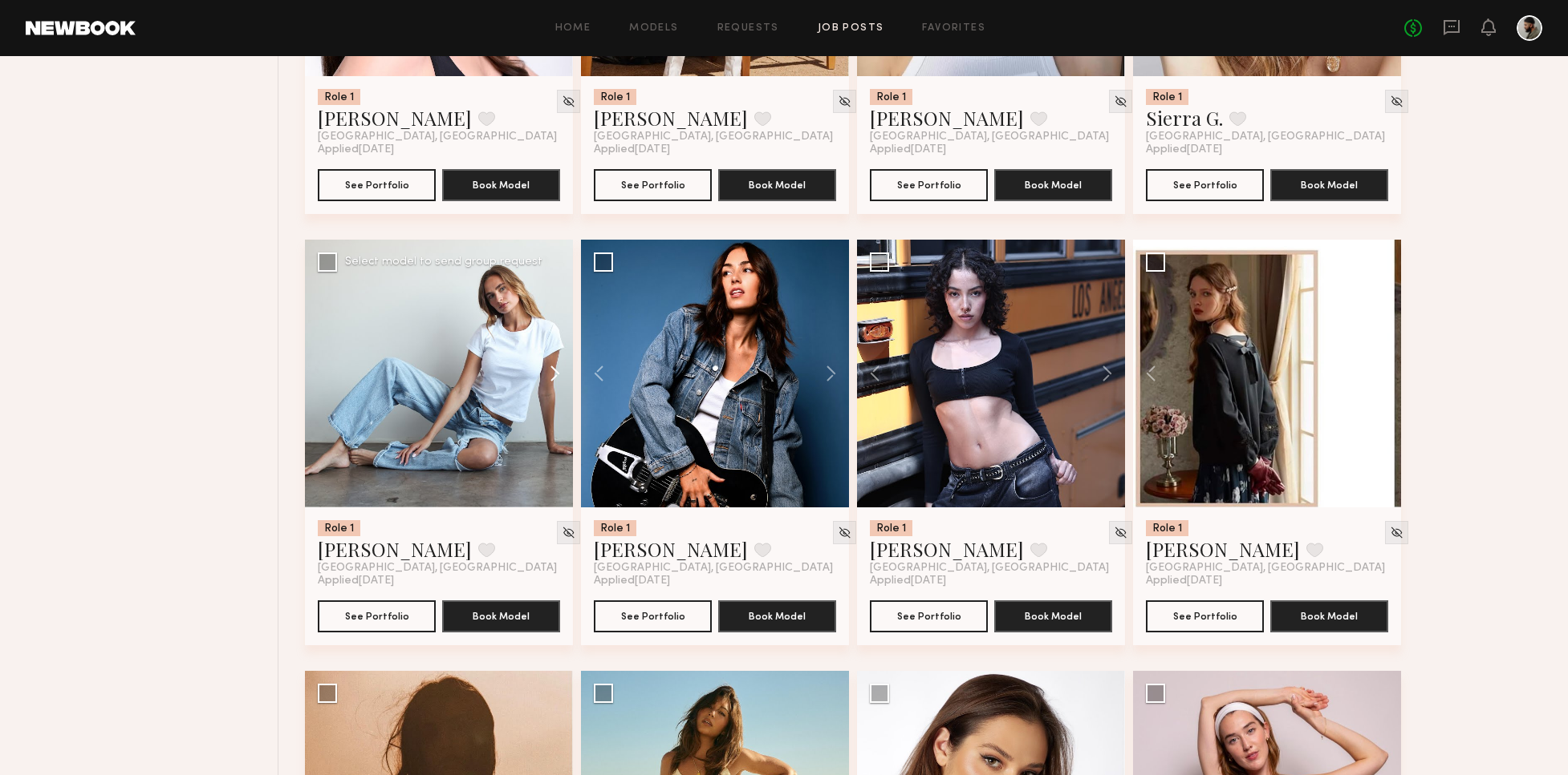
click at [551, 374] on button at bounding box center [547, 373] width 51 height 267
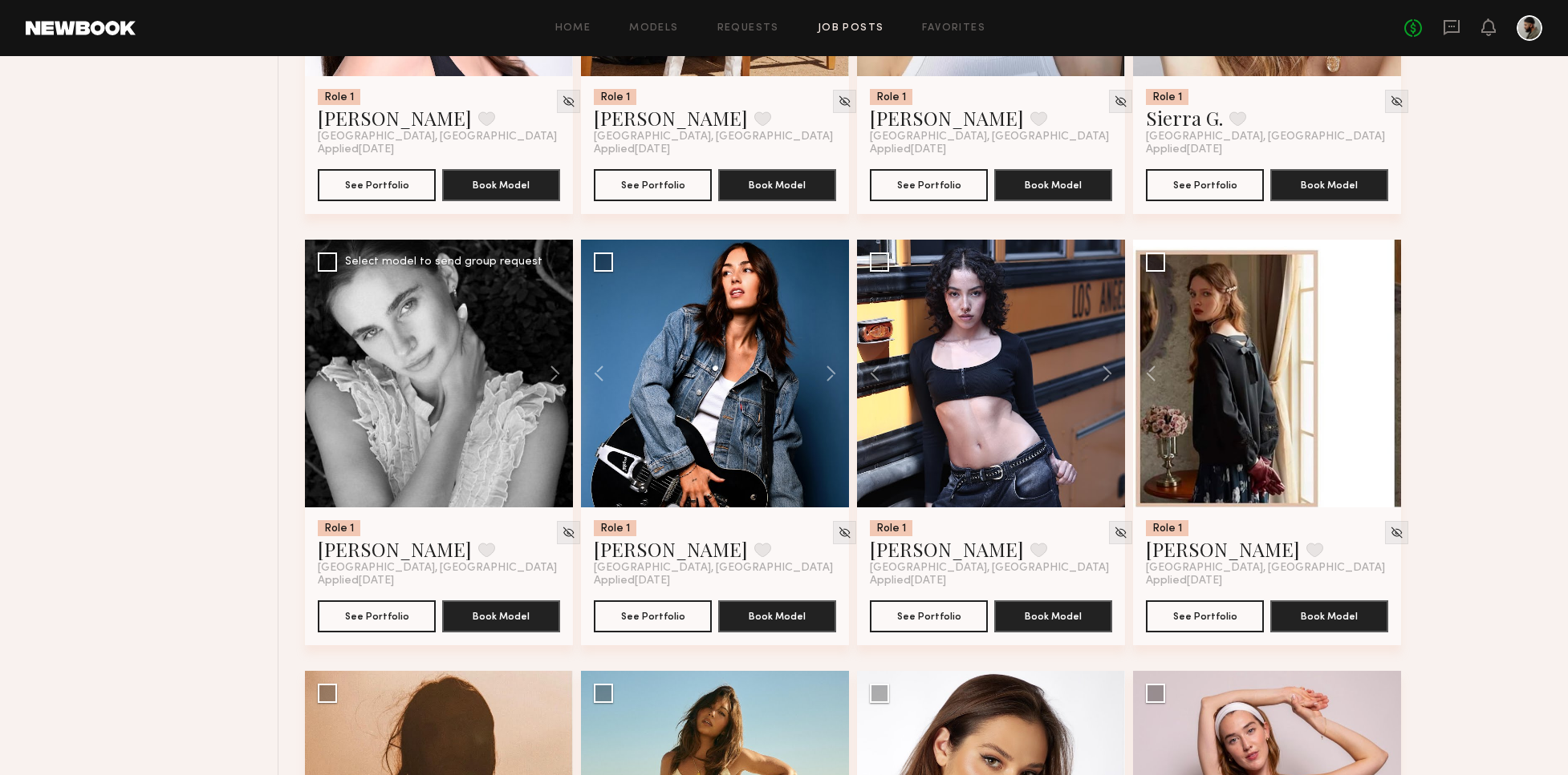
click at [544, 370] on button at bounding box center [547, 373] width 51 height 267
click at [543, 370] on button at bounding box center [547, 373] width 51 height 267
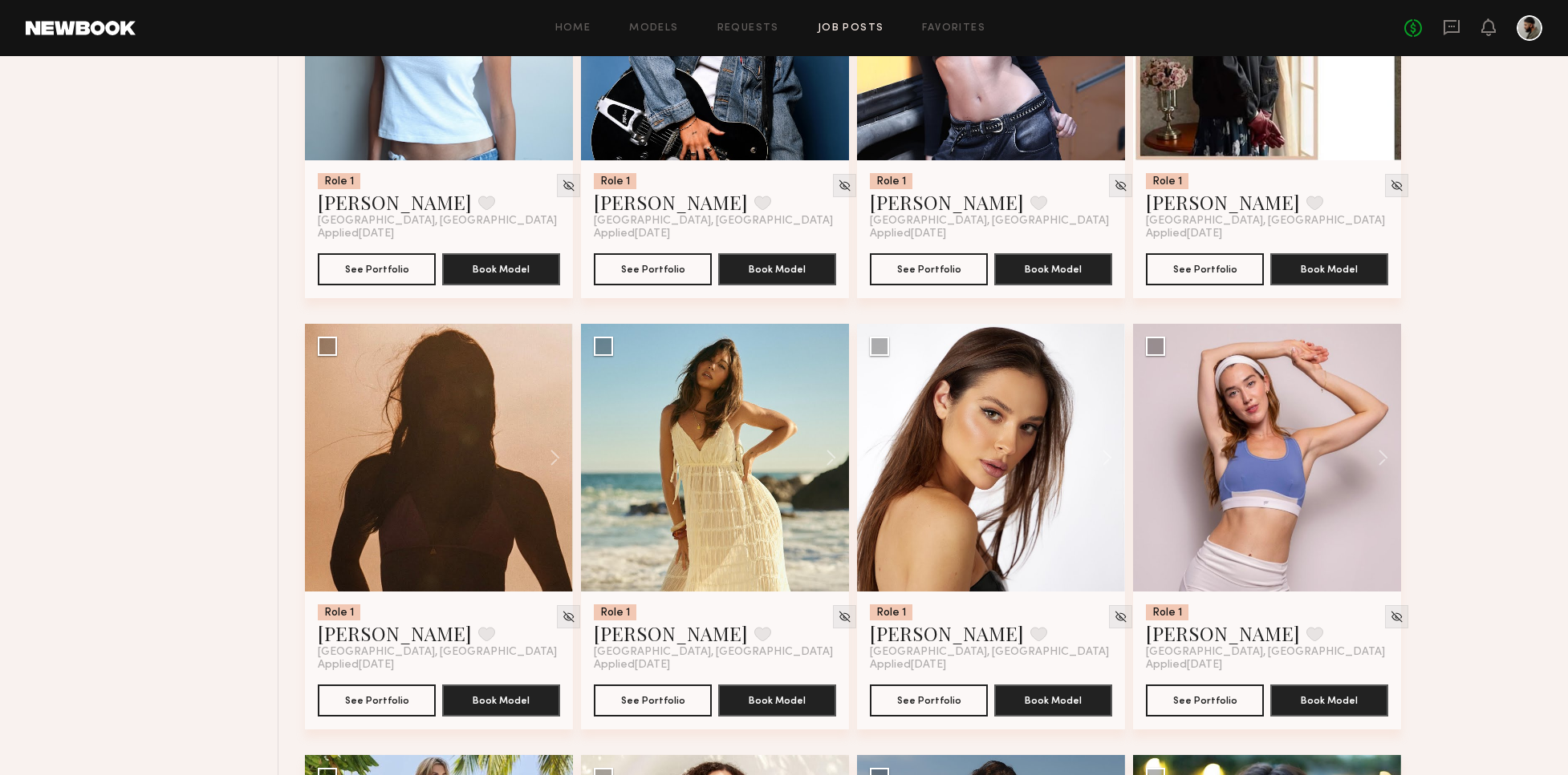
scroll to position [7706, 0]
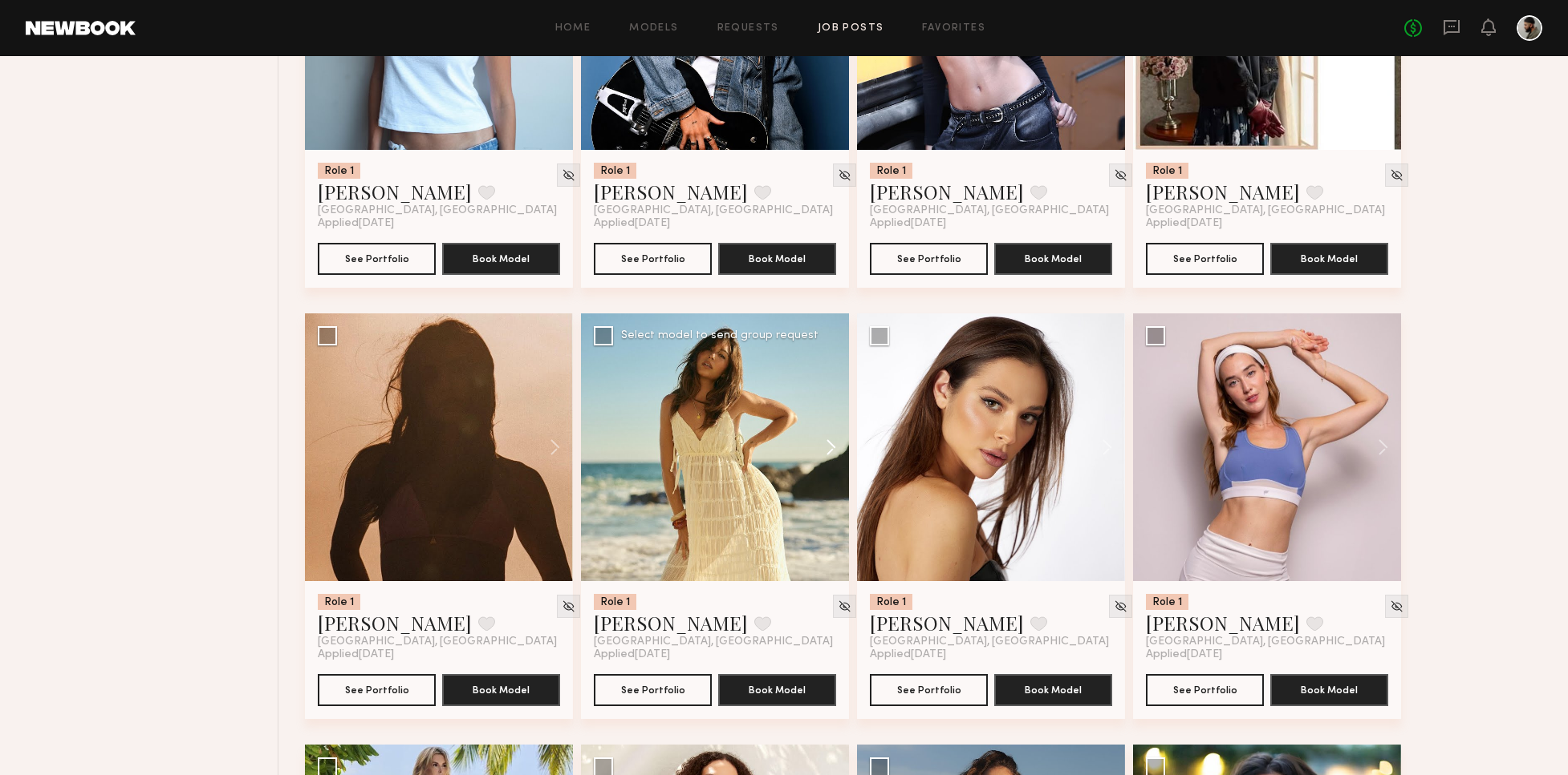
click at [834, 440] on button at bounding box center [823, 447] width 51 height 267
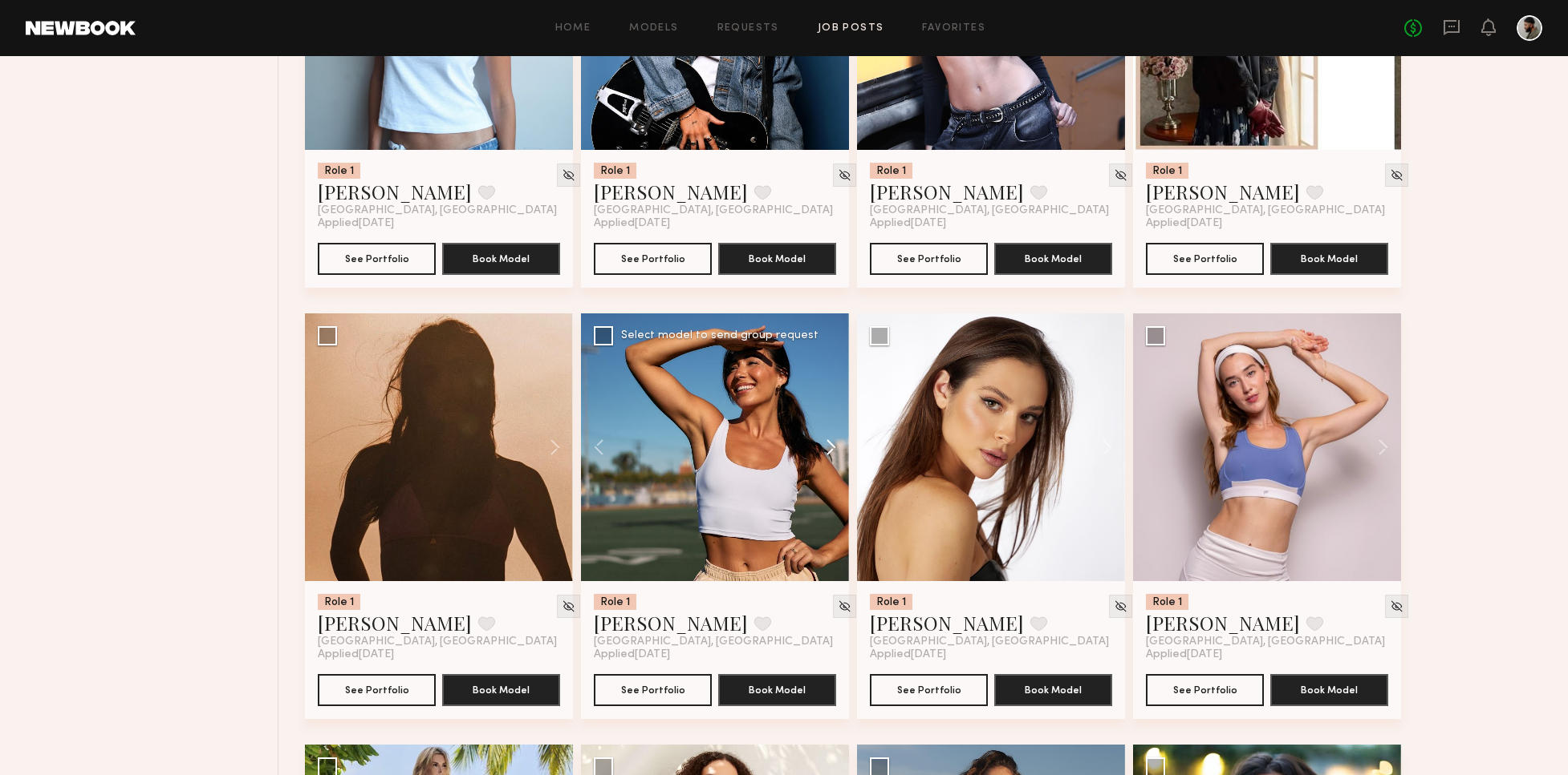
click at [827, 442] on button at bounding box center [823, 447] width 51 height 267
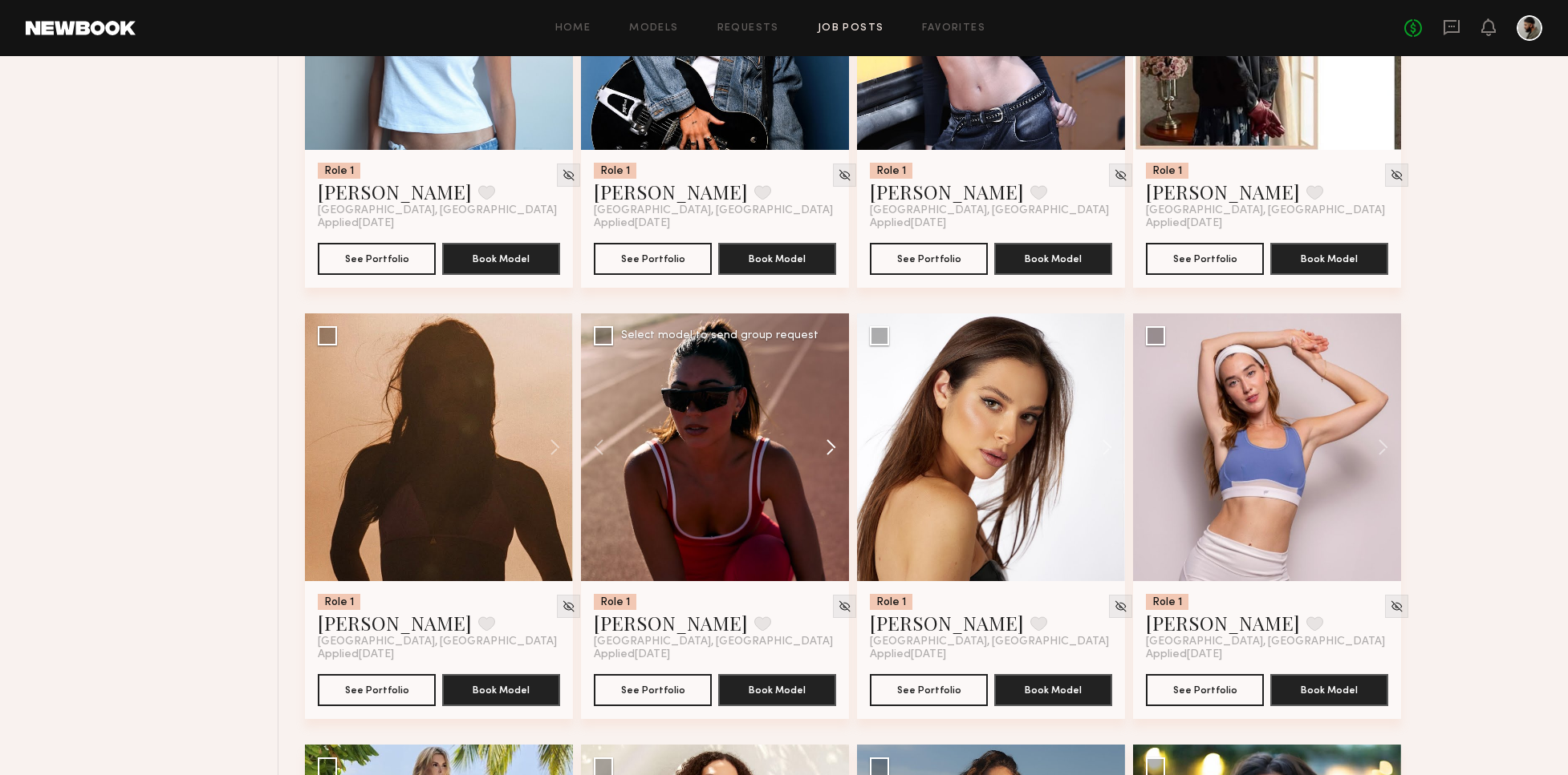
click at [824, 442] on button at bounding box center [823, 447] width 51 height 267
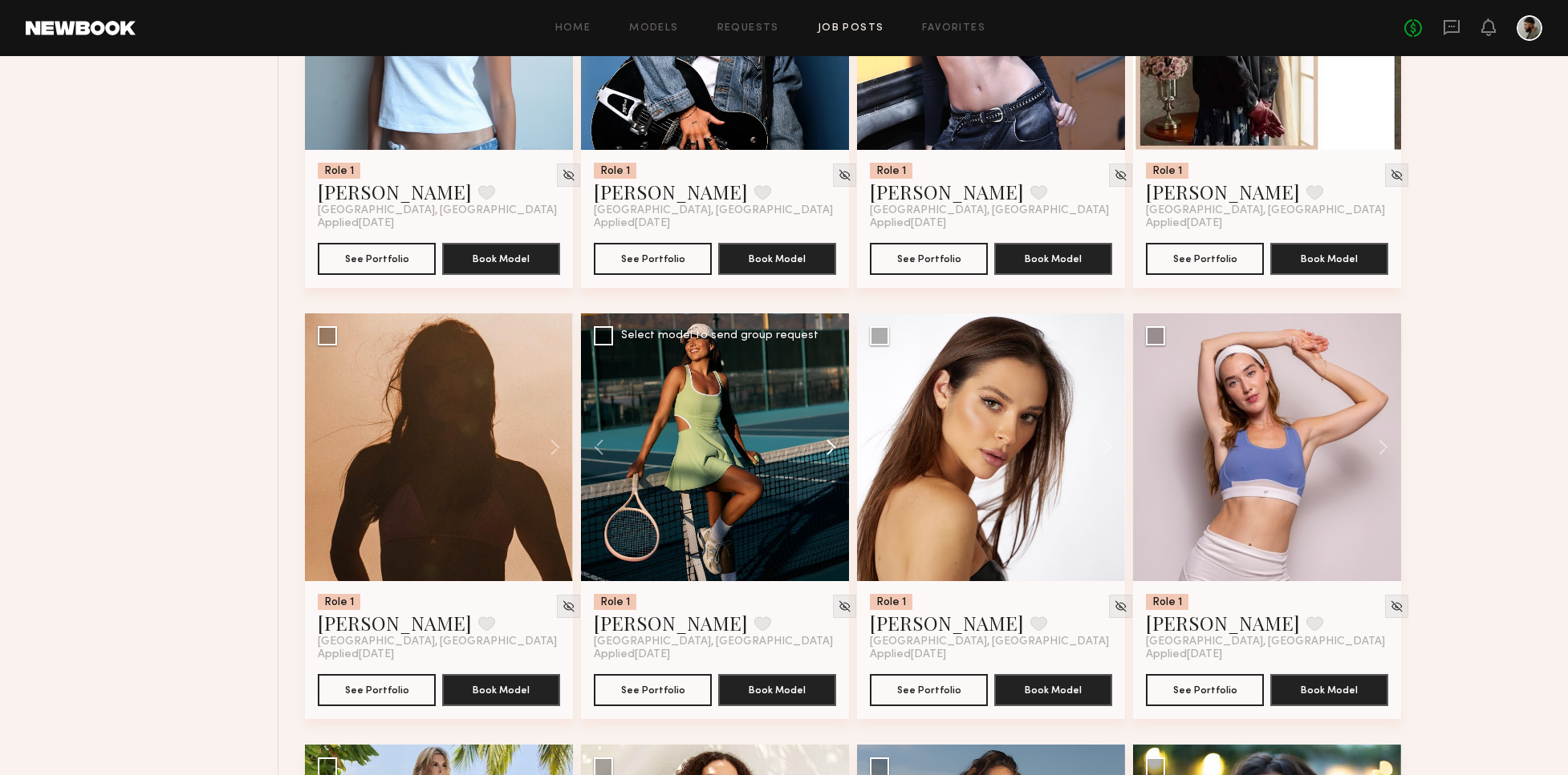
click at [833, 439] on button at bounding box center [823, 447] width 51 height 267
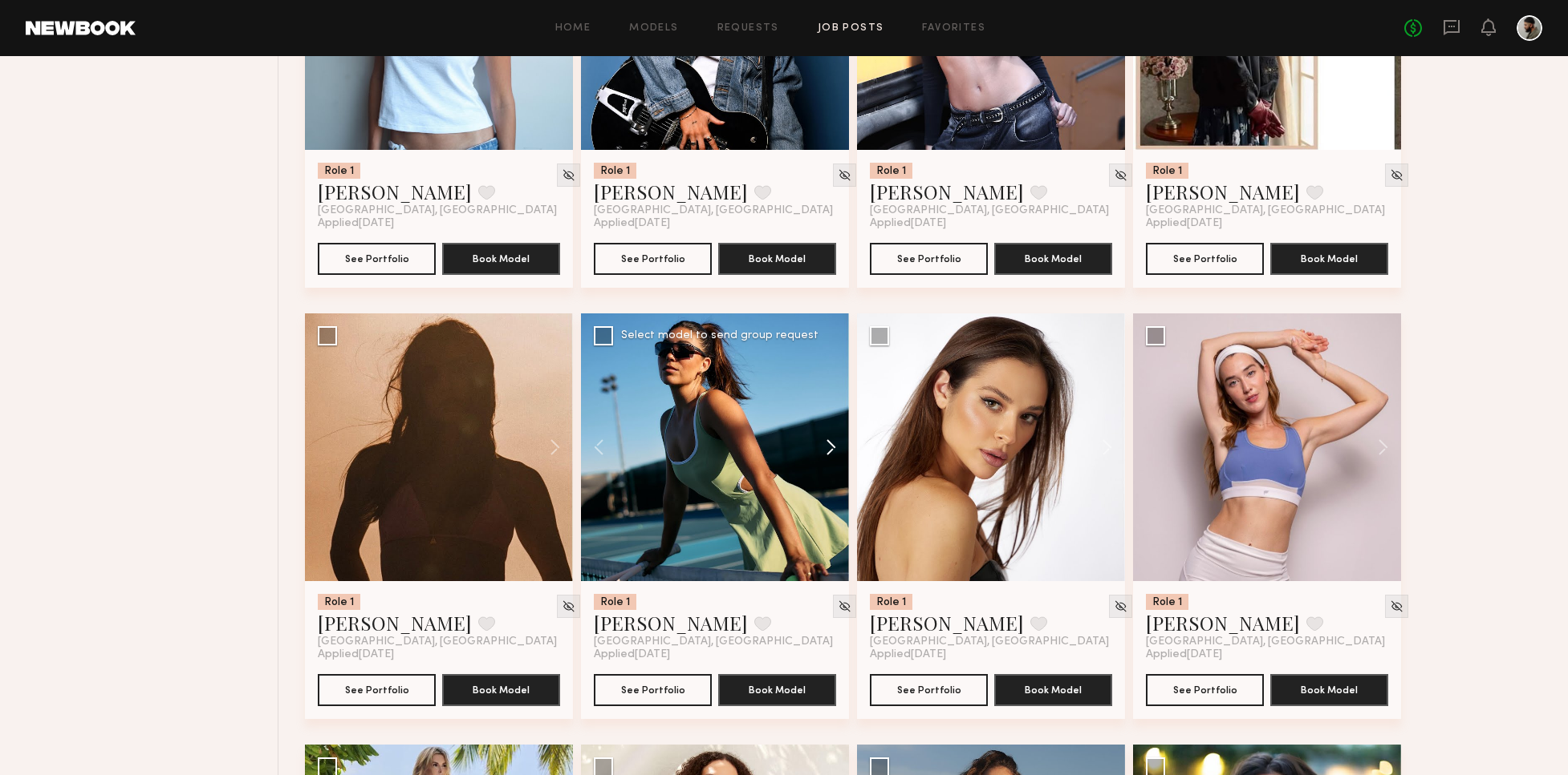
click at [830, 442] on button at bounding box center [823, 447] width 51 height 267
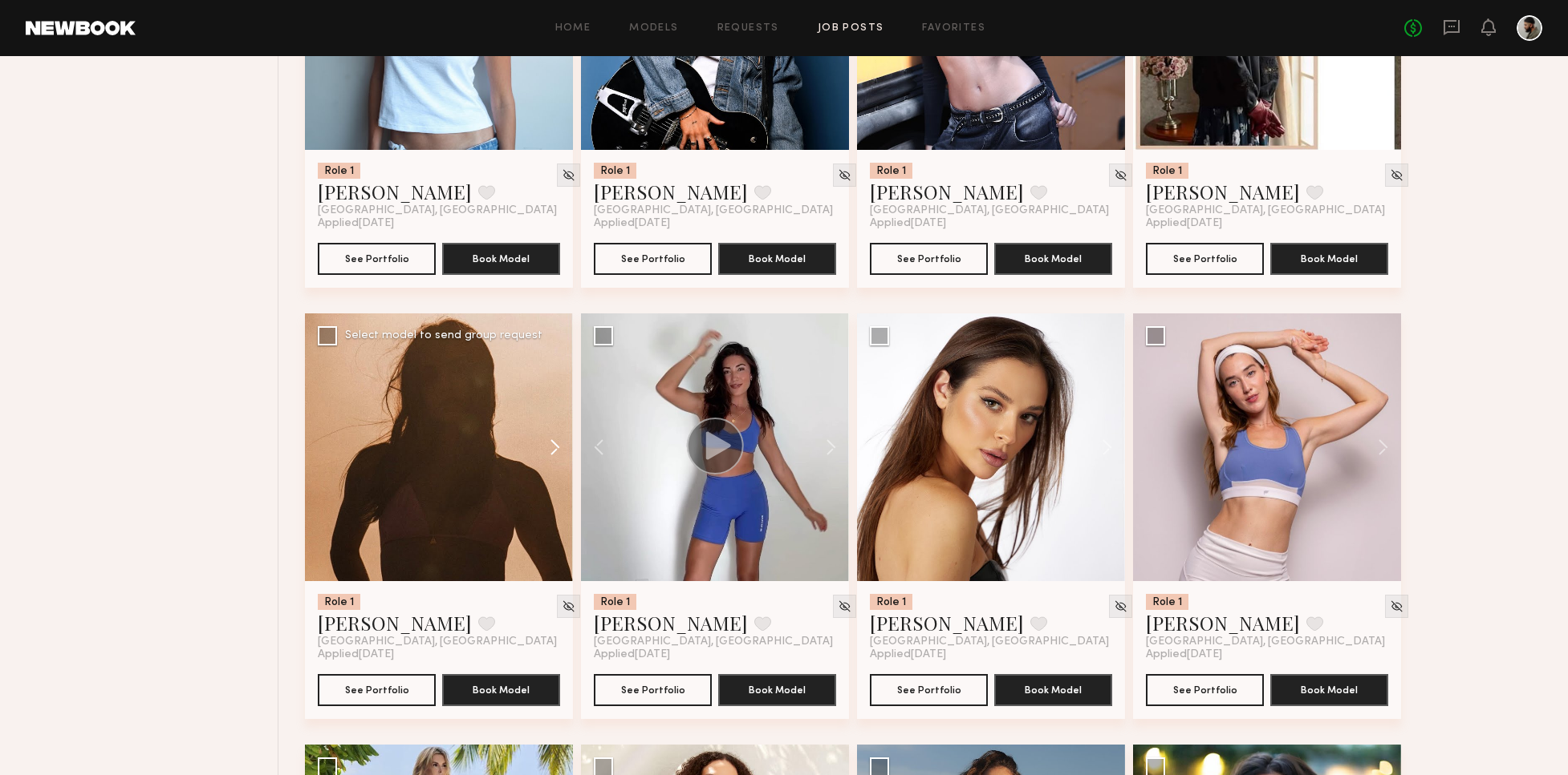
click at [562, 442] on button at bounding box center [547, 447] width 51 height 267
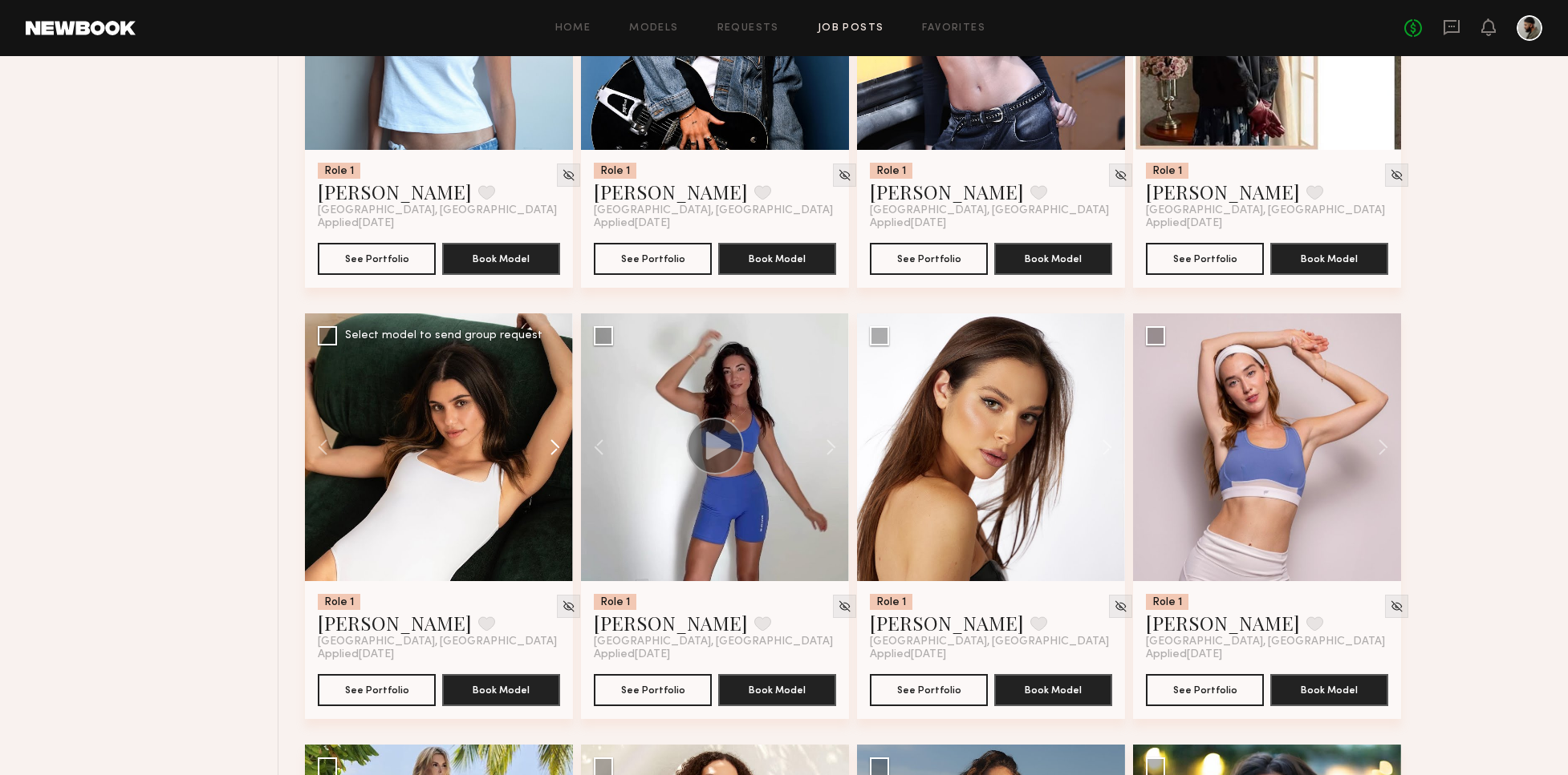
click at [561, 443] on button at bounding box center [547, 447] width 51 height 267
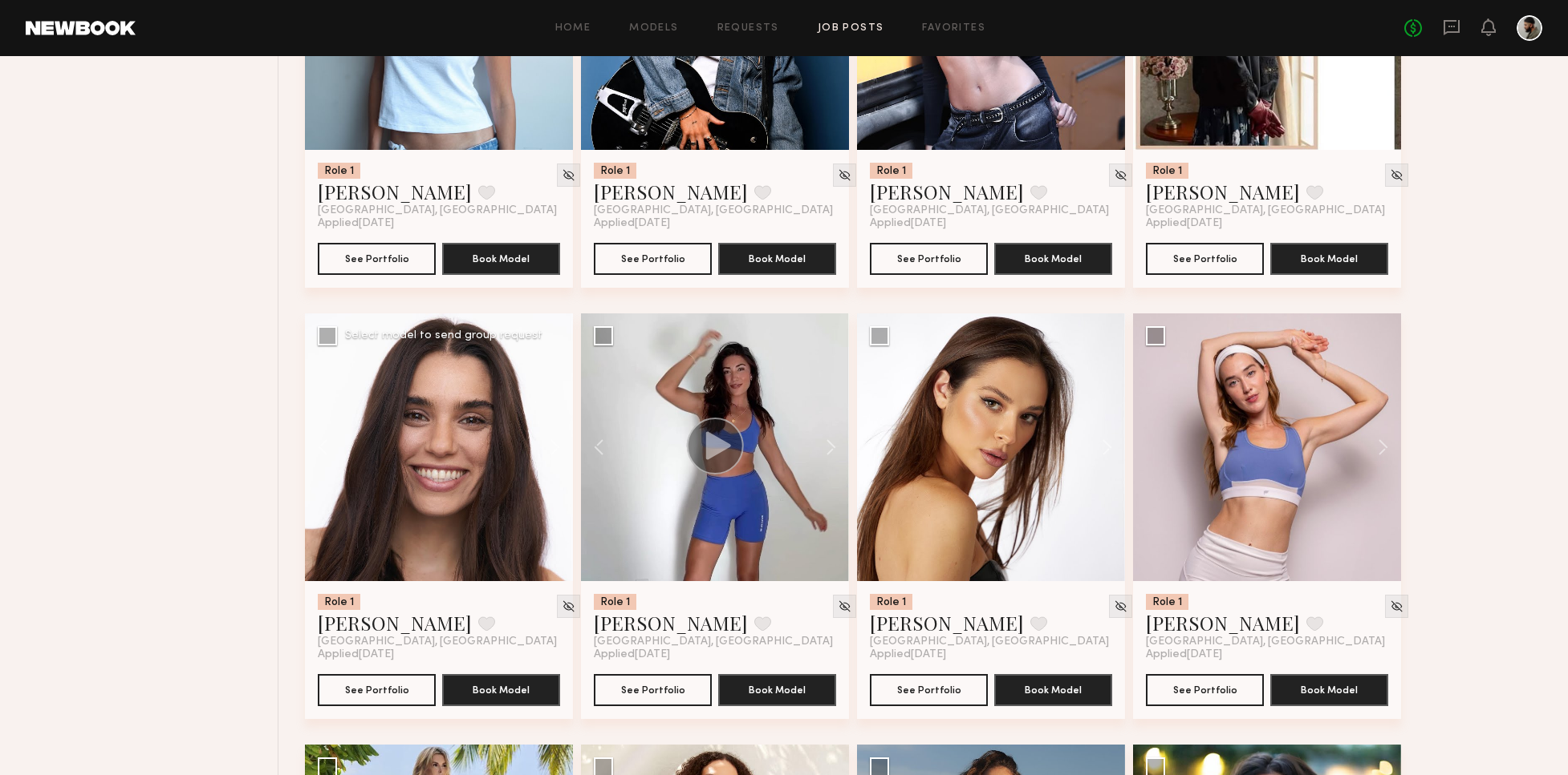
click at [563, 444] on button at bounding box center [547, 447] width 51 height 267
click at [562, 444] on button at bounding box center [547, 447] width 51 height 267
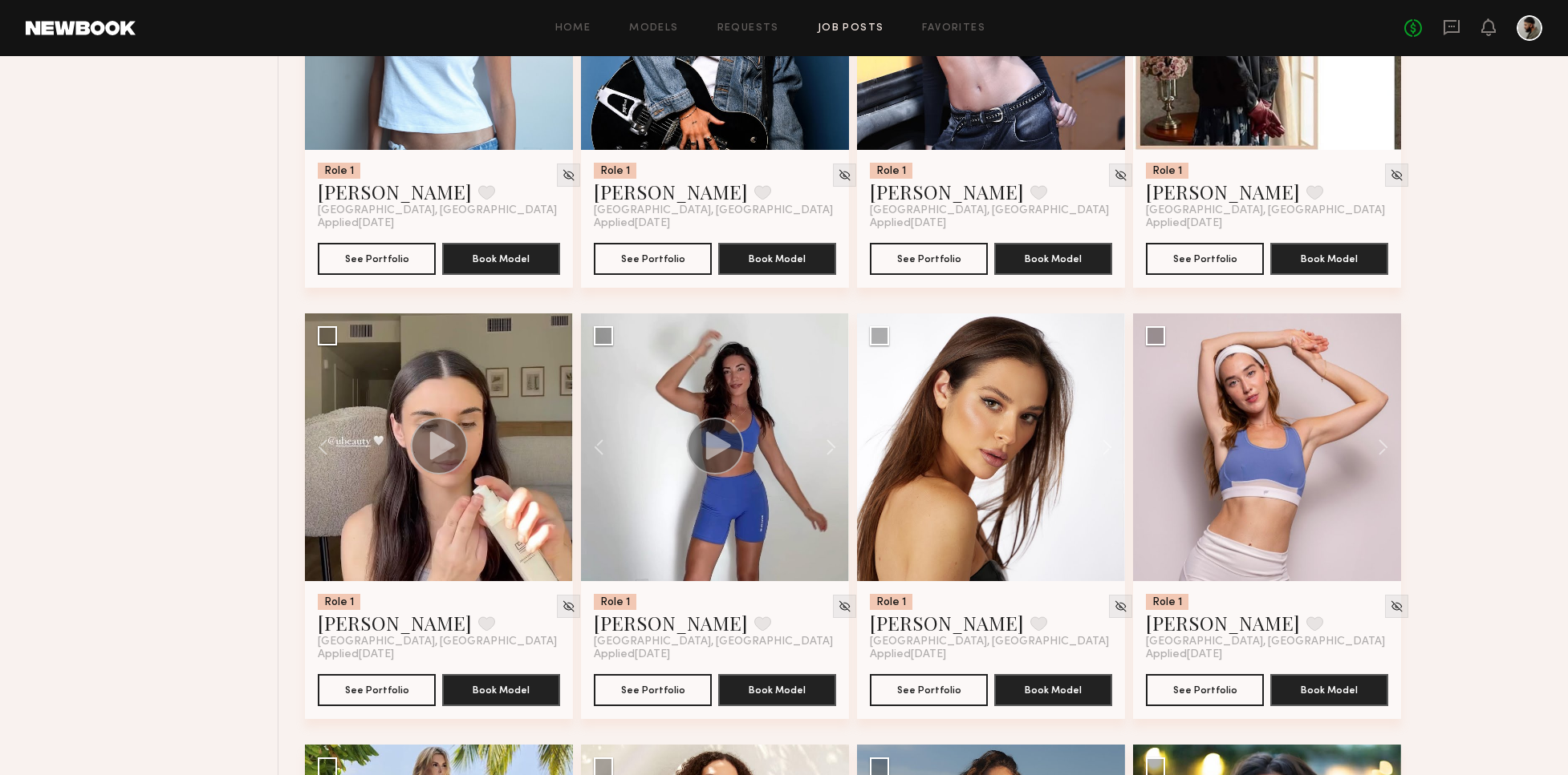
drag, startPoint x: 1567, startPoint y: 609, endPoint x: 1528, endPoint y: 602, distance: 39.6
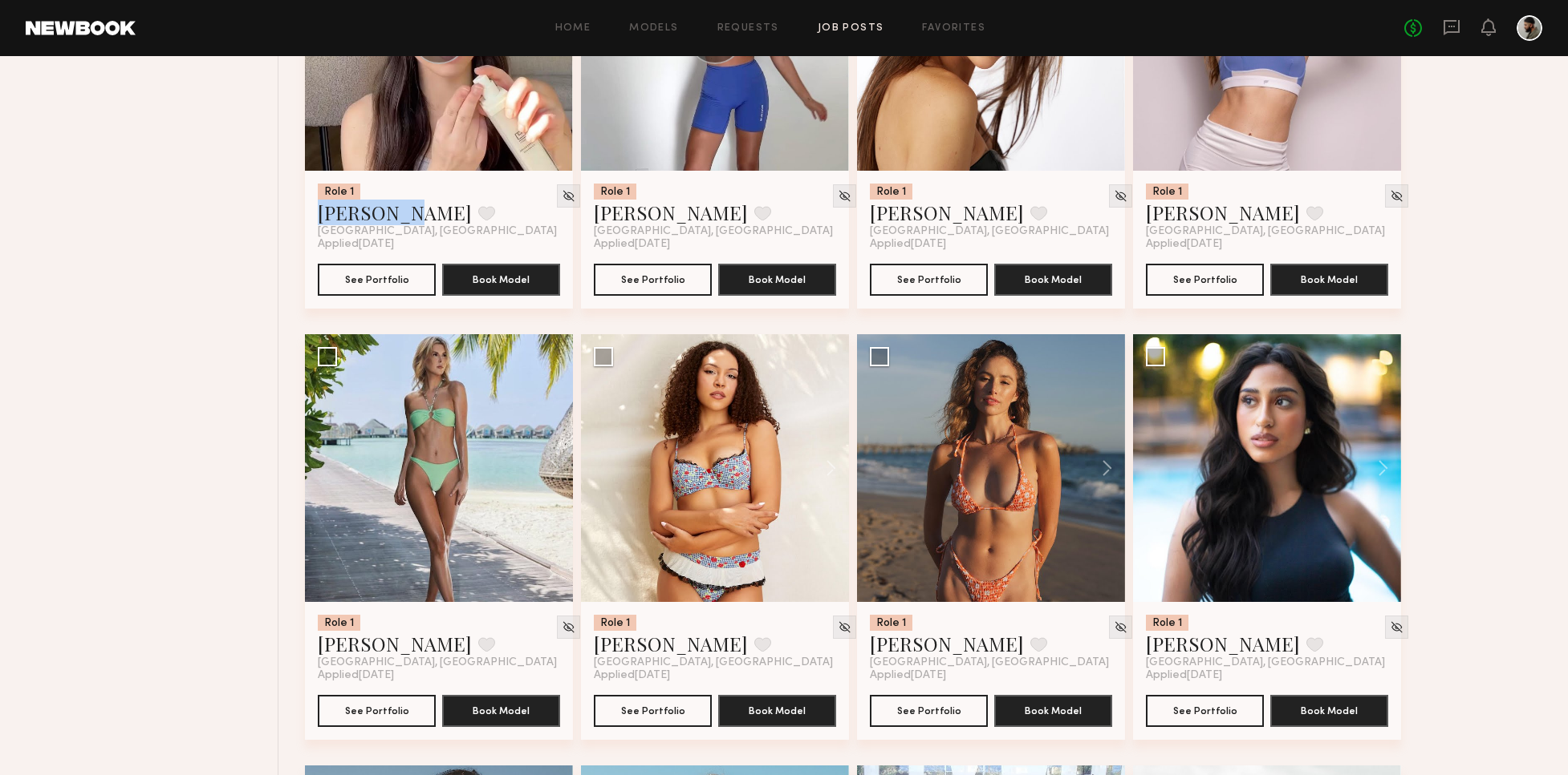
scroll to position [8126, 0]
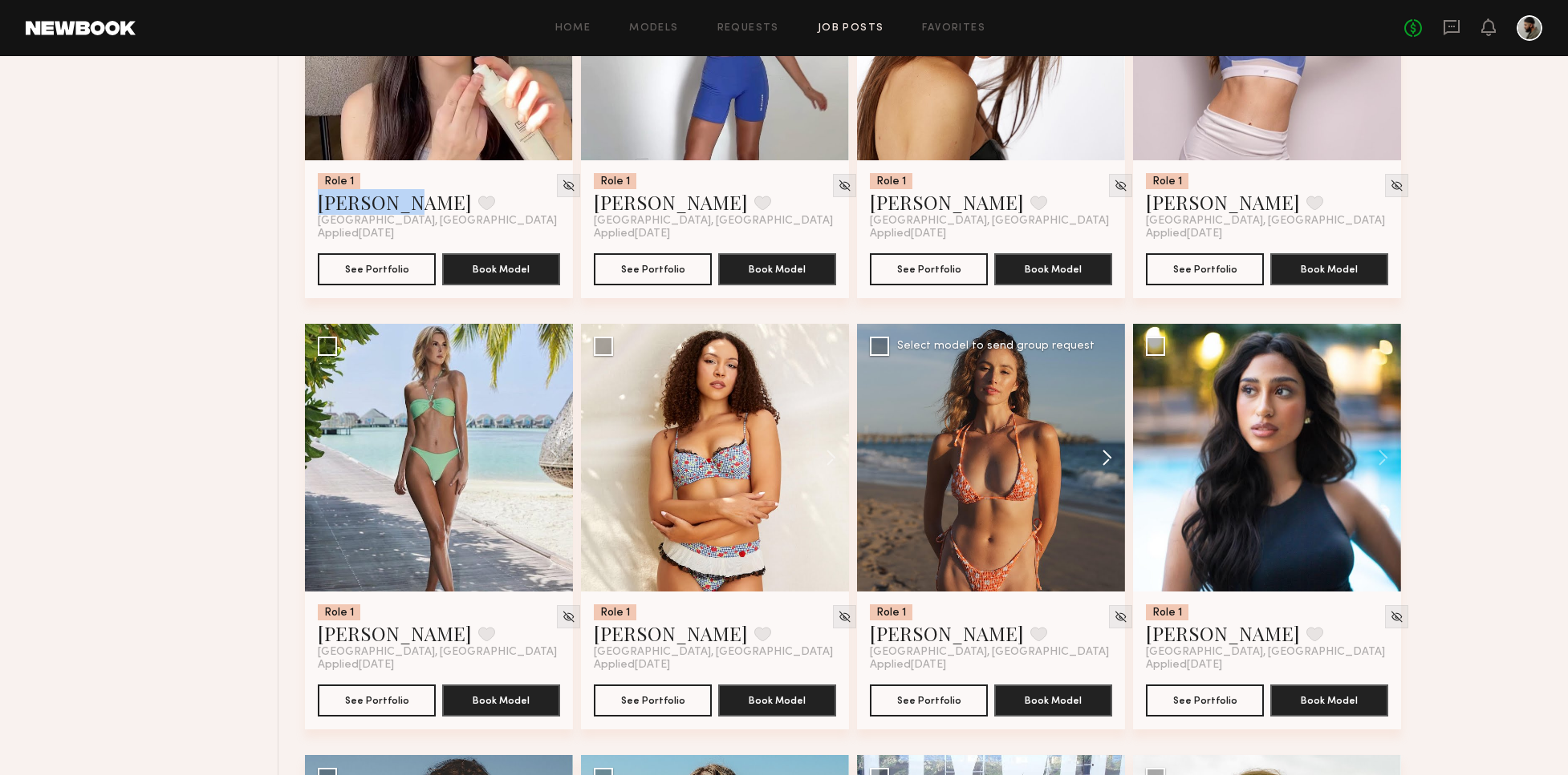
click at [1115, 456] on button at bounding box center [1099, 457] width 51 height 267
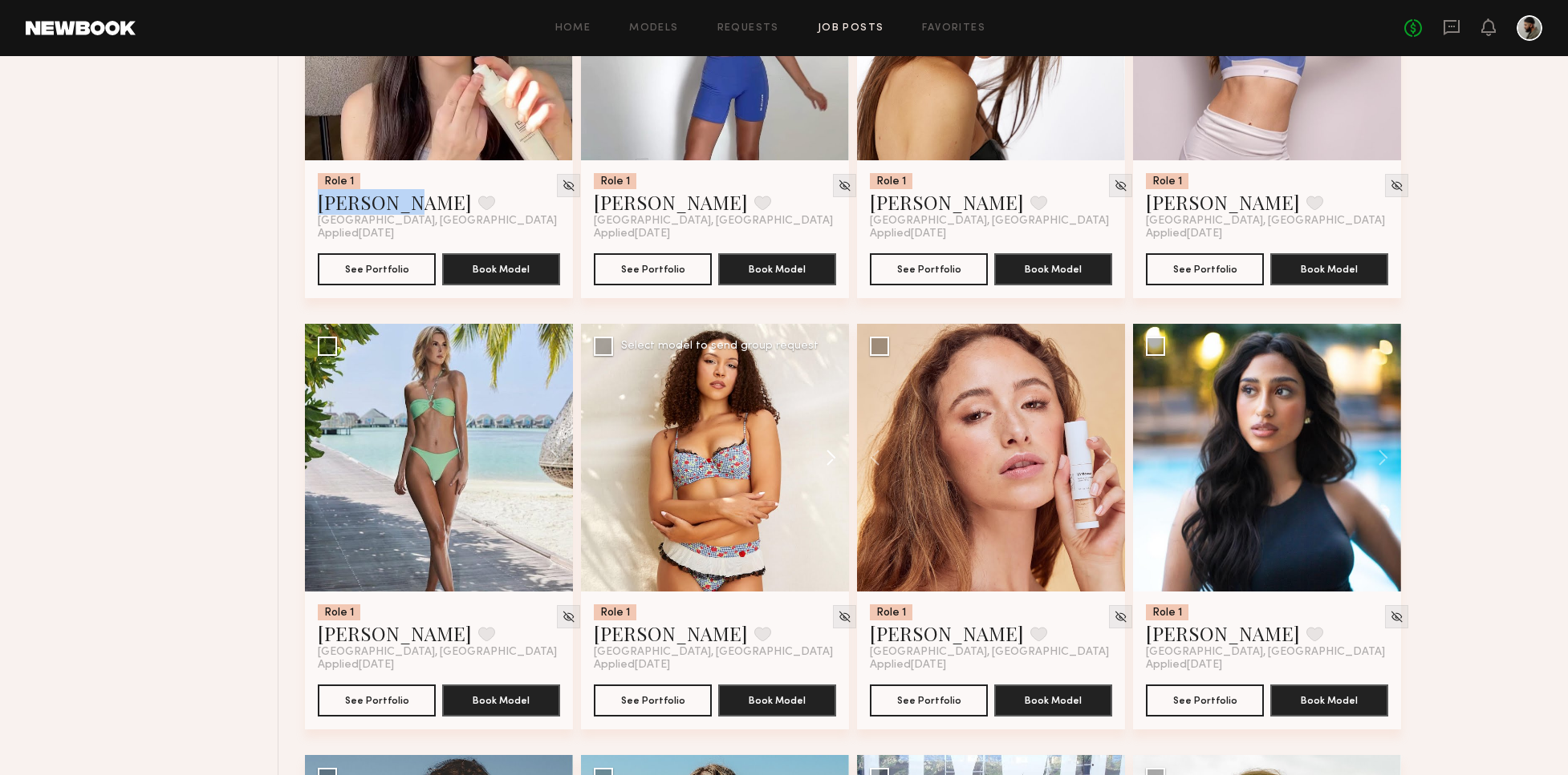
click at [833, 458] on button at bounding box center [823, 457] width 51 height 267
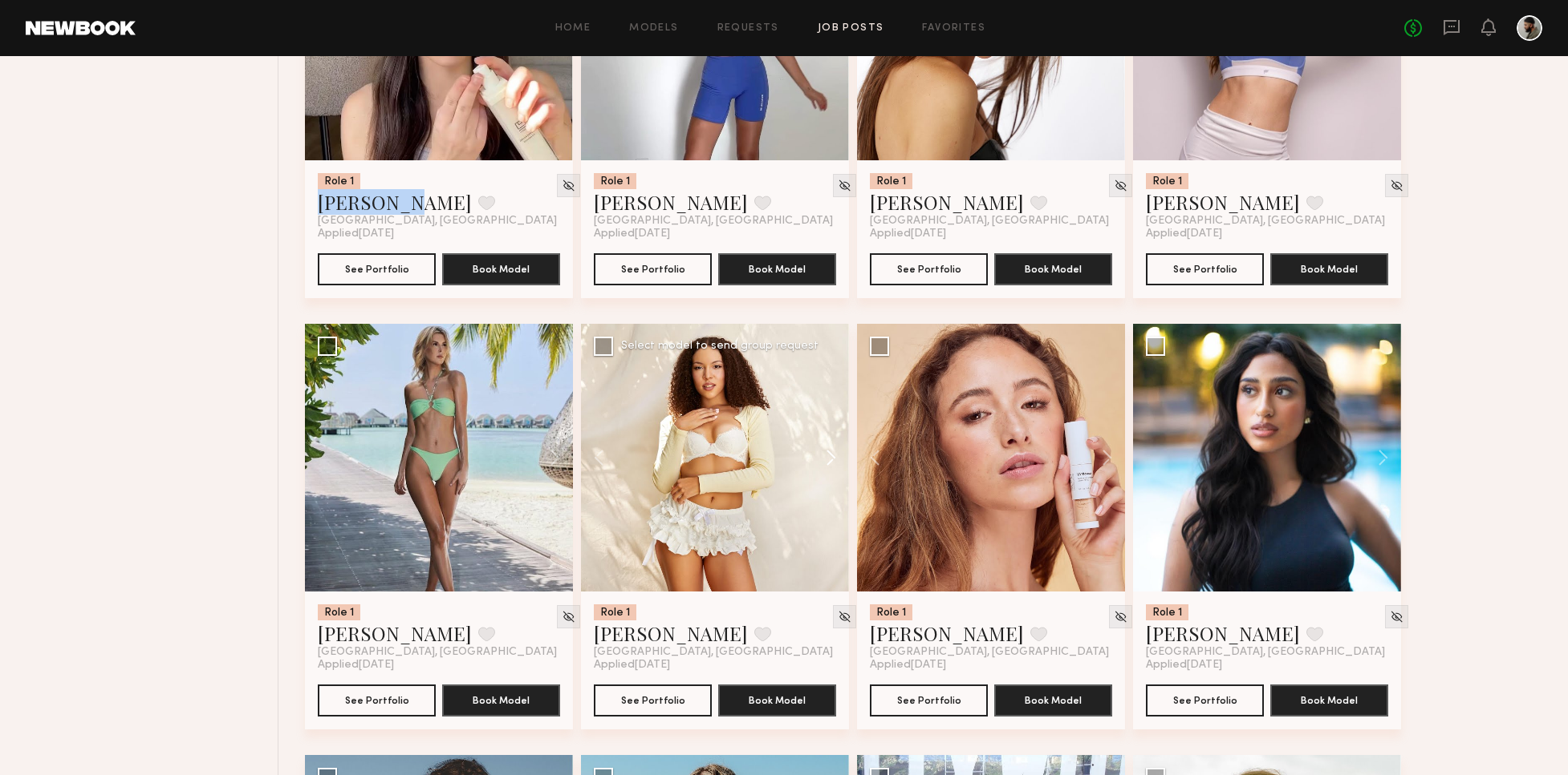
click at [833, 458] on button at bounding box center [823, 457] width 51 height 267
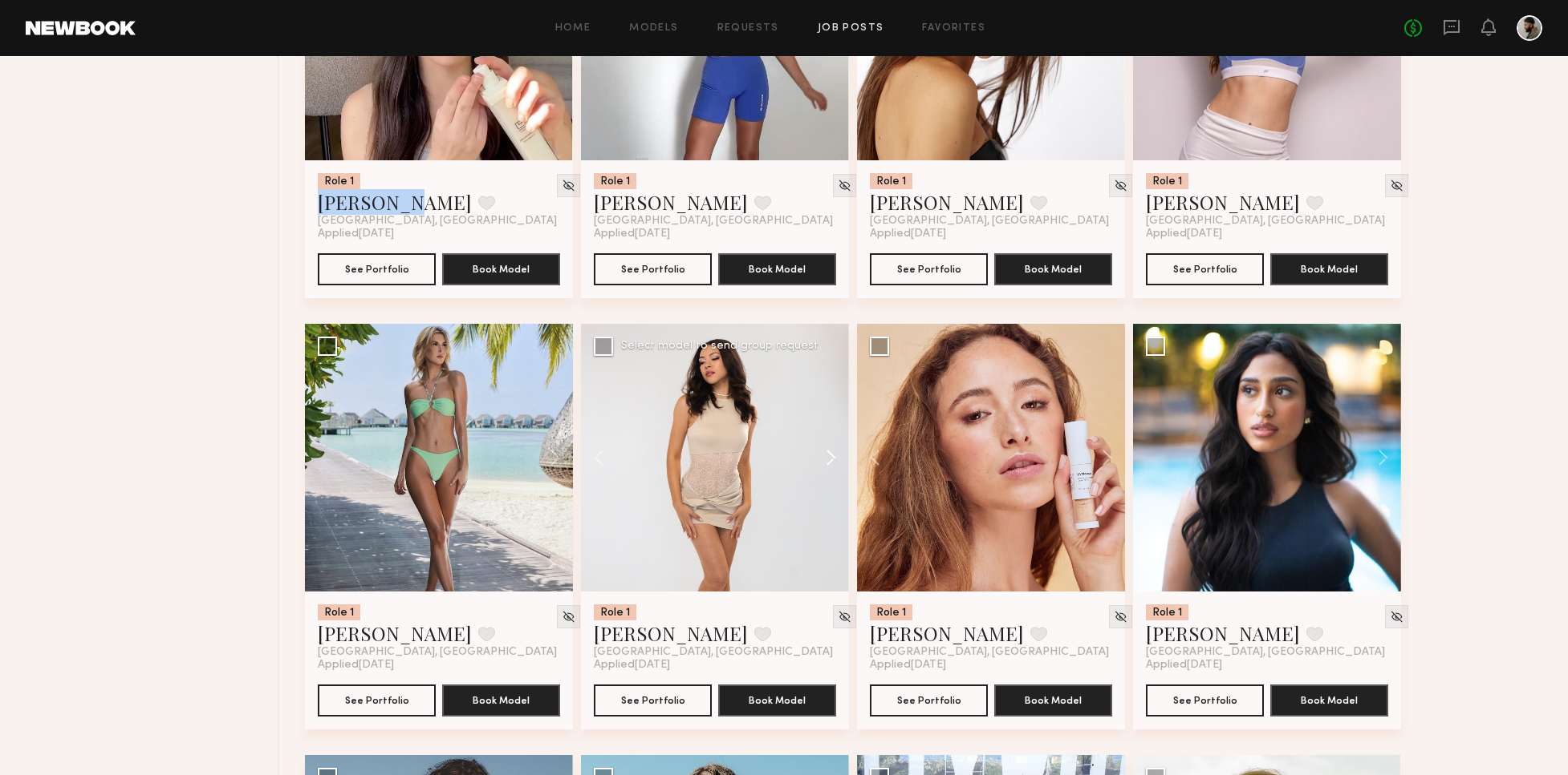
click at [835, 455] on button at bounding box center [823, 457] width 51 height 267
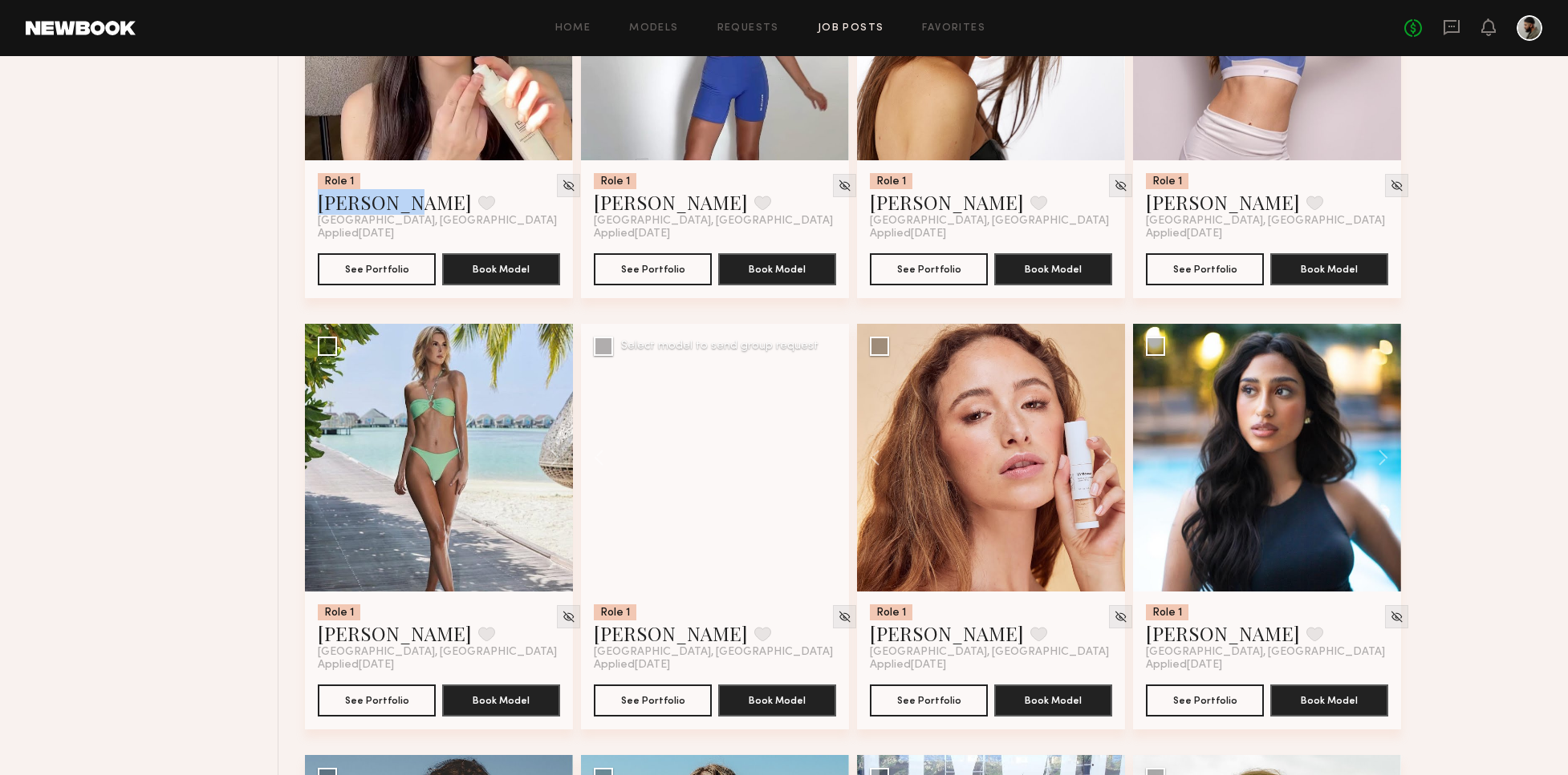
click at [835, 455] on div at bounding box center [715, 457] width 268 height 267
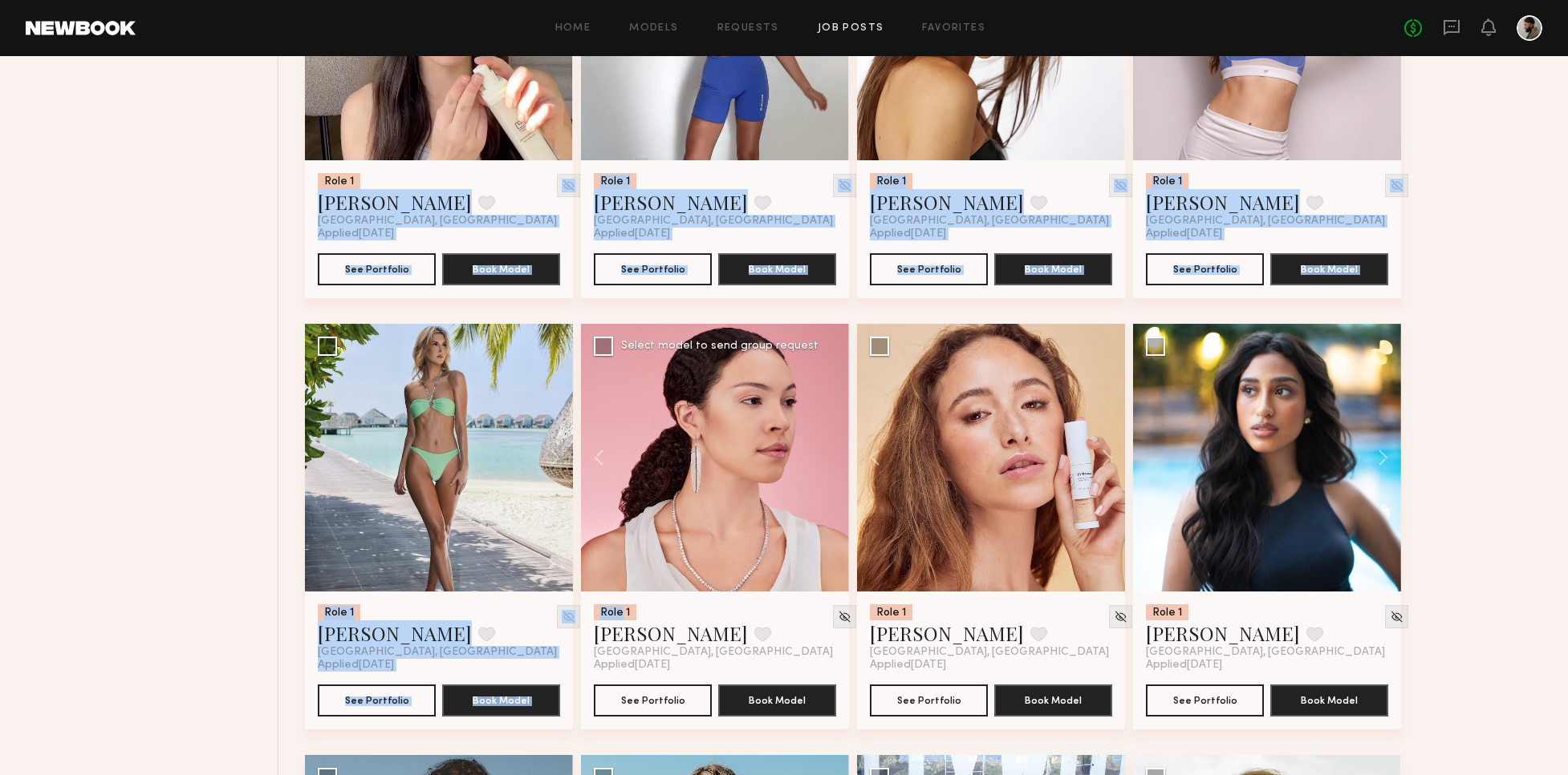
click at [838, 455] on div at bounding box center [715, 457] width 268 height 267
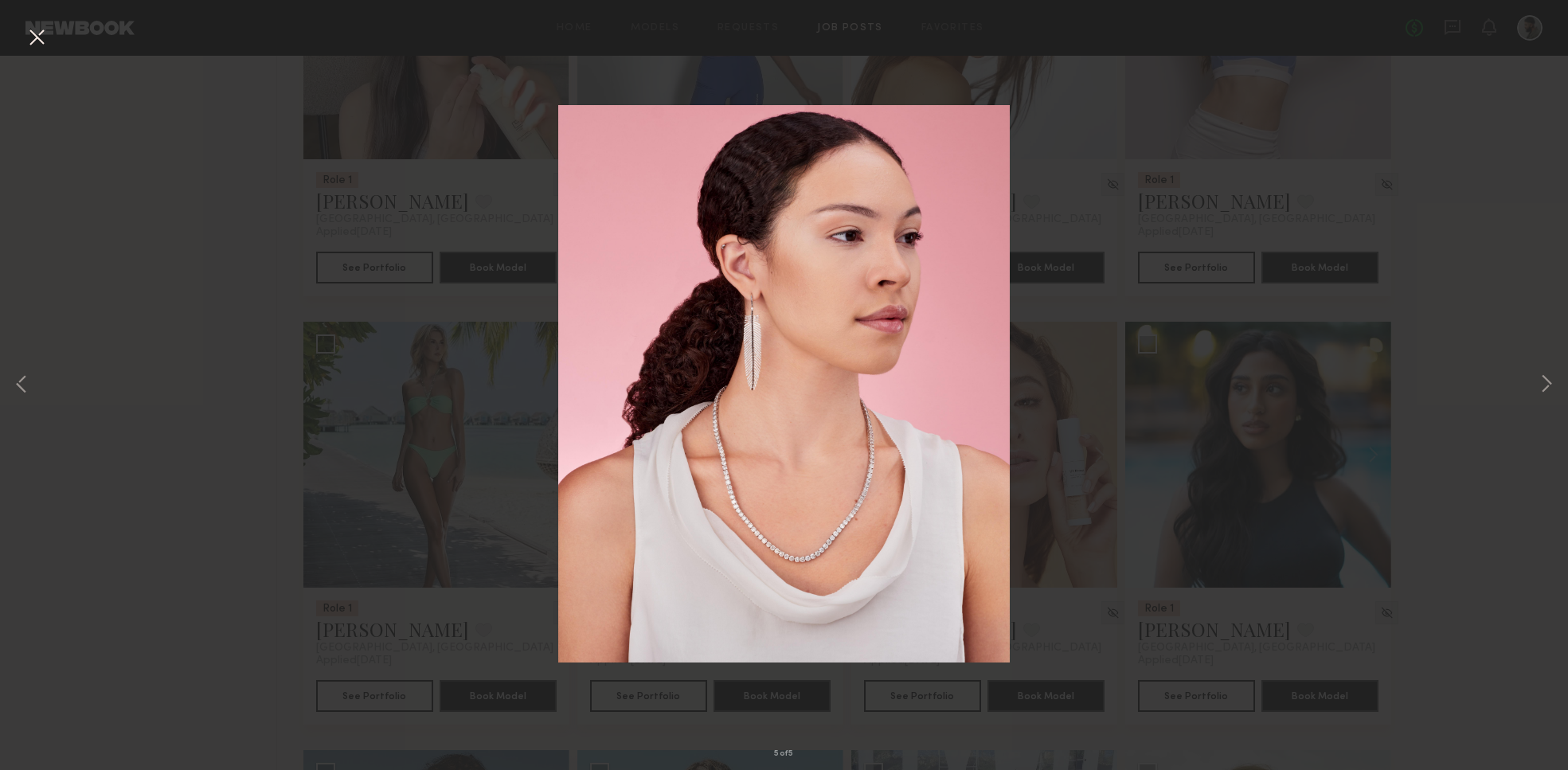
drag, startPoint x: 1203, startPoint y: 201, endPoint x: 1172, endPoint y: 196, distance: 31.4
click at [1200, 200] on div "5 of 5" at bounding box center [784, 385] width 1568 height 770
click at [52, 32] on div "5 of 5" at bounding box center [784, 385] width 1568 height 770
click at [34, 42] on button at bounding box center [36, 38] width 25 height 29
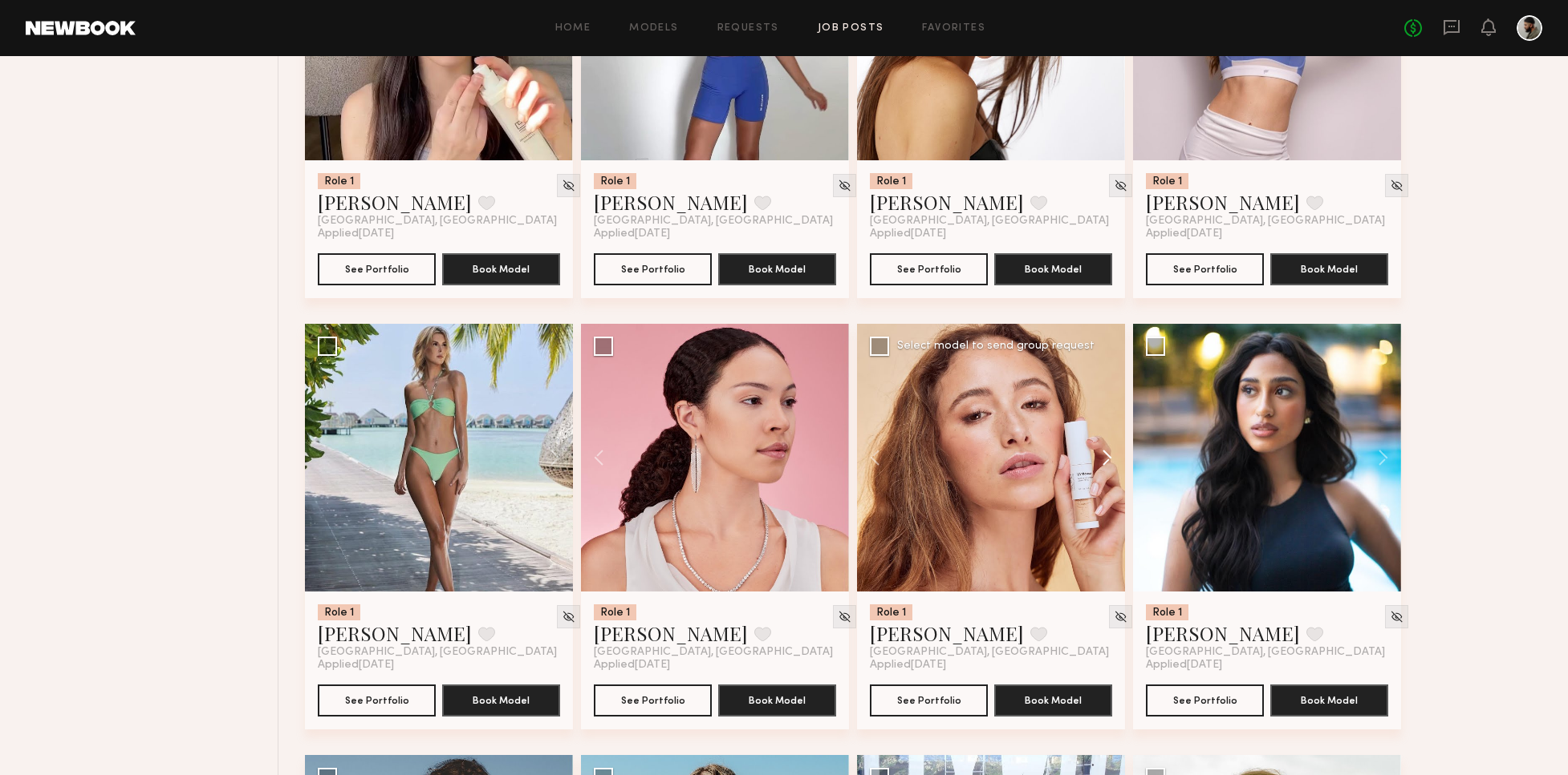
click at [1104, 453] on button at bounding box center [1099, 457] width 51 height 267
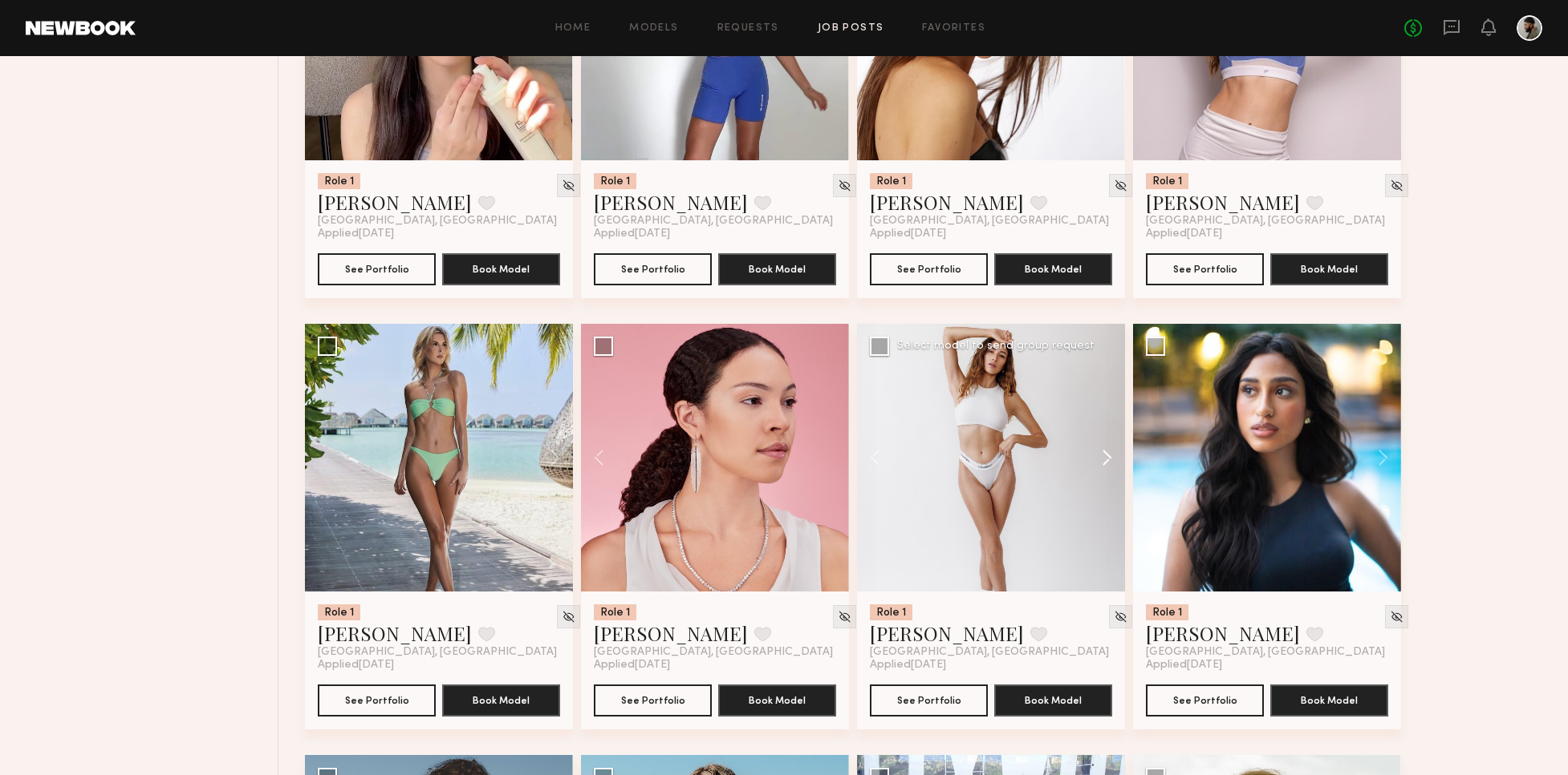
click at [1106, 456] on button at bounding box center [1099, 457] width 51 height 267
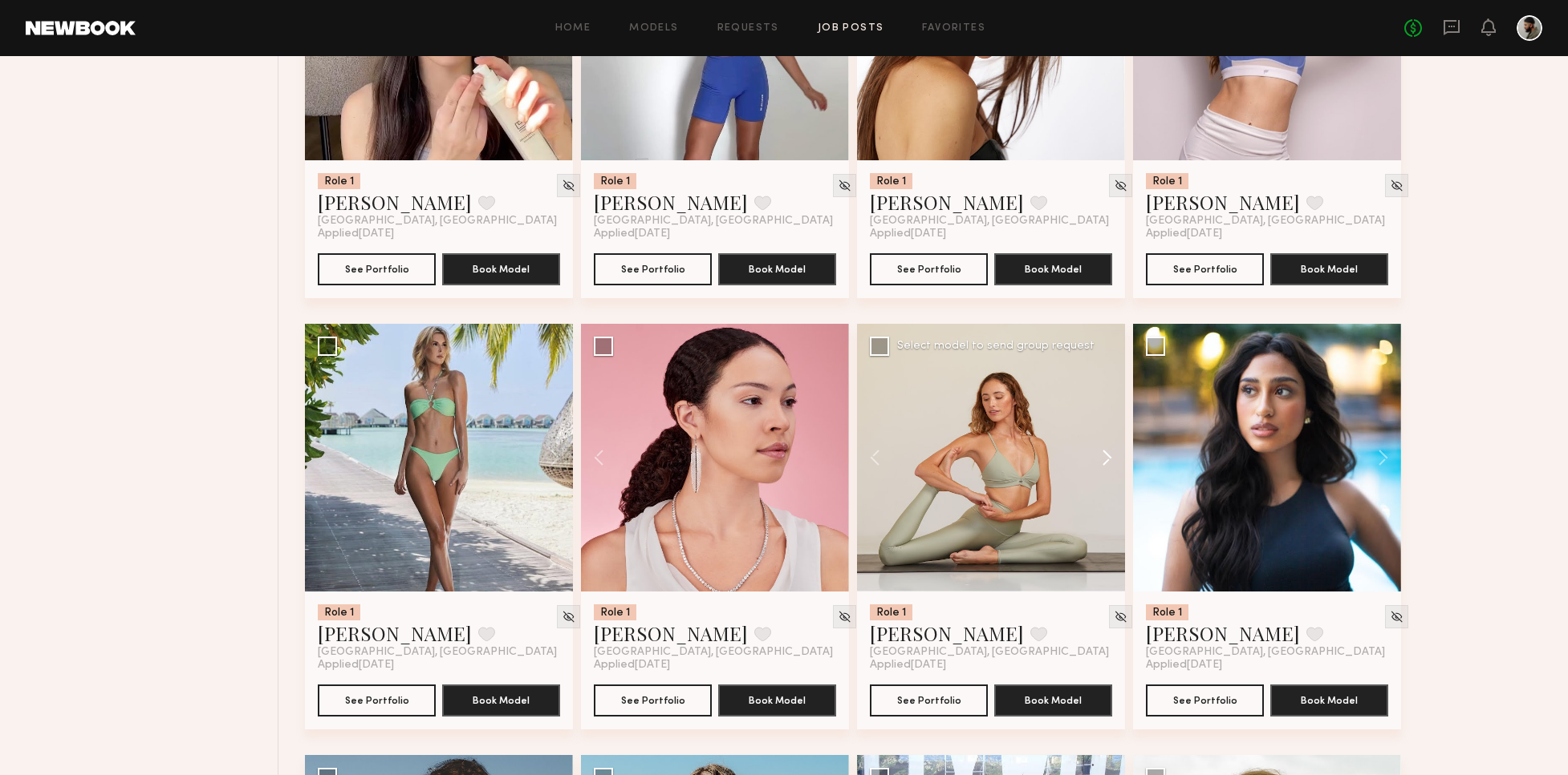
click at [1097, 451] on button at bounding box center [1099, 457] width 51 height 267
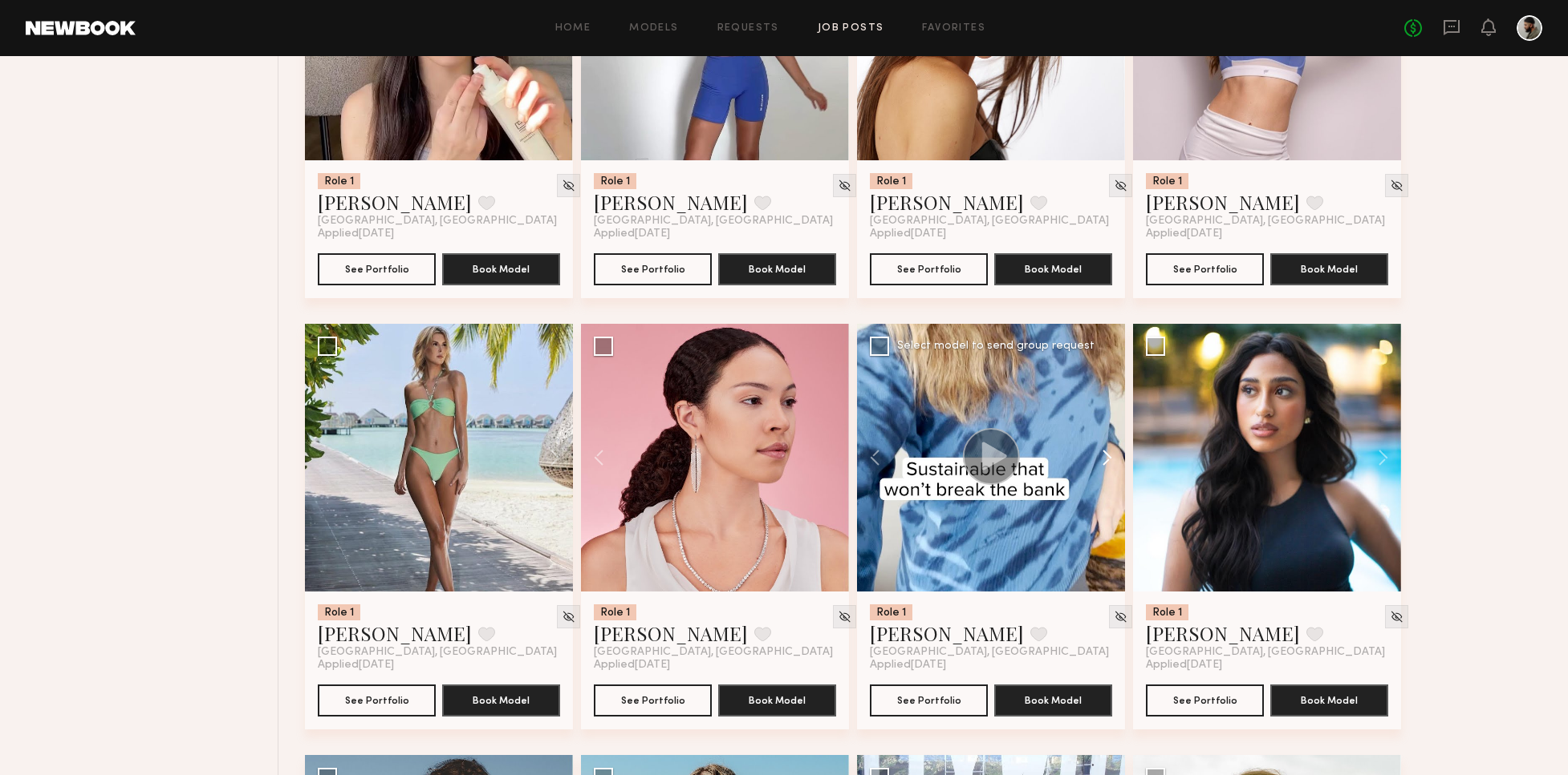
click at [1097, 451] on button at bounding box center [1099, 457] width 51 height 267
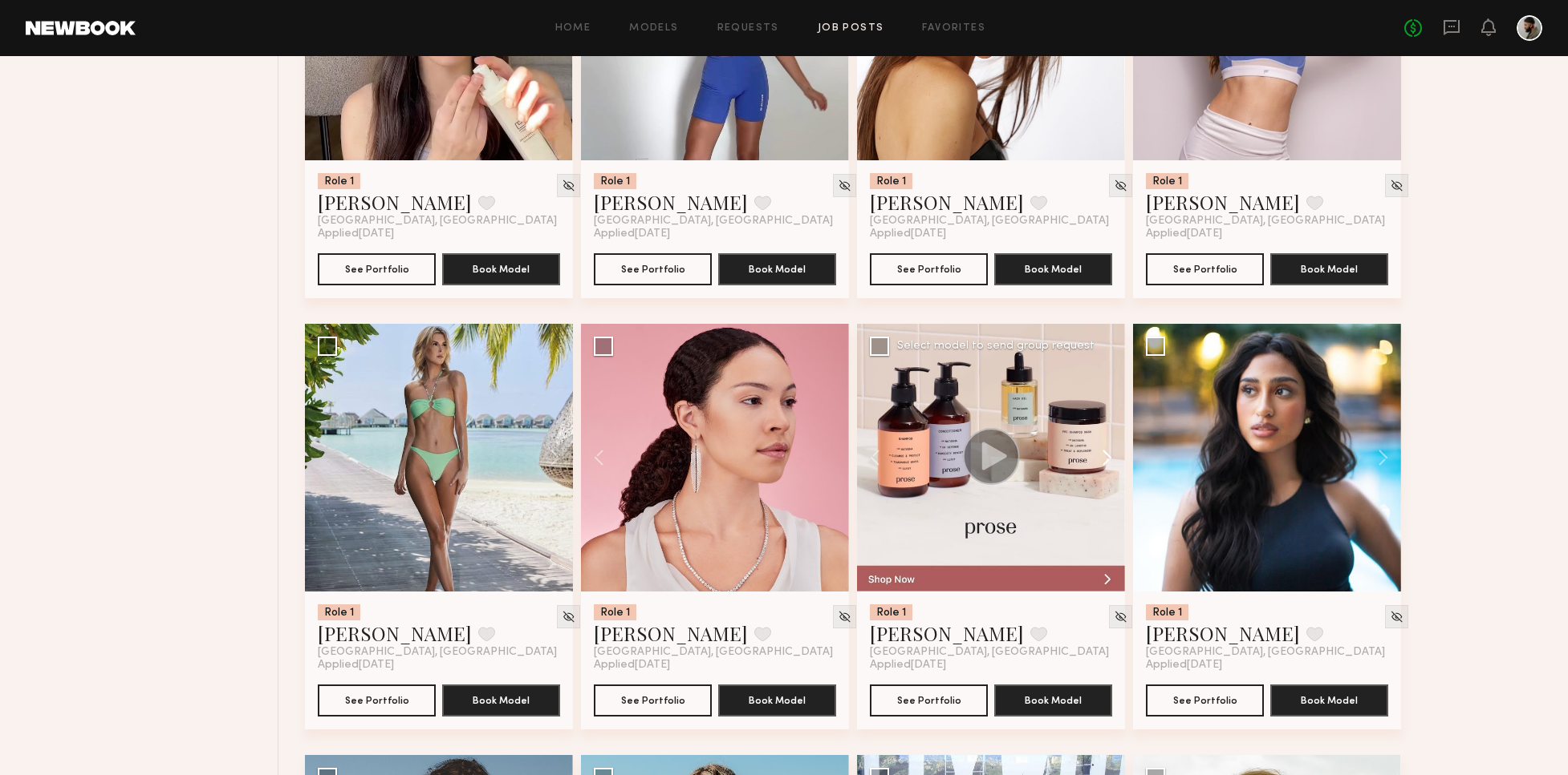
click at [1095, 456] on button at bounding box center [1099, 457] width 51 height 267
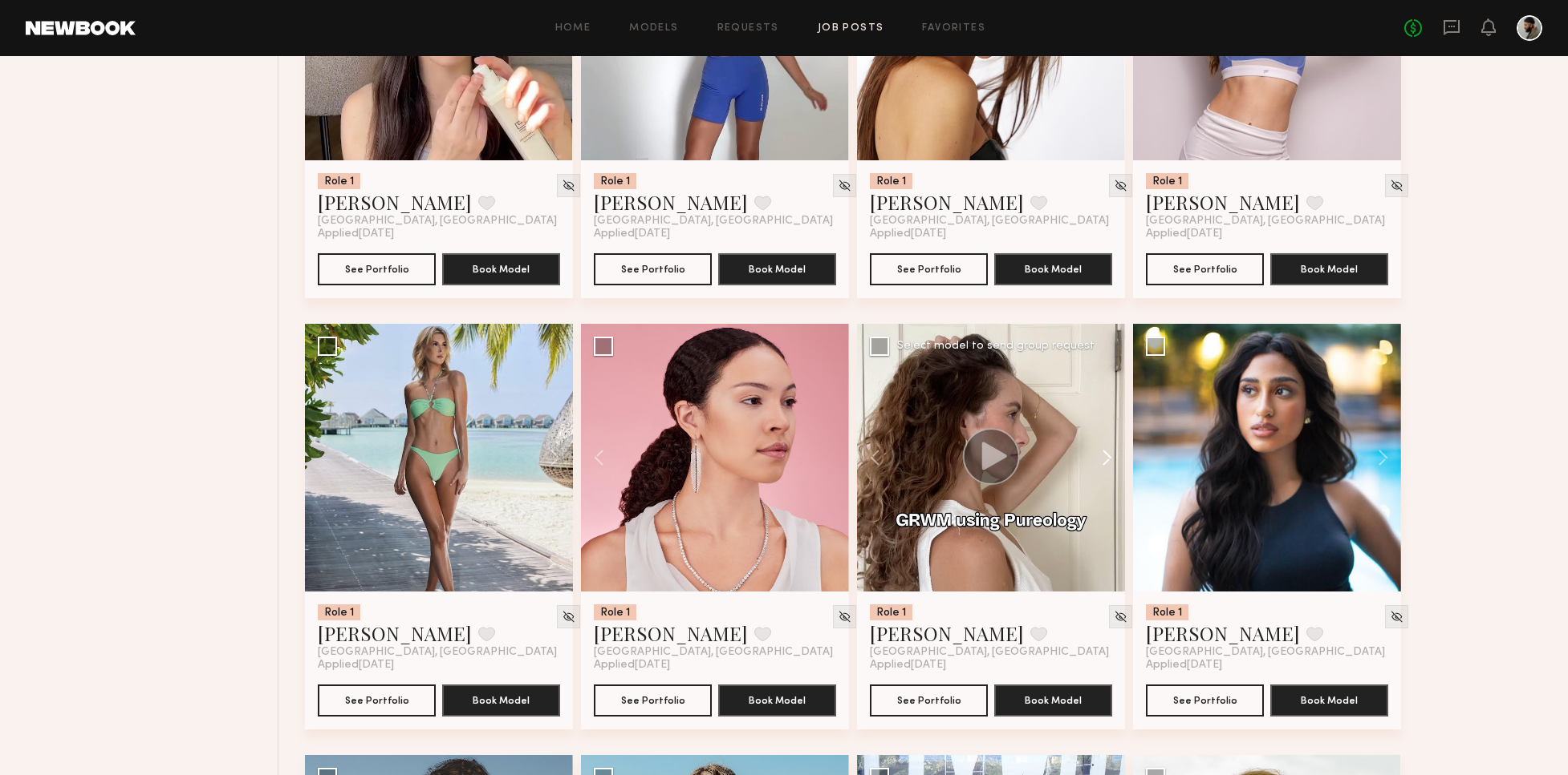
click at [1103, 460] on button at bounding box center [1099, 457] width 51 height 267
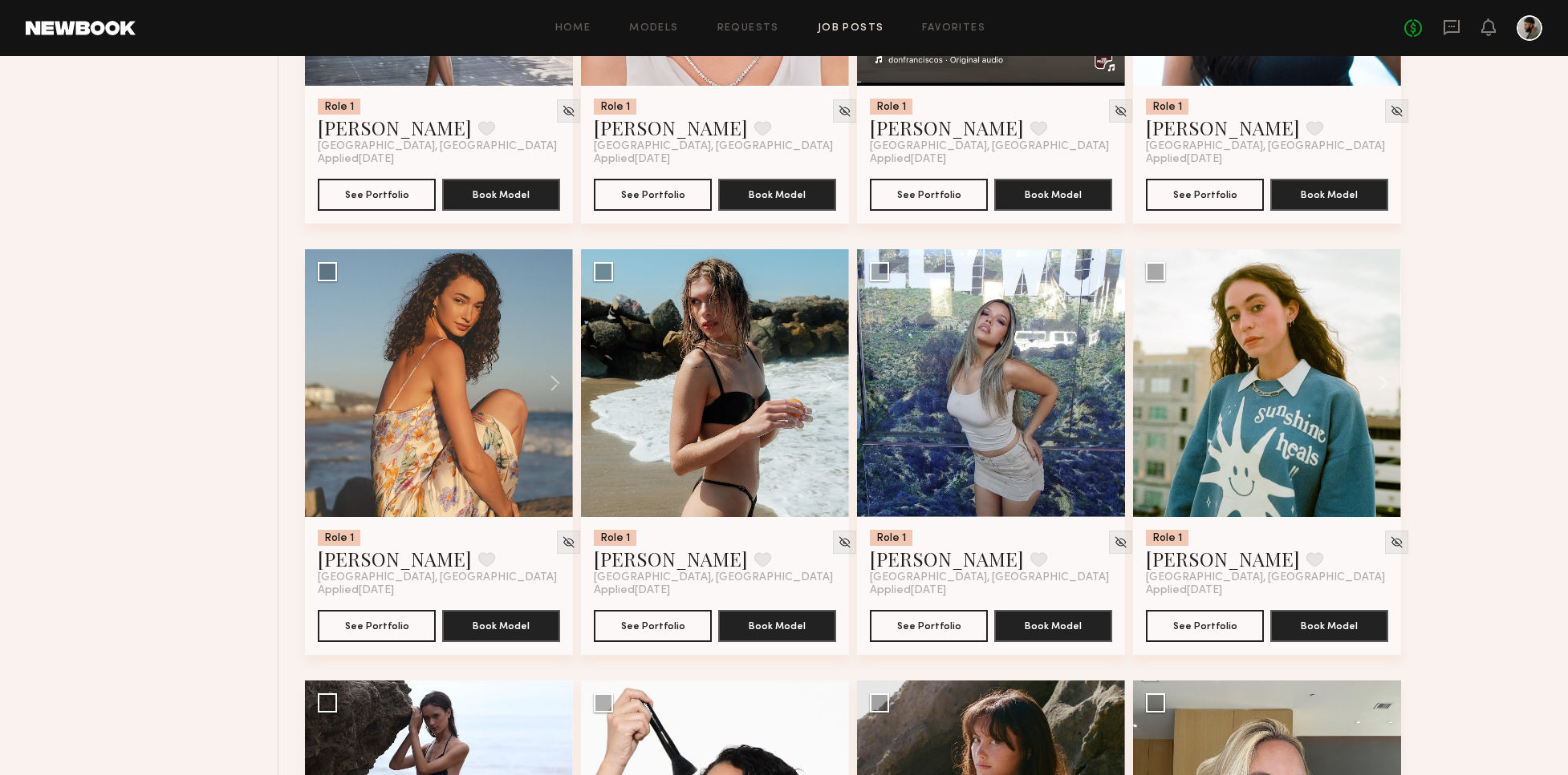
scroll to position [8684, 0]
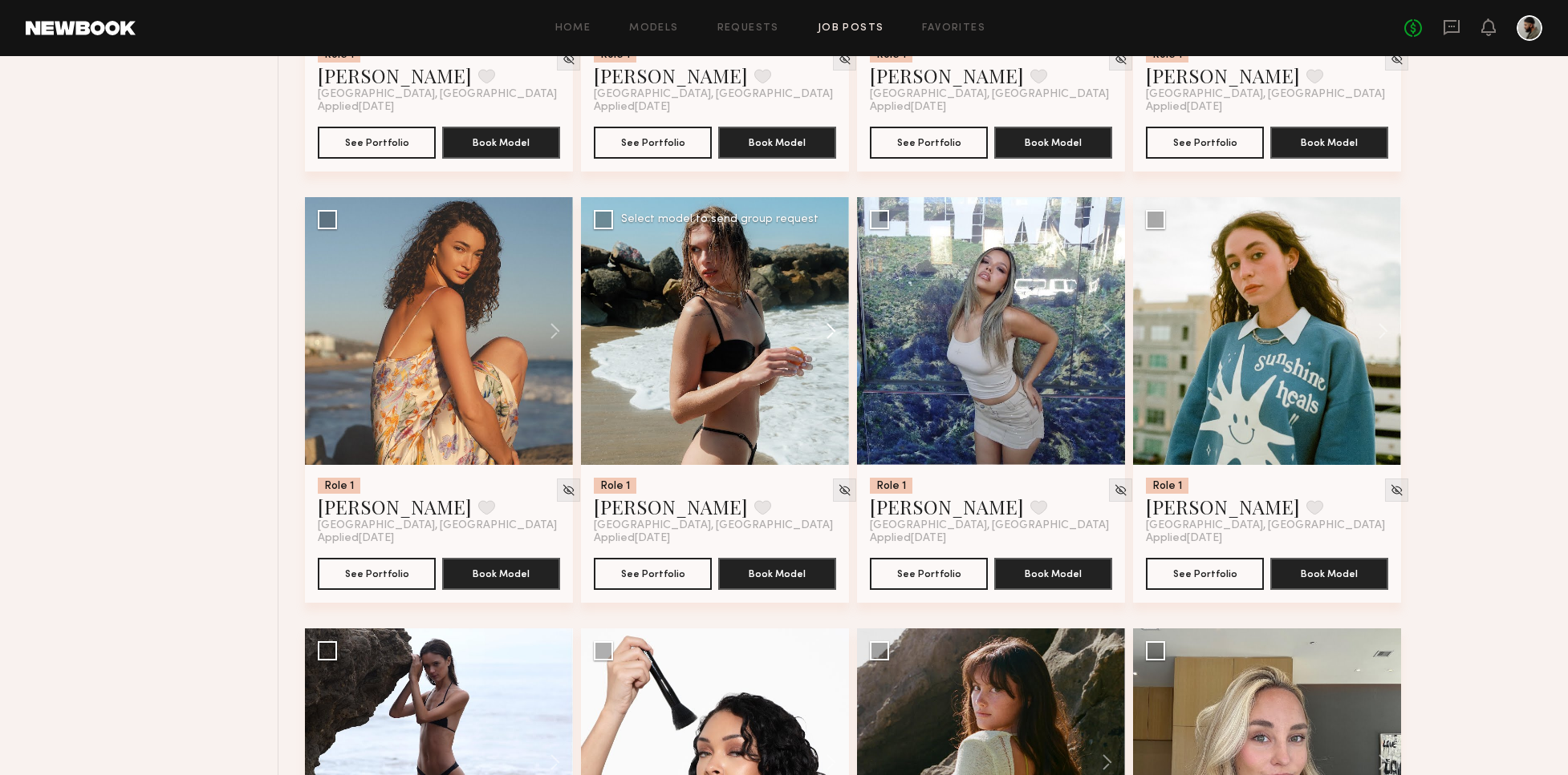
click at [822, 333] on button at bounding box center [823, 331] width 51 height 267
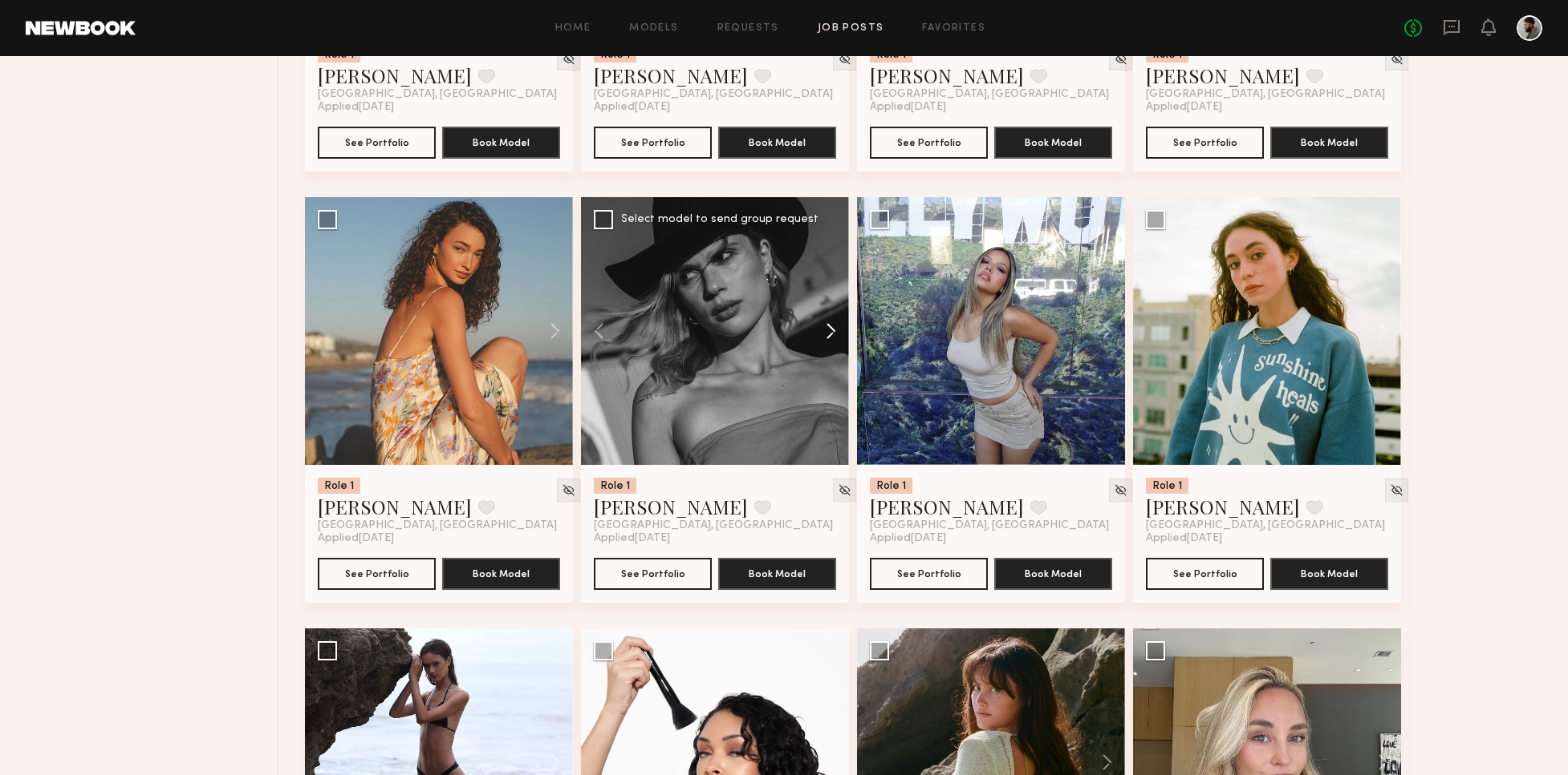
click at [832, 325] on button at bounding box center [823, 331] width 51 height 267
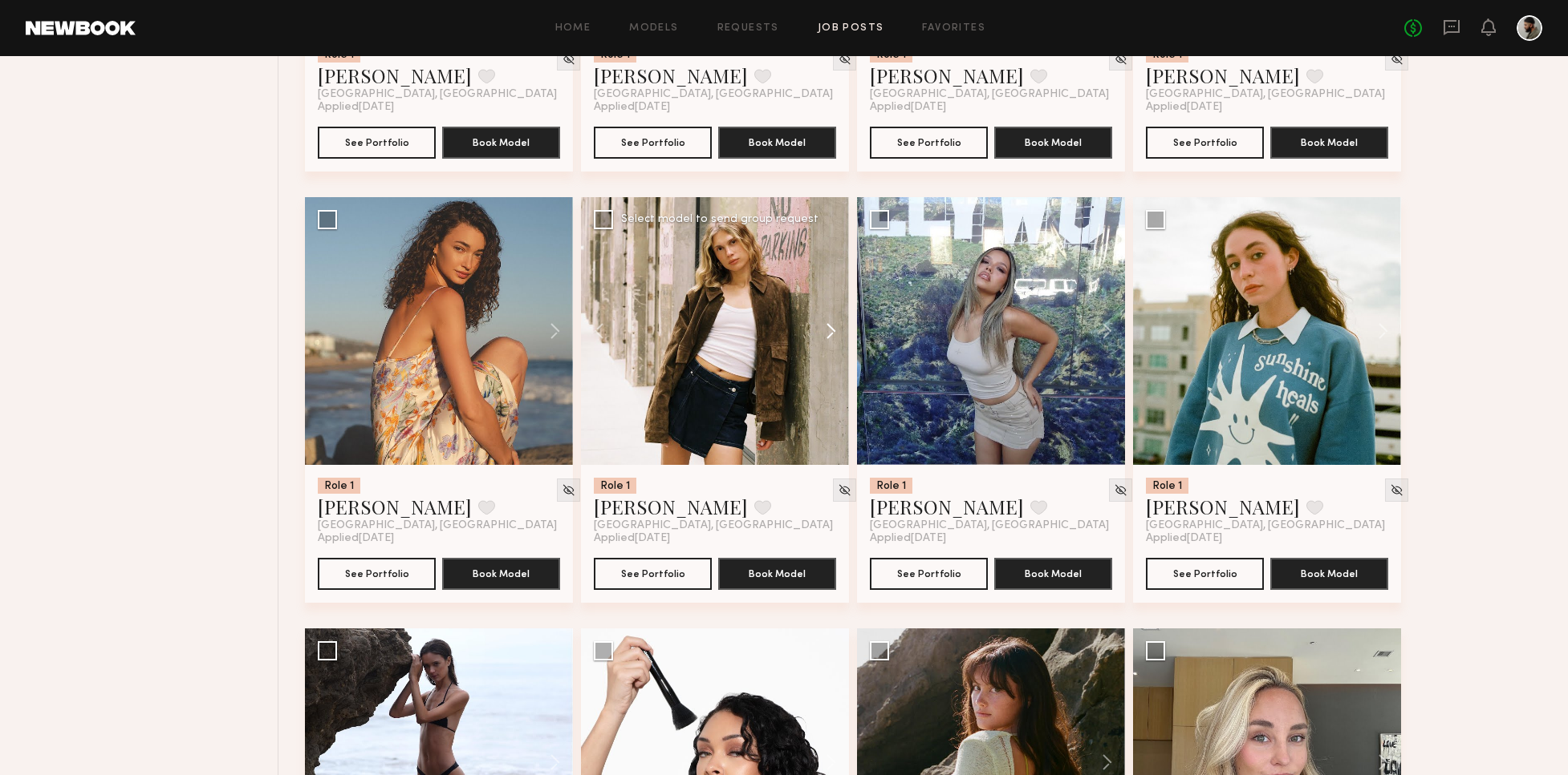
click at [830, 322] on button at bounding box center [823, 331] width 51 height 267
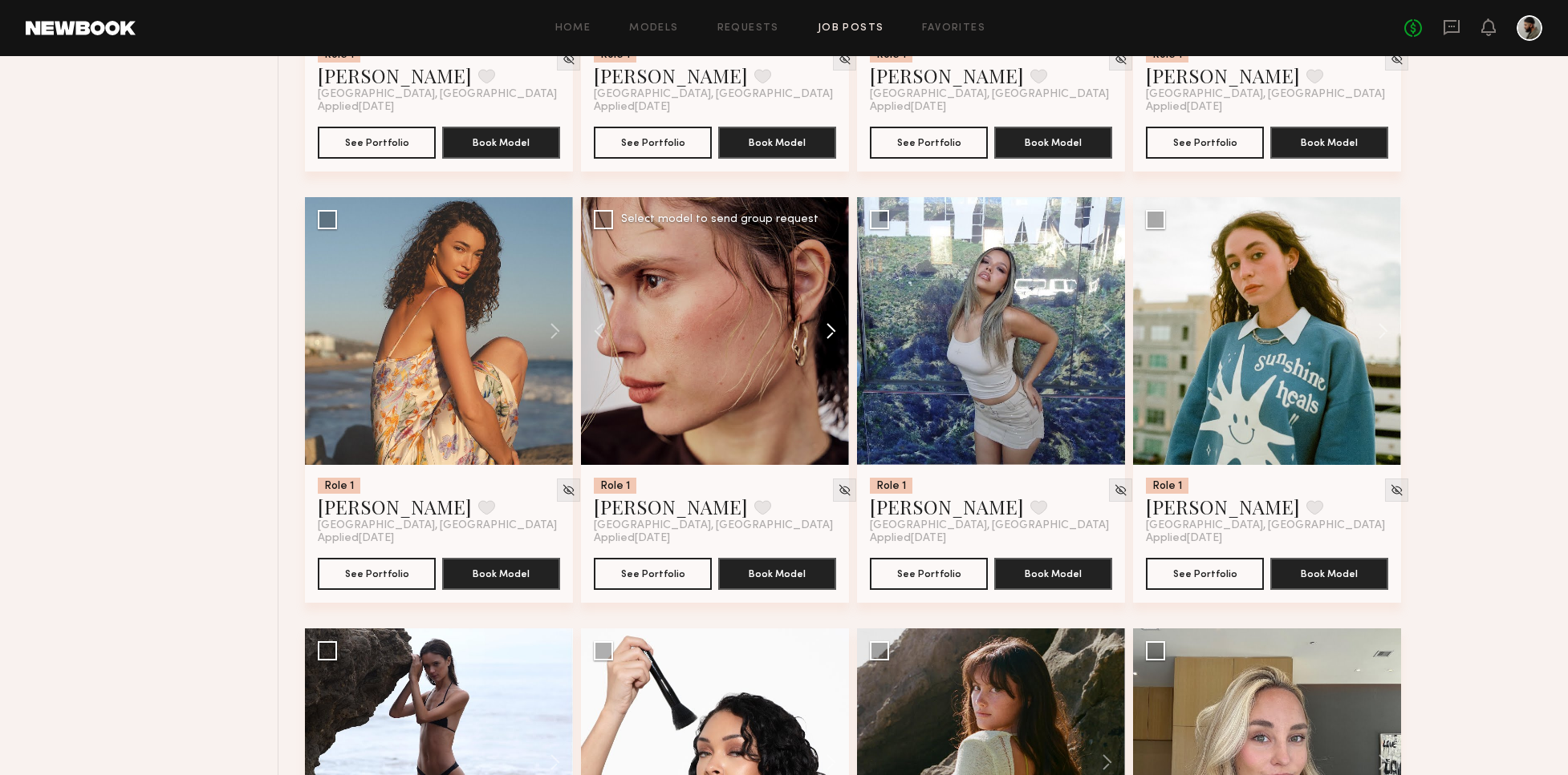
click at [830, 321] on button at bounding box center [823, 331] width 51 height 267
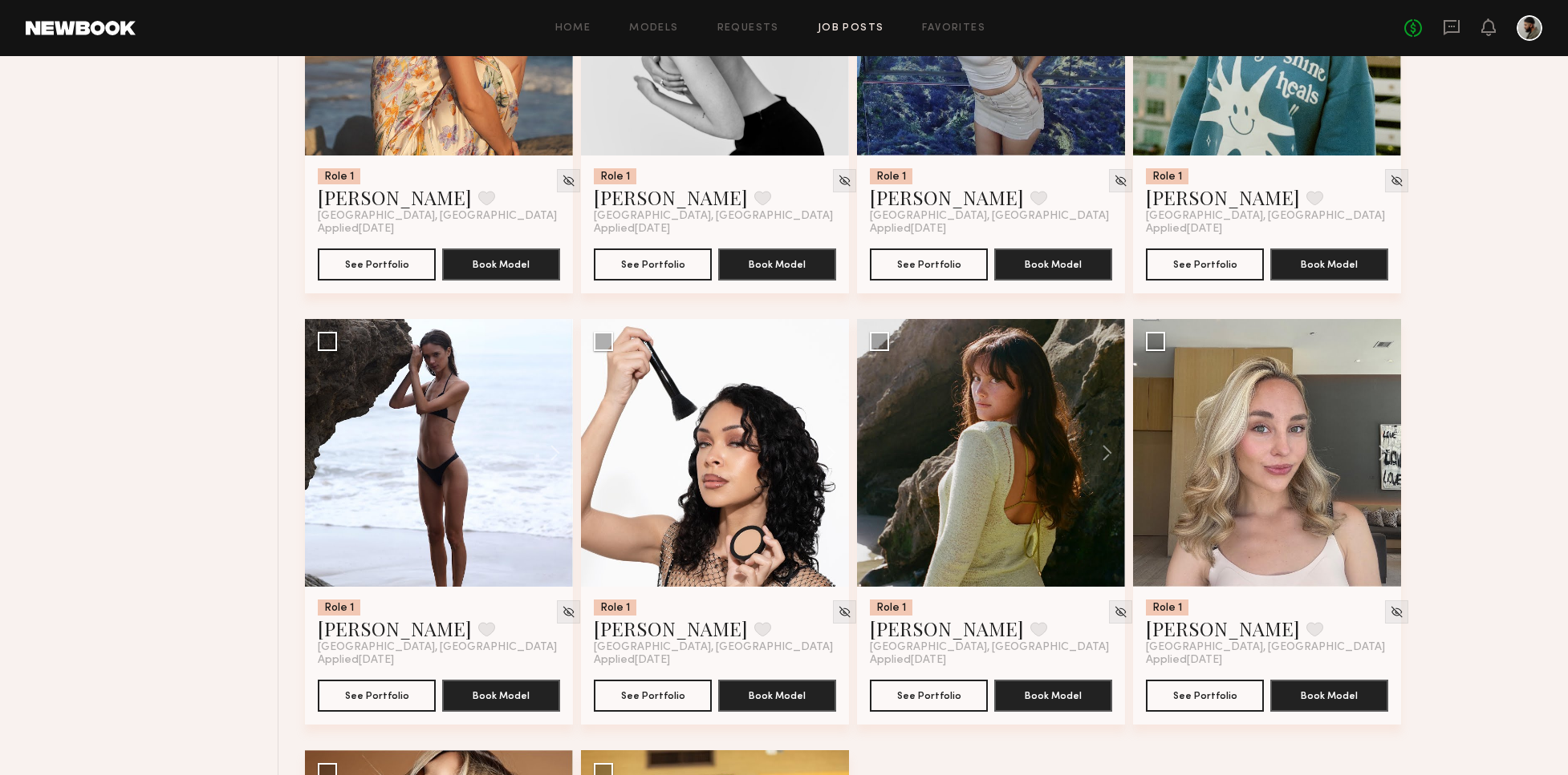
scroll to position [8962, 0]
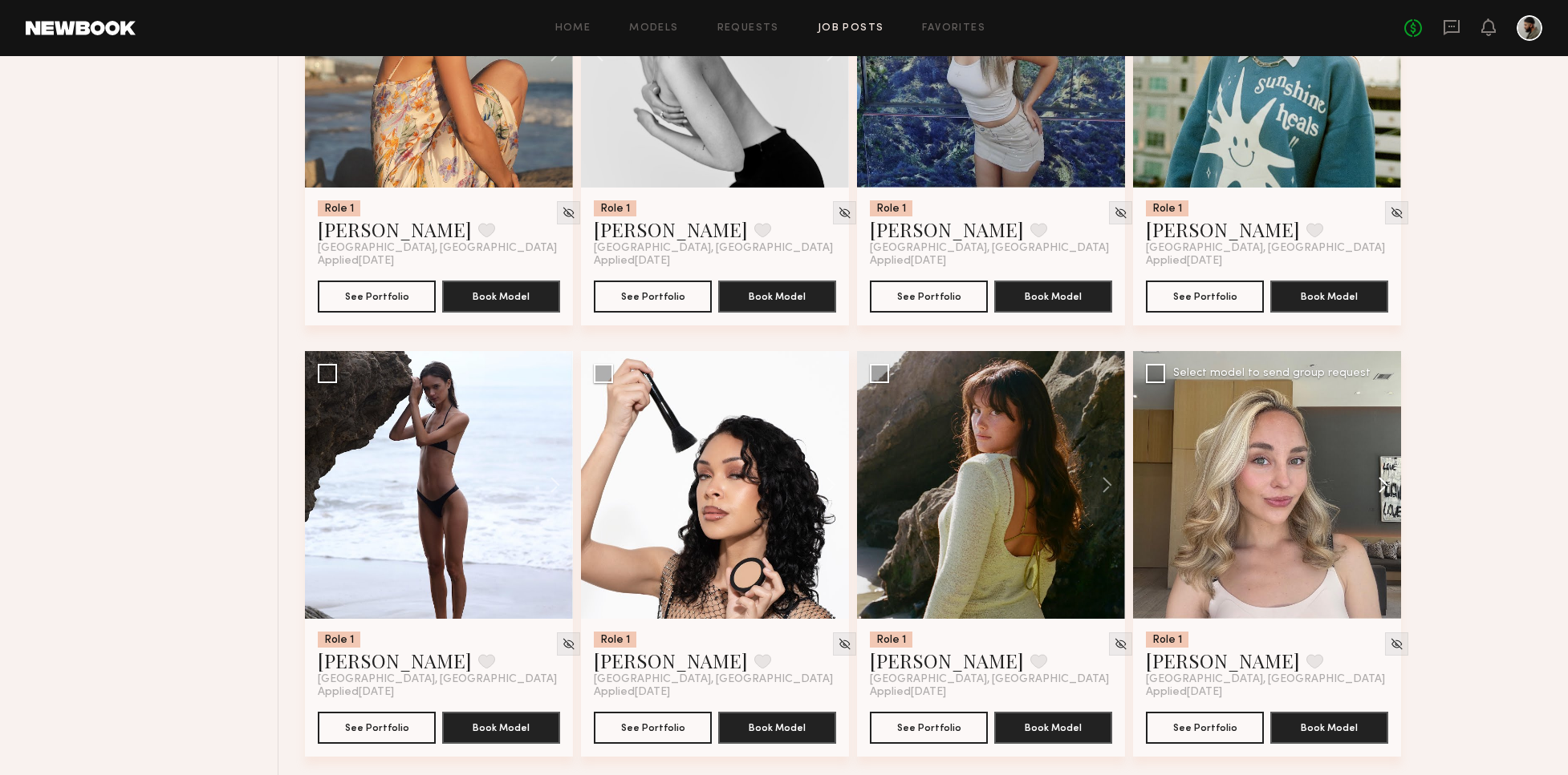
click at [1375, 476] on button at bounding box center [1375, 485] width 51 height 267
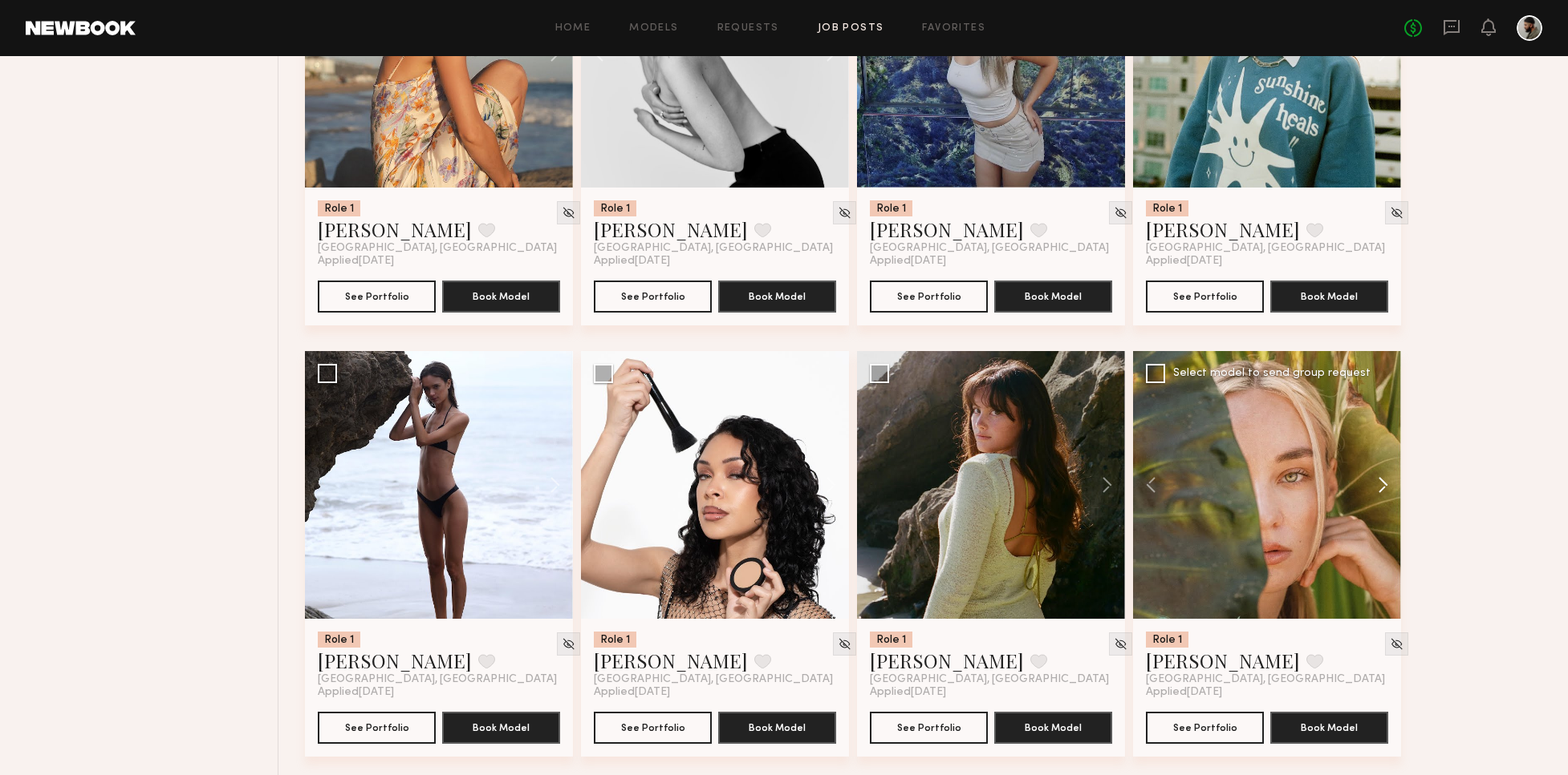
click at [1384, 476] on button at bounding box center [1375, 485] width 51 height 267
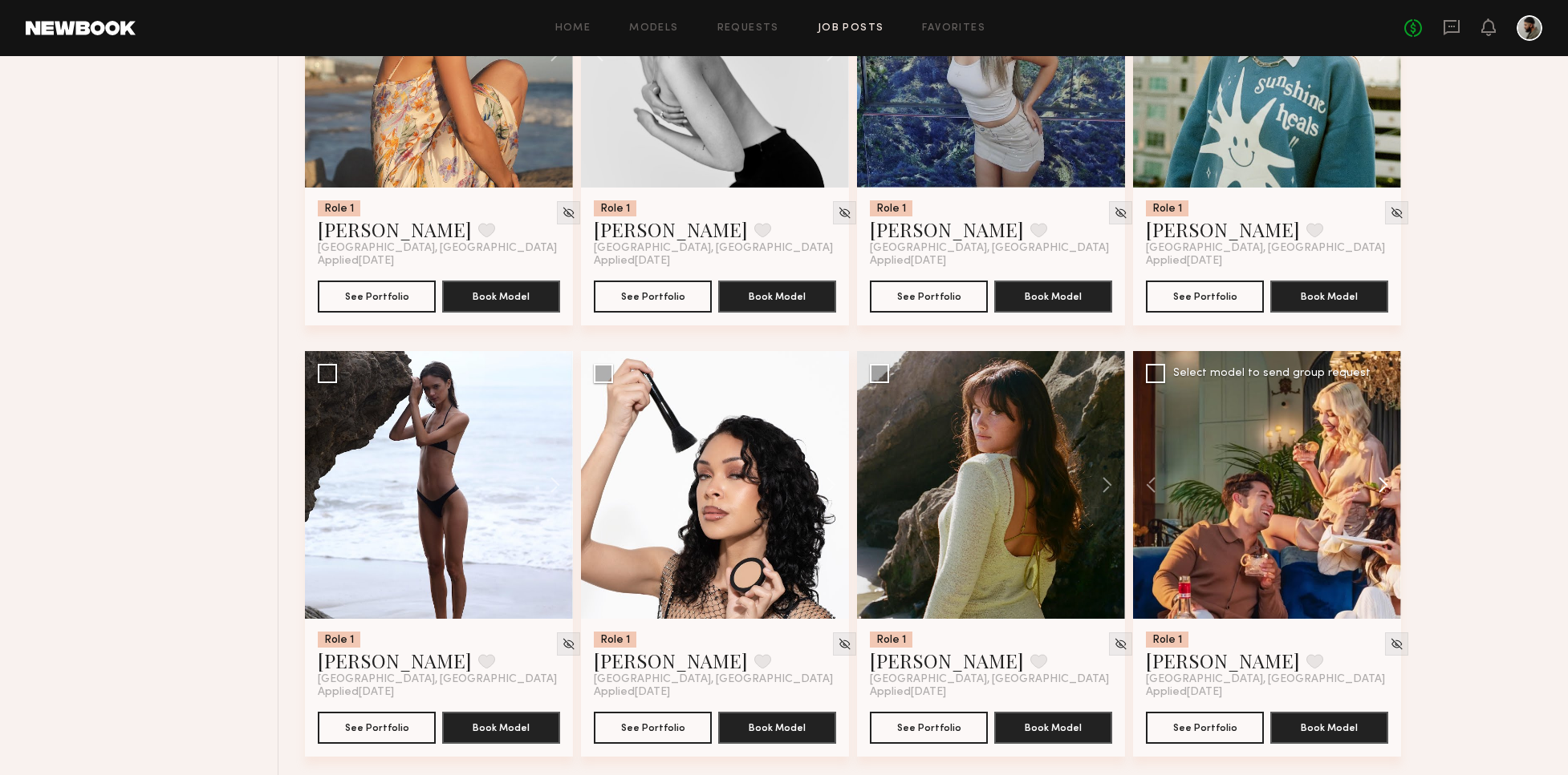
click at [1389, 474] on button at bounding box center [1375, 485] width 51 height 267
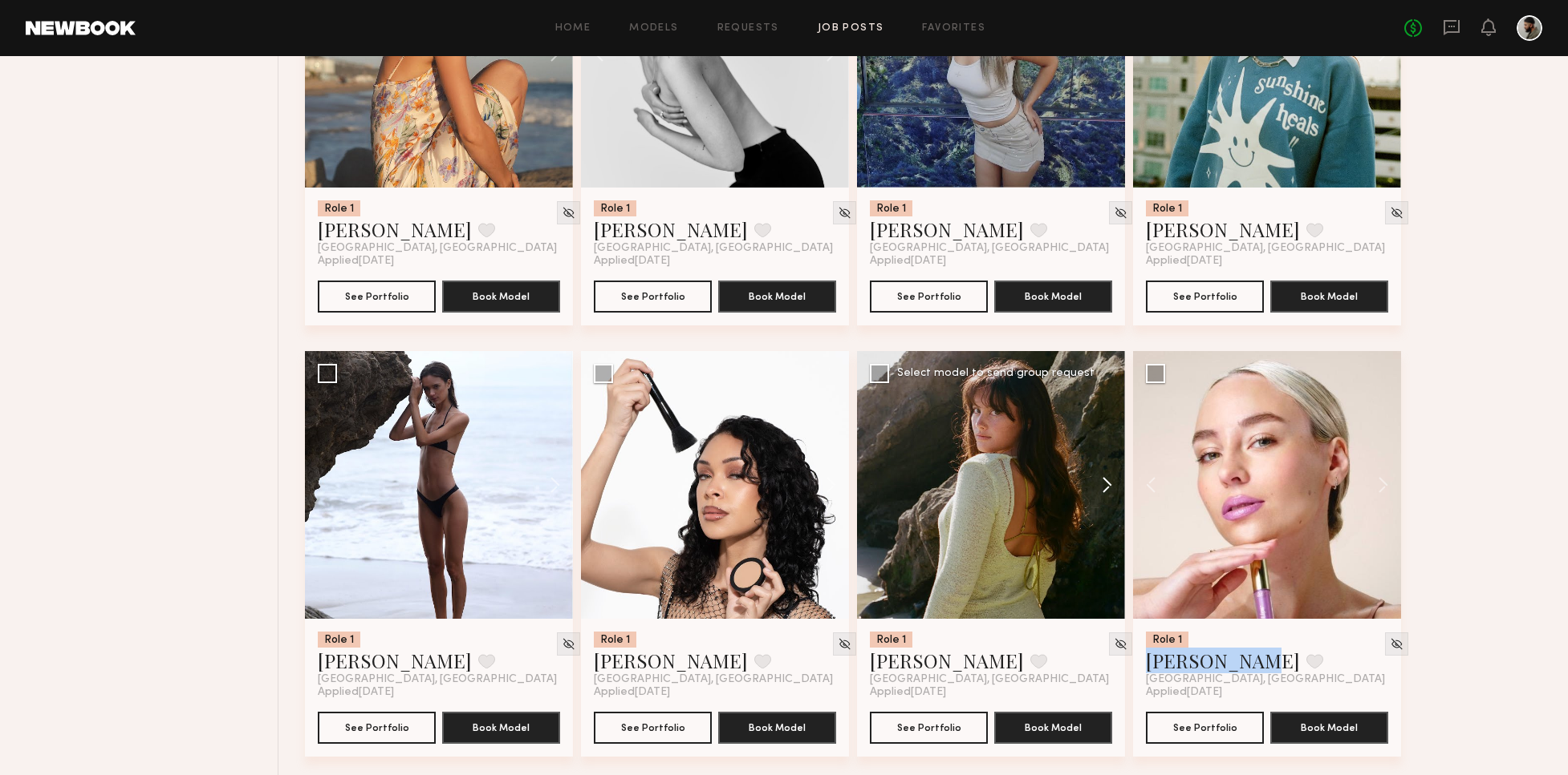
click at [1112, 484] on button at bounding box center [1099, 485] width 51 height 267
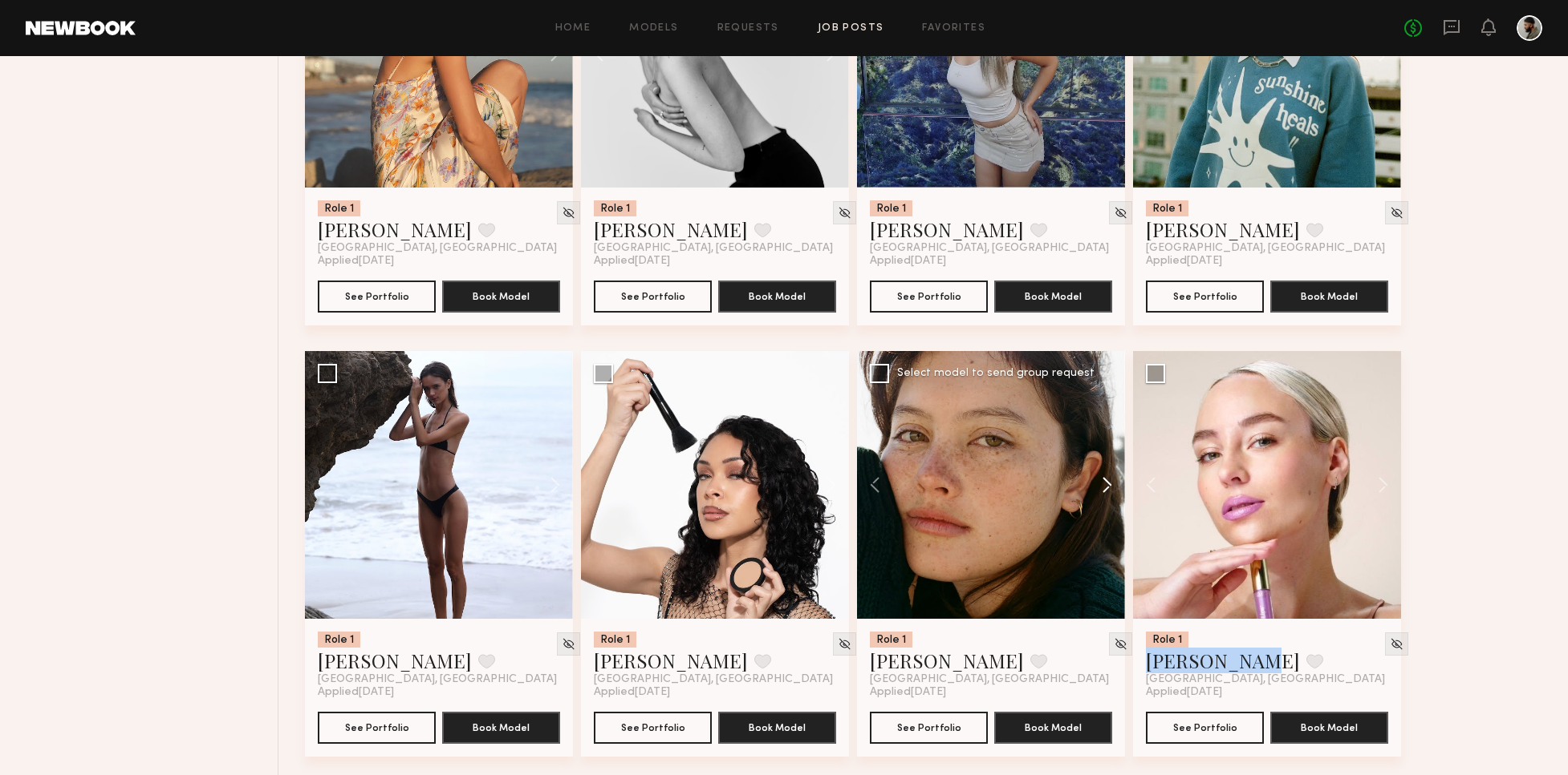
click at [1114, 482] on button at bounding box center [1099, 485] width 51 height 267
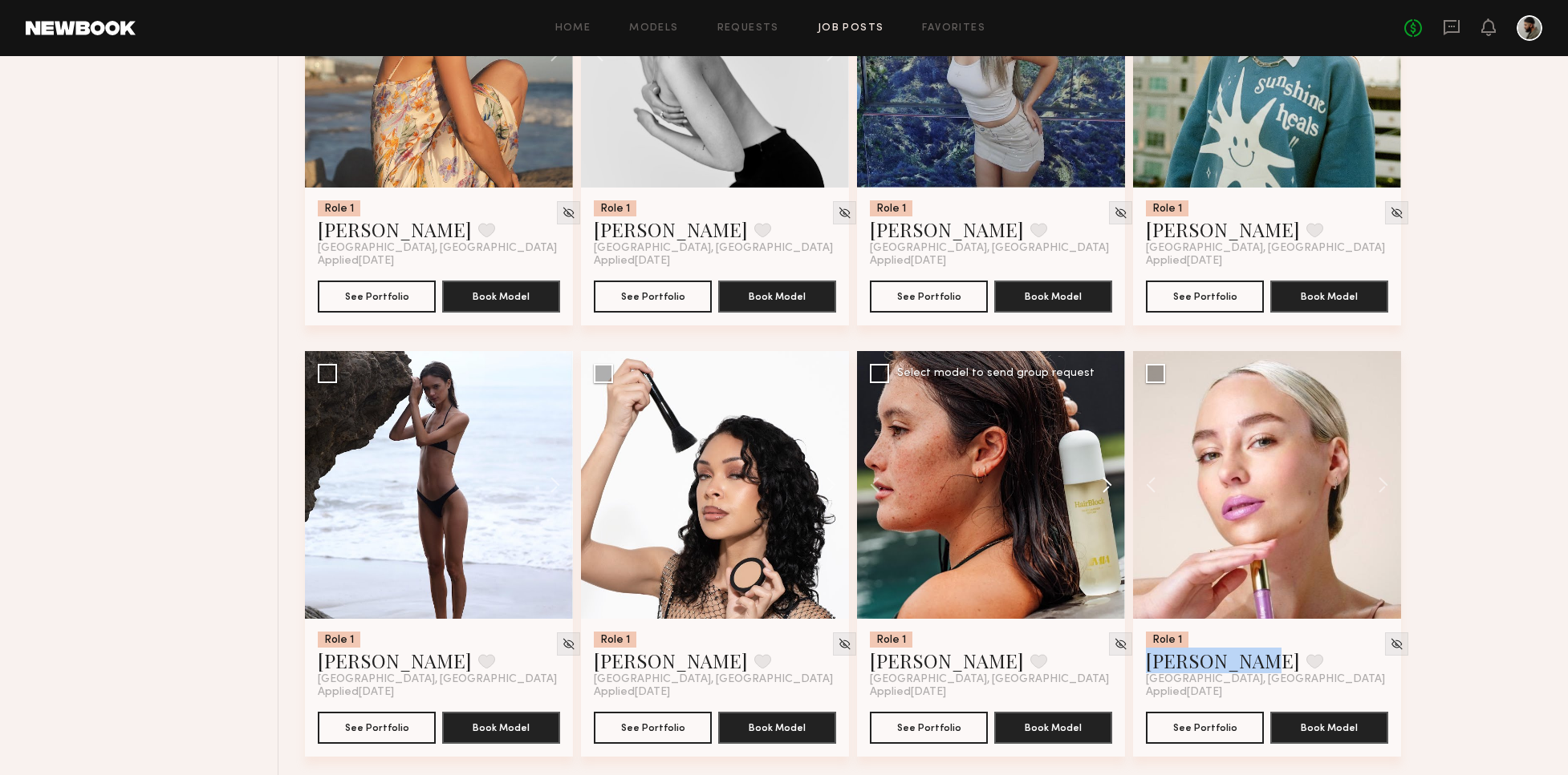
click at [1116, 481] on button at bounding box center [1099, 485] width 51 height 267
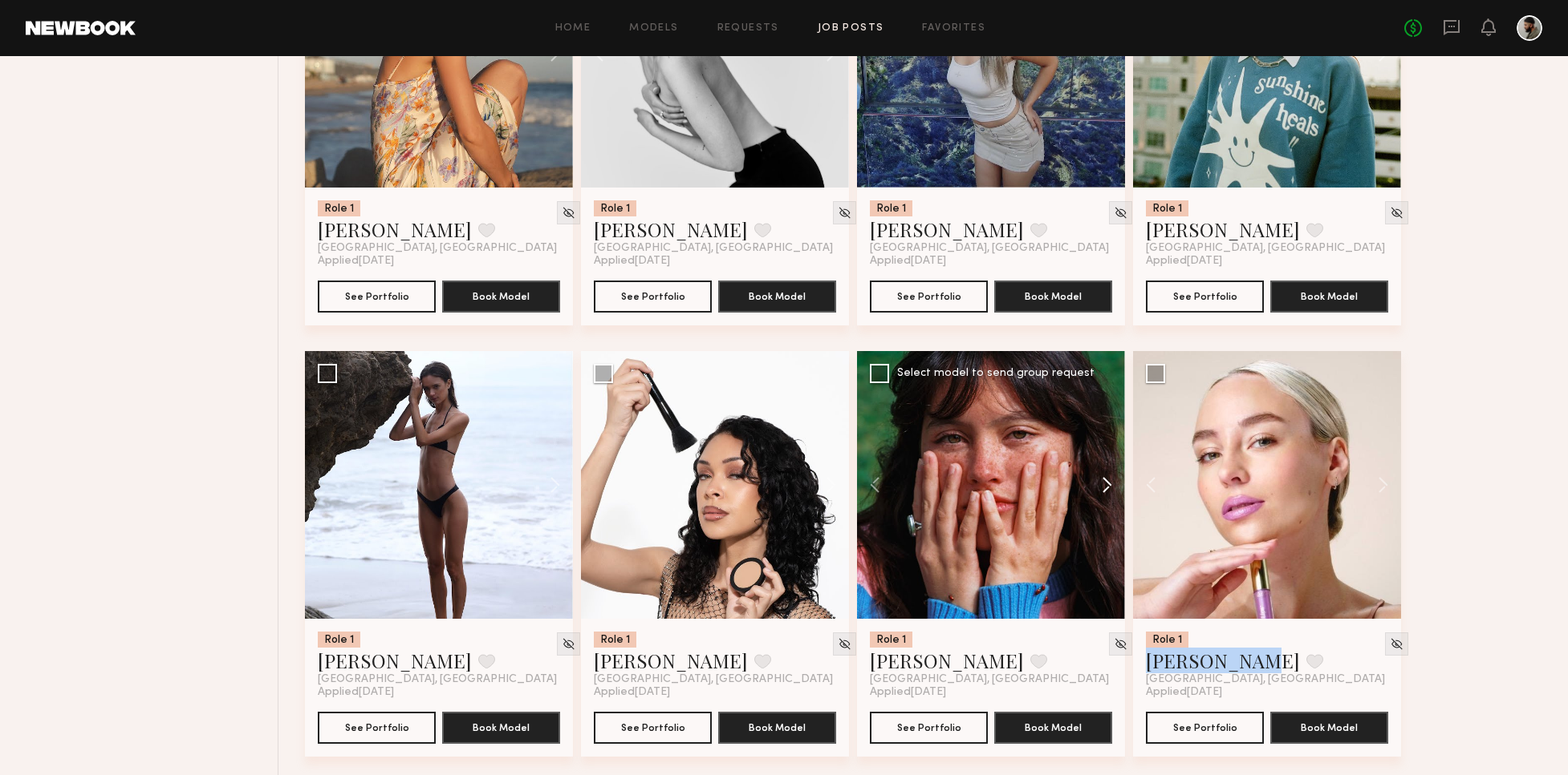
click at [1116, 478] on button at bounding box center [1099, 485] width 51 height 267
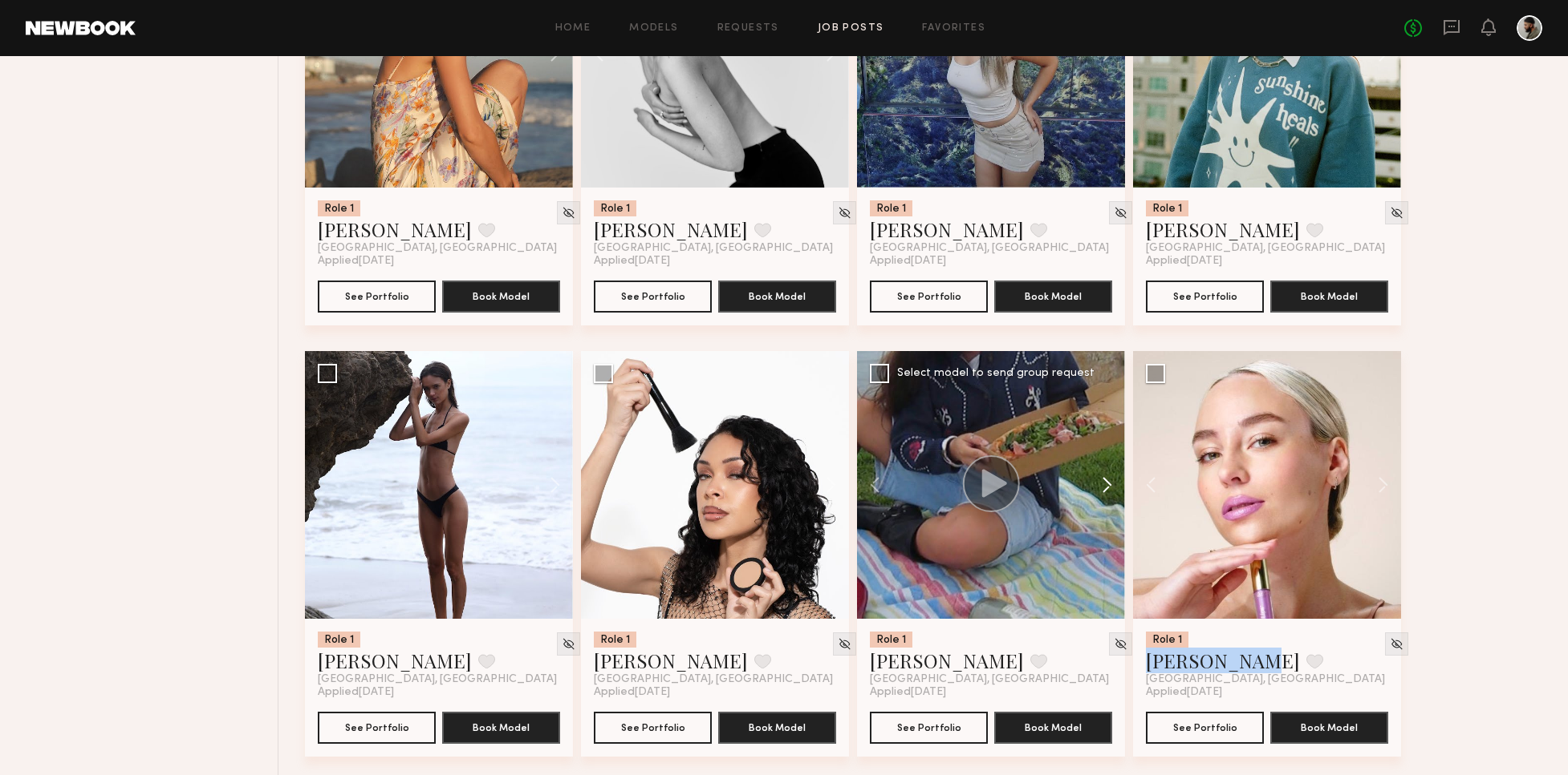
click at [1105, 473] on button at bounding box center [1099, 485] width 51 height 267
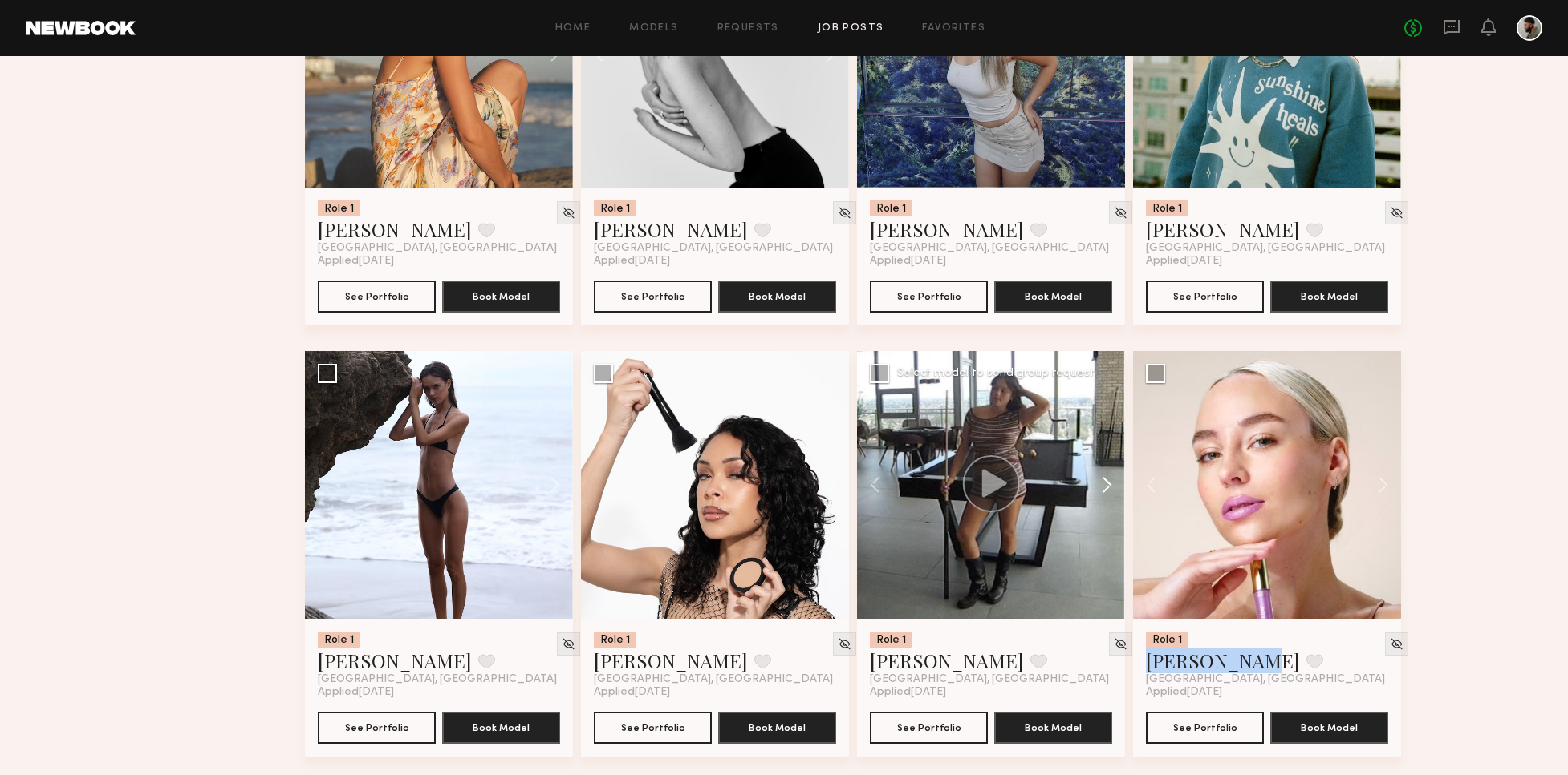
click at [1086, 476] on button at bounding box center [1099, 485] width 51 height 267
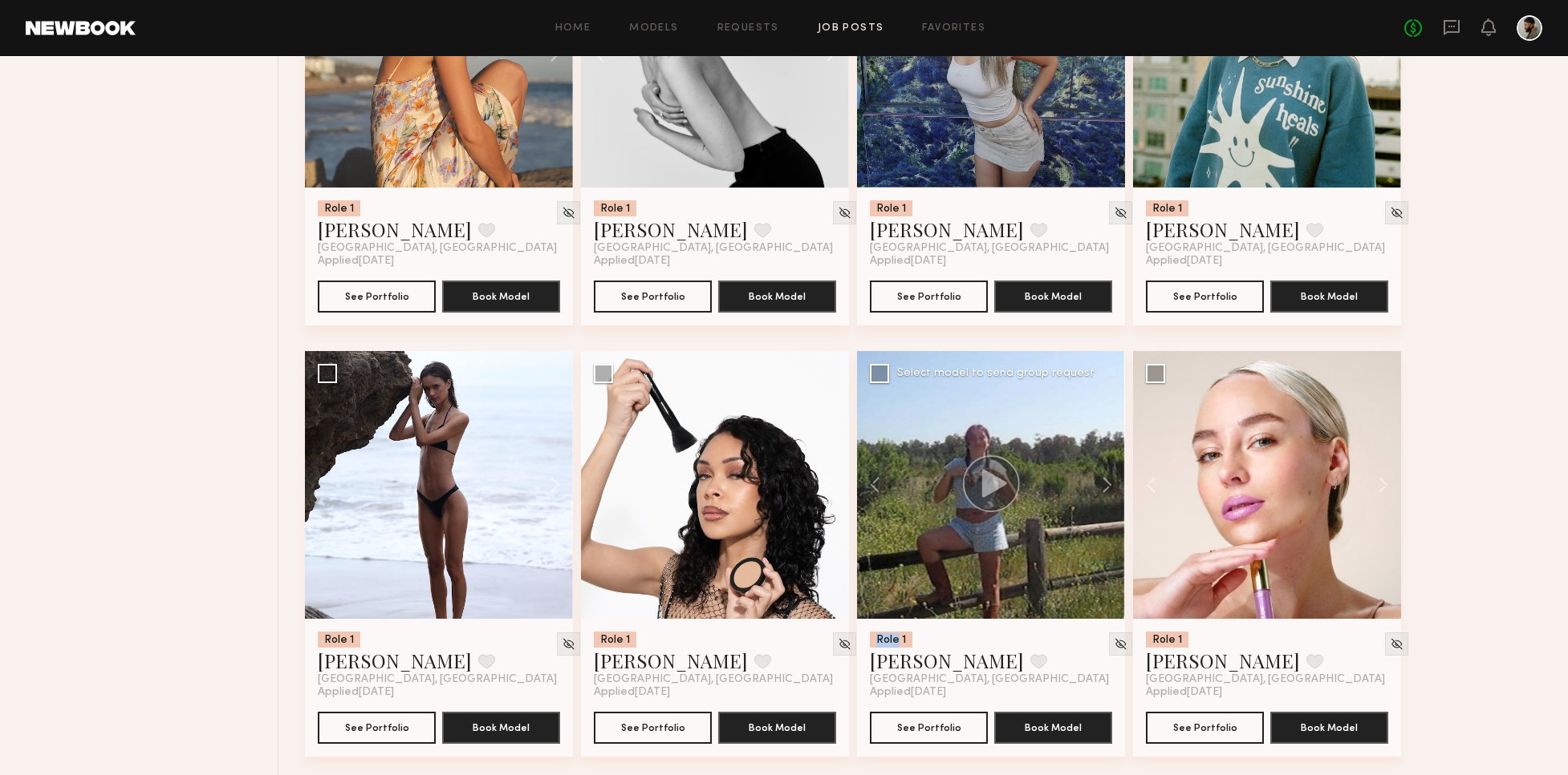
click at [1010, 439] on div at bounding box center [990, 485] width 268 height 267
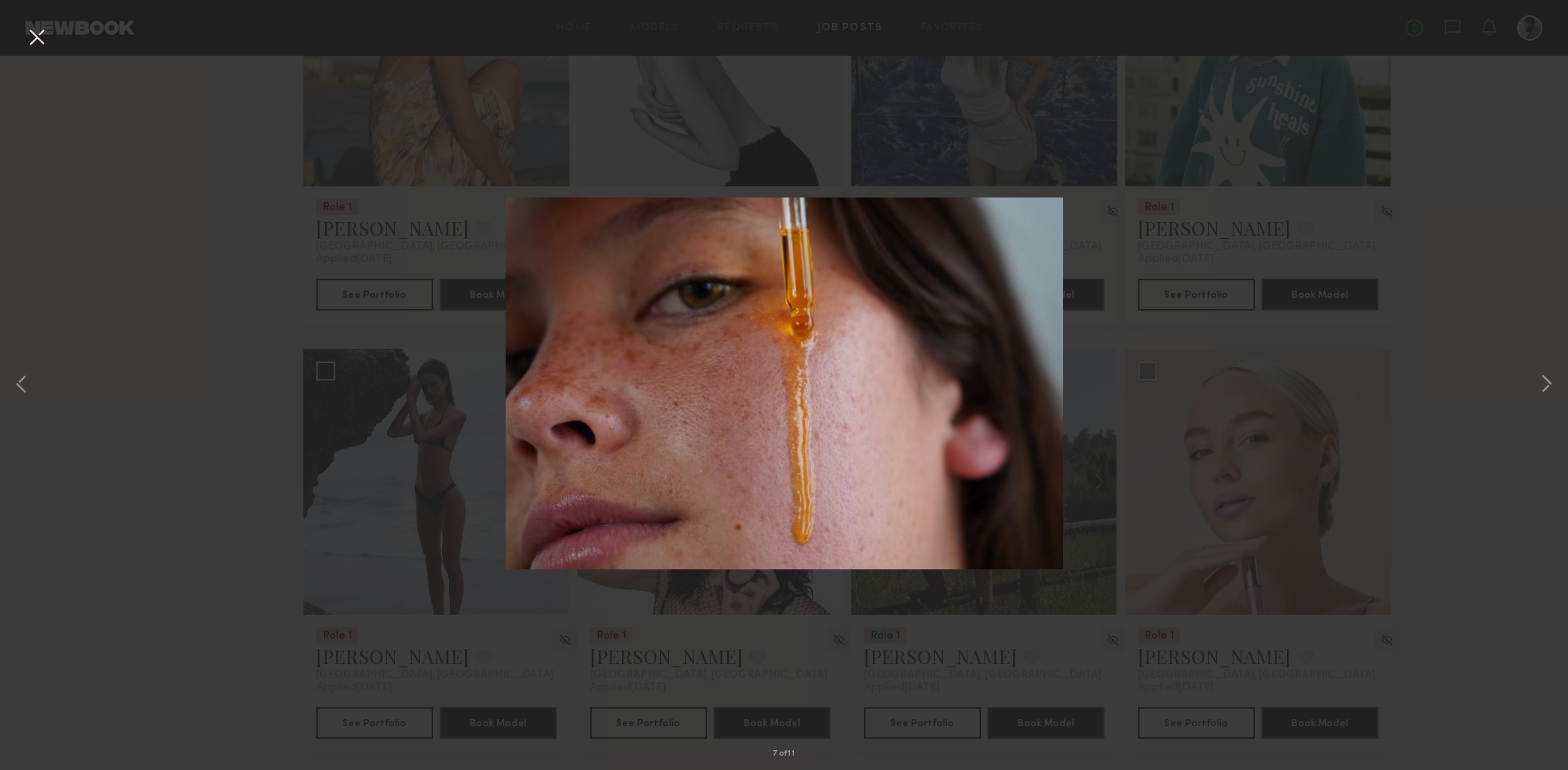
click at [949, 379] on img at bounding box center [784, 383] width 557 height 373
click at [1506, 383] on div "7 of 11" at bounding box center [784, 385] width 1568 height 770
click at [46, 41] on button at bounding box center [36, 38] width 25 height 29
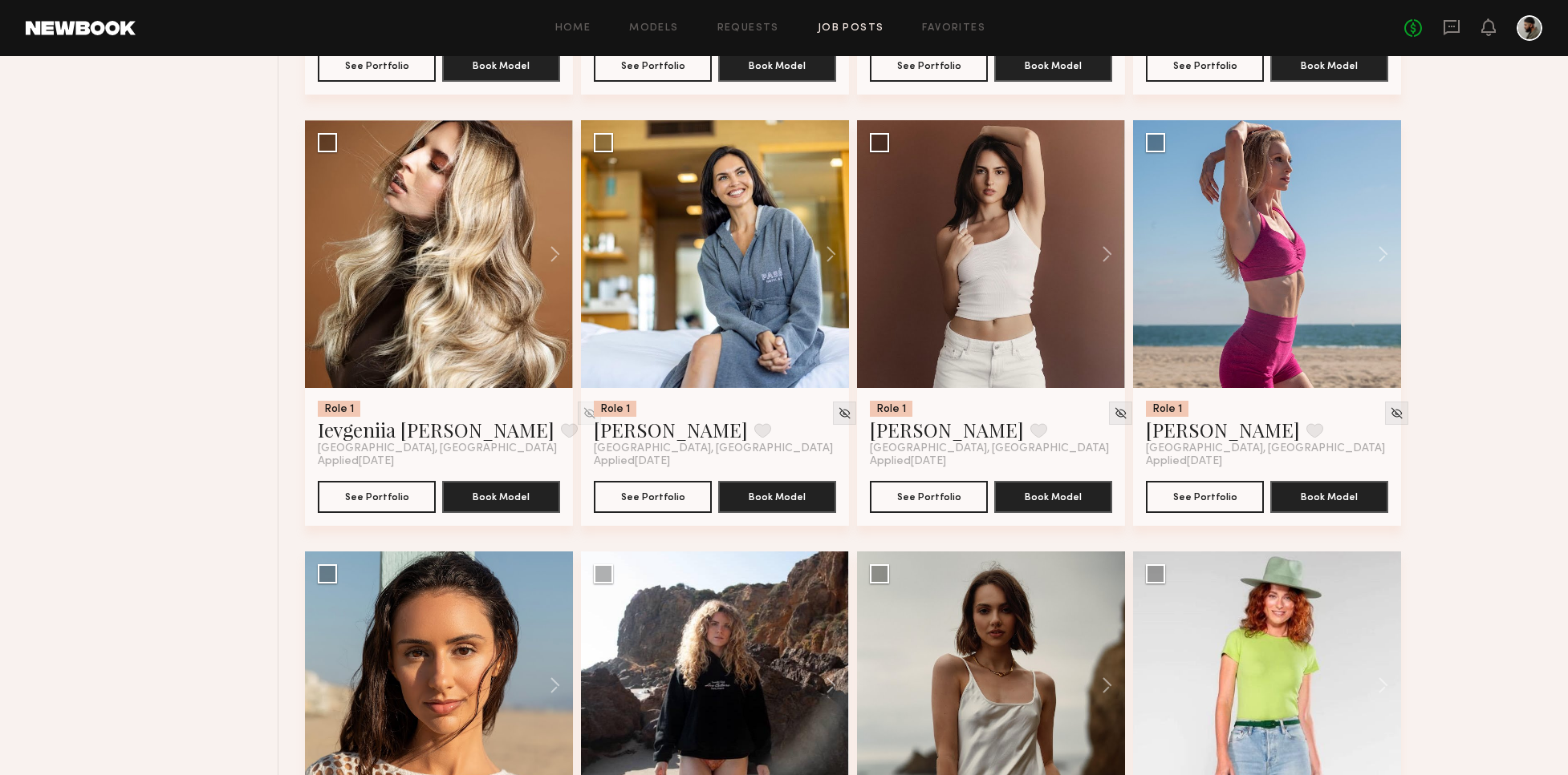
scroll to position [9647, 0]
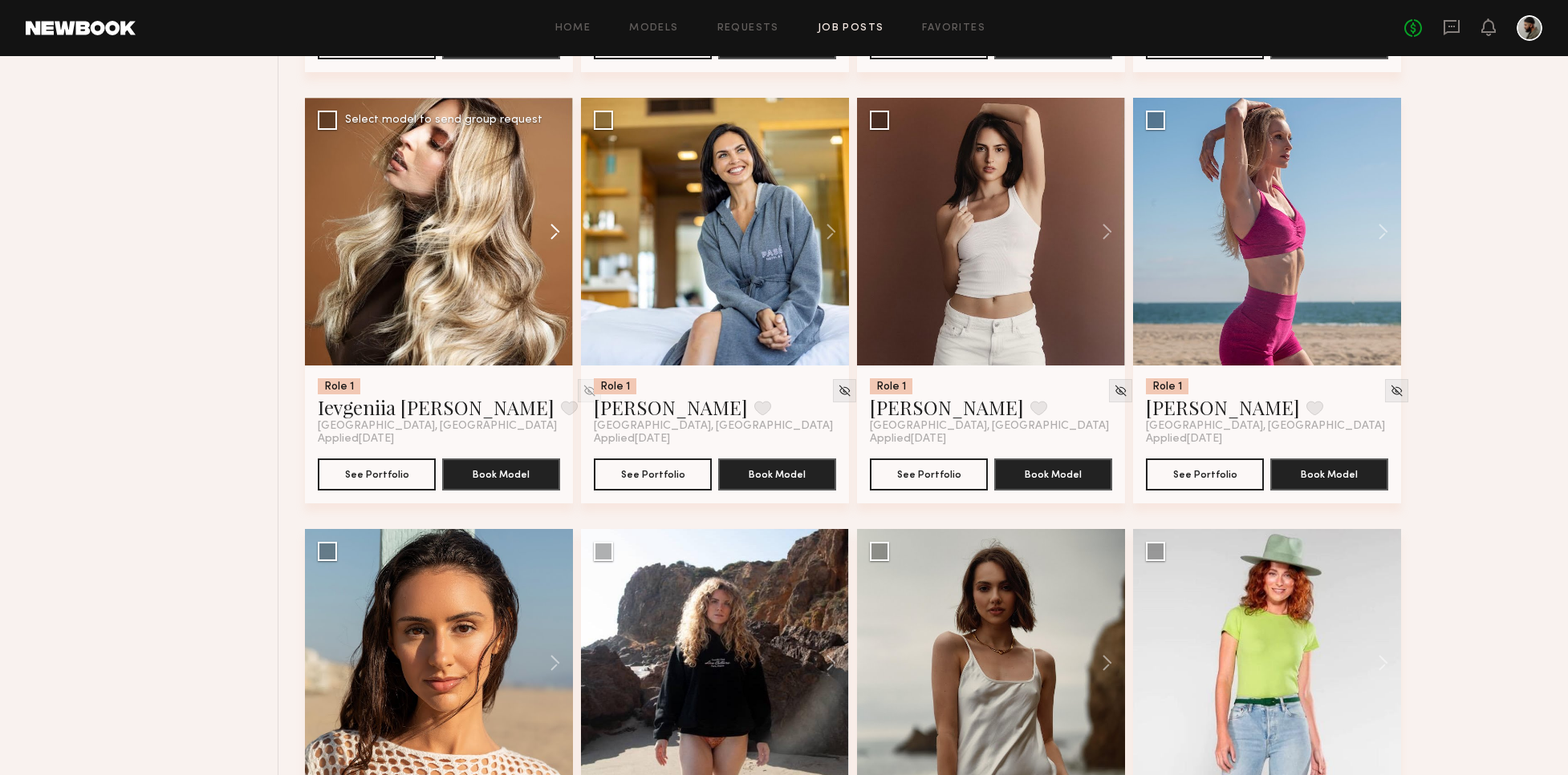
click at [566, 227] on button at bounding box center [547, 232] width 51 height 267
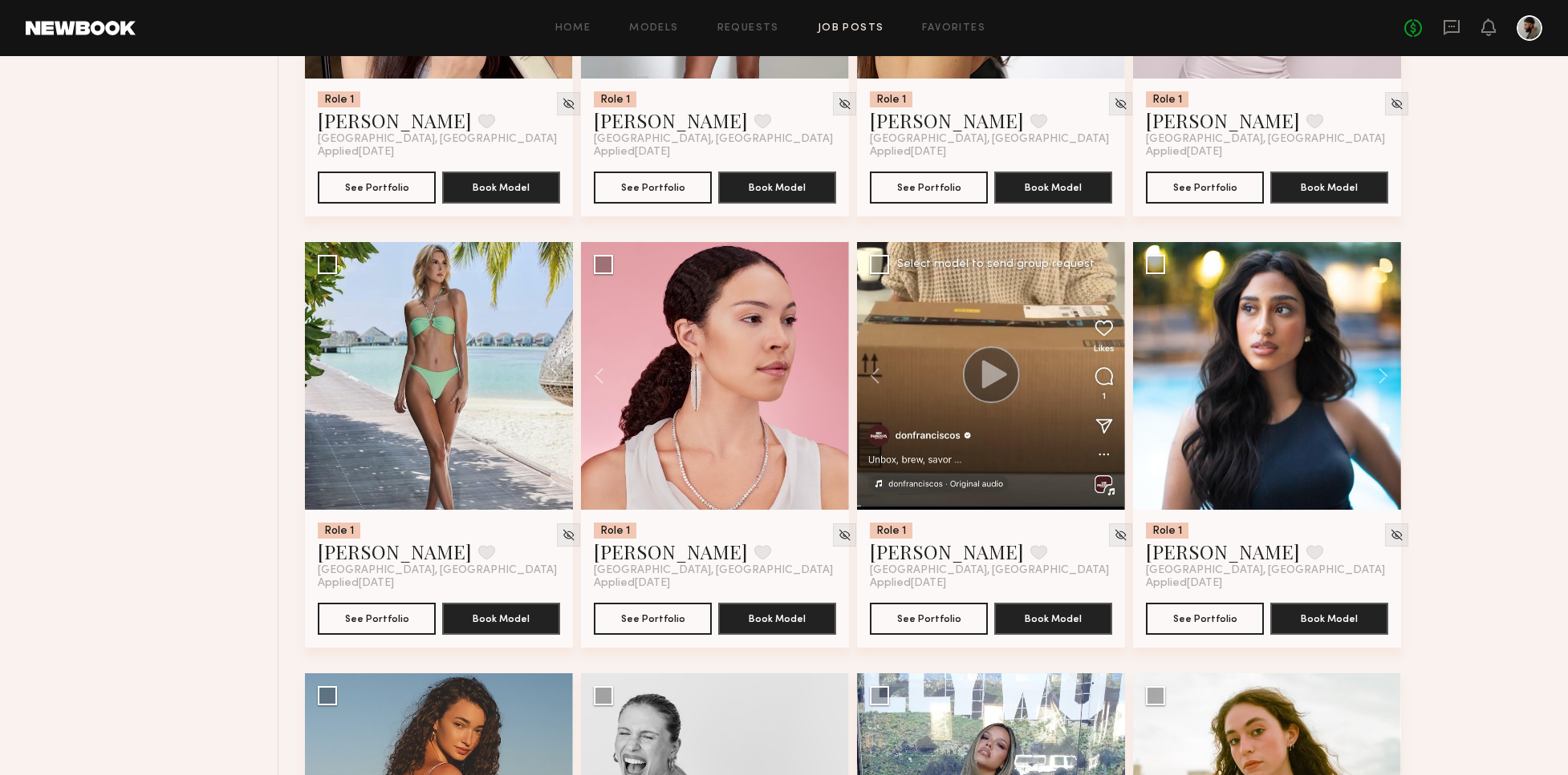
scroll to position [8197, 0]
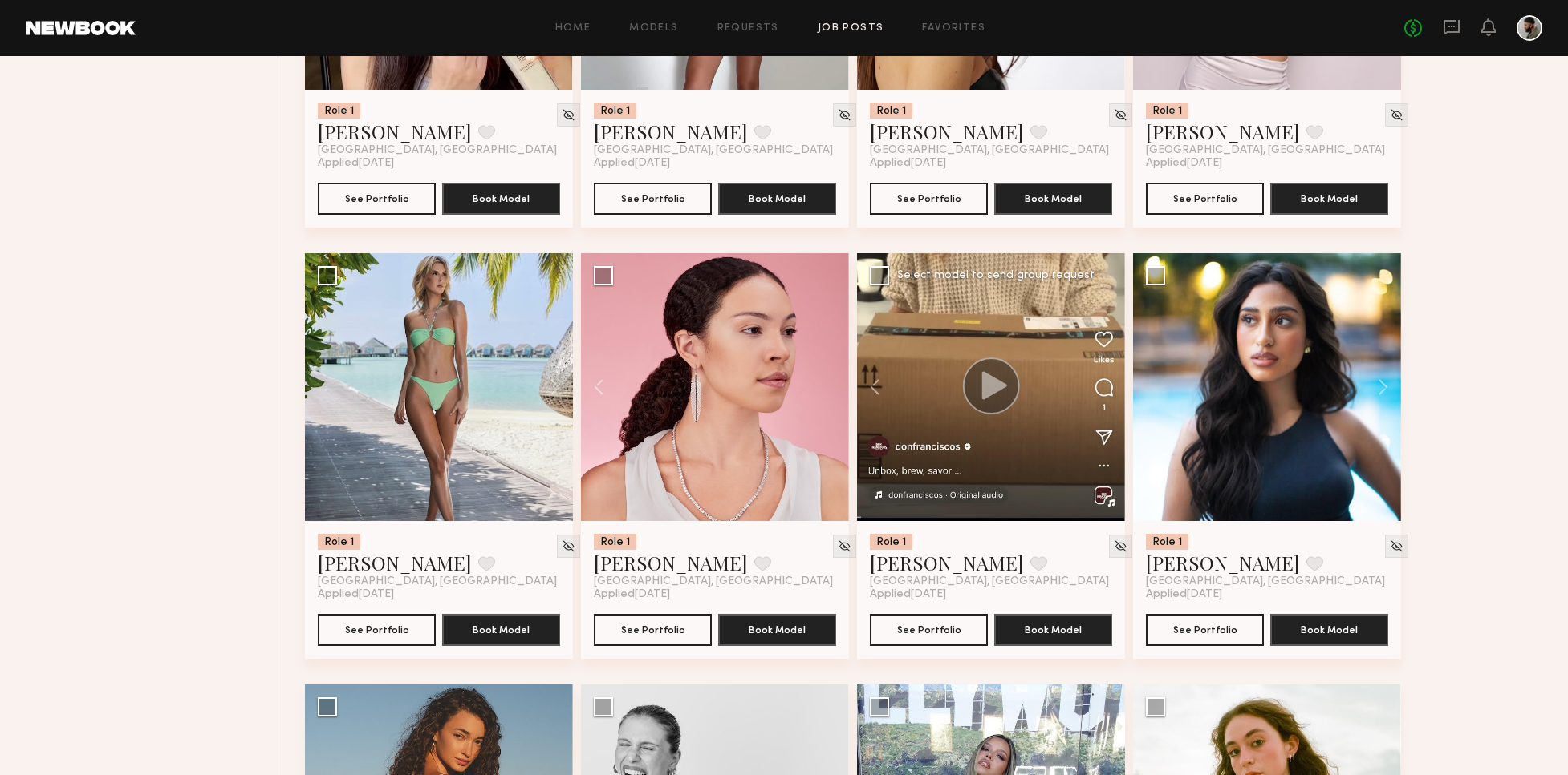
drag, startPoint x: 1558, startPoint y: 585, endPoint x: 1568, endPoint y: 589, distance: 10.8
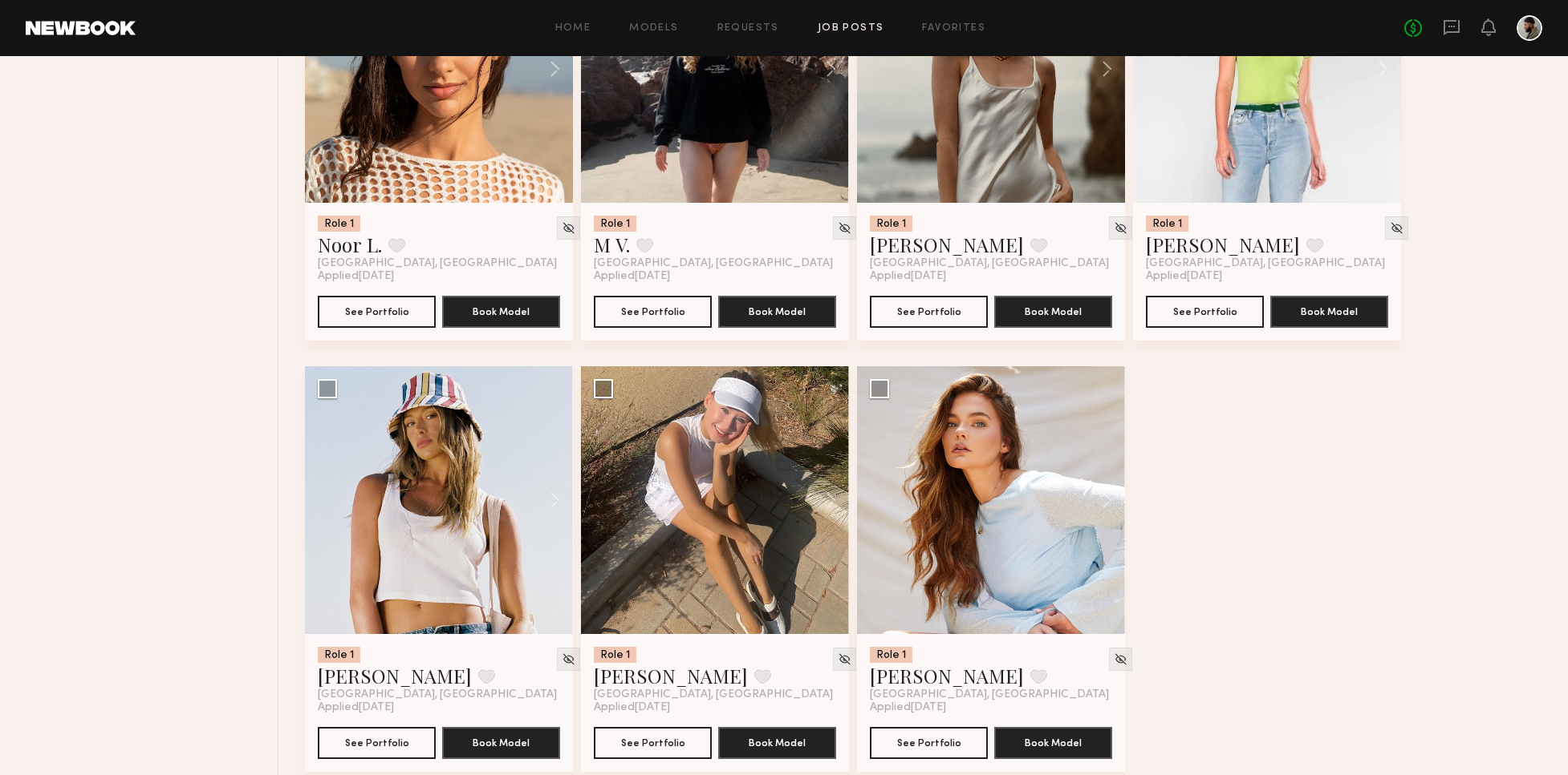
scroll to position [10229, 0]
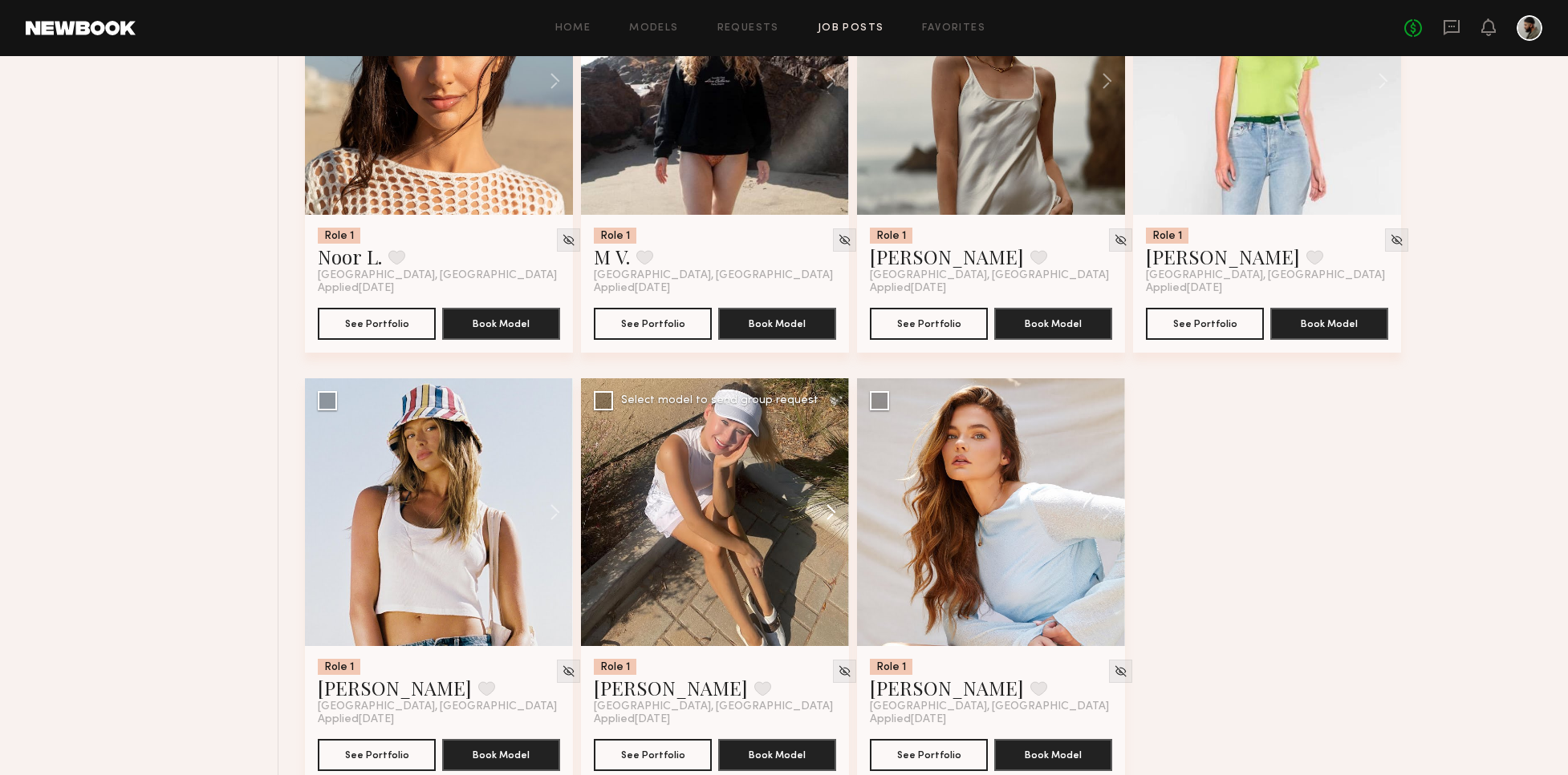
click at [822, 517] on button at bounding box center [823, 512] width 51 height 267
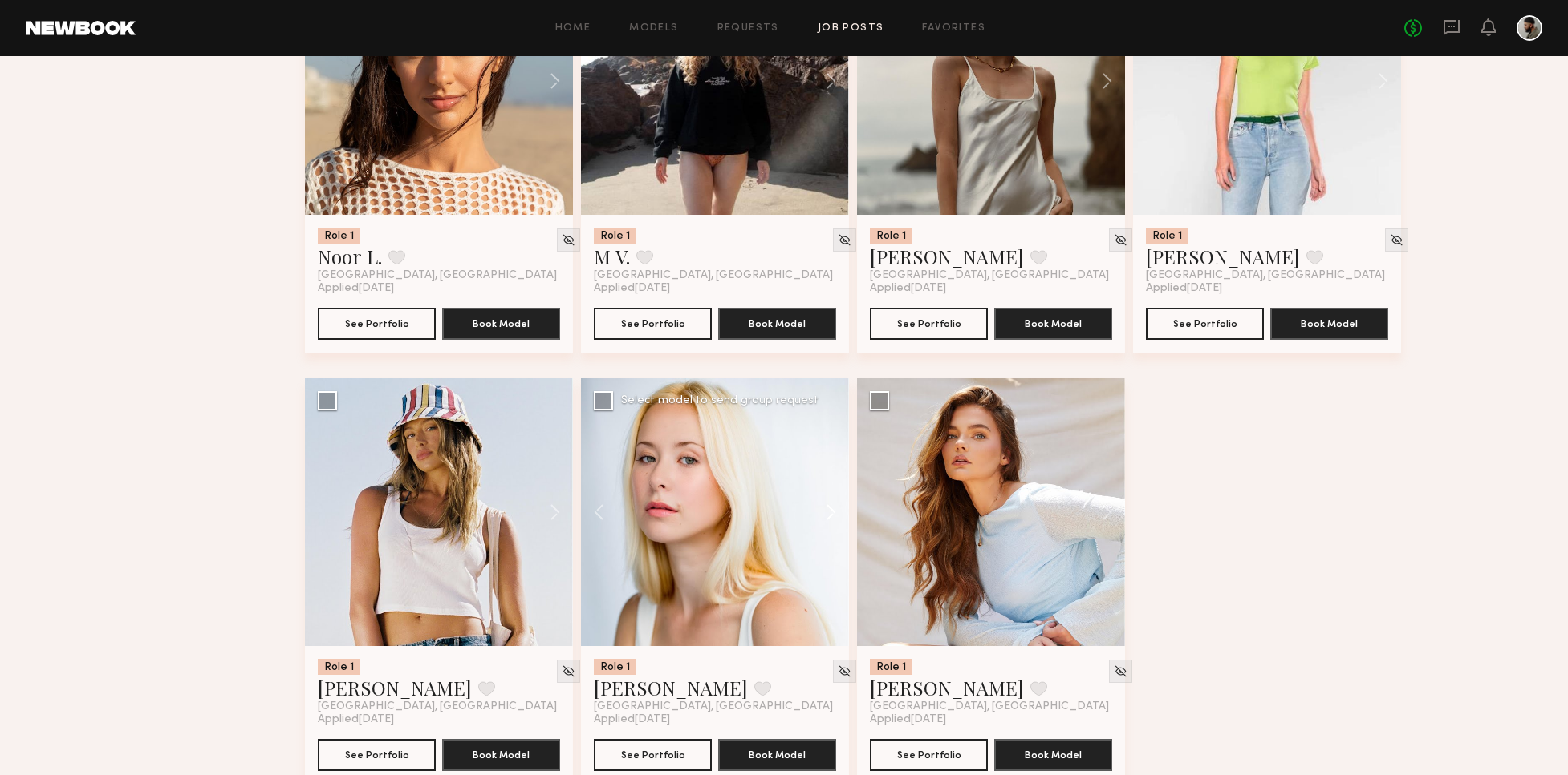
click at [825, 512] on button at bounding box center [823, 512] width 51 height 267
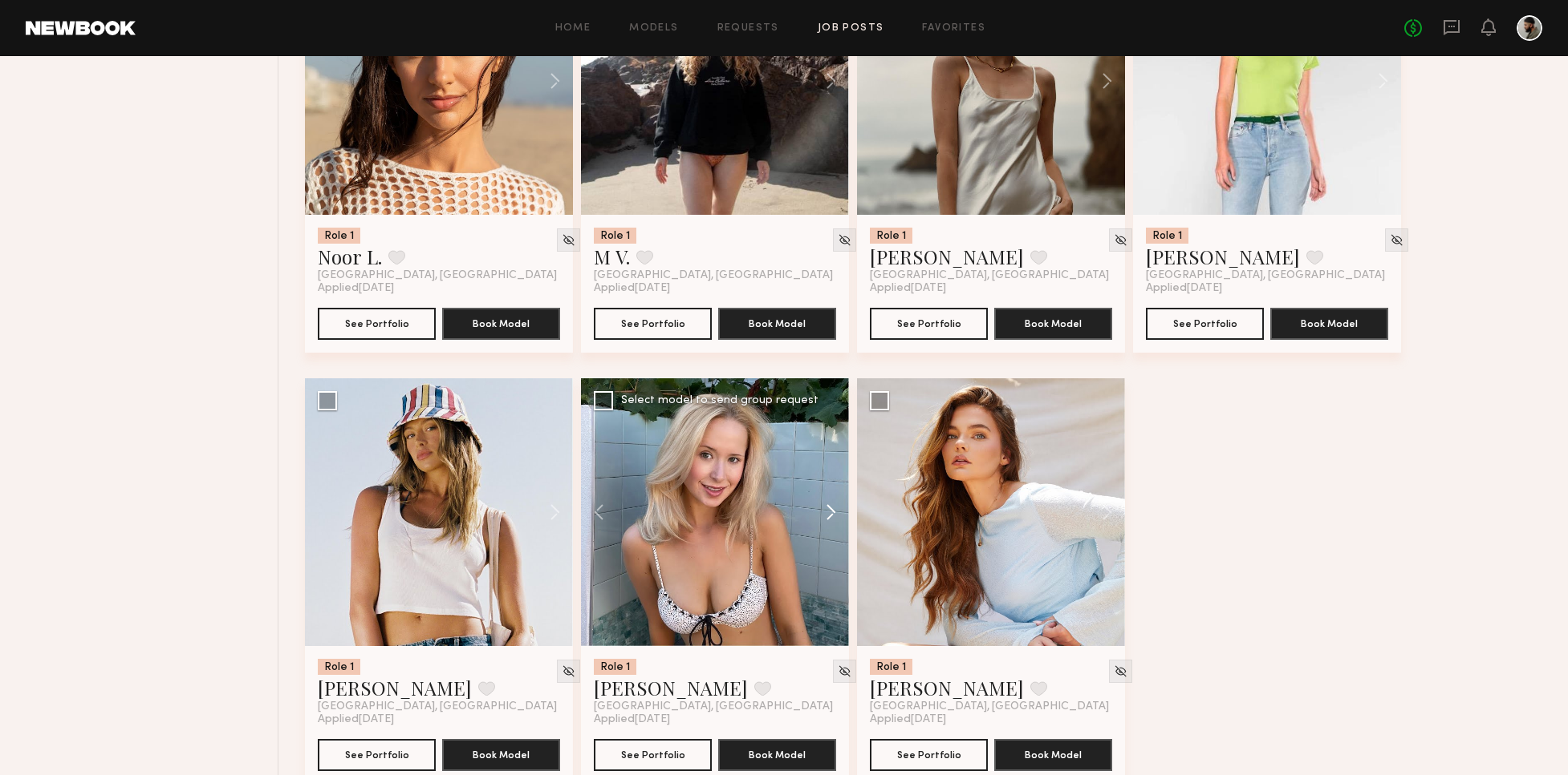
click at [824, 511] on button at bounding box center [823, 512] width 51 height 267
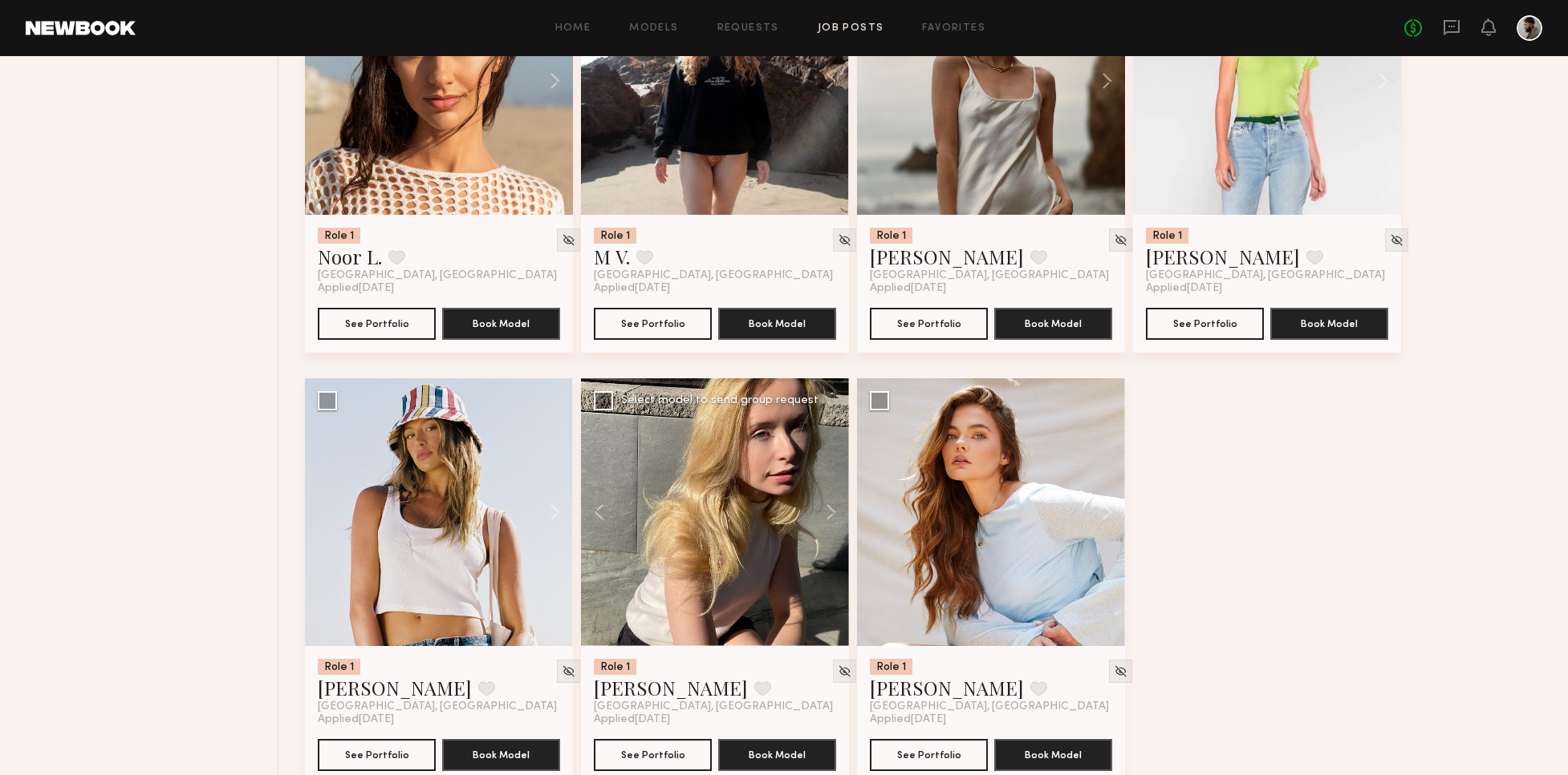
click at [827, 512] on button at bounding box center [823, 512] width 51 height 267
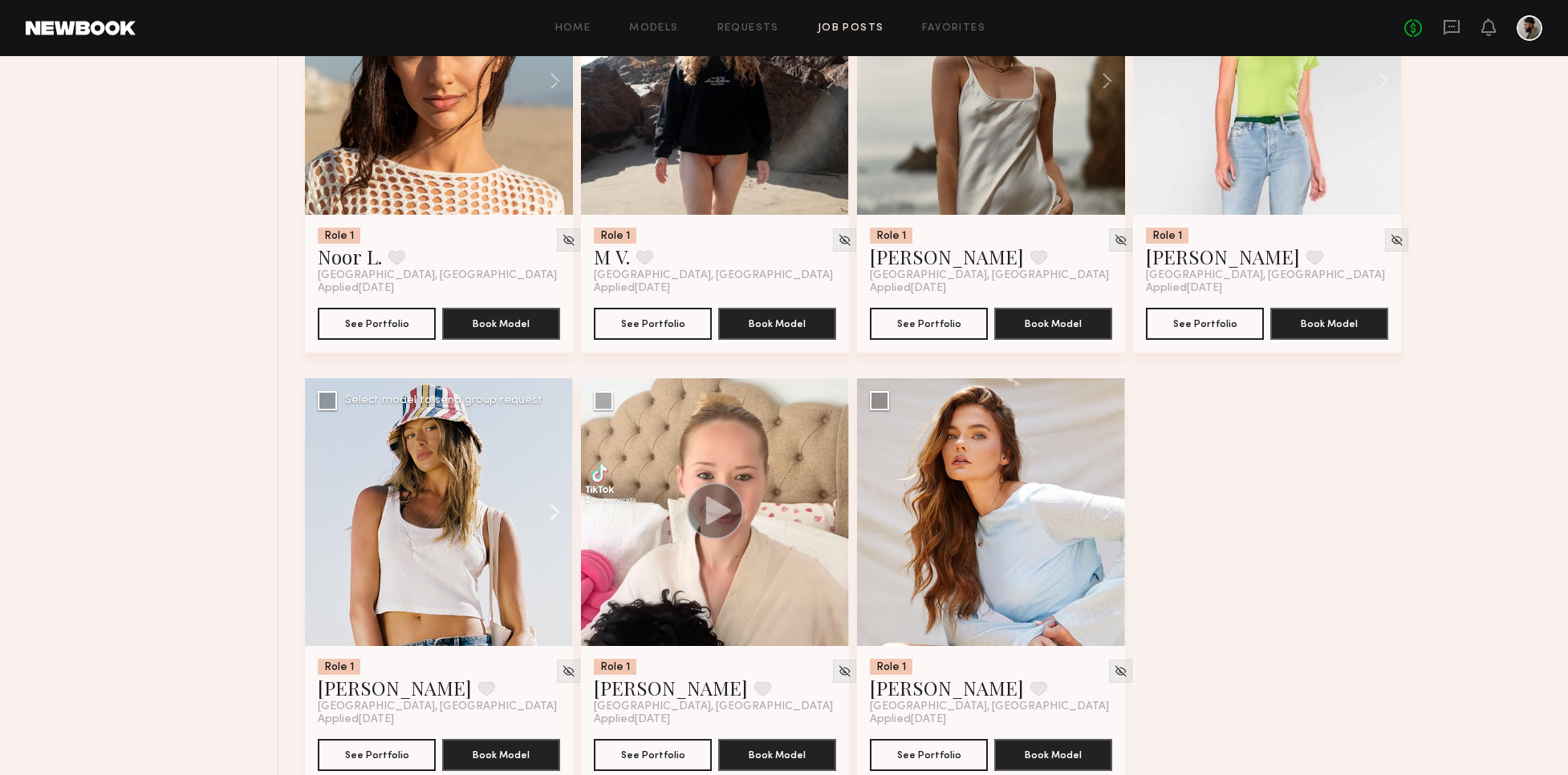
click at [549, 492] on button at bounding box center [547, 512] width 51 height 267
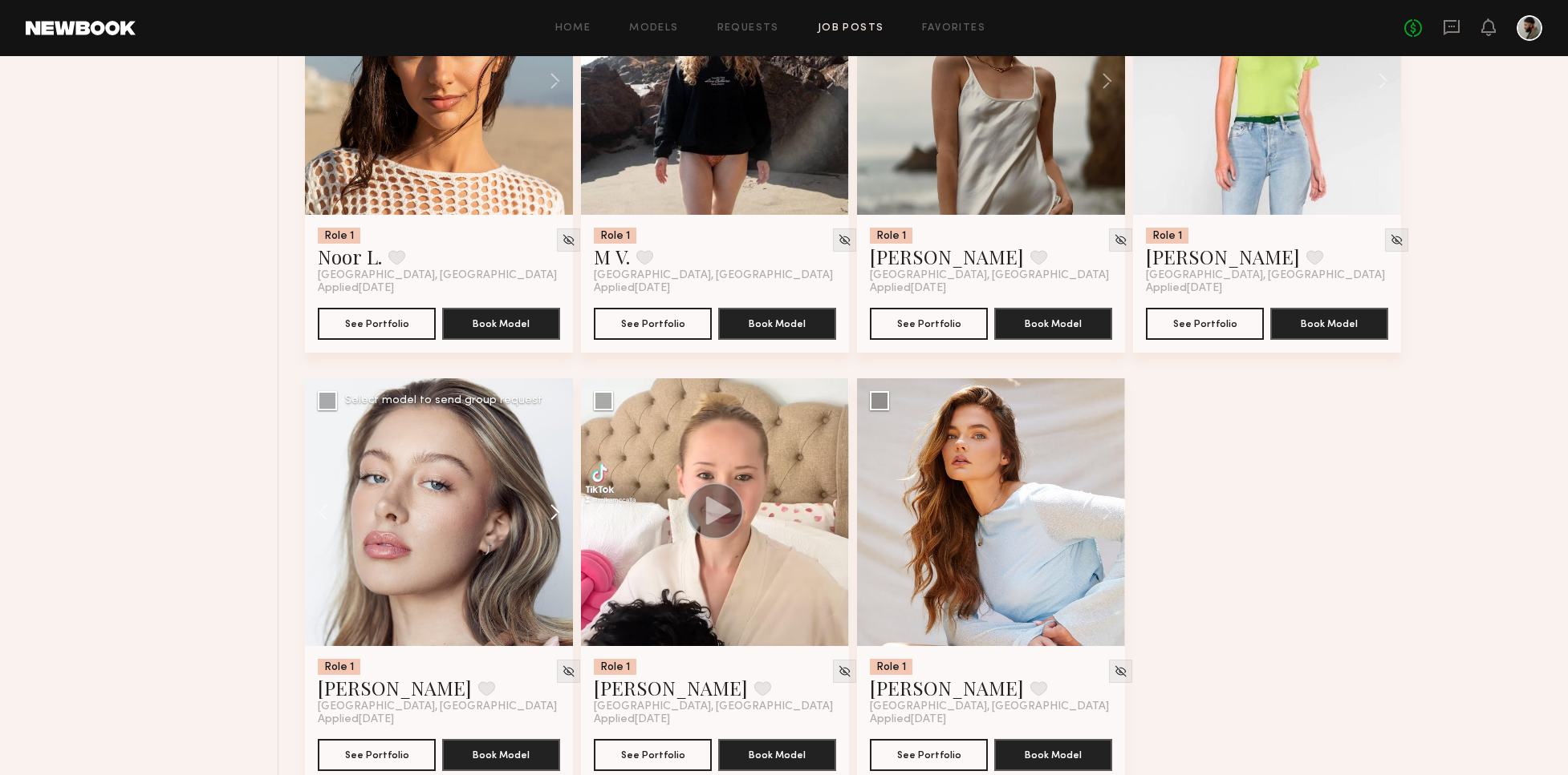
click at [554, 500] on button at bounding box center [547, 512] width 51 height 267
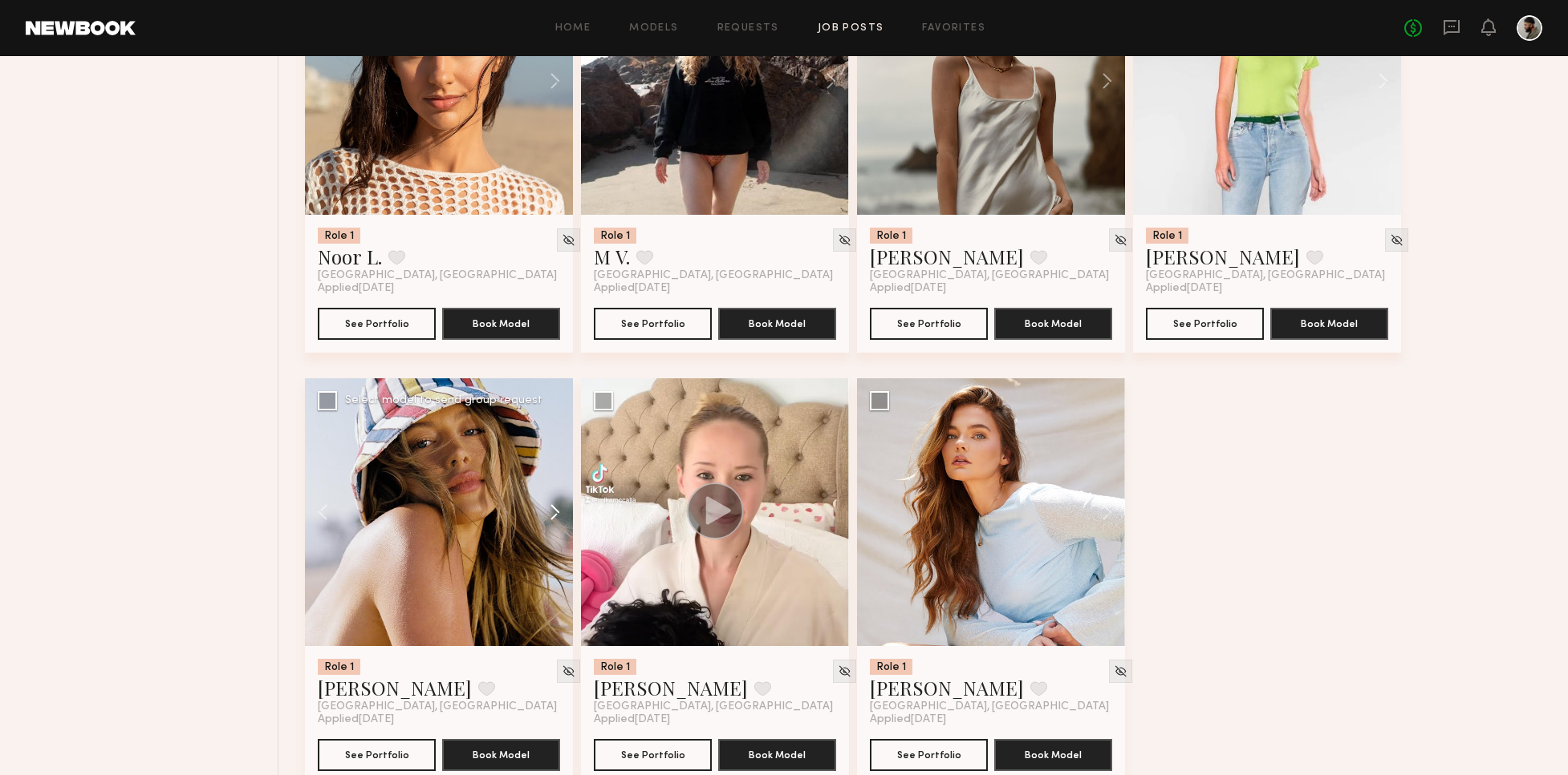
click at [553, 500] on button at bounding box center [547, 512] width 51 height 267
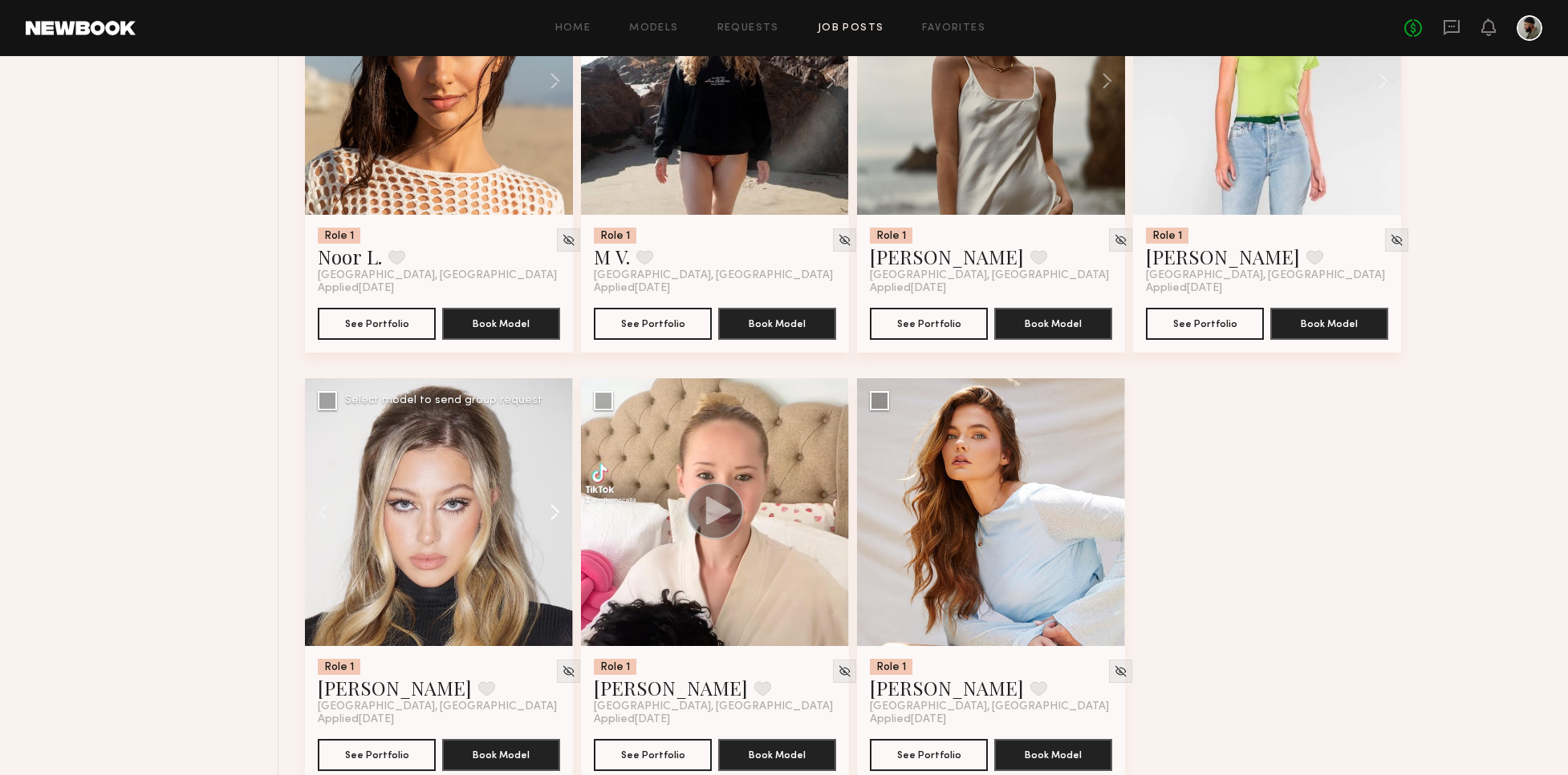
click at [556, 499] on button at bounding box center [547, 512] width 51 height 267
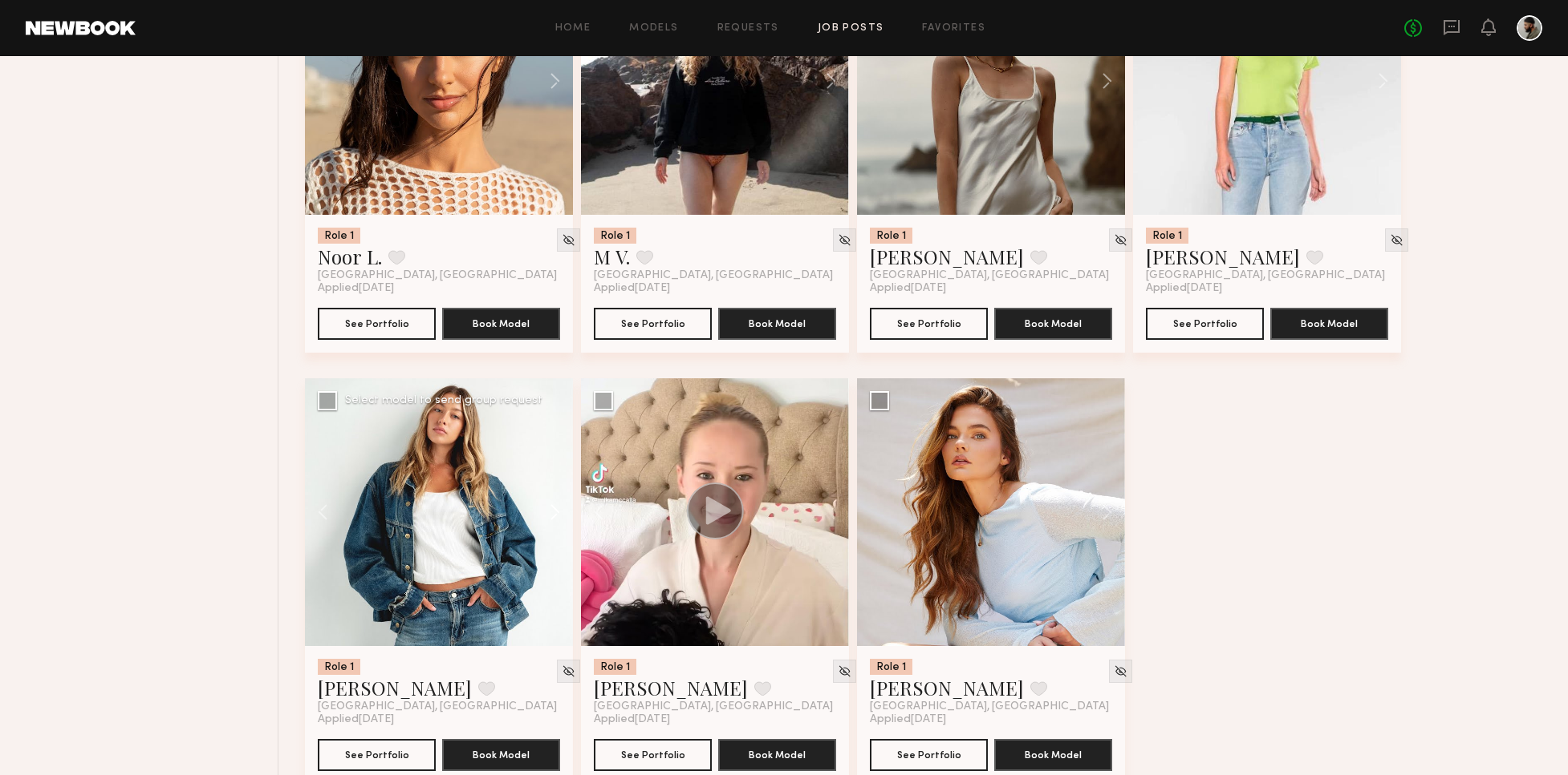
click at [556, 500] on button at bounding box center [547, 512] width 51 height 267
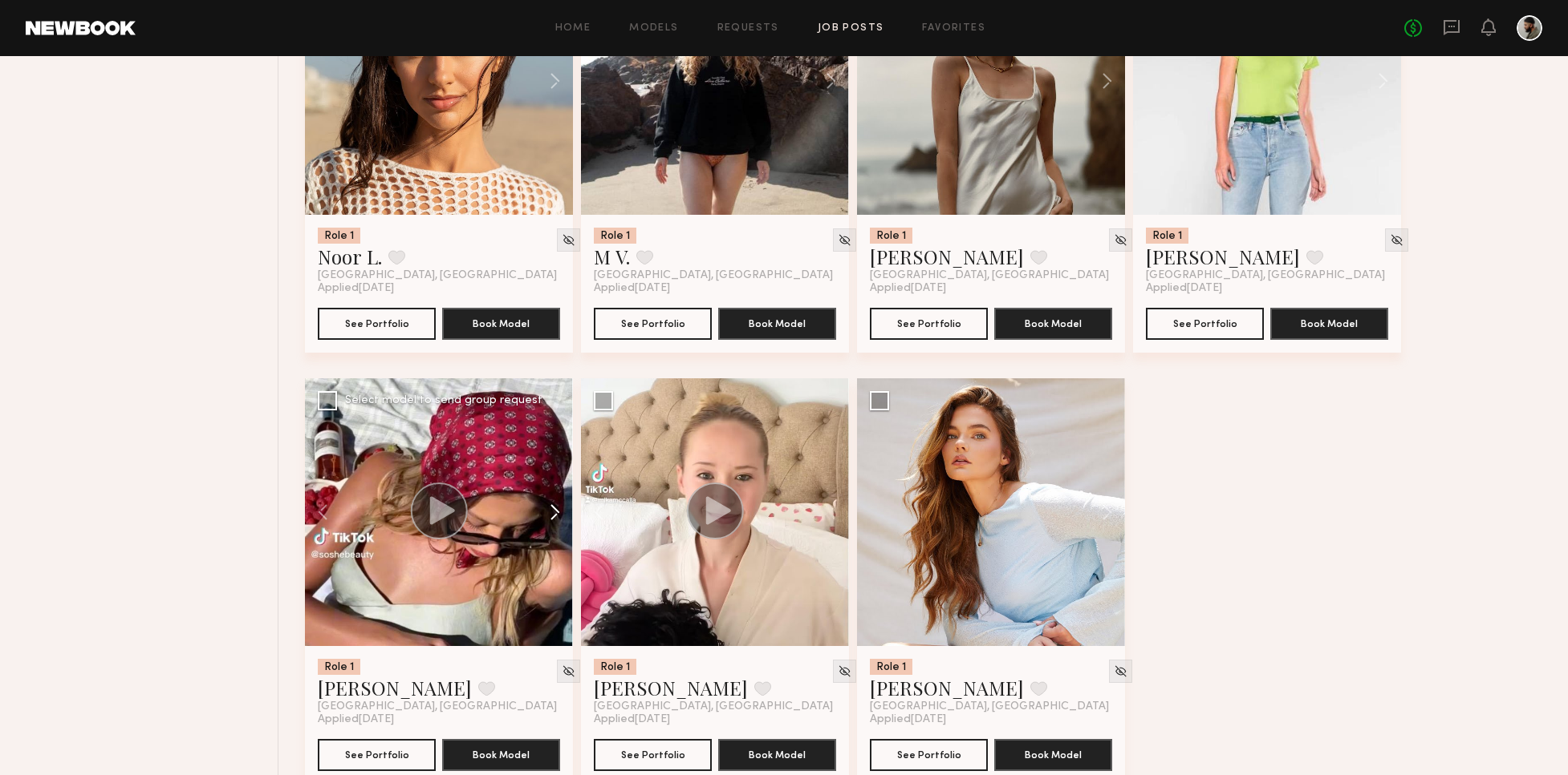
click at [554, 501] on button at bounding box center [547, 512] width 51 height 267
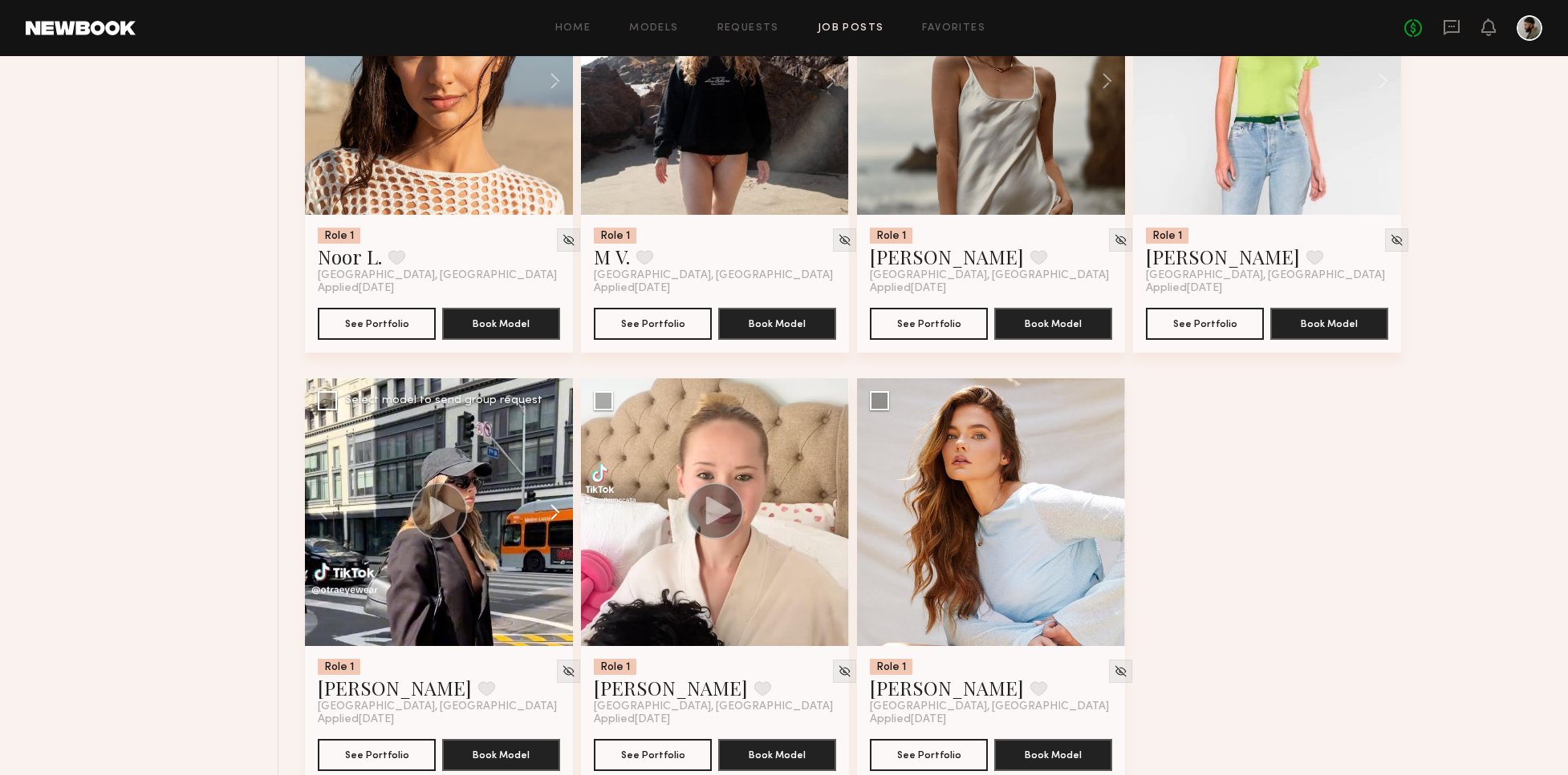
click at [556, 500] on button at bounding box center [547, 512] width 51 height 267
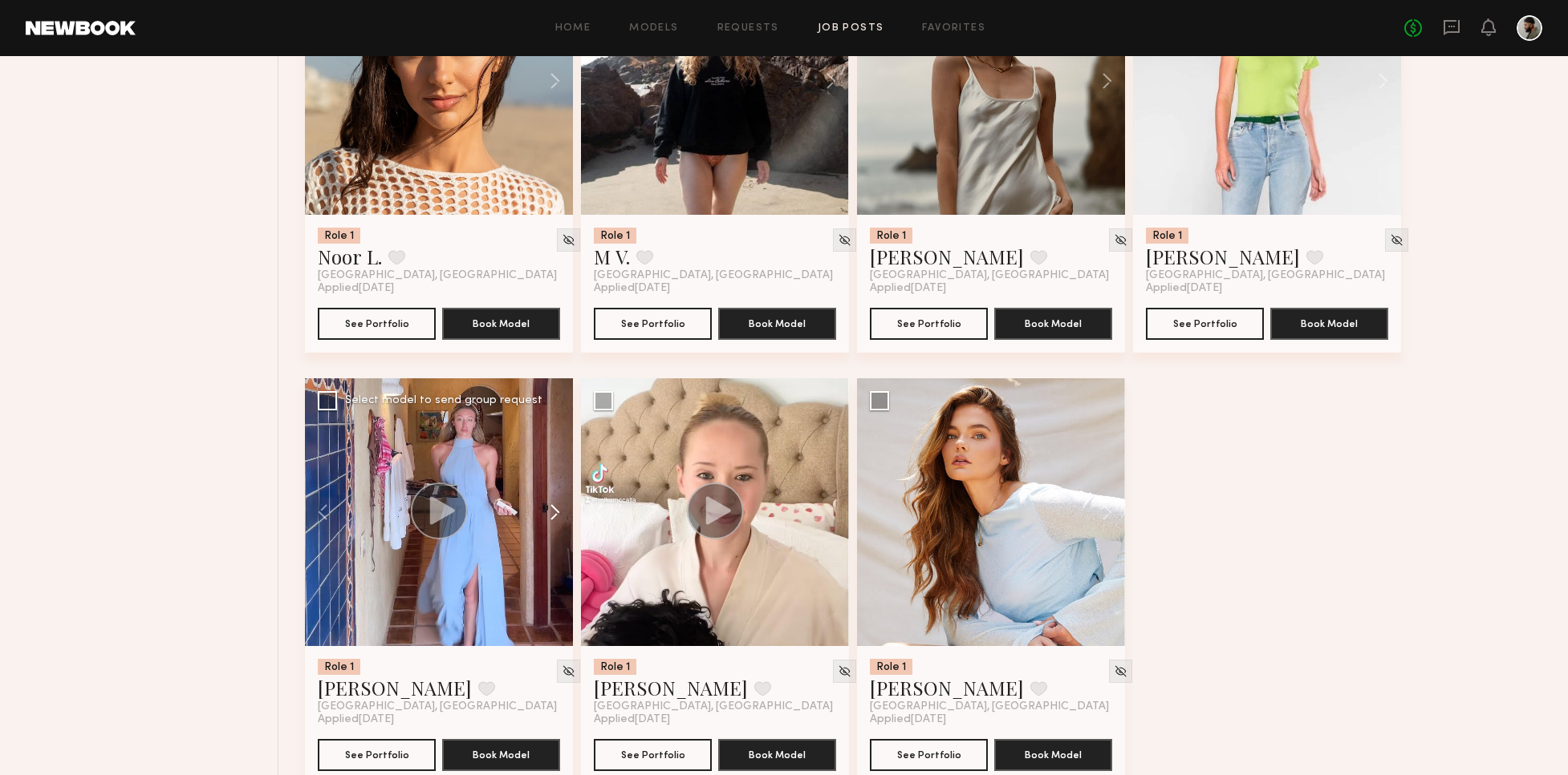
click at [555, 500] on button at bounding box center [547, 512] width 51 height 267
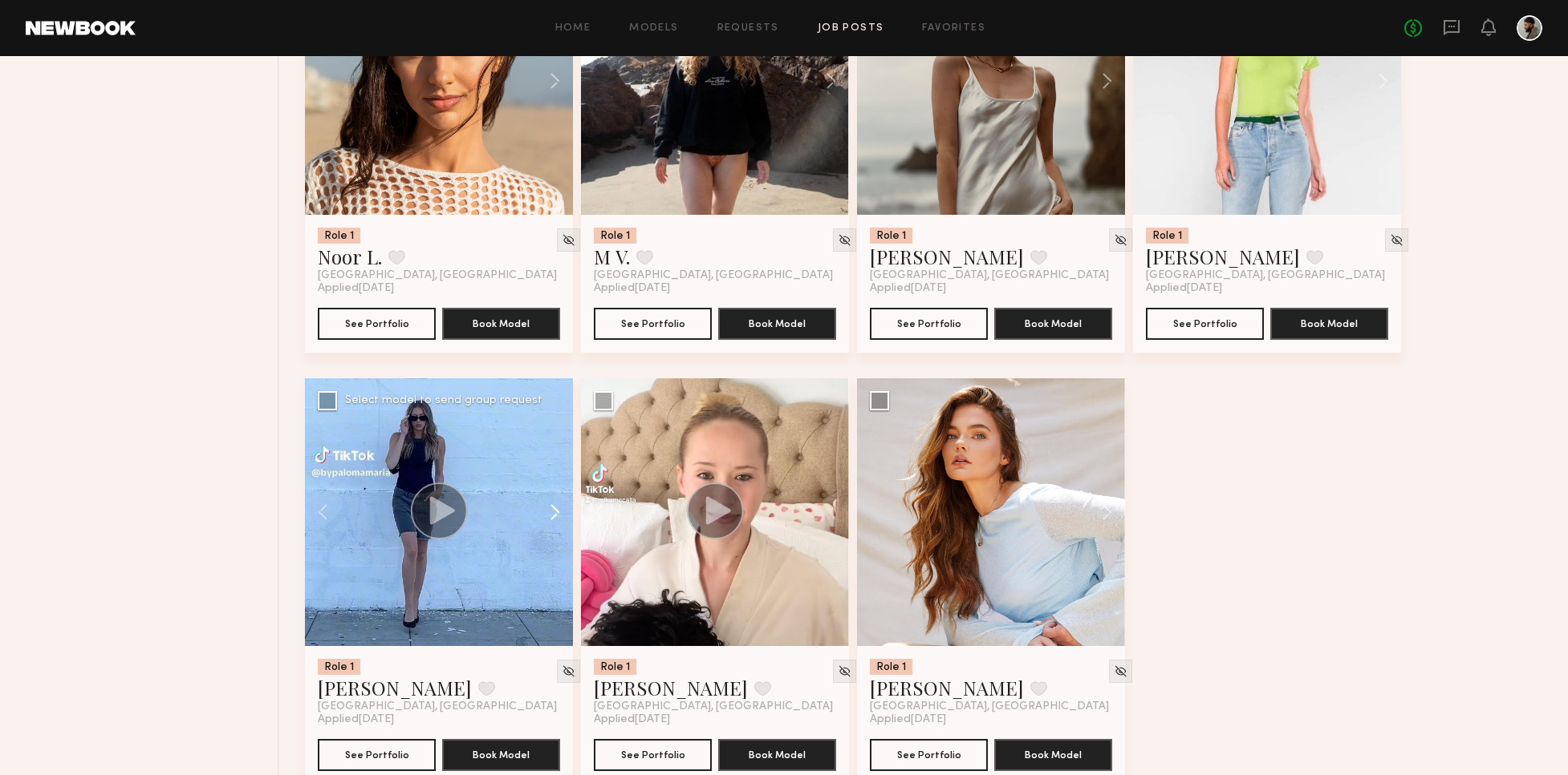
click at [555, 500] on button at bounding box center [547, 512] width 51 height 267
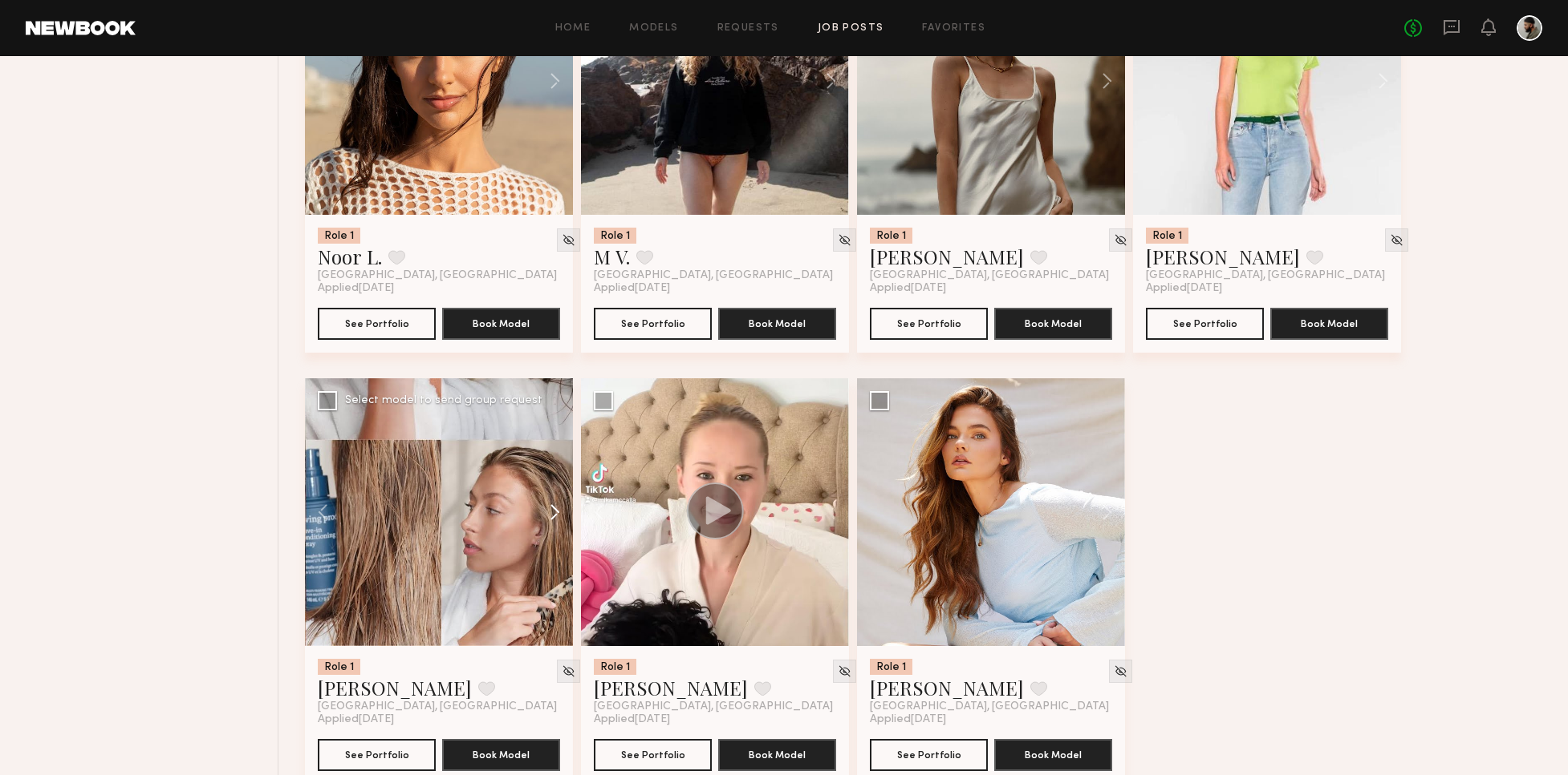
click at [552, 500] on button at bounding box center [547, 512] width 51 height 267
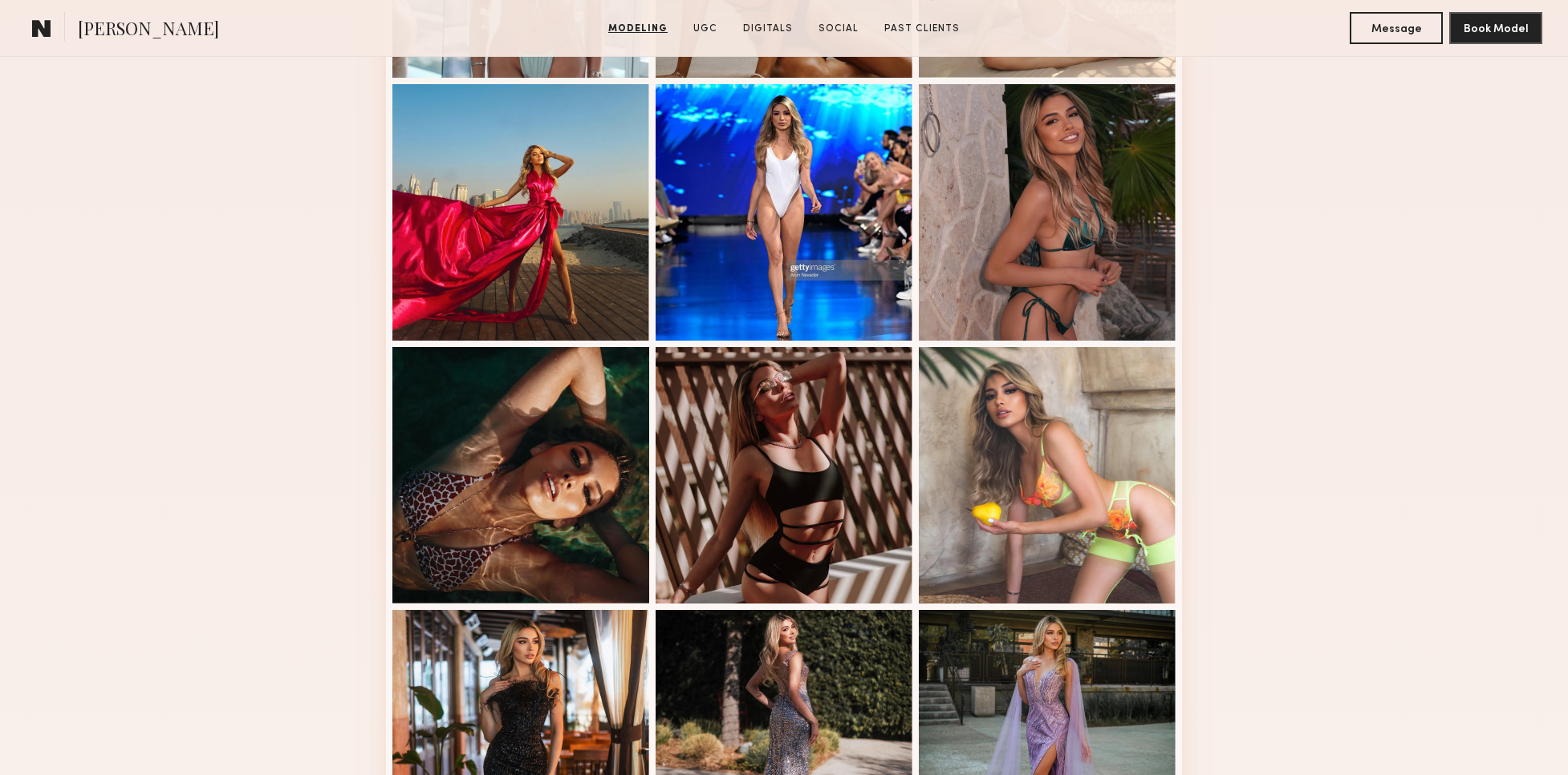
scroll to position [625, 0]
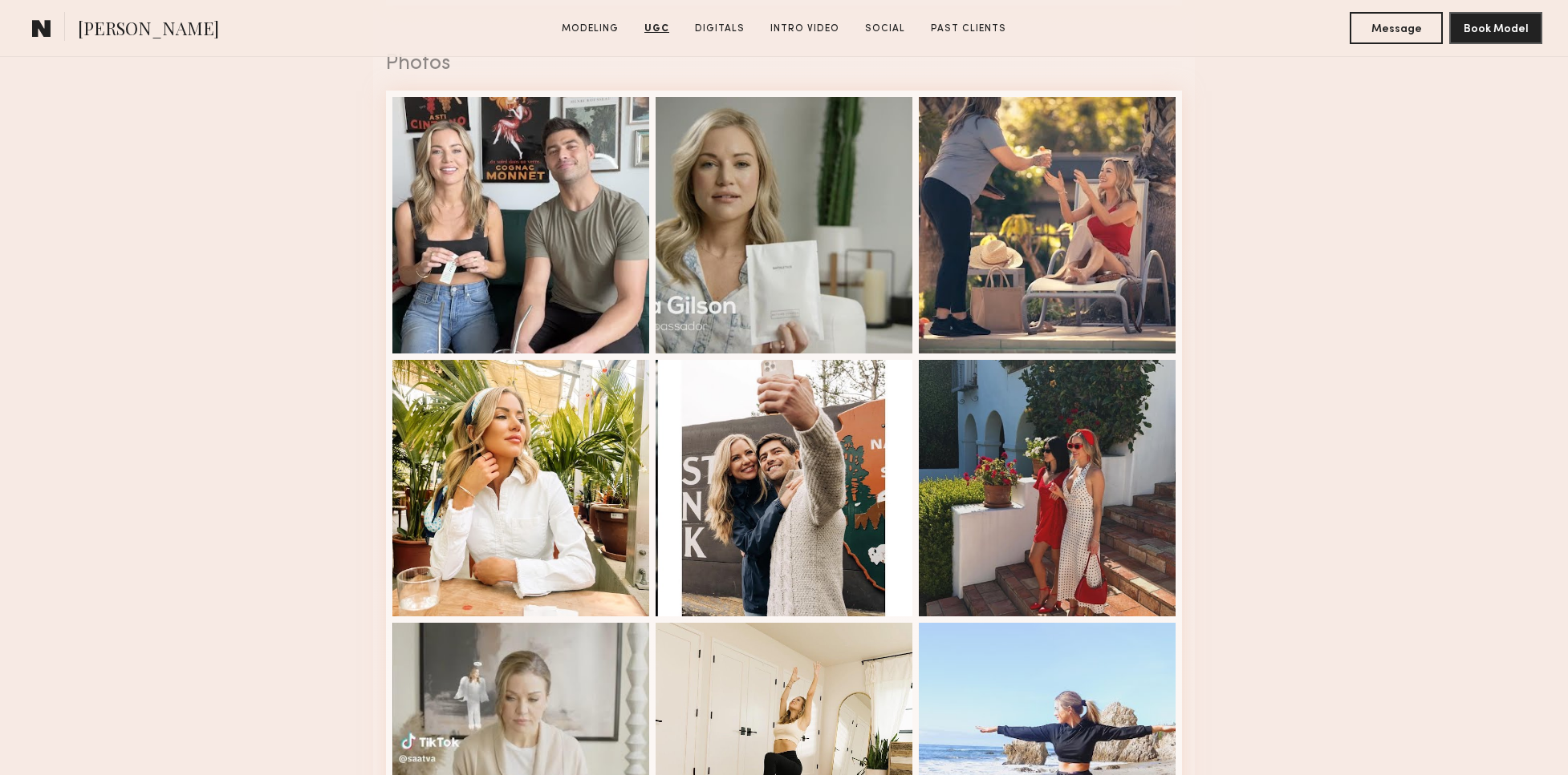
scroll to position [2504, 0]
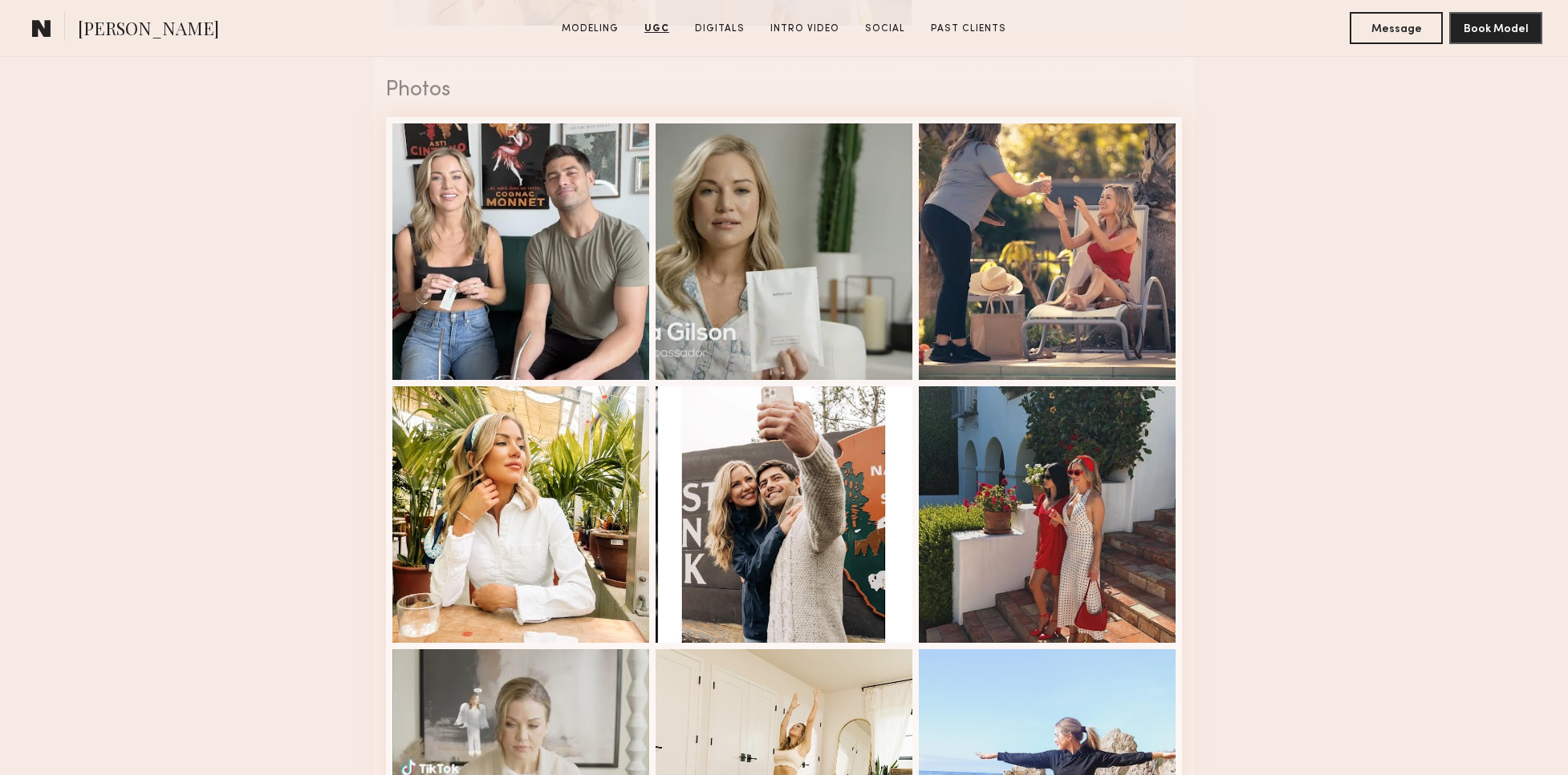
drag, startPoint x: 1563, startPoint y: 330, endPoint x: 1554, endPoint y: 352, distance: 23.8
click at [1554, 355] on nb-model-profile-ugc-container "User Generated Content Videos 1 of 8 Photos 1 of 10" at bounding box center [784, 163] width 1568 height 2102
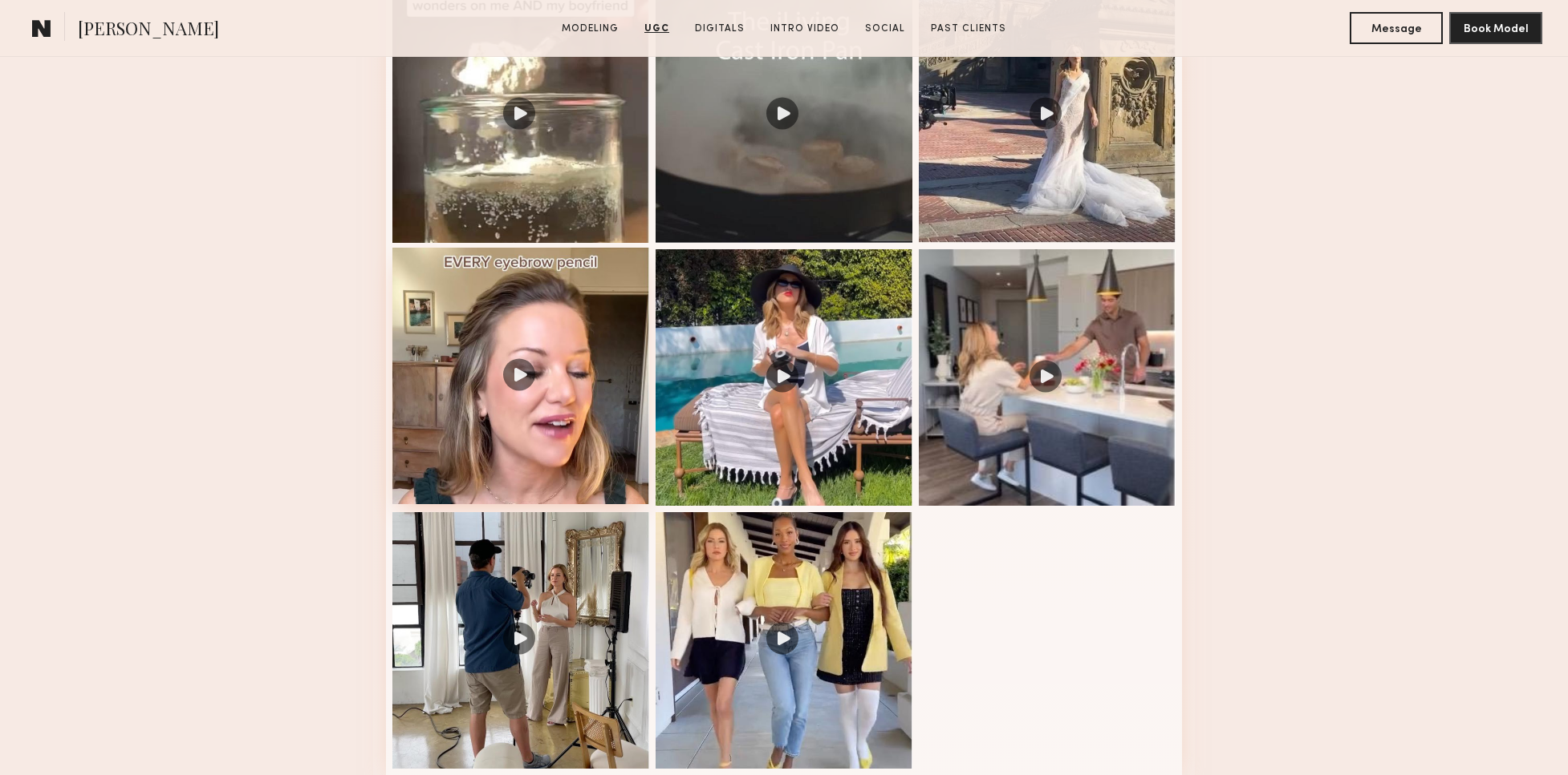
scroll to position [1751, 0]
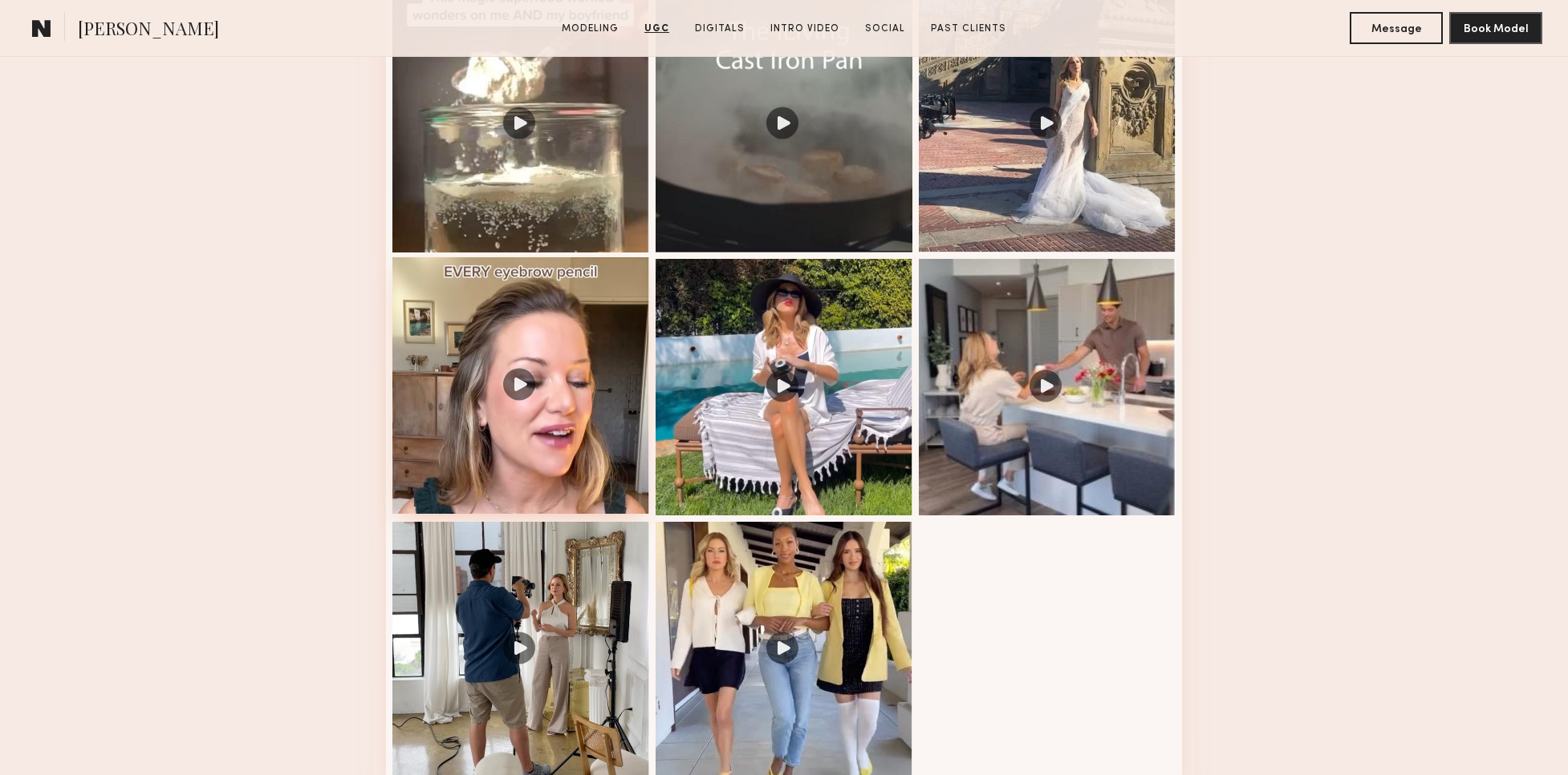
click at [535, 389] on div at bounding box center [520, 385] width 257 height 256
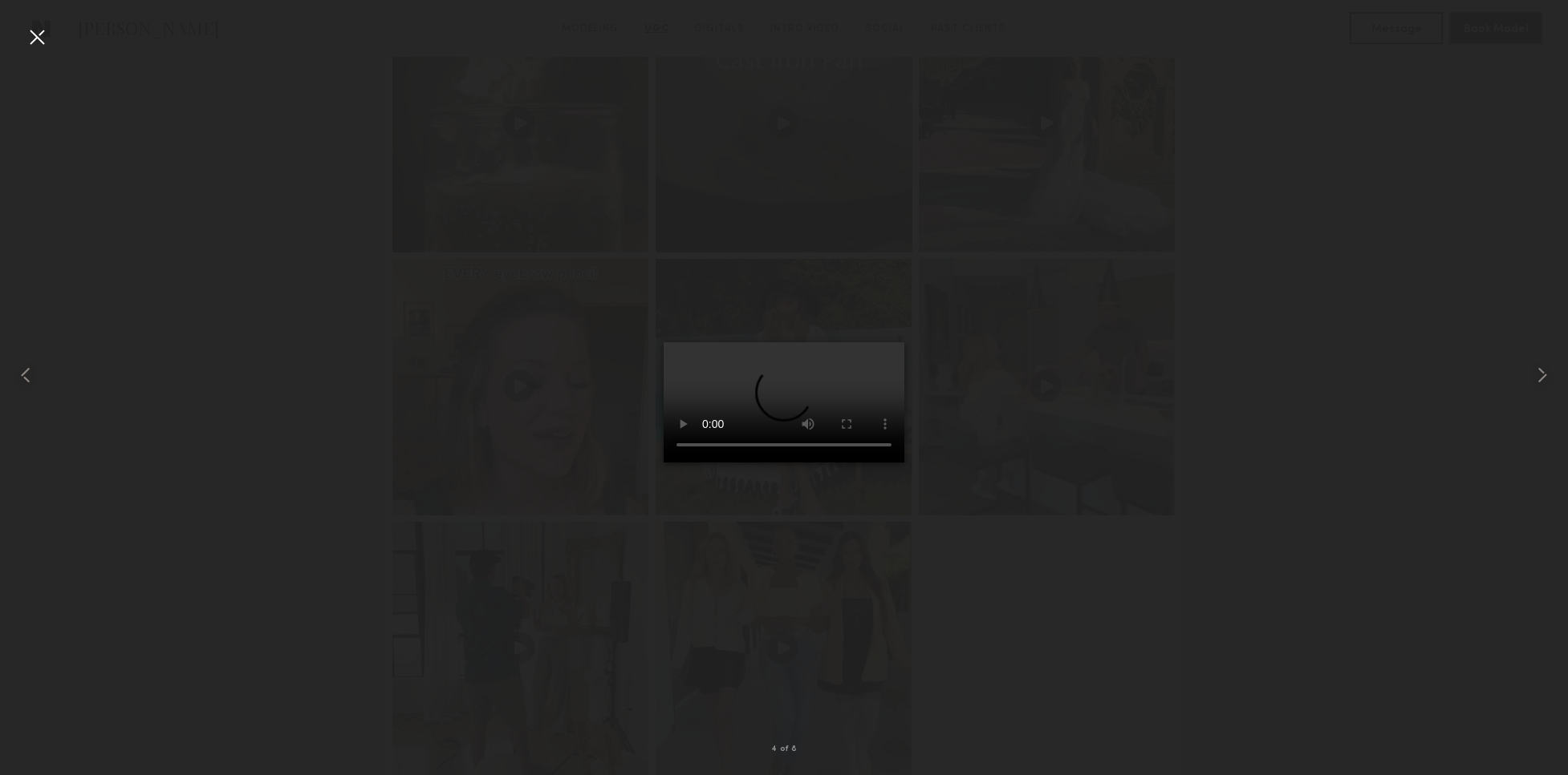
click at [856, 462] on video at bounding box center [784, 402] width 240 height 120
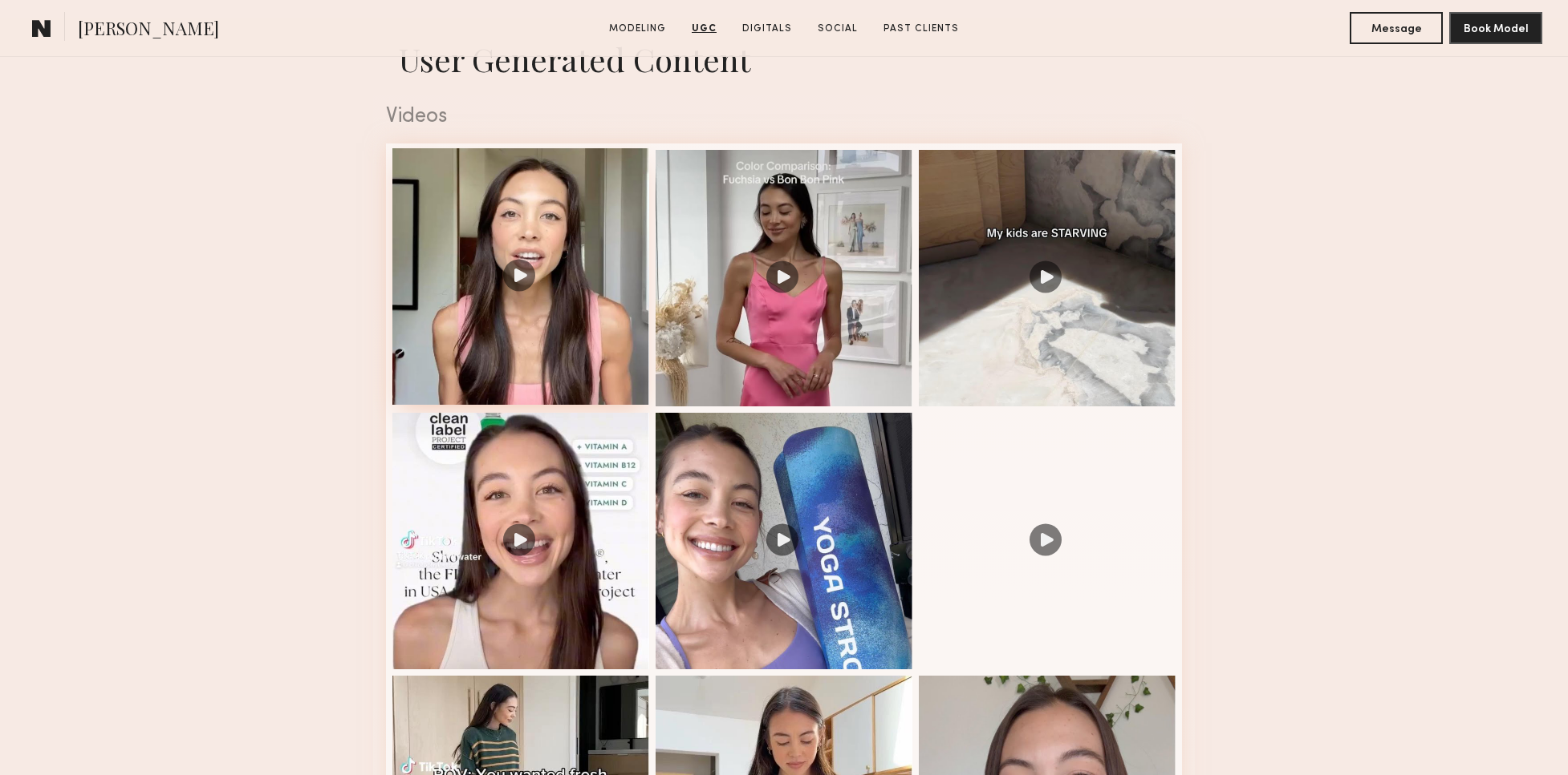
scroll to position [1616, 0]
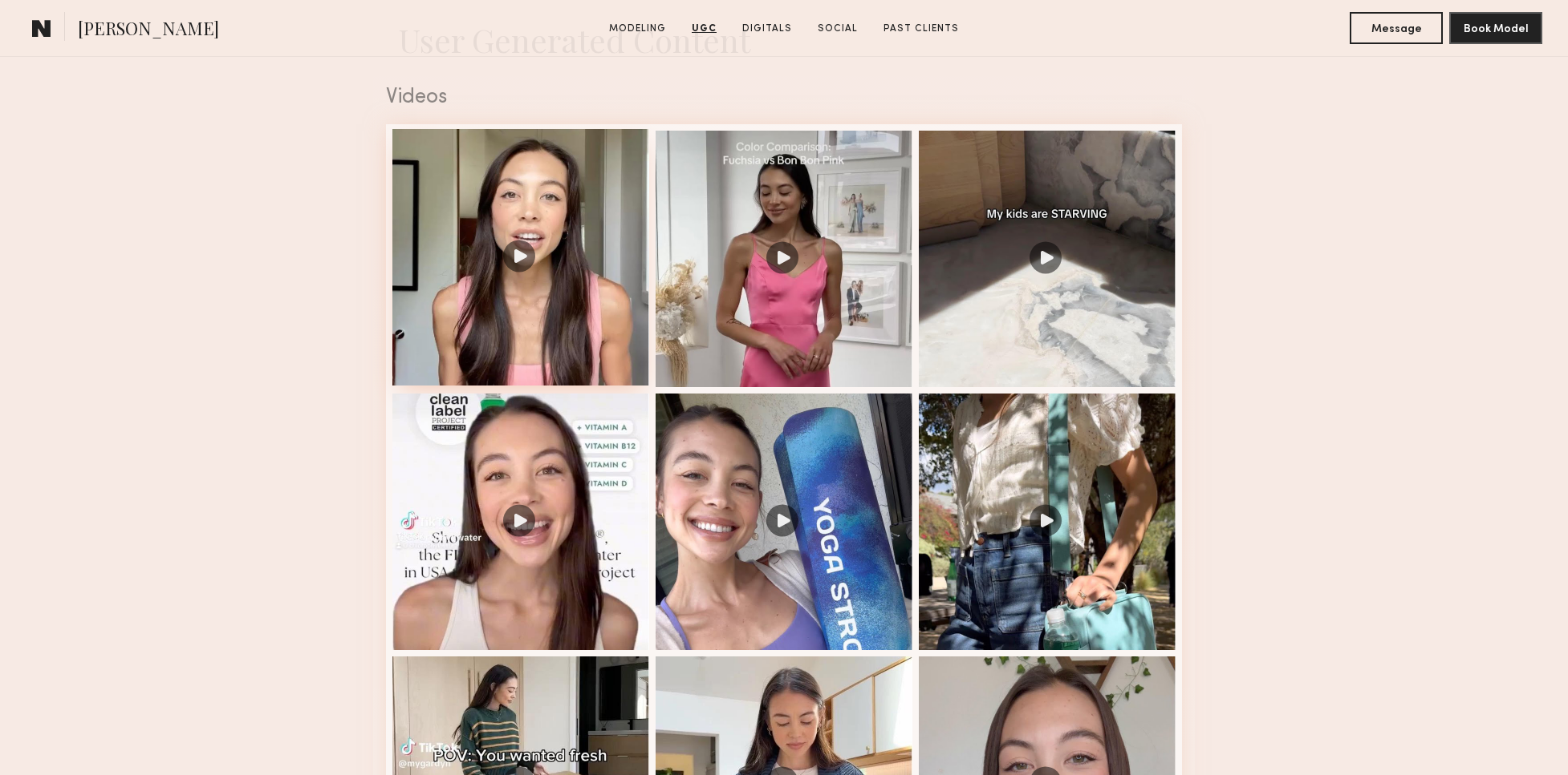
click at [523, 263] on div at bounding box center [520, 257] width 257 height 256
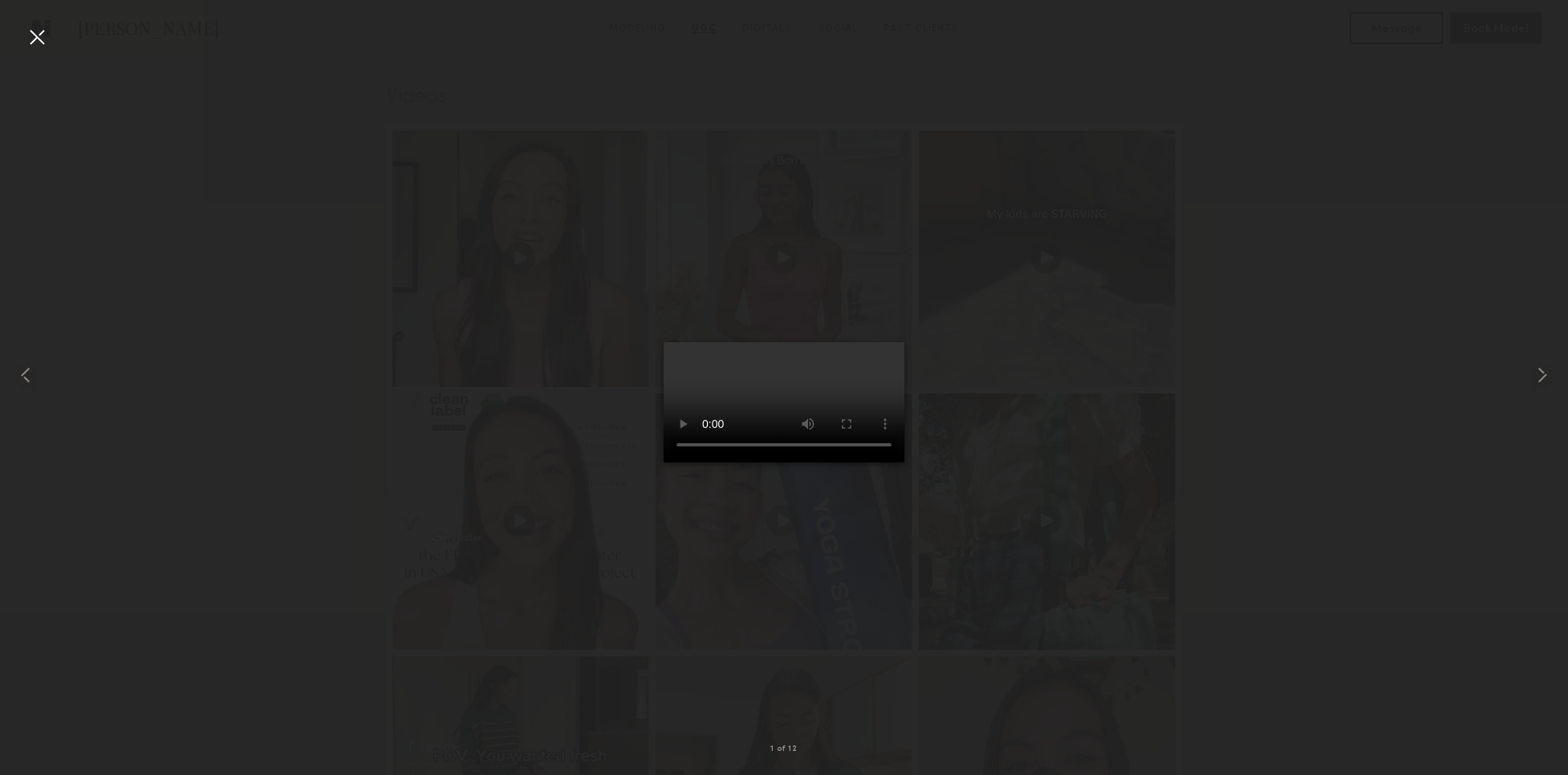
click at [664, 462] on video at bounding box center [784, 402] width 240 height 120
click at [885, 462] on video at bounding box center [784, 402] width 240 height 120
click at [280, 165] on div at bounding box center [784, 375] width 1568 height 698
click at [47, 40] on div at bounding box center [37, 37] width 26 height 26
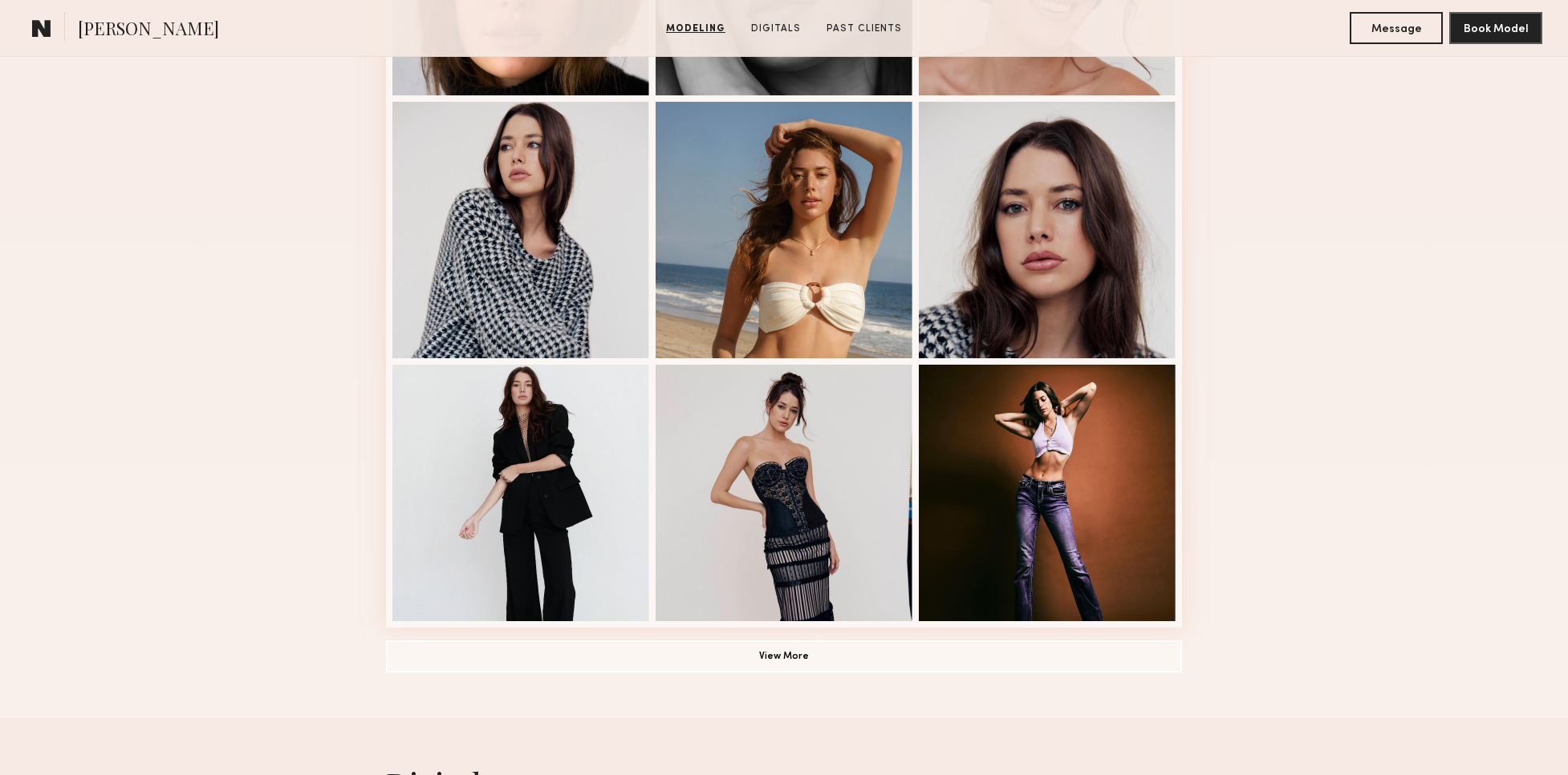
scroll to position [890, 0]
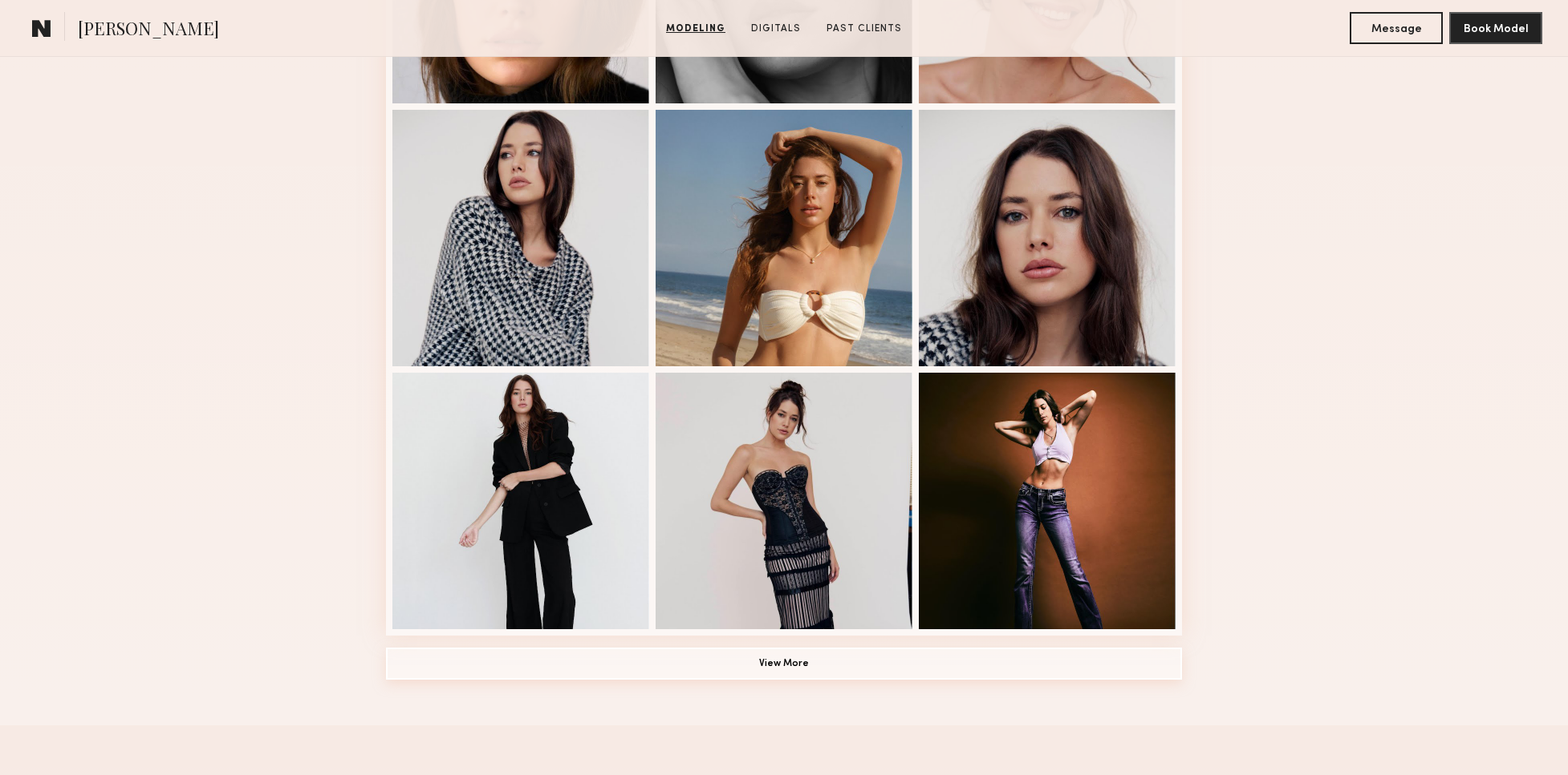
click at [808, 662] on button "View More" at bounding box center [784, 664] width 796 height 32
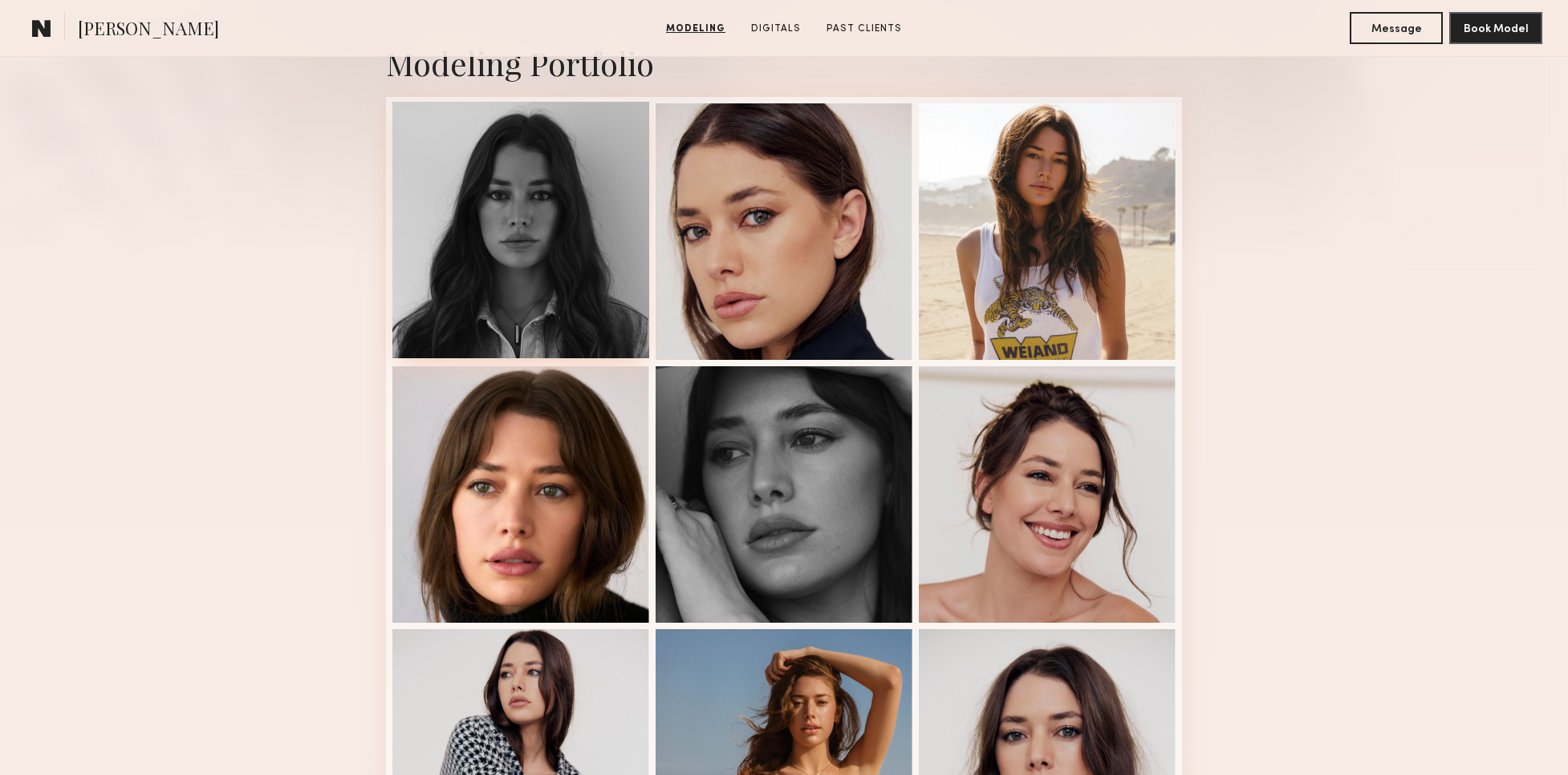
scroll to position [361, 0]
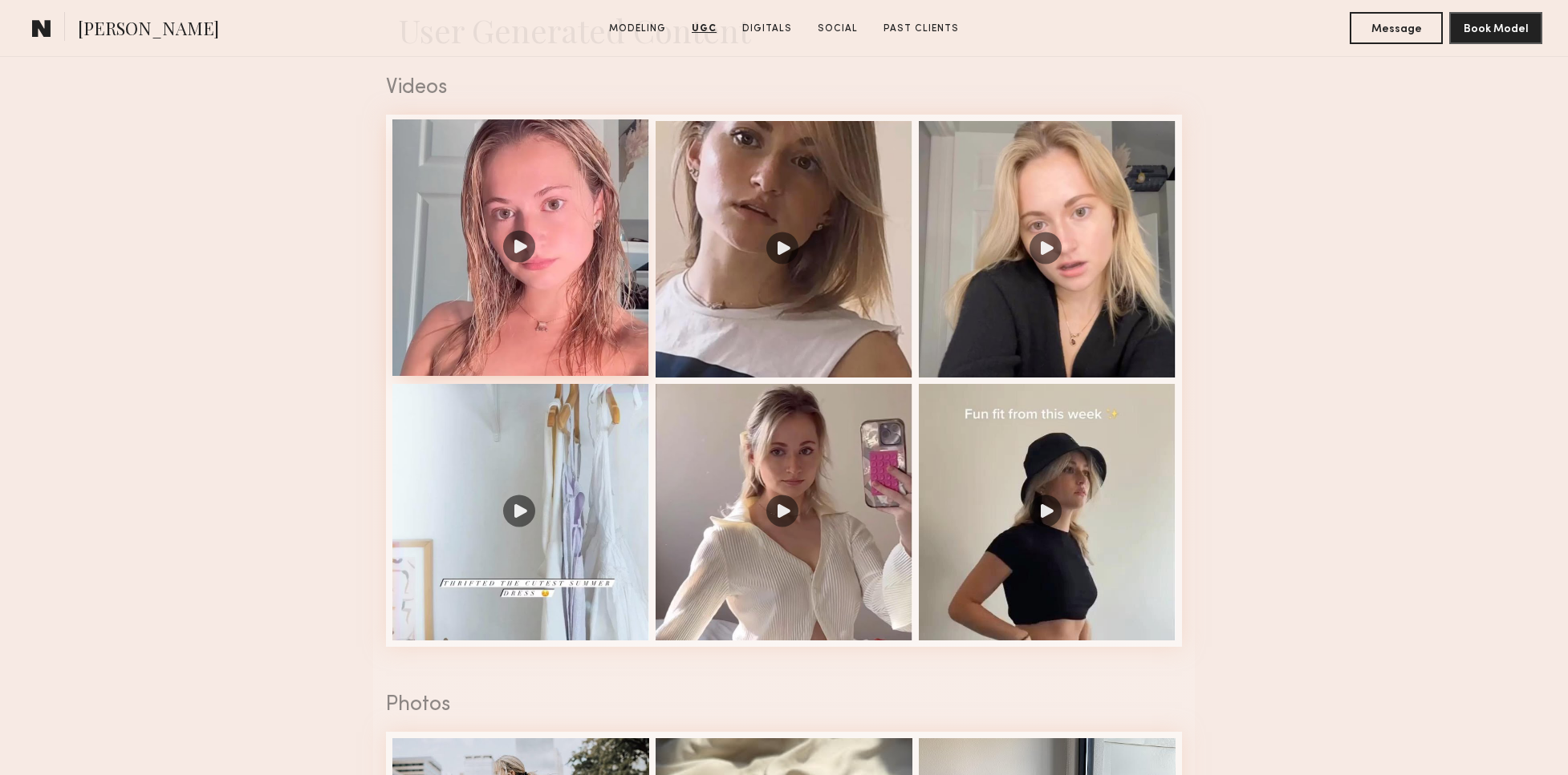
scroll to position [1636, 0]
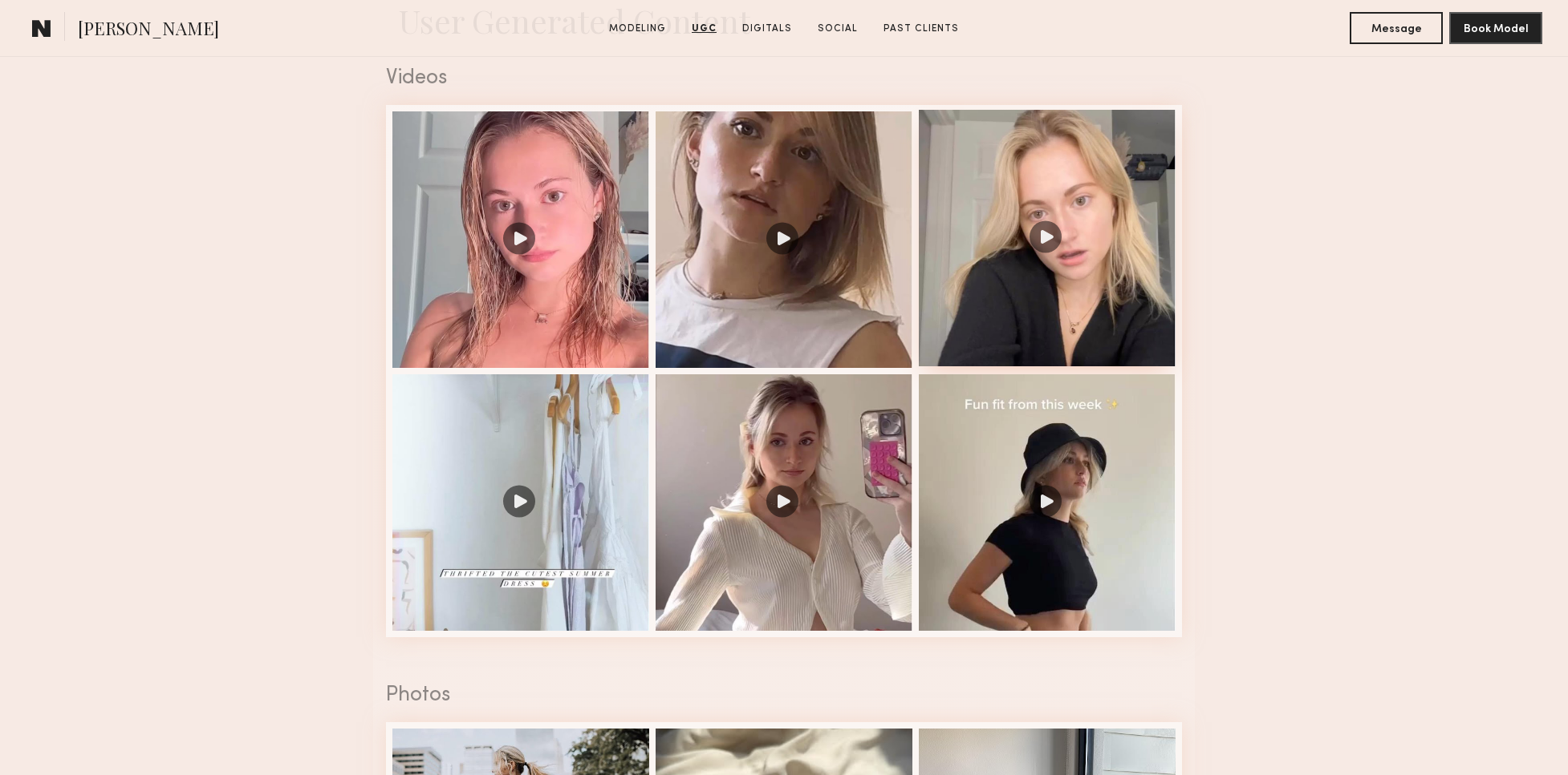
click at [1057, 246] on div at bounding box center [1046, 238] width 257 height 256
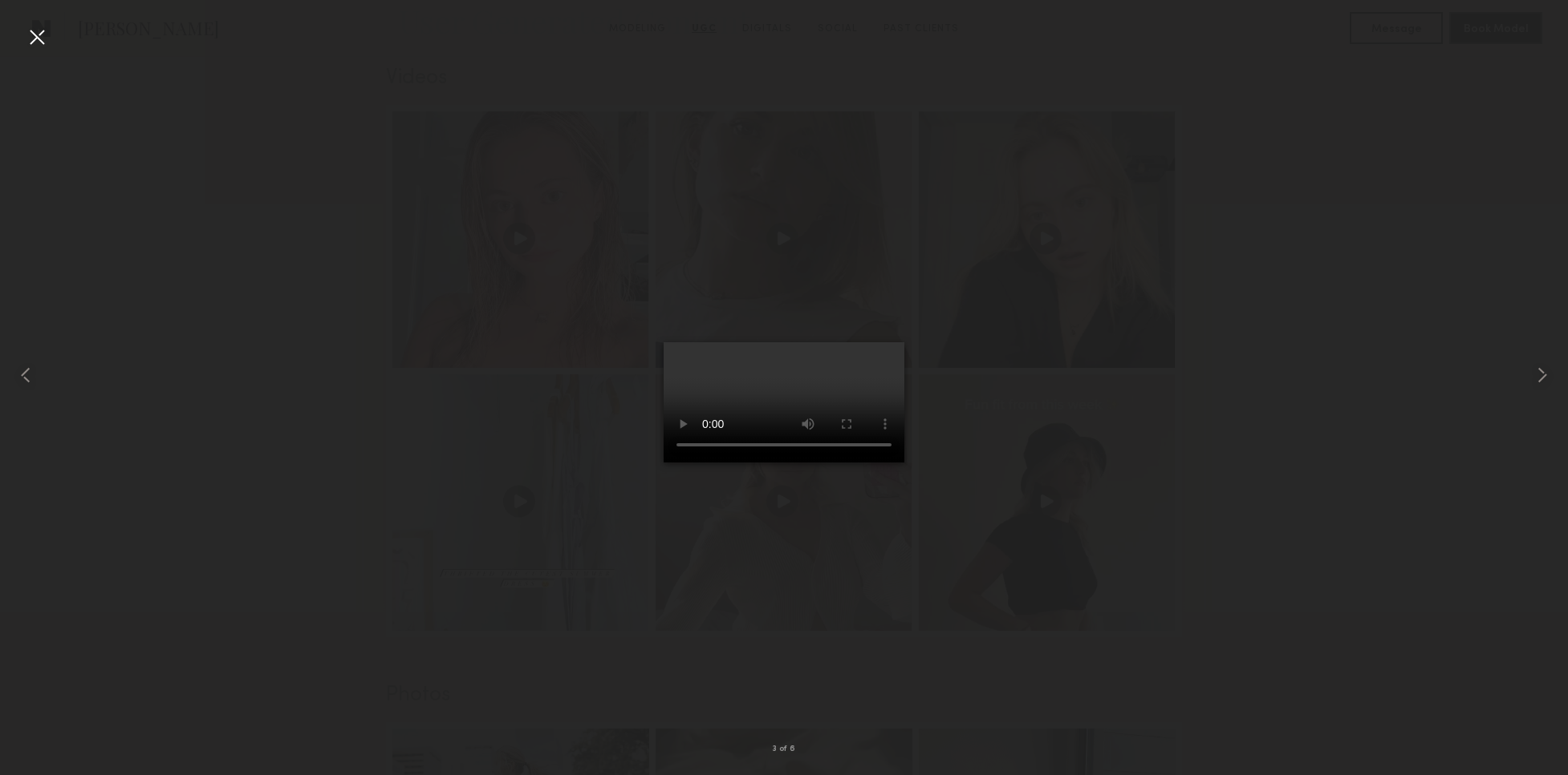
click at [885, 462] on video at bounding box center [784, 402] width 240 height 120
click at [32, 367] on common-icon at bounding box center [26, 376] width 26 height 26
click at [19, 363] on common-icon at bounding box center [26, 376] width 26 height 26
click at [41, 51] on div at bounding box center [31, 375] width 62 height 698
click at [44, 43] on div at bounding box center [37, 37] width 26 height 26
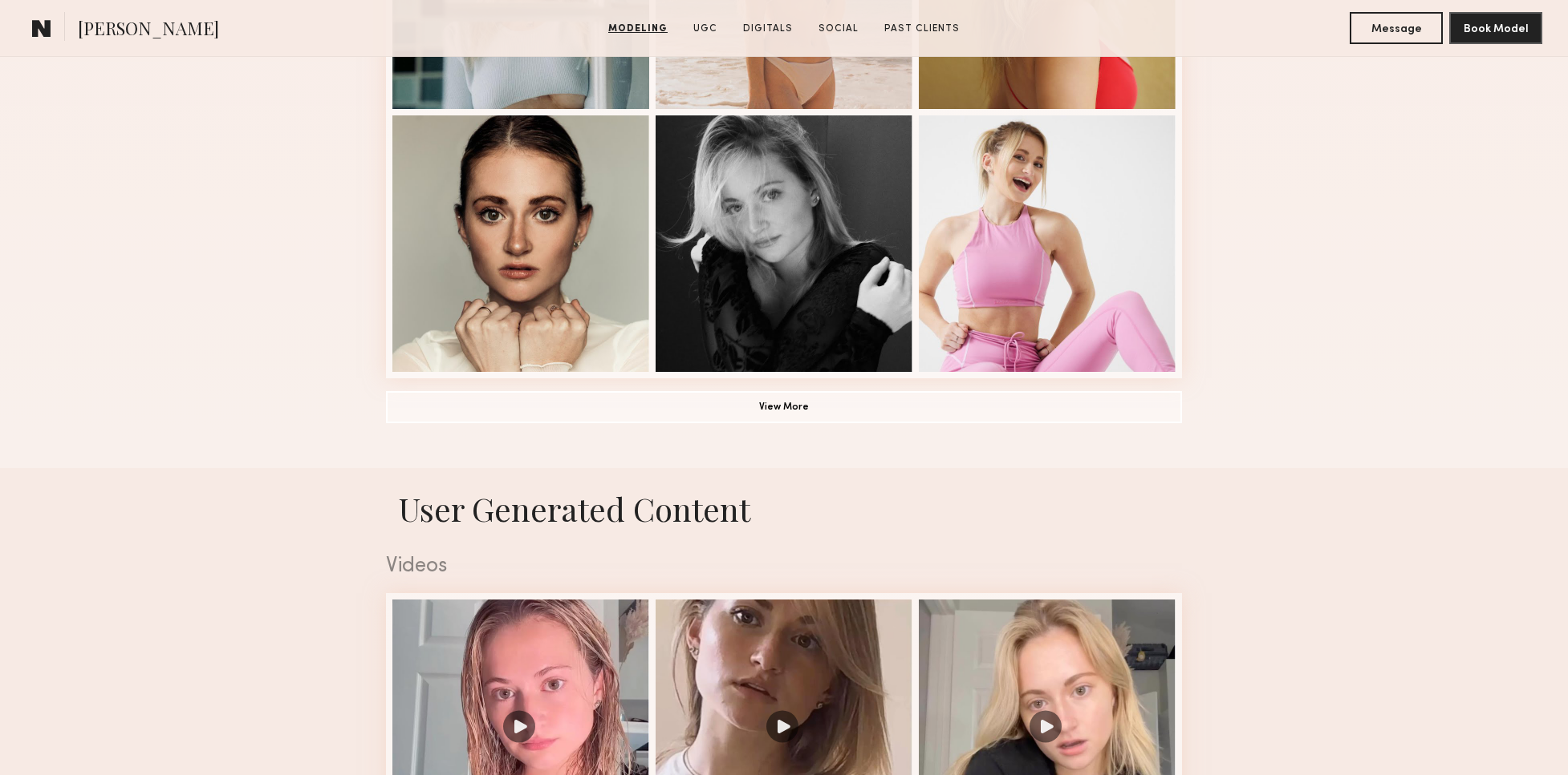
scroll to position [1142, 0]
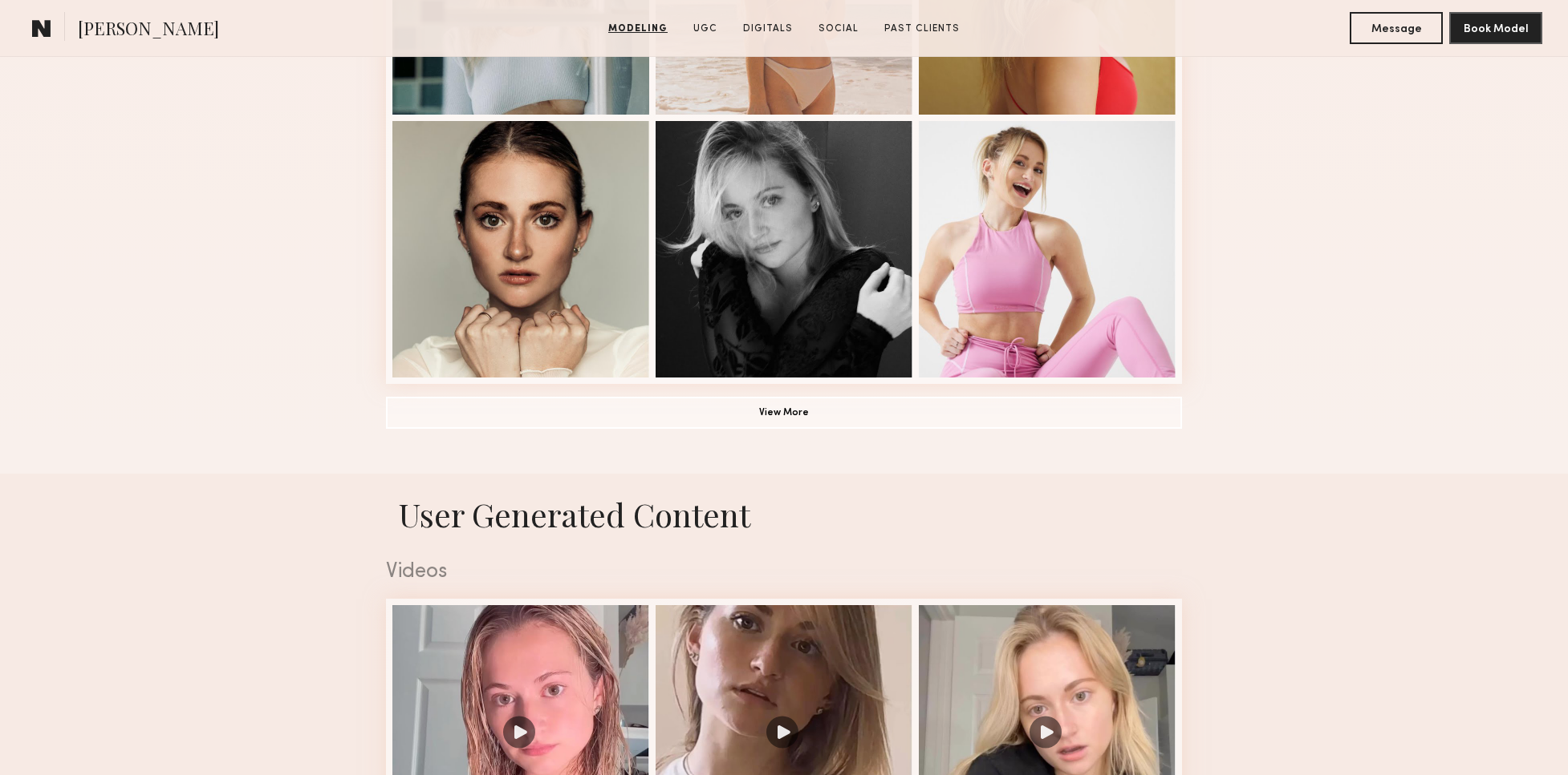
click at [1127, 407] on button "View More" at bounding box center [784, 413] width 796 height 32
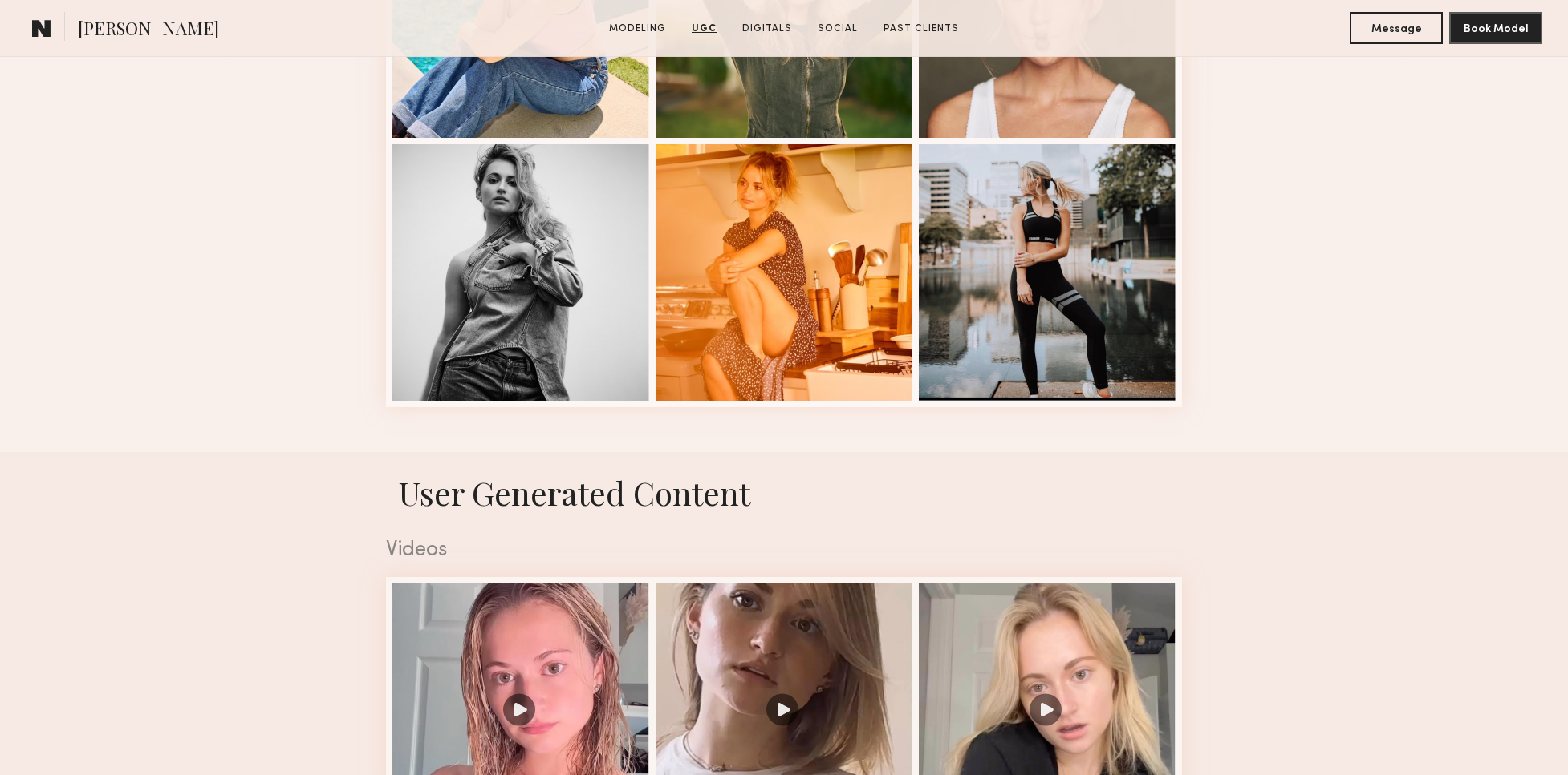
scroll to position [1444, 0]
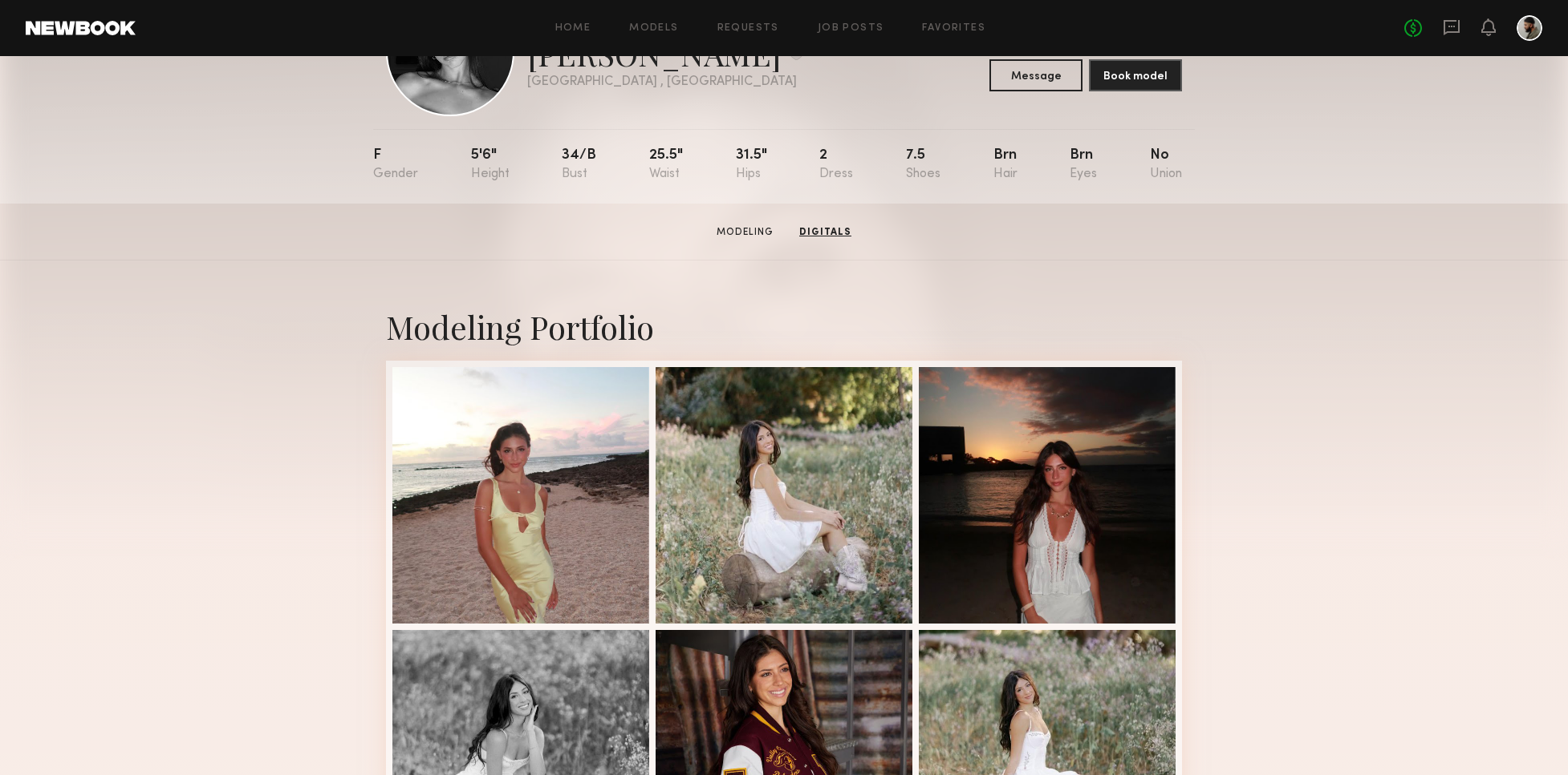
scroll to position [79, 0]
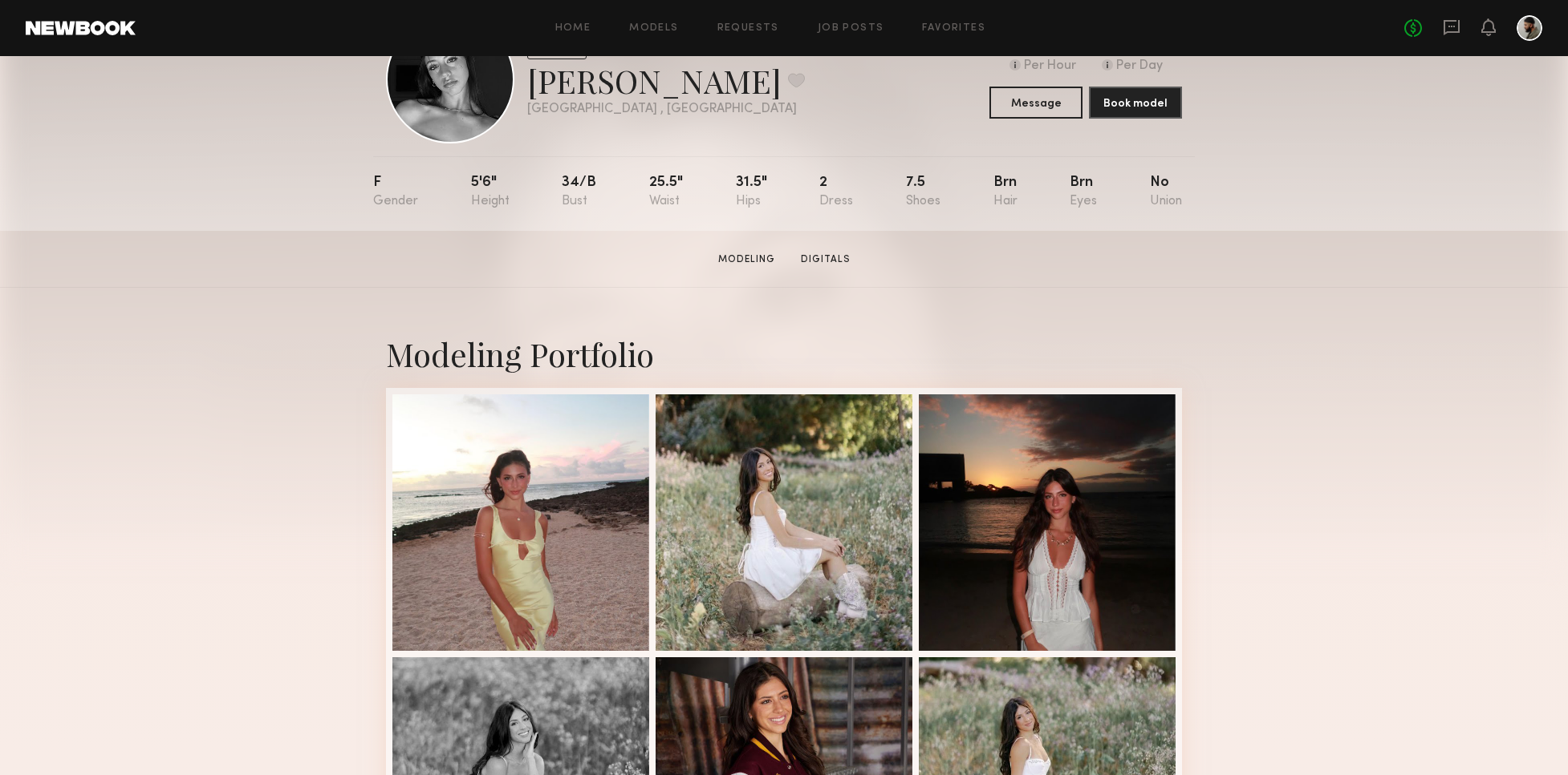
click at [228, 4] on header "Home Models Requests Job Posts Favorites Sign Out No fees up to $5,000" at bounding box center [784, 28] width 1568 height 56
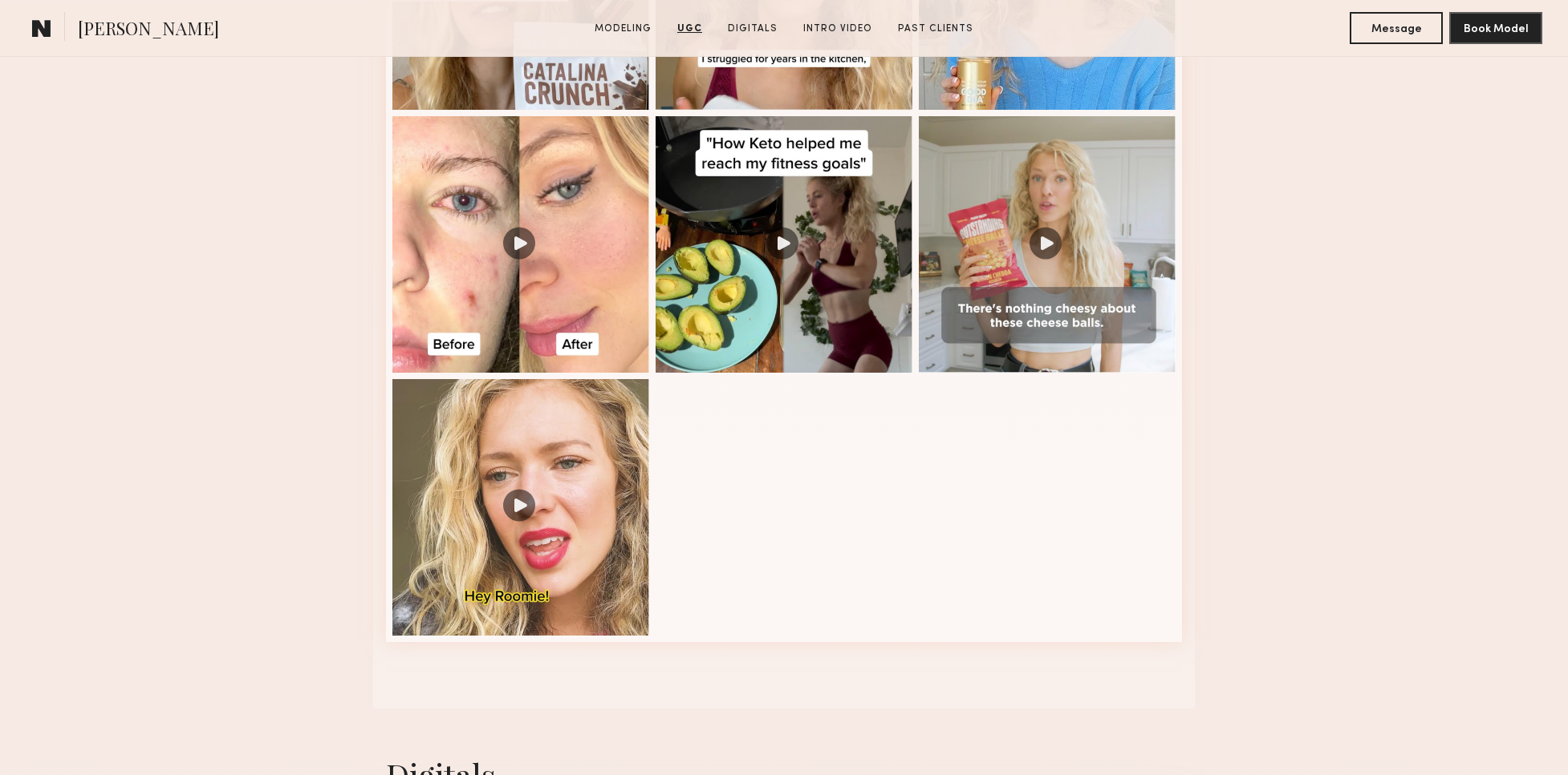
scroll to position [1675, 0]
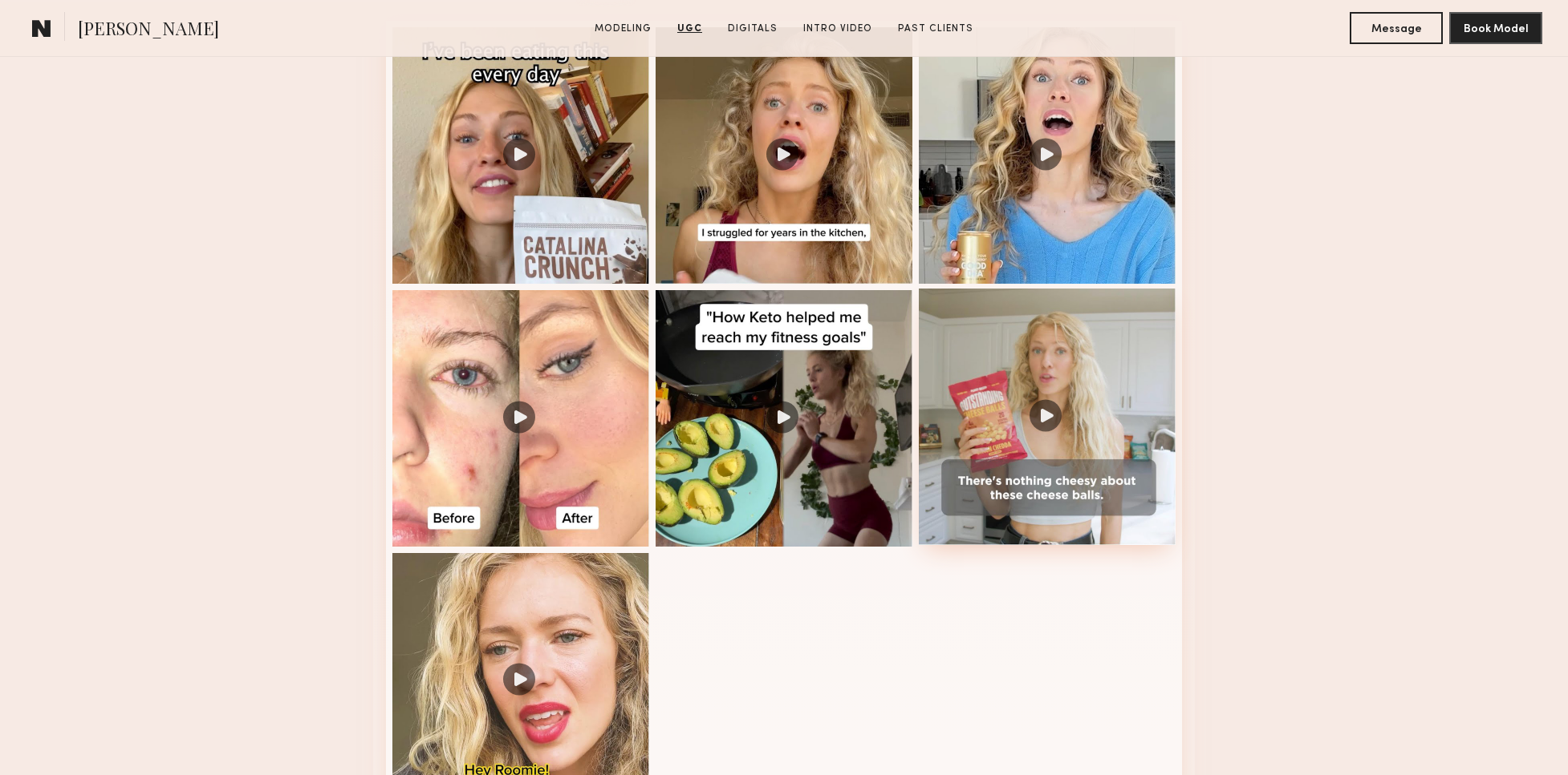
click at [1050, 410] on div at bounding box center [1046, 416] width 257 height 256
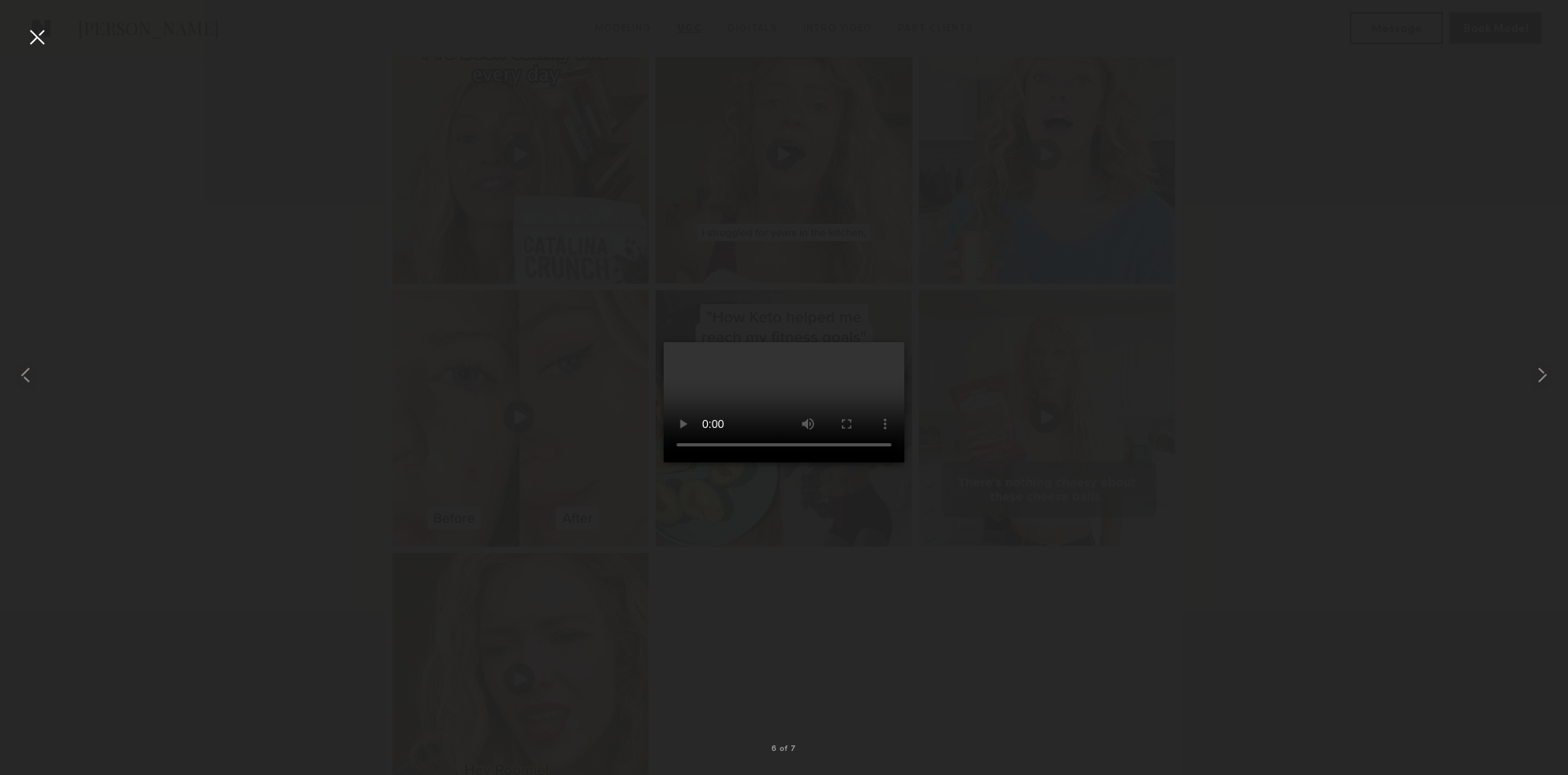
click at [904, 462] on video at bounding box center [784, 402] width 240 height 120
click at [55, 42] on div at bounding box center [31, 375] width 62 height 698
click at [48, 38] on div at bounding box center [37, 37] width 26 height 26
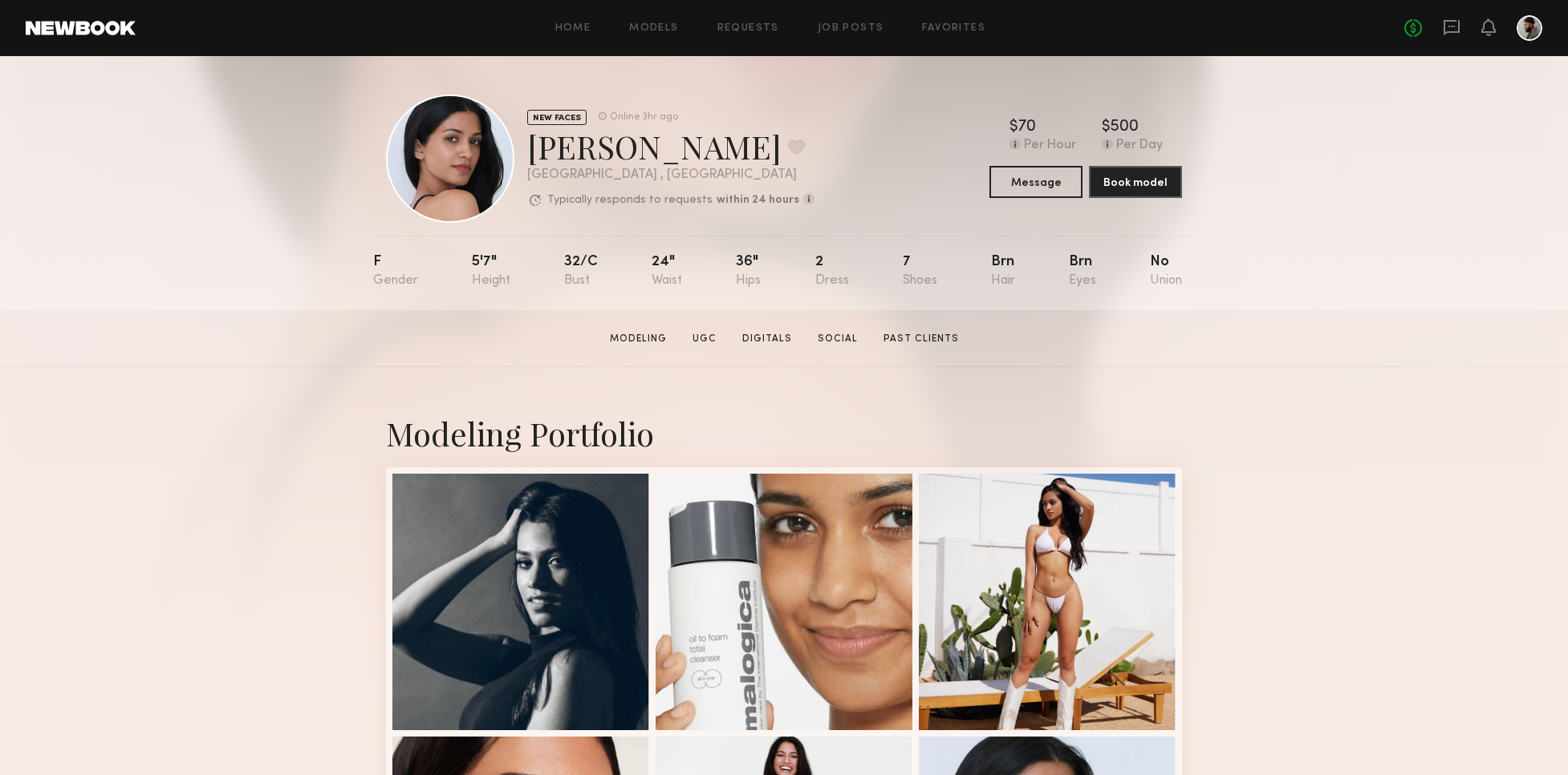
scroll to position [5, 0]
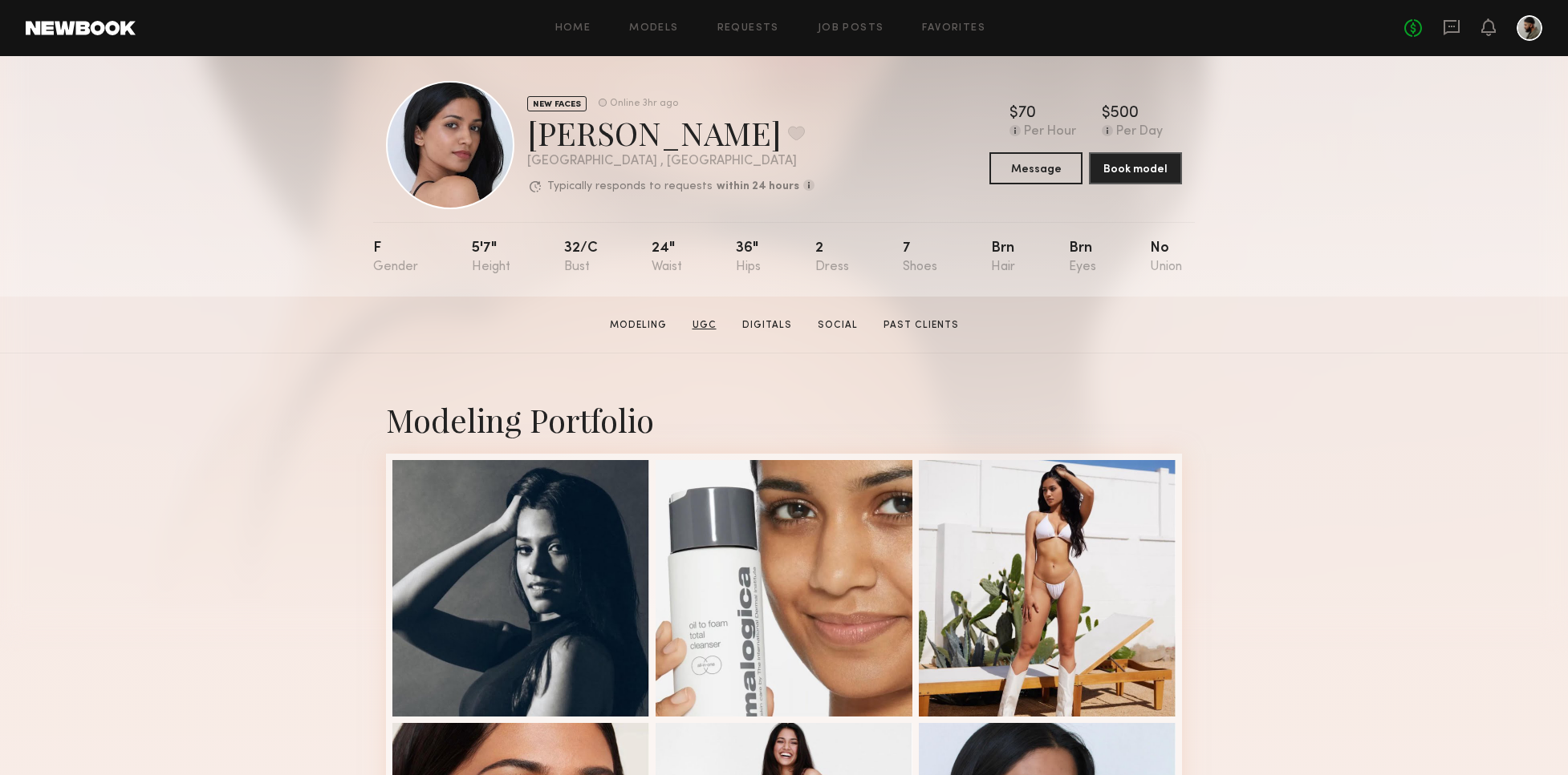
click at [704, 322] on link "UGC" at bounding box center [704, 325] width 37 height 14
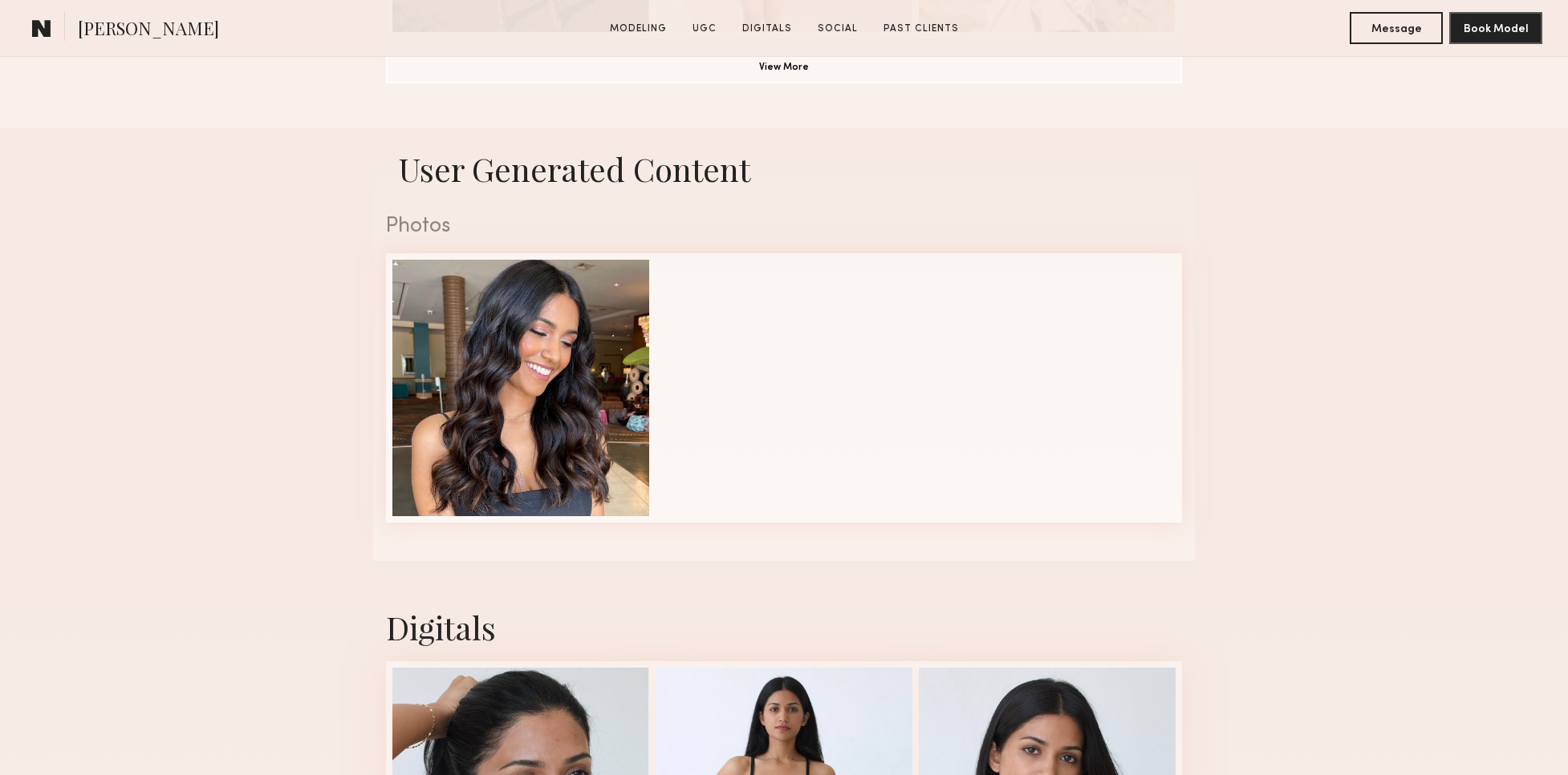
scroll to position [1518, 0]
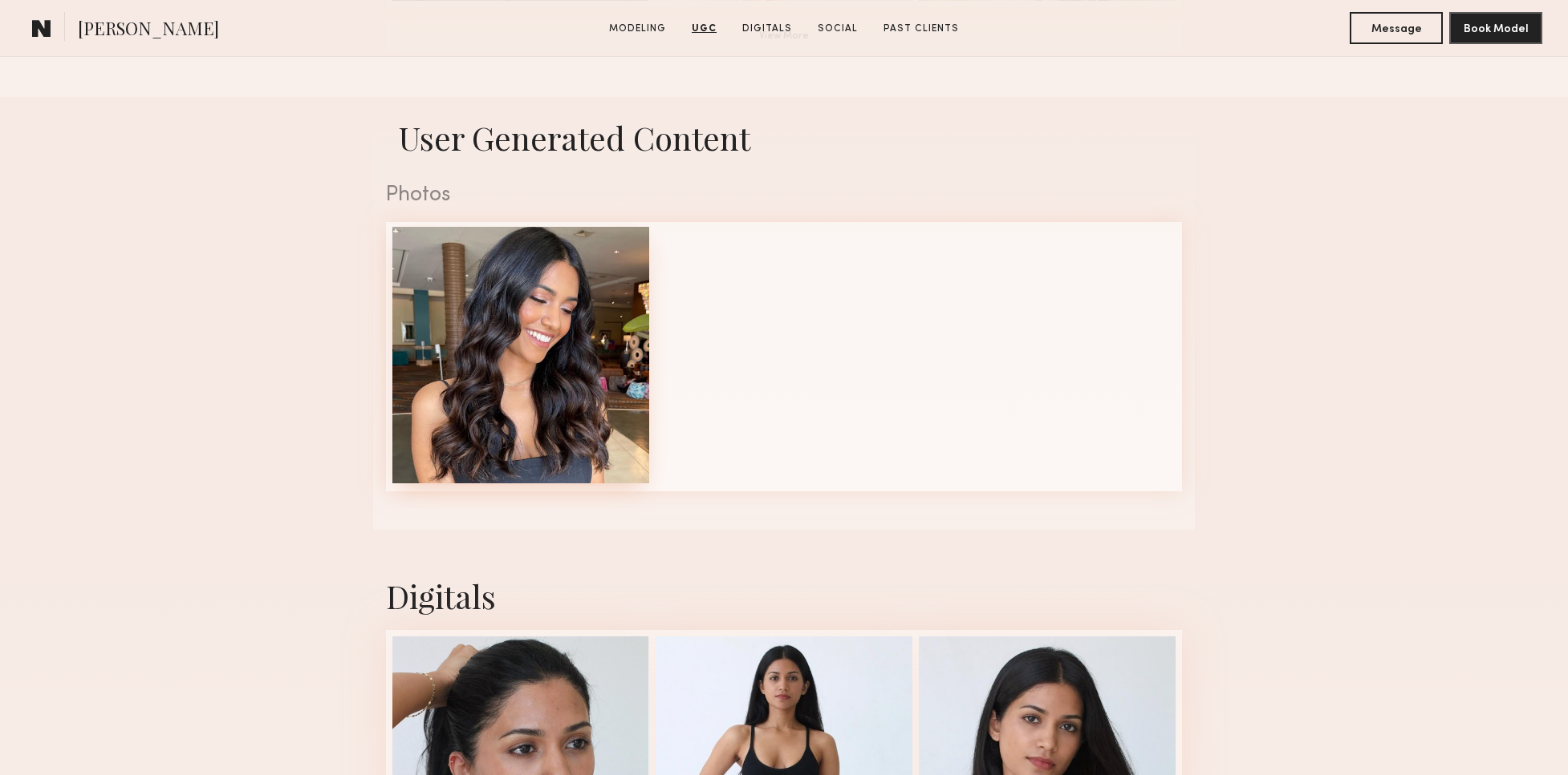
click at [596, 344] on div at bounding box center [520, 354] width 257 height 256
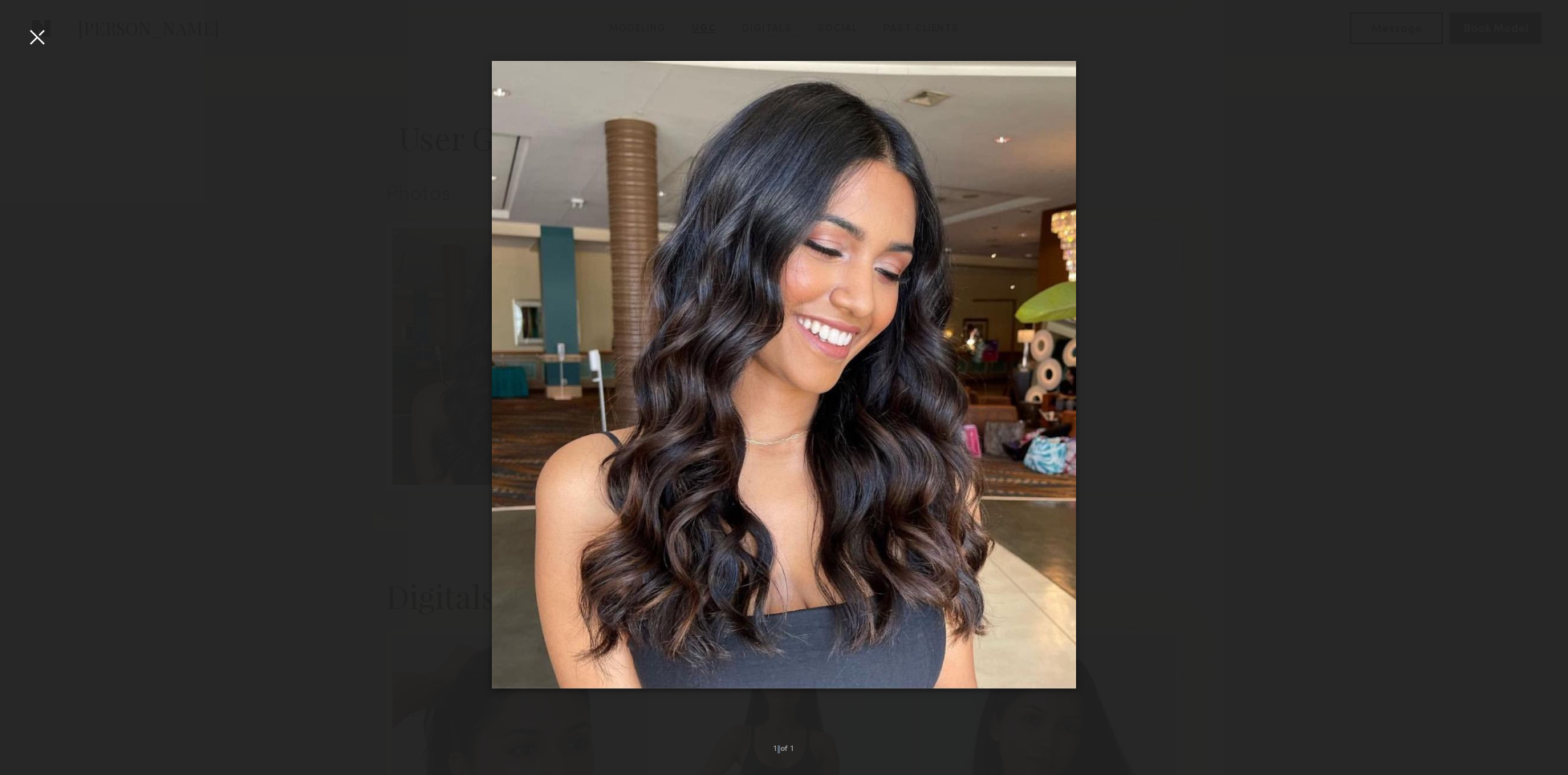
click at [49, 36] on div "1 of 1" at bounding box center [784, 388] width 1568 height 775
click at [33, 42] on div at bounding box center [37, 37] width 26 height 26
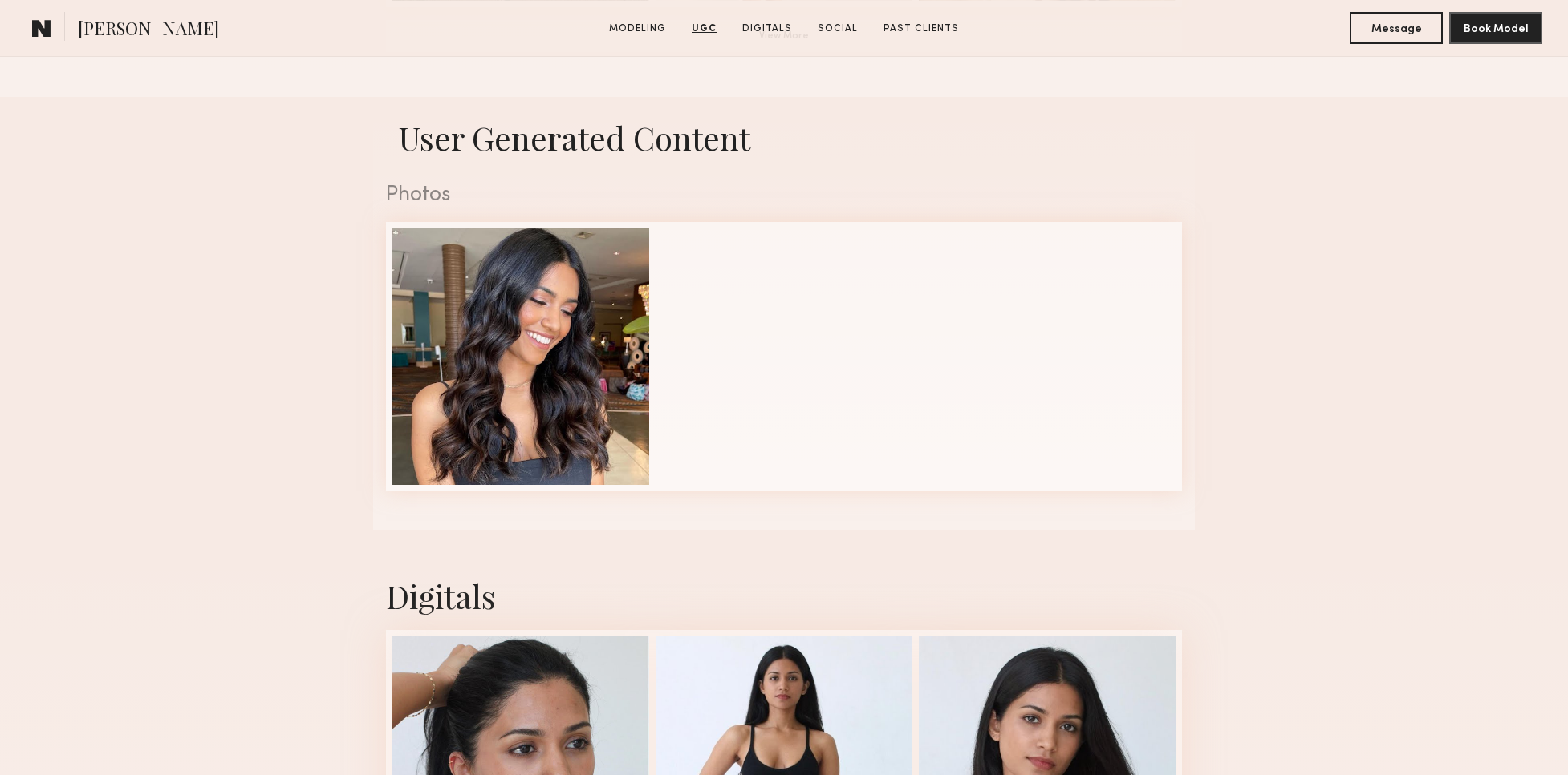
drag, startPoint x: 1404, startPoint y: 261, endPoint x: 1370, endPoint y: 169, distance: 98.1
click at [1394, 257] on nb-model-profile-ugc-container "User Generated Content Photos 1 of 1" at bounding box center [784, 313] width 1568 height 433
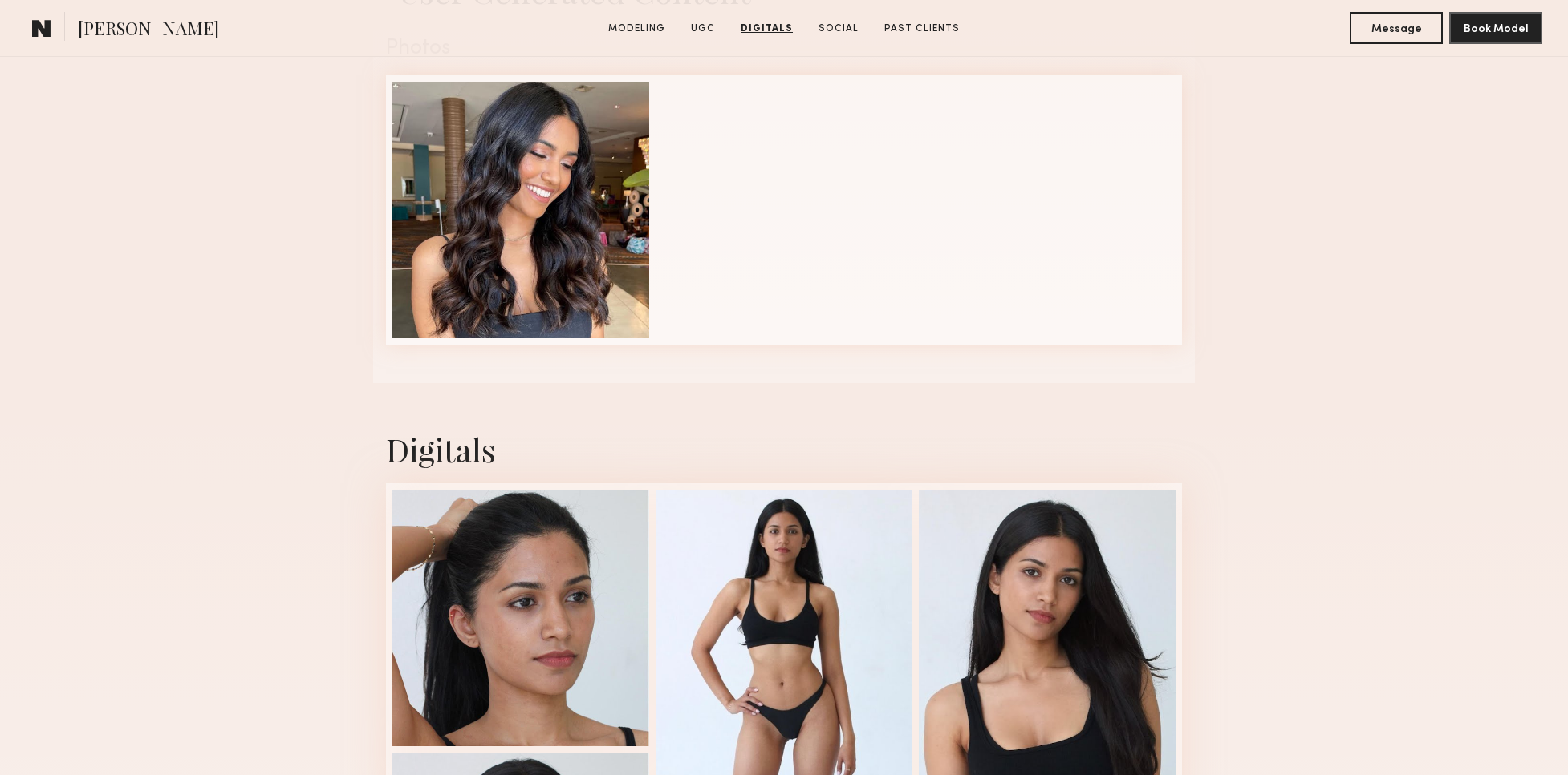
scroll to position [1656, 0]
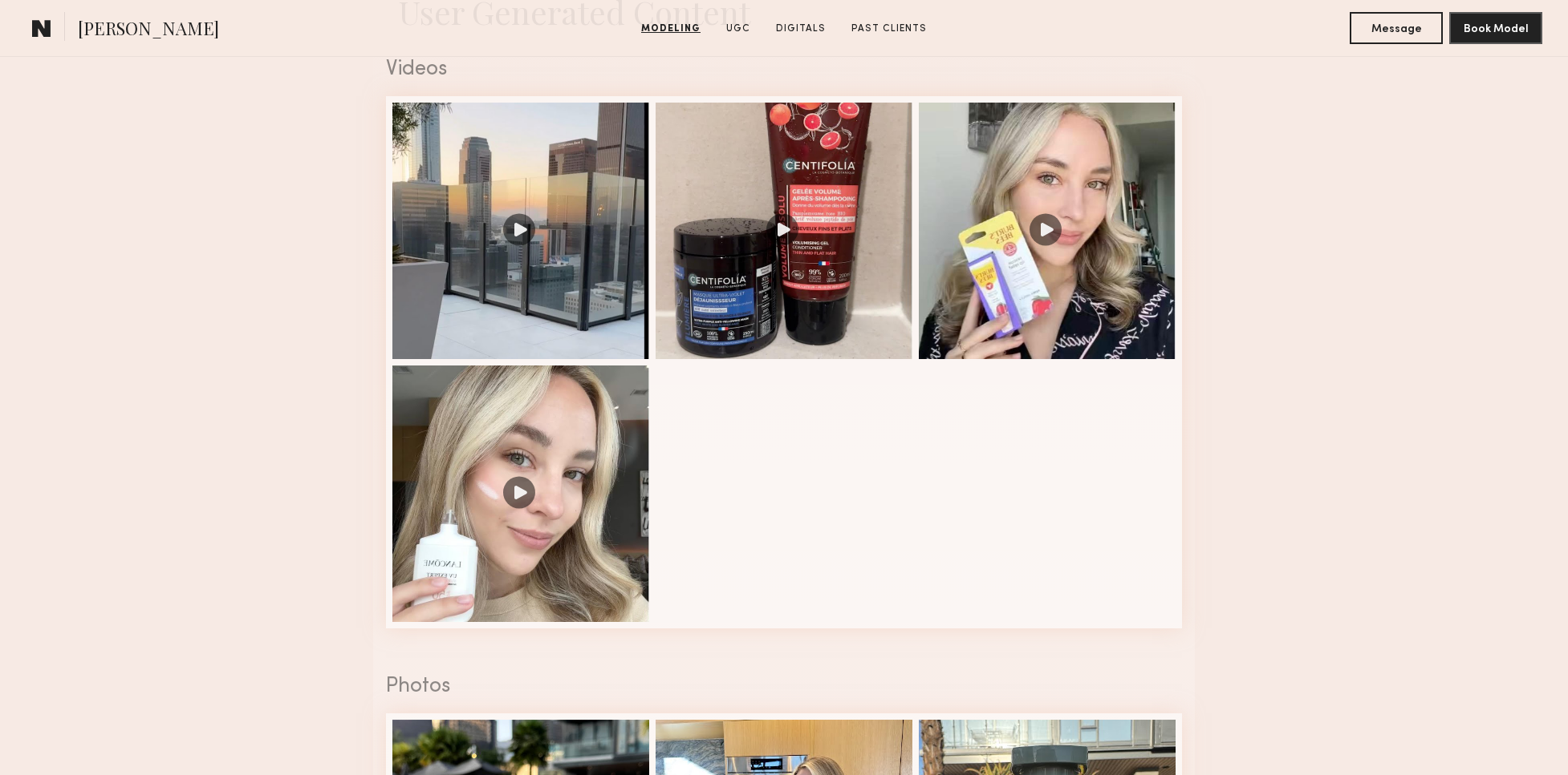
scroll to position [1650, 0]
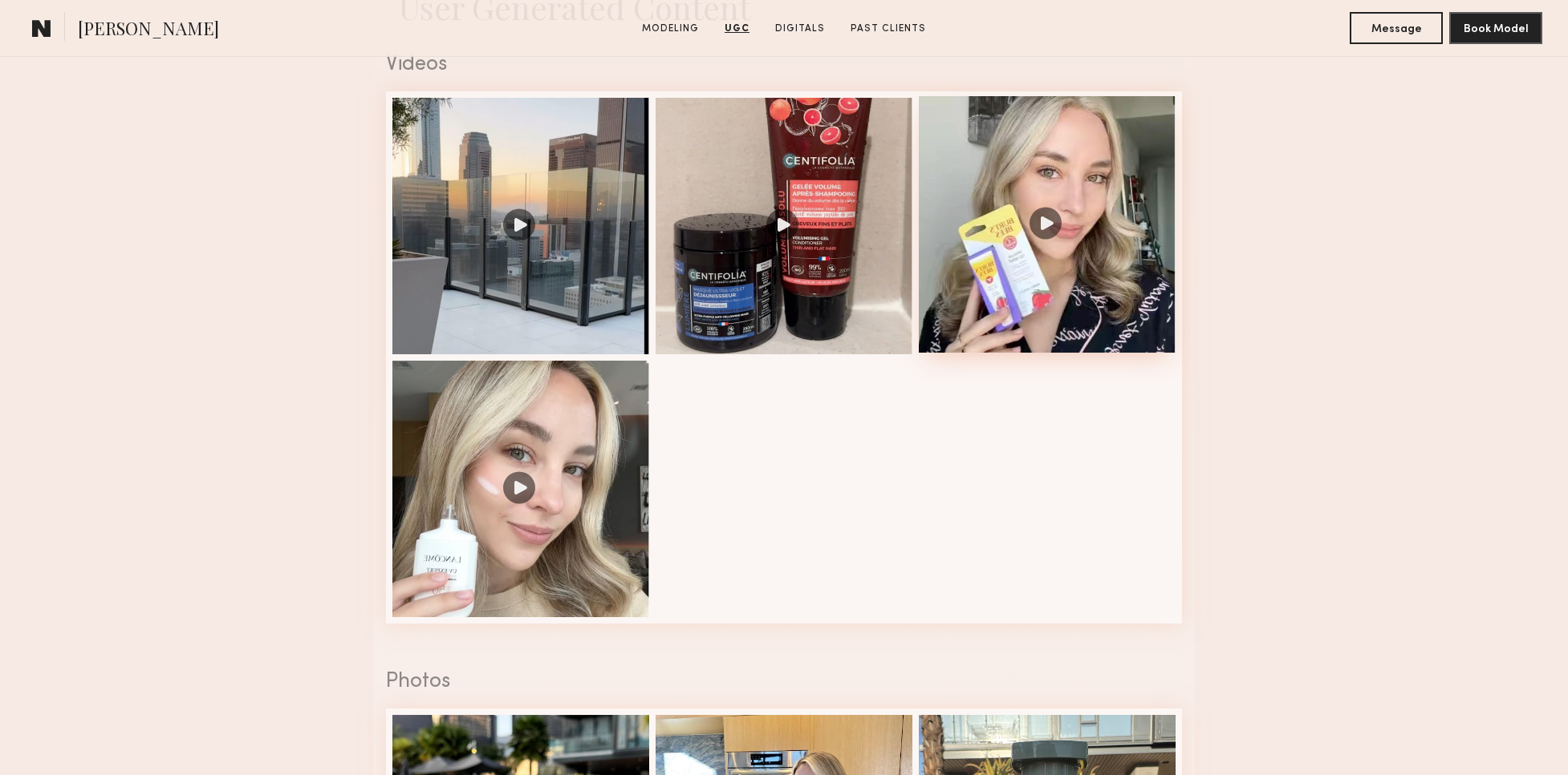
click at [1047, 237] on div at bounding box center [1046, 224] width 257 height 256
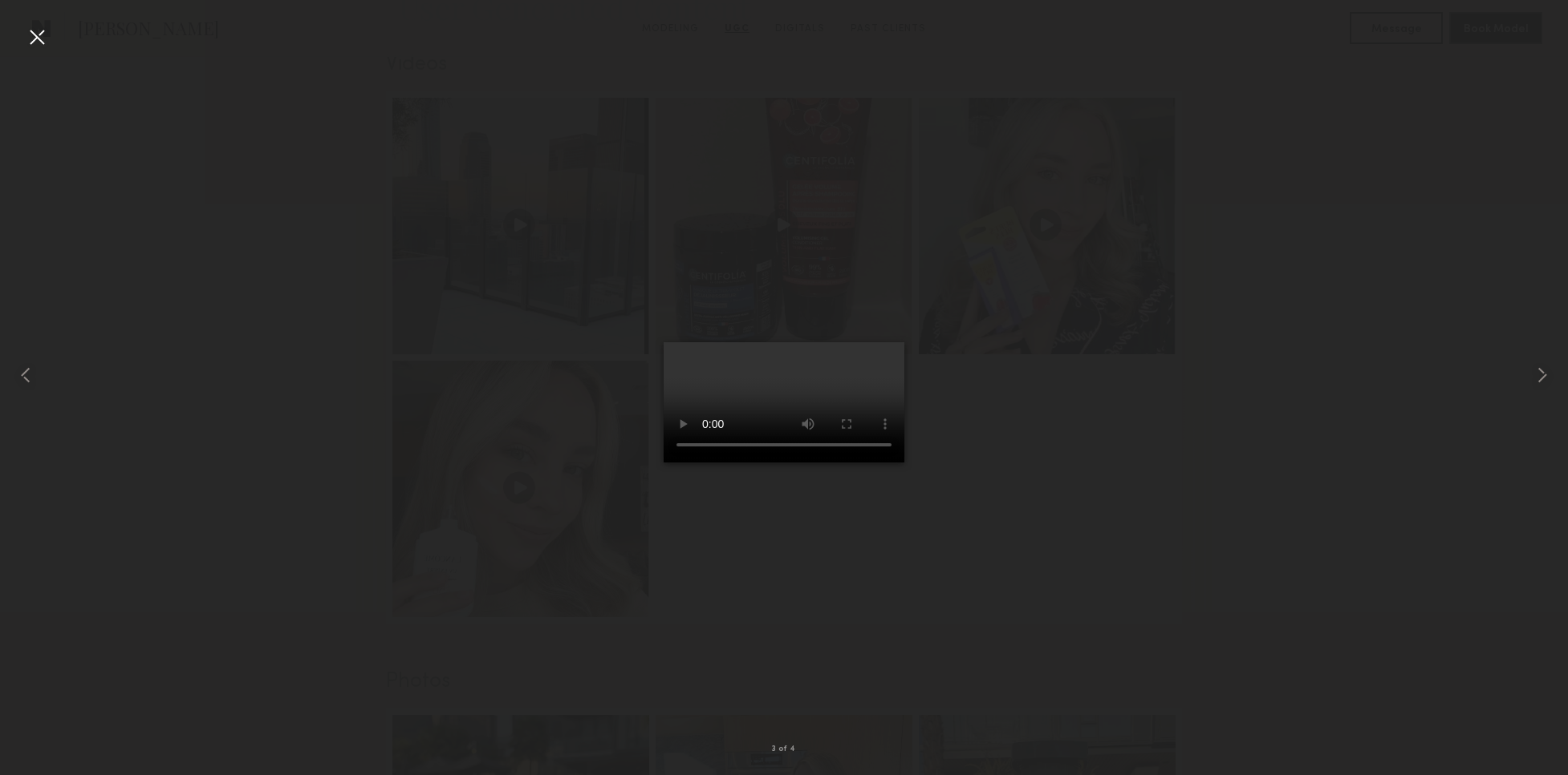
click at [882, 462] on video at bounding box center [784, 402] width 240 height 120
click at [1552, 380] on common-icon at bounding box center [1542, 376] width 26 height 26
click at [50, 43] on div at bounding box center [31, 375] width 62 height 698
click at [43, 38] on div at bounding box center [37, 37] width 26 height 26
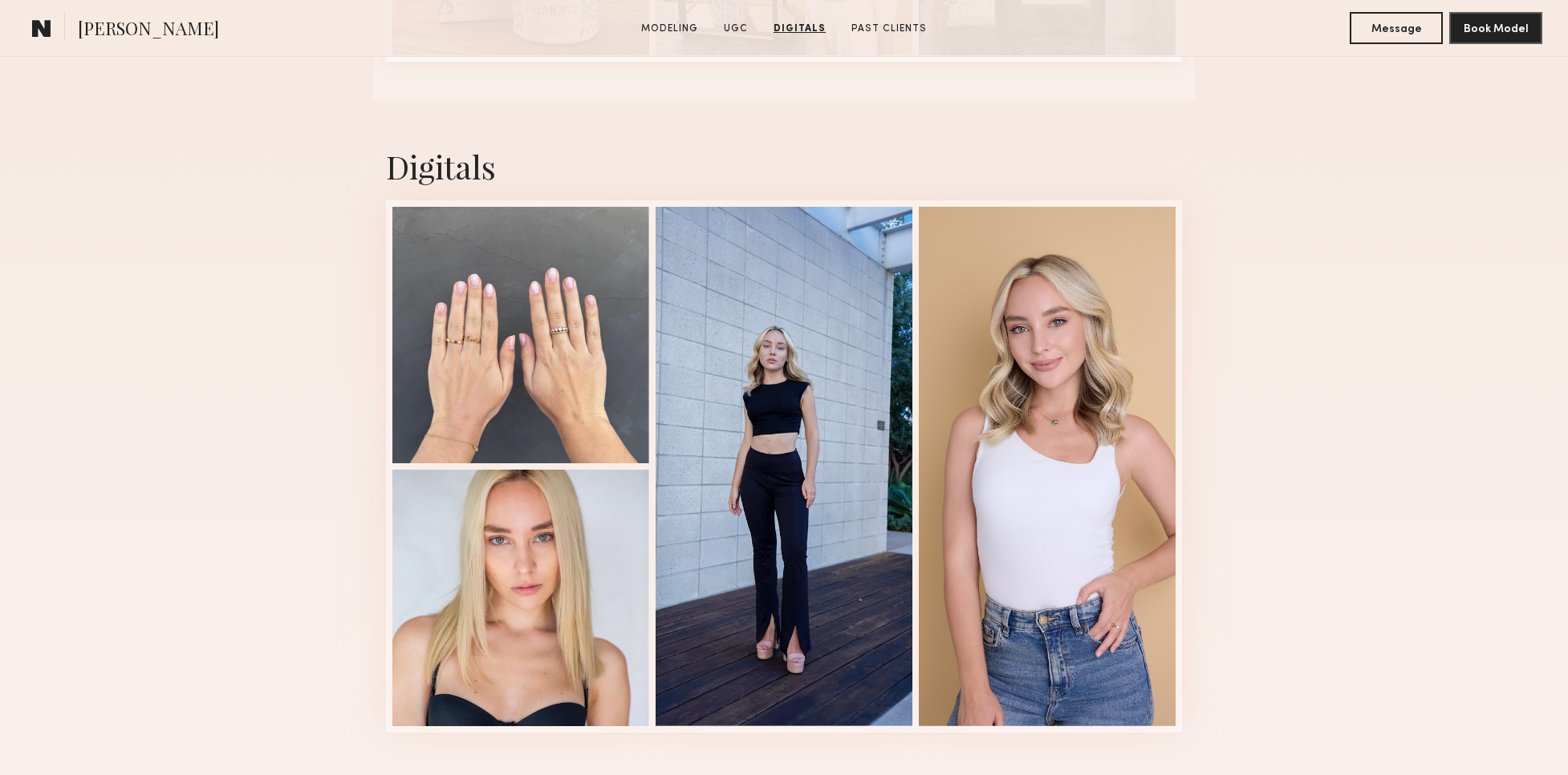
scroll to position [2521, 0]
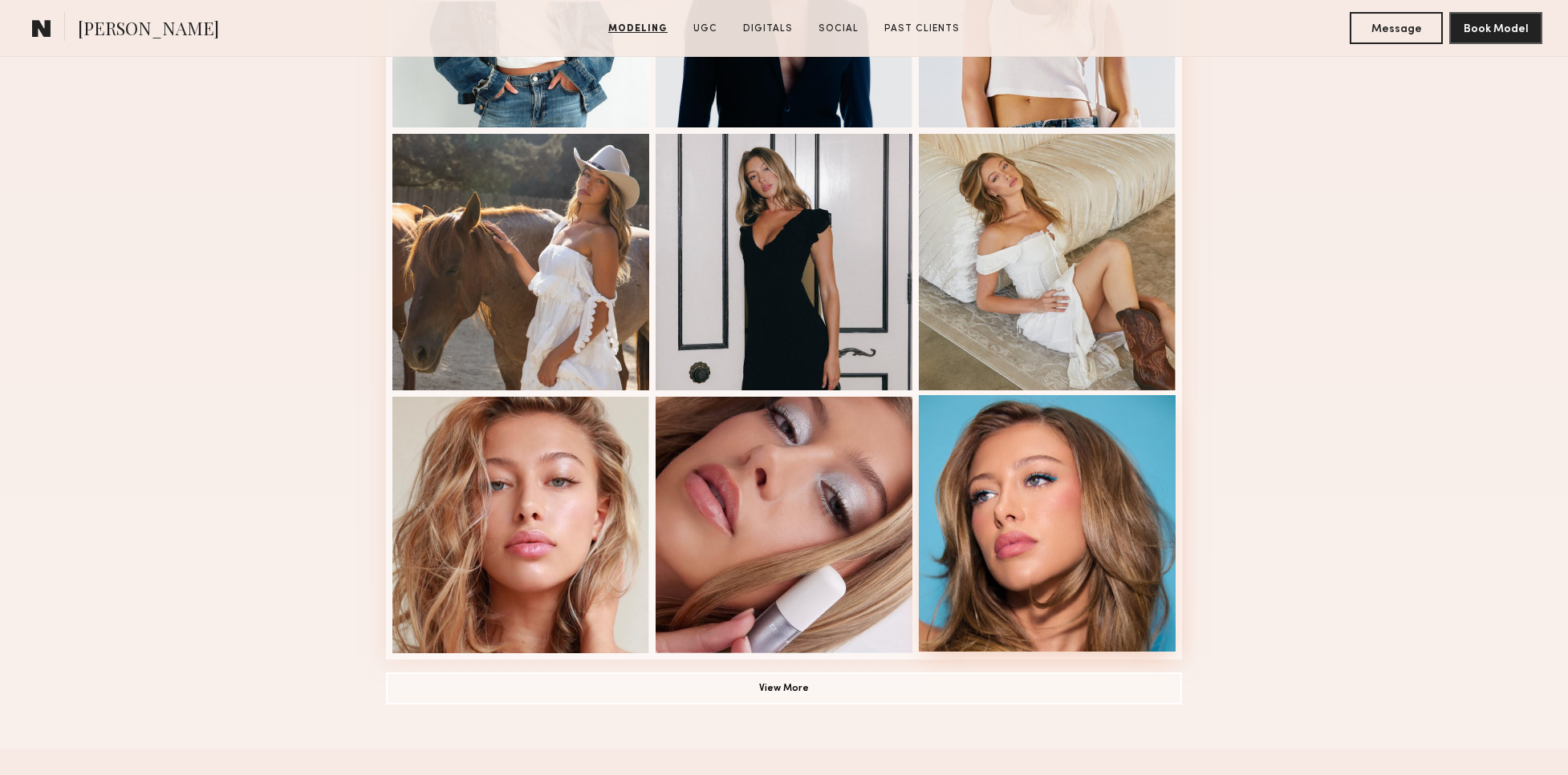
scroll to position [883, 0]
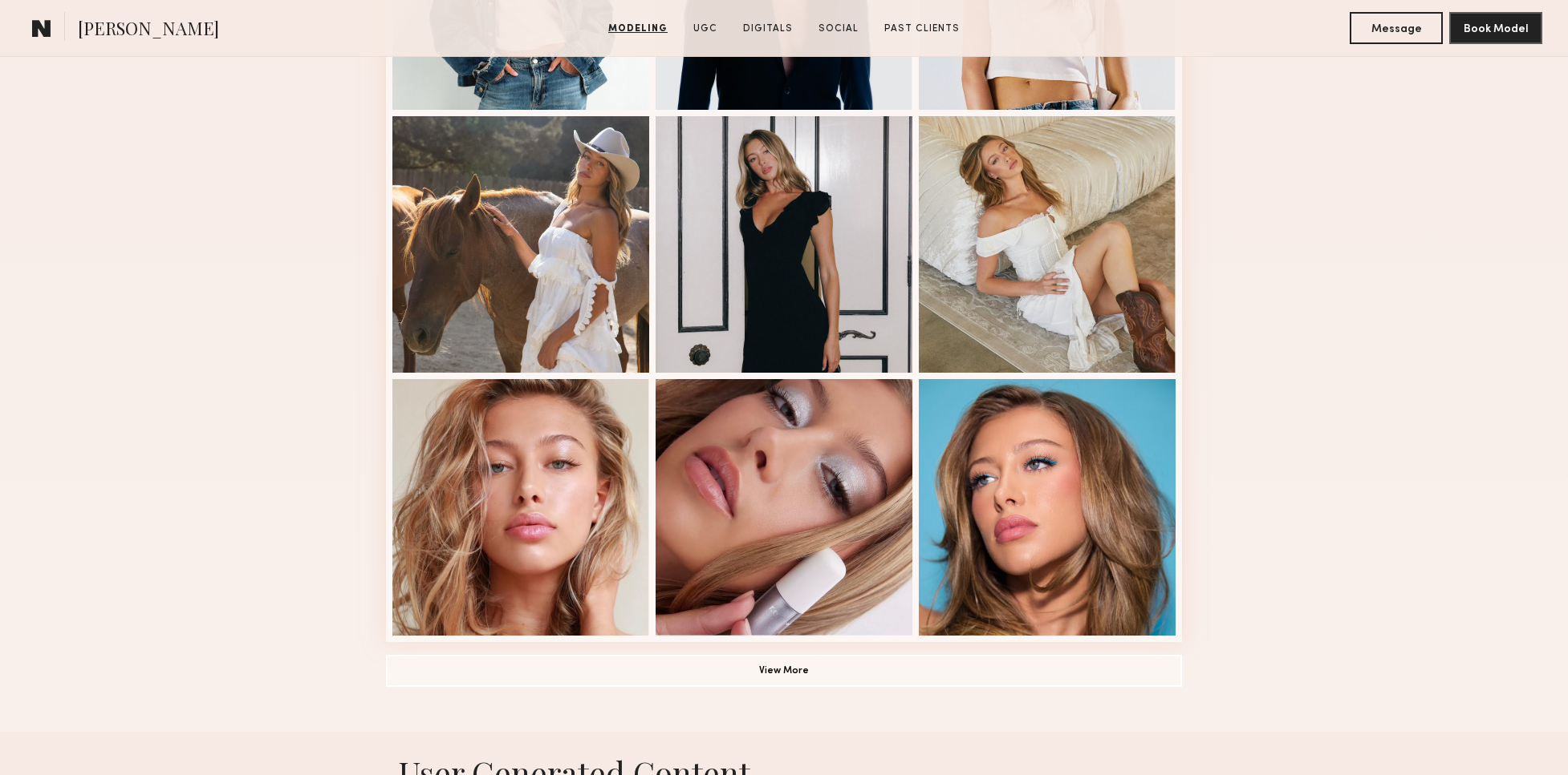
click at [773, 670] on button "View More" at bounding box center [784, 671] width 796 height 32
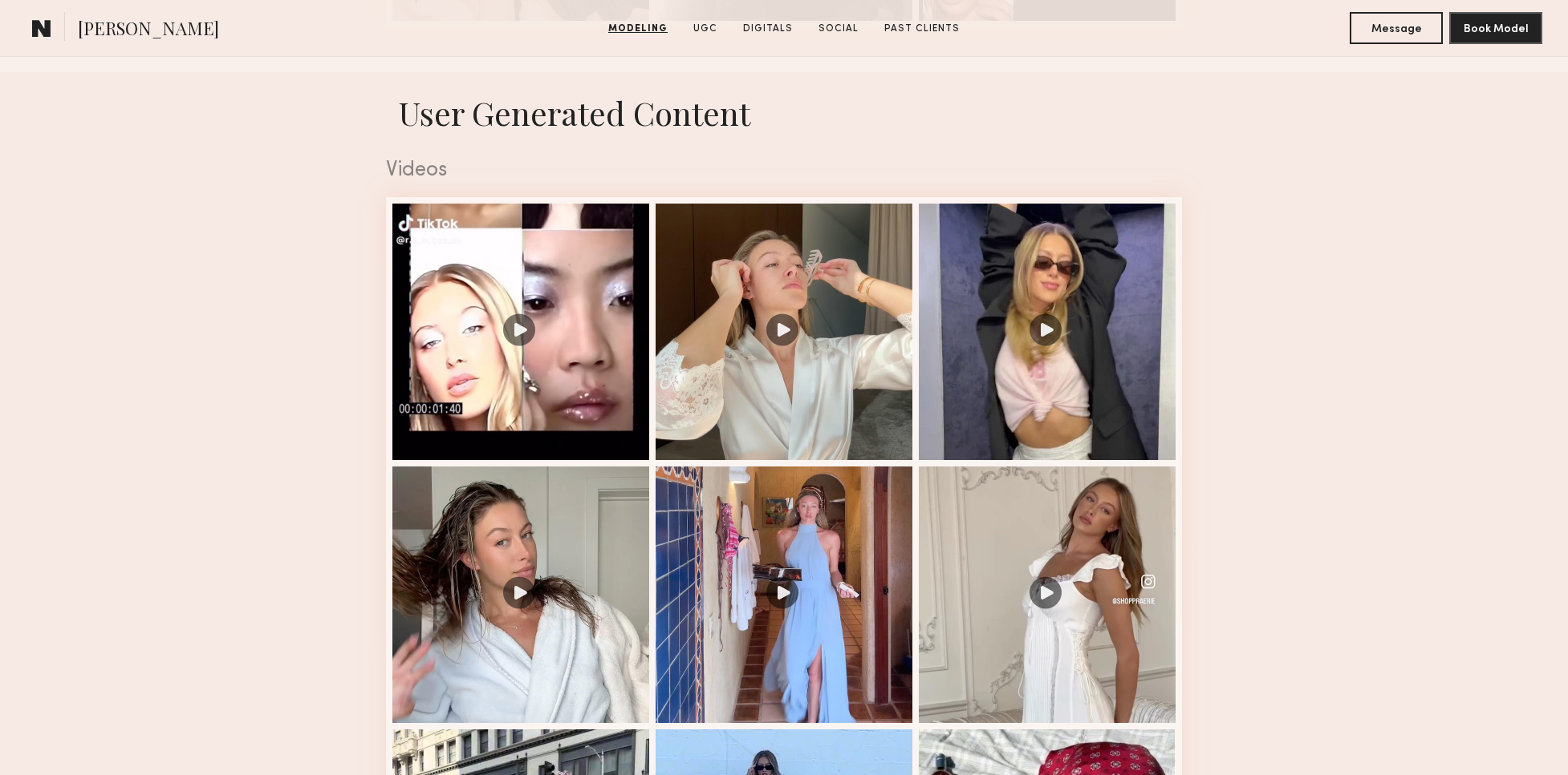
scroll to position [2588, 0]
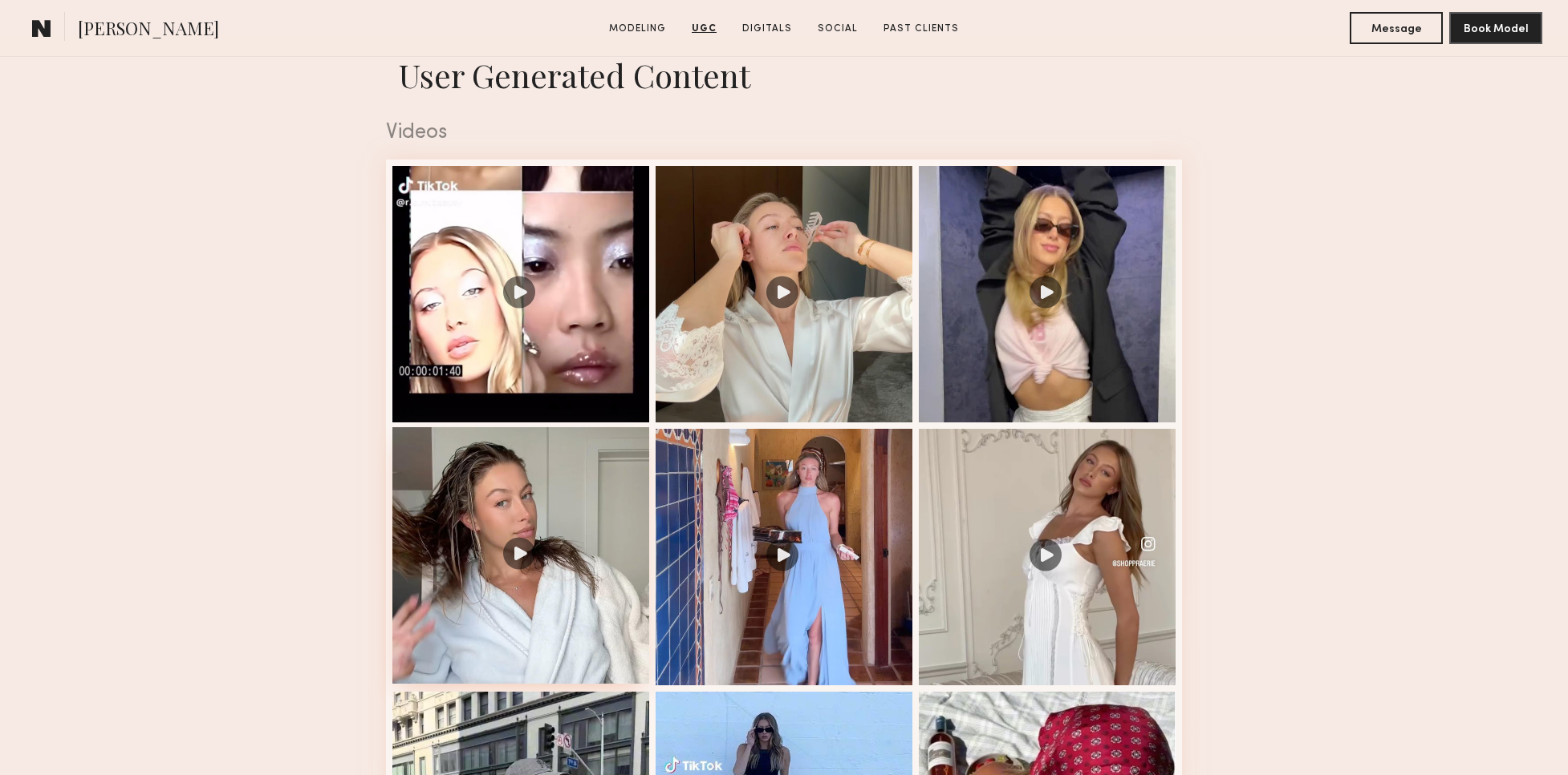
click at [520, 544] on div at bounding box center [520, 555] width 257 height 256
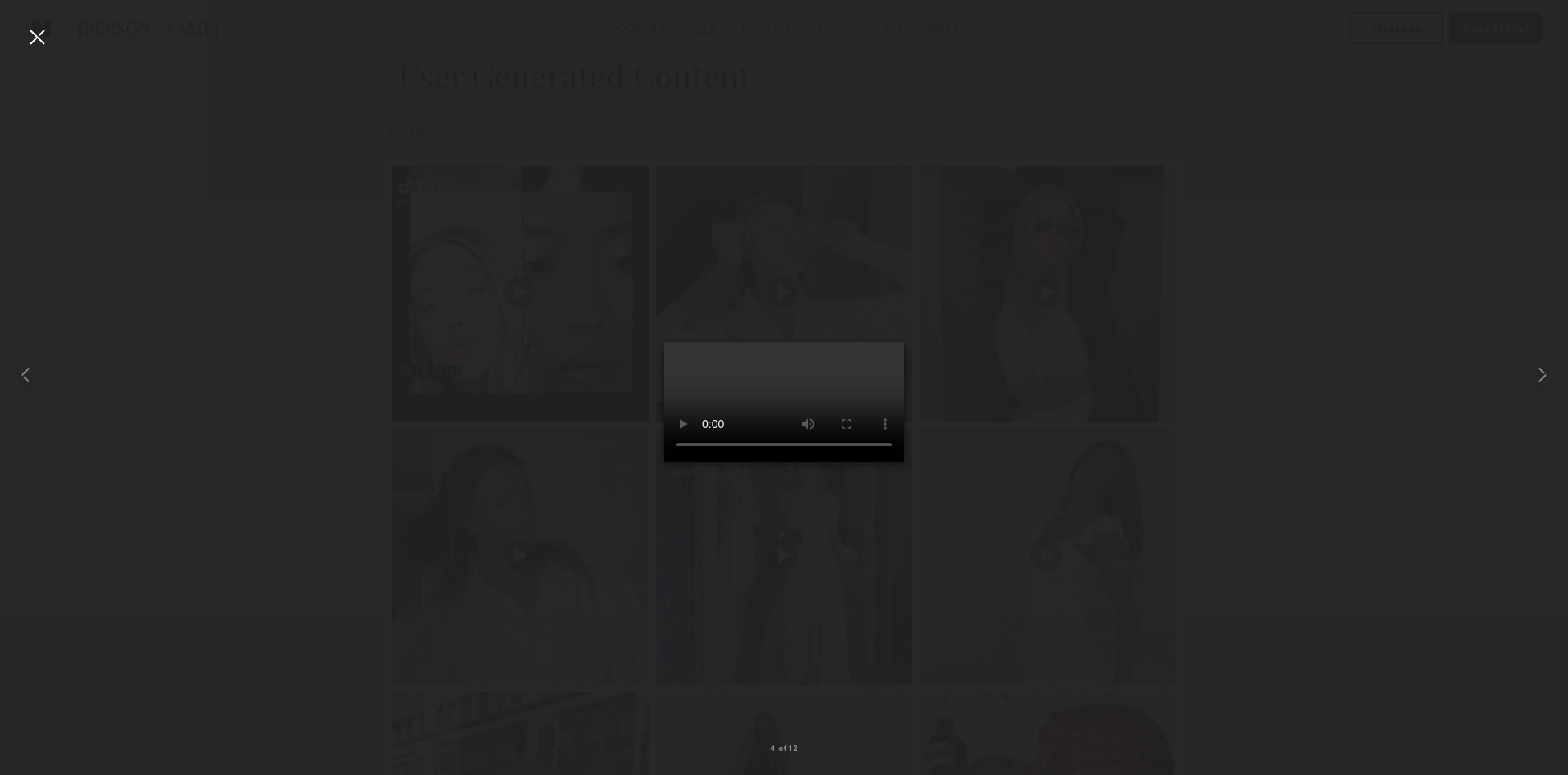
click at [874, 462] on video at bounding box center [784, 402] width 240 height 120
click at [751, 462] on video at bounding box center [784, 402] width 240 height 120
click at [808, 462] on video at bounding box center [784, 402] width 240 height 120
click at [38, 370] on div at bounding box center [31, 375] width 62 height 698
click at [30, 370] on common-icon at bounding box center [26, 376] width 26 height 26
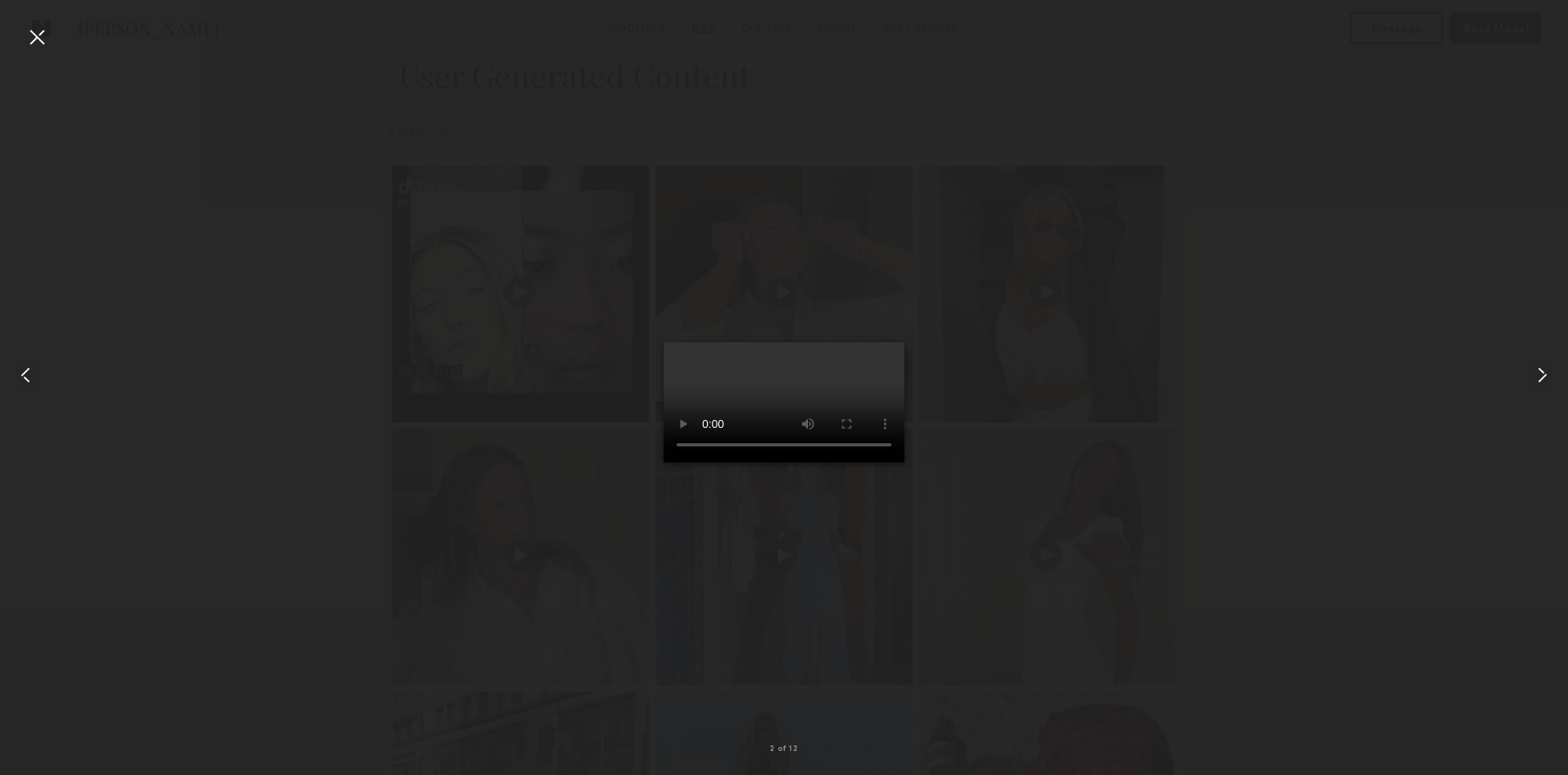
click at [38, 373] on common-icon at bounding box center [26, 376] width 26 height 26
click at [39, 44] on div at bounding box center [37, 37] width 26 height 26
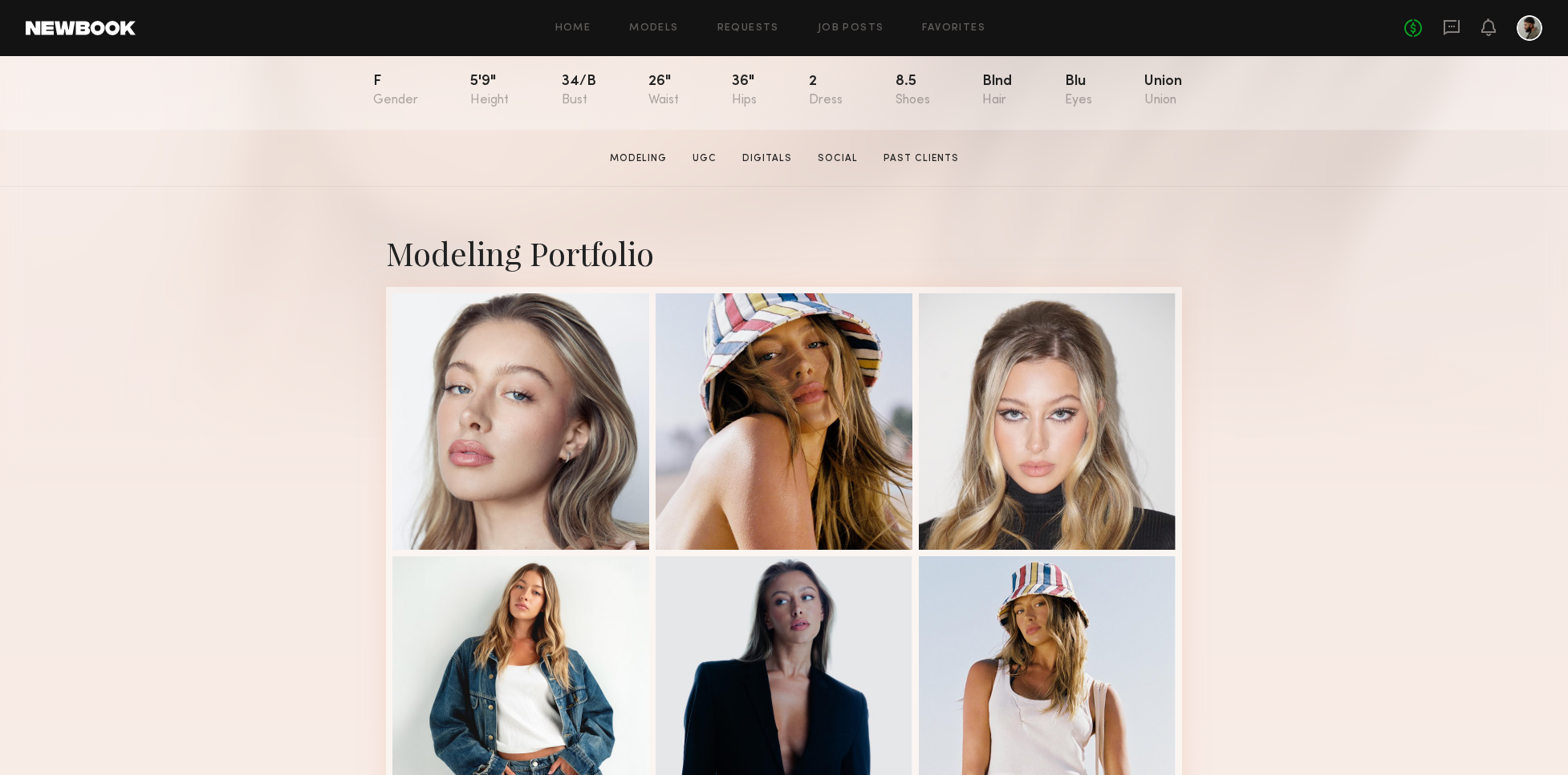
scroll to position [188, 0]
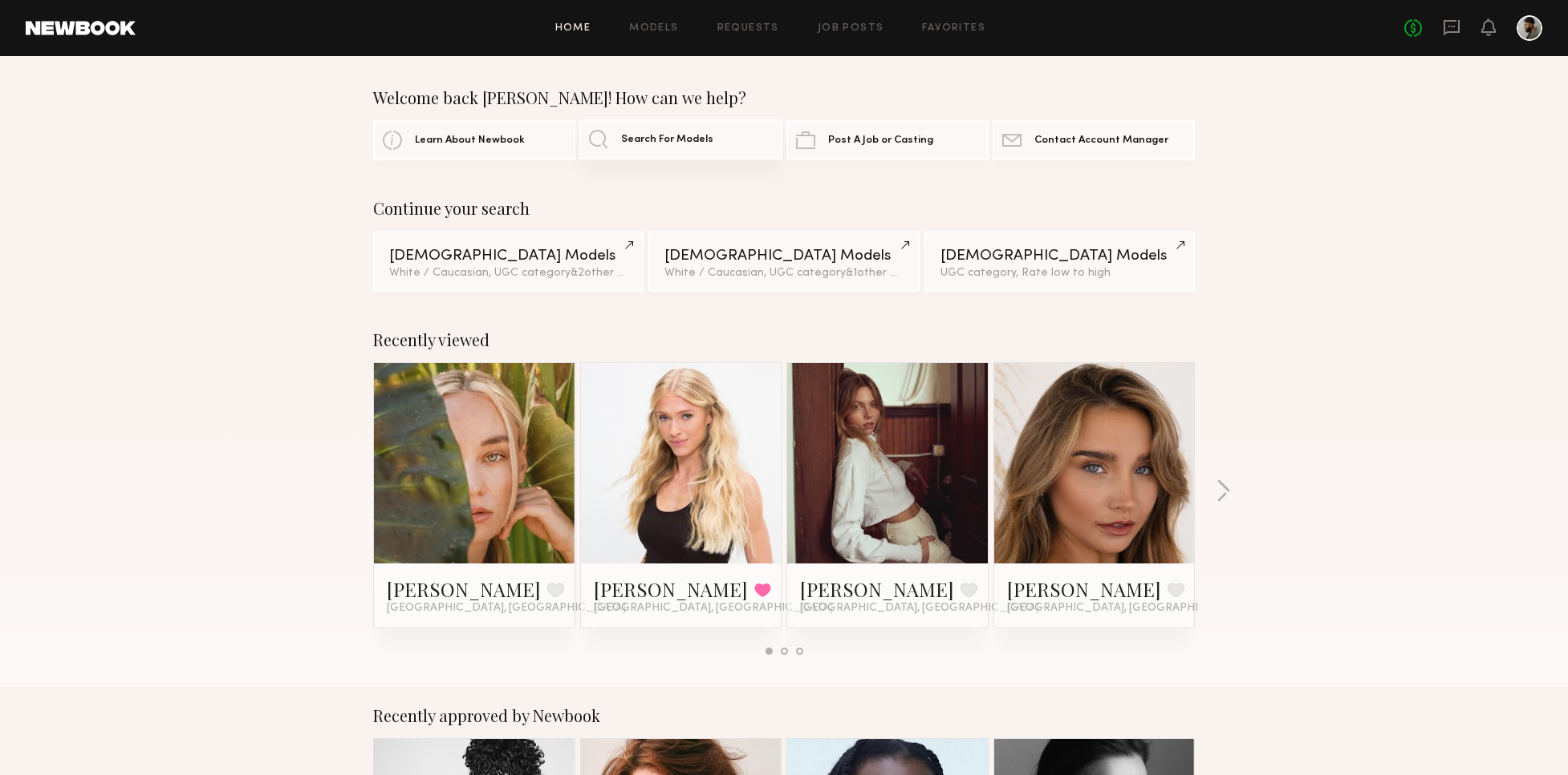
click at [719, 134] on link "Search For Models" at bounding box center [680, 139] width 202 height 40
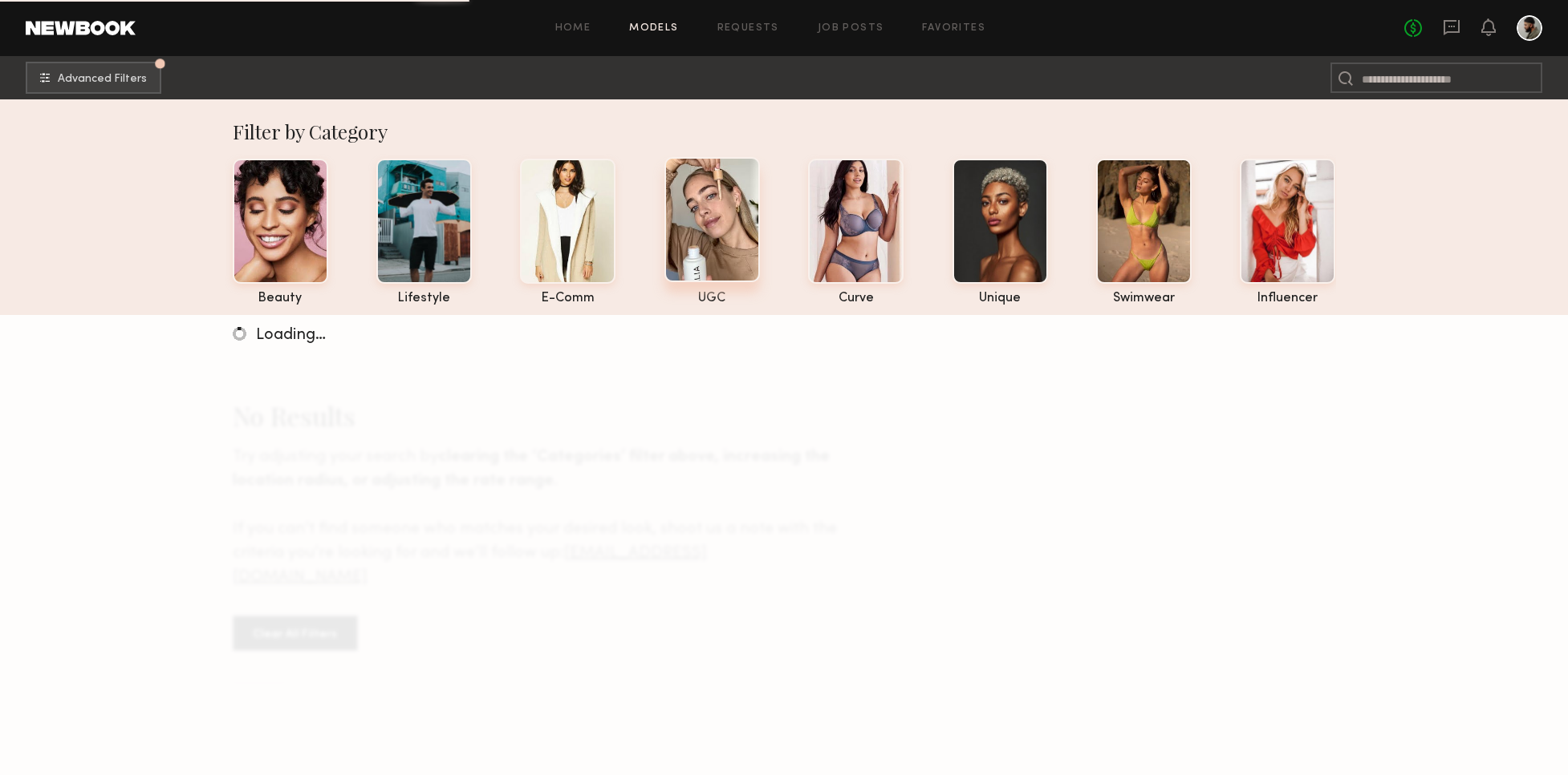
click at [740, 242] on div at bounding box center [712, 220] width 95 height 125
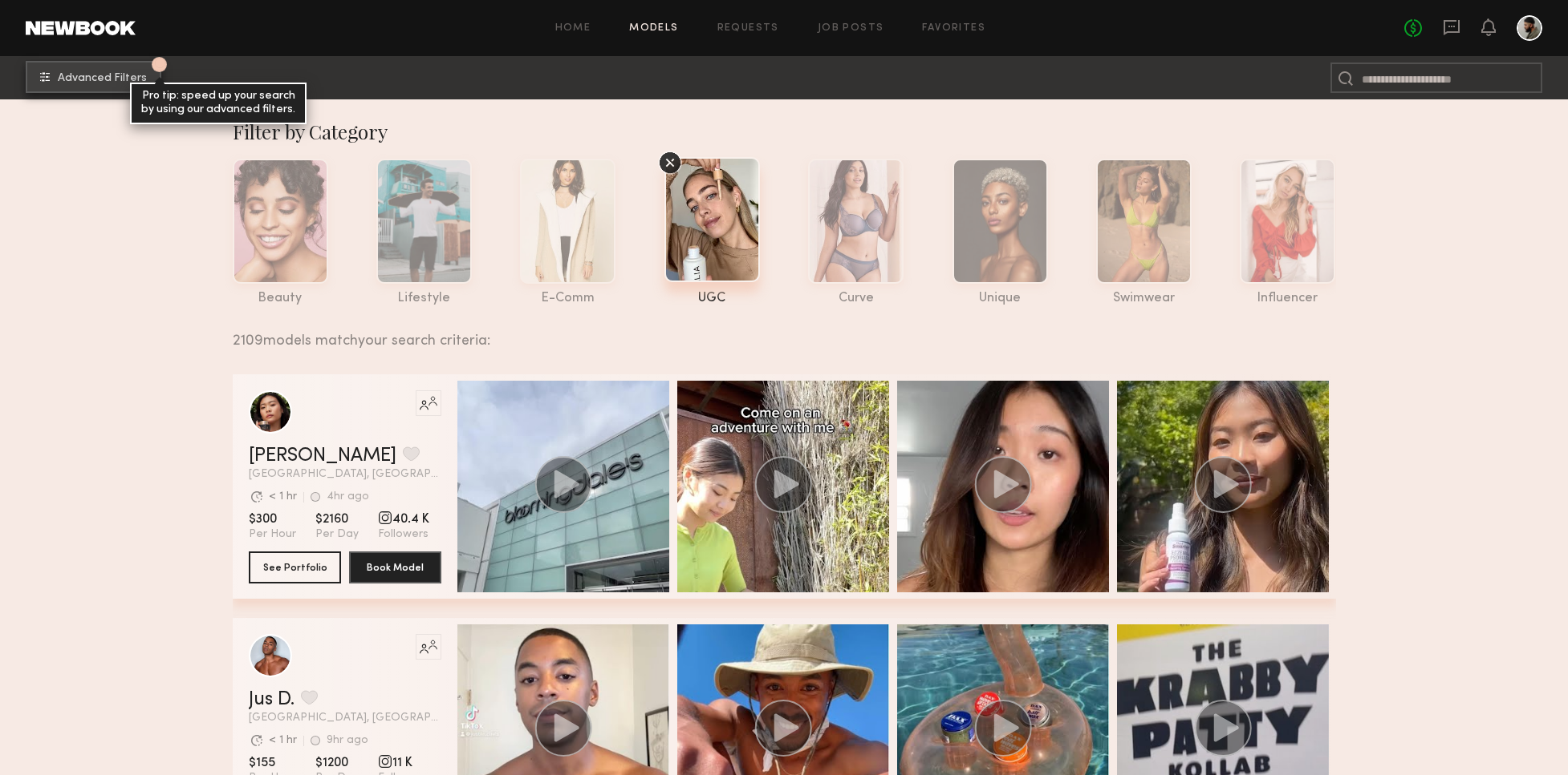
click at [78, 88] on button "1 Advanced Filters Pro tip: speed up your search by using our advanced filters." at bounding box center [93, 78] width 135 height 32
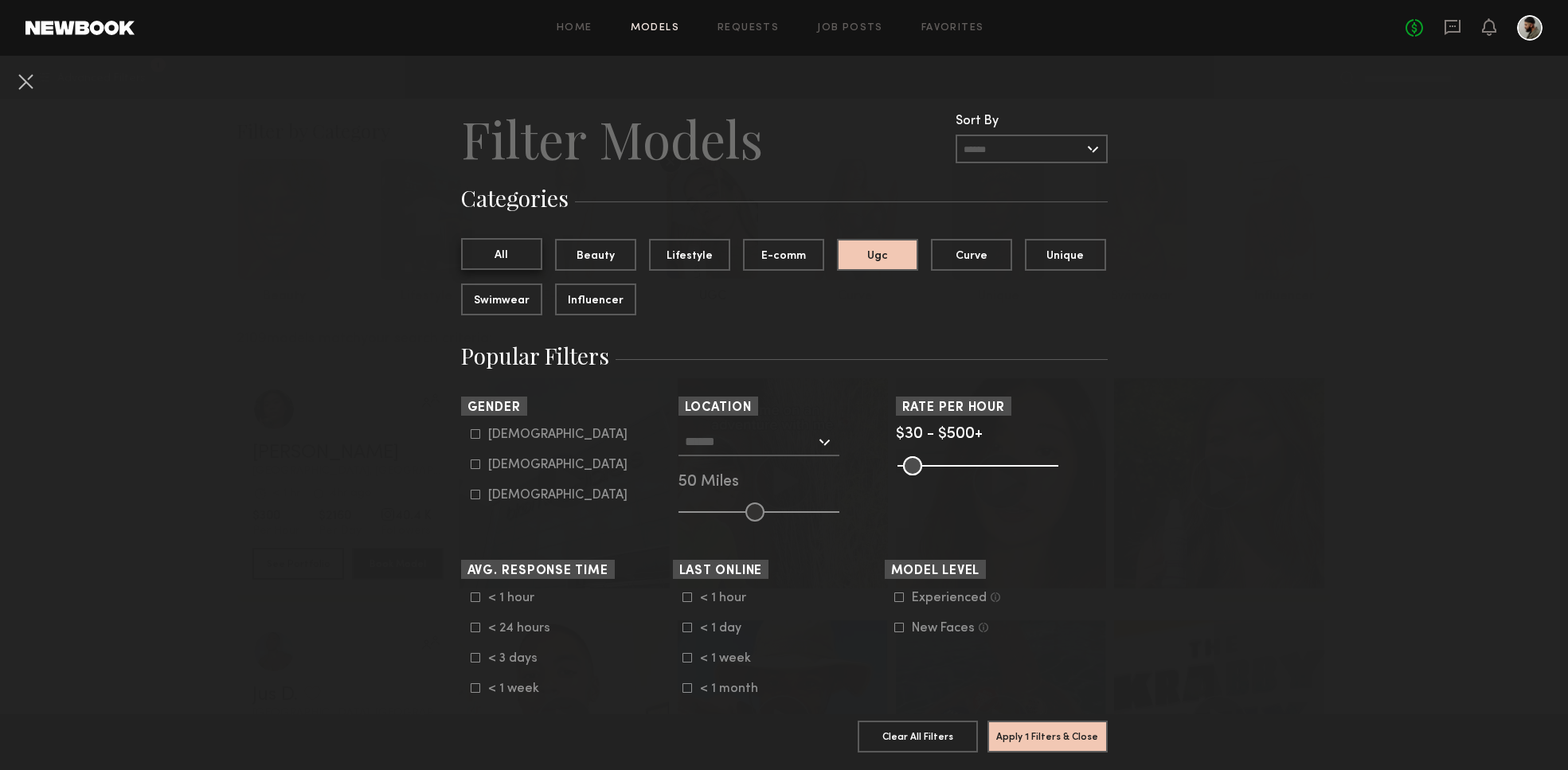
click at [527, 259] on button "All" at bounding box center [502, 254] width 81 height 32
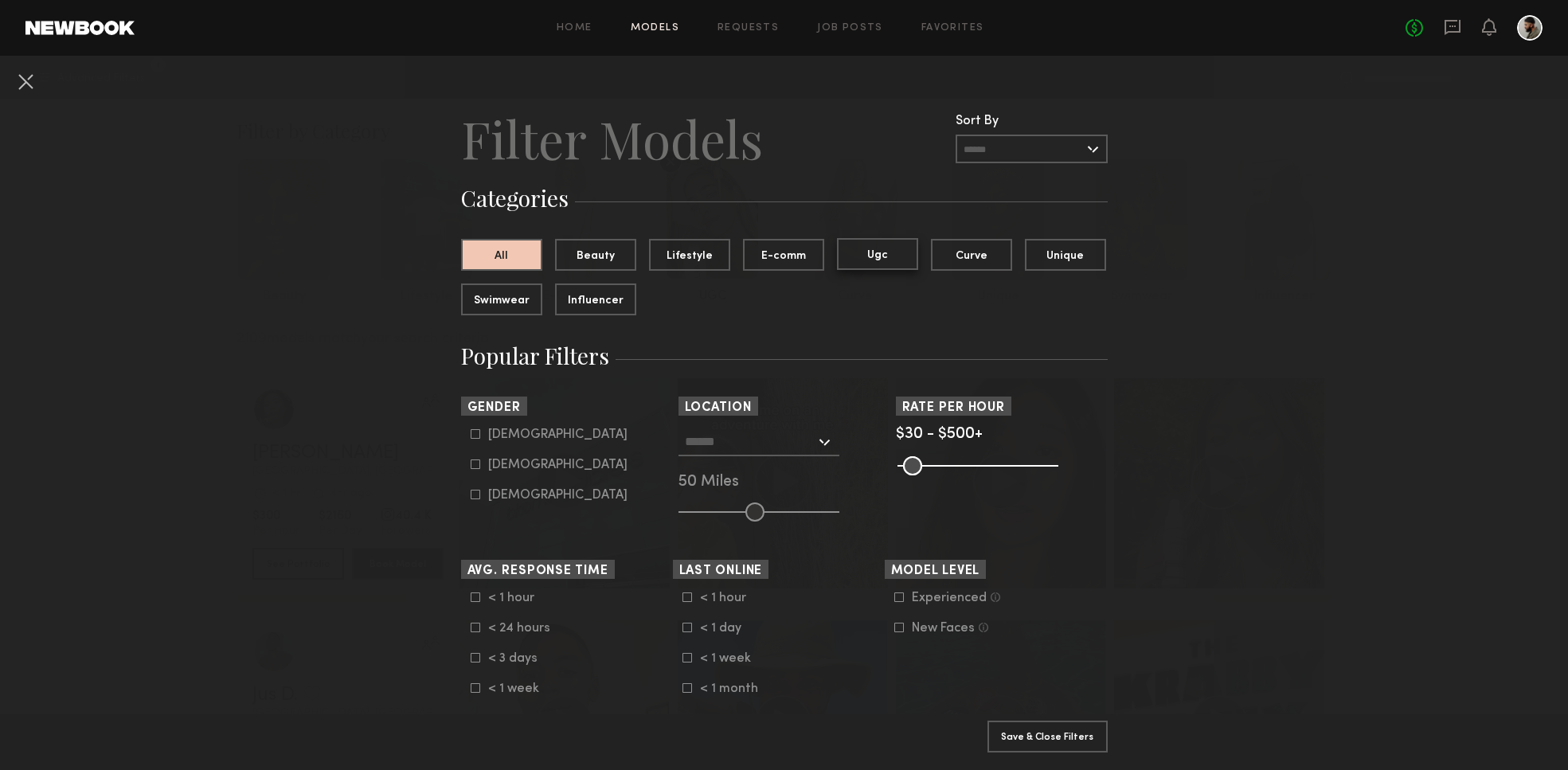
click at [896, 256] on button "Ugc" at bounding box center [877, 254] width 81 height 32
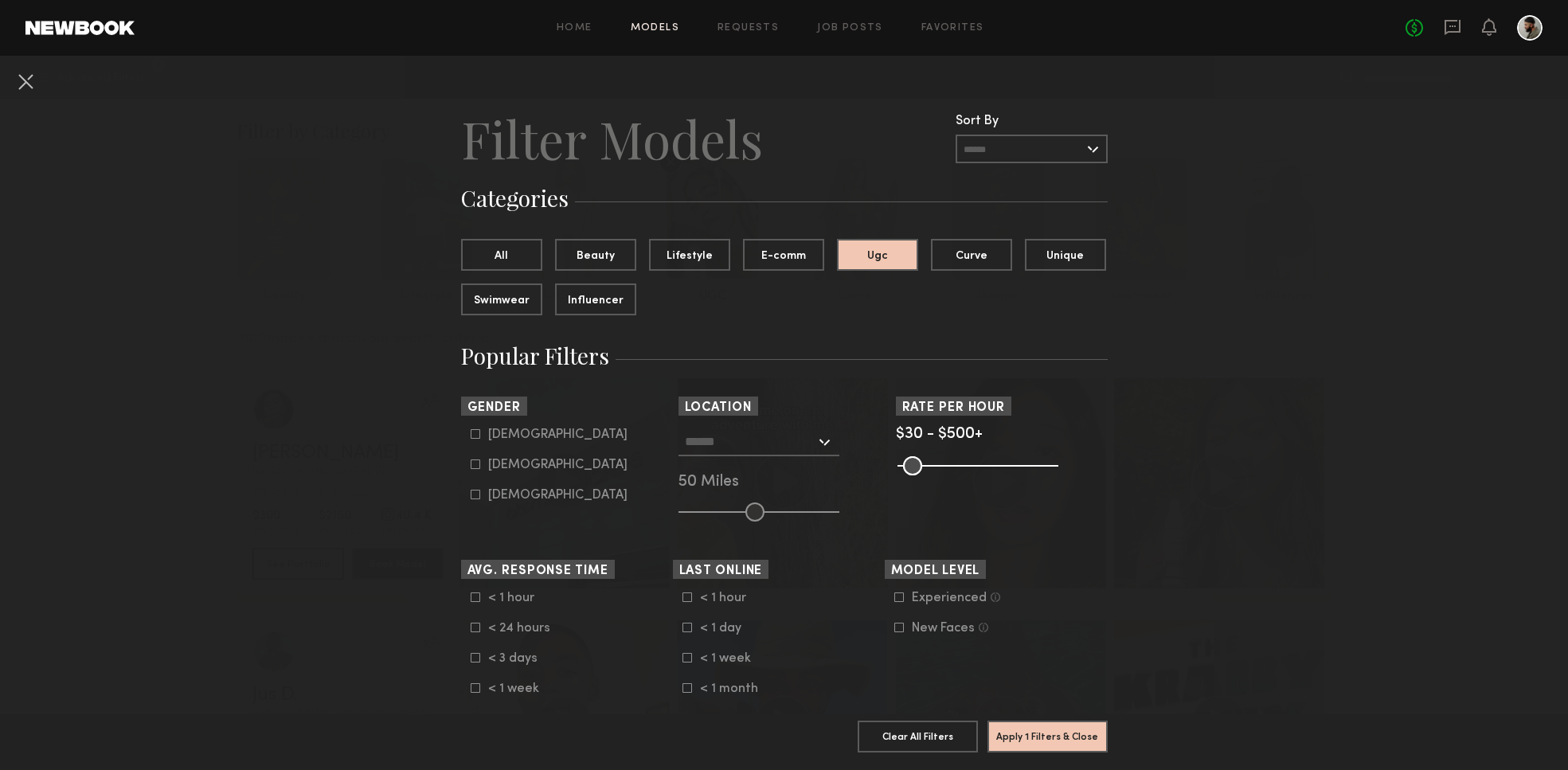
click at [517, 467] on div "Female" at bounding box center [557, 465] width 140 height 9
type input "**"
click at [765, 448] on input "text" at bounding box center [750, 442] width 130 height 27
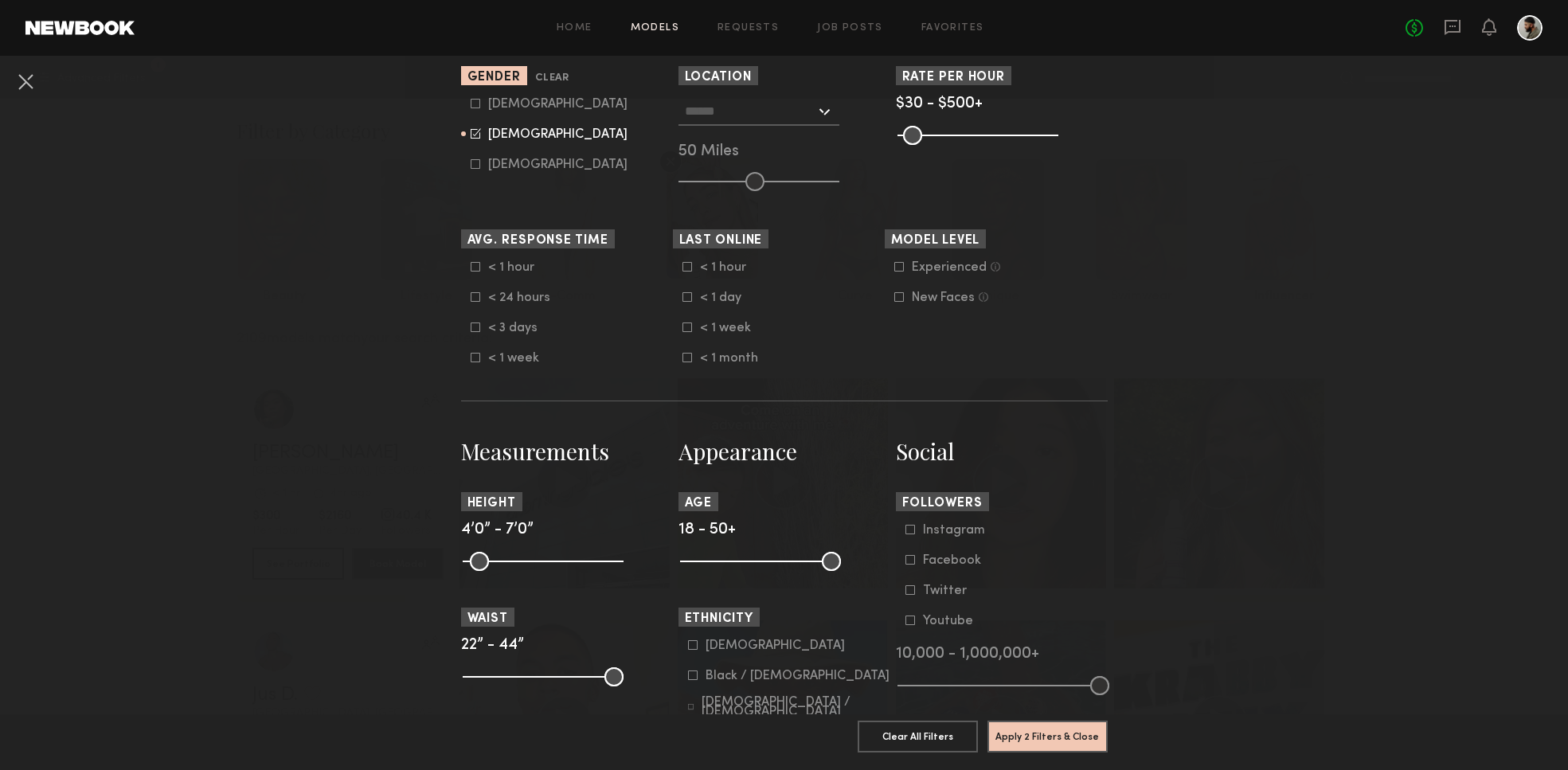
scroll to position [349, 0]
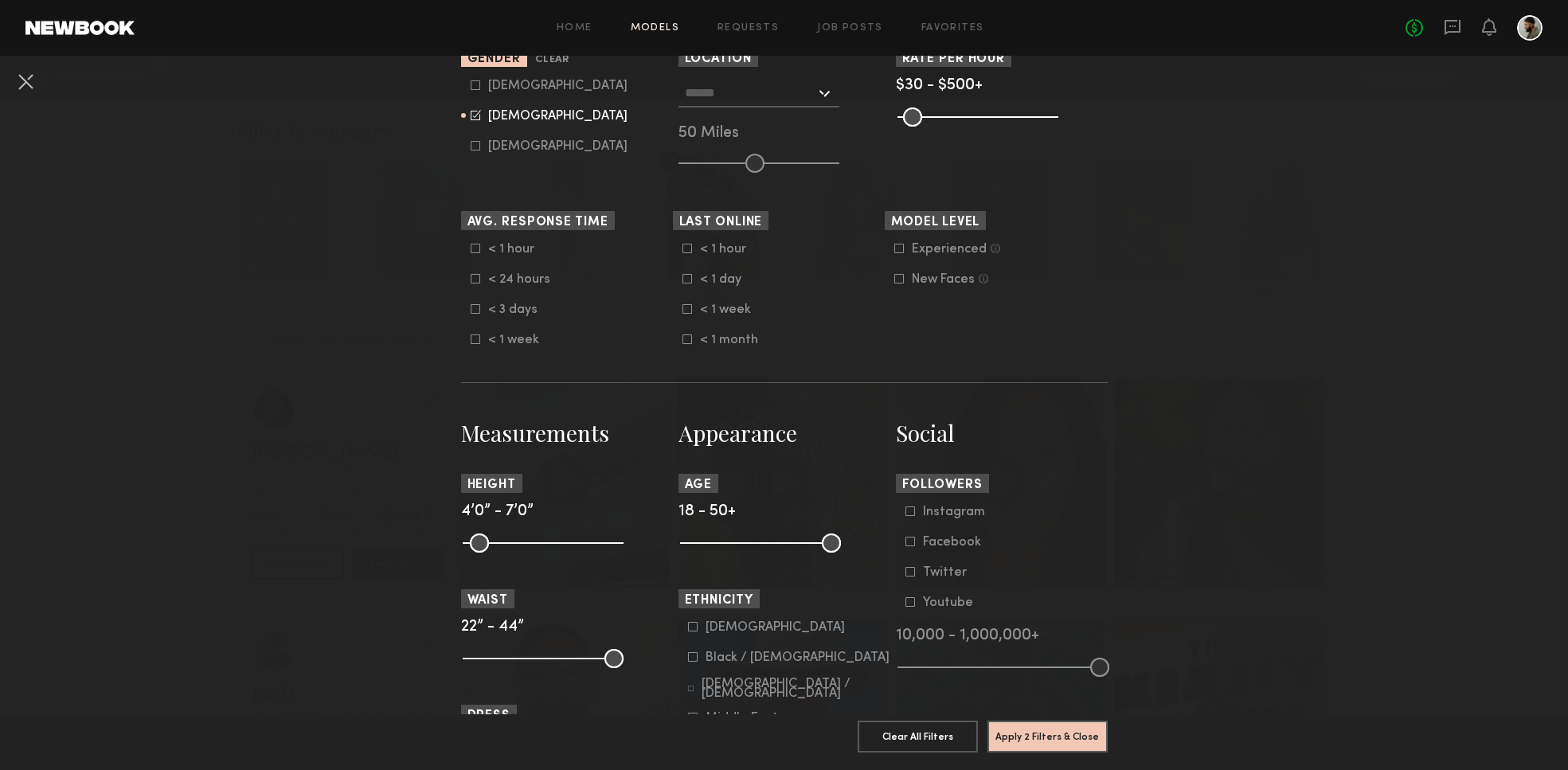
click at [728, 250] on div "< 1 hour" at bounding box center [731, 249] width 62 height 9
click at [726, 278] on div "< 1 day" at bounding box center [731, 279] width 62 height 9
click at [736, 312] on div "< 1 week" at bounding box center [731, 310] width 62 height 9
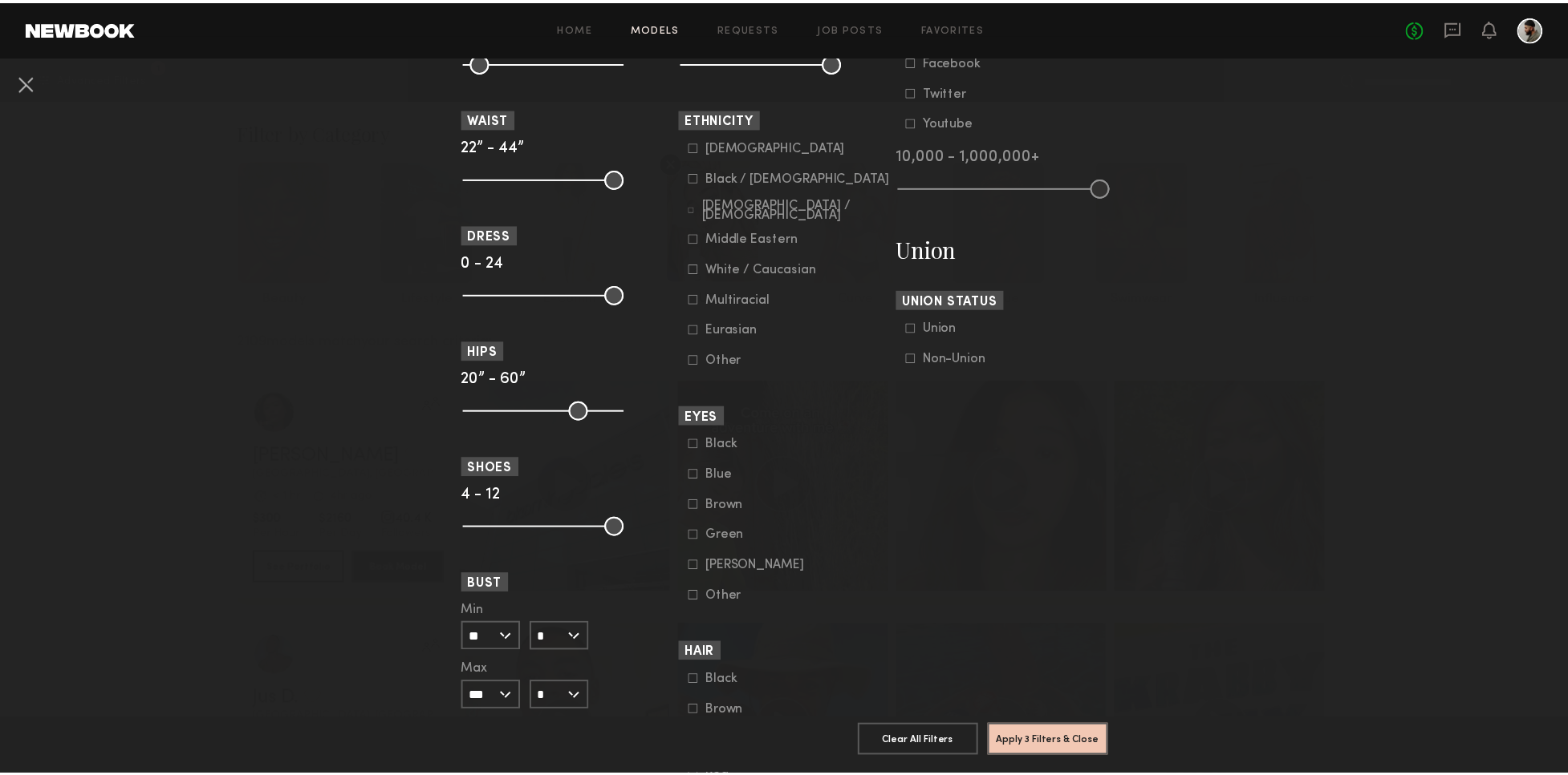
scroll to position [818, 0]
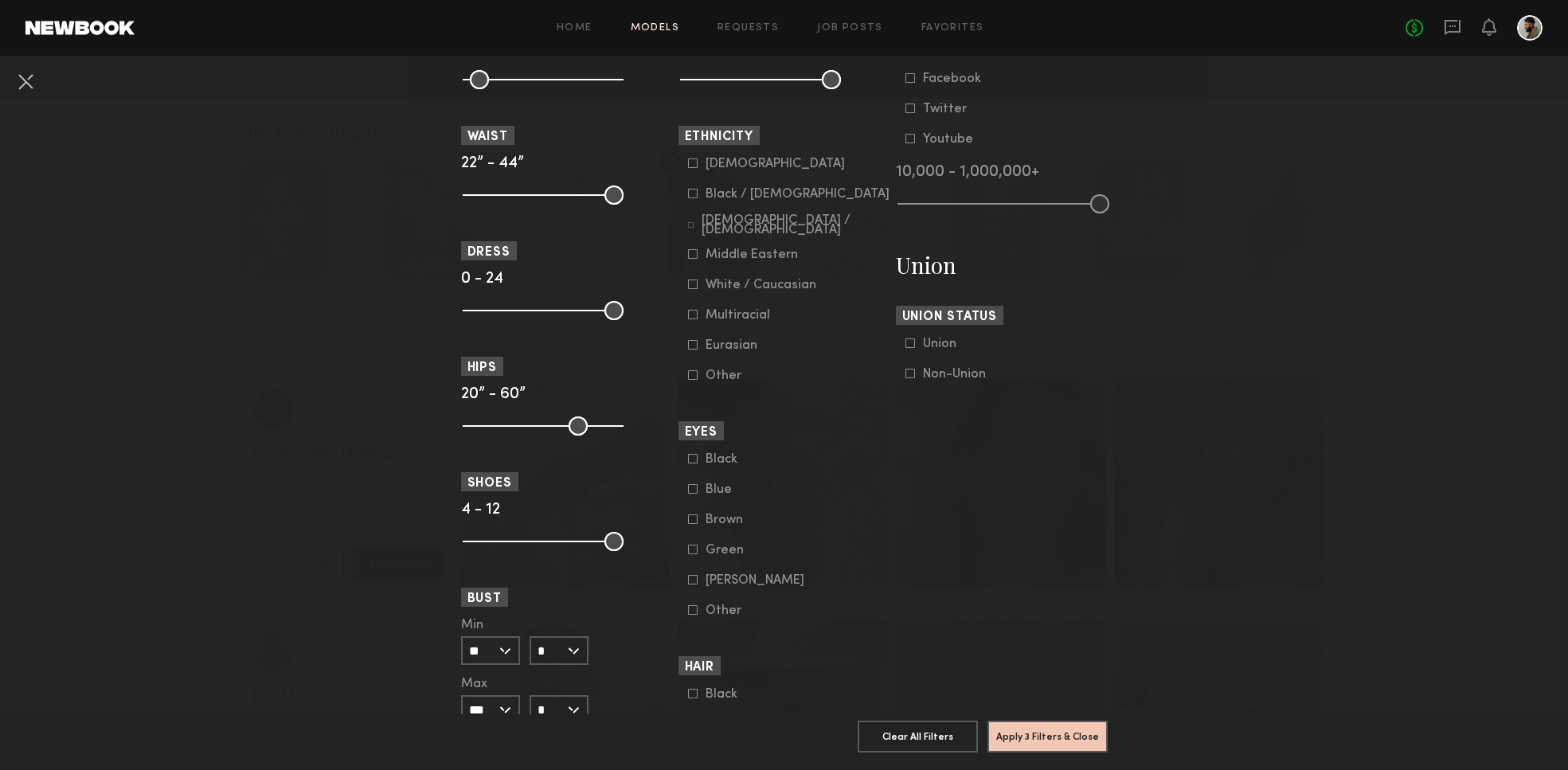
click at [753, 285] on div "White / Caucasian" at bounding box center [760, 284] width 111 height 9
click at [1063, 720] on button "Apply 4 Filters & Close" at bounding box center [1047, 736] width 120 height 32
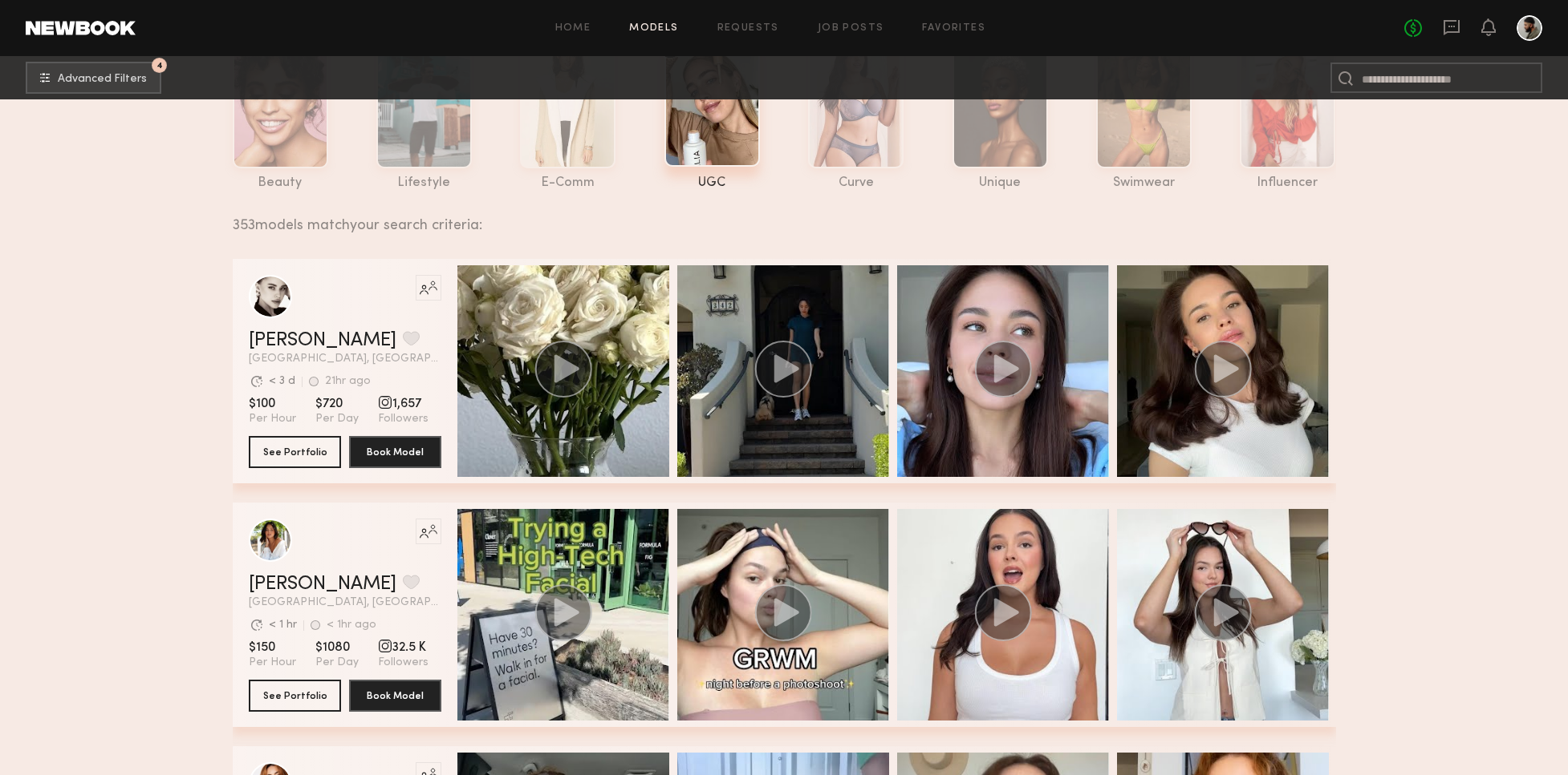
scroll to position [103, 0]
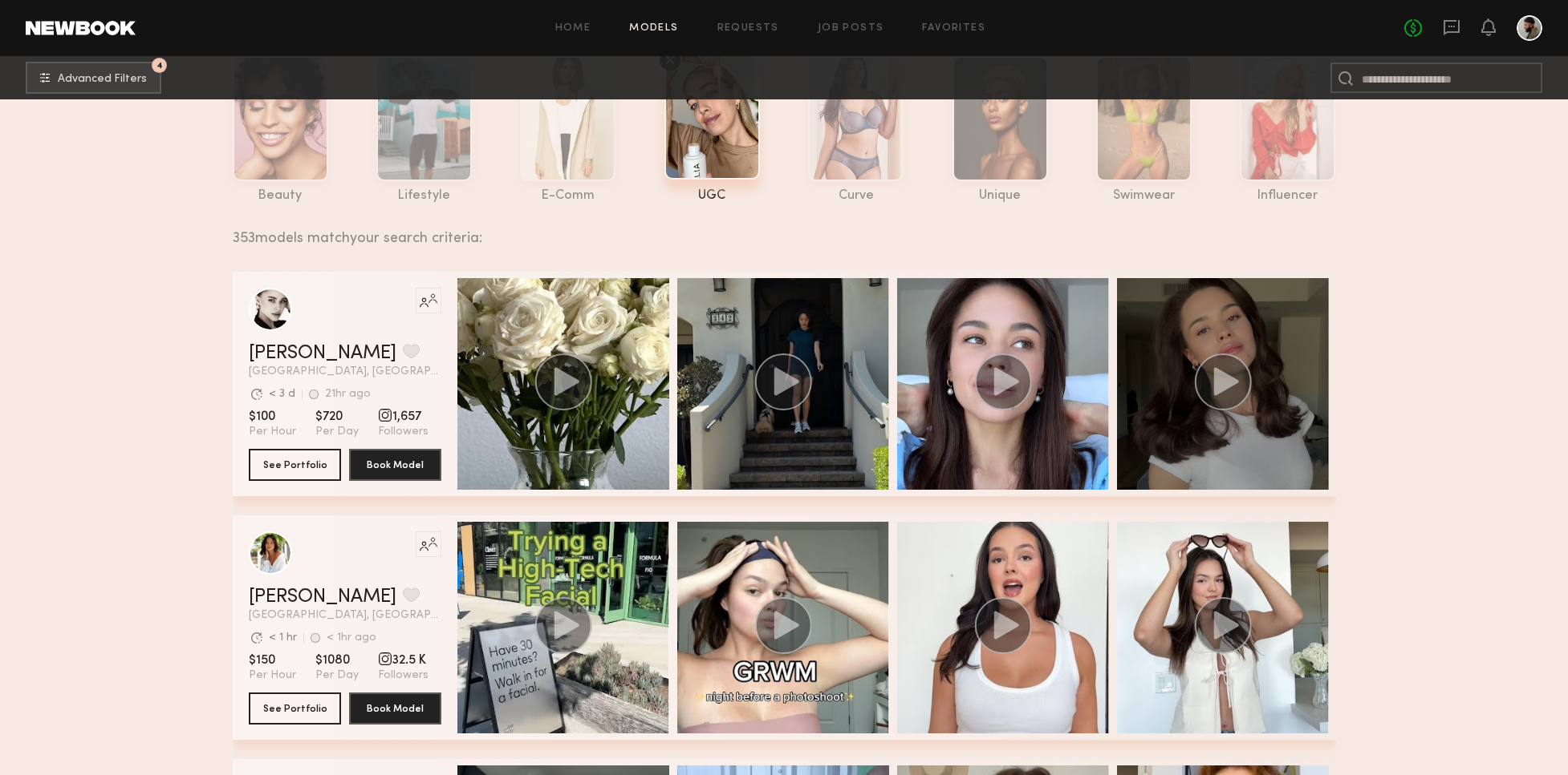
click at [1228, 374] on div "Like this model’s look? Tap to explore similar talent profiles. Elena O. Favori…" at bounding box center [784, 384] width 1103 height 225
click at [1236, 381] on icon "grid" at bounding box center [1225, 381] width 25 height 28
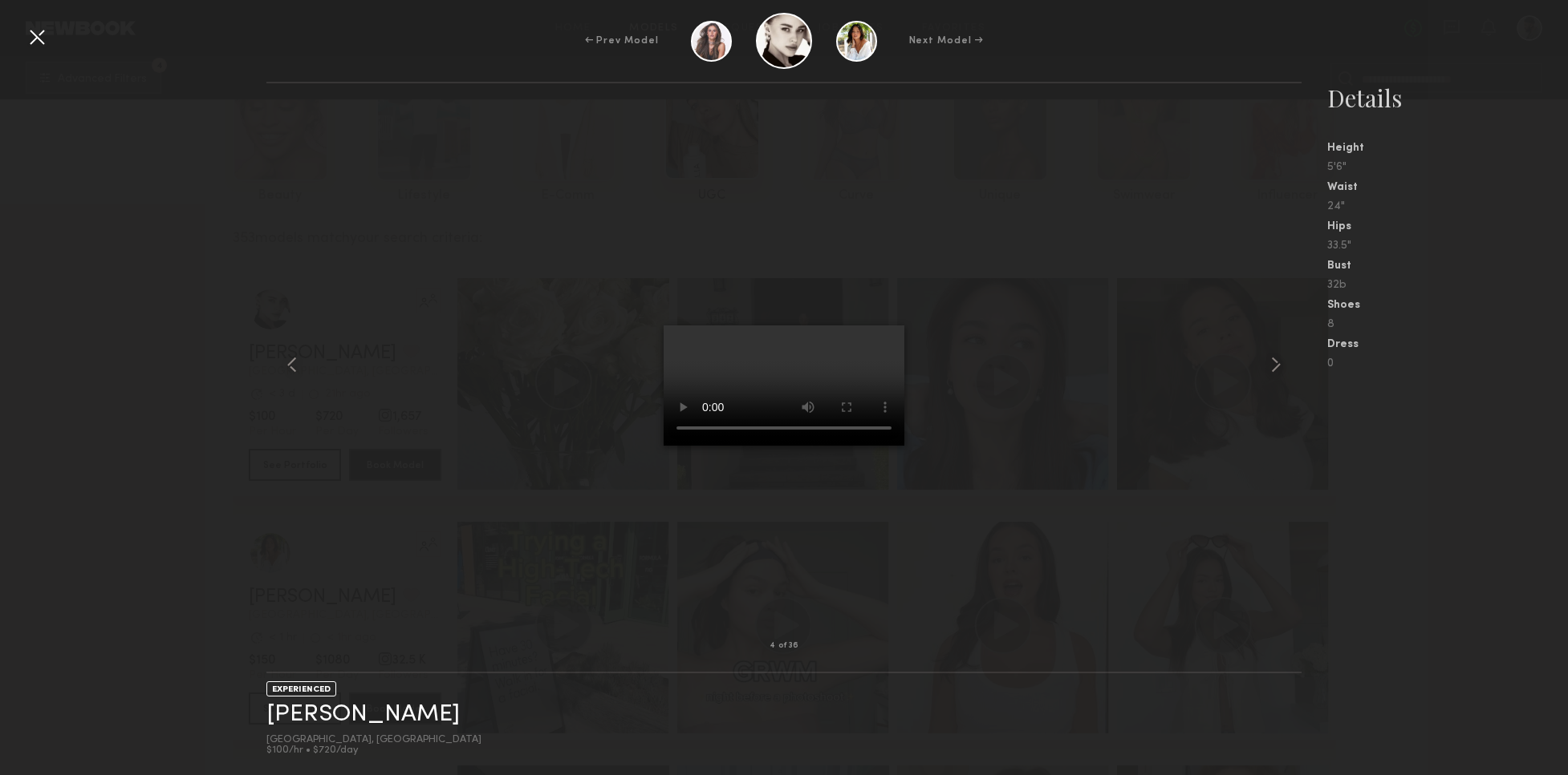
drag, startPoint x: 773, startPoint y: 595, endPoint x: 798, endPoint y: 589, distance: 25.7
click at [798, 445] on video at bounding box center [784, 385] width 240 height 120
click at [48, 52] on div "← Prev Model Next Model →" at bounding box center [784, 41] width 1568 height 56
click at [40, 38] on div at bounding box center [37, 37] width 26 height 26
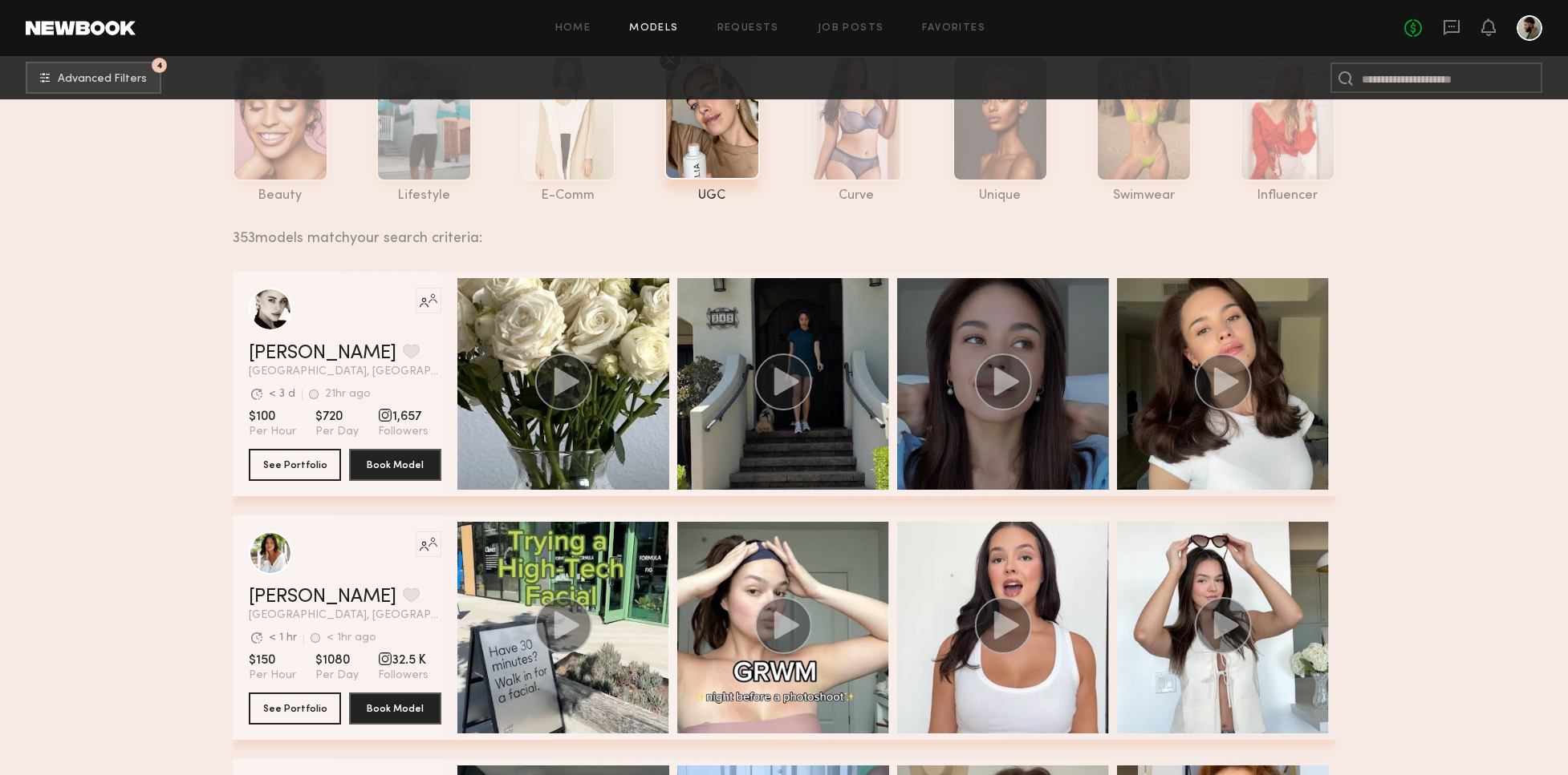
click at [1014, 375] on circle "grid" at bounding box center [1002, 382] width 57 height 57
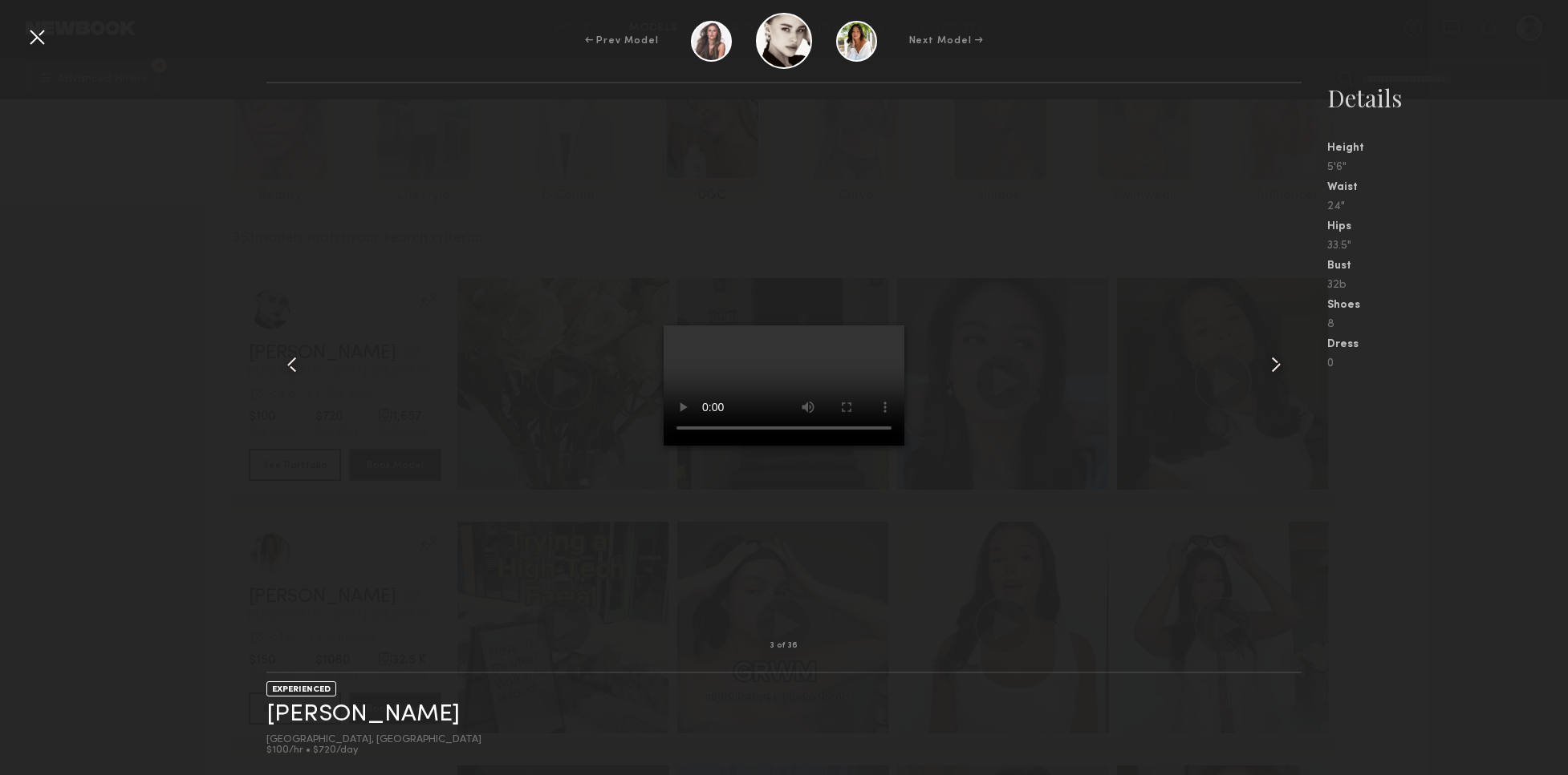
click at [40, 36] on div at bounding box center [37, 37] width 26 height 26
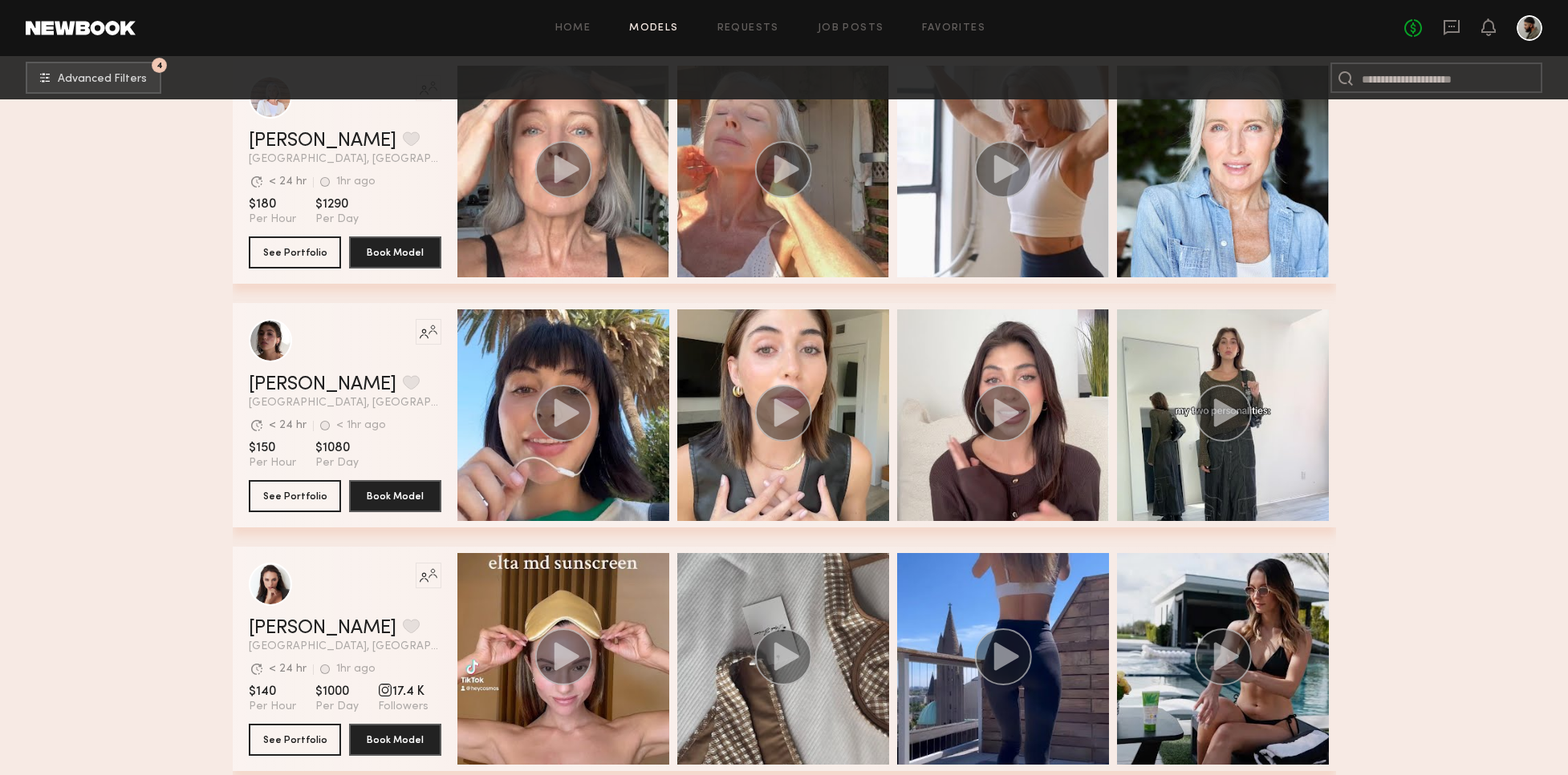
scroll to position [2515, 0]
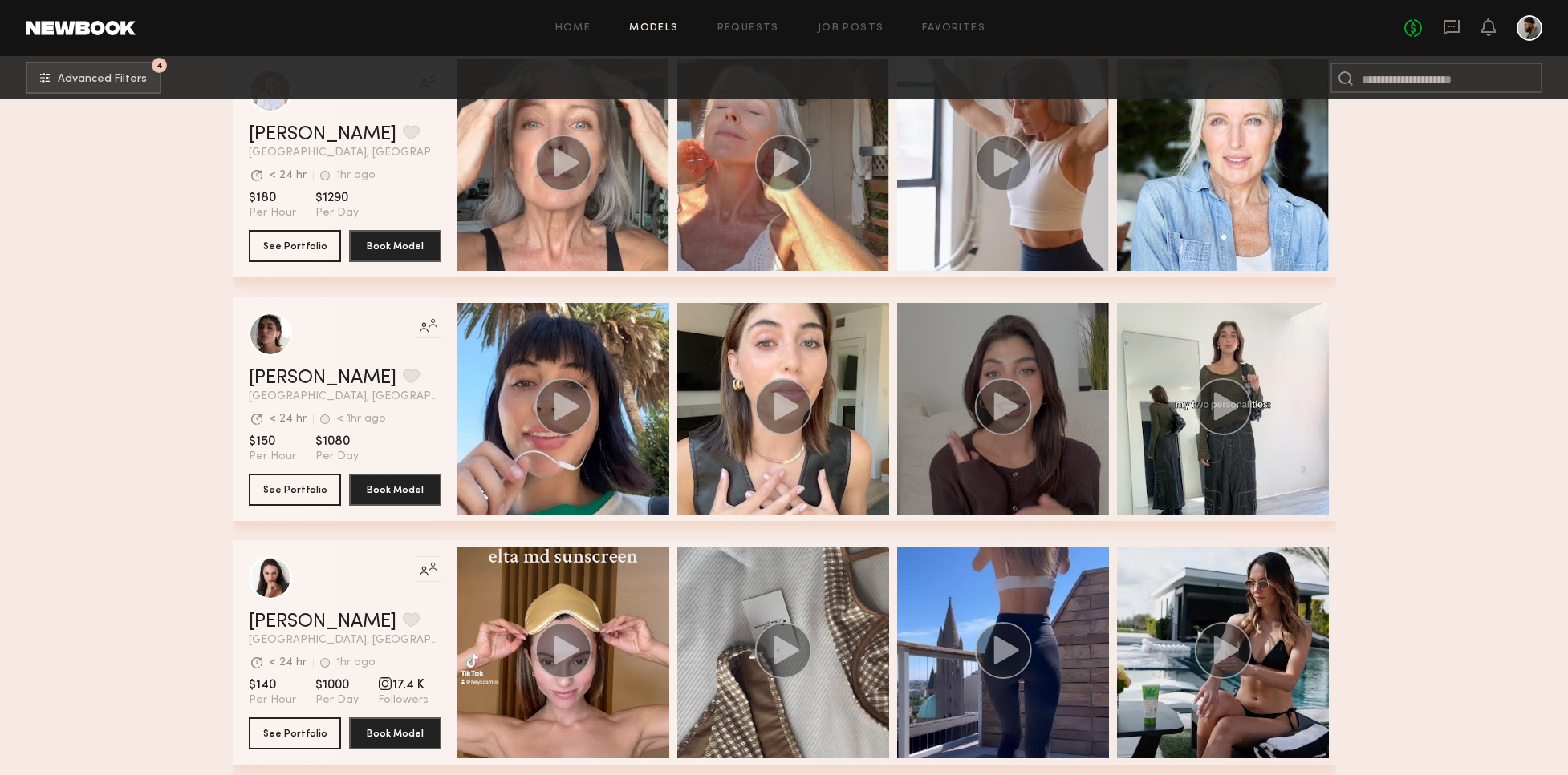
click at [1016, 410] on circle "grid" at bounding box center [1002, 406] width 57 height 57
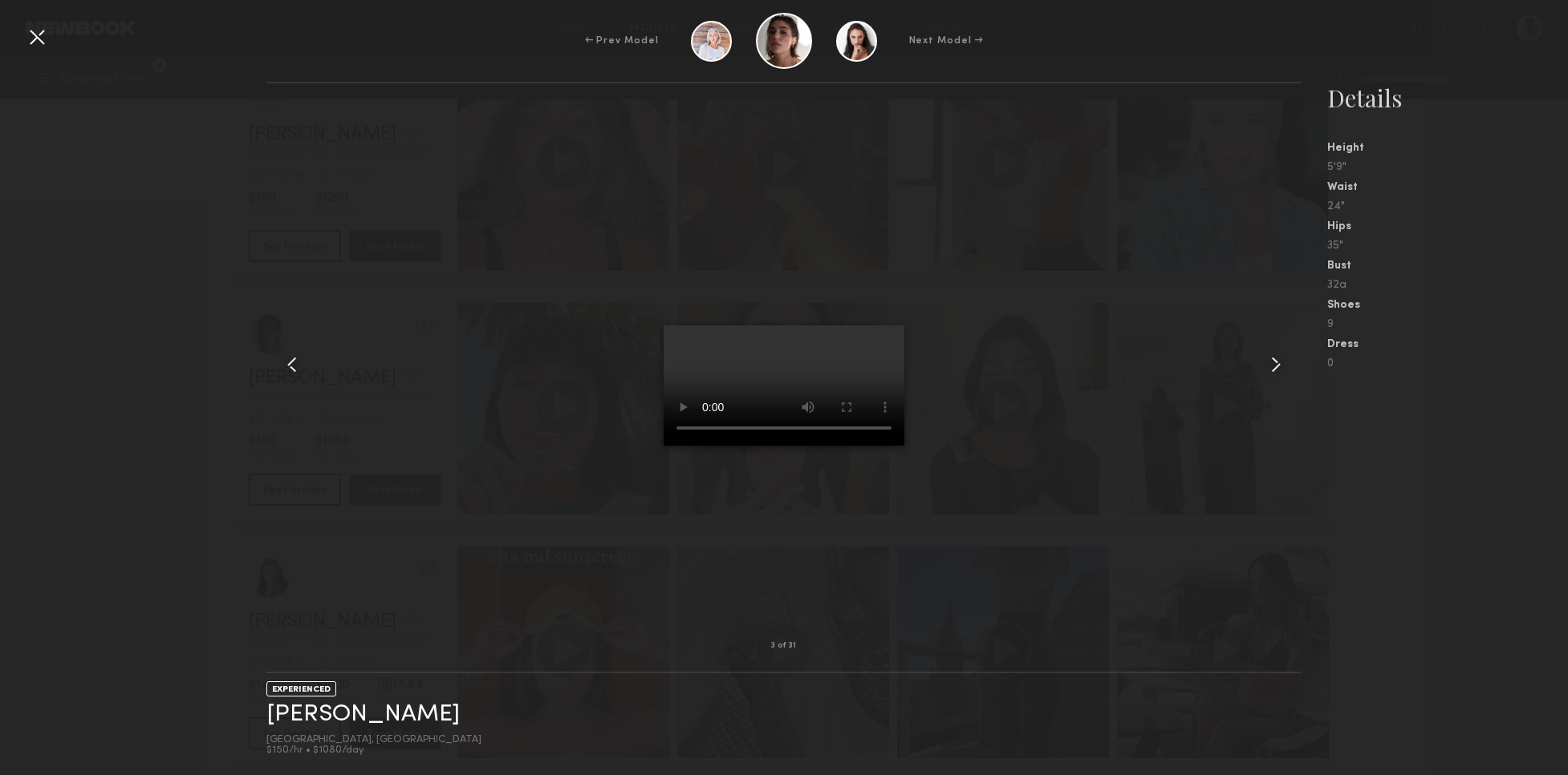
click at [873, 325] on video at bounding box center [784, 385] width 240 height 120
click at [887, 325] on video at bounding box center [784, 385] width 240 height 120
click at [845, 325] on video at bounding box center [784, 385] width 240 height 120
click at [562, 379] on div at bounding box center [784, 365] width 1035 height 512
click at [289, 369] on common-icon at bounding box center [292, 365] width 26 height 26
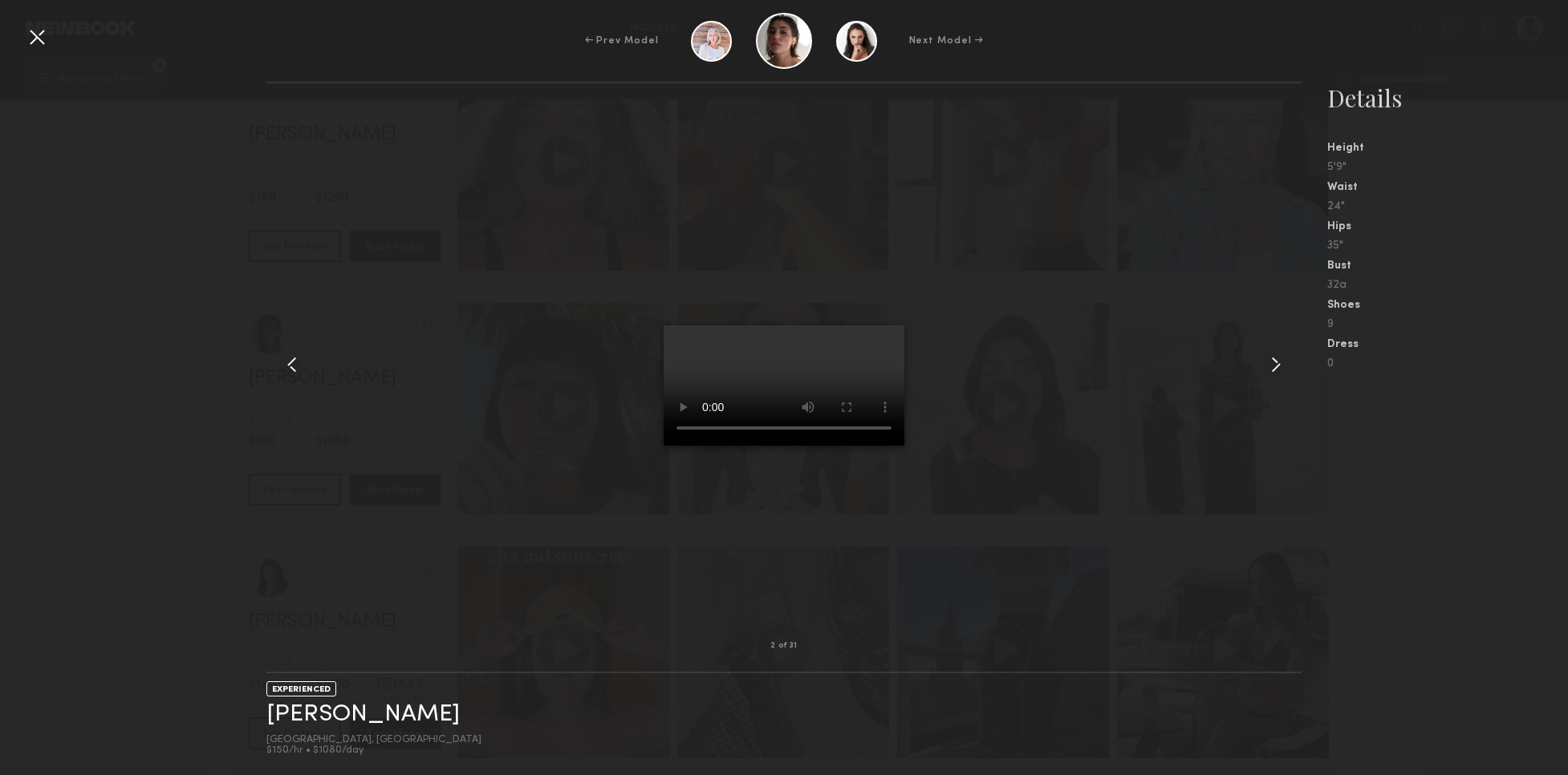
click at [306, 374] on div at bounding box center [784, 365] width 1035 height 512
click at [297, 367] on common-icon at bounding box center [292, 365] width 26 height 26
click at [39, 37] on div at bounding box center [37, 37] width 26 height 26
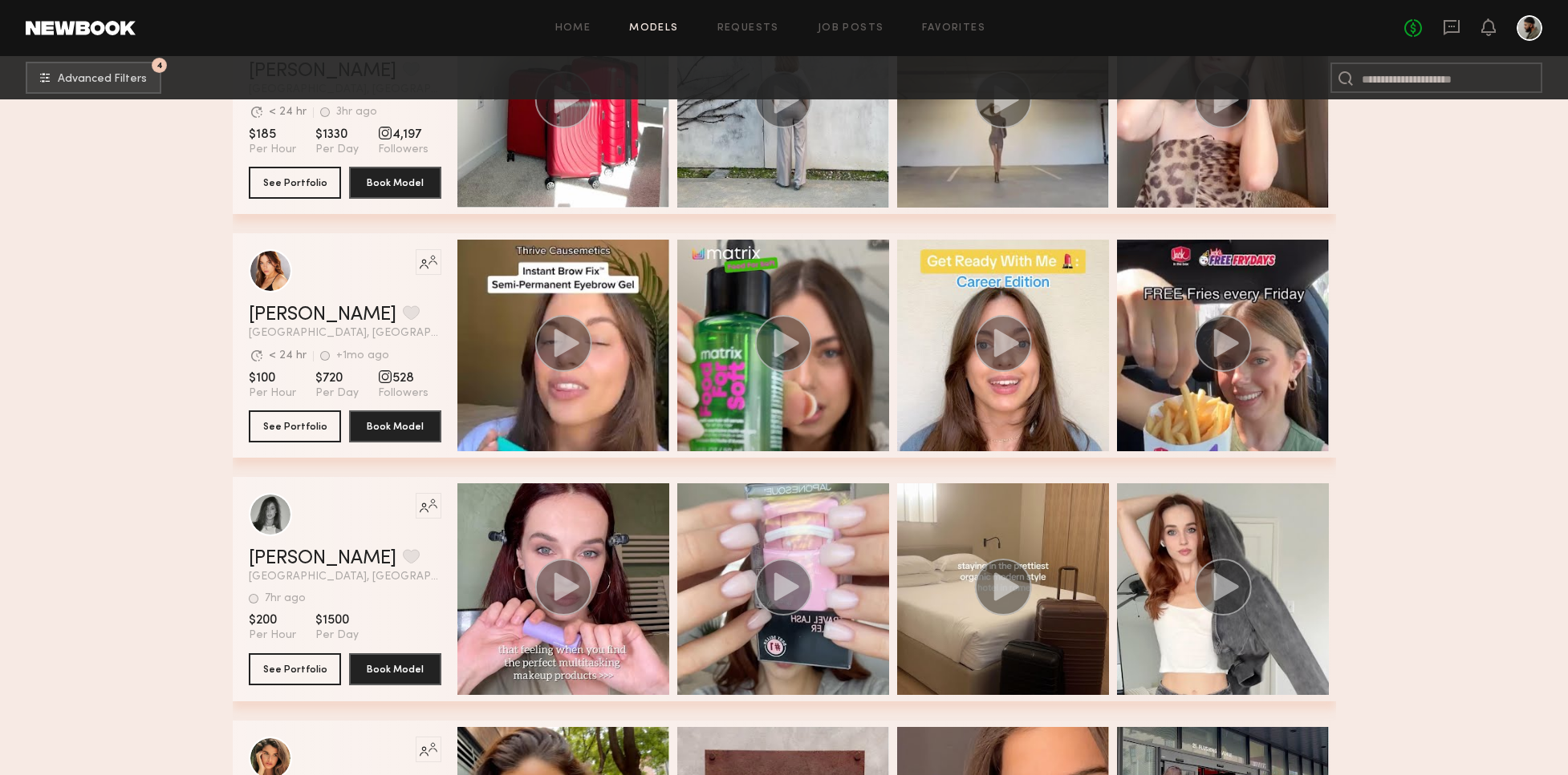
scroll to position [4278, 0]
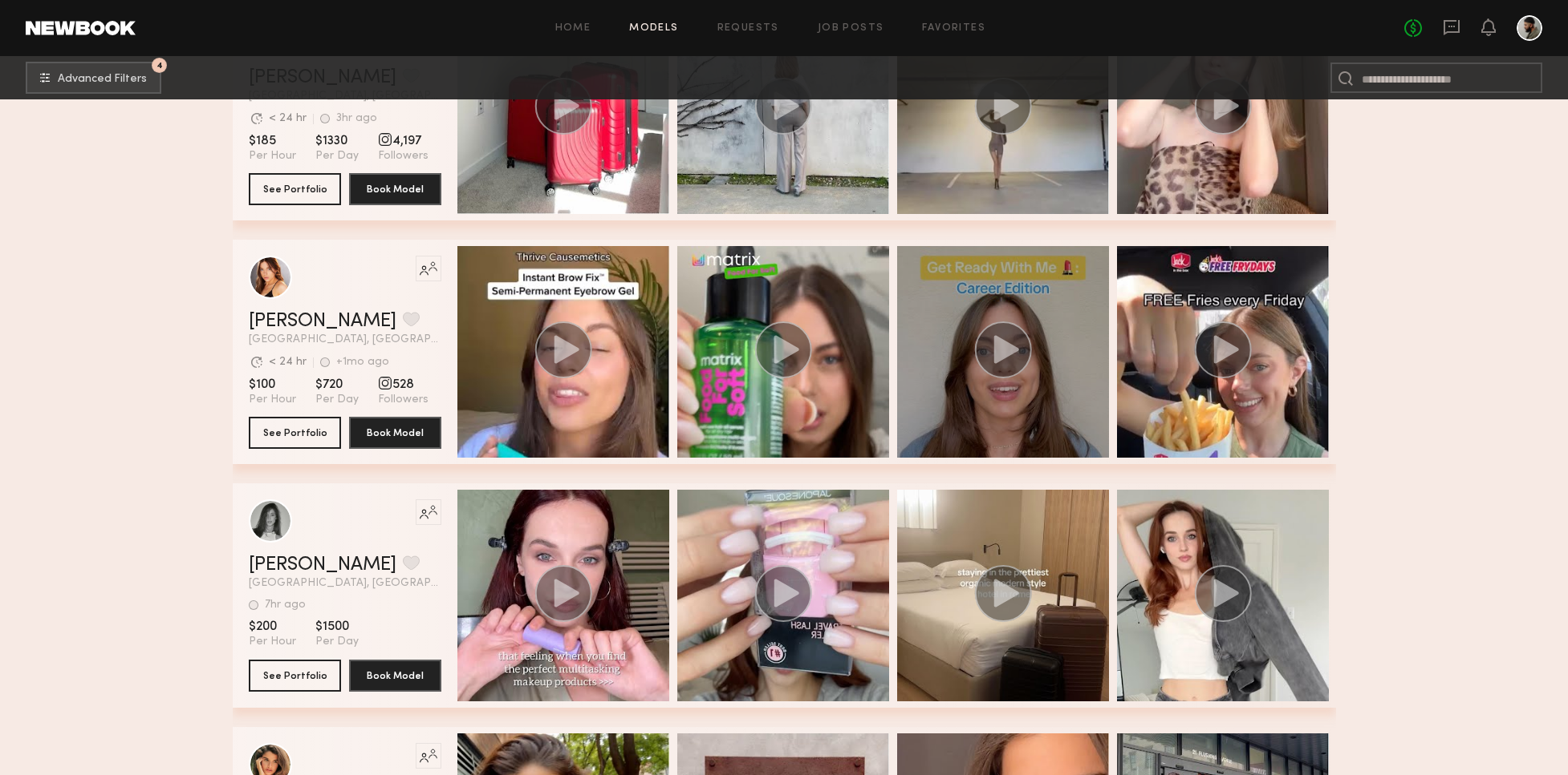
click at [1000, 363] on circle "grid" at bounding box center [1002, 350] width 57 height 57
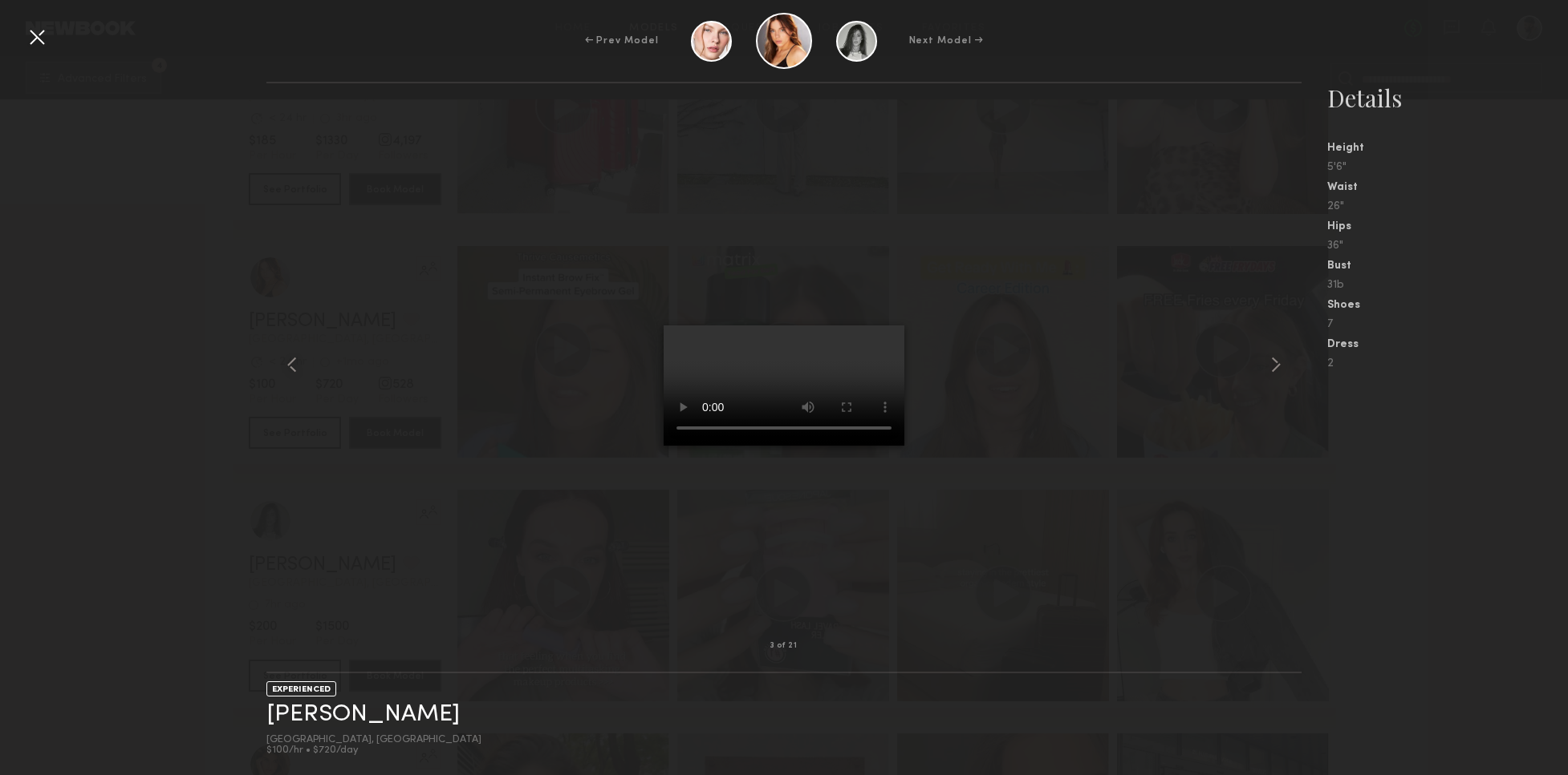
click at [887, 325] on video at bounding box center [784, 385] width 240 height 120
click at [296, 362] on common-icon at bounding box center [292, 365] width 26 height 26
click at [293, 365] on common-icon at bounding box center [292, 365] width 26 height 26
click at [306, 365] on div at bounding box center [287, 365] width 42 height 512
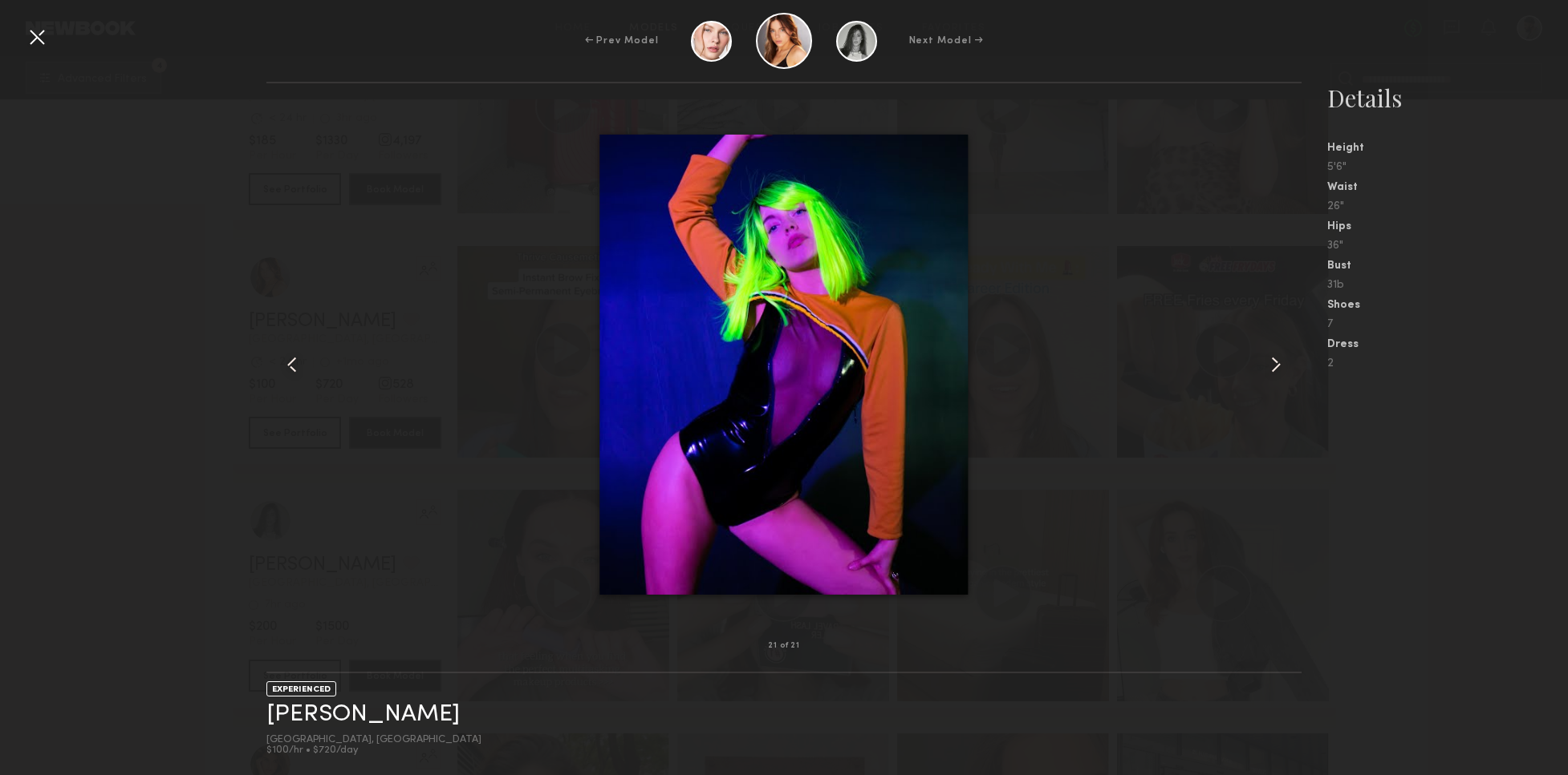
click at [296, 365] on common-icon at bounding box center [292, 365] width 26 height 26
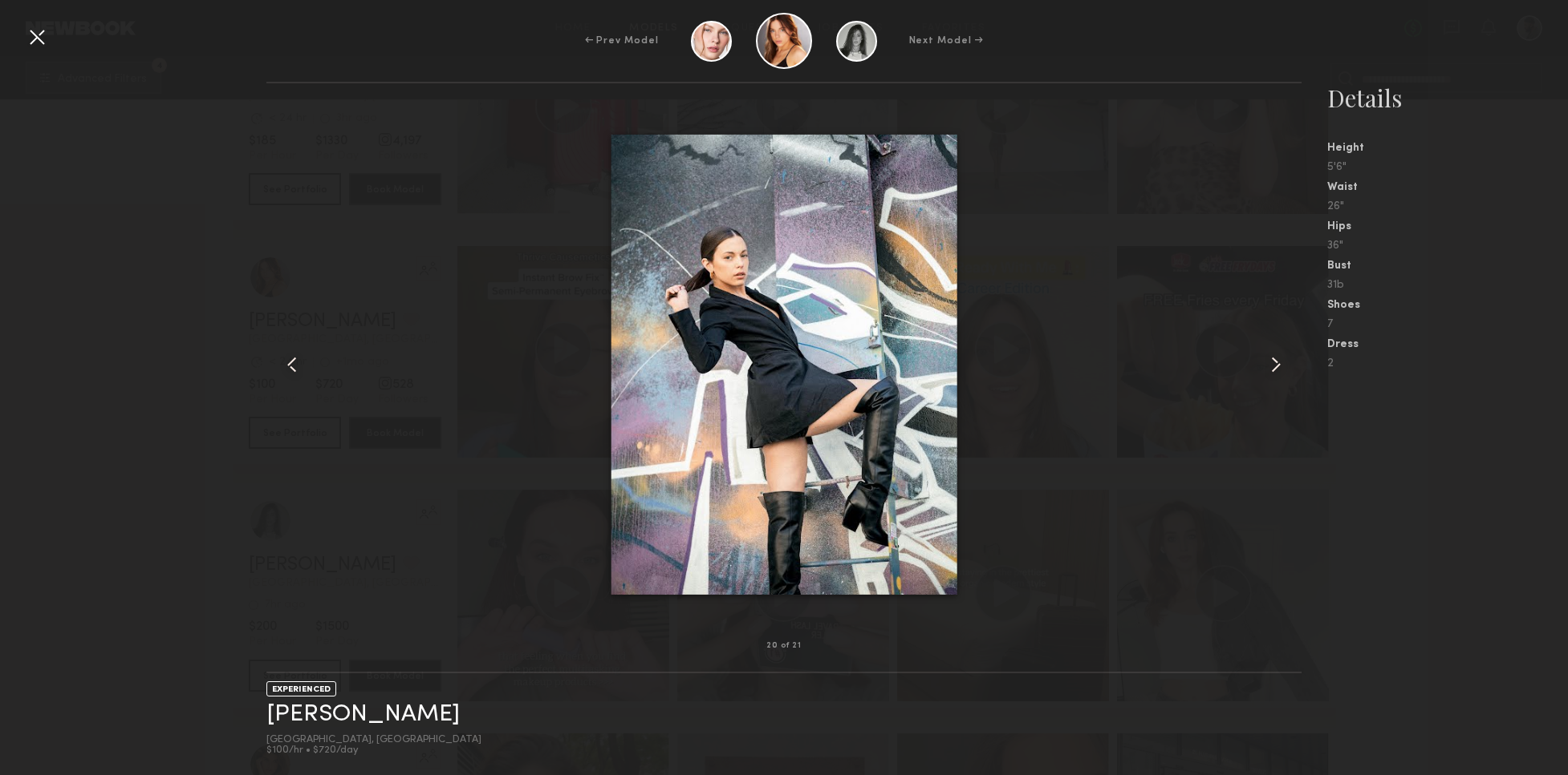
click at [292, 364] on common-icon at bounding box center [292, 365] width 26 height 26
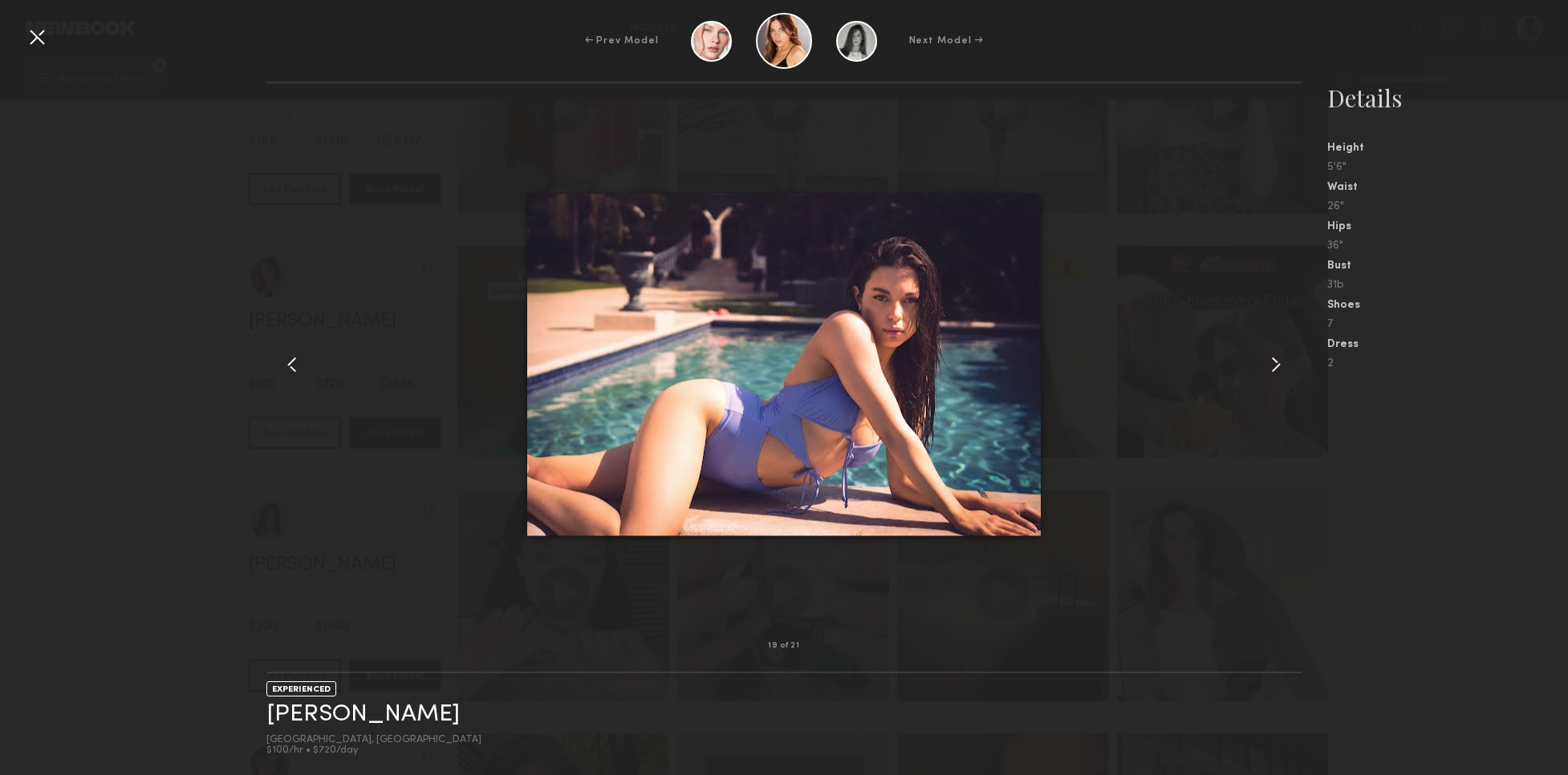
click at [284, 366] on common-icon at bounding box center [292, 365] width 26 height 26
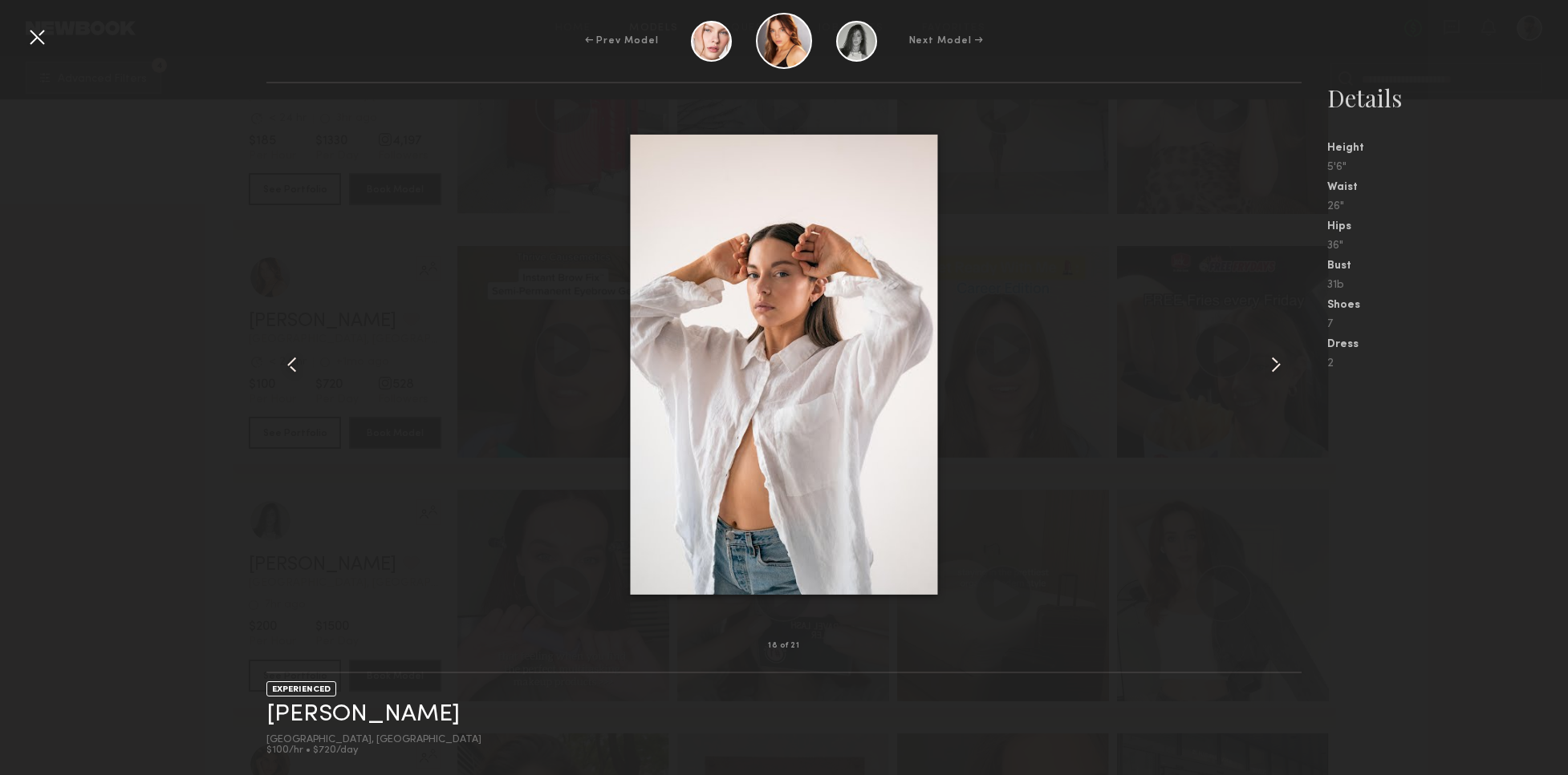
click at [284, 366] on common-icon at bounding box center [292, 365] width 26 height 26
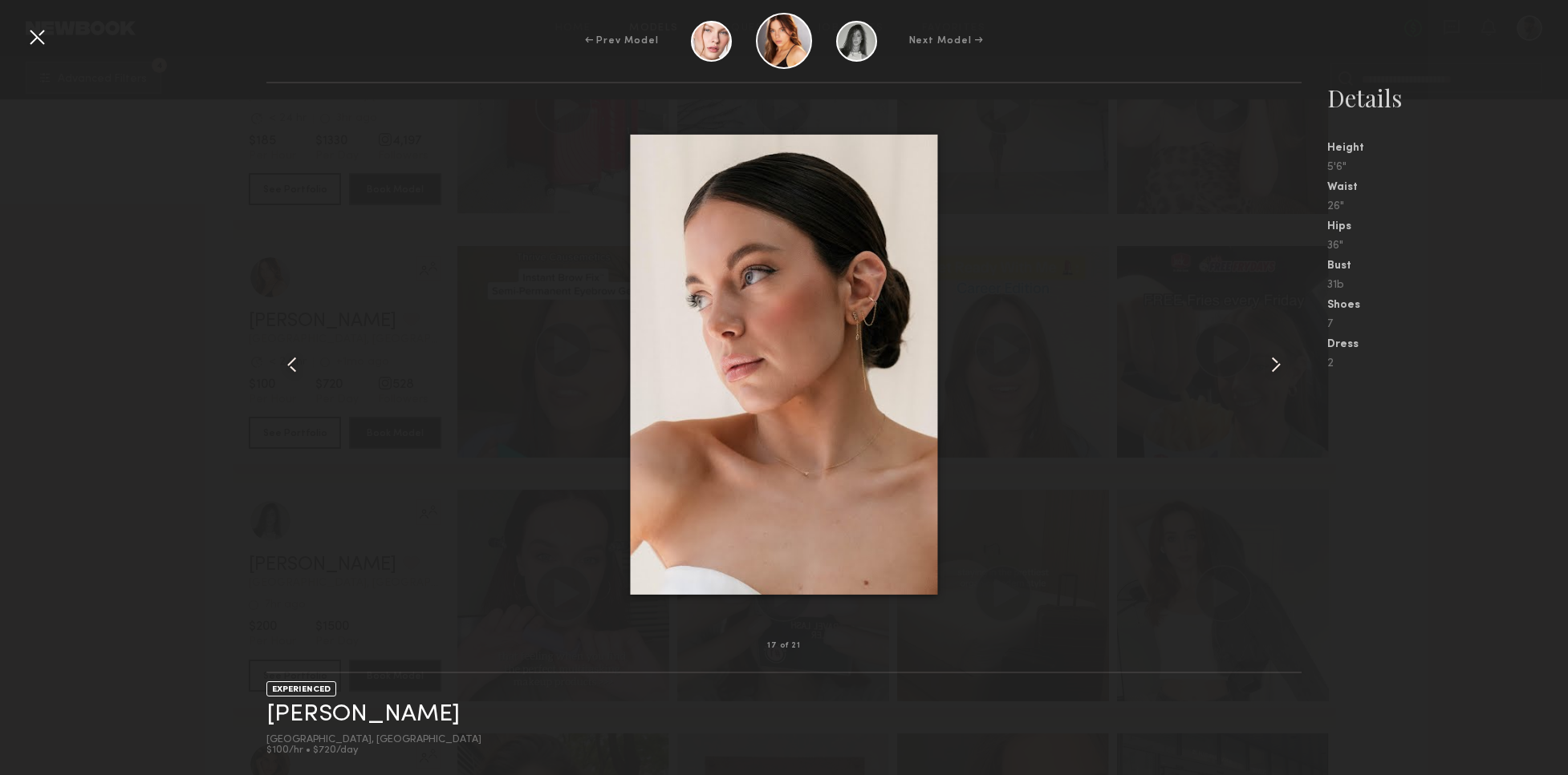
click at [282, 367] on common-icon at bounding box center [292, 365] width 26 height 26
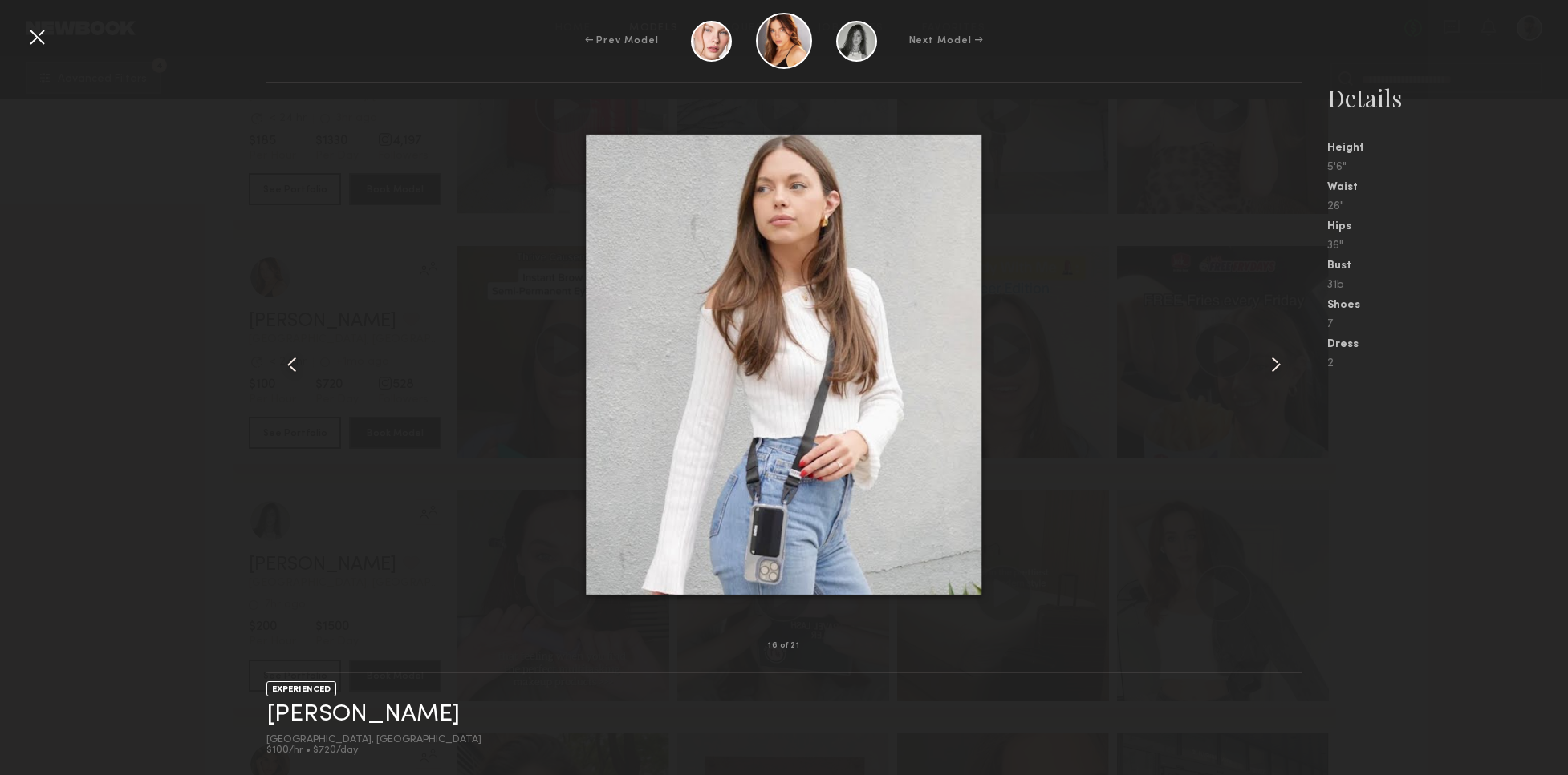
click at [281, 370] on common-icon at bounding box center [292, 365] width 26 height 26
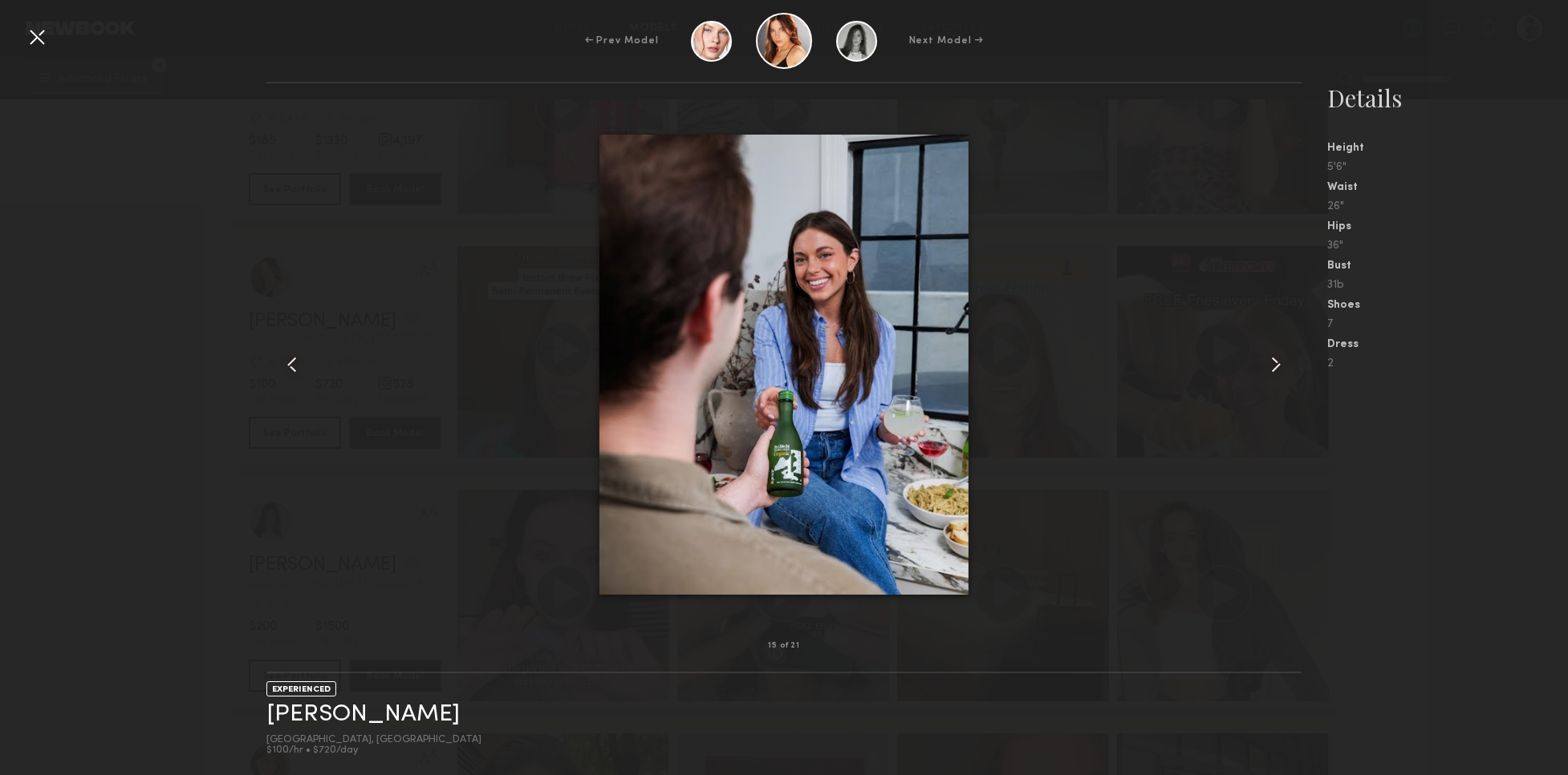
click at [395, 332] on div at bounding box center [784, 365] width 1035 height 512
drag, startPoint x: 32, startPoint y: 41, endPoint x: 42, endPoint y: 41, distance: 10.0
click at [28, 43] on div at bounding box center [37, 37] width 26 height 26
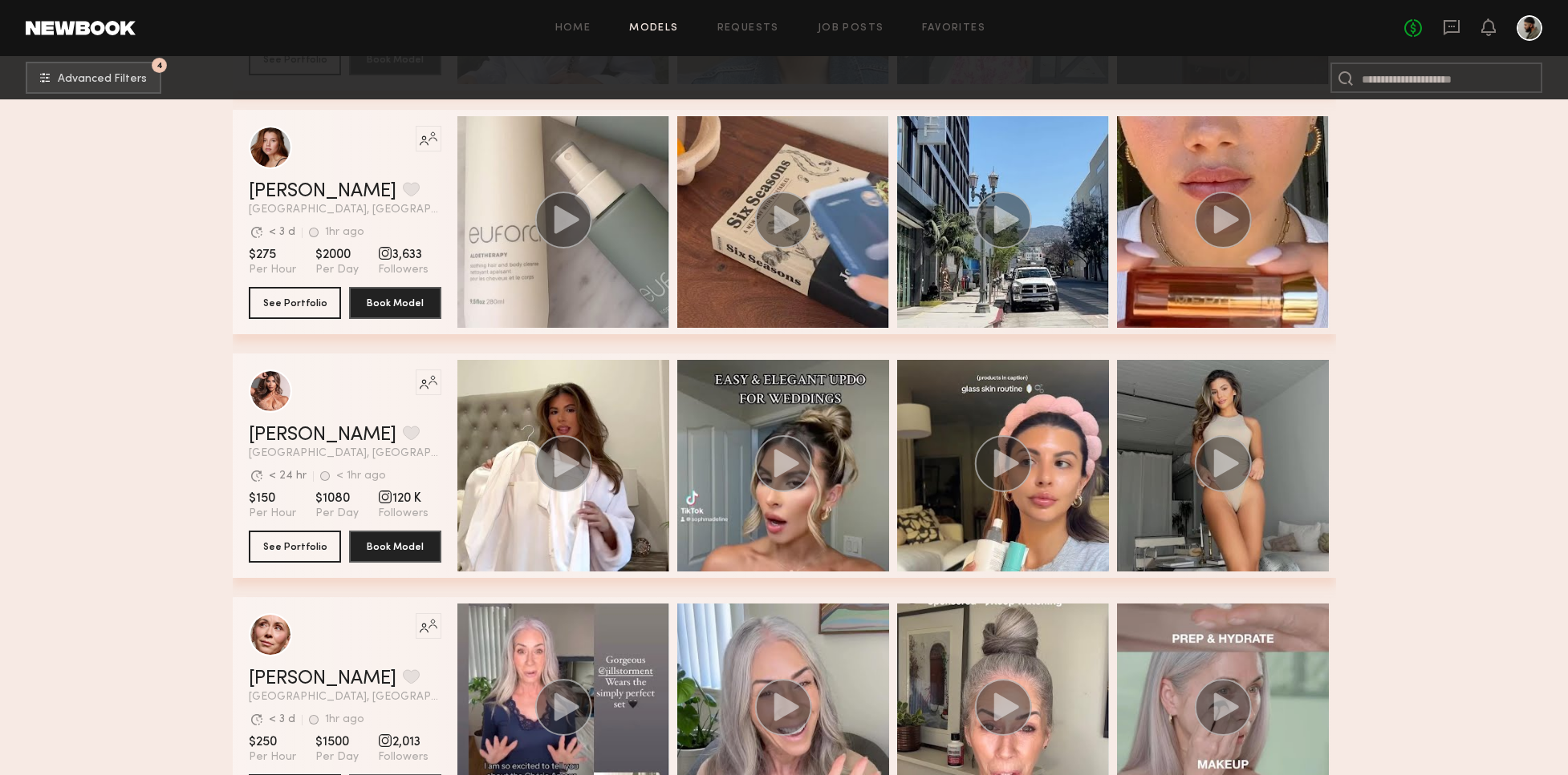
scroll to position [7351, 0]
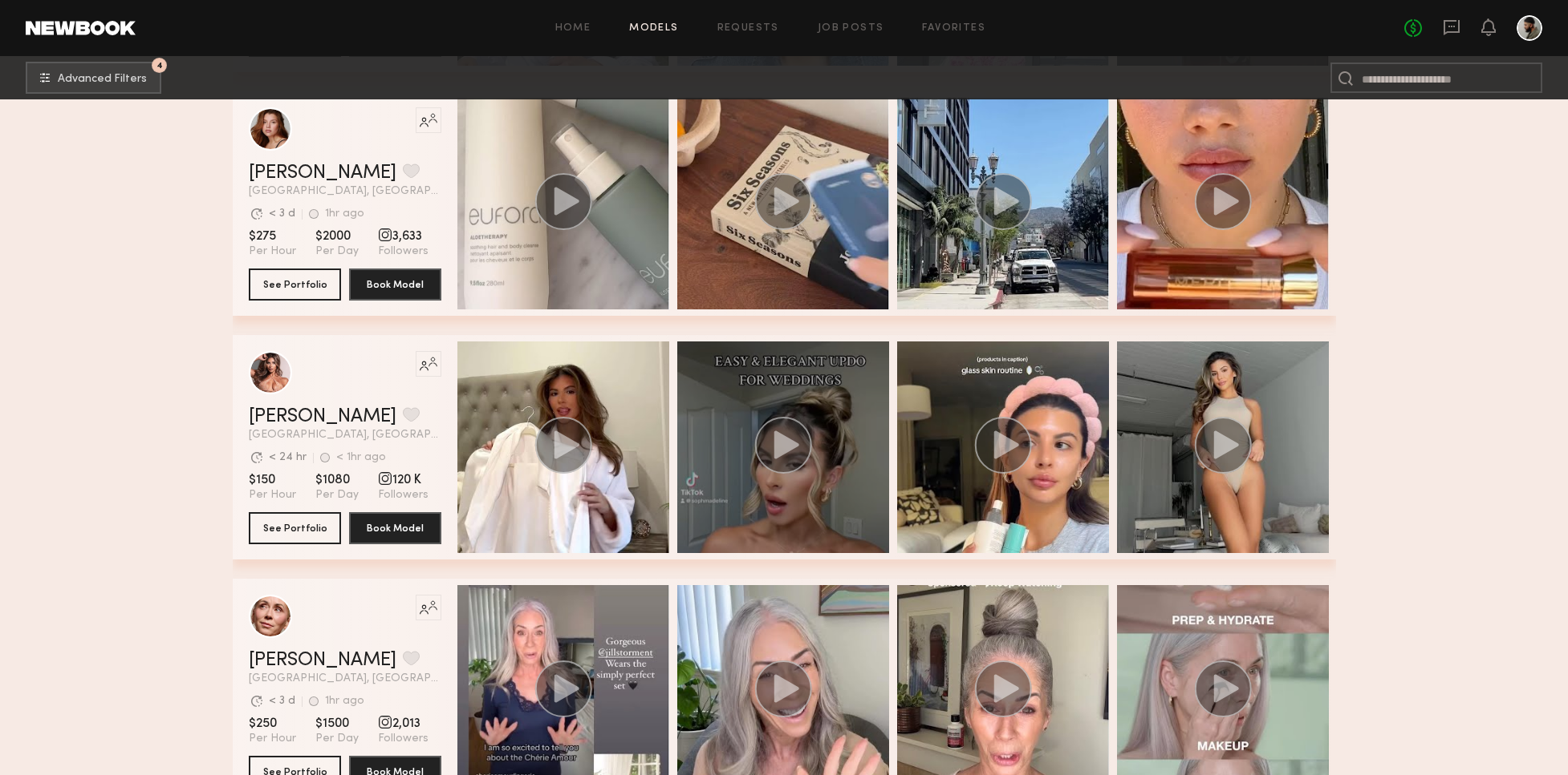
click at [793, 458] on circle "grid" at bounding box center [782, 445] width 57 height 57
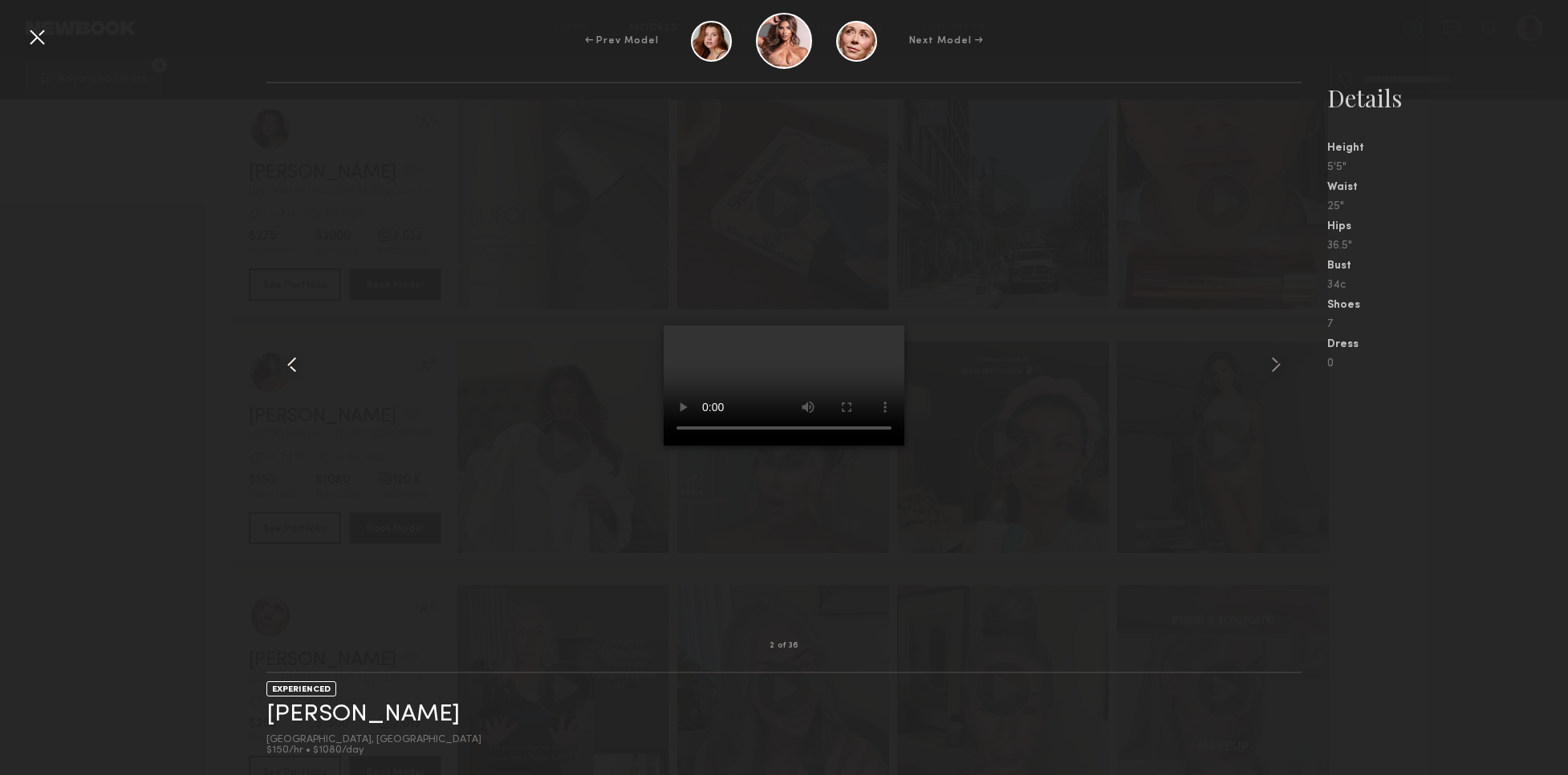
click at [307, 370] on div at bounding box center [287, 365] width 42 height 512
click at [1277, 366] on div at bounding box center [1280, 365] width 42 height 512
click at [1281, 369] on common-icon at bounding box center [1276, 365] width 26 height 26
click at [1254, 379] on div at bounding box center [784, 365] width 1035 height 512
click at [1271, 375] on common-icon at bounding box center [1276, 365] width 26 height 26
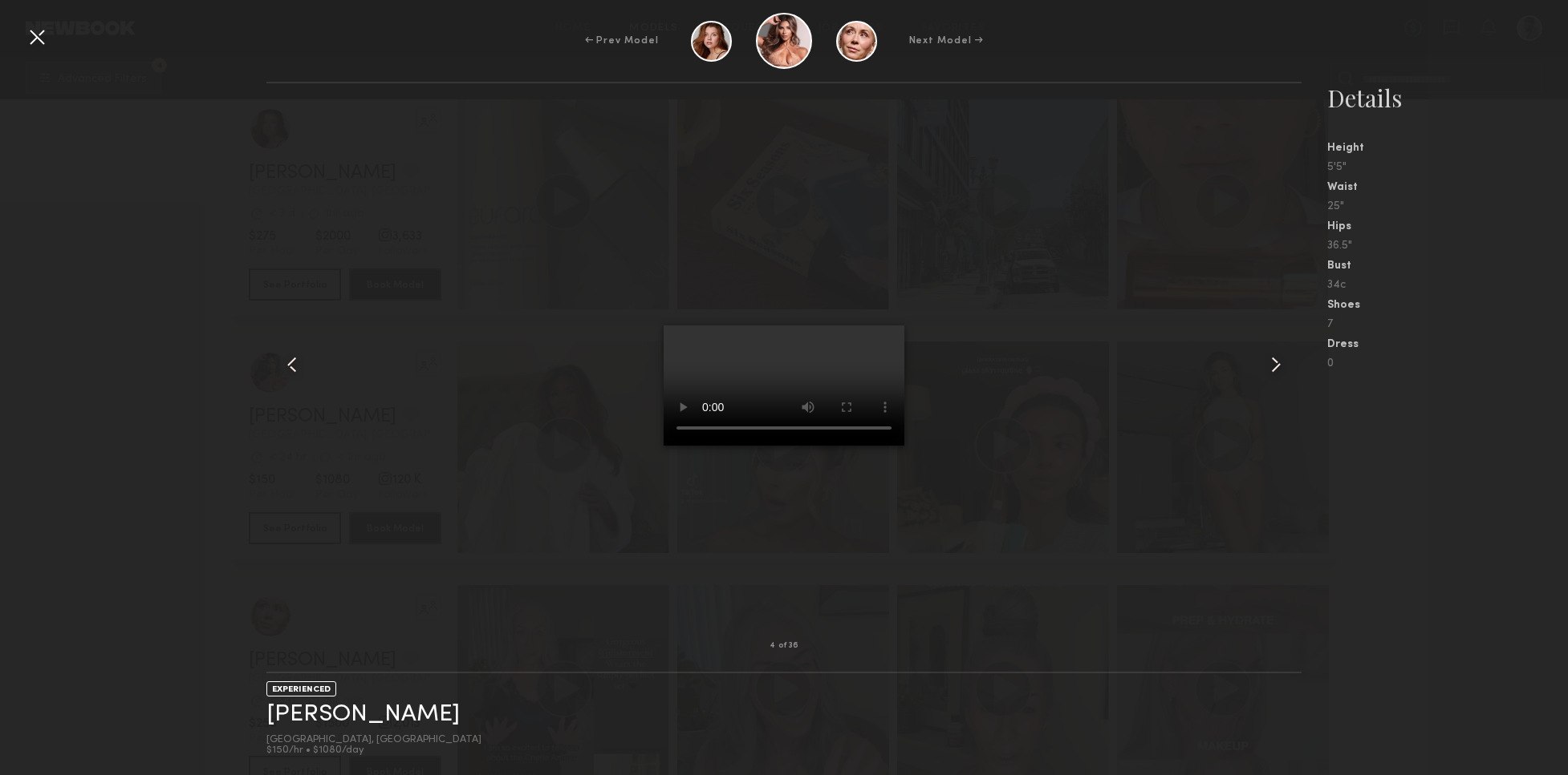
click at [545, 301] on div at bounding box center [784, 365] width 1035 height 512
click at [32, 46] on div at bounding box center [37, 37] width 26 height 26
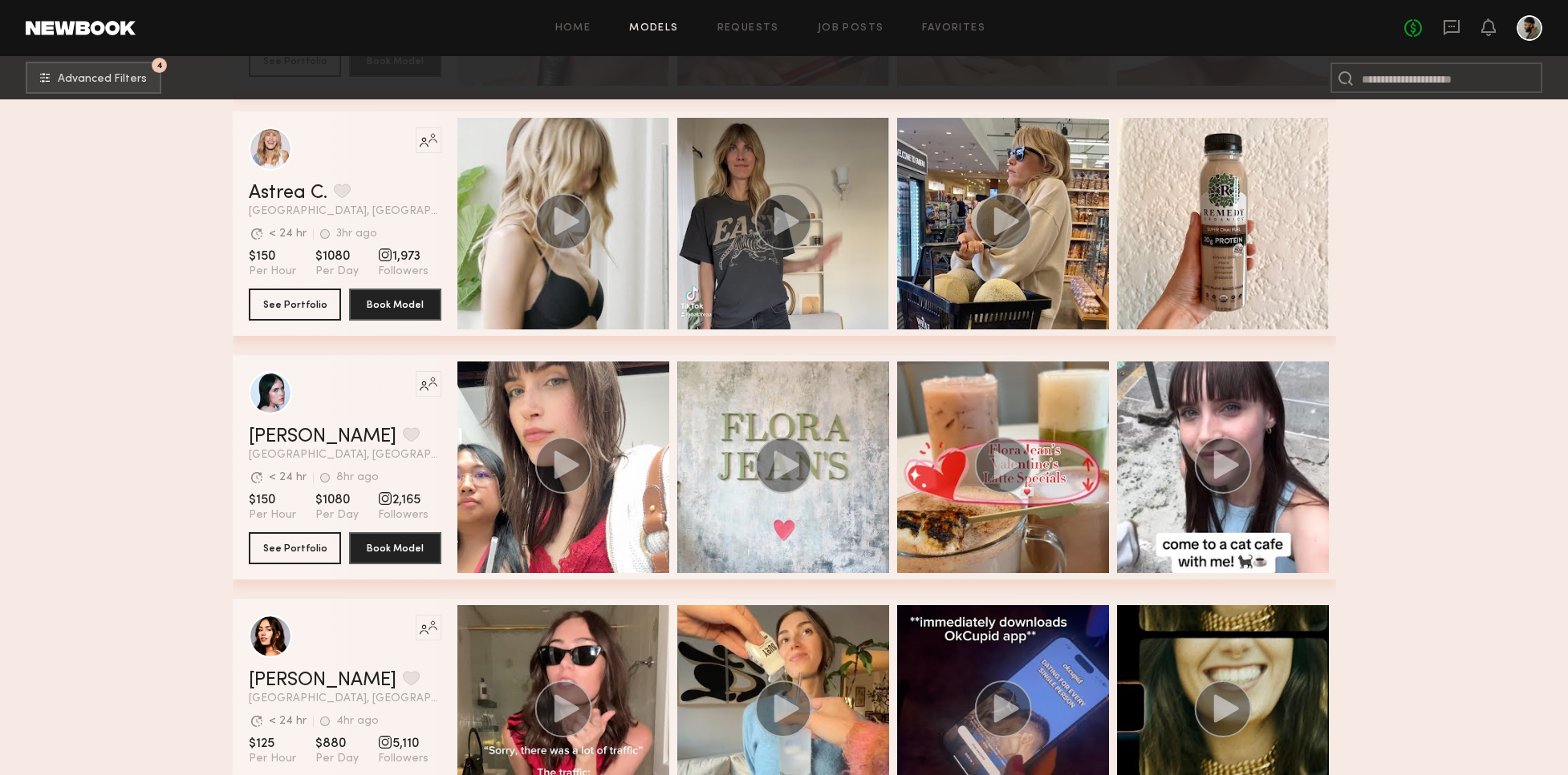
scroll to position [10124, 0]
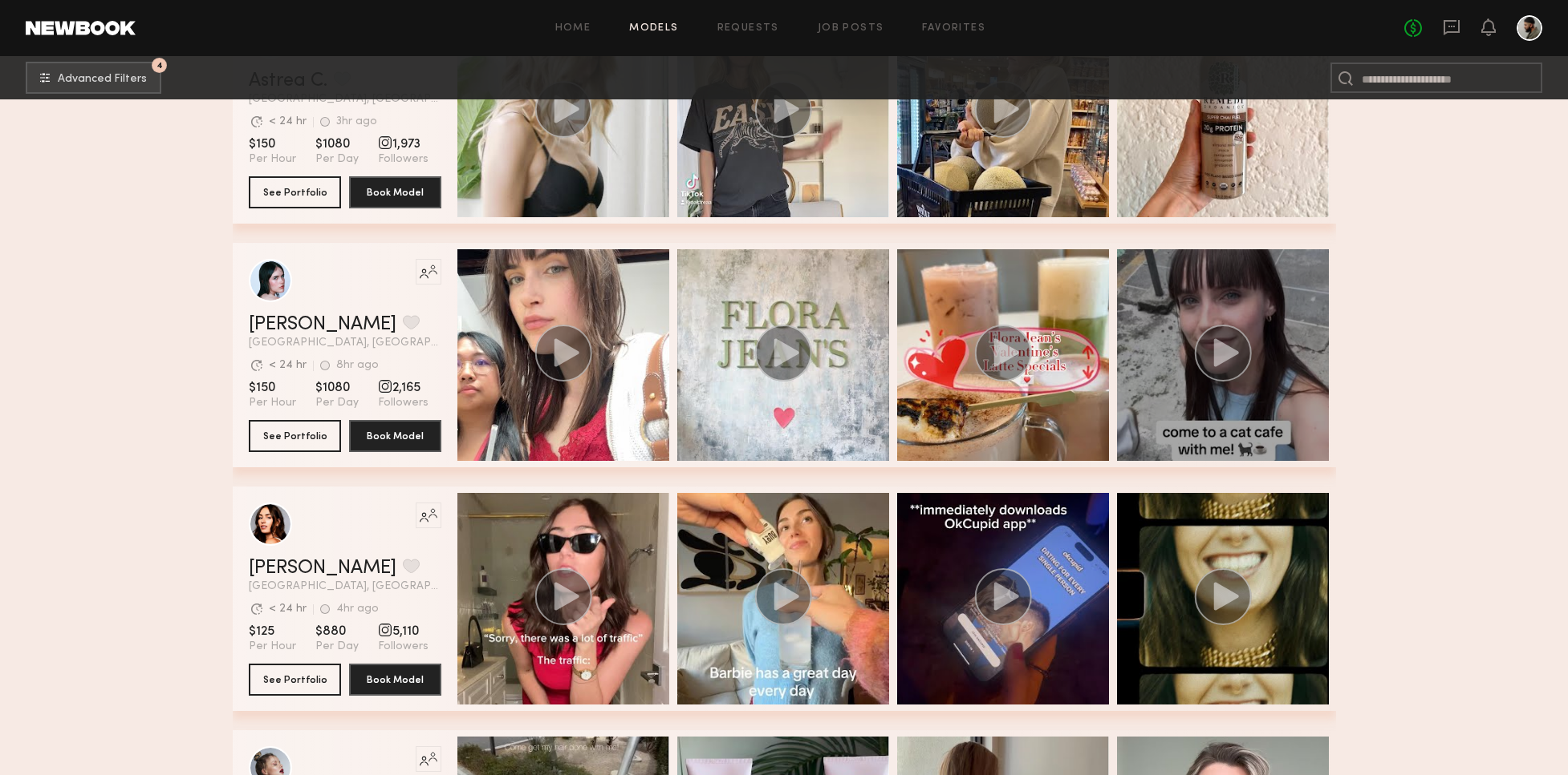
click at [1217, 343] on icon "grid" at bounding box center [1225, 352] width 25 height 28
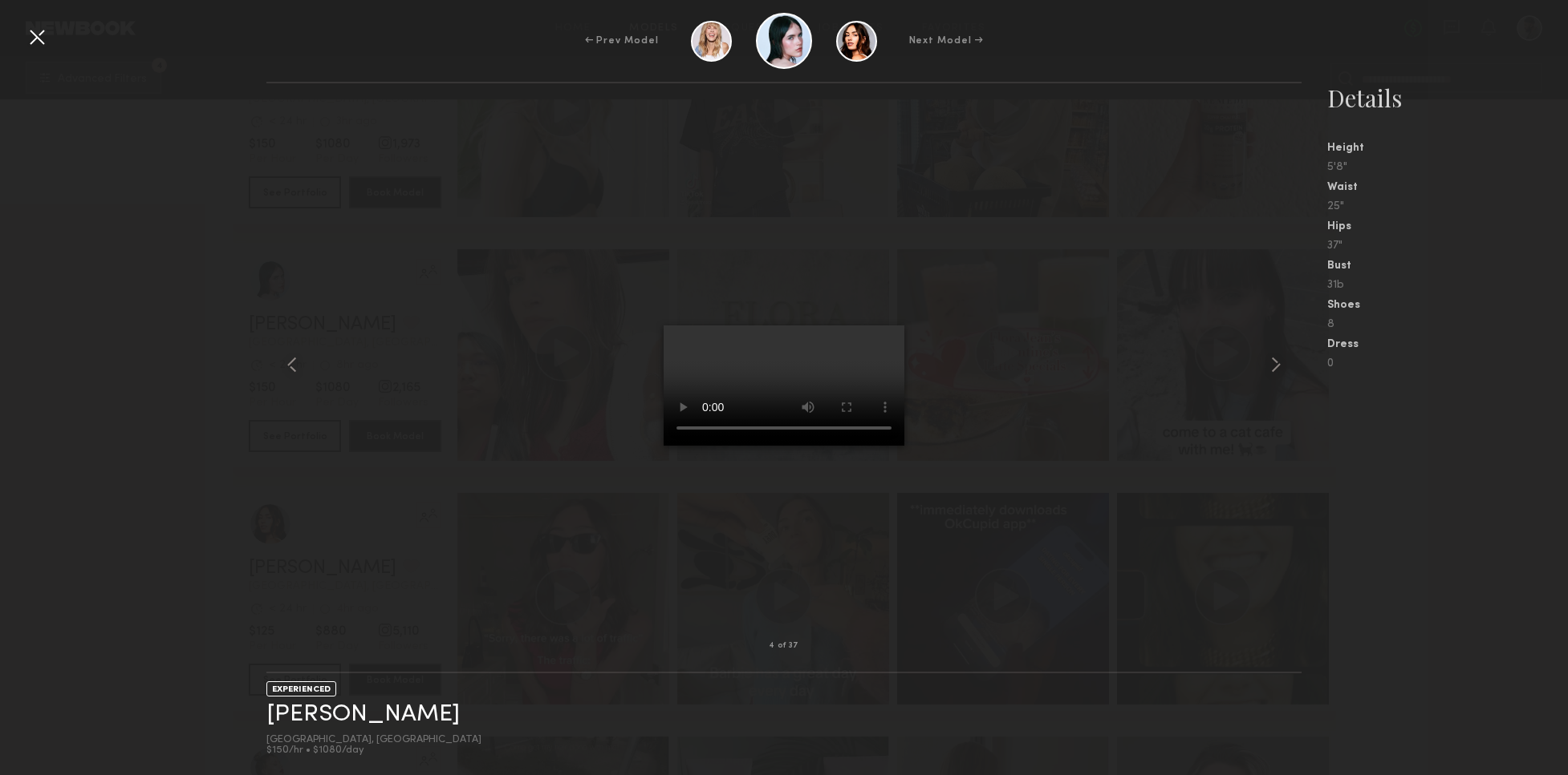
click at [862, 325] on video at bounding box center [784, 385] width 240 height 120
click at [782, 445] on video at bounding box center [784, 385] width 240 height 120
click at [1271, 368] on common-icon at bounding box center [1276, 365] width 26 height 26
click at [1276, 368] on common-icon at bounding box center [1276, 365] width 26 height 26
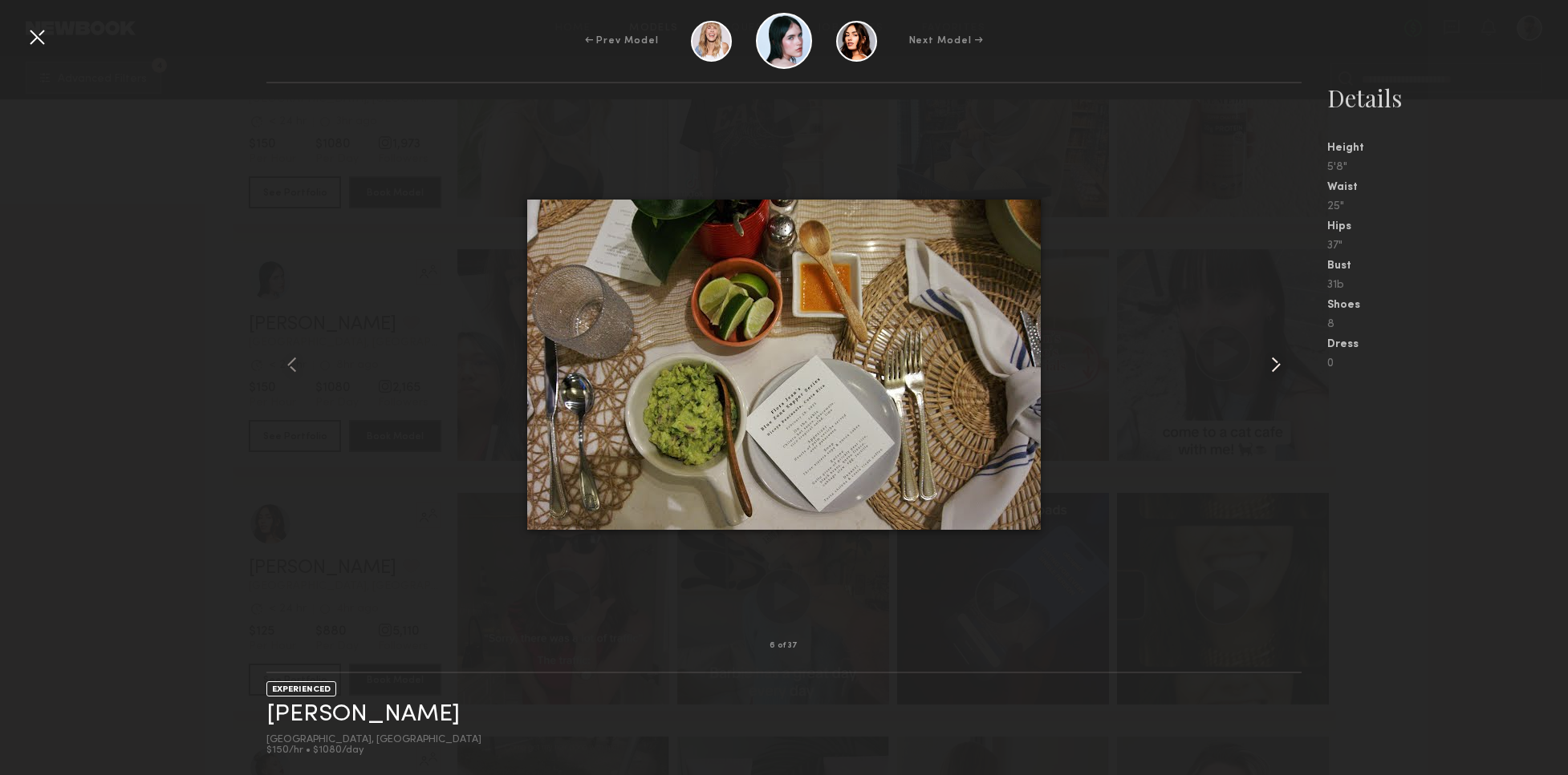
click at [1267, 362] on common-icon at bounding box center [1276, 365] width 26 height 26
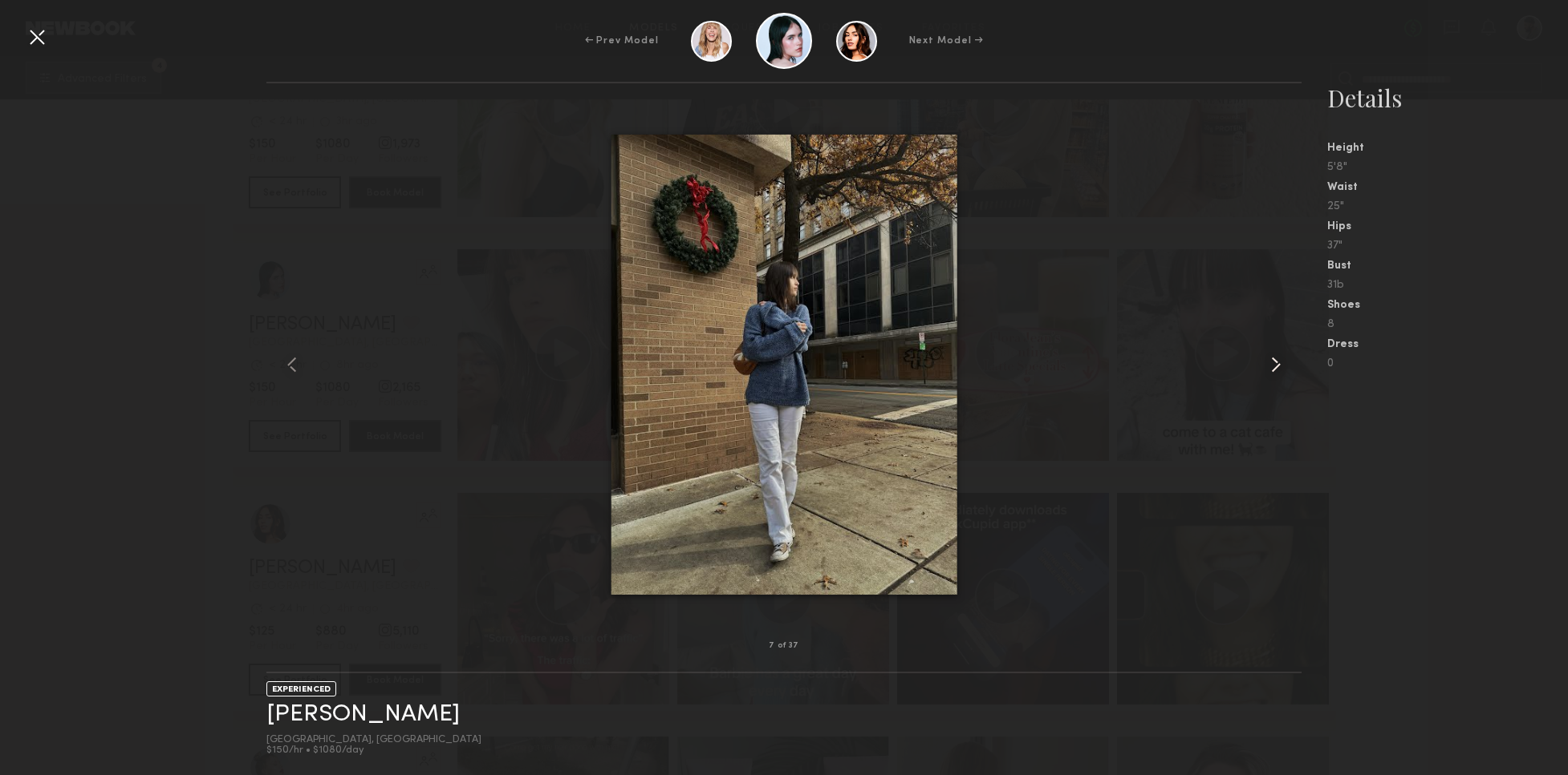
click at [1276, 363] on common-icon at bounding box center [1276, 365] width 26 height 26
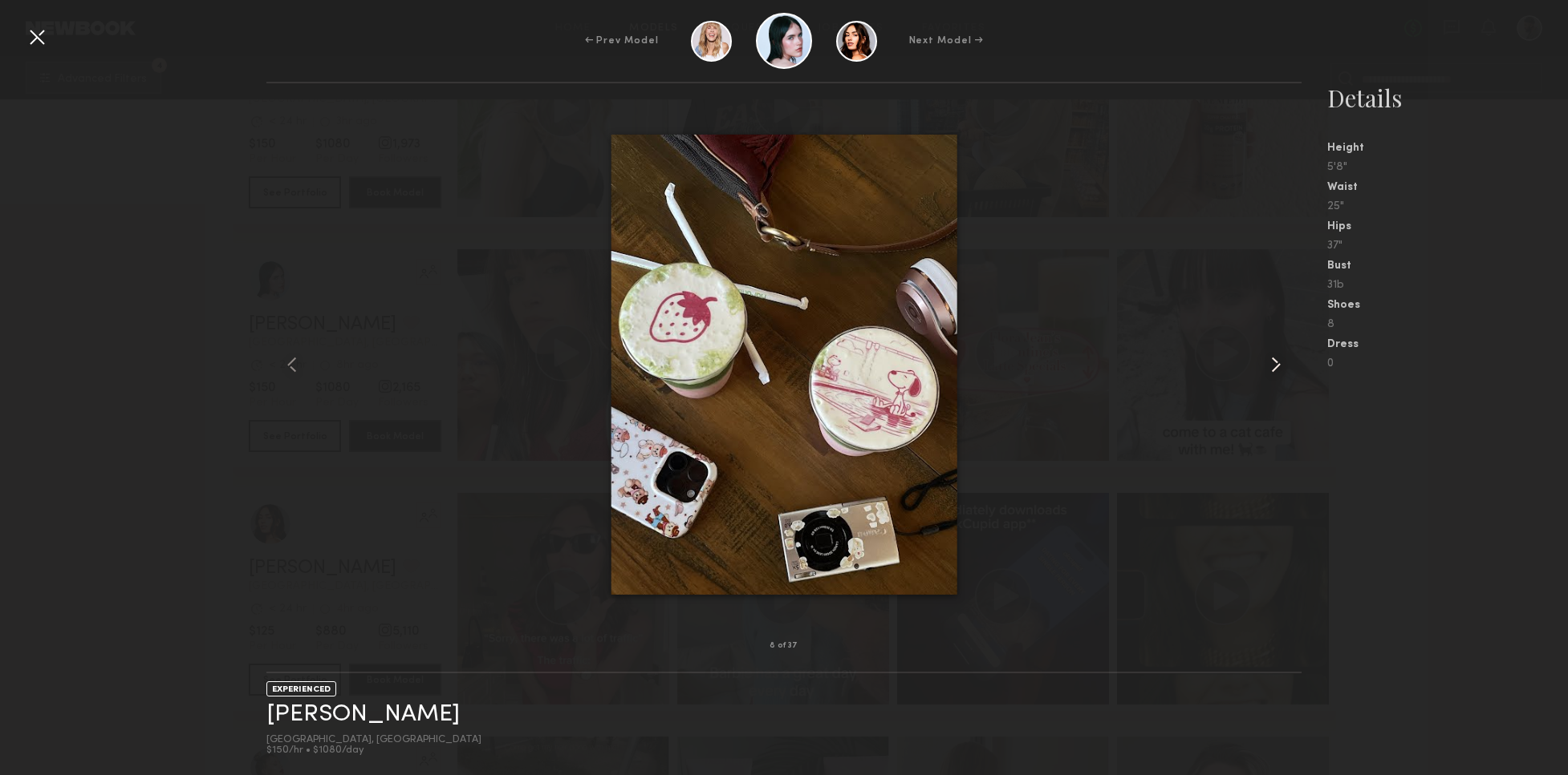
click at [1277, 363] on common-icon at bounding box center [1276, 365] width 26 height 26
click at [1277, 364] on common-icon at bounding box center [1276, 365] width 26 height 26
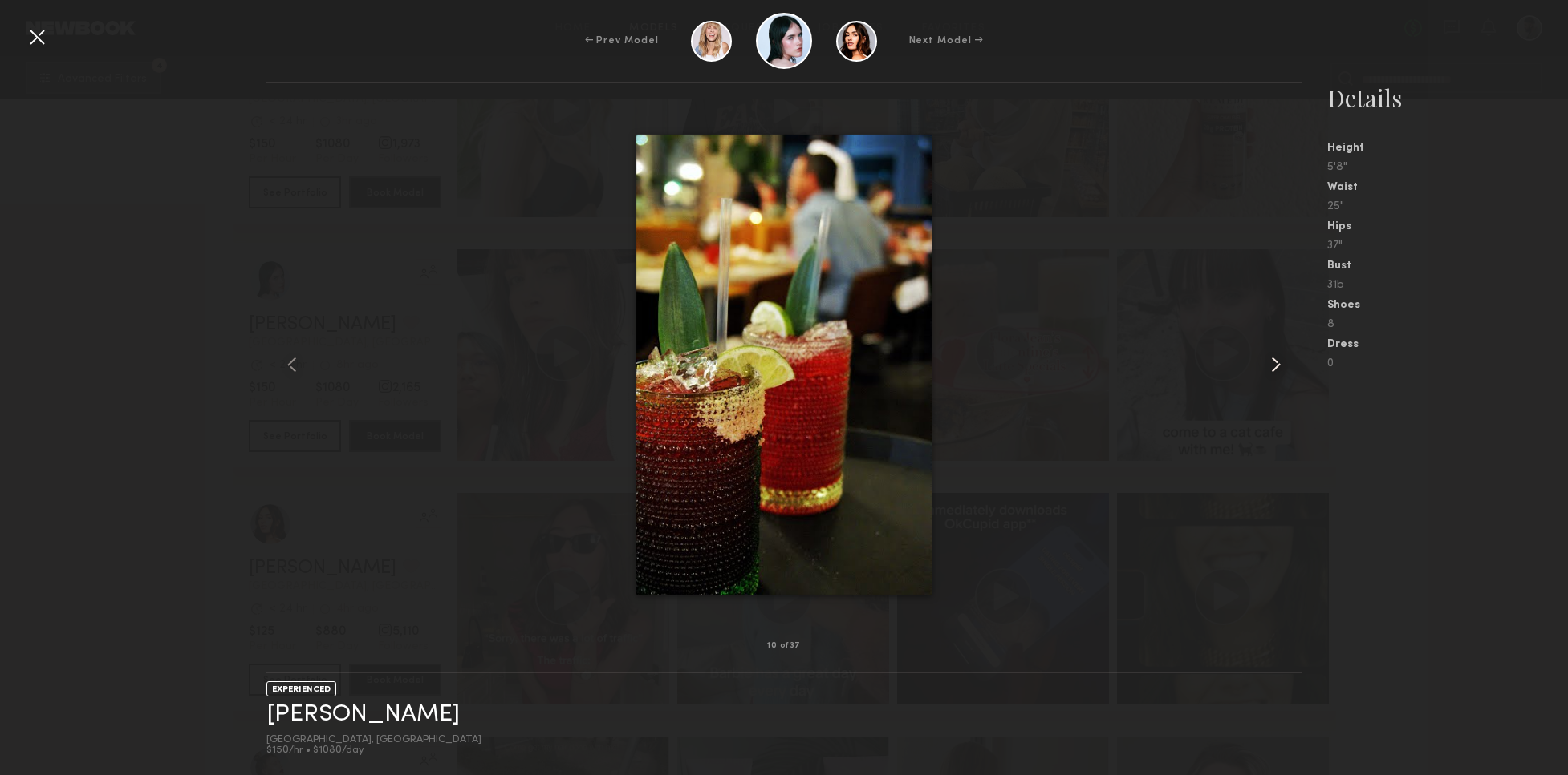
click at [1277, 364] on common-icon at bounding box center [1276, 365] width 26 height 26
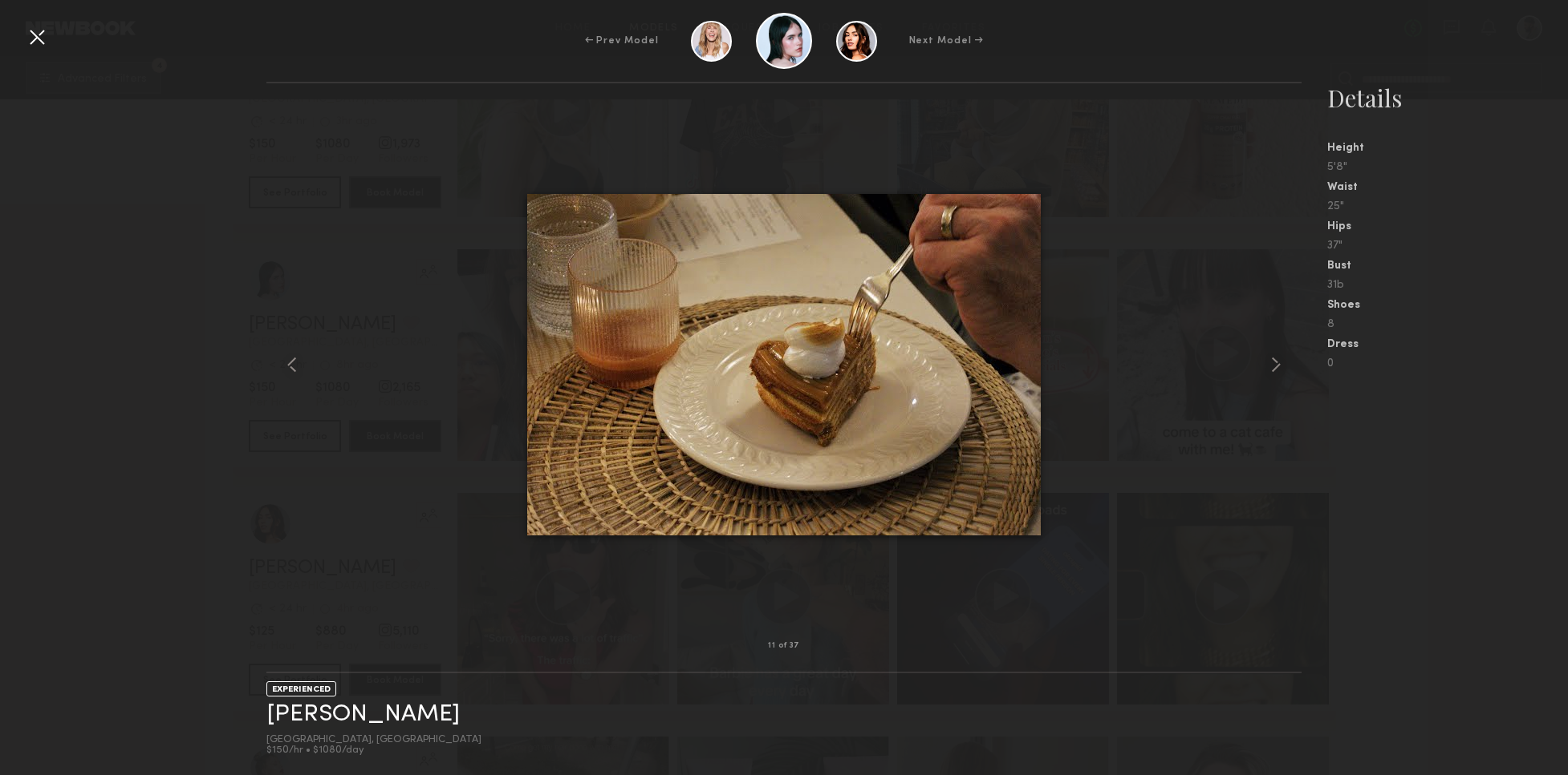
click at [1398, 456] on nb-gallery-model-stats "Details Height 5'8" Waist 25" Hips 37" Bust 31b Shoes 8 Dress 0" at bounding box center [1434, 428] width 267 height 693
click at [42, 33] on div at bounding box center [37, 37] width 26 height 26
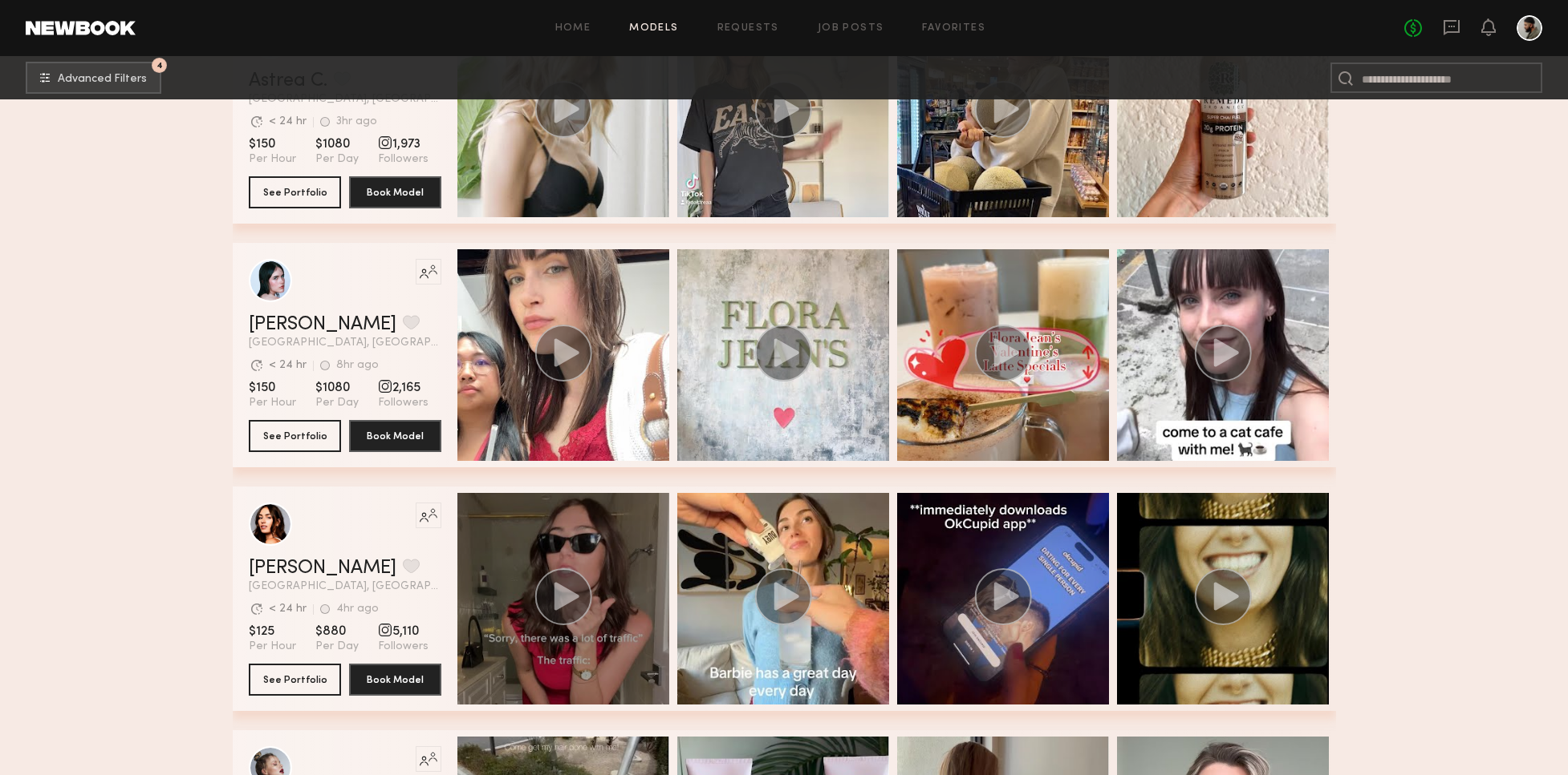
click at [580, 601] on circle "grid" at bounding box center [562, 596] width 57 height 57
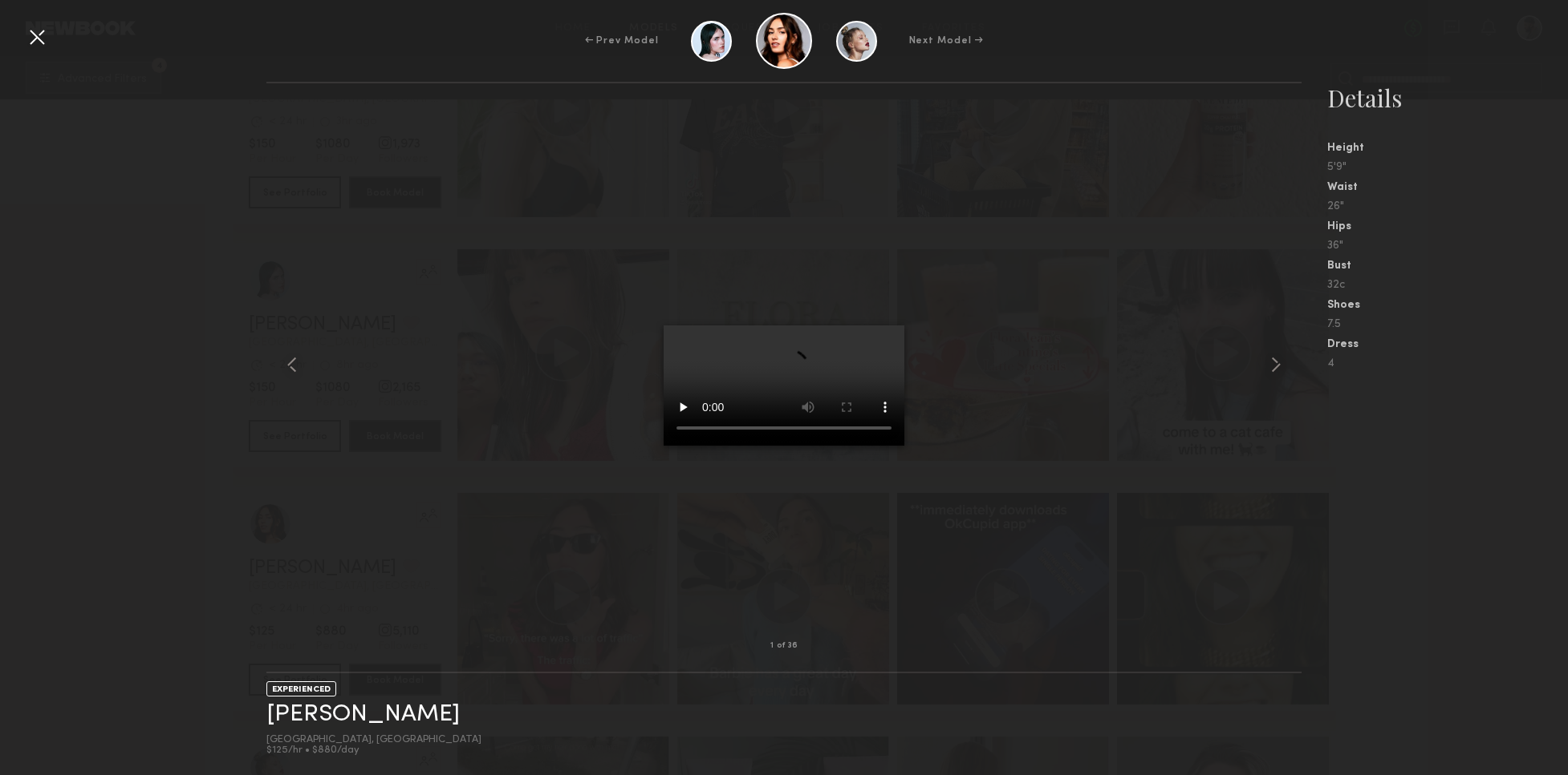
click at [879, 336] on video at bounding box center [784, 385] width 240 height 120
click at [886, 325] on video at bounding box center [784, 385] width 240 height 120
click at [1269, 369] on common-icon at bounding box center [1276, 365] width 26 height 26
click at [34, 36] on div at bounding box center [37, 37] width 26 height 26
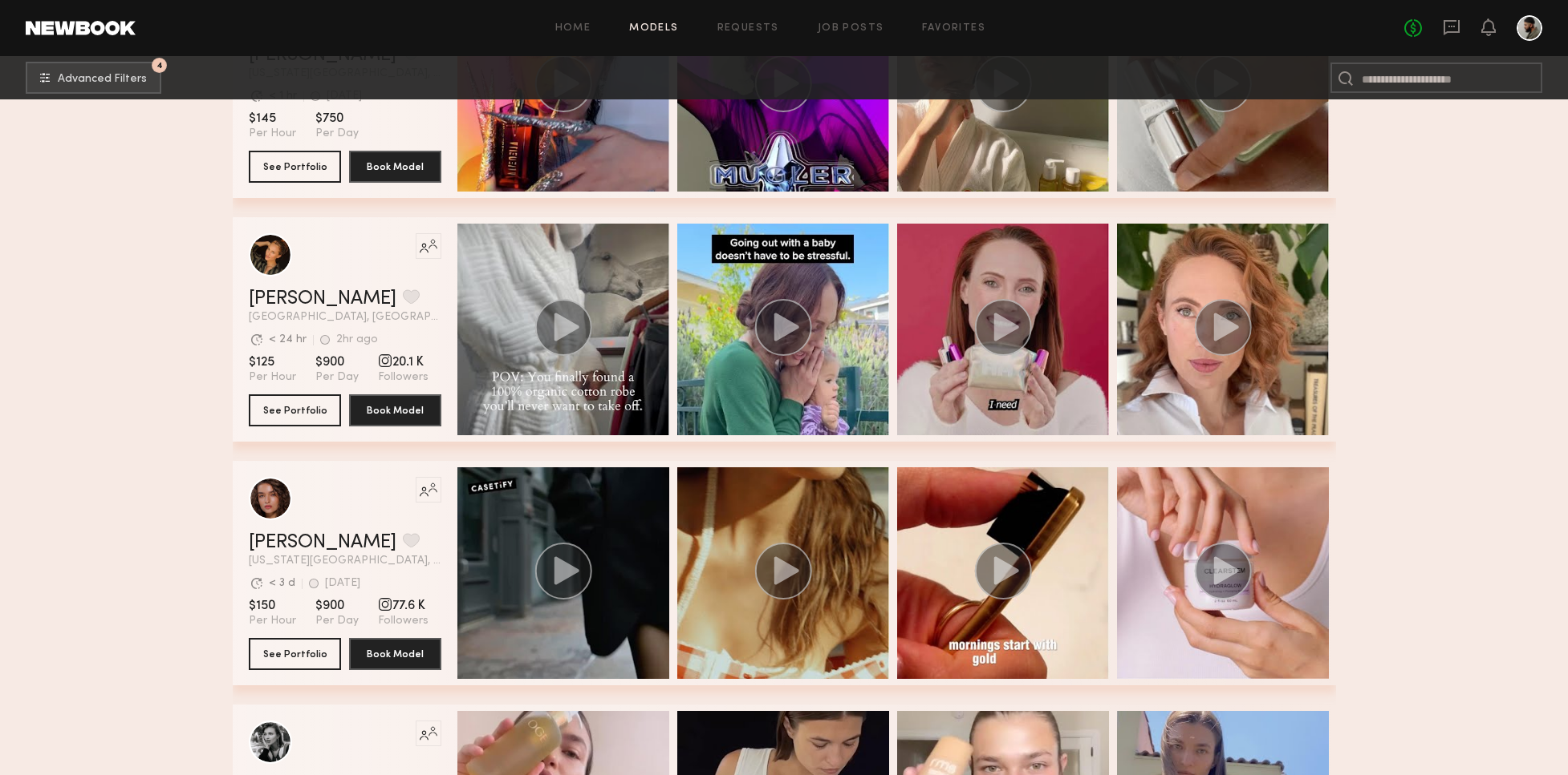
scroll to position [11400, 0]
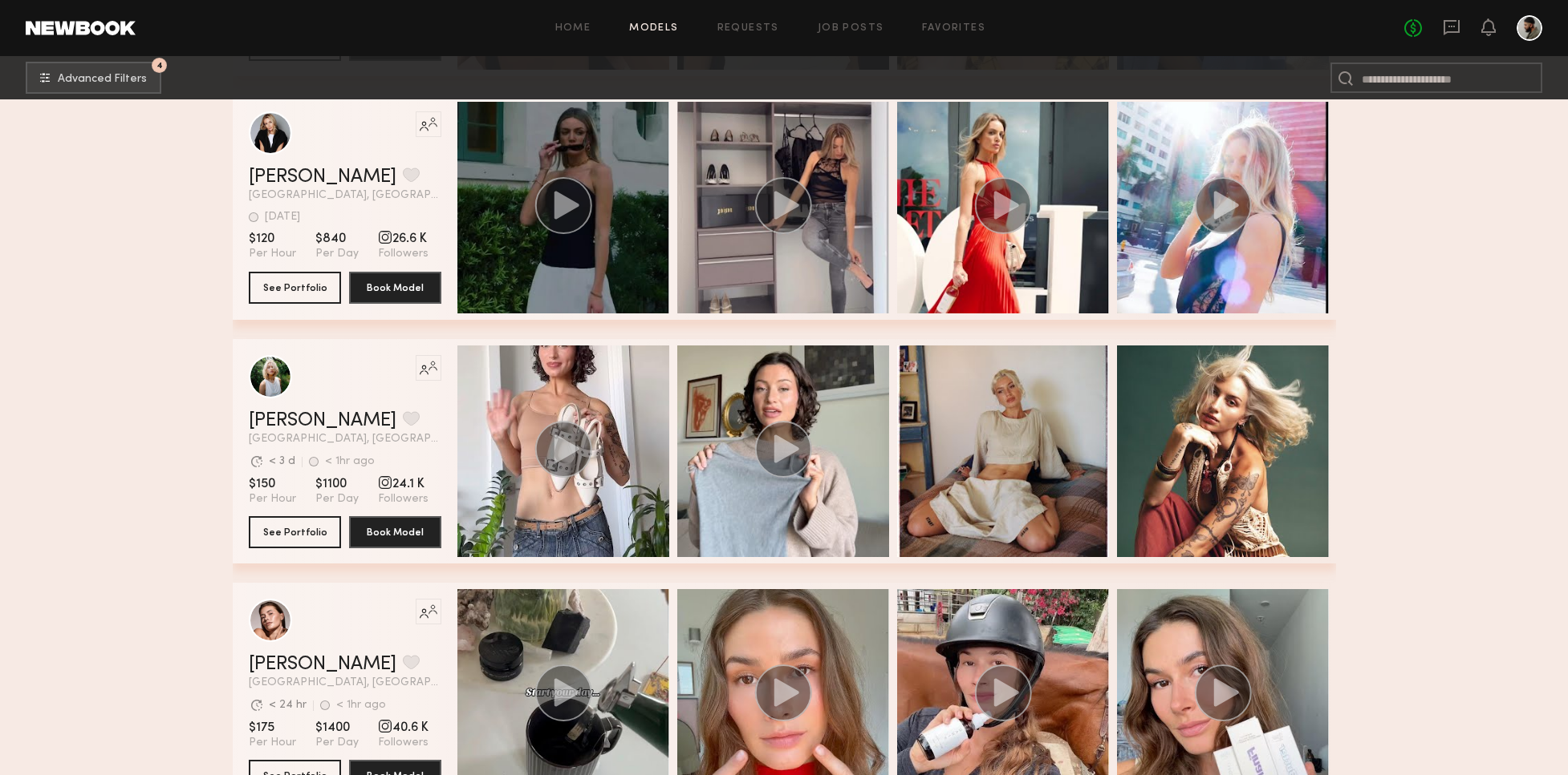
scroll to position [12175, 0]
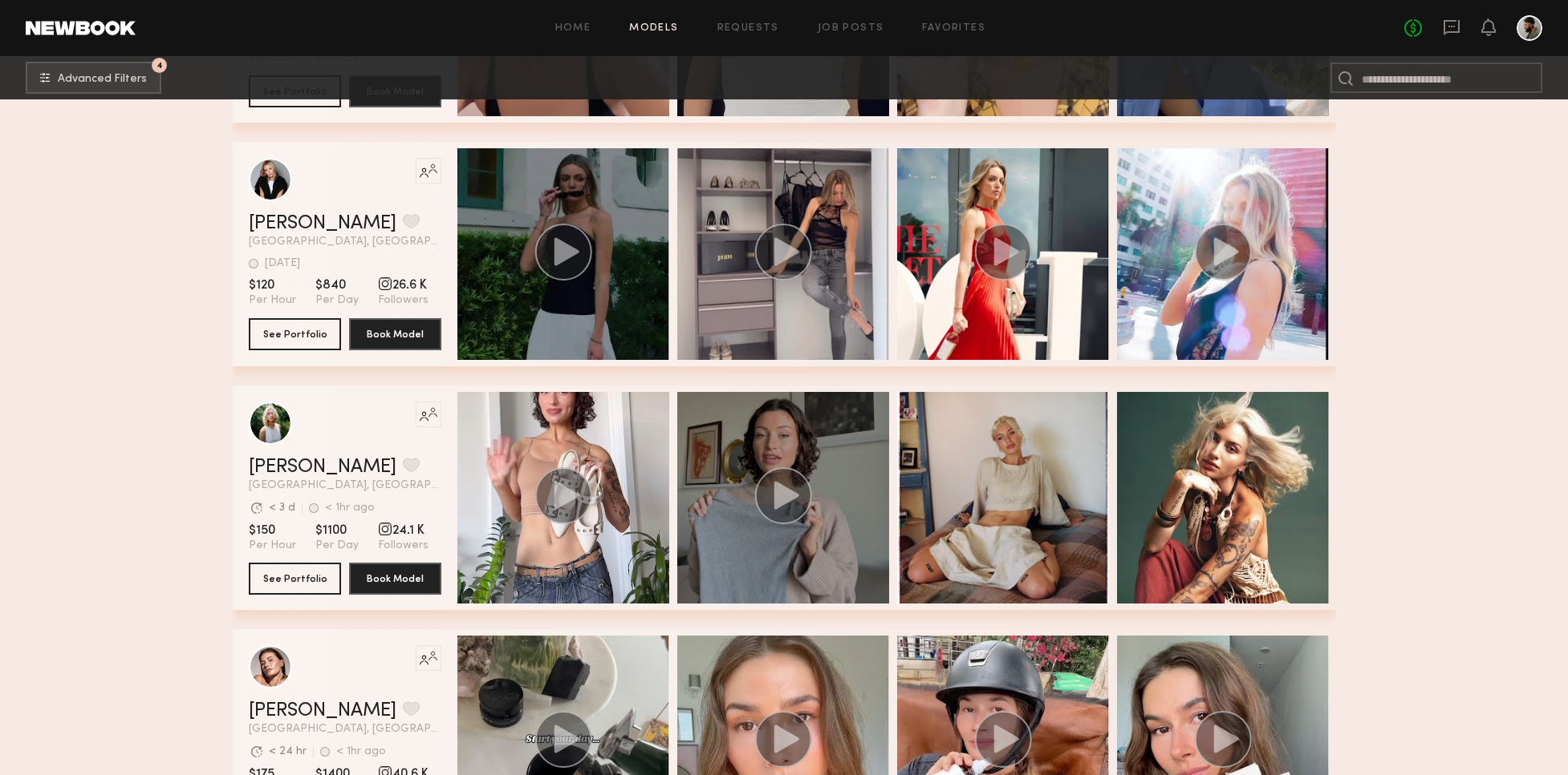
click at [787, 497] on icon "grid" at bounding box center [786, 495] width 25 height 28
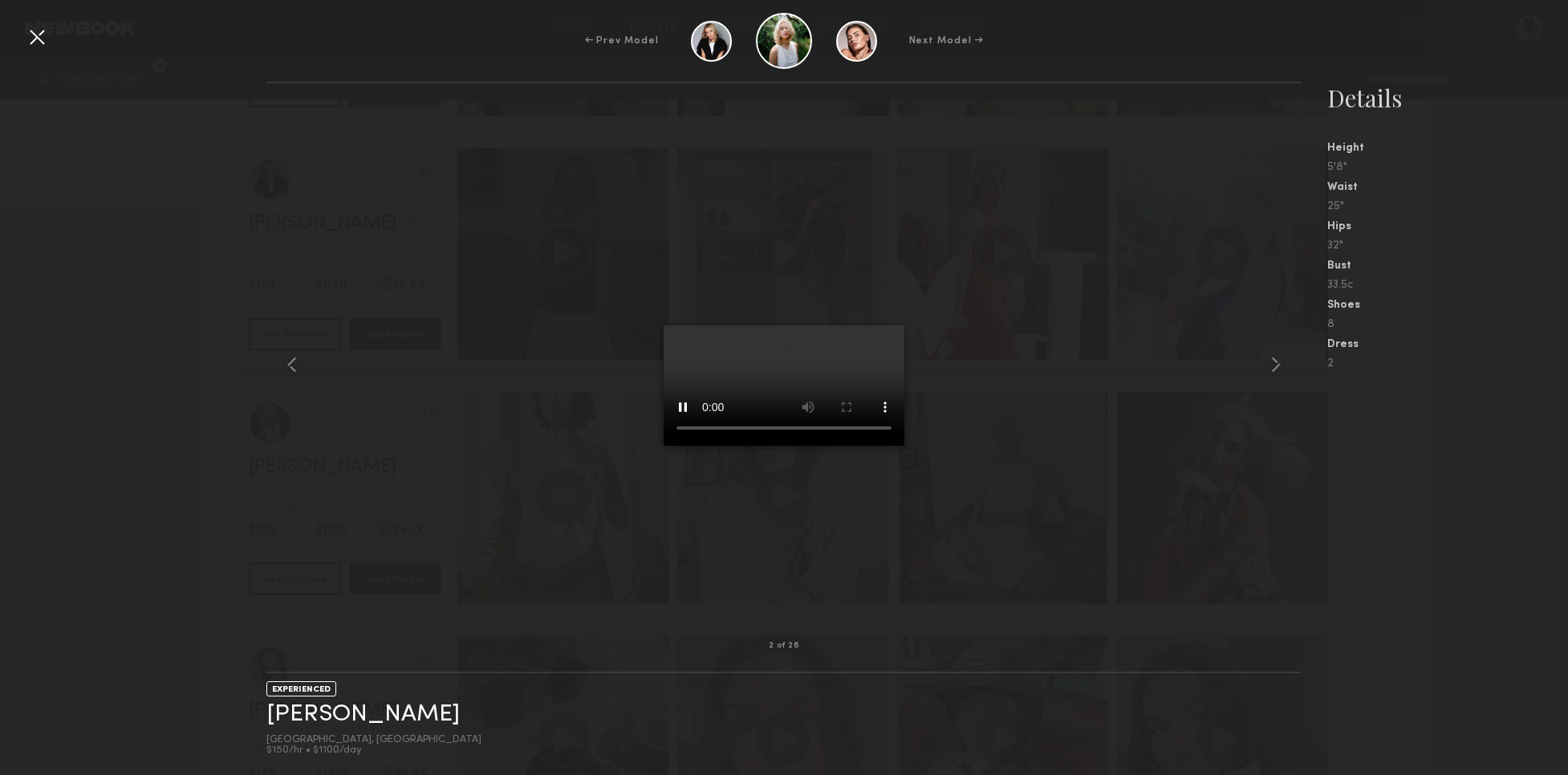
click at [880, 325] on video at bounding box center [784, 385] width 240 height 120
click at [297, 354] on common-icon at bounding box center [292, 365] width 26 height 26
click at [34, 38] on div at bounding box center [37, 37] width 26 height 26
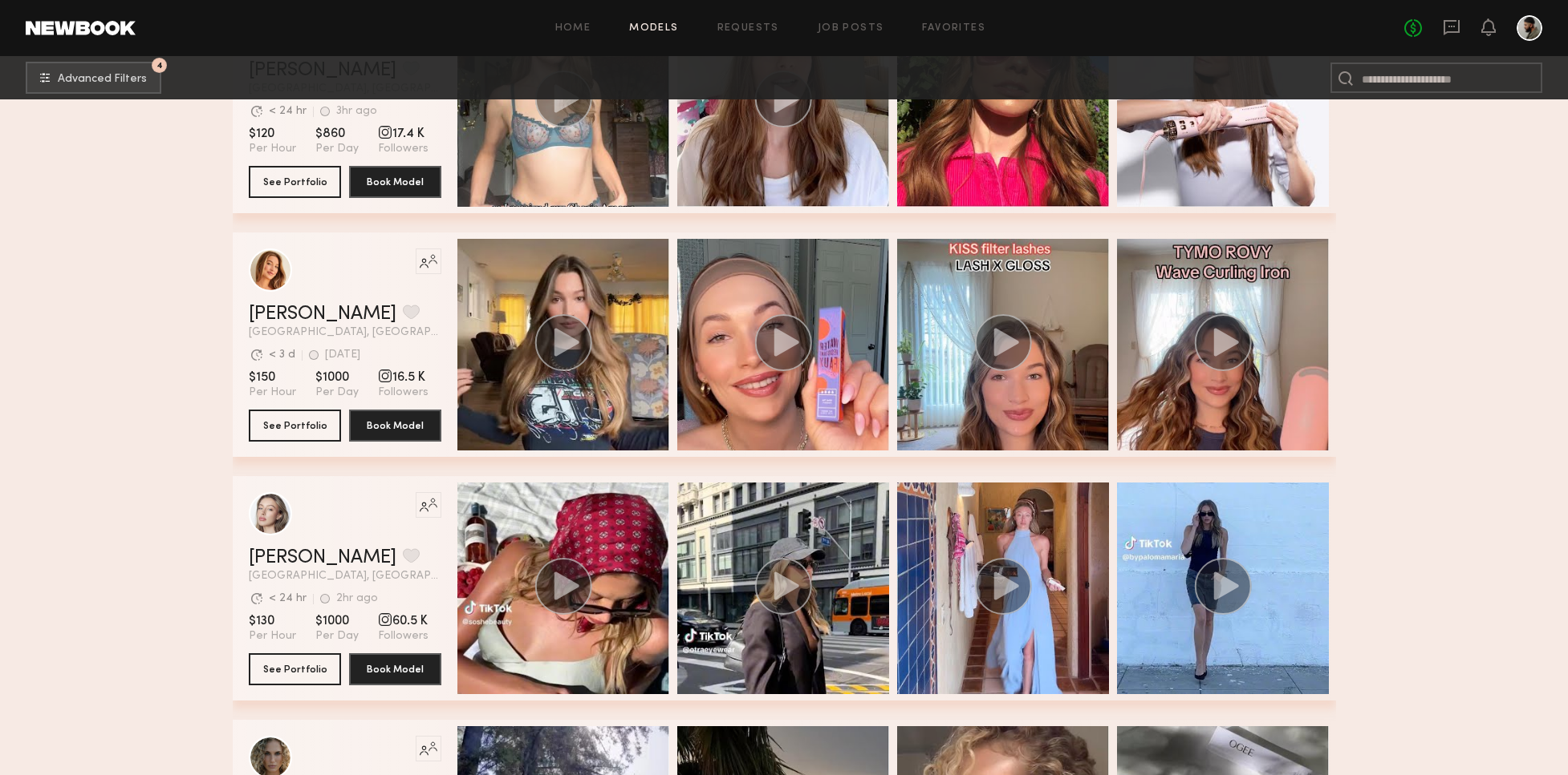
scroll to position [13075, 0]
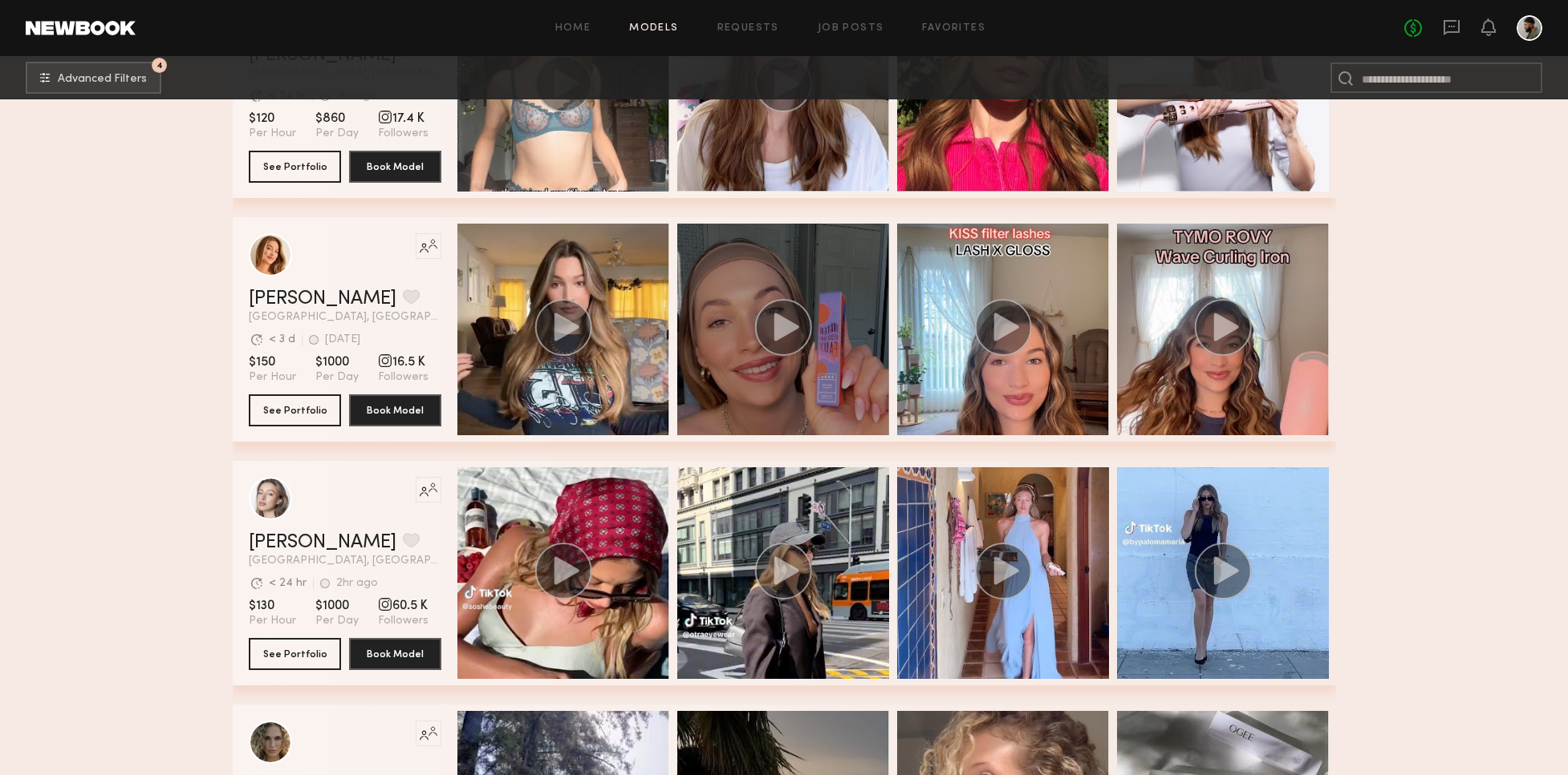
click at [774, 324] on icon "grid" at bounding box center [786, 326] width 25 height 28
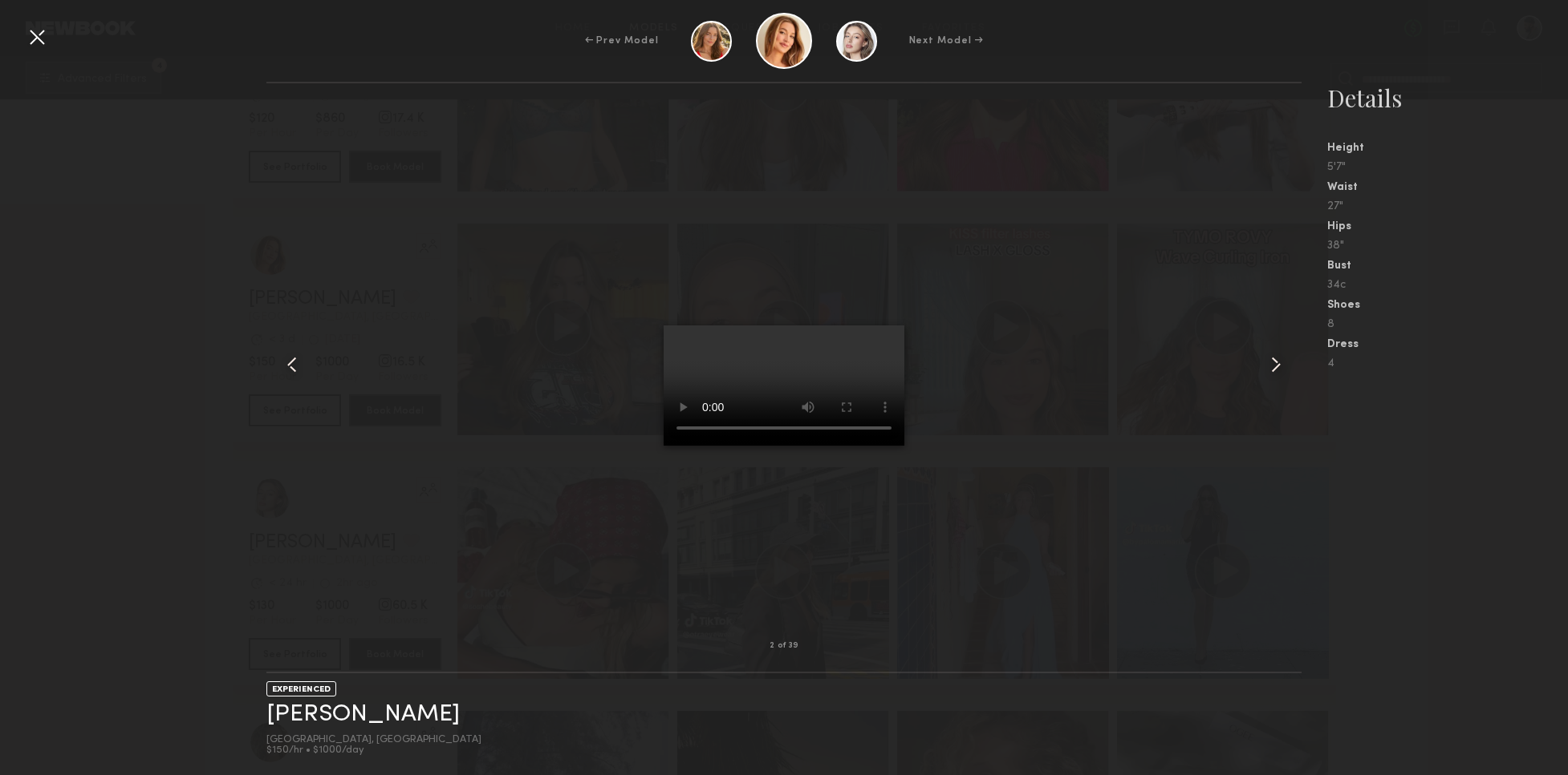
click at [885, 325] on video at bounding box center [784, 385] width 240 height 120
drag, startPoint x: 741, startPoint y: 596, endPoint x: 792, endPoint y: 555, distance: 65.4
click at [792, 445] on video at bounding box center [784, 385] width 240 height 120
click at [788, 445] on video at bounding box center [784, 385] width 240 height 120
click at [1284, 366] on common-icon at bounding box center [1276, 365] width 26 height 26
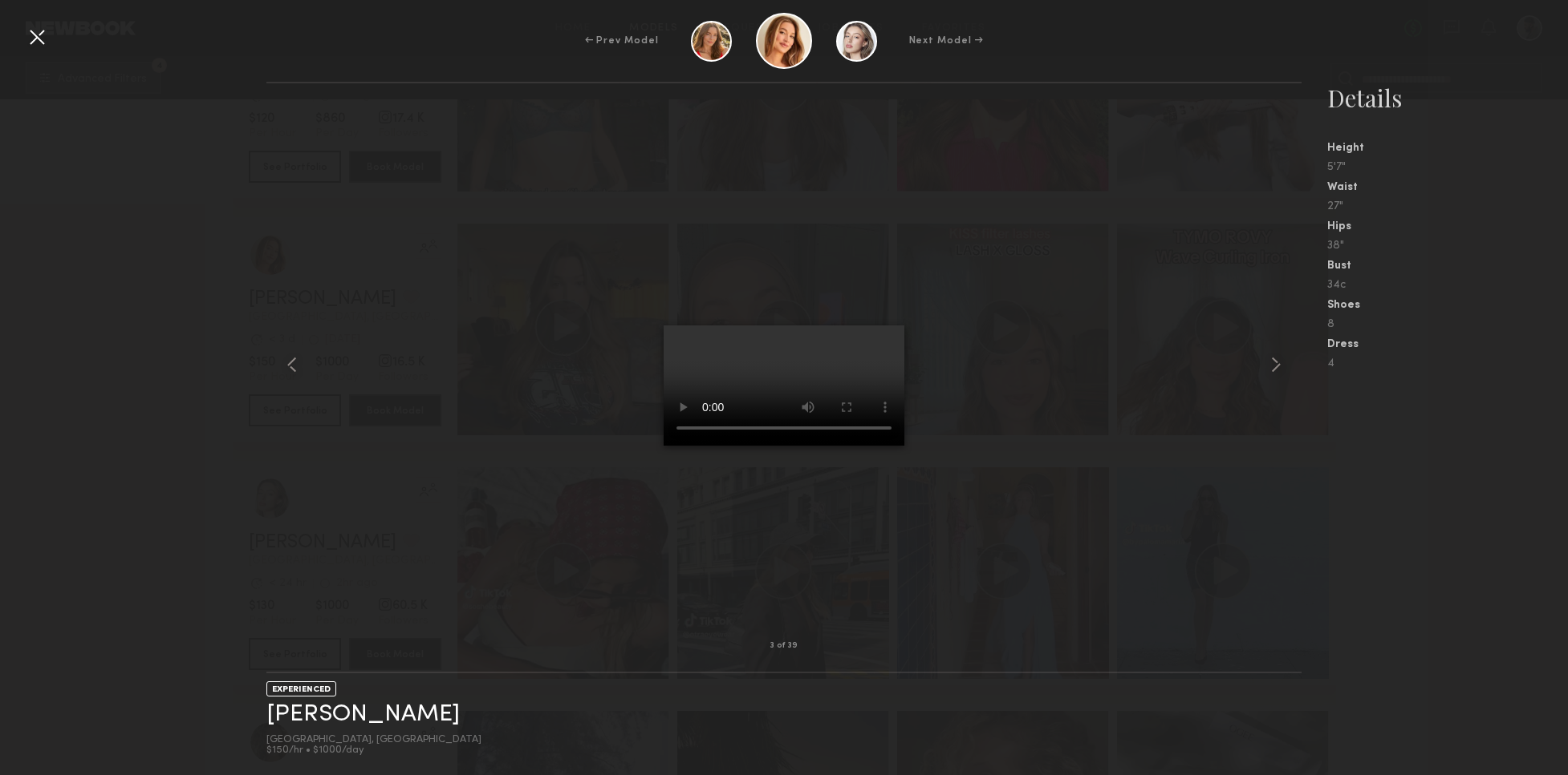
click at [33, 40] on div at bounding box center [37, 37] width 26 height 26
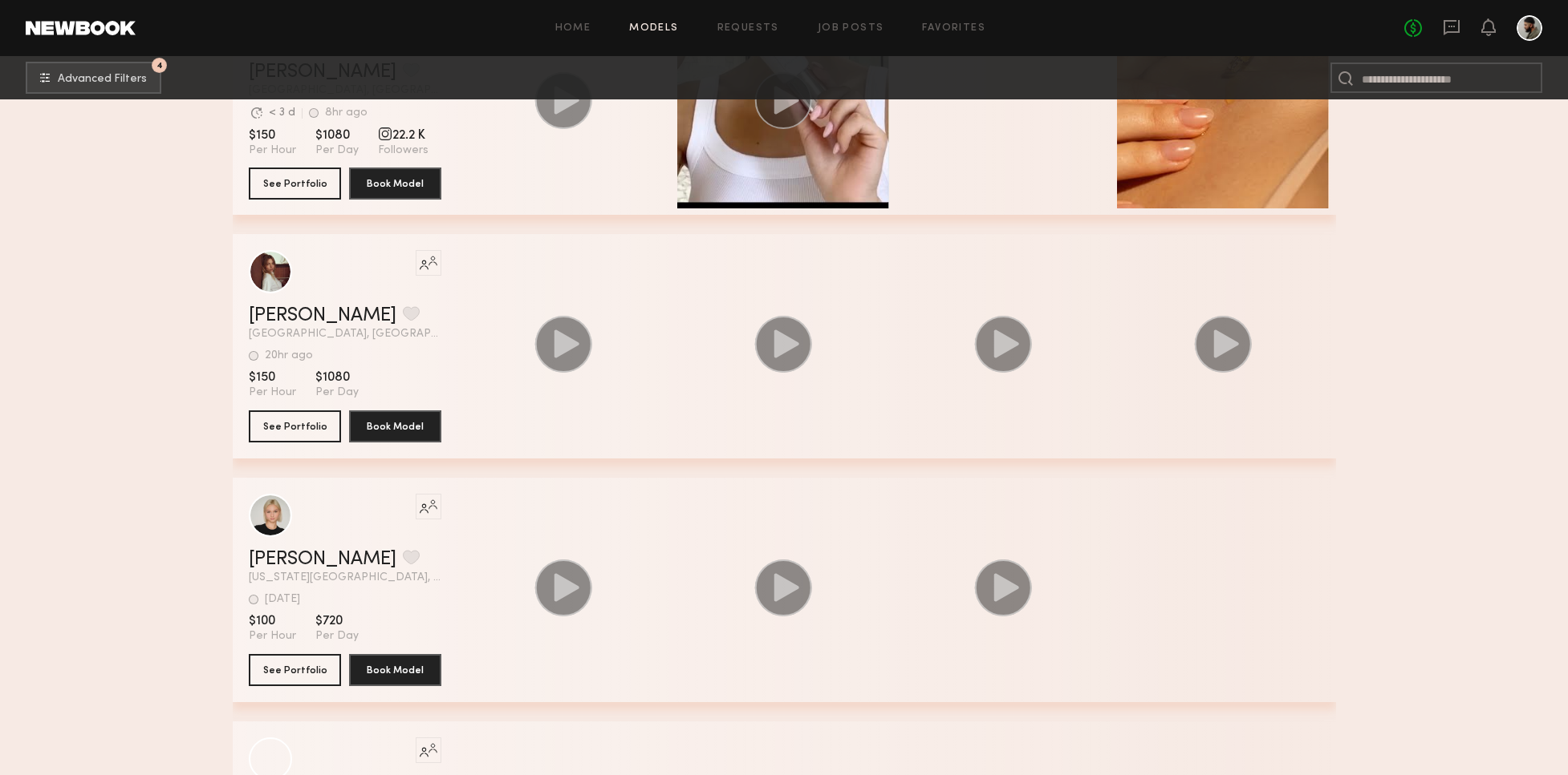
scroll to position [15795, 0]
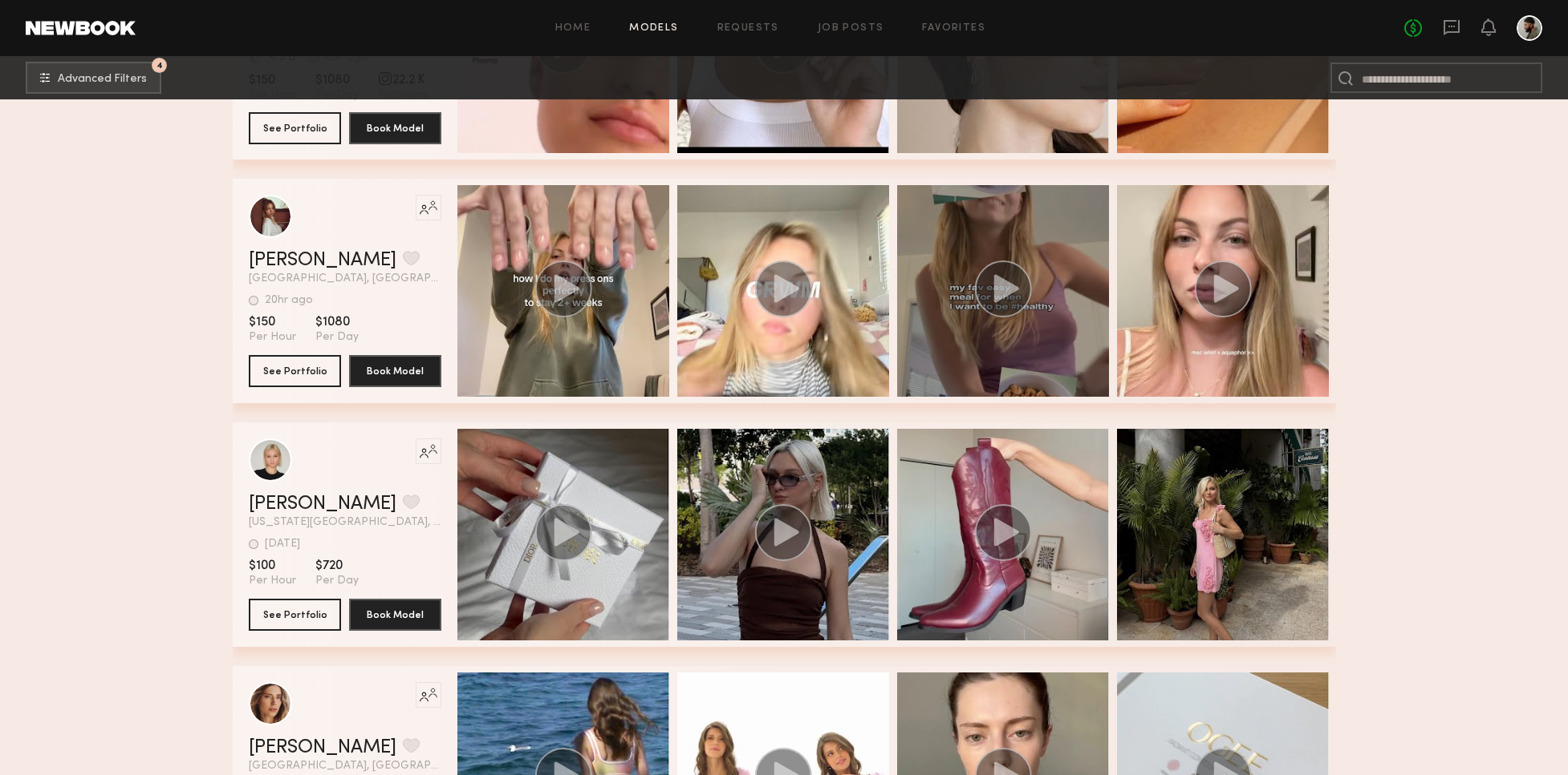
click at [998, 294] on icon "grid" at bounding box center [1005, 288] width 25 height 28
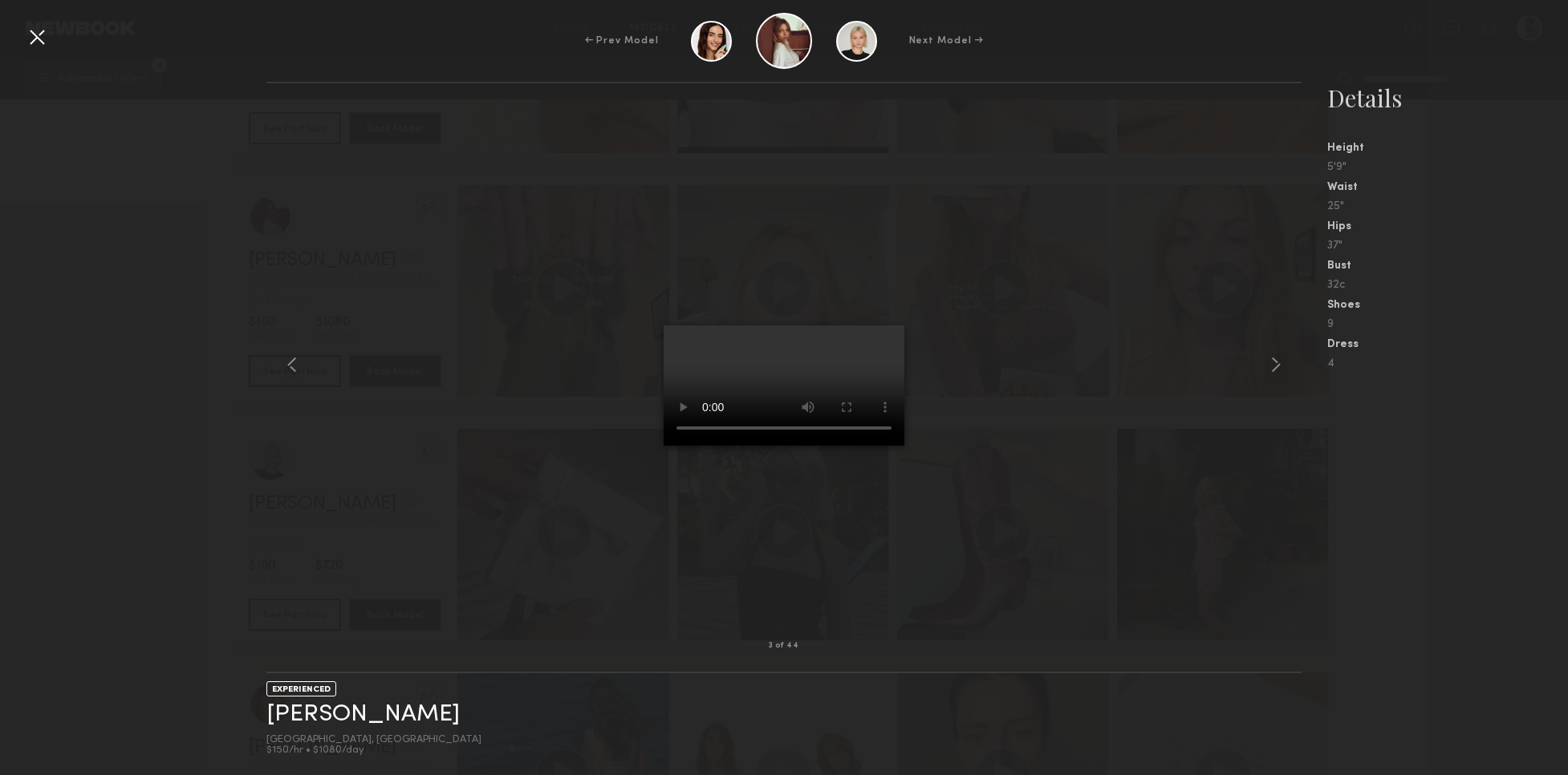
click at [892, 325] on video at bounding box center [784, 385] width 240 height 120
click at [291, 362] on common-icon at bounding box center [292, 365] width 26 height 26
click at [296, 365] on common-icon at bounding box center [292, 365] width 26 height 26
click at [297, 366] on common-icon at bounding box center [292, 365] width 26 height 26
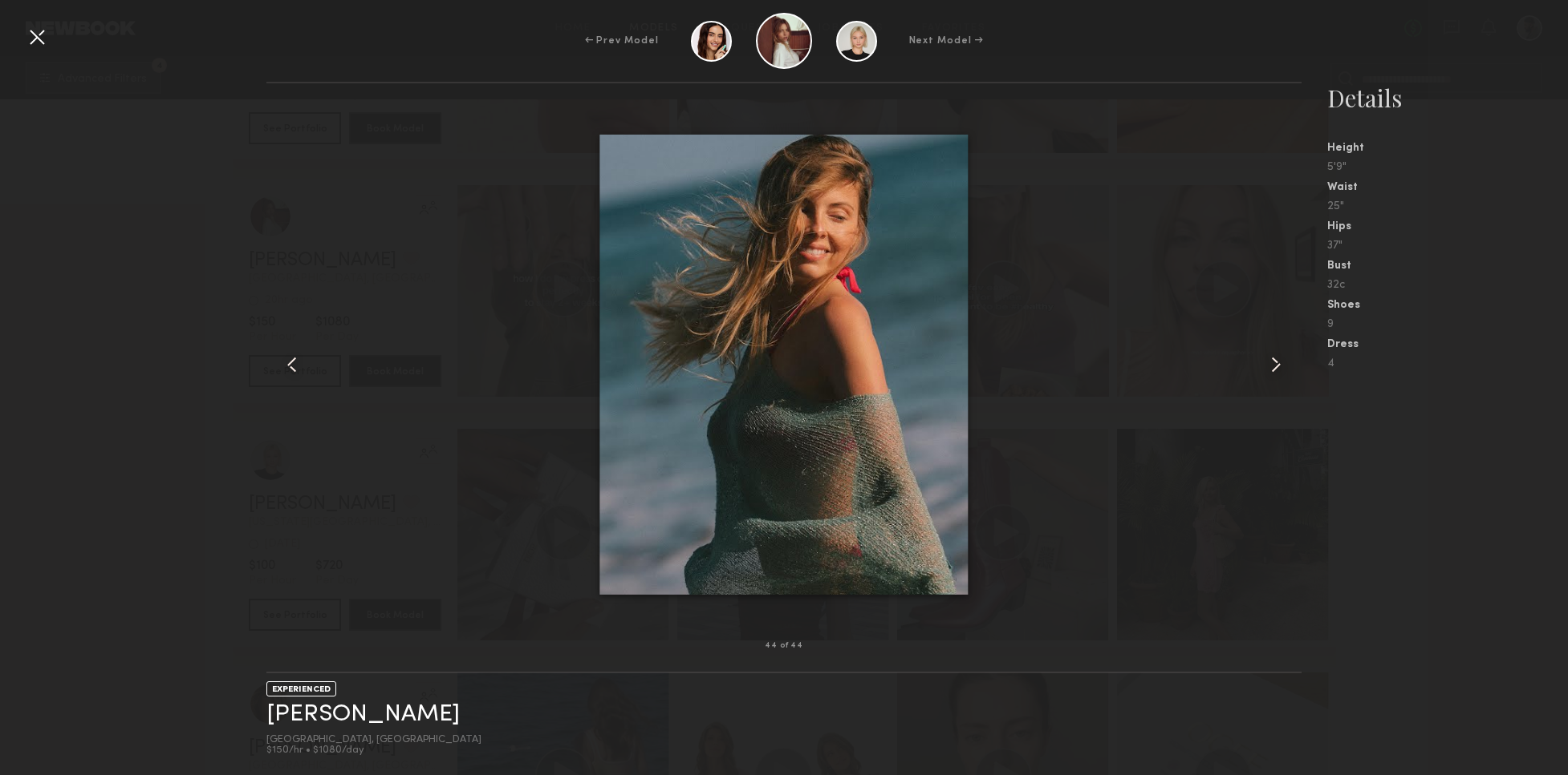
click at [303, 368] on common-icon at bounding box center [292, 365] width 26 height 26
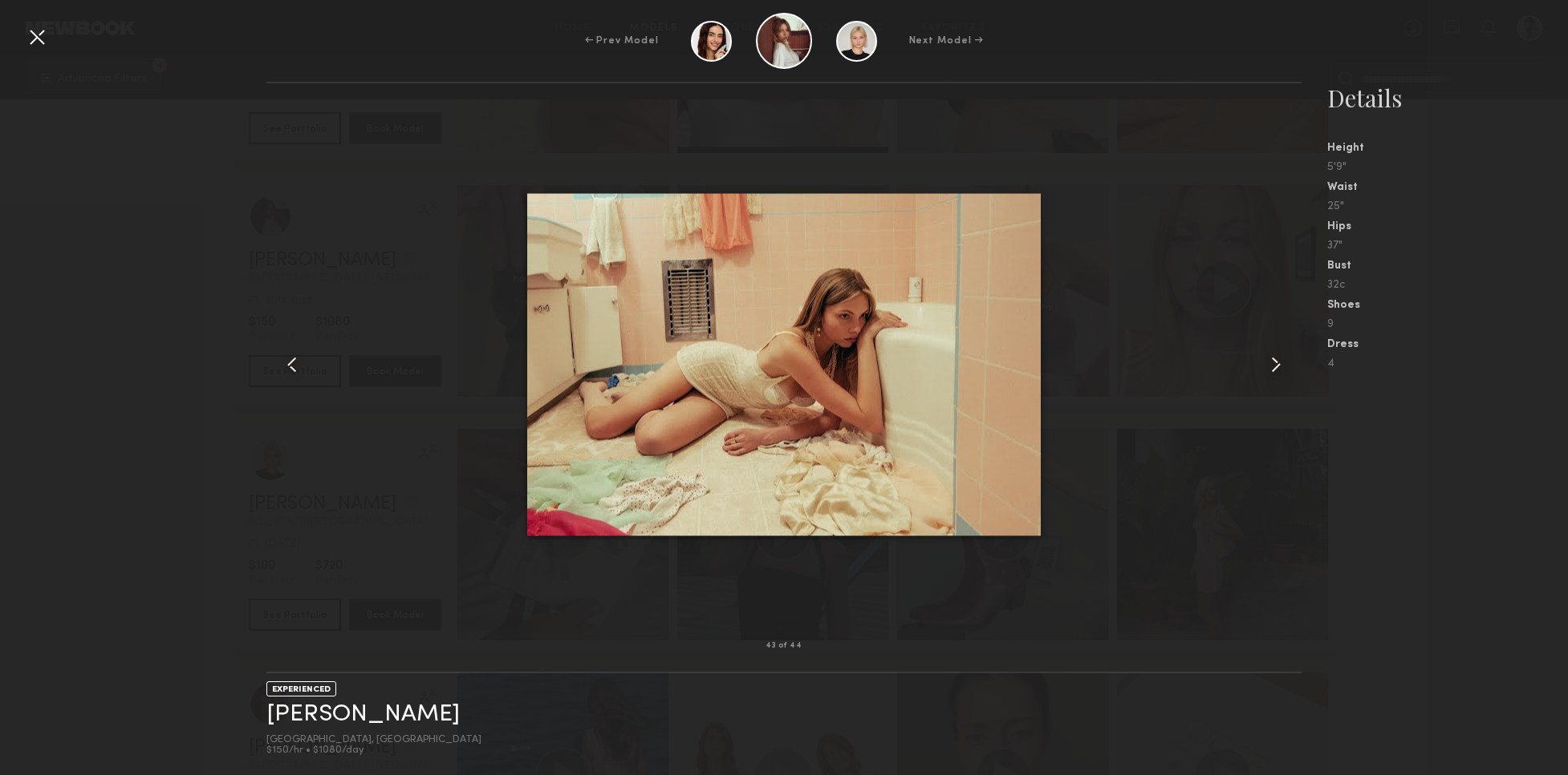
click at [1272, 362] on common-icon at bounding box center [1276, 365] width 26 height 26
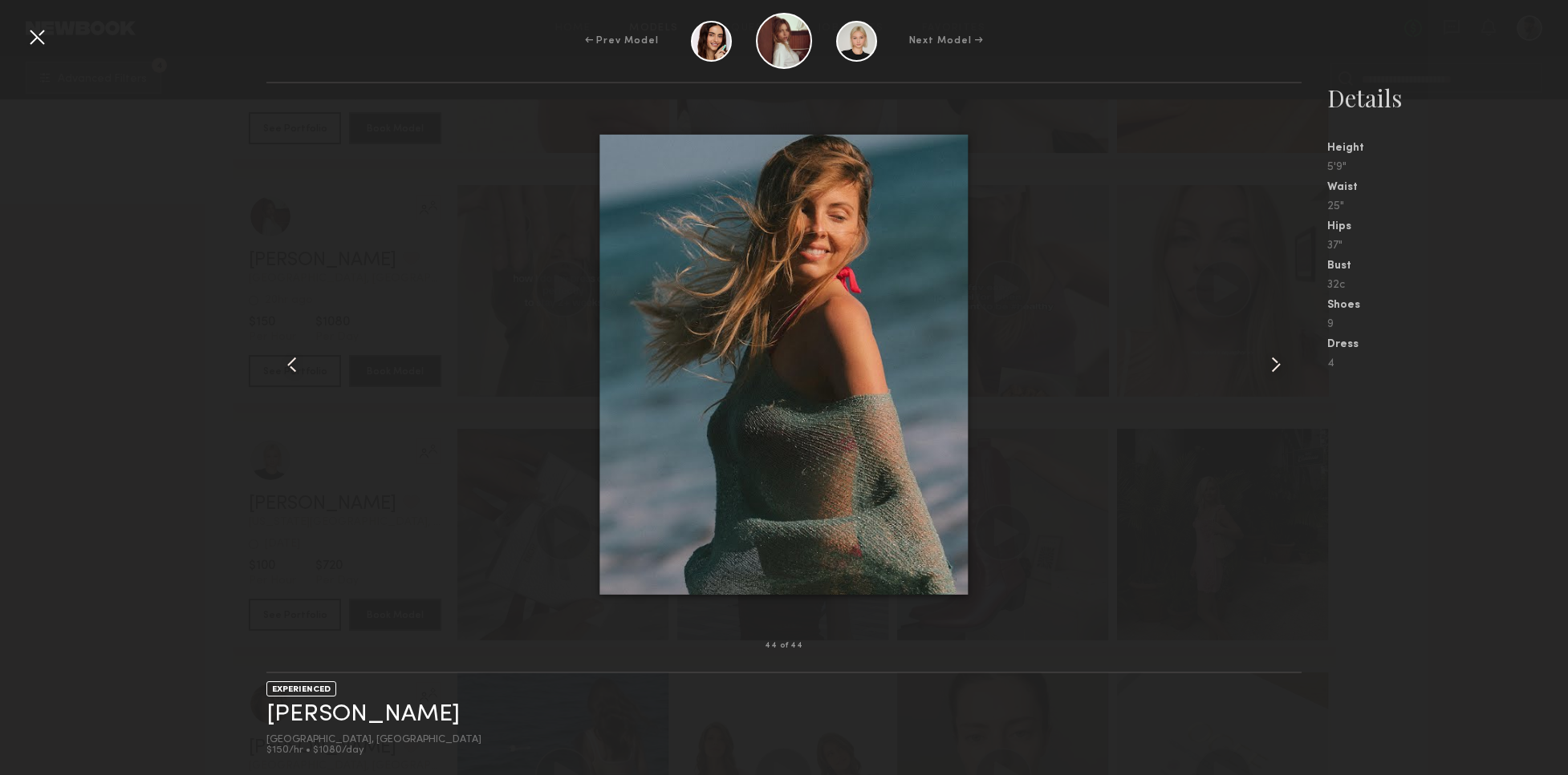
click at [1275, 362] on common-icon at bounding box center [1276, 365] width 26 height 26
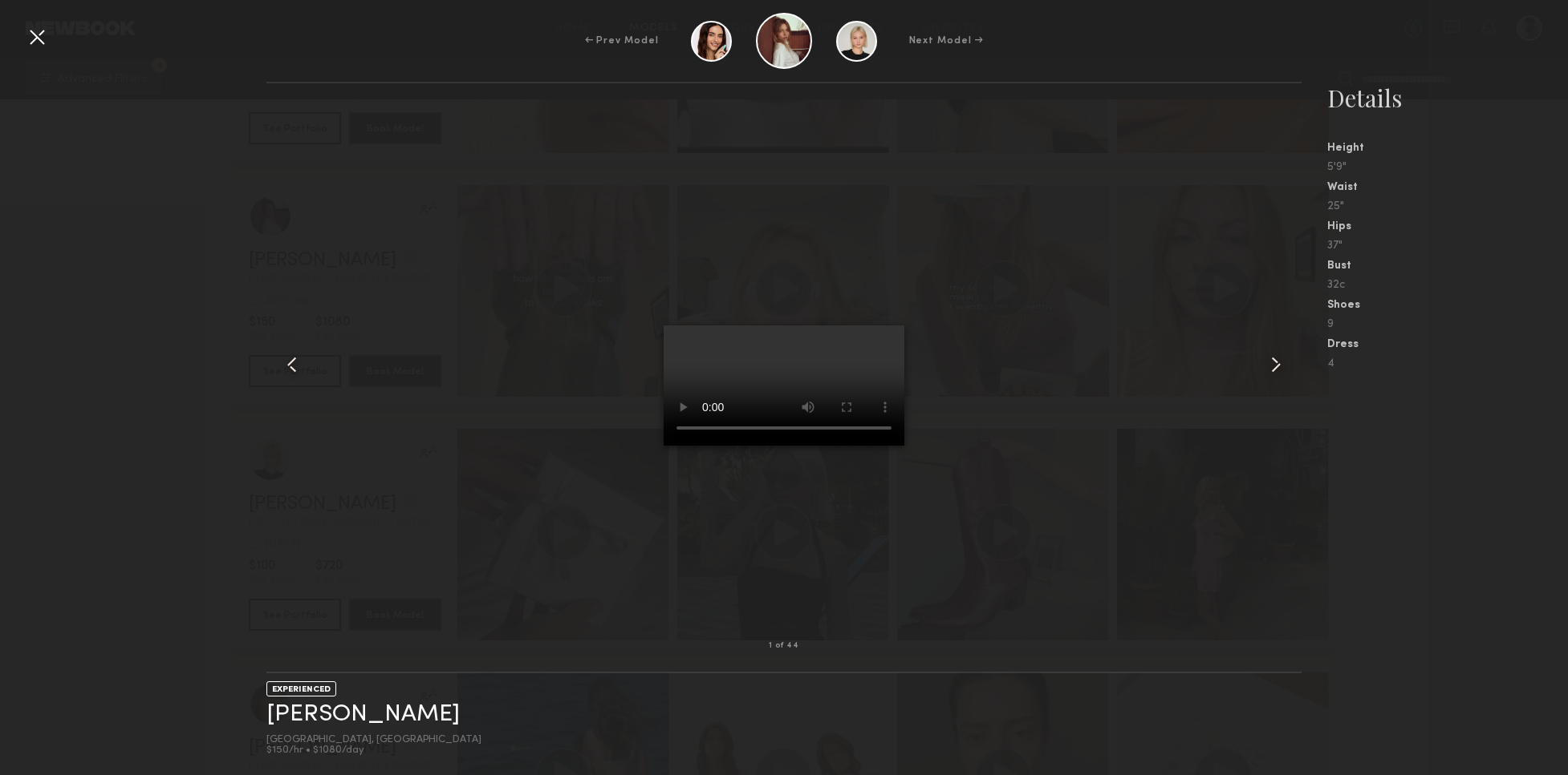
click at [1271, 362] on common-icon at bounding box center [1276, 365] width 26 height 26
click at [1269, 363] on common-icon at bounding box center [1276, 365] width 26 height 26
click at [1270, 363] on common-icon at bounding box center [1276, 365] width 26 height 26
click at [868, 325] on video at bounding box center [784, 385] width 240 height 120
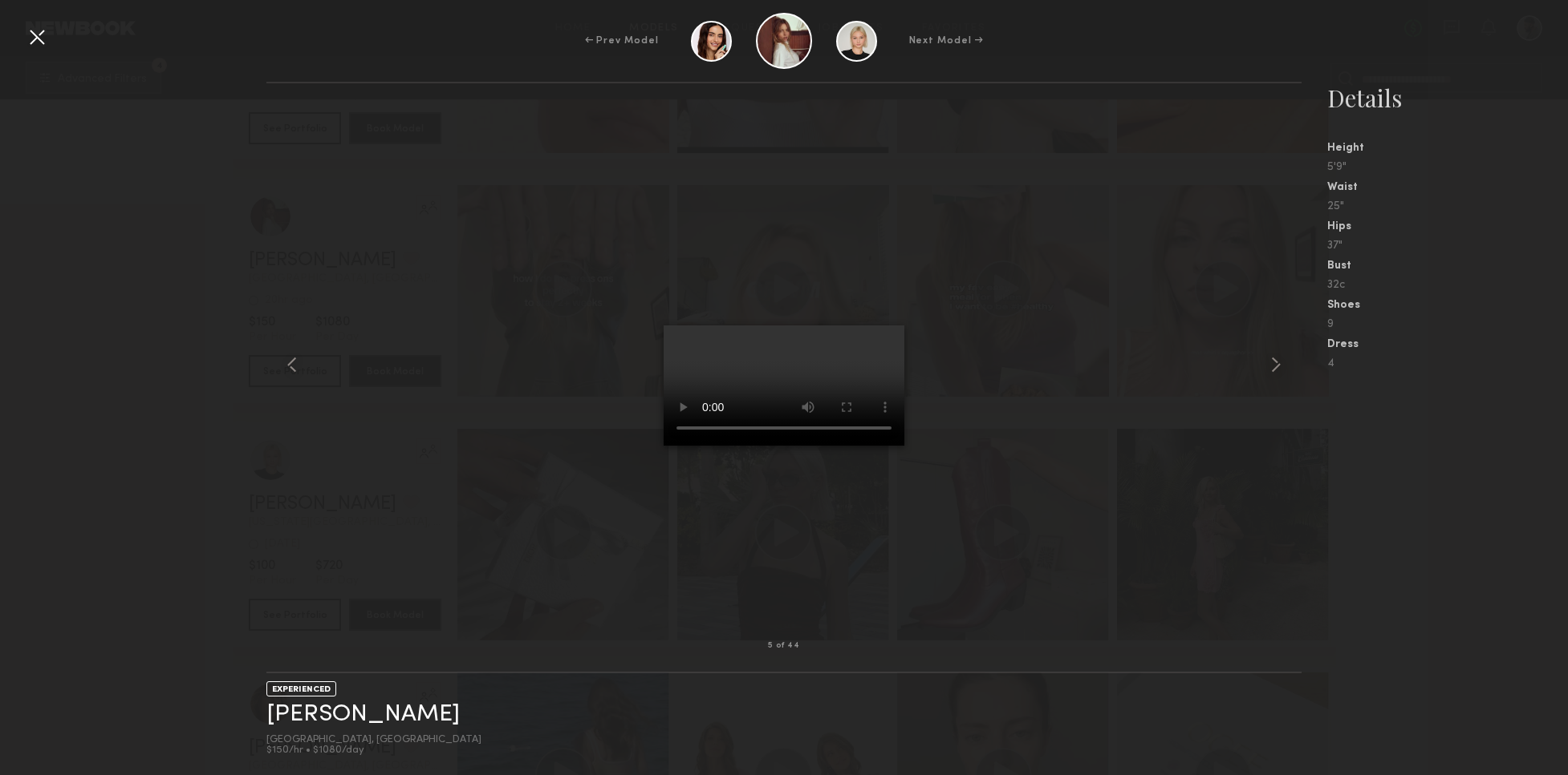
click at [885, 325] on video at bounding box center [784, 385] width 240 height 120
click at [295, 371] on common-icon at bounding box center [292, 365] width 26 height 26
click at [1275, 369] on common-icon at bounding box center [1276, 365] width 26 height 26
click at [586, 480] on div at bounding box center [784, 365] width 1035 height 512
drag, startPoint x: 42, startPoint y: 38, endPoint x: 48, endPoint y: 48, distance: 11.7
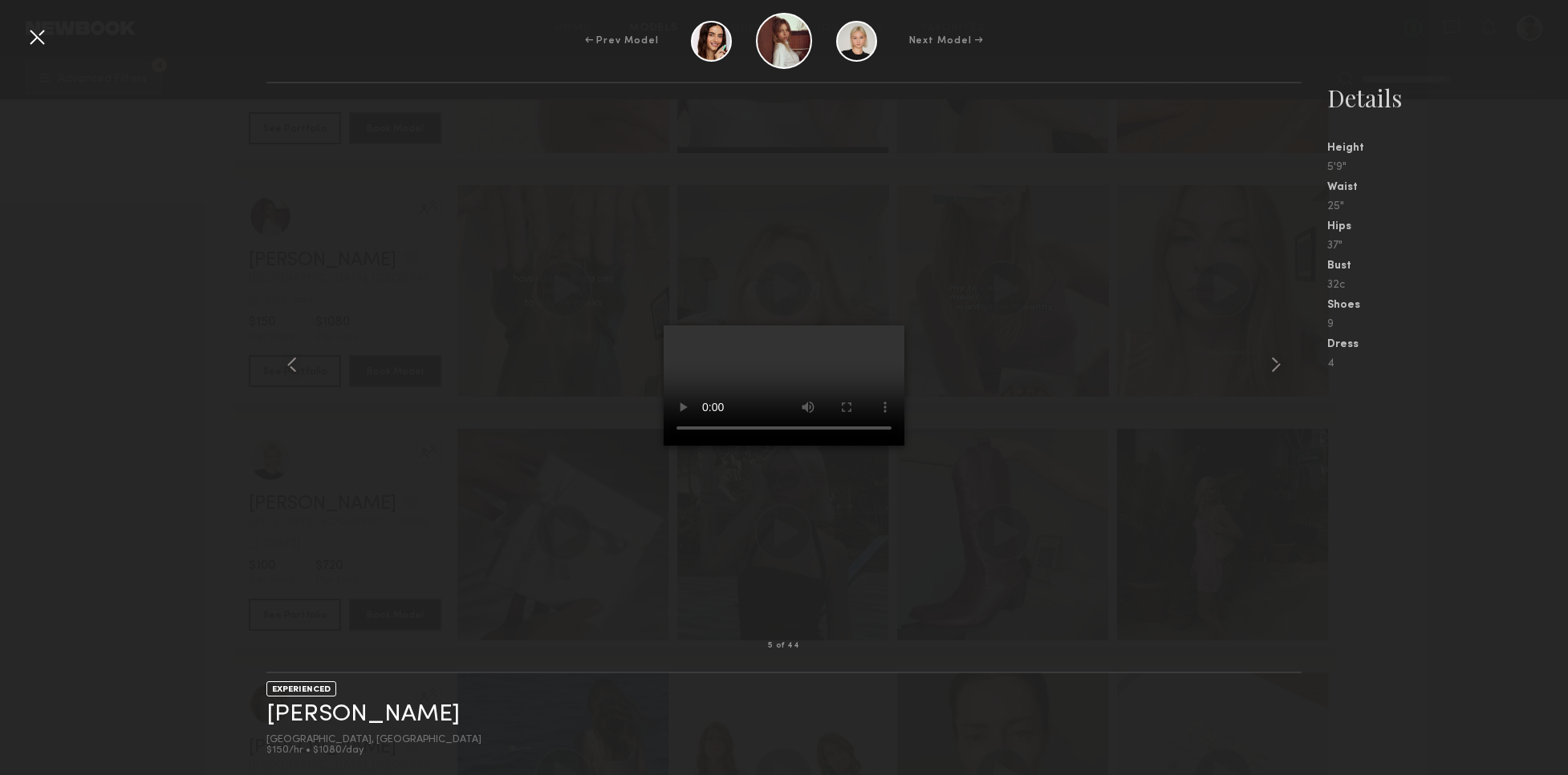
click at [41, 40] on div at bounding box center [37, 37] width 26 height 26
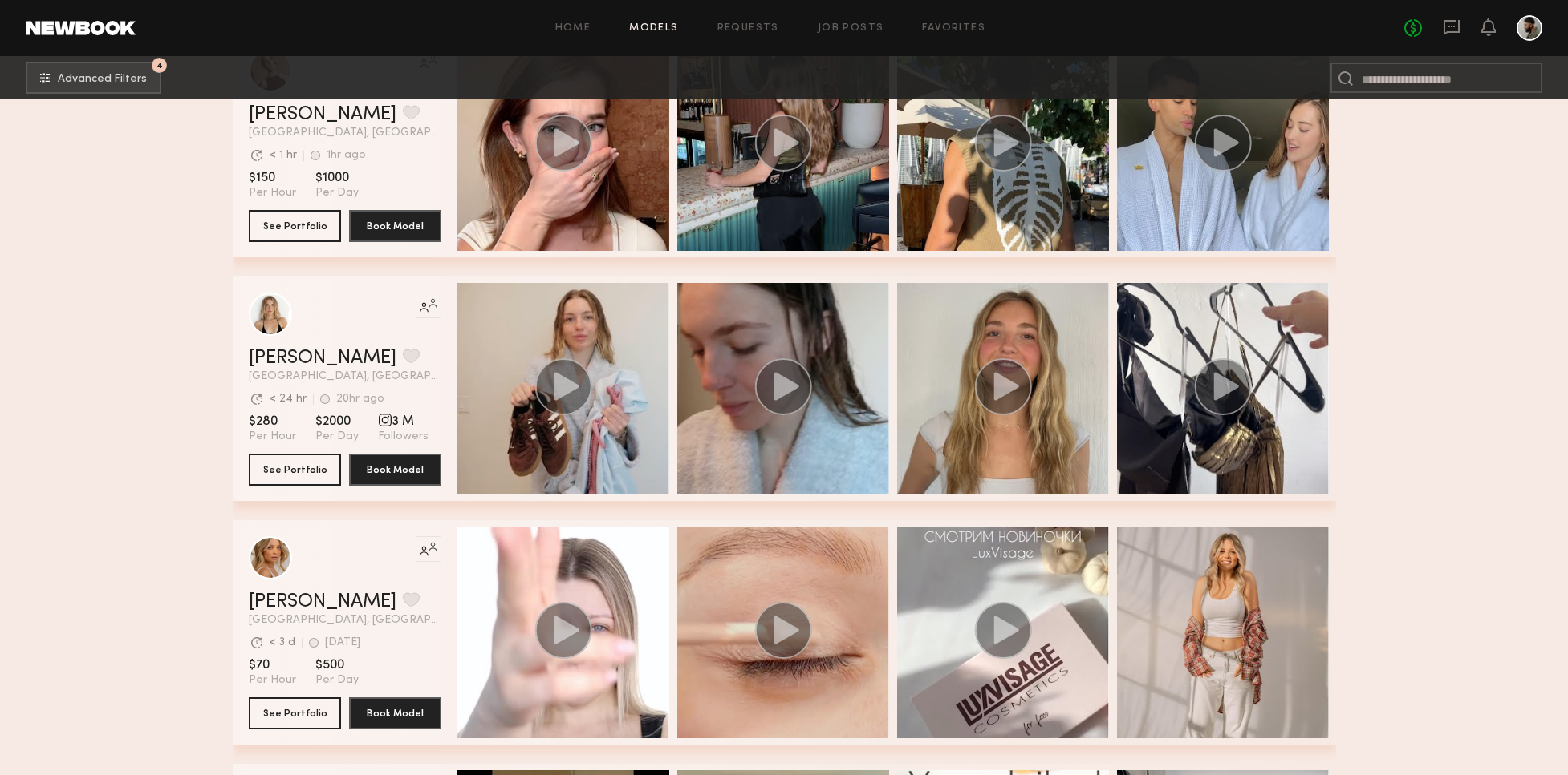
scroll to position [18887, 0]
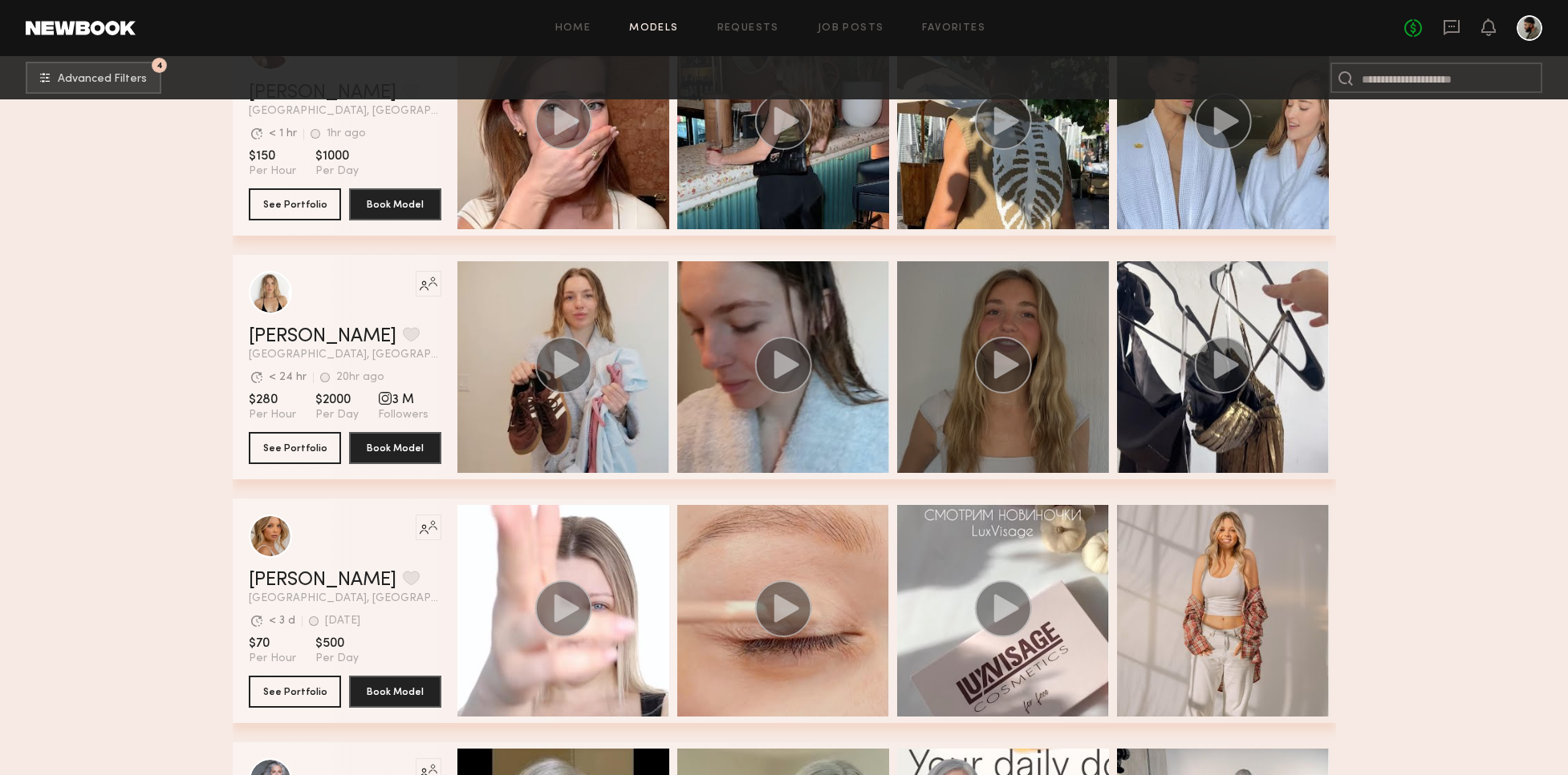
click at [990, 360] on circle "grid" at bounding box center [1002, 365] width 57 height 57
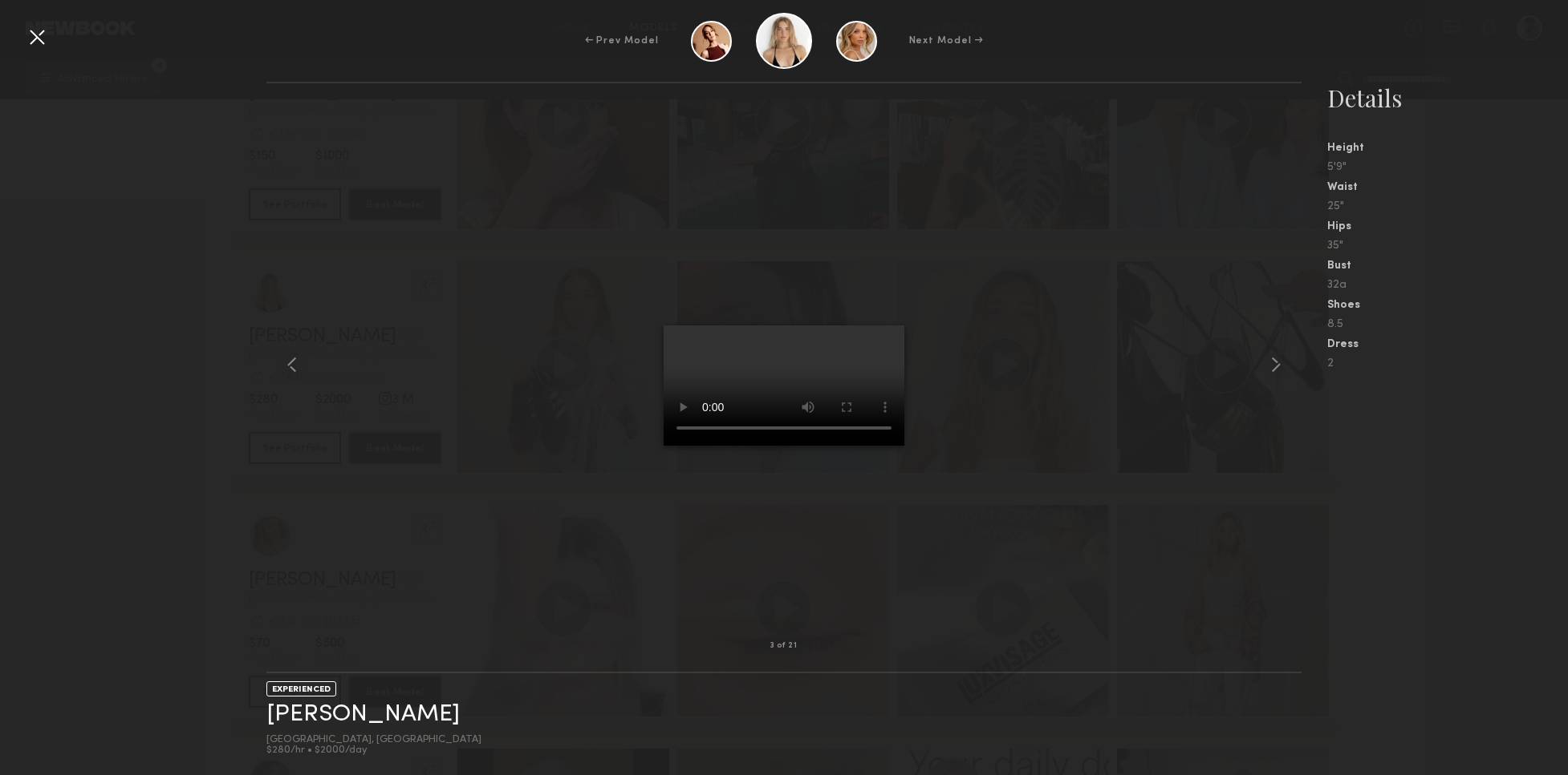
click at [897, 325] on video at bounding box center [784, 385] width 240 height 120
click at [884, 325] on video at bounding box center [784, 385] width 240 height 120
click at [293, 365] on common-icon at bounding box center [292, 365] width 26 height 26
click at [301, 362] on common-icon at bounding box center [292, 365] width 26 height 26
click at [34, 40] on div at bounding box center [37, 37] width 26 height 26
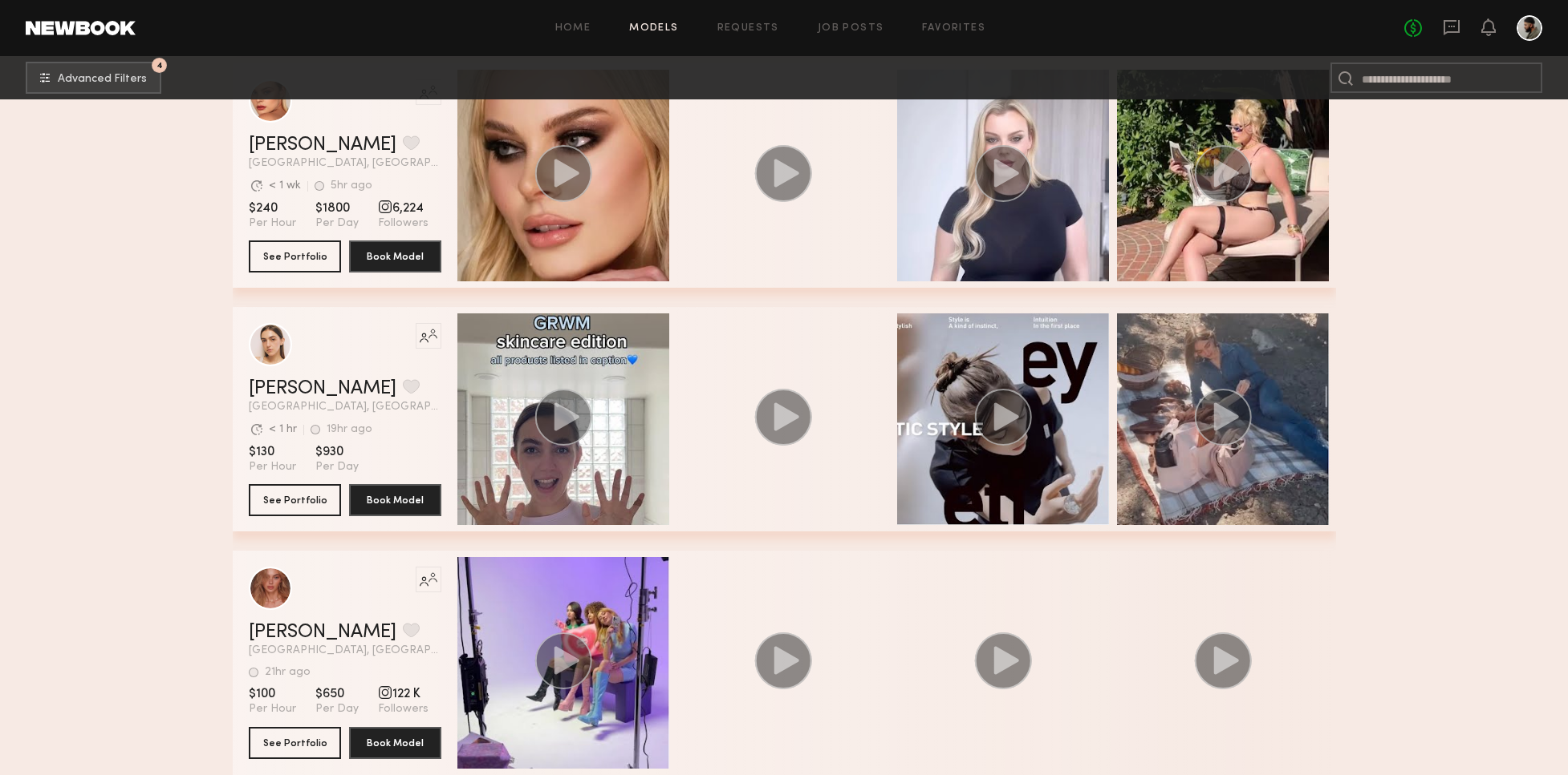
scroll to position [23494, 0]
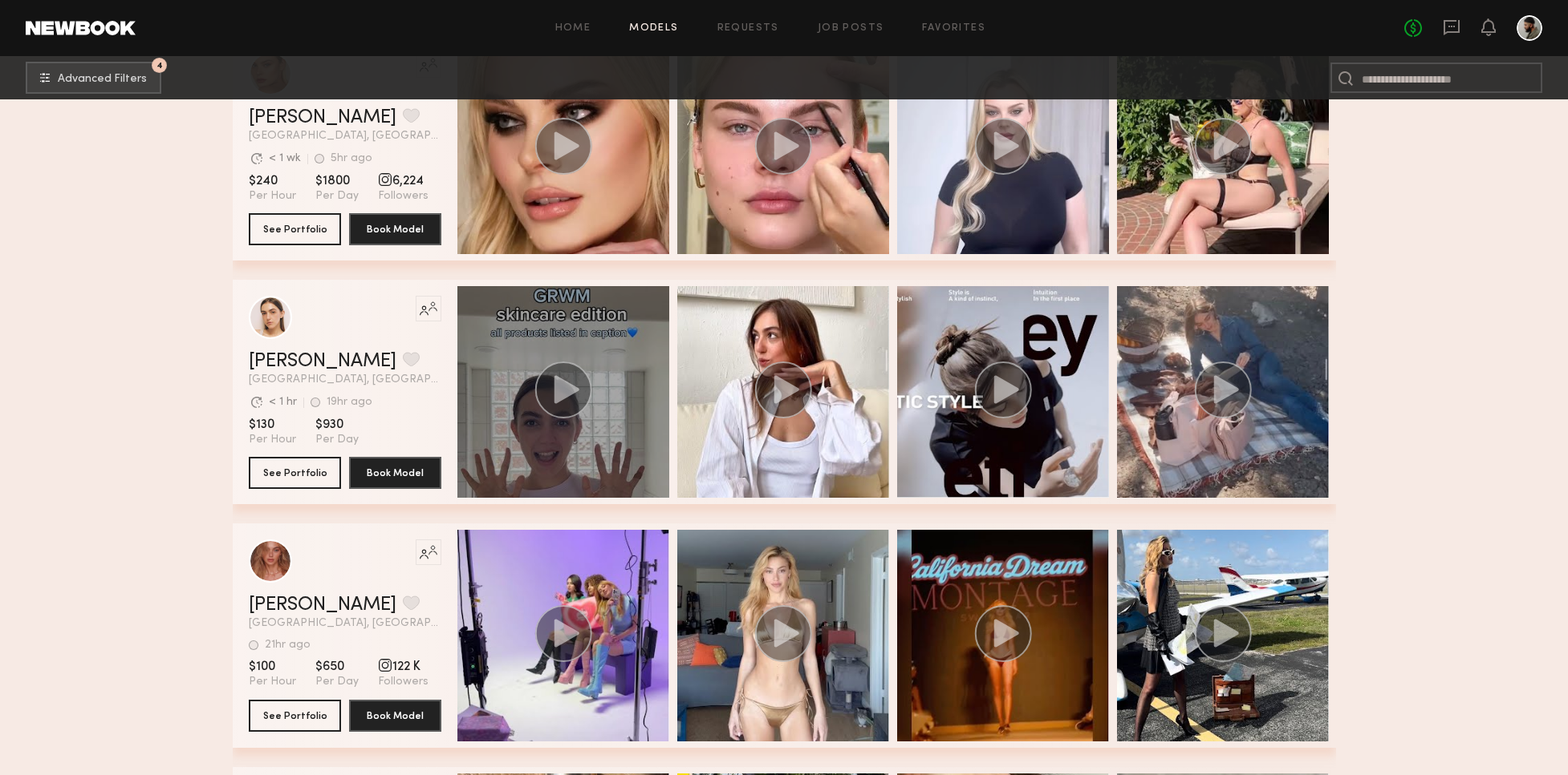
click at [555, 386] on icon "grid" at bounding box center [566, 389] width 25 height 28
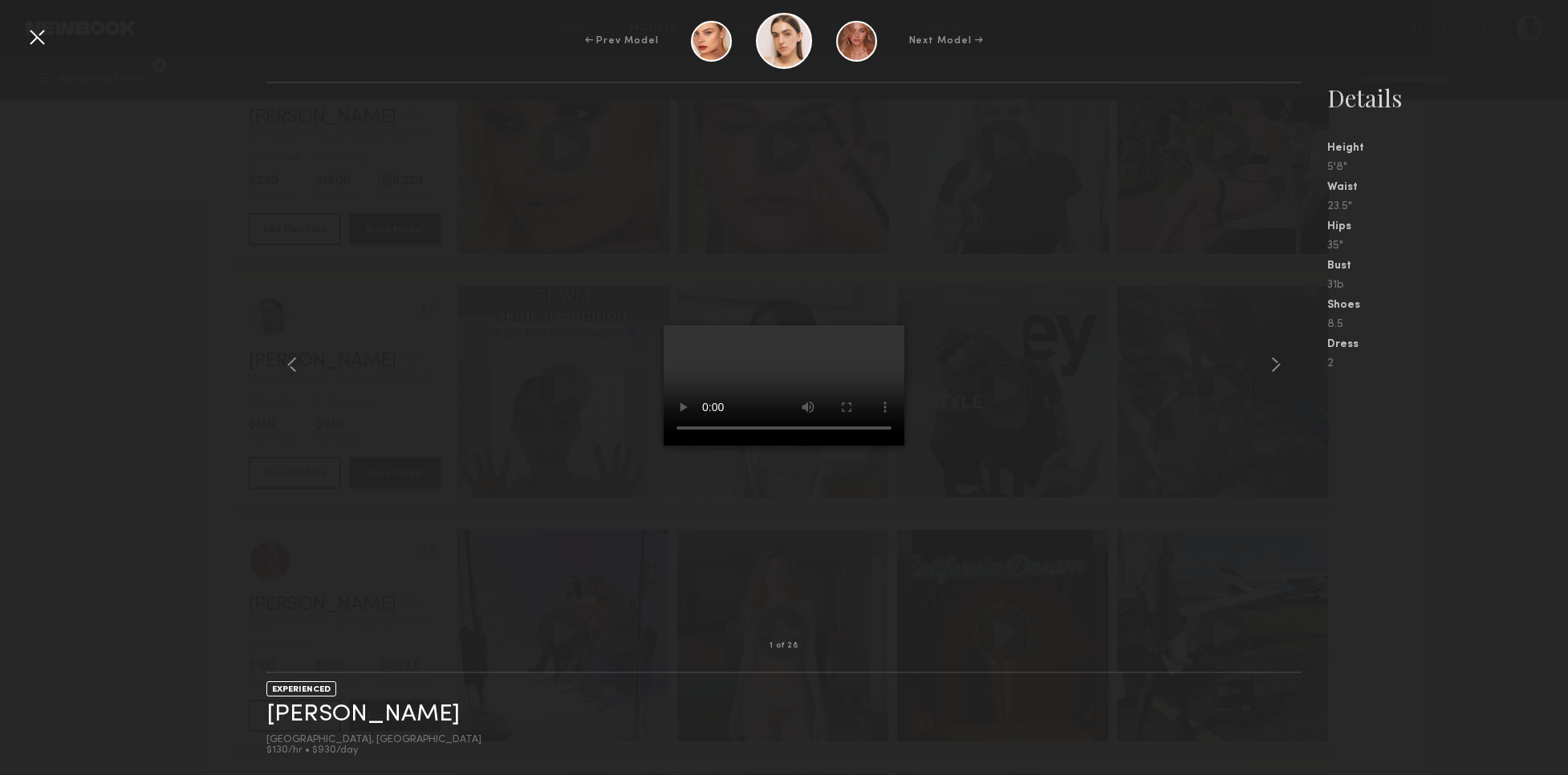
click at [891, 325] on video at bounding box center [784, 385] width 240 height 120
click at [1268, 365] on common-icon at bounding box center [1276, 365] width 26 height 26
click at [32, 35] on div at bounding box center [37, 37] width 26 height 26
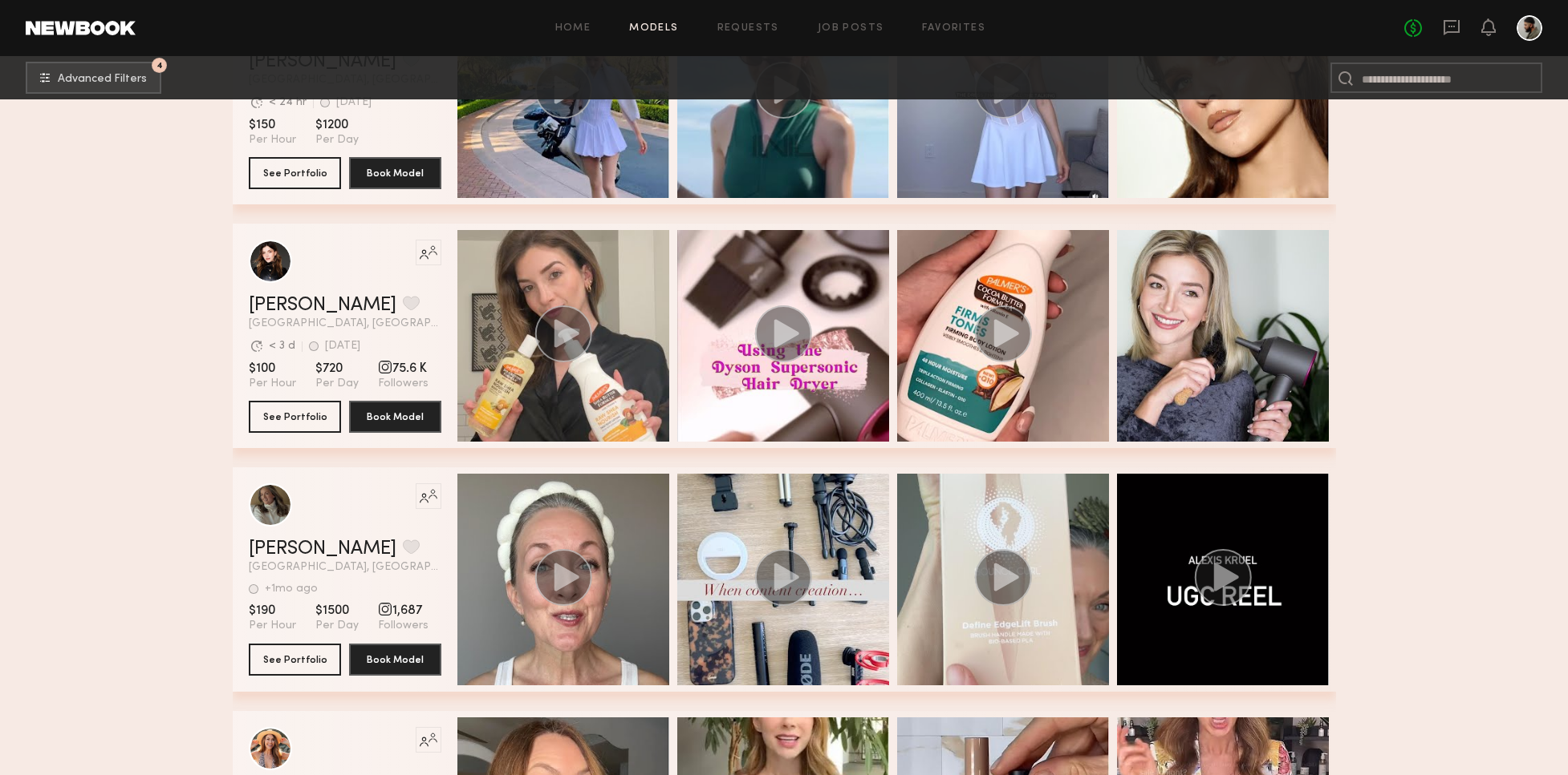
scroll to position [28945, 0]
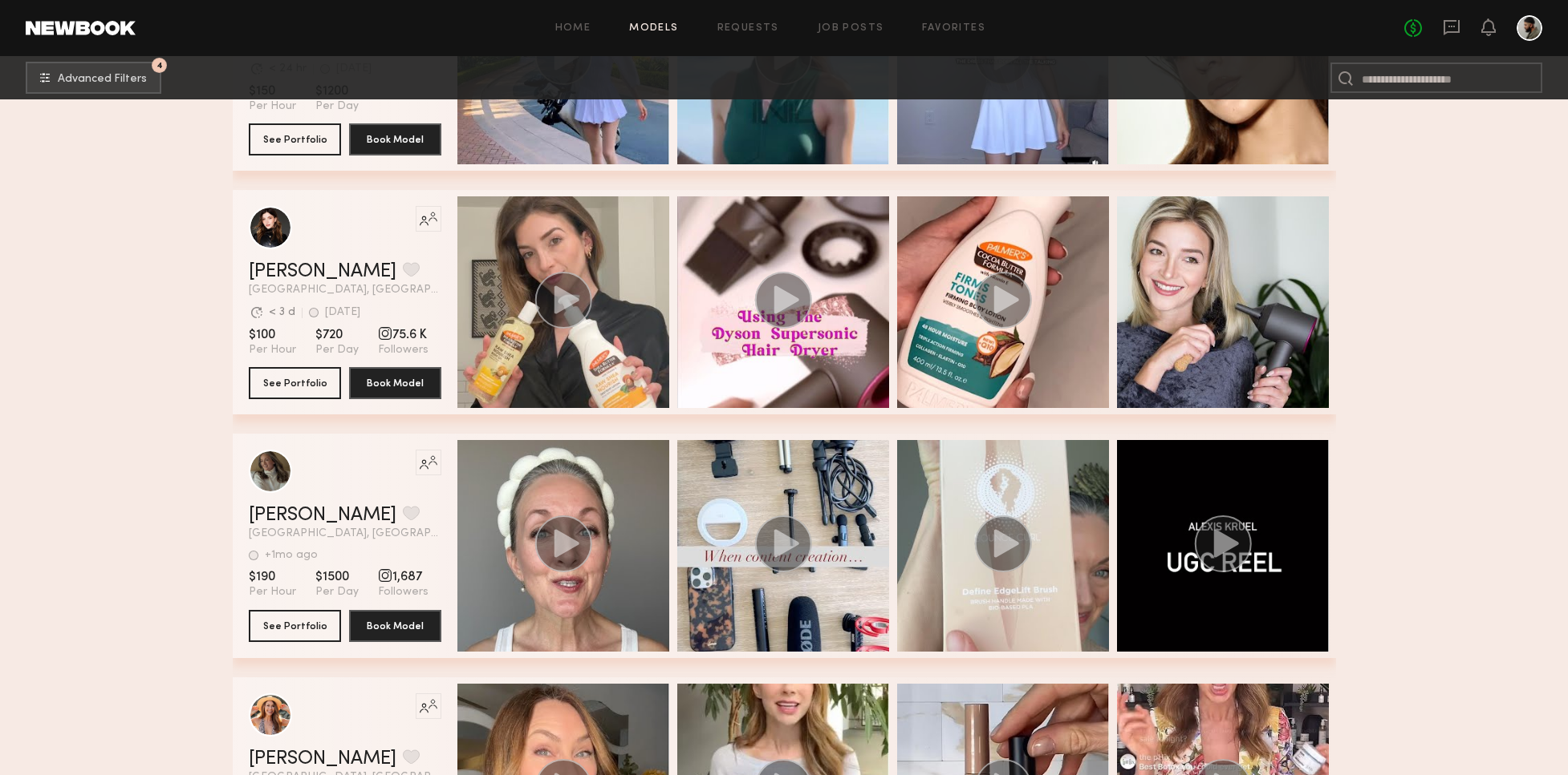
drag, startPoint x: 1564, startPoint y: 703, endPoint x: 1575, endPoint y: 708, distance: 12.1
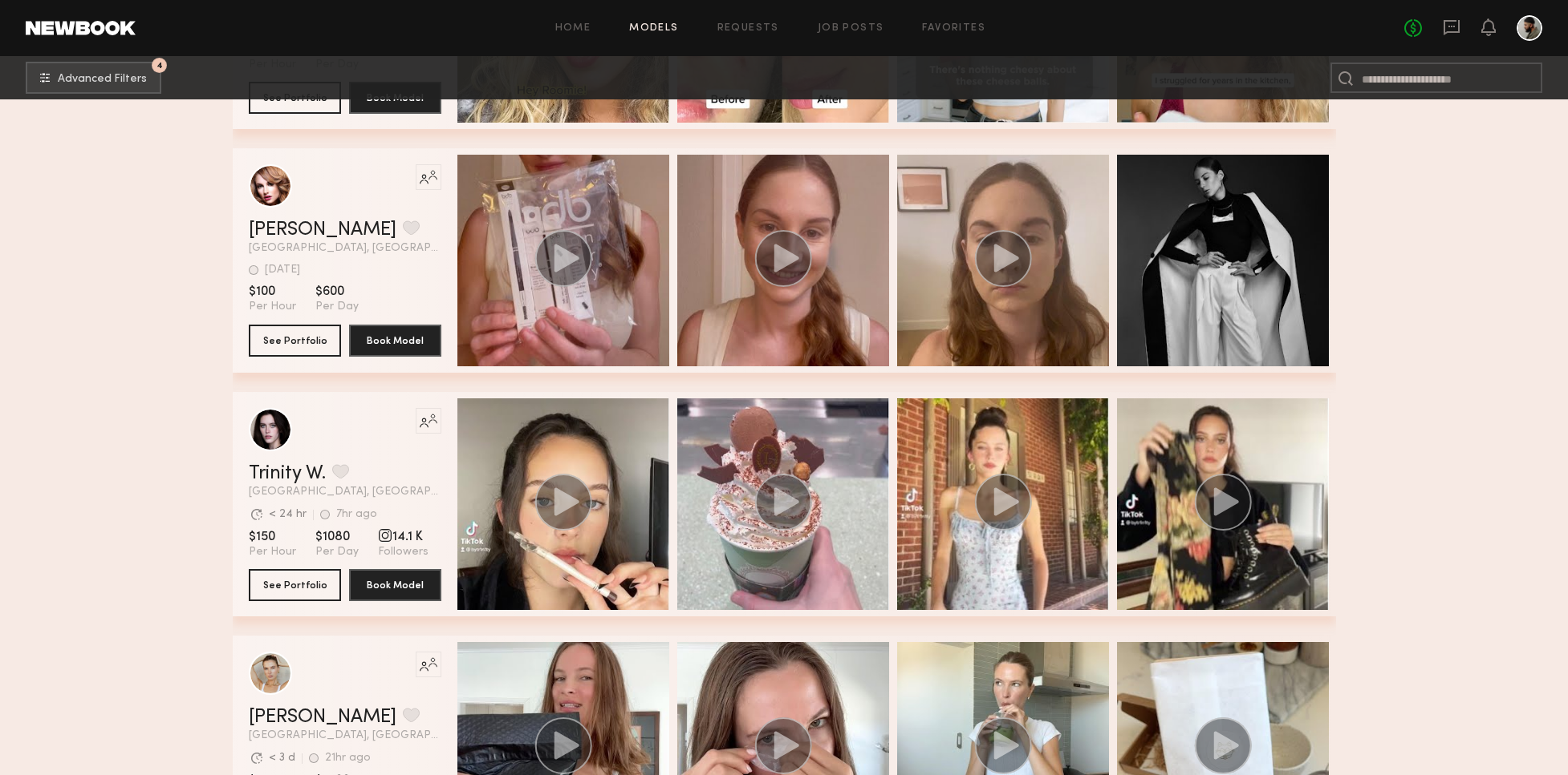
scroll to position [32533, 0]
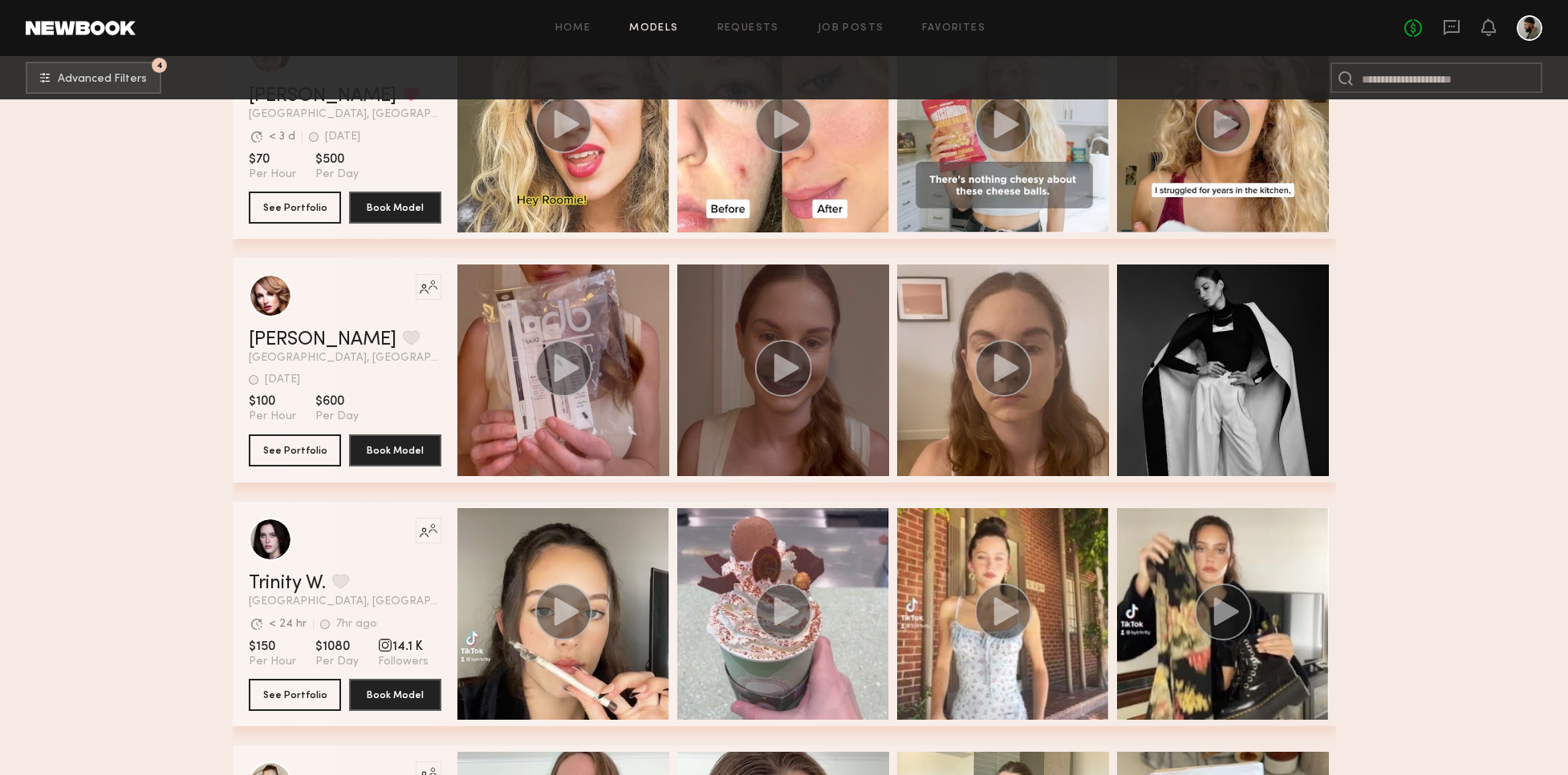
click at [795, 374] on circle "grid" at bounding box center [782, 368] width 57 height 57
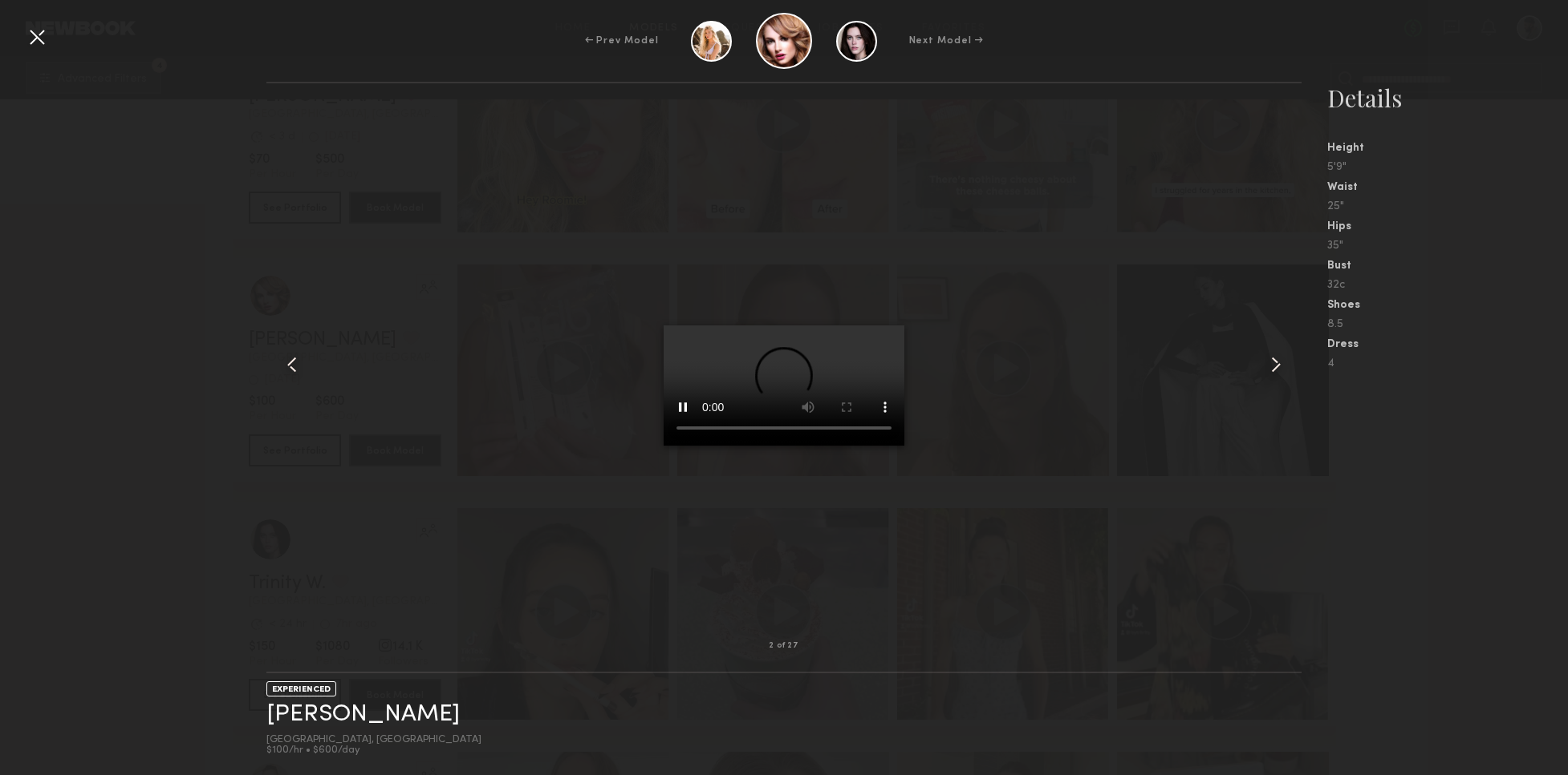
click at [897, 325] on video at bounding box center [784, 385] width 240 height 120
click at [896, 325] on video at bounding box center [784, 385] width 240 height 120
click at [891, 325] on video at bounding box center [784, 385] width 240 height 120
drag, startPoint x: 729, startPoint y: 601, endPoint x: 752, endPoint y: 598, distance: 23.2
click at [750, 445] on video at bounding box center [784, 385] width 240 height 120
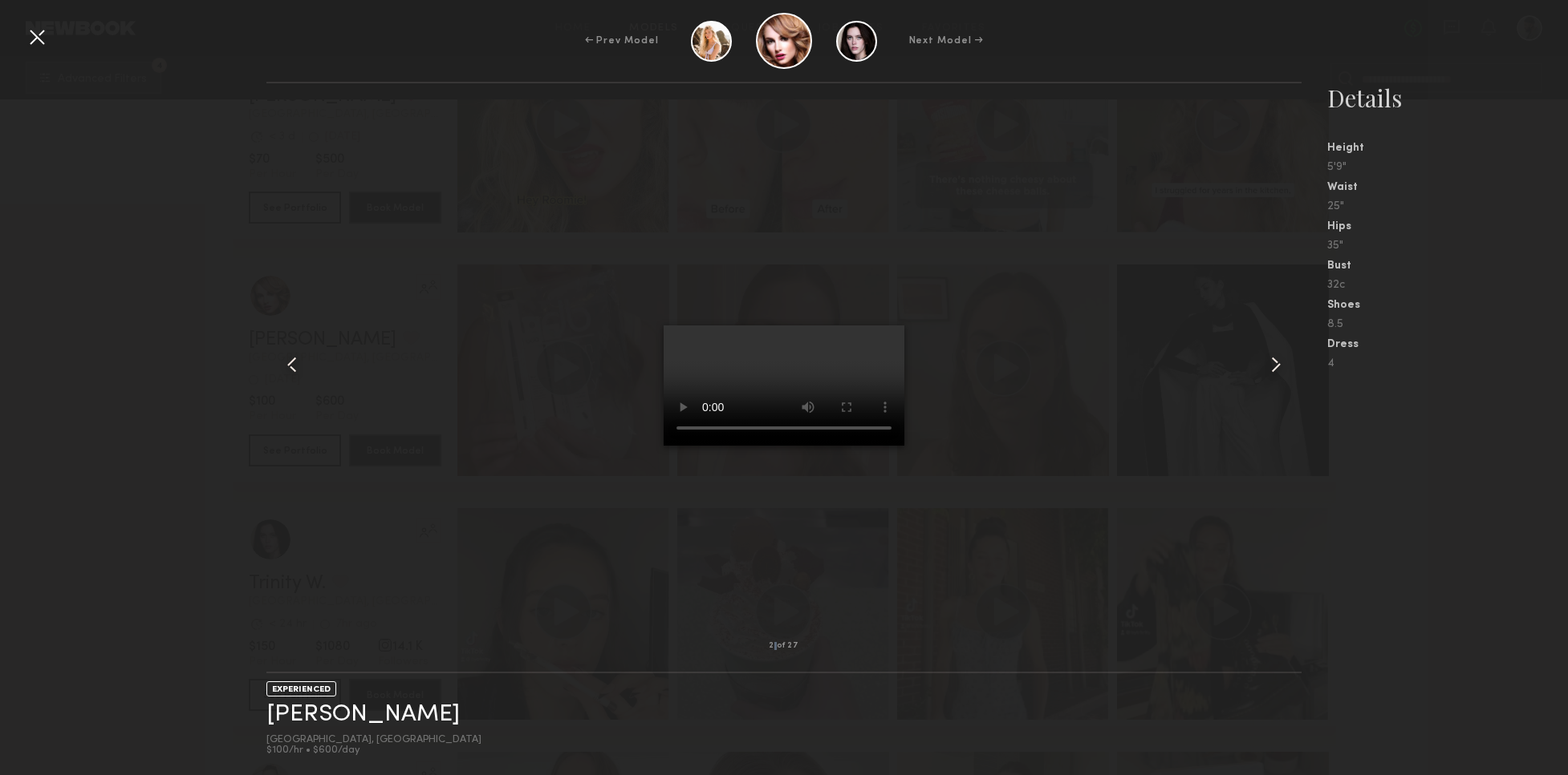
click at [300, 363] on common-icon at bounding box center [292, 365] width 26 height 26
click at [1282, 363] on common-icon at bounding box center [1276, 365] width 26 height 26
click at [1282, 365] on common-icon at bounding box center [1276, 365] width 26 height 26
click at [1277, 361] on common-icon at bounding box center [1276, 365] width 26 height 26
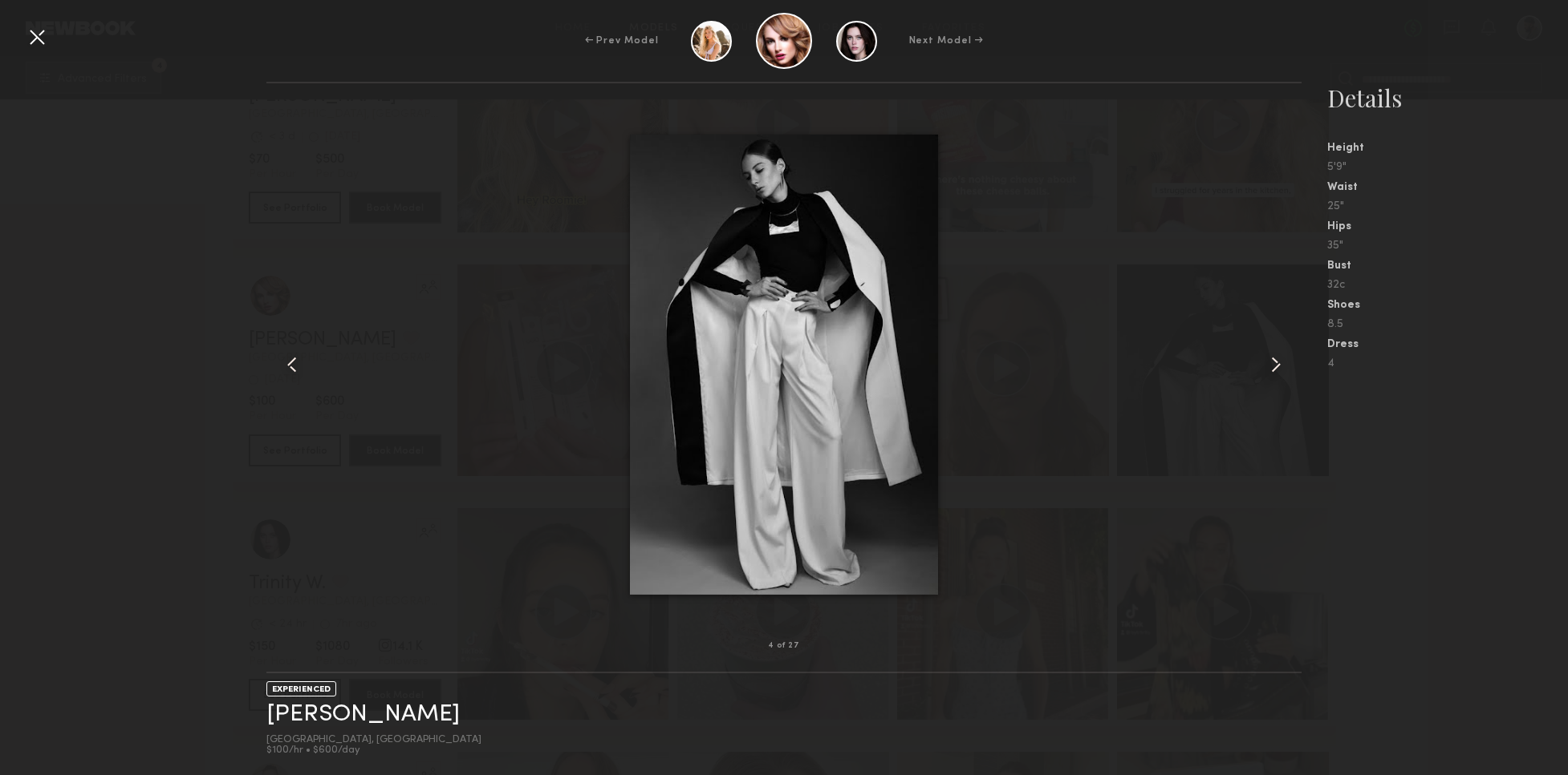
click at [1281, 363] on common-icon at bounding box center [1276, 365] width 26 height 26
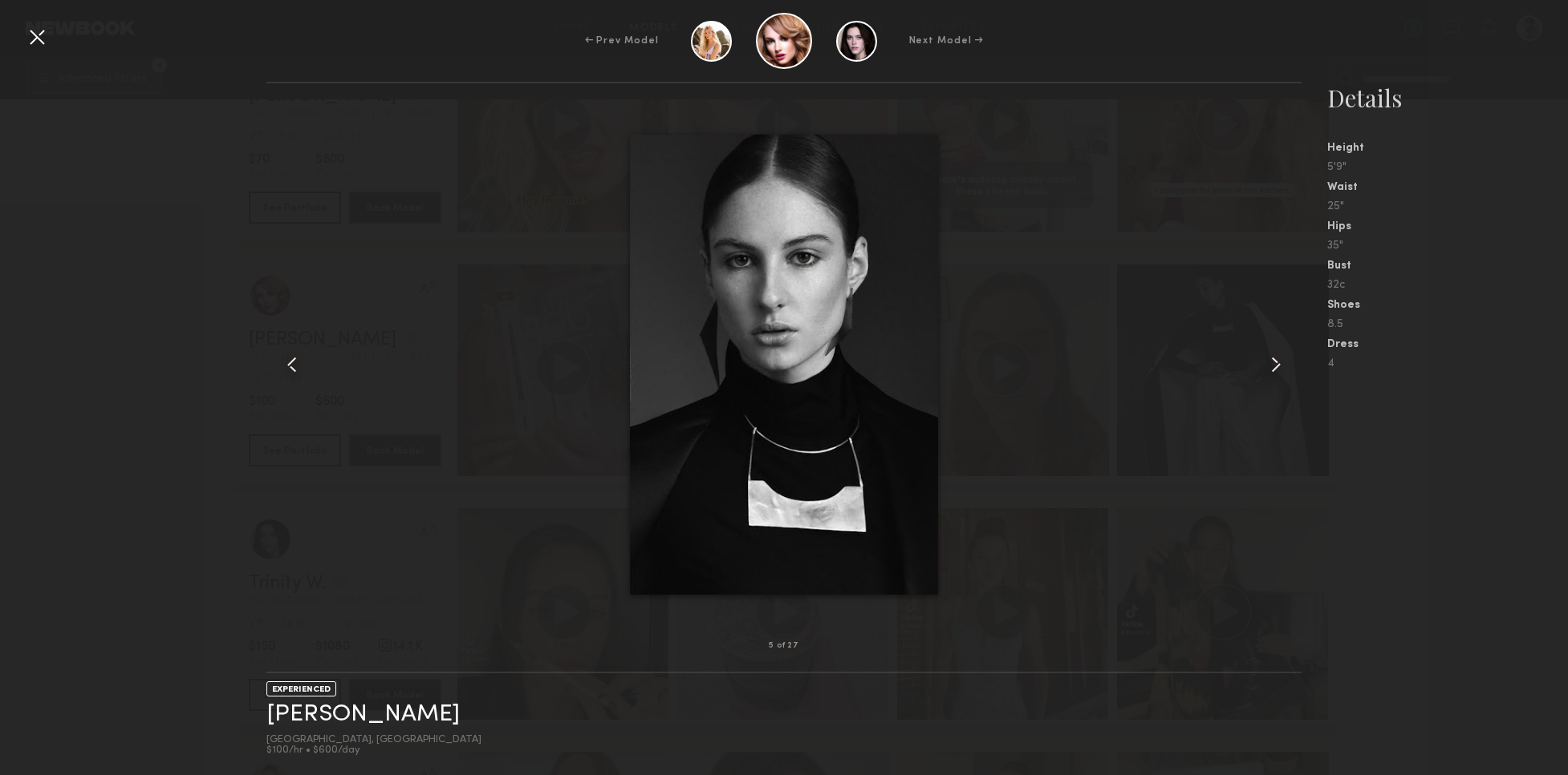
click at [1277, 364] on common-icon at bounding box center [1276, 365] width 26 height 26
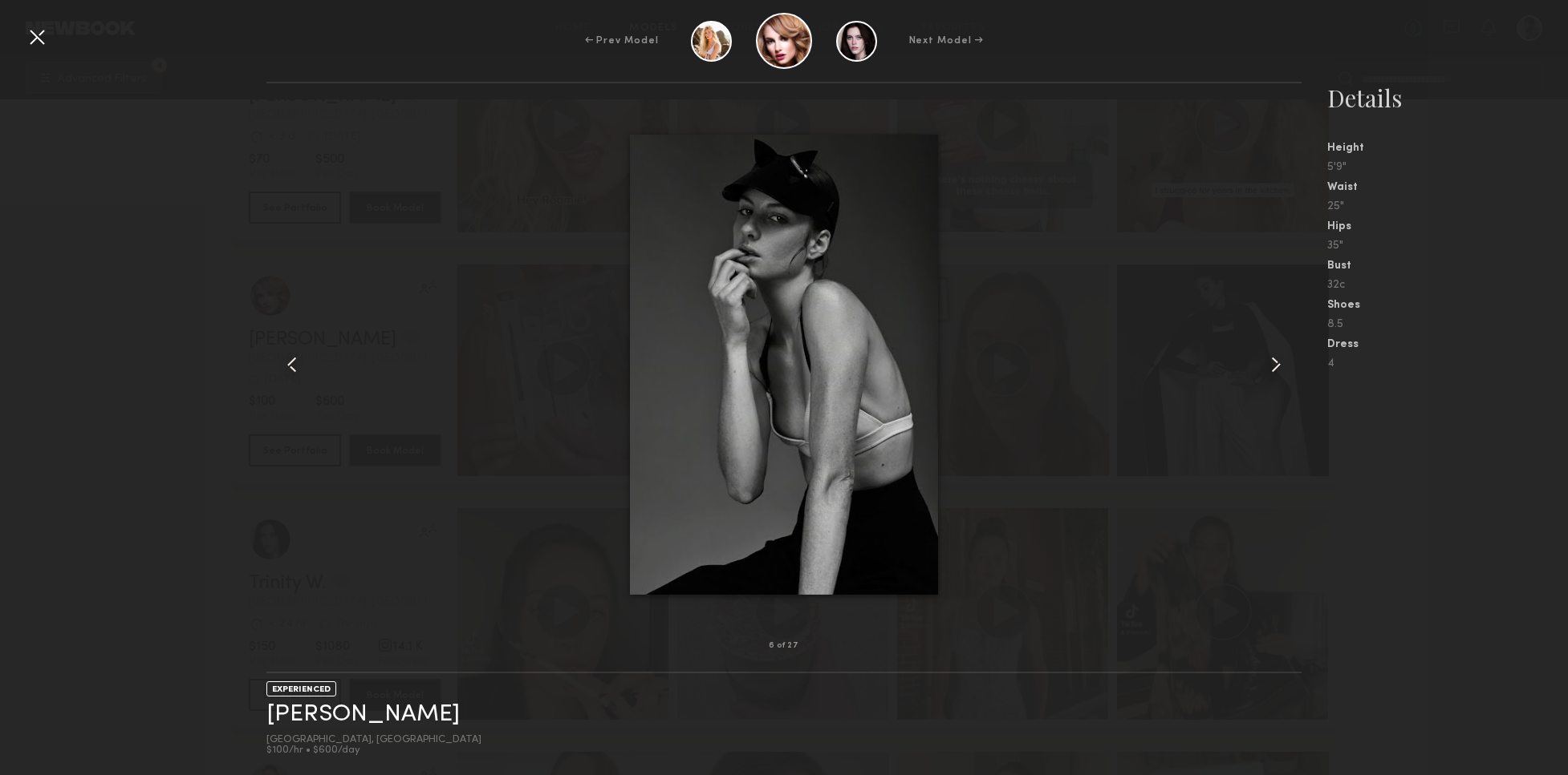
click at [1277, 364] on common-icon at bounding box center [1276, 365] width 26 height 26
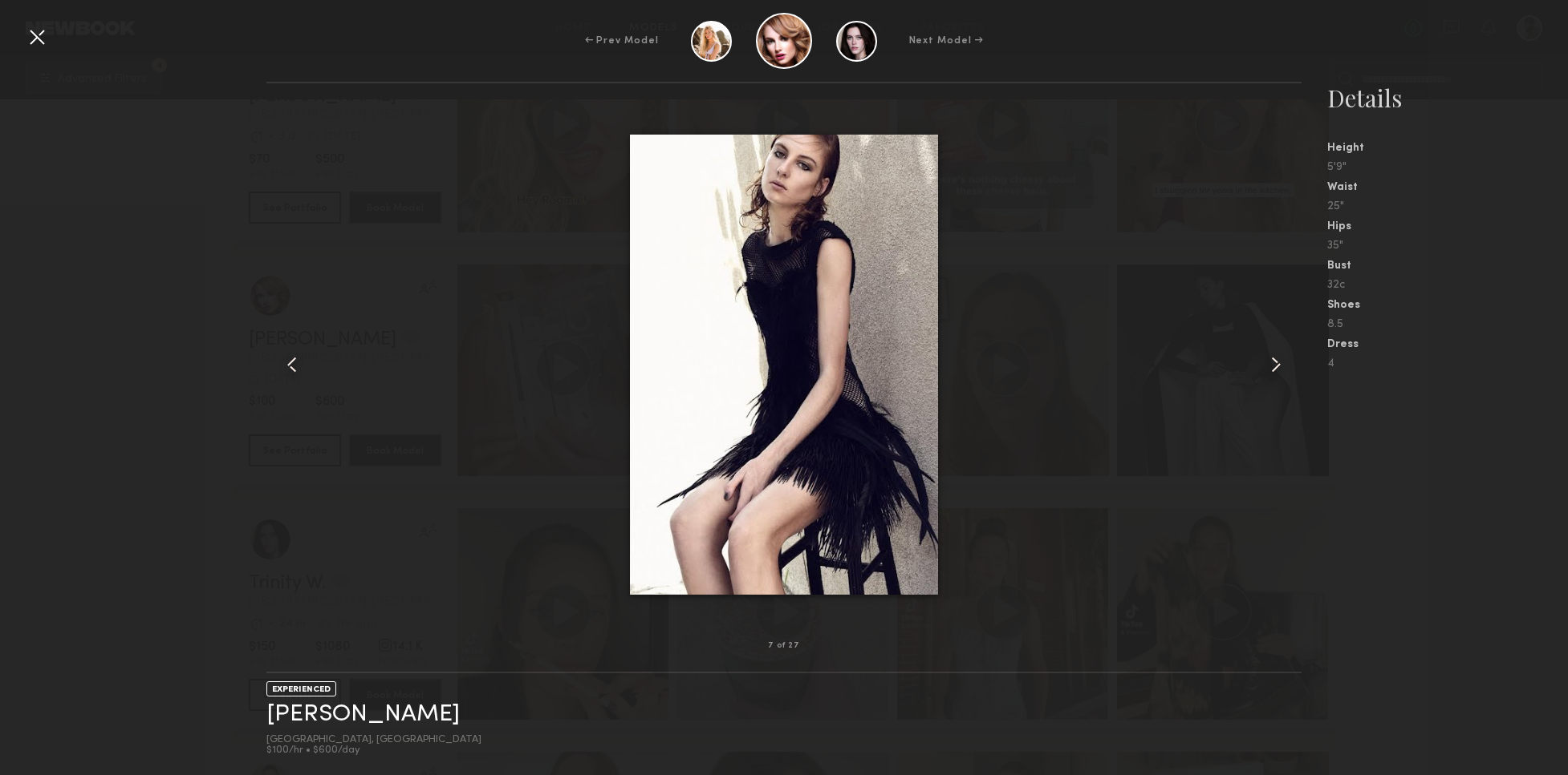
click at [1277, 364] on common-icon at bounding box center [1276, 365] width 26 height 26
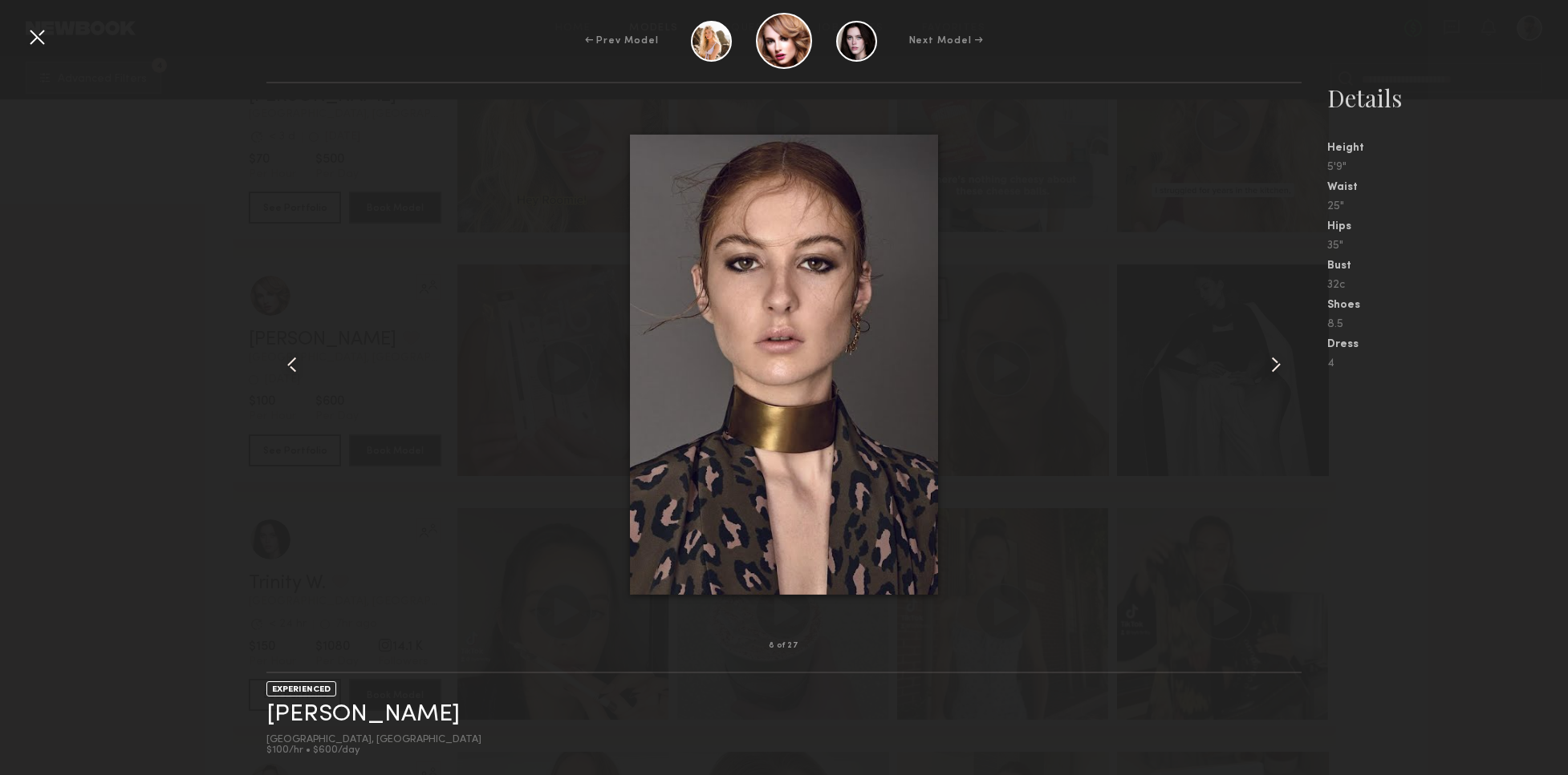
click at [37, 38] on div at bounding box center [37, 37] width 26 height 26
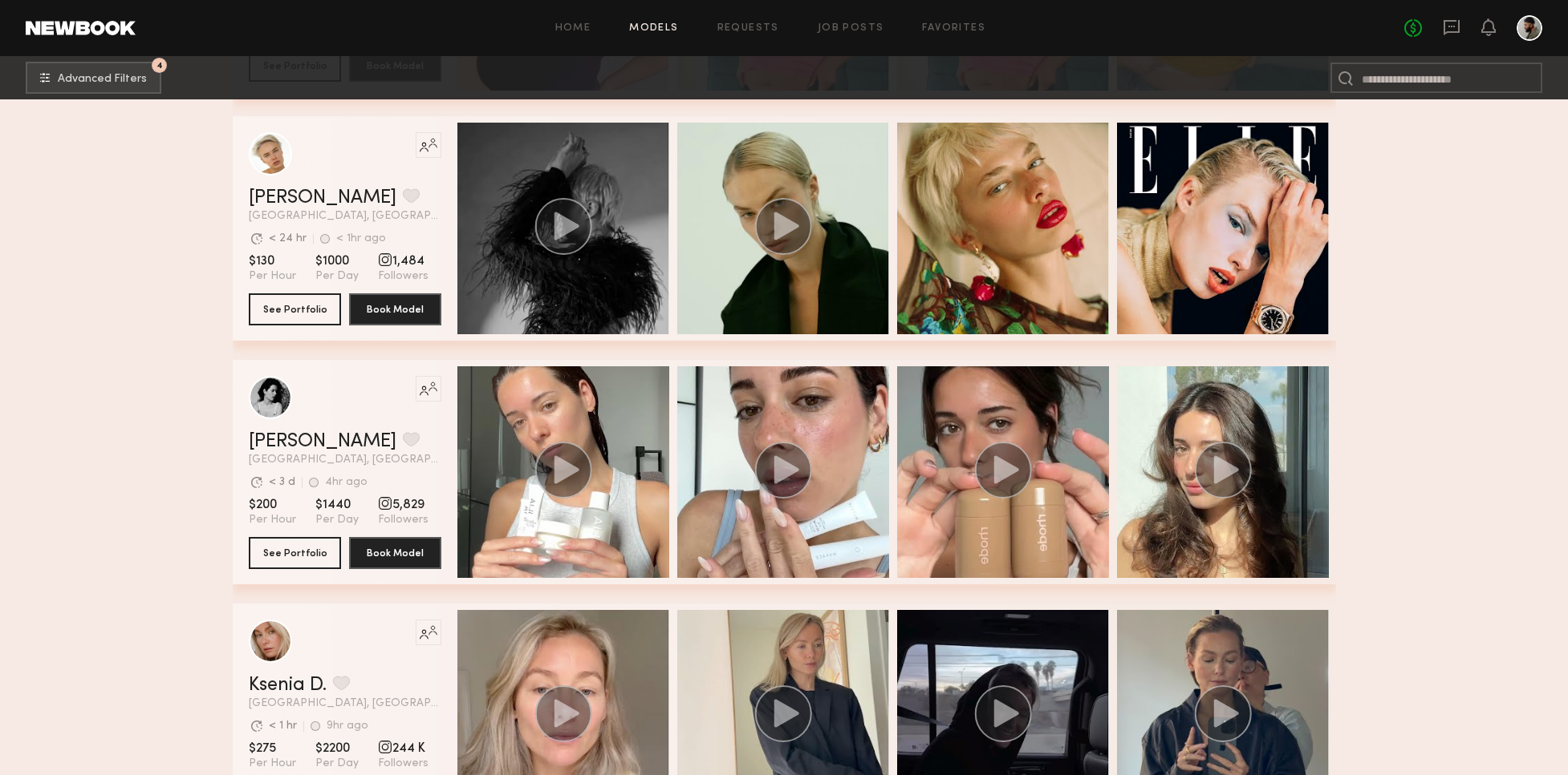
scroll to position [31140, 0]
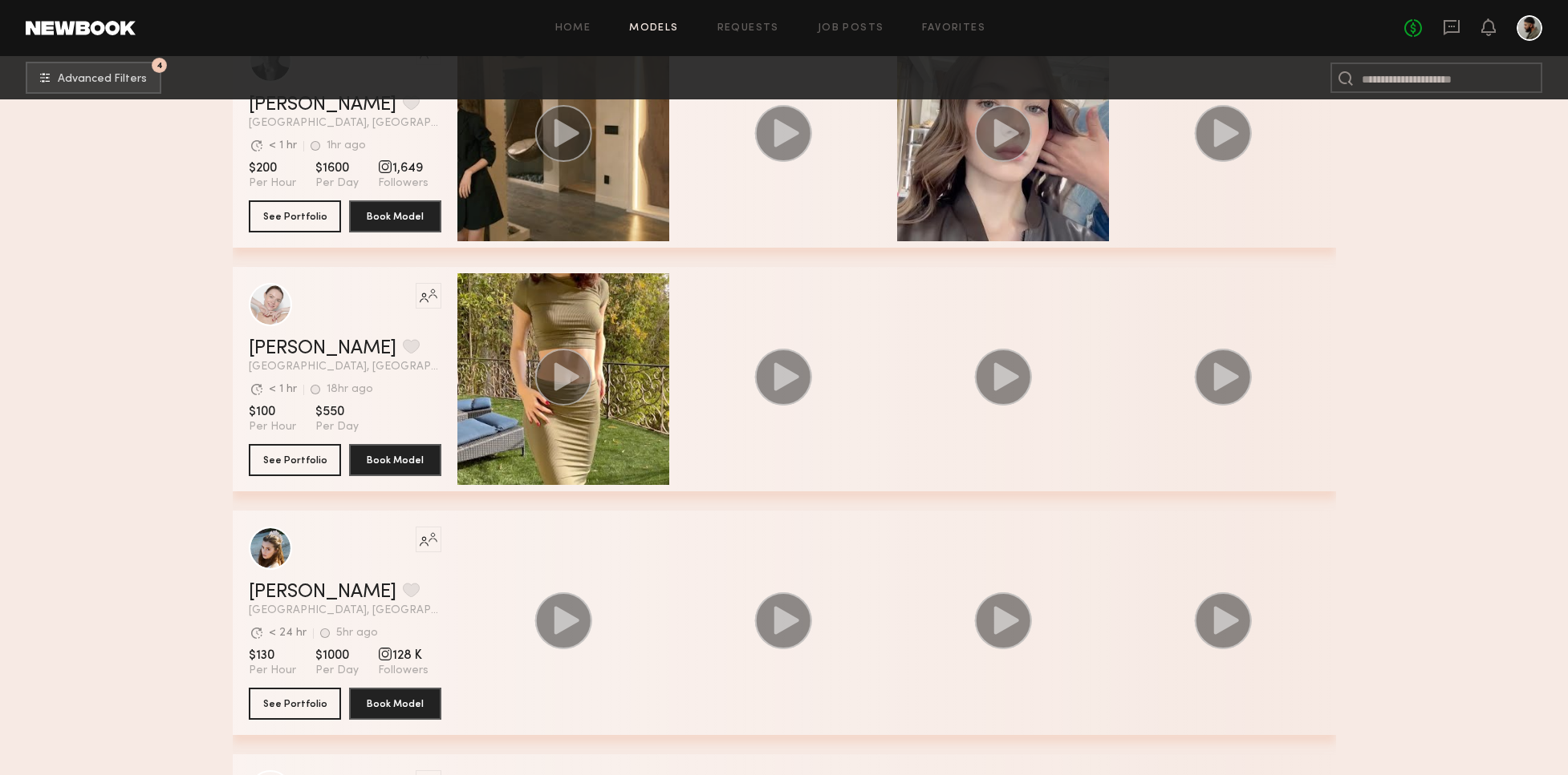
scroll to position [35703, 0]
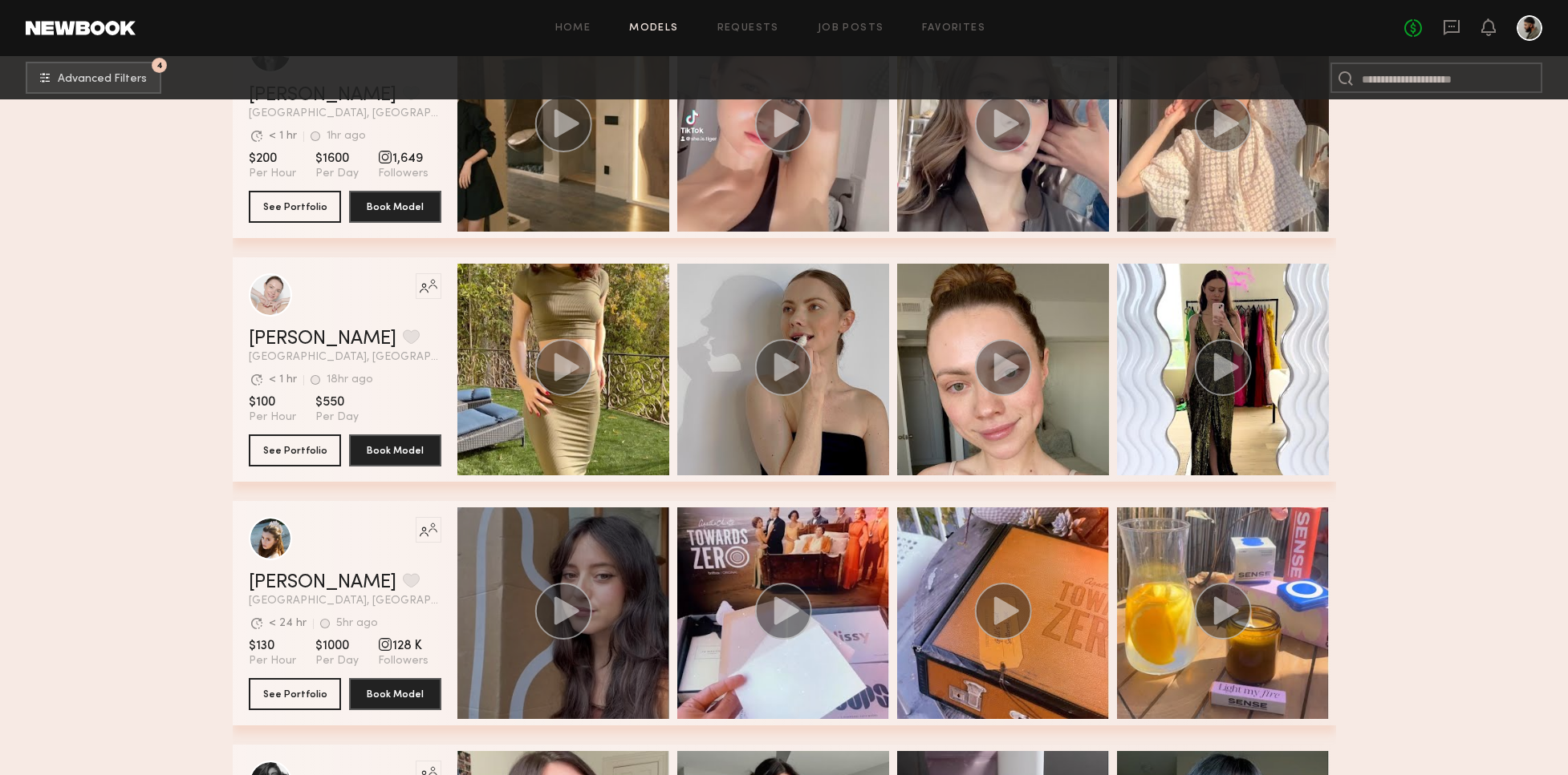
click at [575, 604] on circle "grid" at bounding box center [562, 611] width 57 height 57
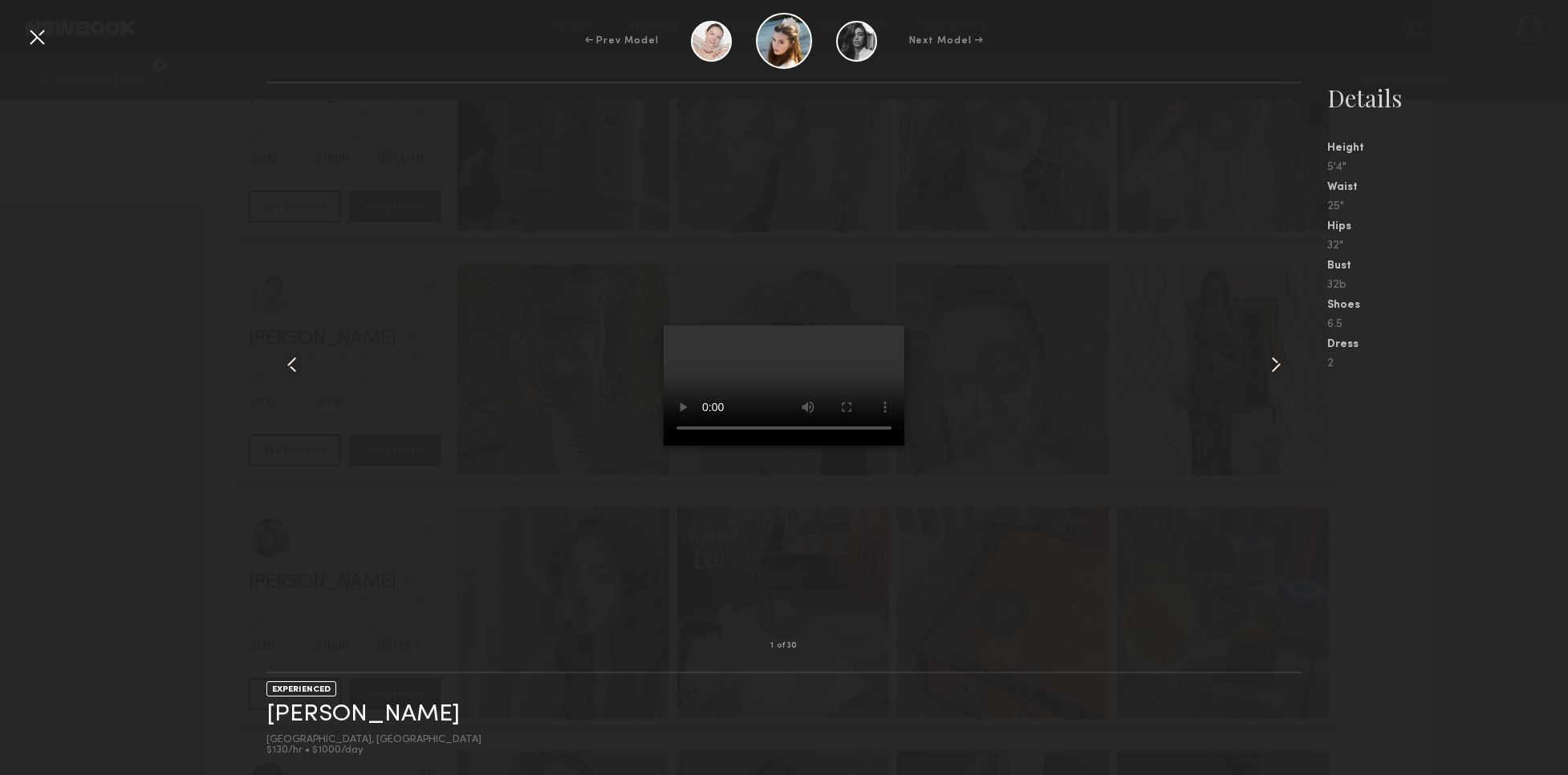
click at [883, 325] on video at bounding box center [784, 385] width 240 height 120
click at [36, 48] on div at bounding box center [37, 37] width 26 height 26
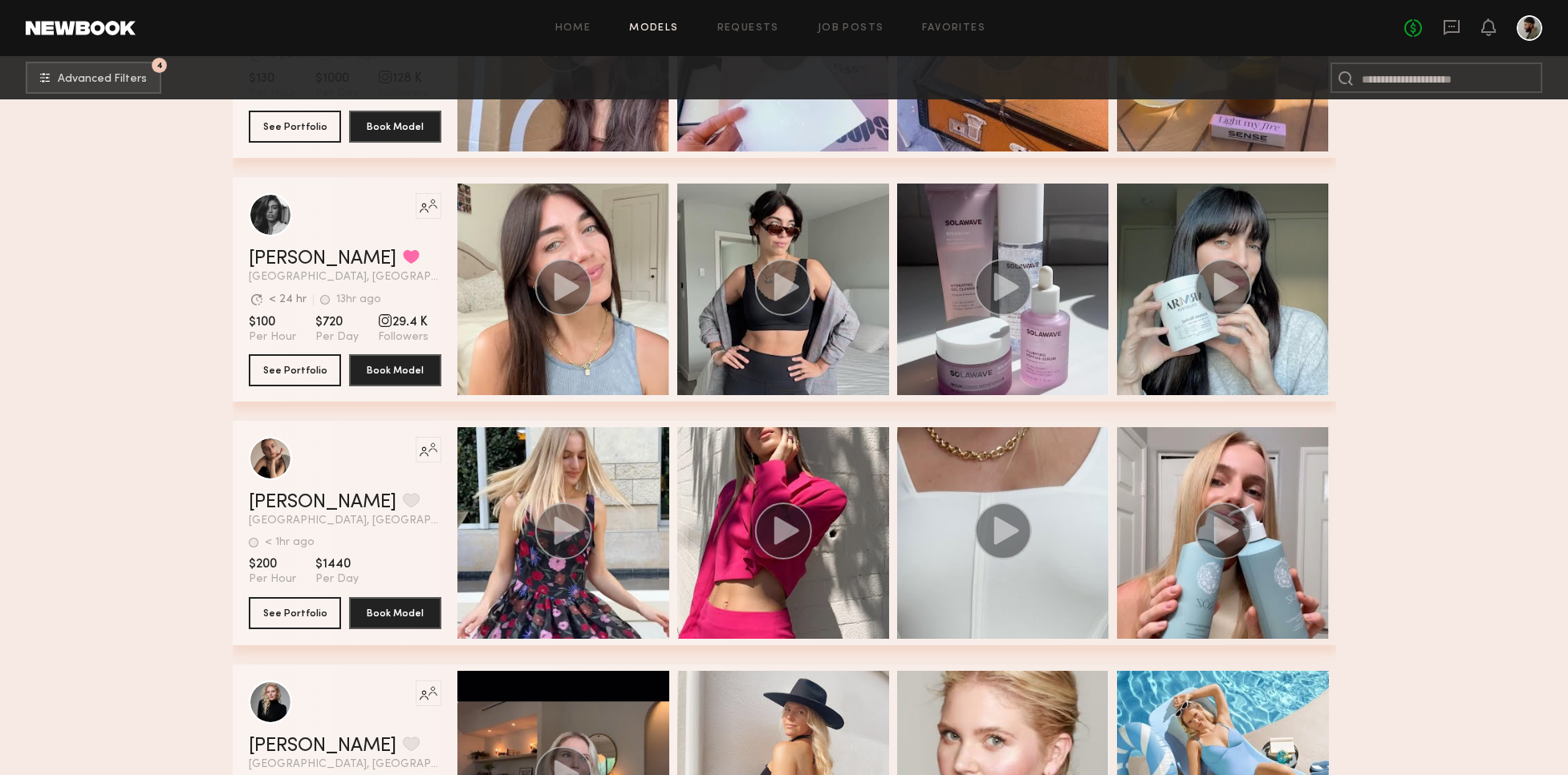
scroll to position [36279, 0]
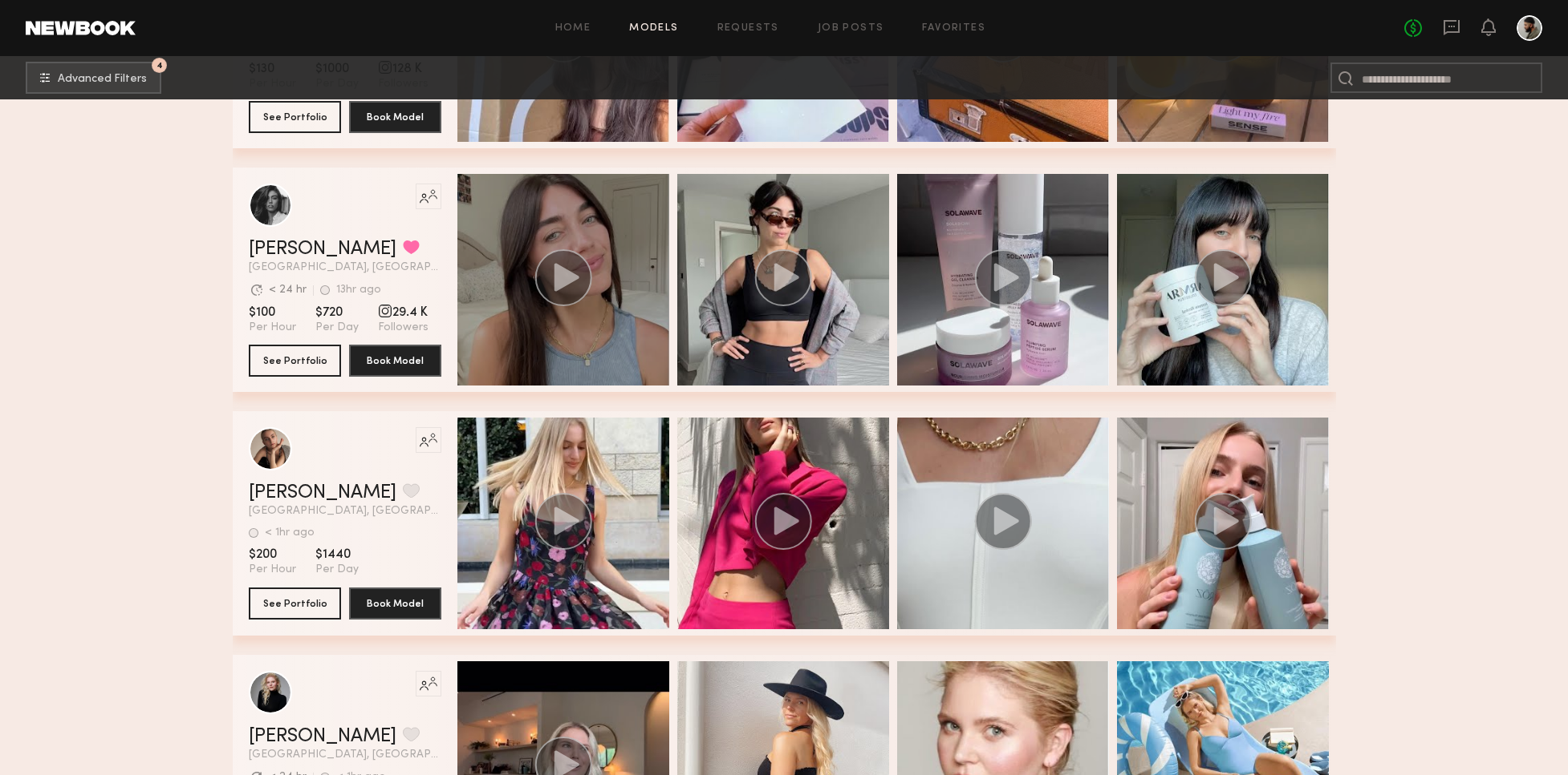
click at [554, 255] on circle "grid" at bounding box center [562, 278] width 57 height 57
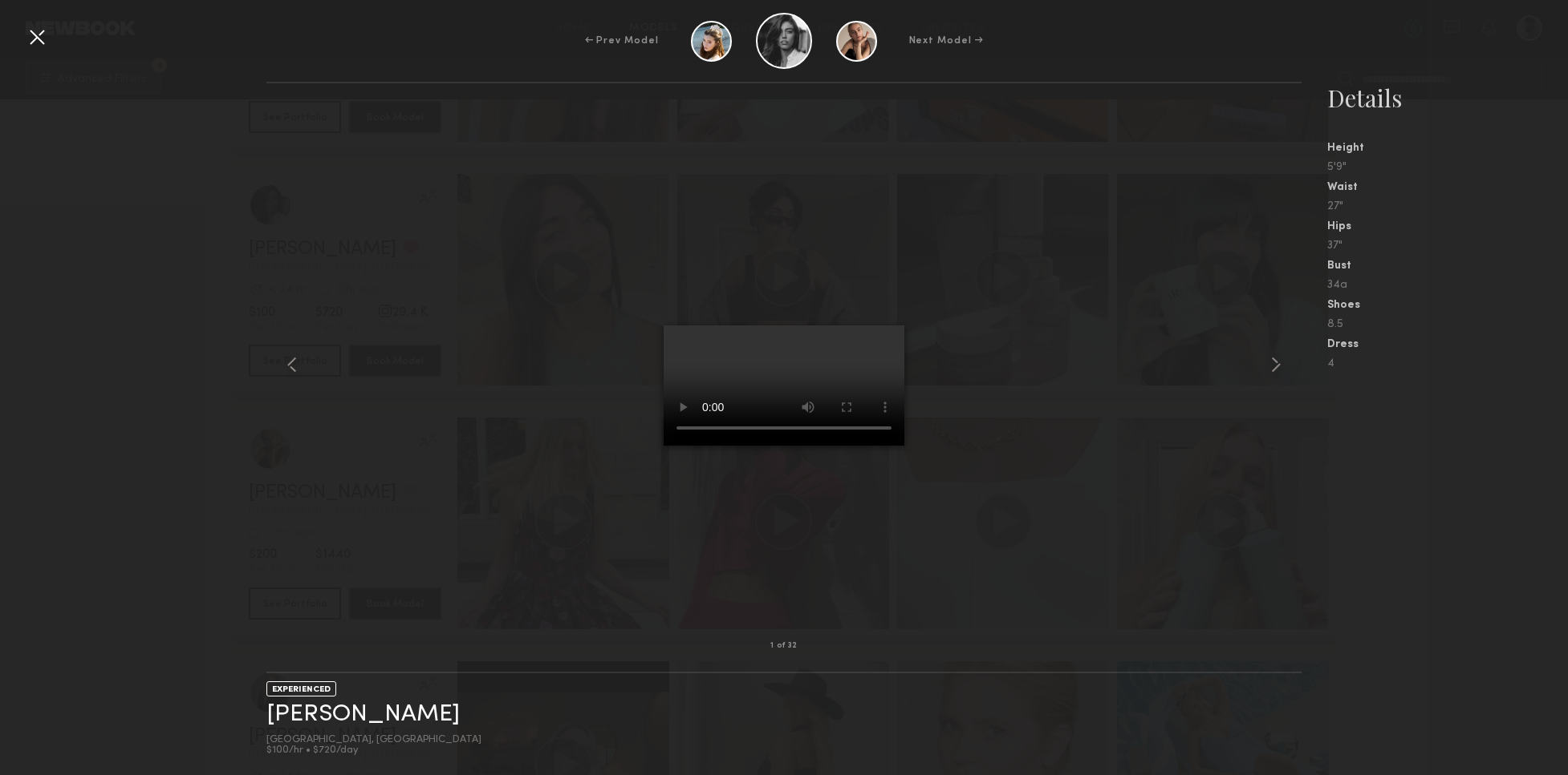
click at [887, 325] on video at bounding box center [784, 385] width 240 height 120
click at [1282, 361] on common-icon at bounding box center [1276, 365] width 26 height 26
click at [37, 40] on div at bounding box center [37, 37] width 26 height 26
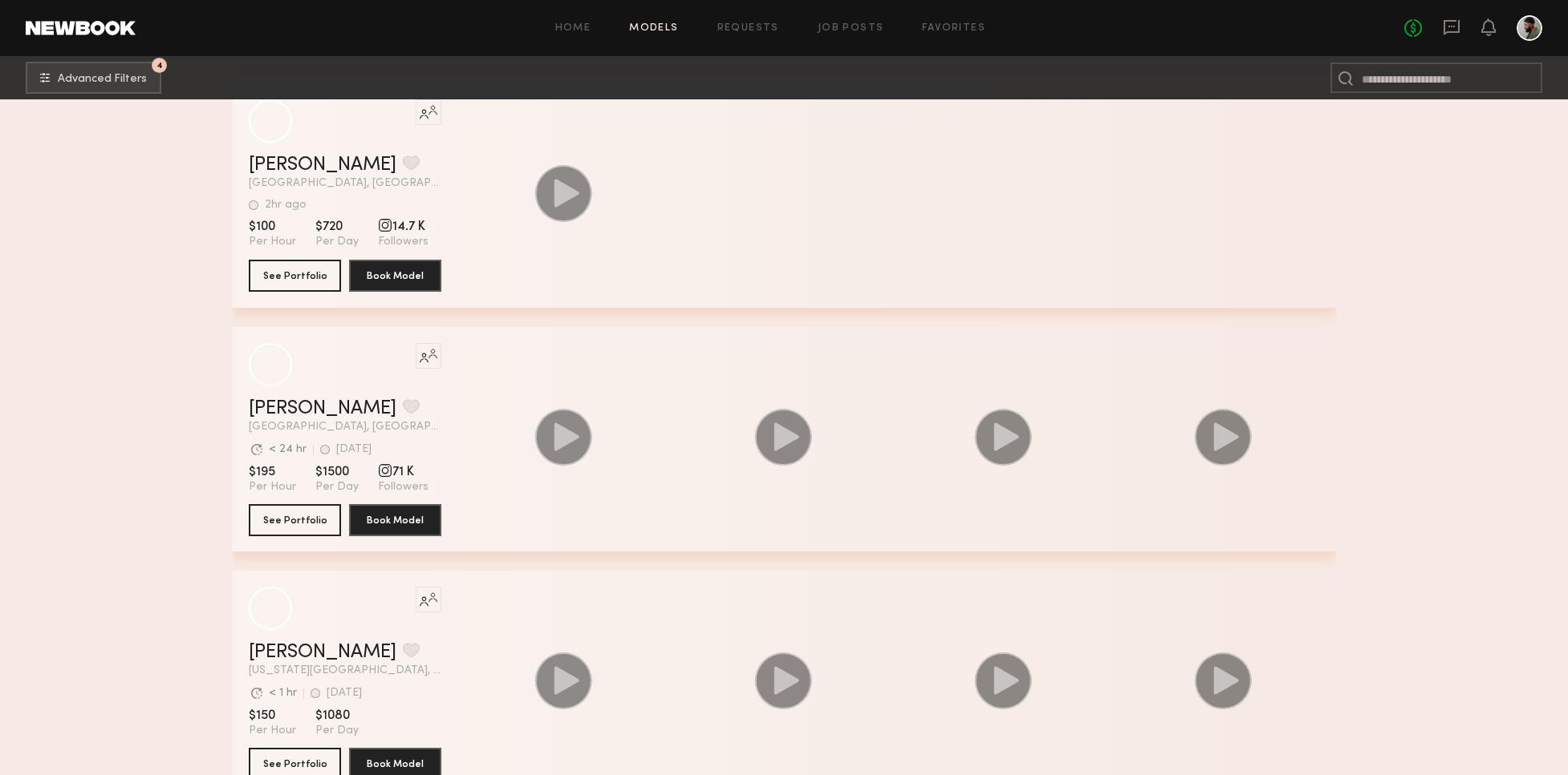
scroll to position [39317, 0]
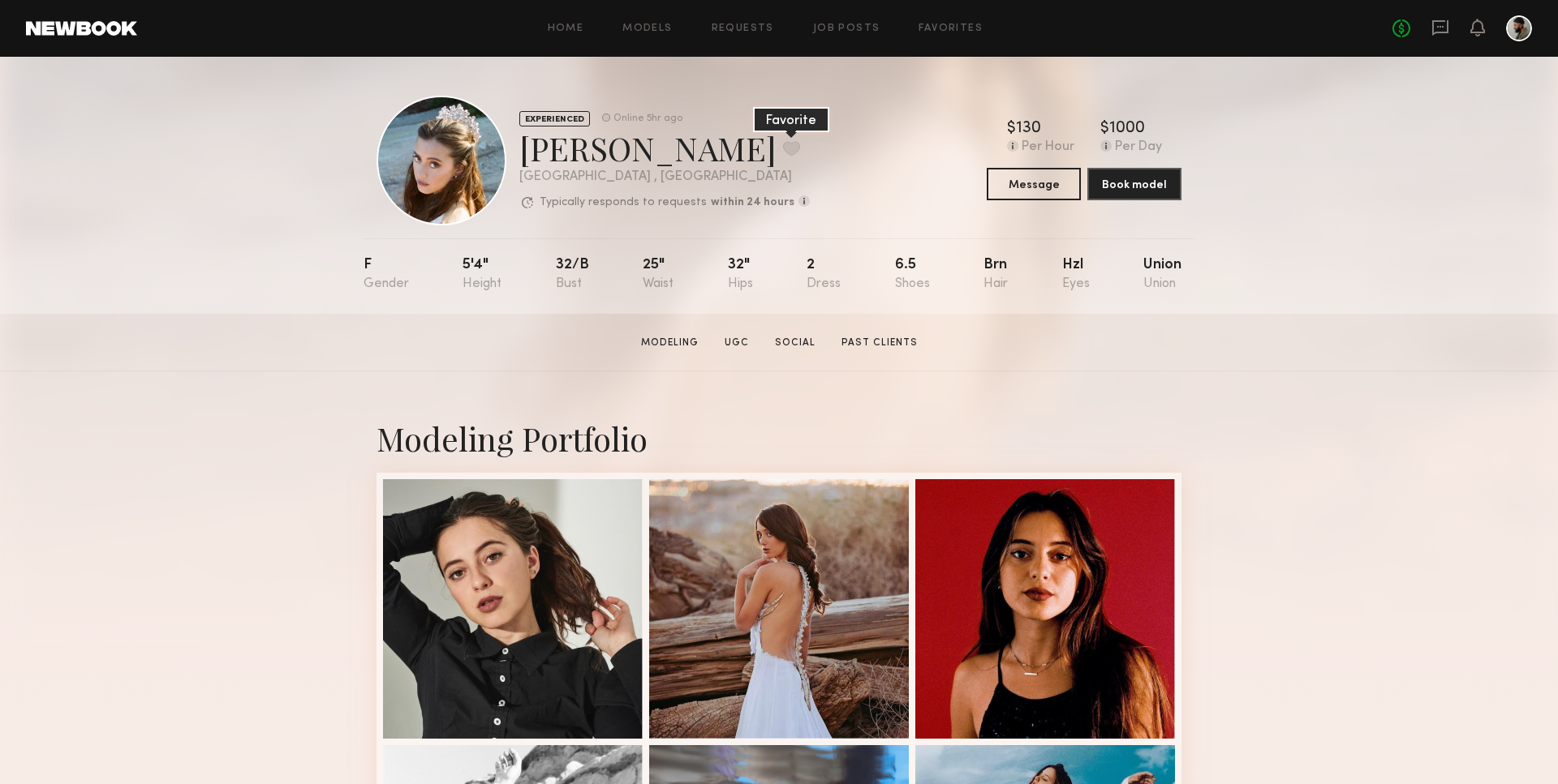
click at [782, 150] on button at bounding box center [791, 148] width 17 height 15
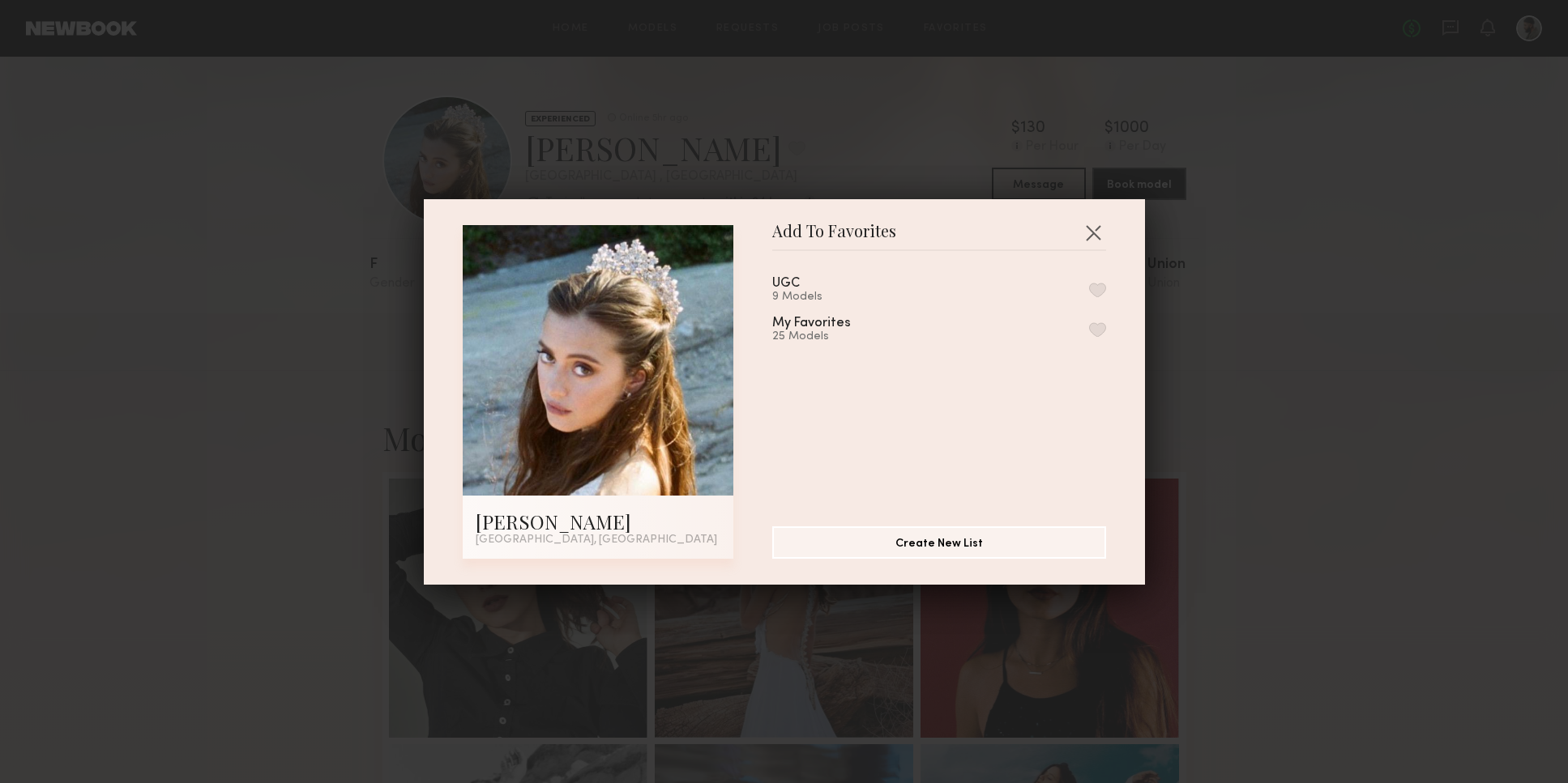
click at [1089, 293] on button "button" at bounding box center [1097, 290] width 17 height 15
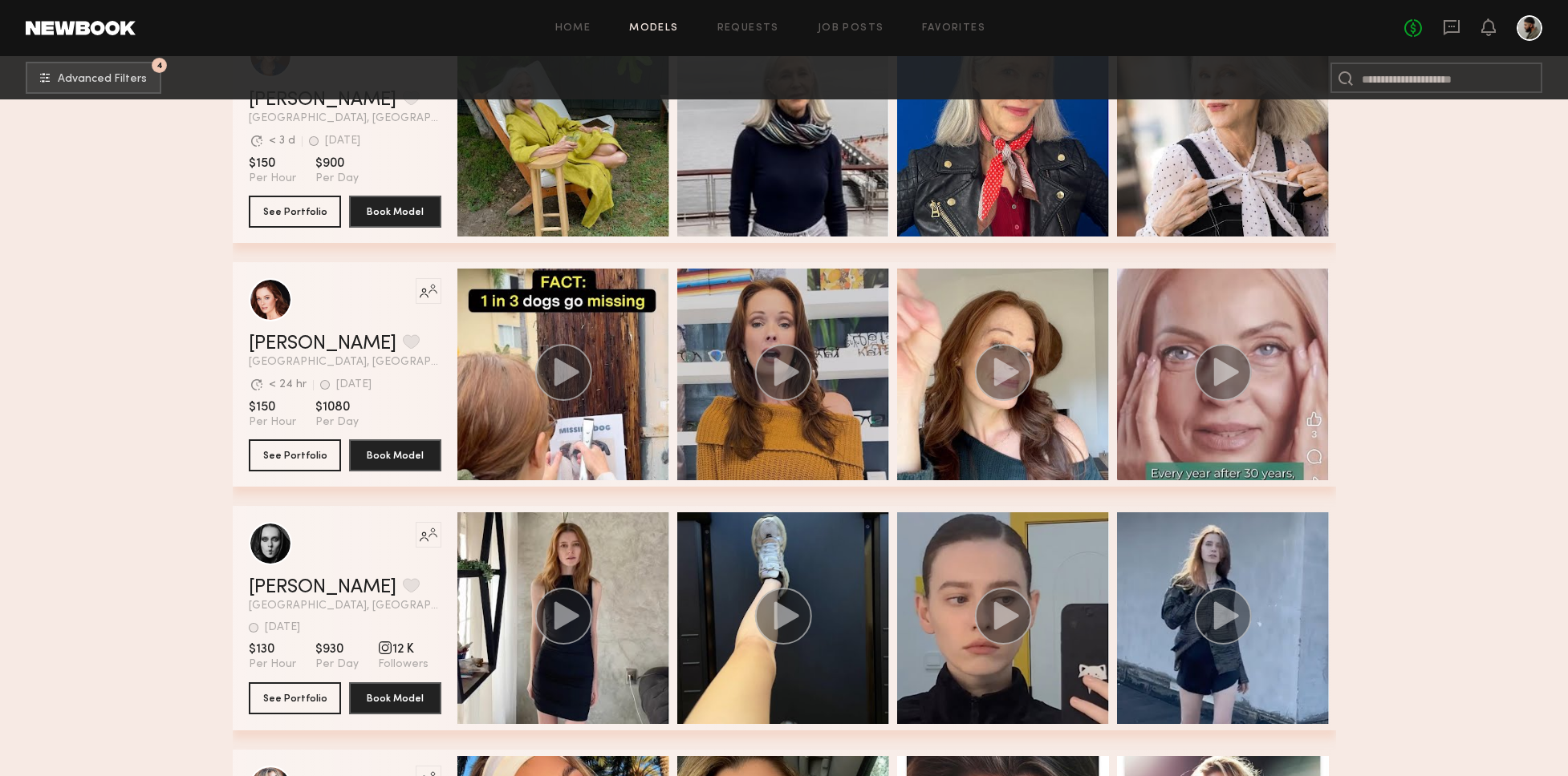
scroll to position [57138, 0]
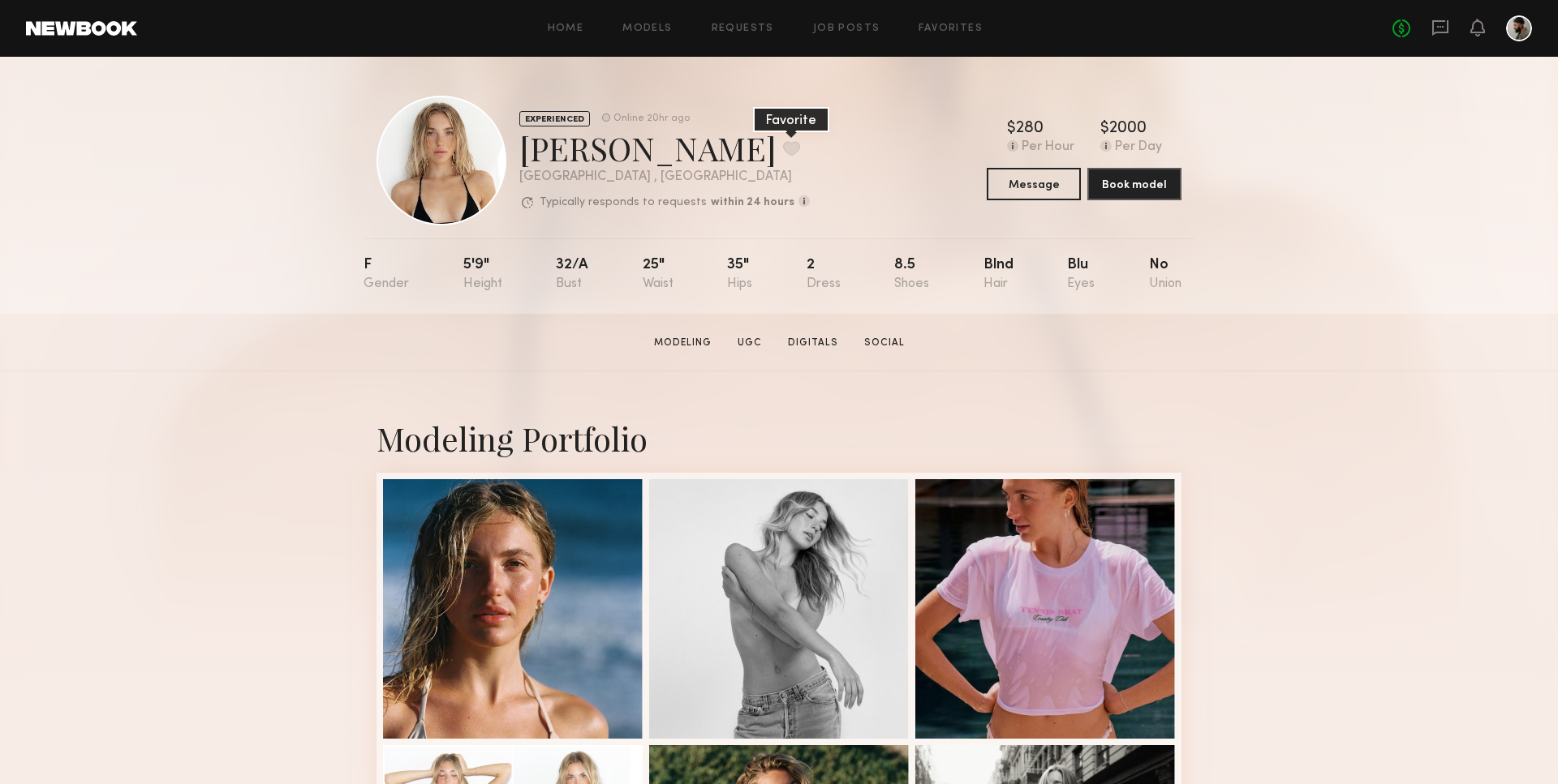
click at [782, 144] on button at bounding box center [791, 148] width 17 height 15
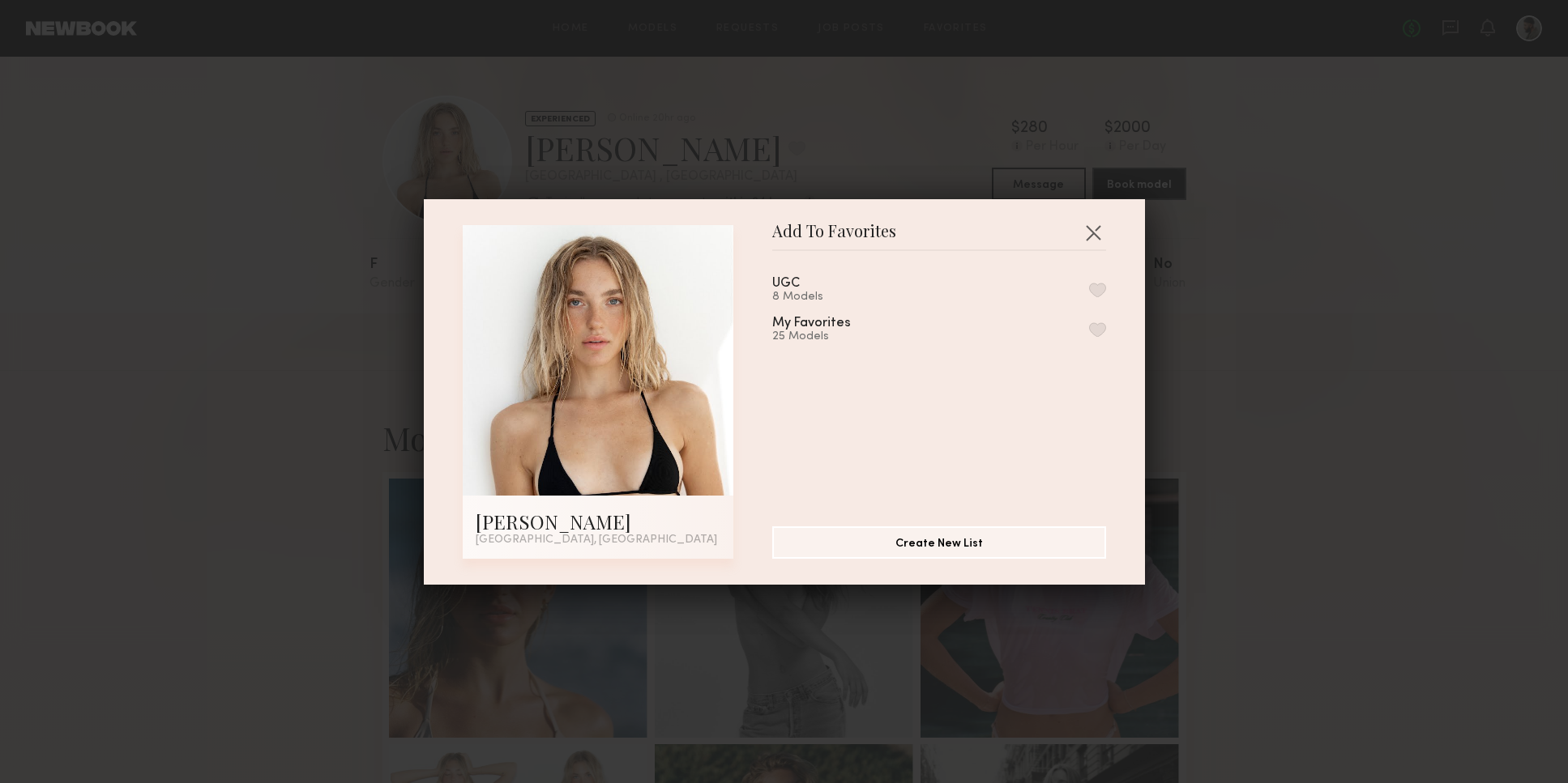
click at [1089, 288] on button "button" at bounding box center [1097, 290] width 17 height 15
click at [1087, 227] on button "button" at bounding box center [1093, 232] width 26 height 26
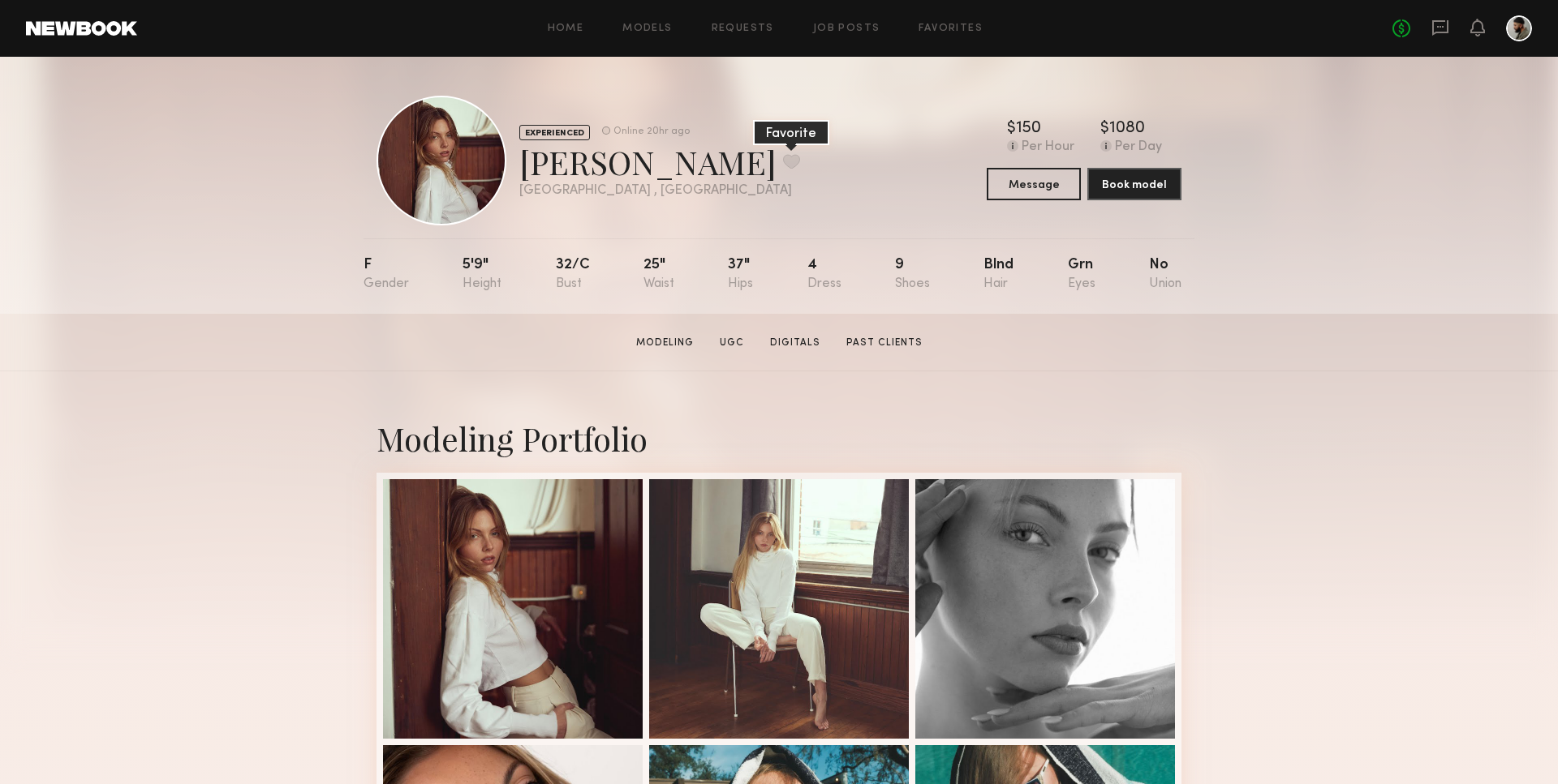
click at [782, 162] on button at bounding box center [791, 161] width 17 height 15
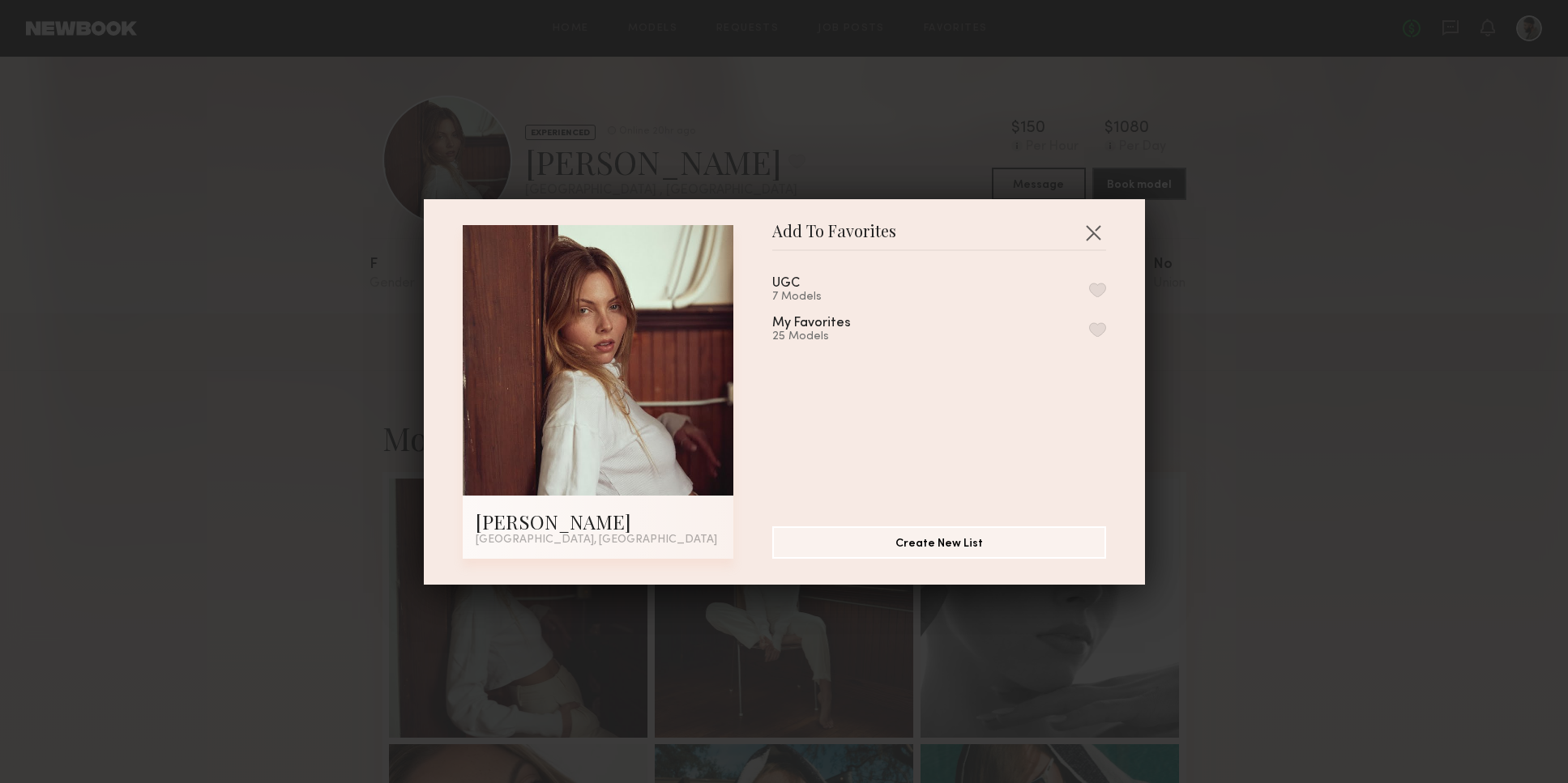
drag, startPoint x: 1083, startPoint y: 291, endPoint x: 1090, endPoint y: 282, distance: 11.4
click at [1089, 291] on button "button" at bounding box center [1097, 290] width 17 height 15
drag, startPoint x: 1084, startPoint y: 230, endPoint x: 1084, endPoint y: 220, distance: 10.0
click at [1084, 230] on button "button" at bounding box center [1093, 232] width 26 height 26
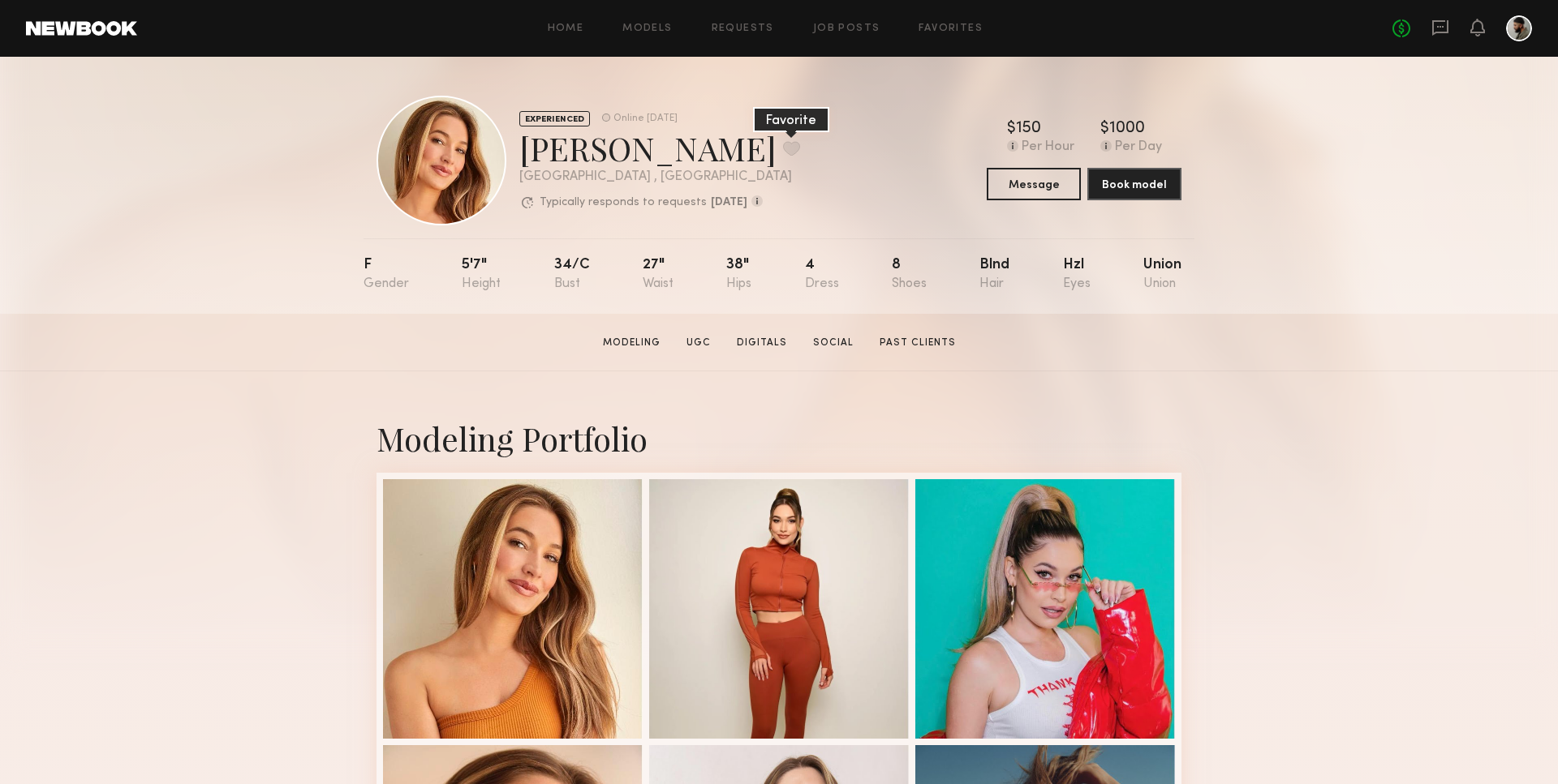
click at [782, 147] on button at bounding box center [791, 148] width 17 height 15
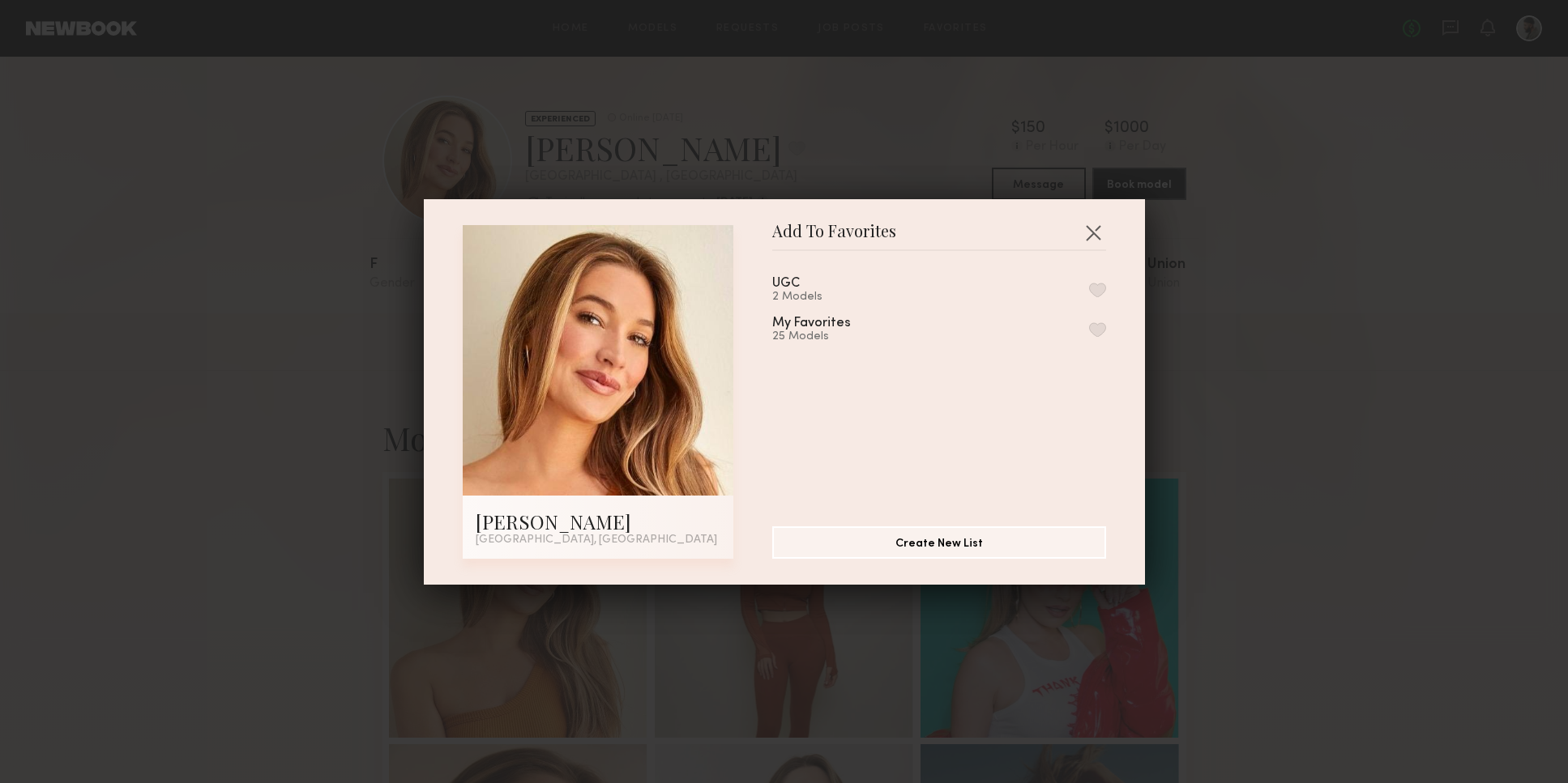
drag, startPoint x: 865, startPoint y: 282, endPoint x: 913, endPoint y: 282, distance: 48.0
click at [866, 282] on div "UGC 2 Models" at bounding box center [939, 290] width 334 height 27
click at [1089, 293] on button "button" at bounding box center [1097, 290] width 17 height 15
click at [1091, 226] on button "button" at bounding box center [1093, 232] width 26 height 26
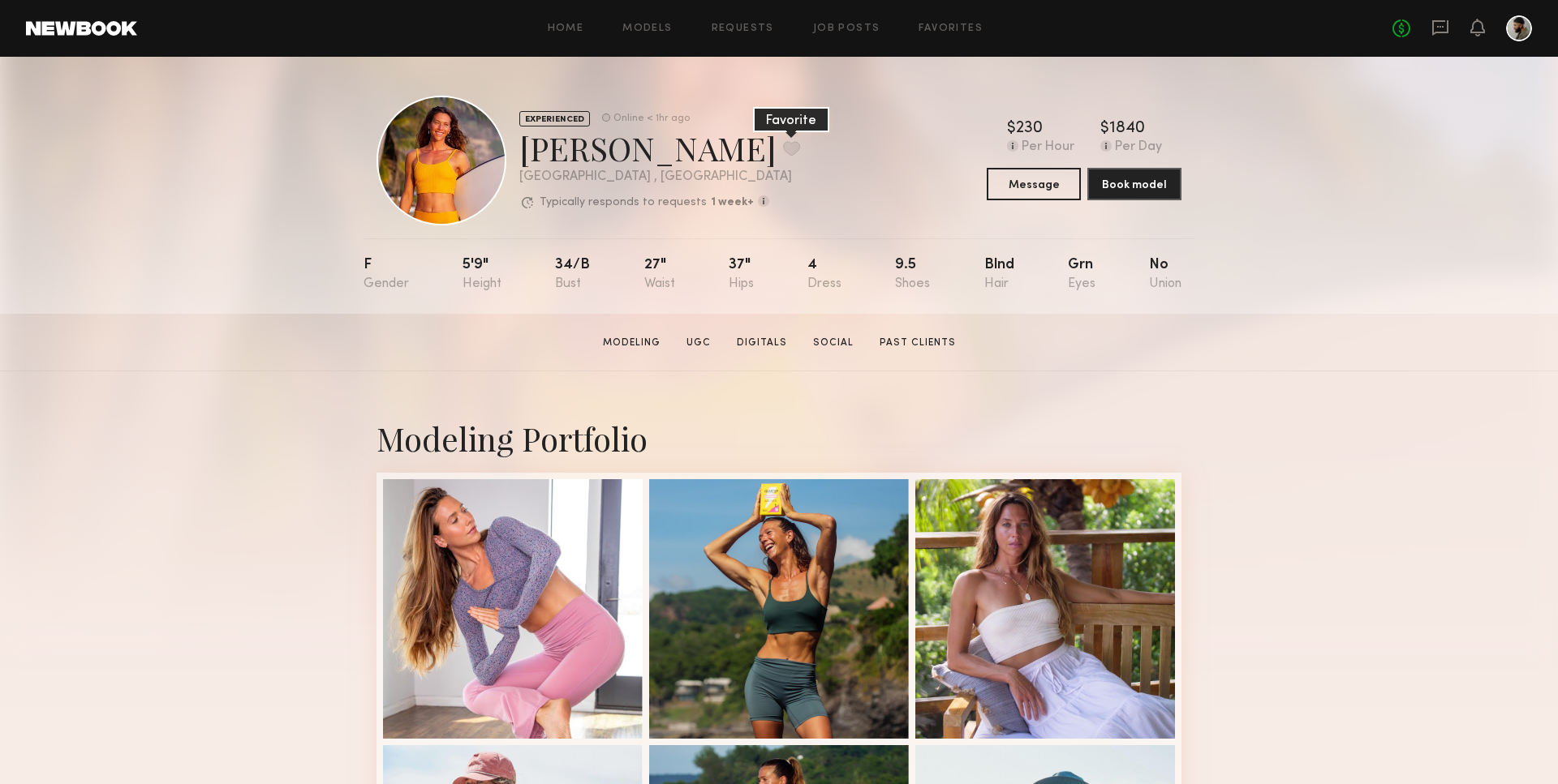
click at [782, 141] on button at bounding box center [791, 148] width 17 height 15
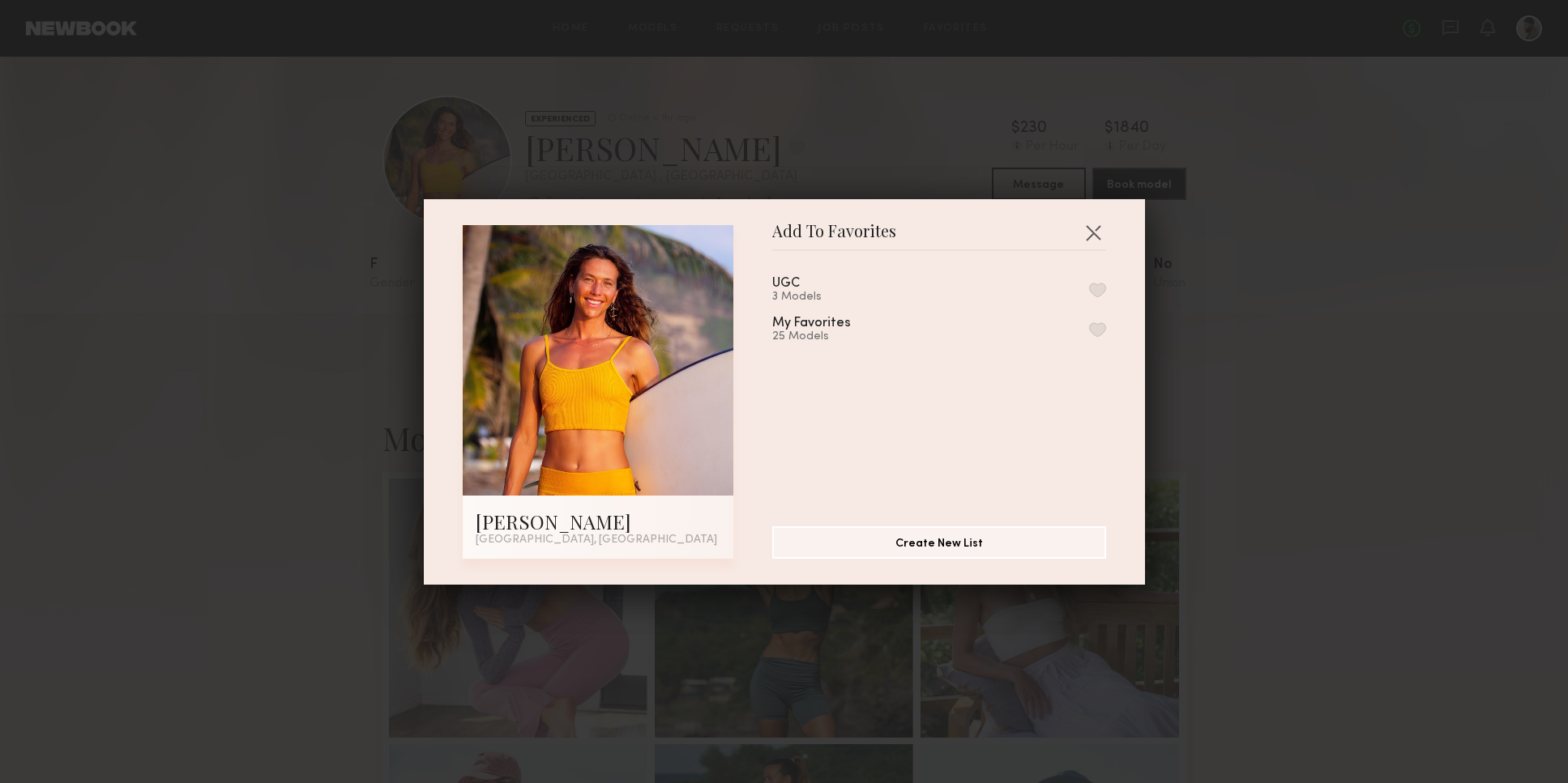
click at [789, 292] on div "3 Models" at bounding box center [805, 297] width 66 height 13
click at [1089, 288] on button "button" at bounding box center [1097, 290] width 17 height 15
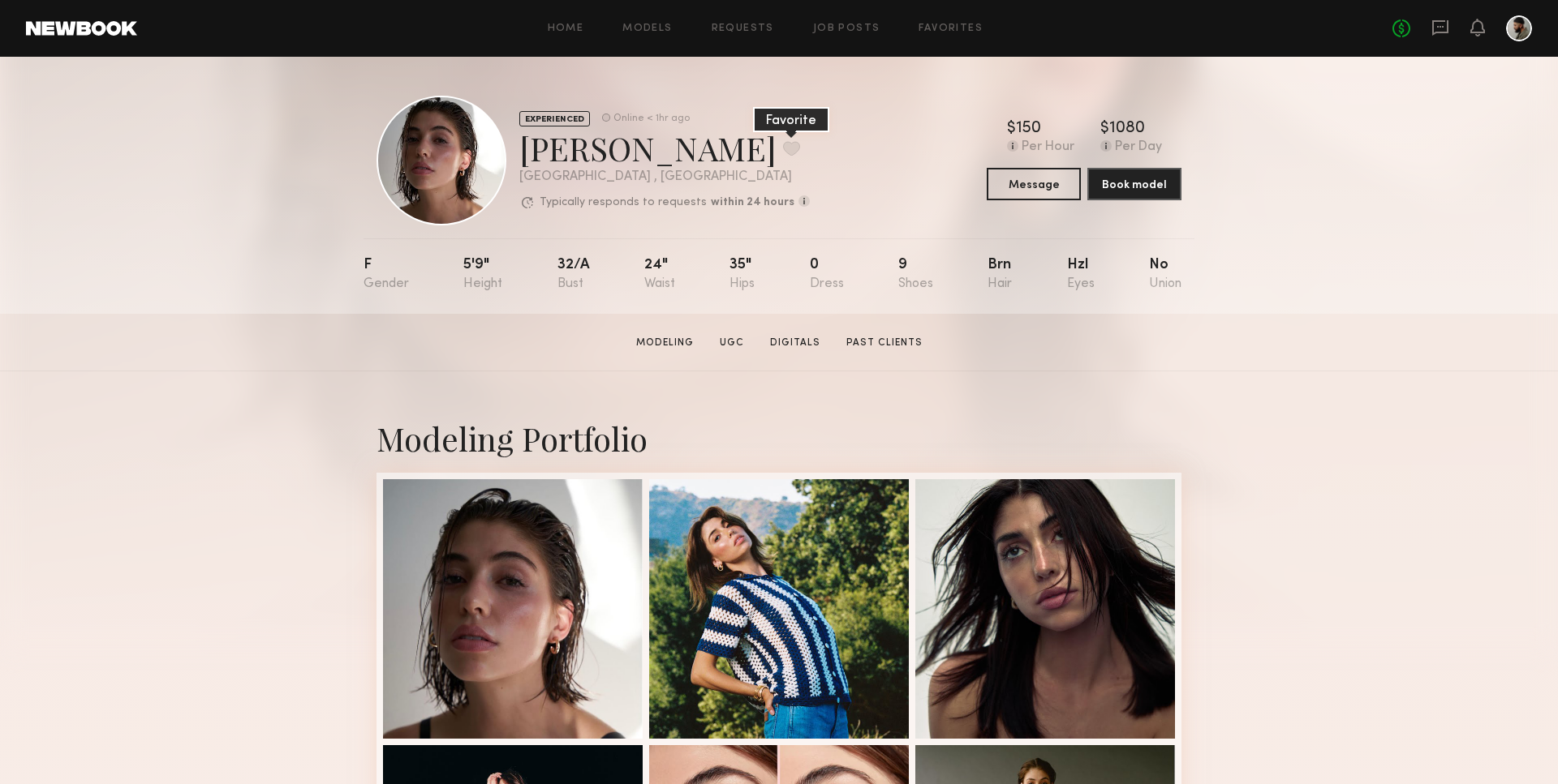
click at [782, 150] on button at bounding box center [791, 148] width 17 height 15
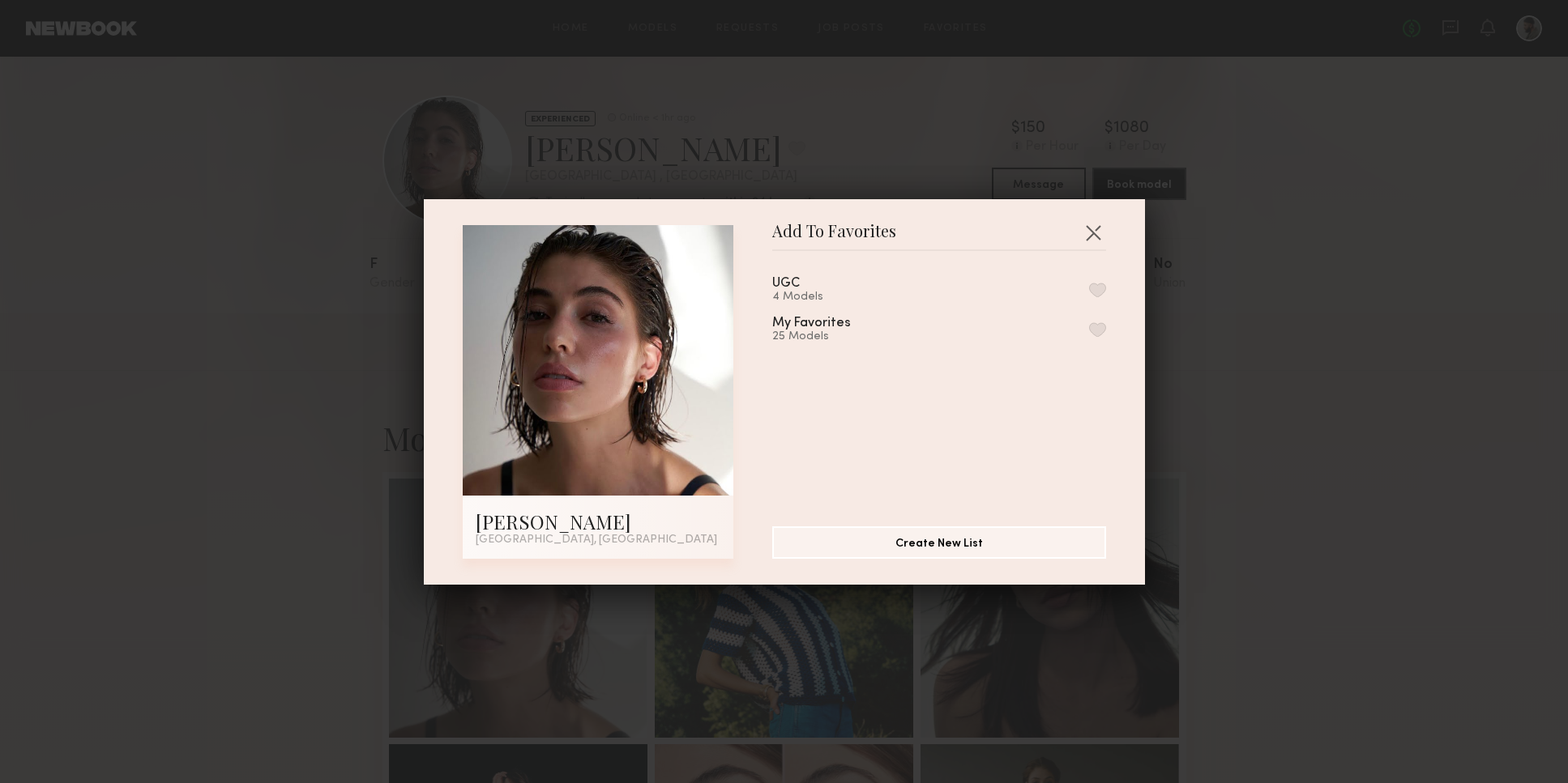
click at [1089, 295] on button "button" at bounding box center [1097, 290] width 17 height 15
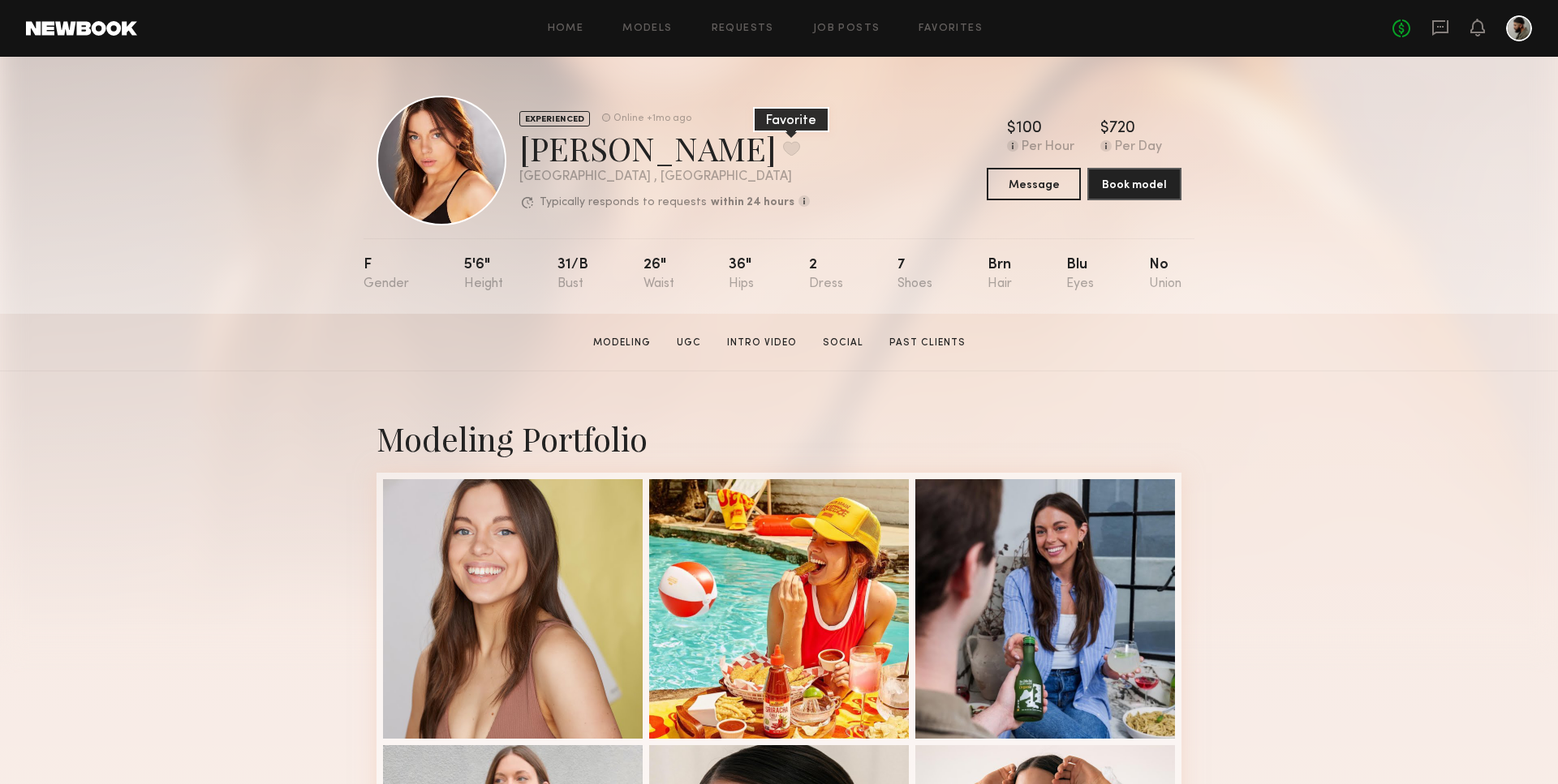
click at [782, 146] on button at bounding box center [791, 148] width 17 height 15
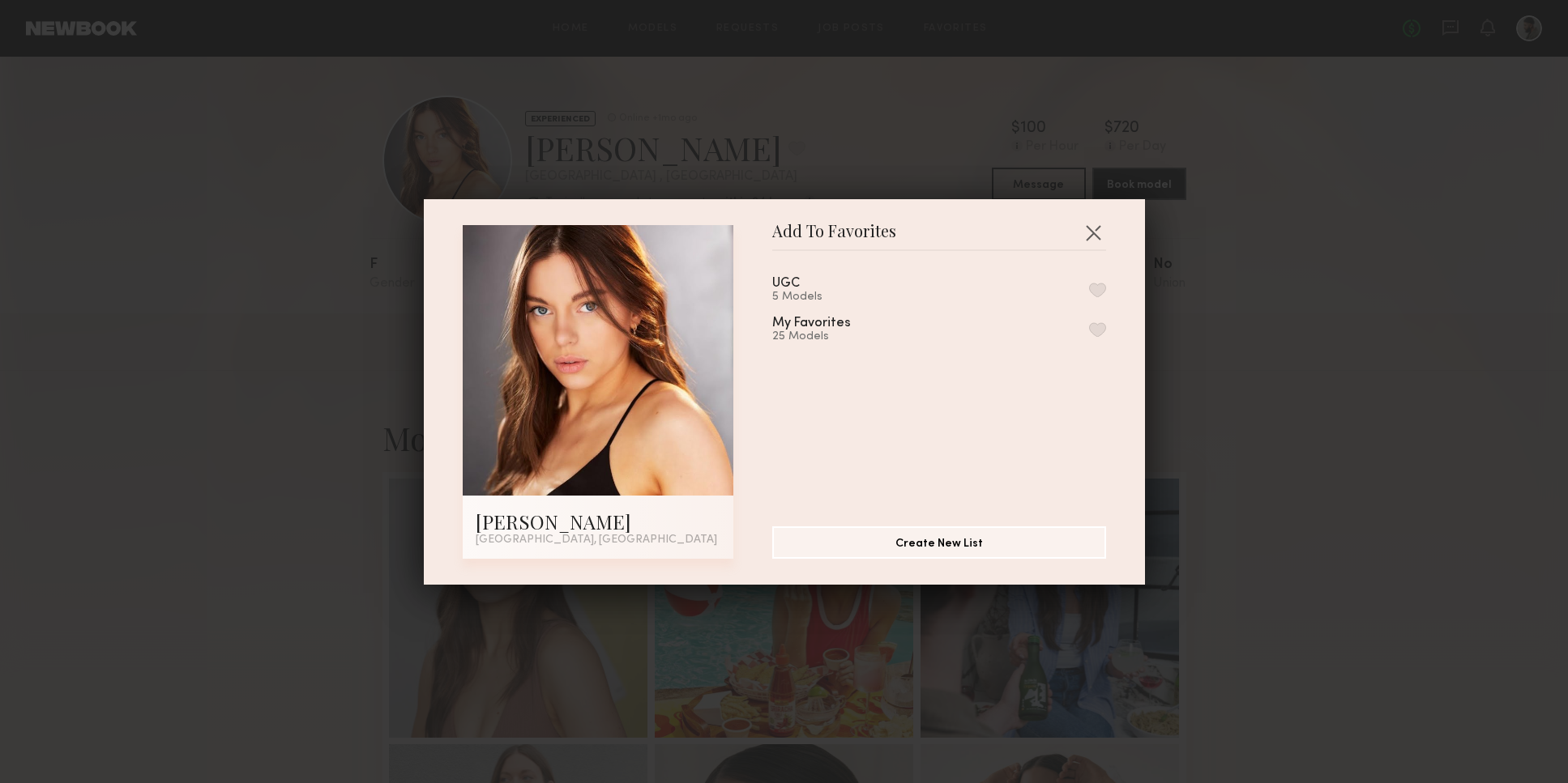
click at [1089, 296] on button "button" at bounding box center [1097, 290] width 17 height 15
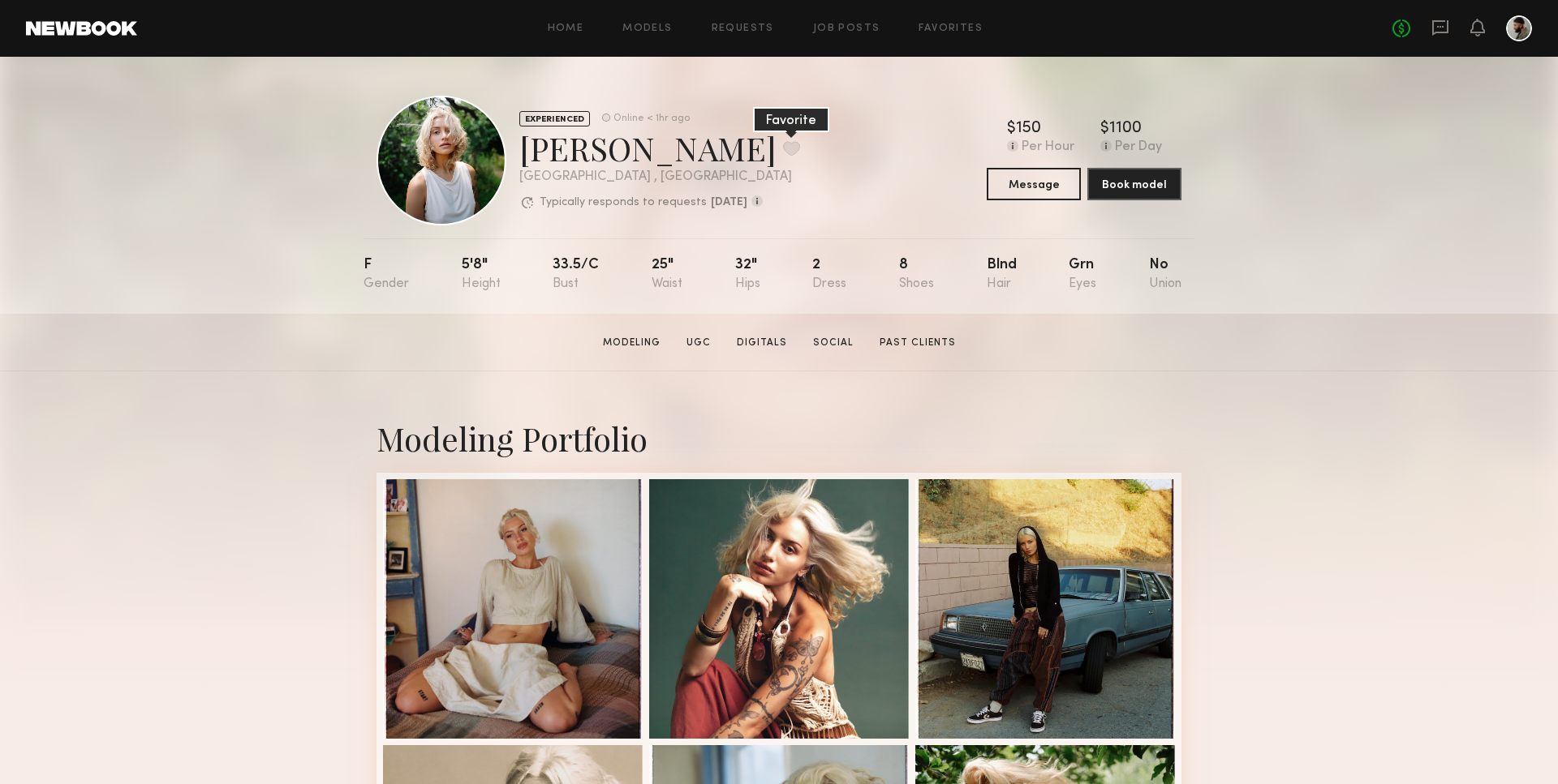
click at [782, 142] on button at bounding box center [791, 148] width 17 height 15
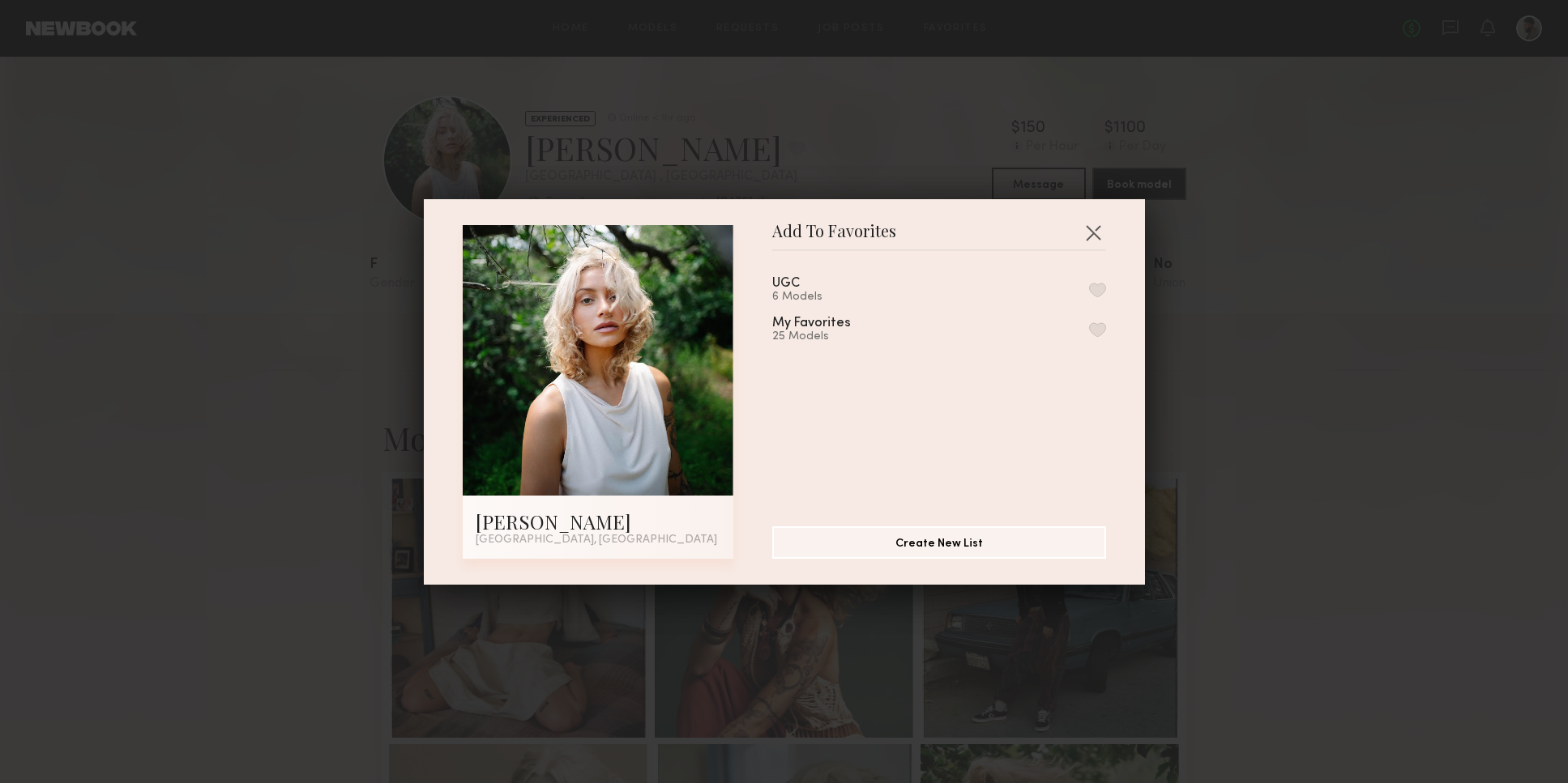
click at [1089, 293] on button "button" at bounding box center [1097, 290] width 17 height 15
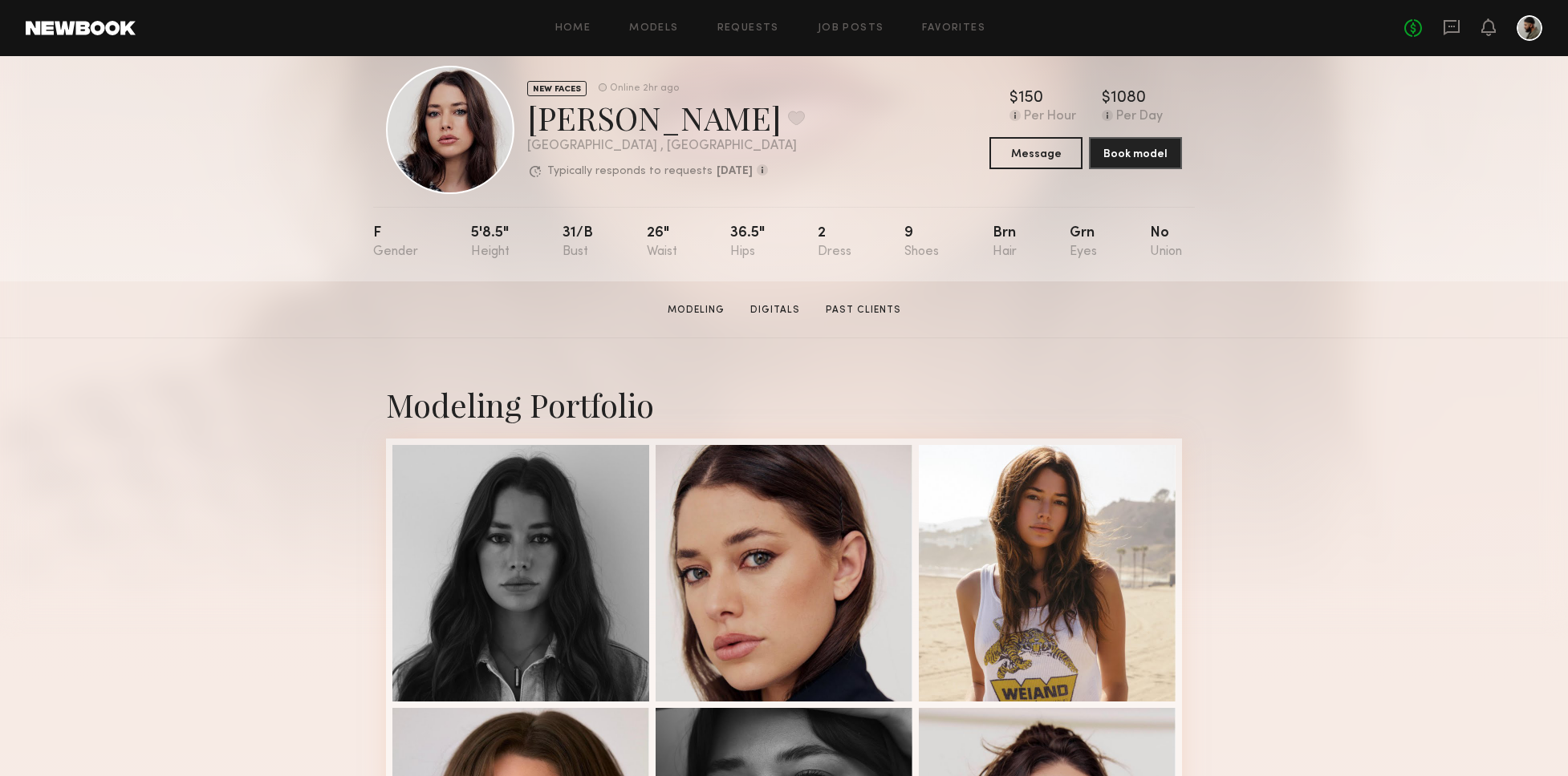
scroll to position [38, 0]
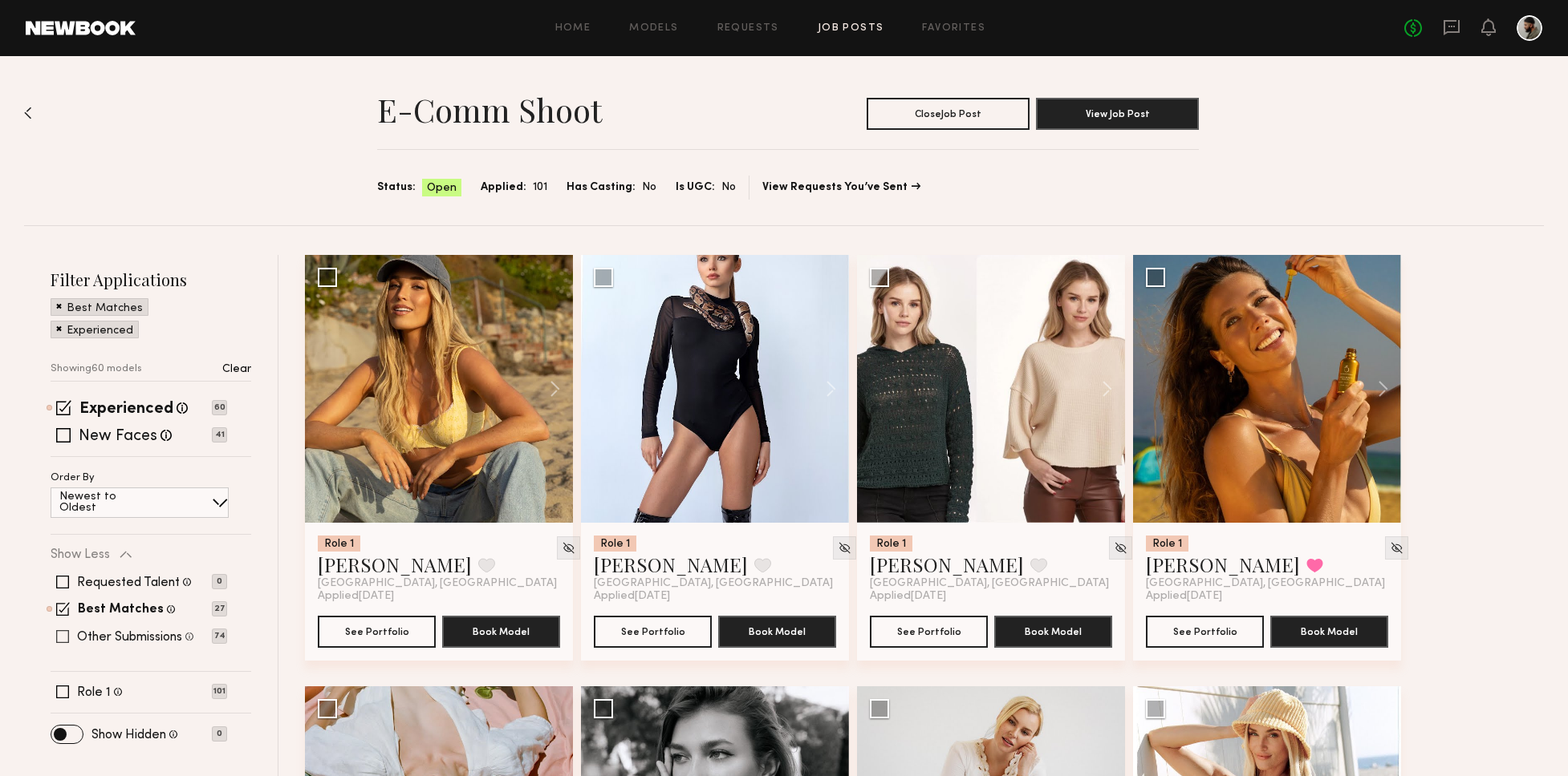
drag, startPoint x: 61, startPoint y: 610, endPoint x: 66, endPoint y: 621, distance: 12.1
click at [61, 610] on span at bounding box center [63, 609] width 14 height 14
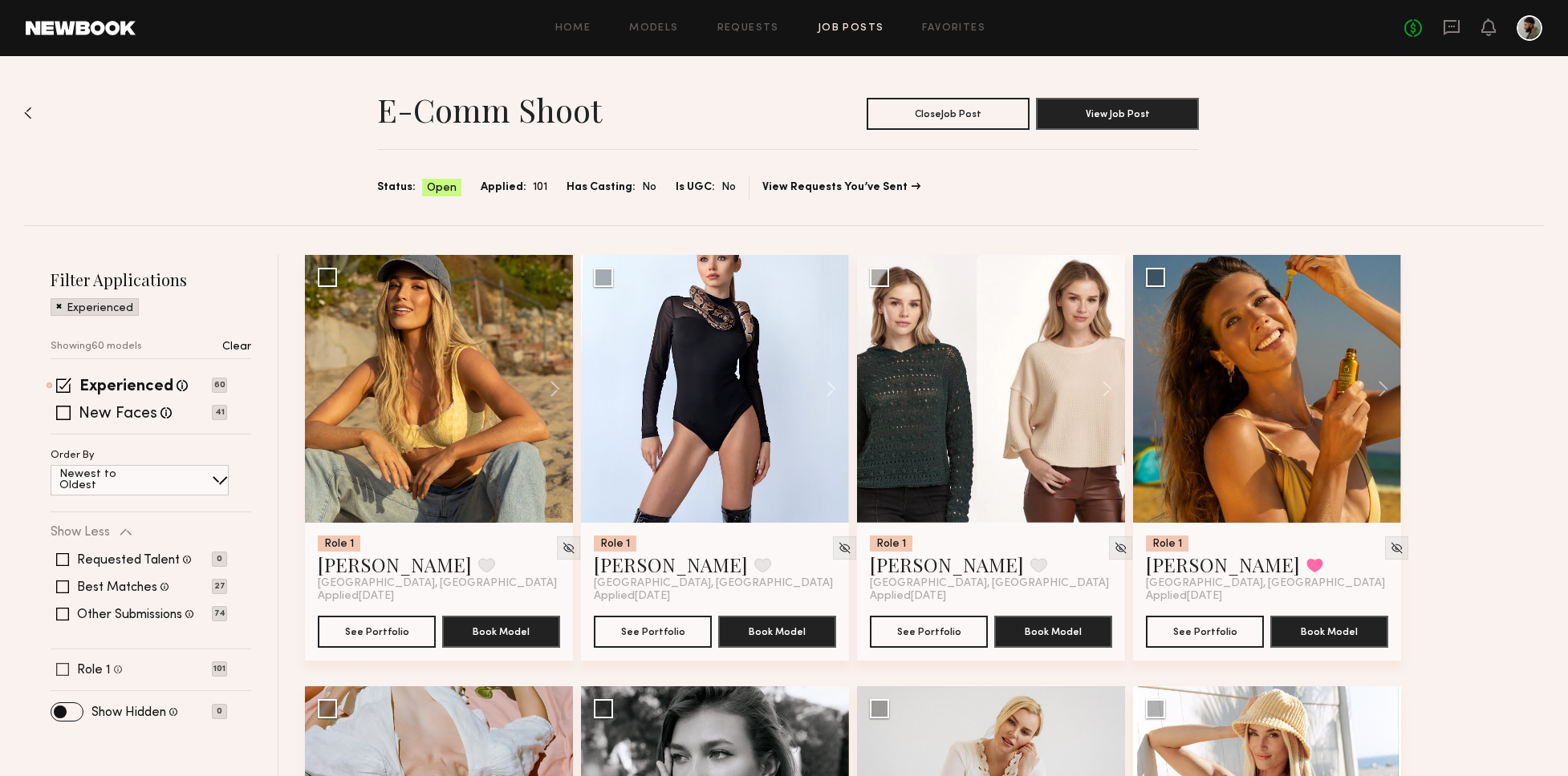
click at [67, 673] on span at bounding box center [62, 670] width 13 height 13
click at [544, 384] on button at bounding box center [547, 388] width 51 height 267
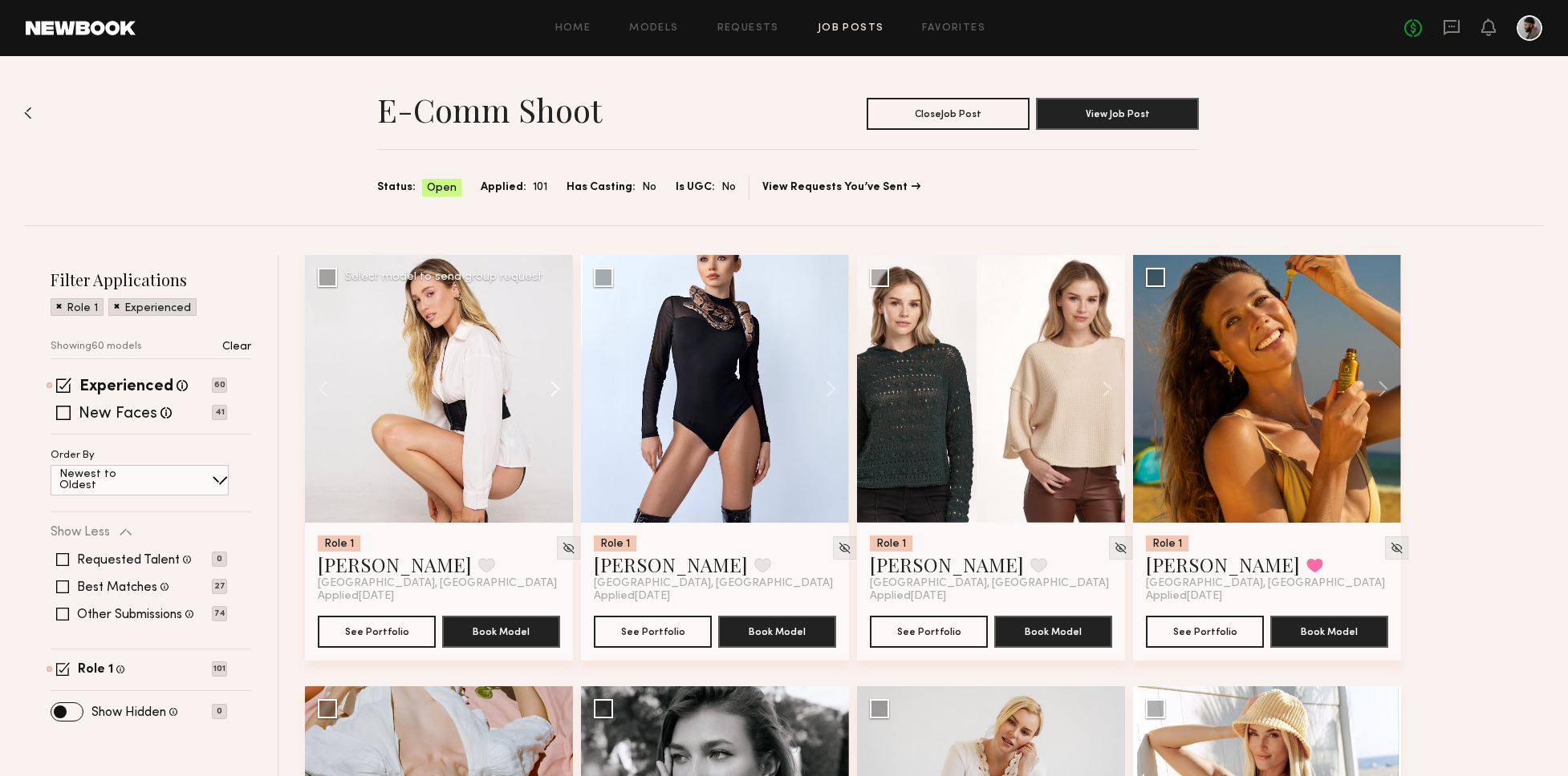
click at [551, 387] on button at bounding box center [547, 388] width 51 height 267
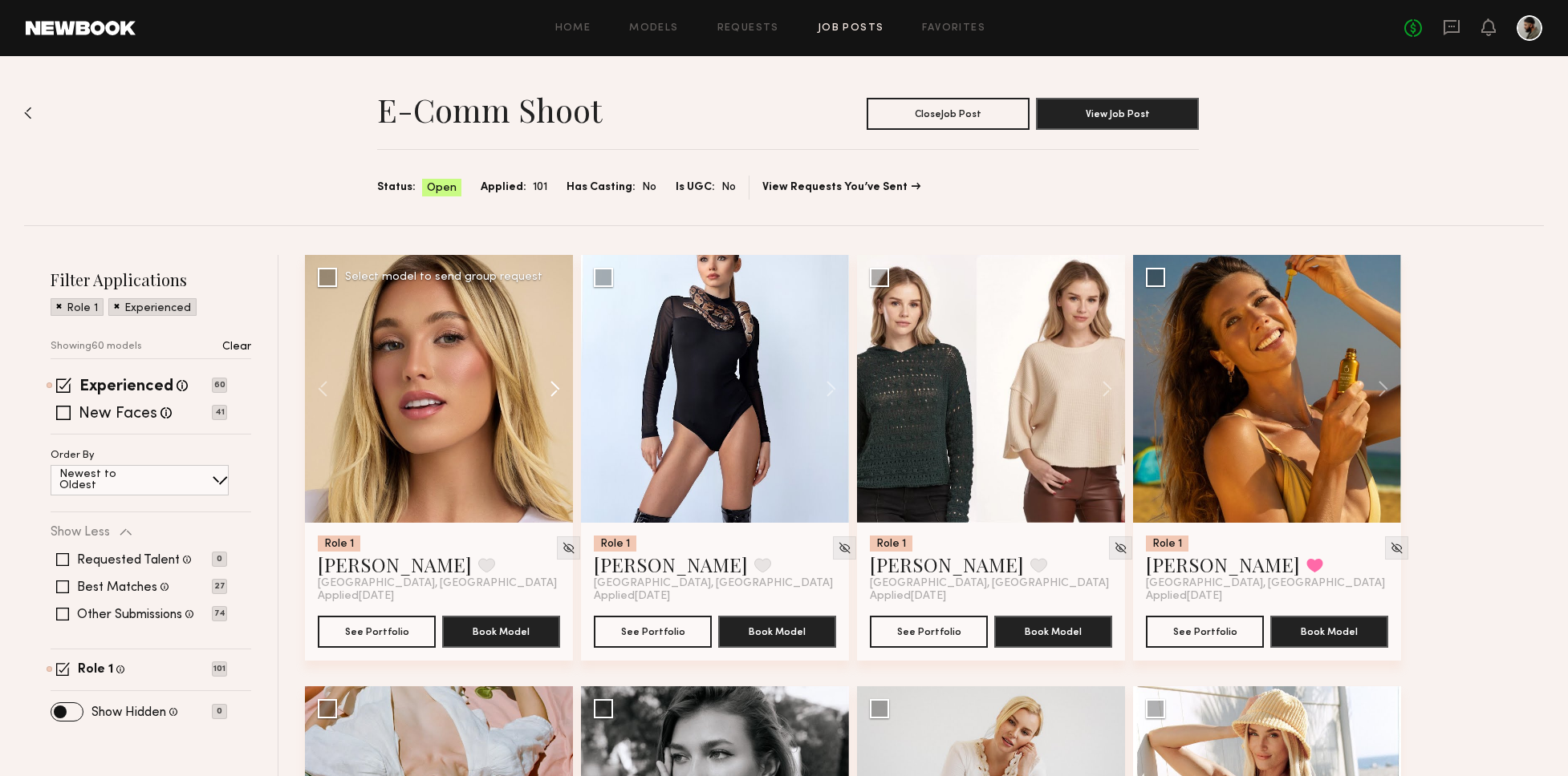
click at [550, 390] on button at bounding box center [547, 388] width 51 height 267
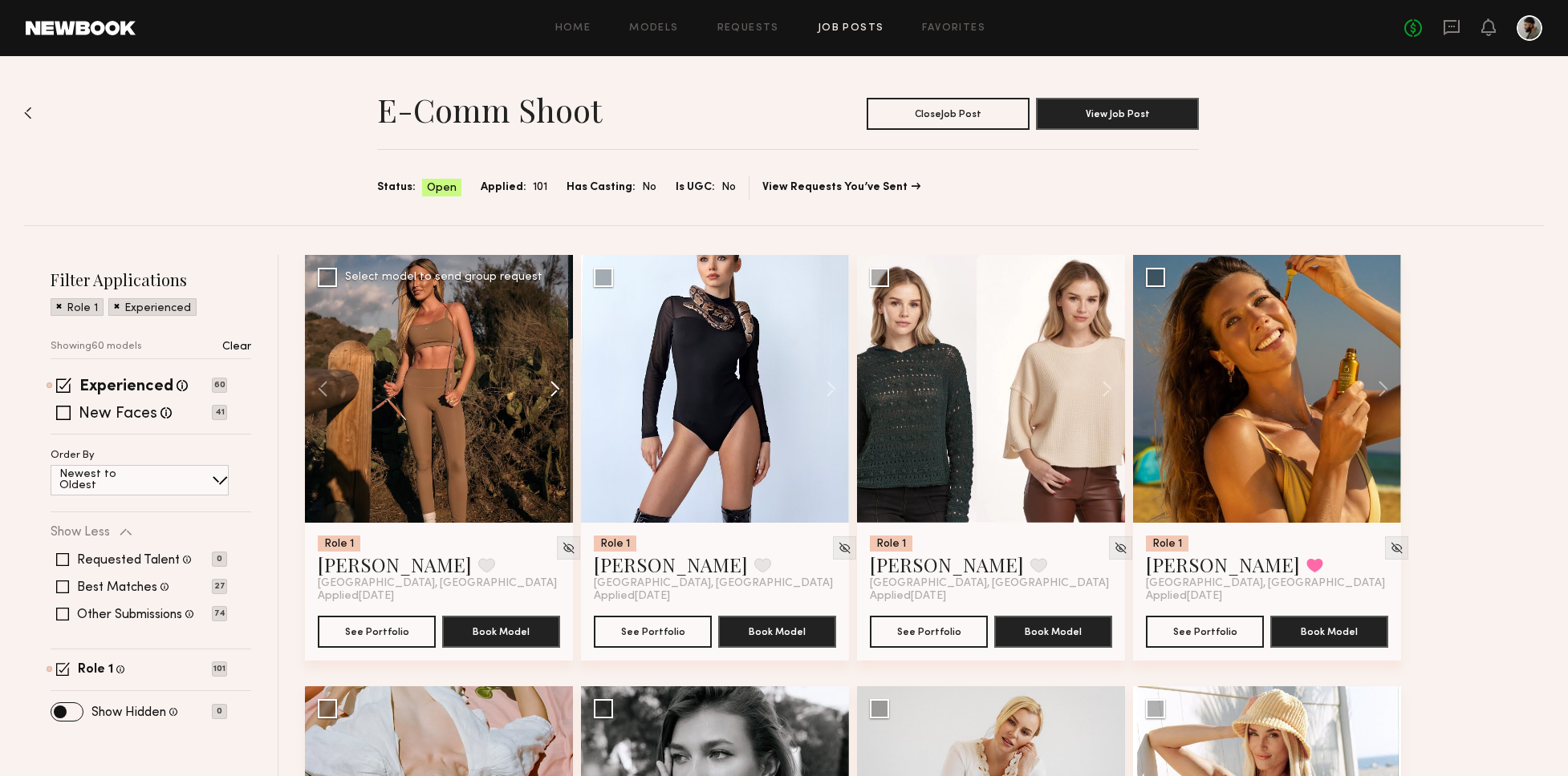
click at [551, 390] on button at bounding box center [547, 388] width 51 height 267
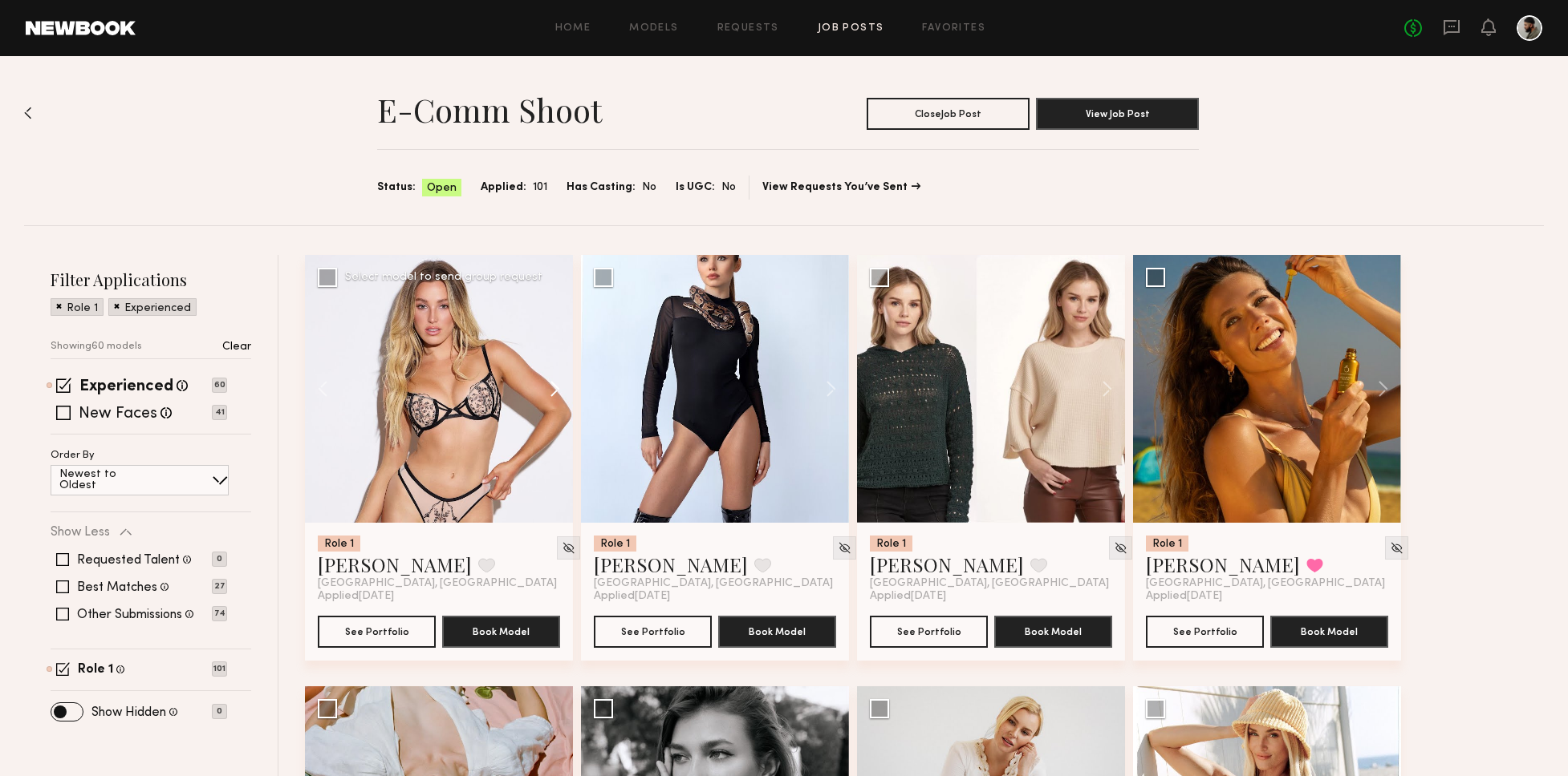
click at [551, 390] on button at bounding box center [547, 388] width 51 height 267
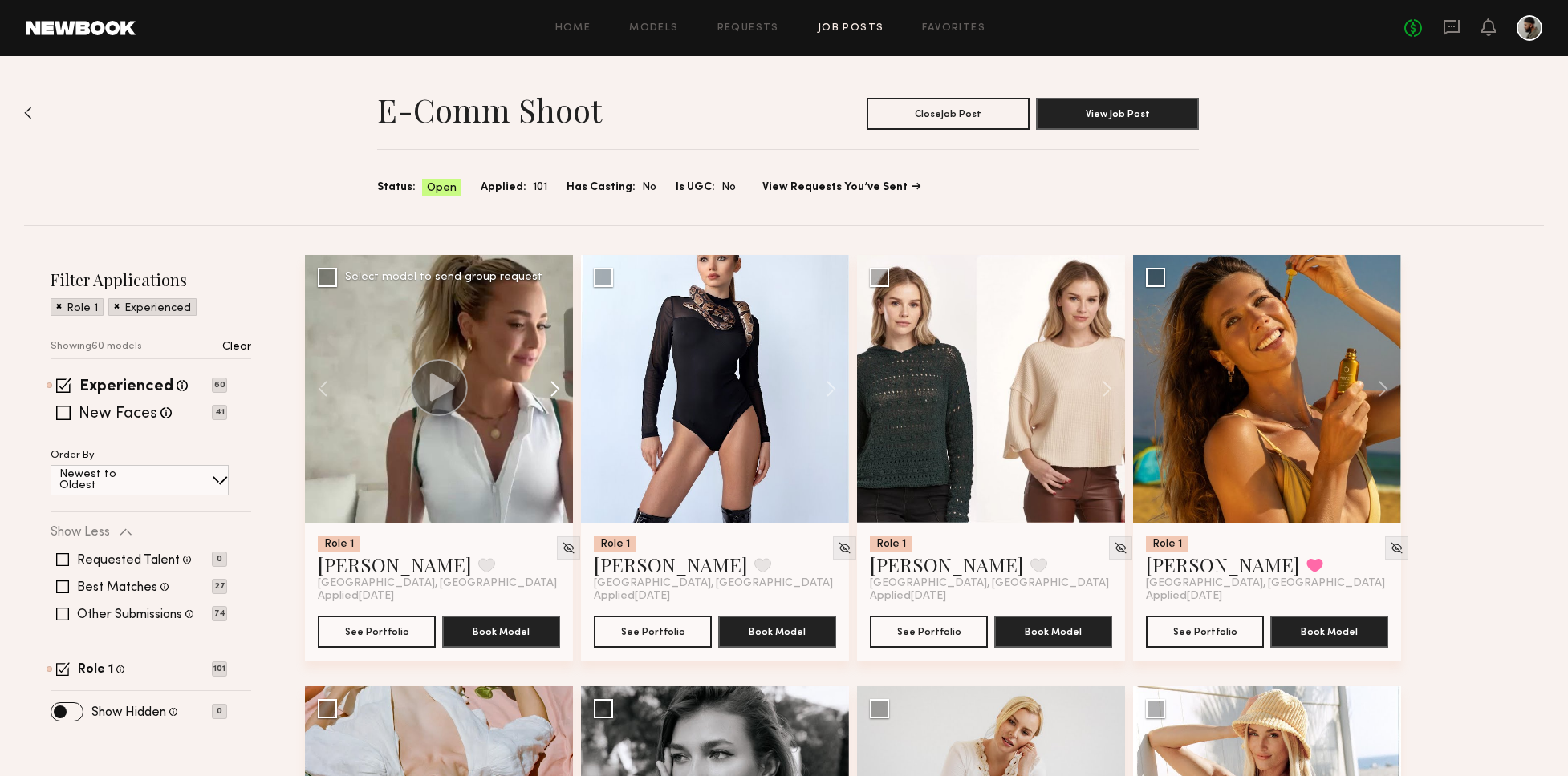
click at [550, 392] on button at bounding box center [547, 388] width 51 height 267
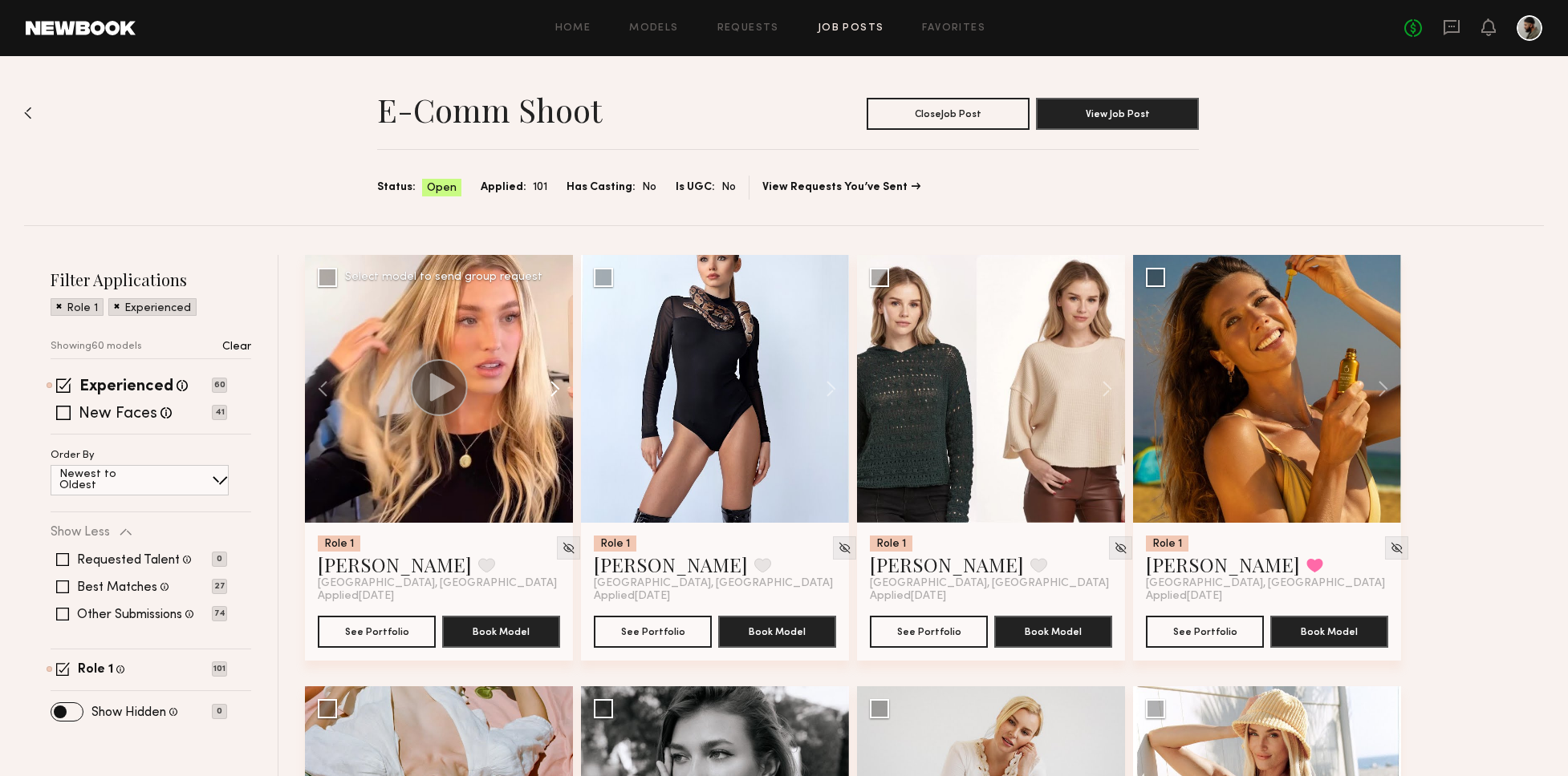
click at [551, 393] on button at bounding box center [547, 388] width 51 height 267
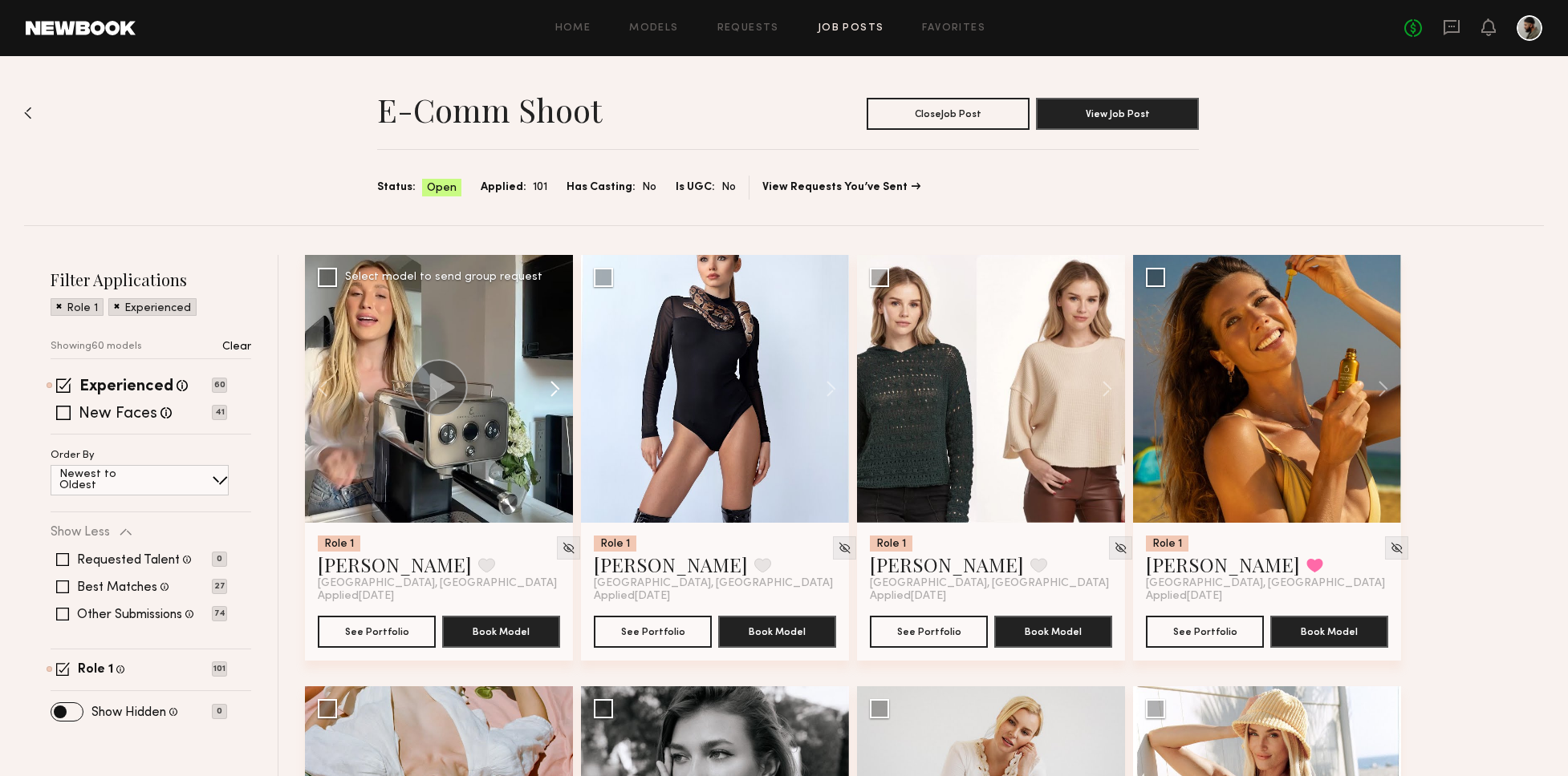
click at [551, 393] on button at bounding box center [547, 388] width 51 height 267
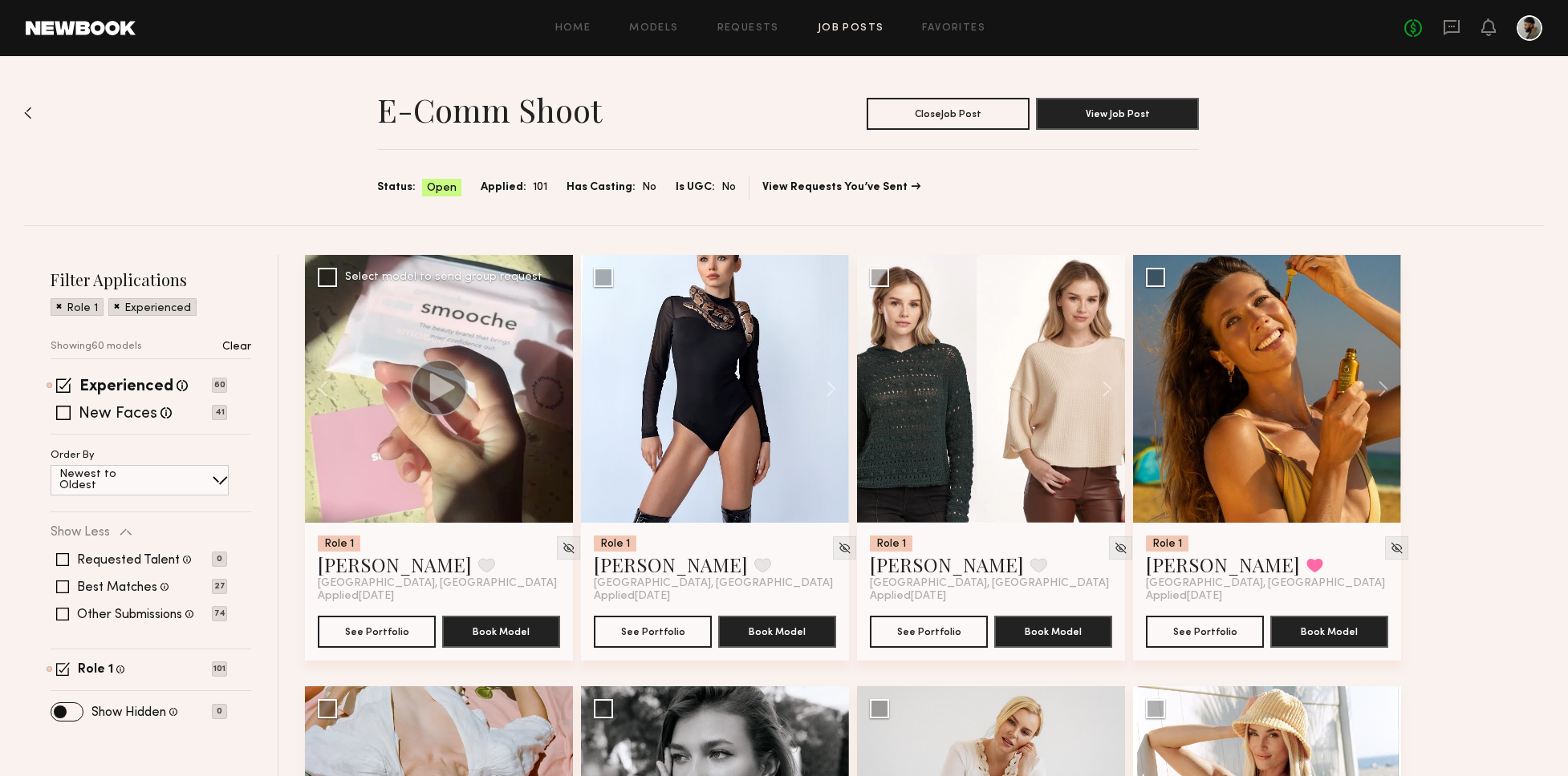
click at [551, 393] on div at bounding box center [439, 388] width 268 height 267
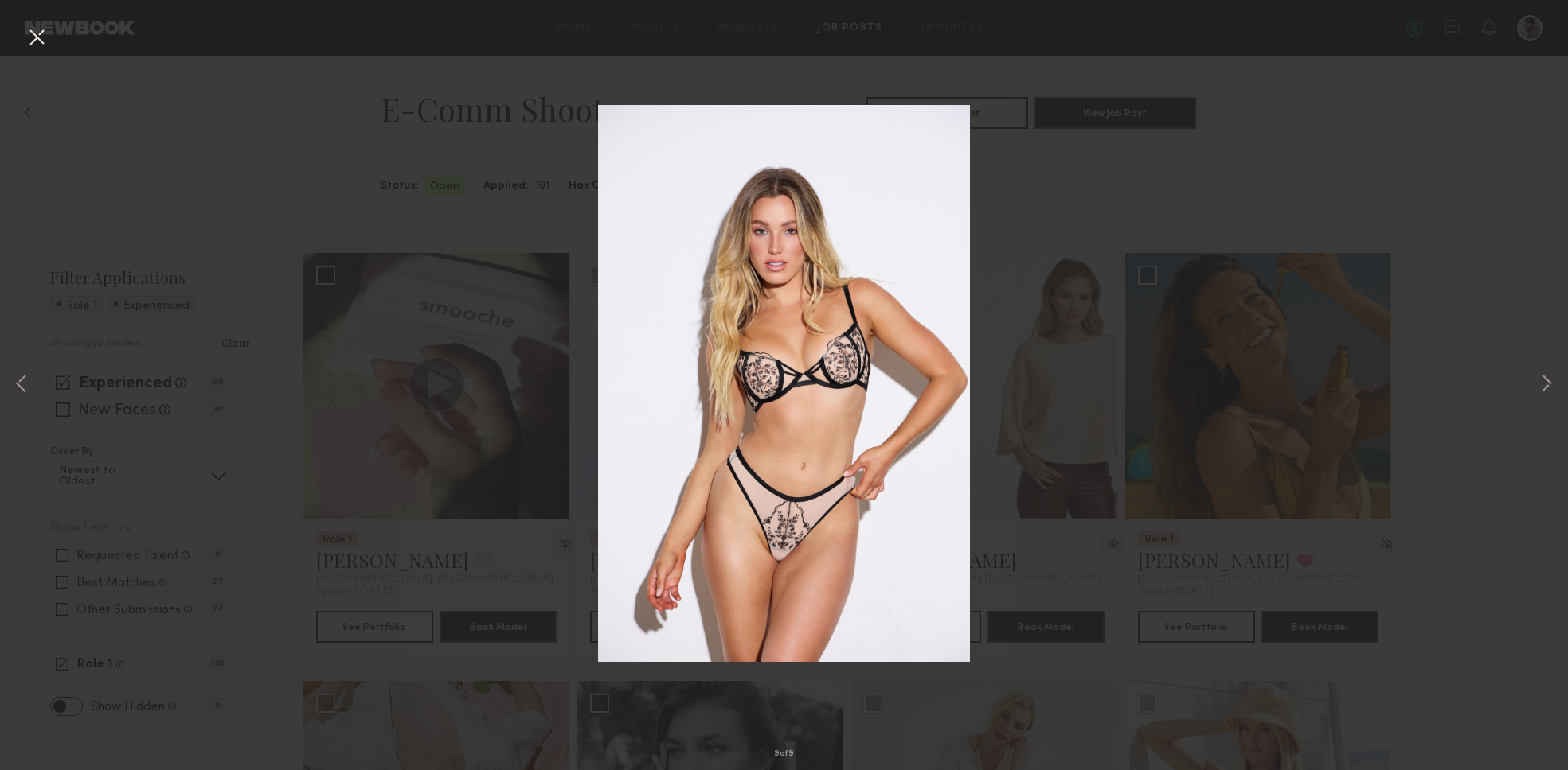
click at [495, 223] on div "9 of 9" at bounding box center [784, 385] width 1568 height 770
click at [38, 38] on button at bounding box center [36, 38] width 25 height 29
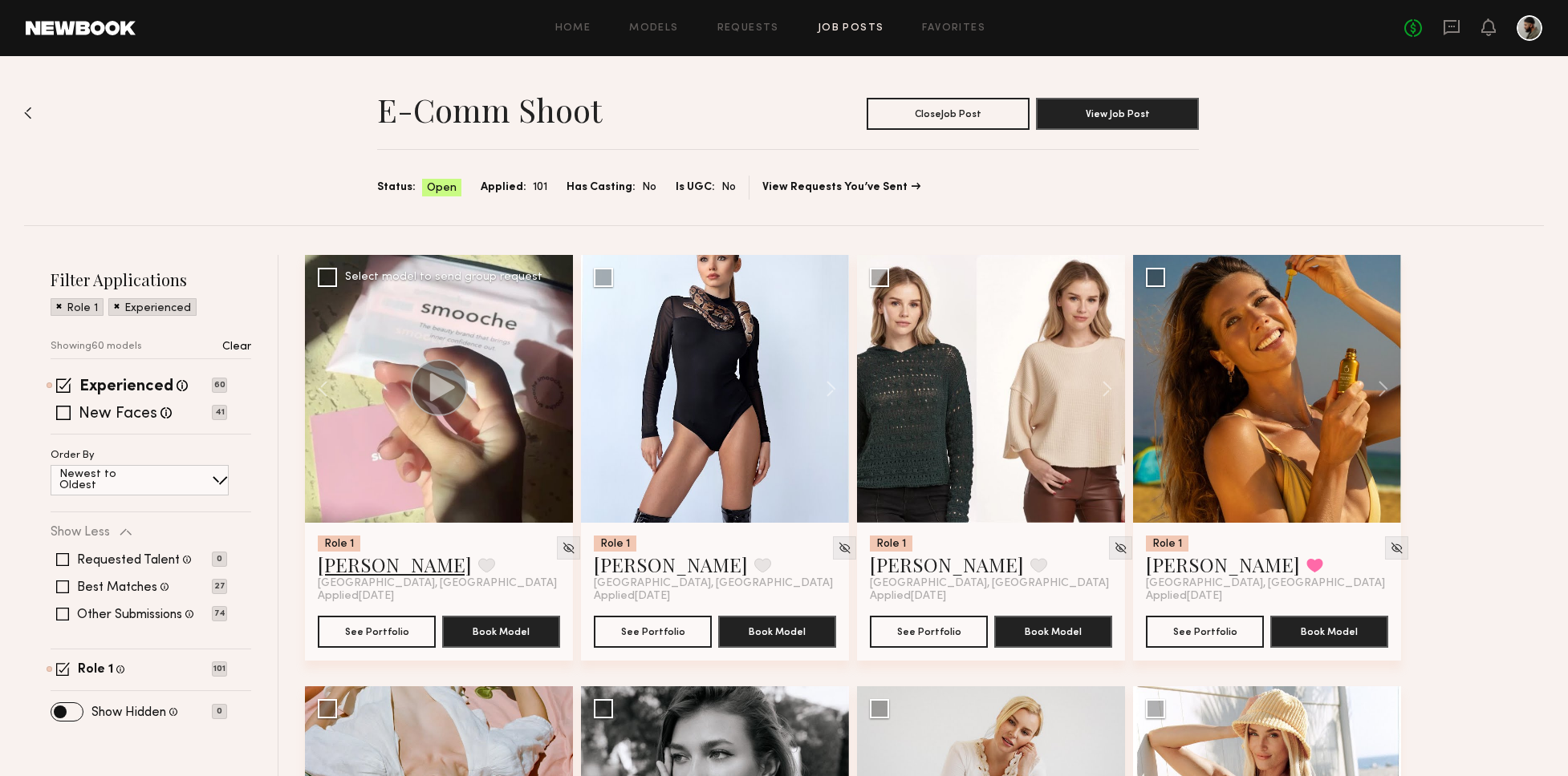
click at [369, 562] on link "Hailey M." at bounding box center [395, 565] width 154 height 26
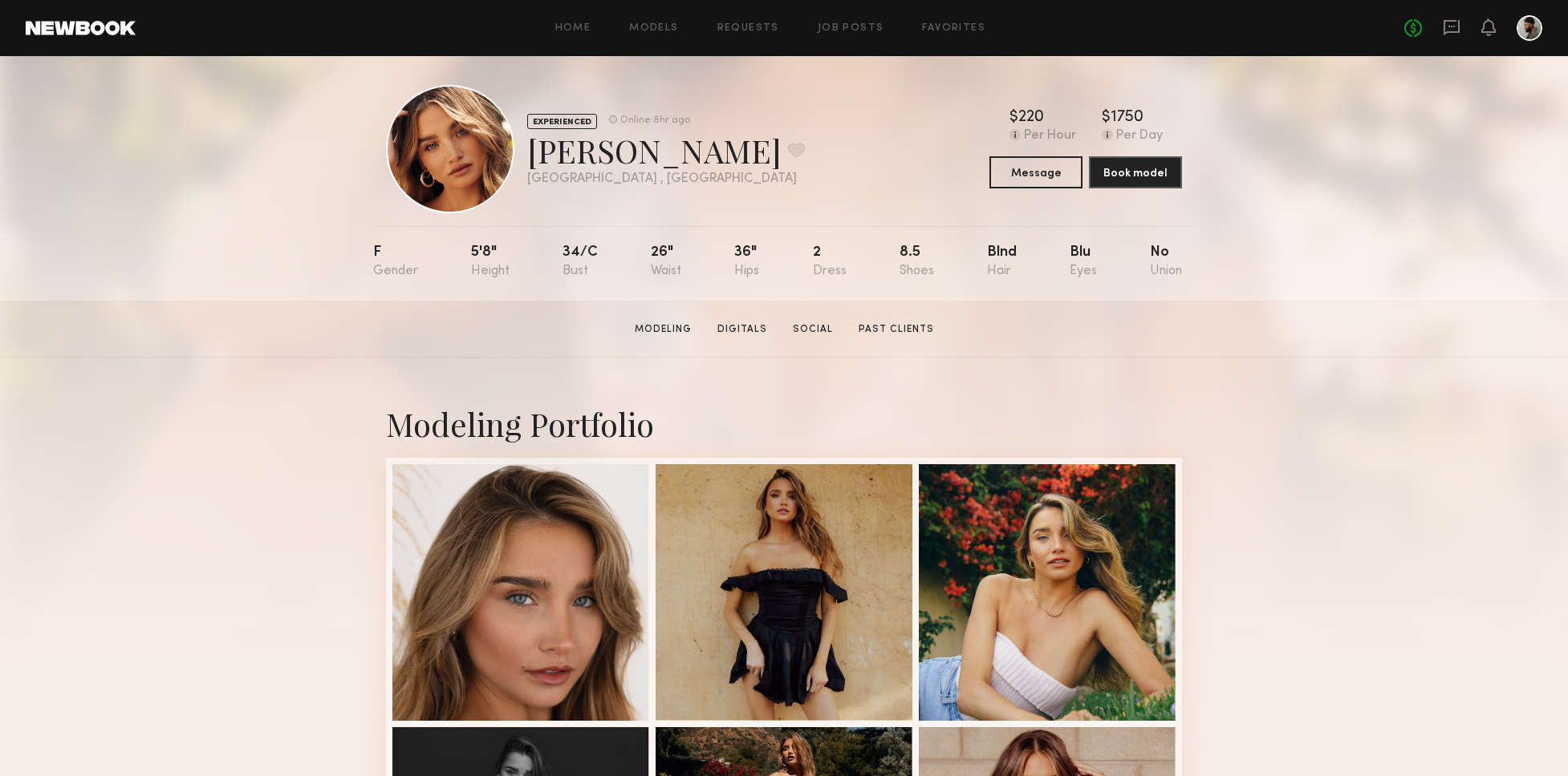
scroll to position [20, 0]
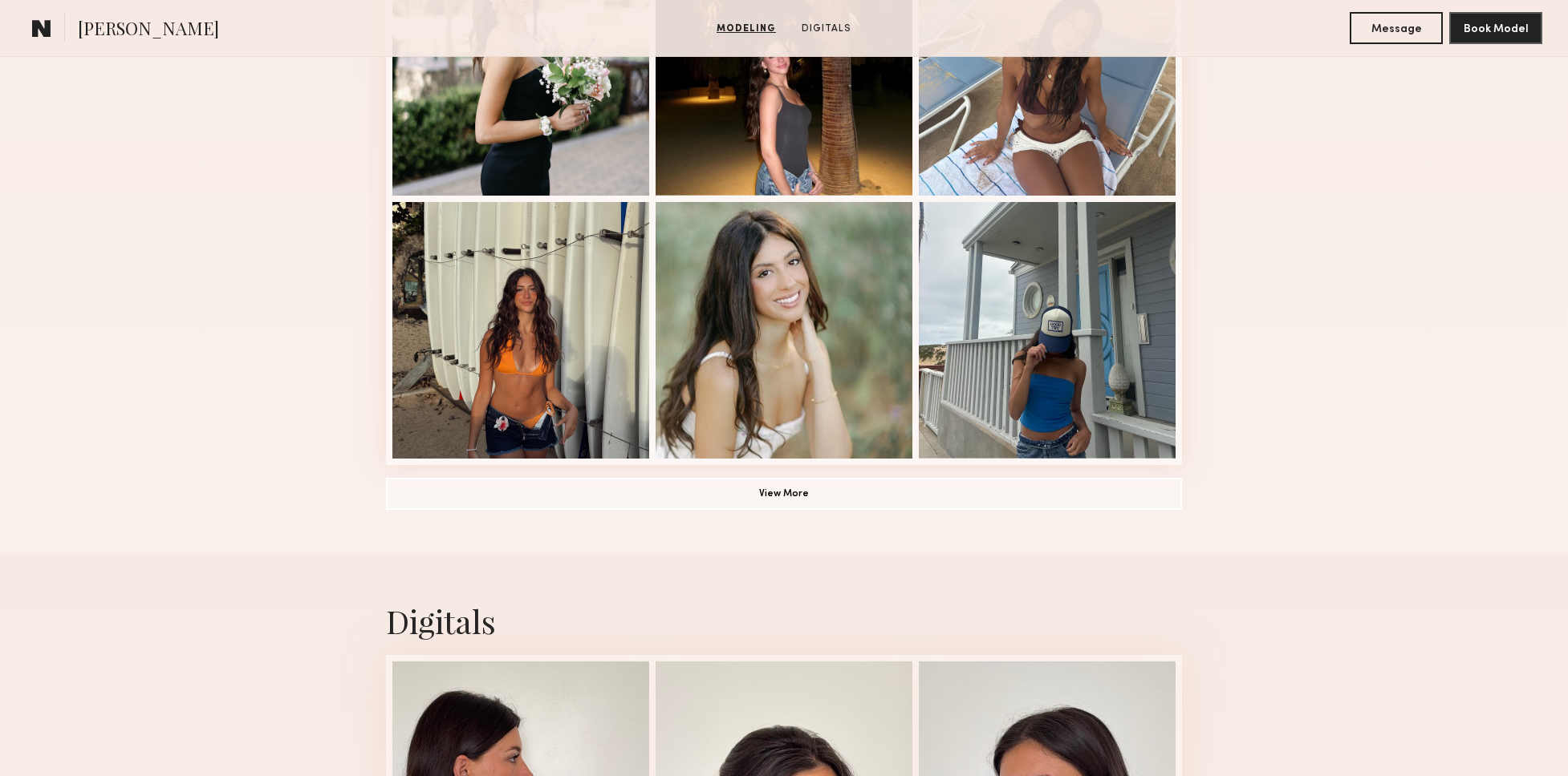
scroll to position [1032, 0]
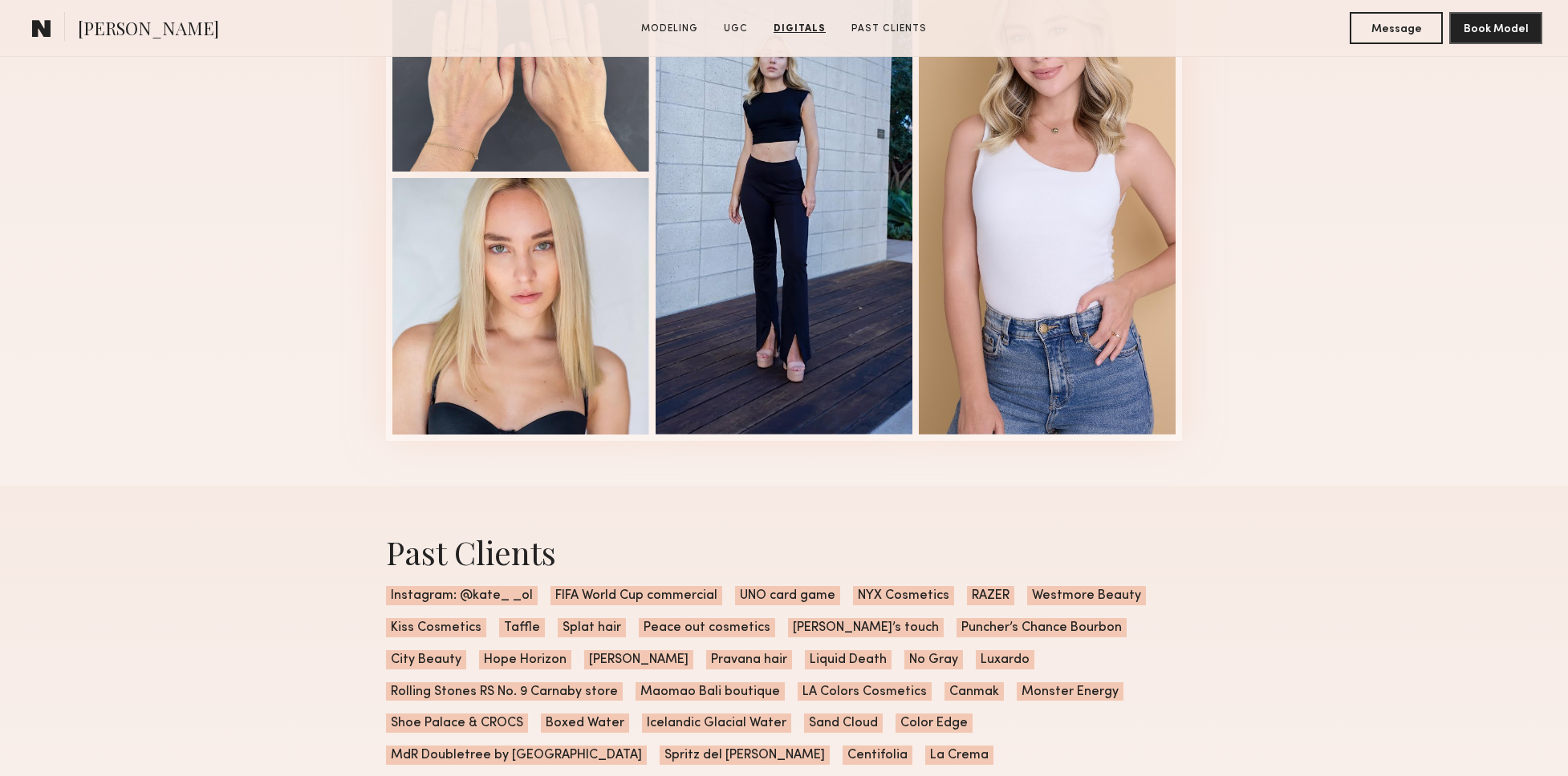
scroll to position [2810, 0]
